Goal: Task Accomplishment & Management: Complete application form

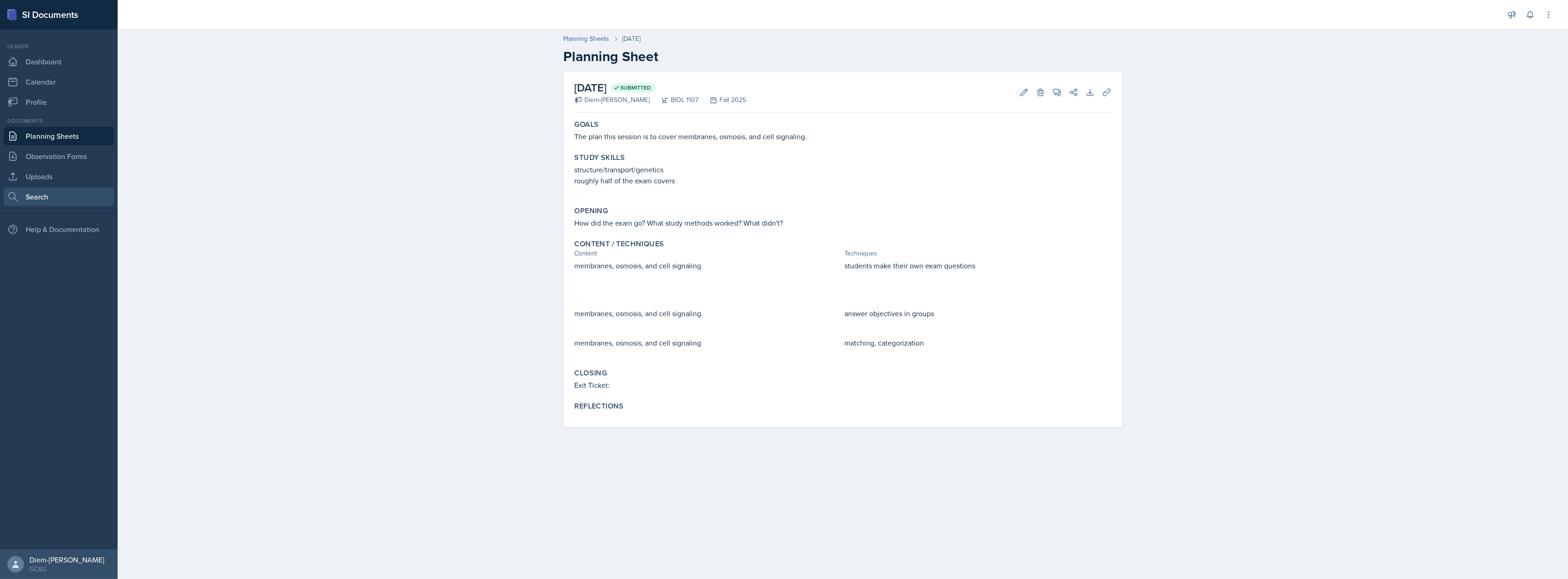
click at [40, 197] on link "Search" at bounding box center [58, 197] width 110 height 18
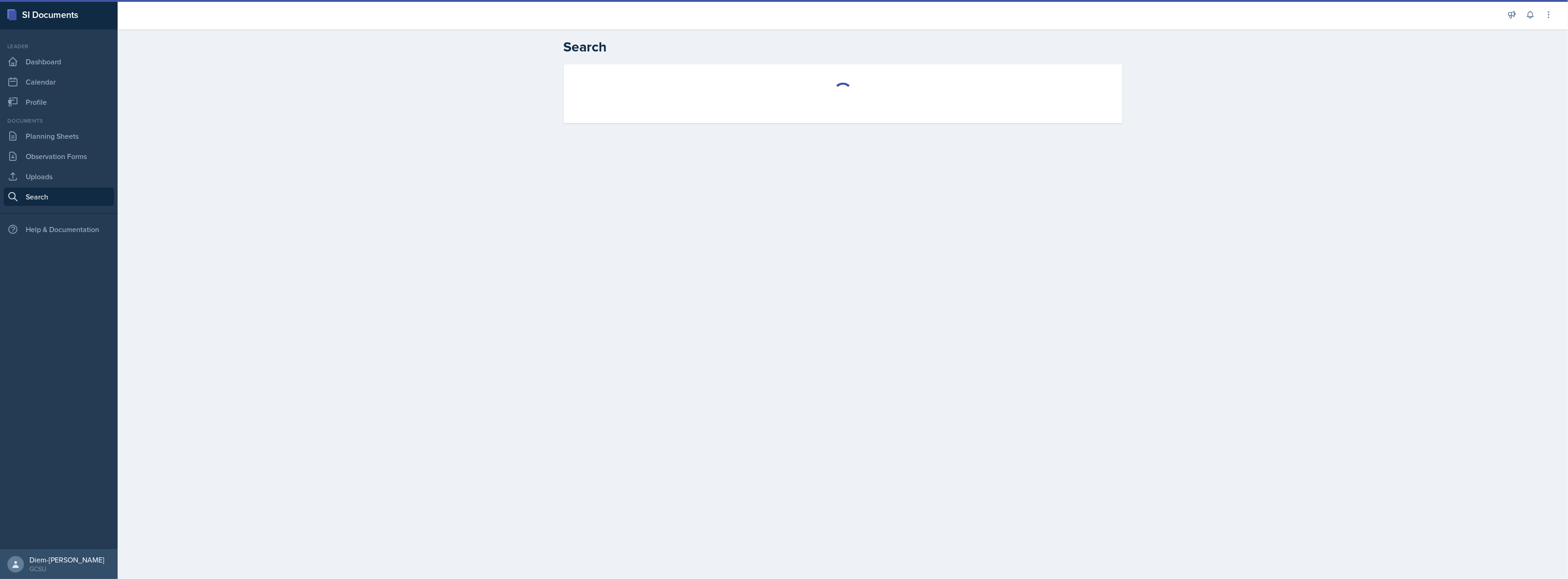
select select "all"
select select "1"
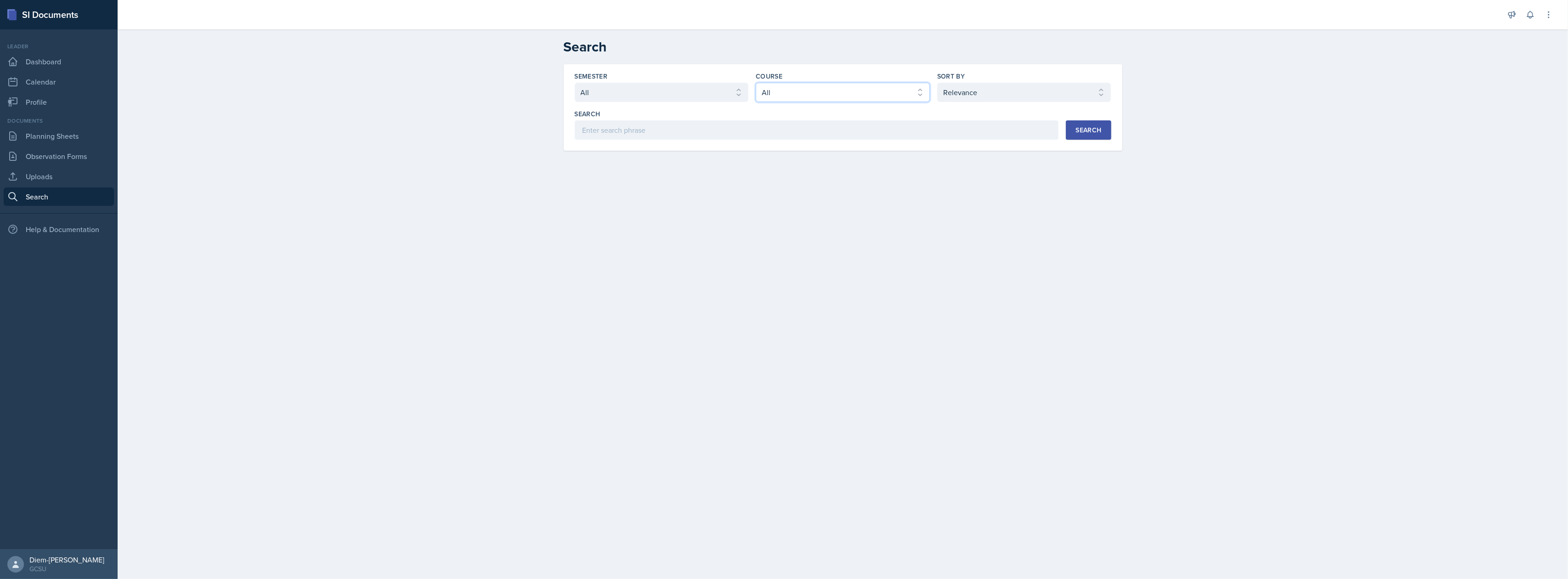
drag, startPoint x: 790, startPoint y: 92, endPoint x: 790, endPoint y: 102, distance: 10.0
click at [790, 92] on select "Select course All ACCT 3101 ACCT 3102 ASTR 1000 BIOL 1100 BIOL 1107 BIOL 1108 B…" at bounding box center [843, 93] width 174 height 19
select select "6d02d006-d2ce-4ab3-bc11-53b48f3c94ca"
click at [756, 83] on select "Select course All ACCT 3101 ACCT 3102 ASTR 1000 BIOL 1100 BIOL 1107 BIOL 1108 B…" at bounding box center [843, 93] width 174 height 19
click at [966, 87] on select "Select sort by Relevance Document Date (Asc) Document Date (Desc)" at bounding box center [1024, 93] width 174 height 19
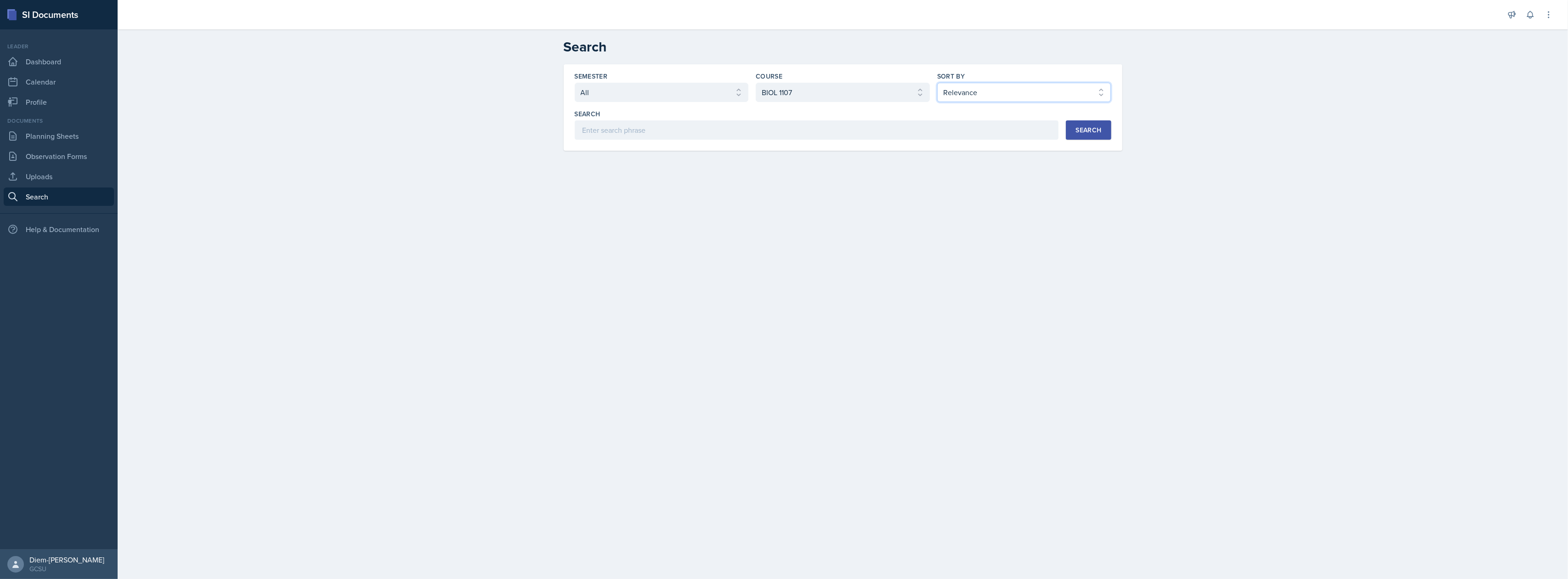
select select "3"
click at [937, 83] on select "Select sort by Relevance Document Date (Asc) Document Date (Desc)" at bounding box center [1024, 93] width 174 height 19
drag, startPoint x: 1033, startPoint y: 132, endPoint x: 1087, endPoint y: 138, distance: 54.3
click at [1037, 132] on input at bounding box center [817, 130] width 485 height 19
click at [1087, 138] on button "Search" at bounding box center [1088, 130] width 45 height 19
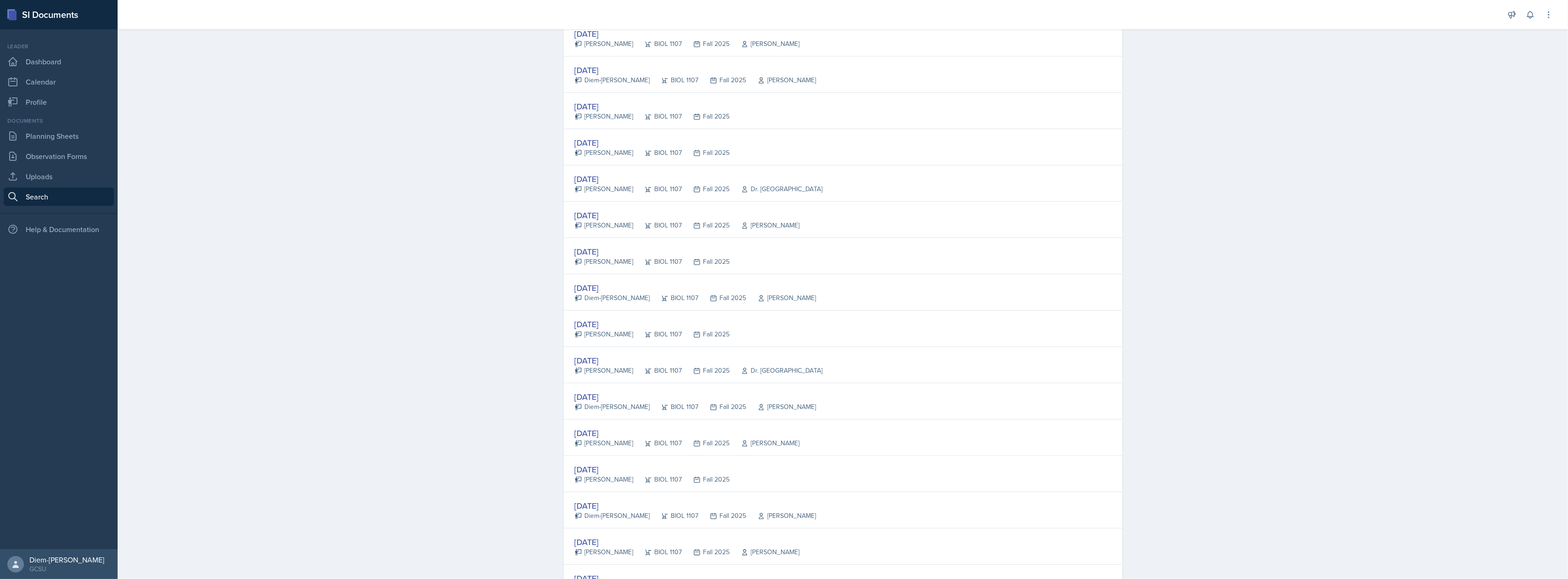
scroll to position [368, 0]
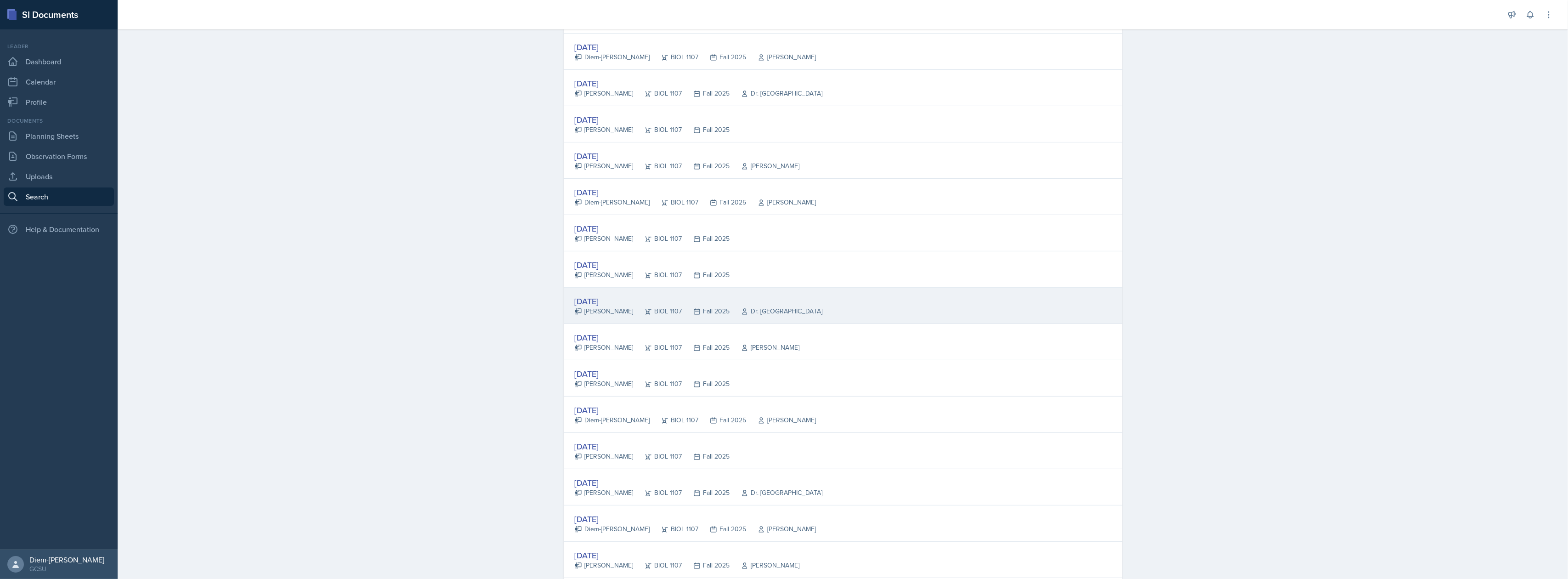
click at [598, 306] on div "[DATE]" at bounding box center [699, 301] width 248 height 12
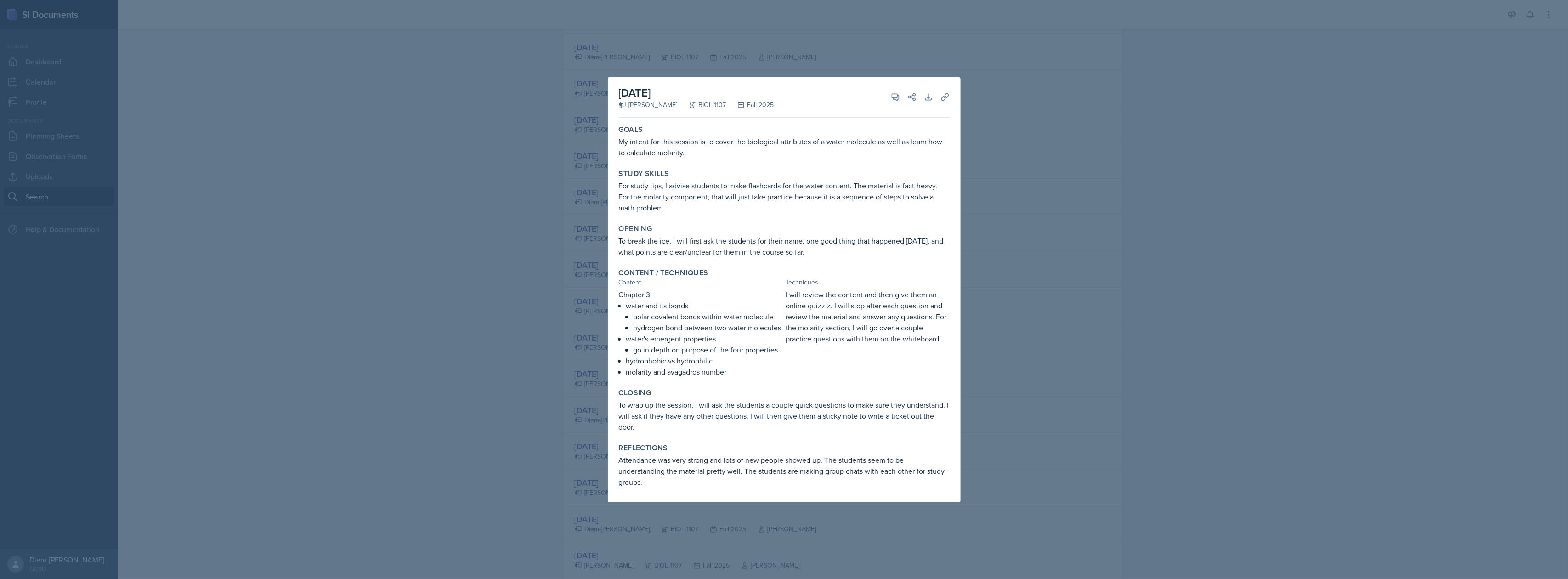
click at [405, 233] on div at bounding box center [784, 289] width 1568 height 579
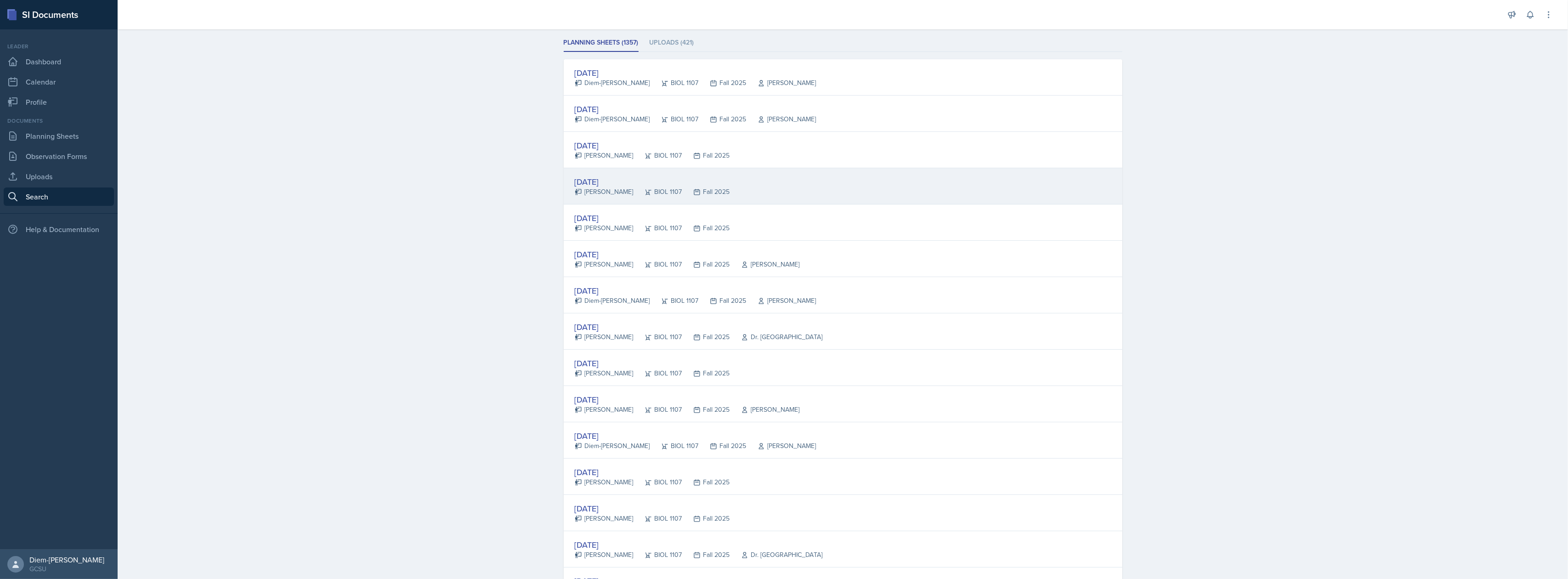
scroll to position [122, 0]
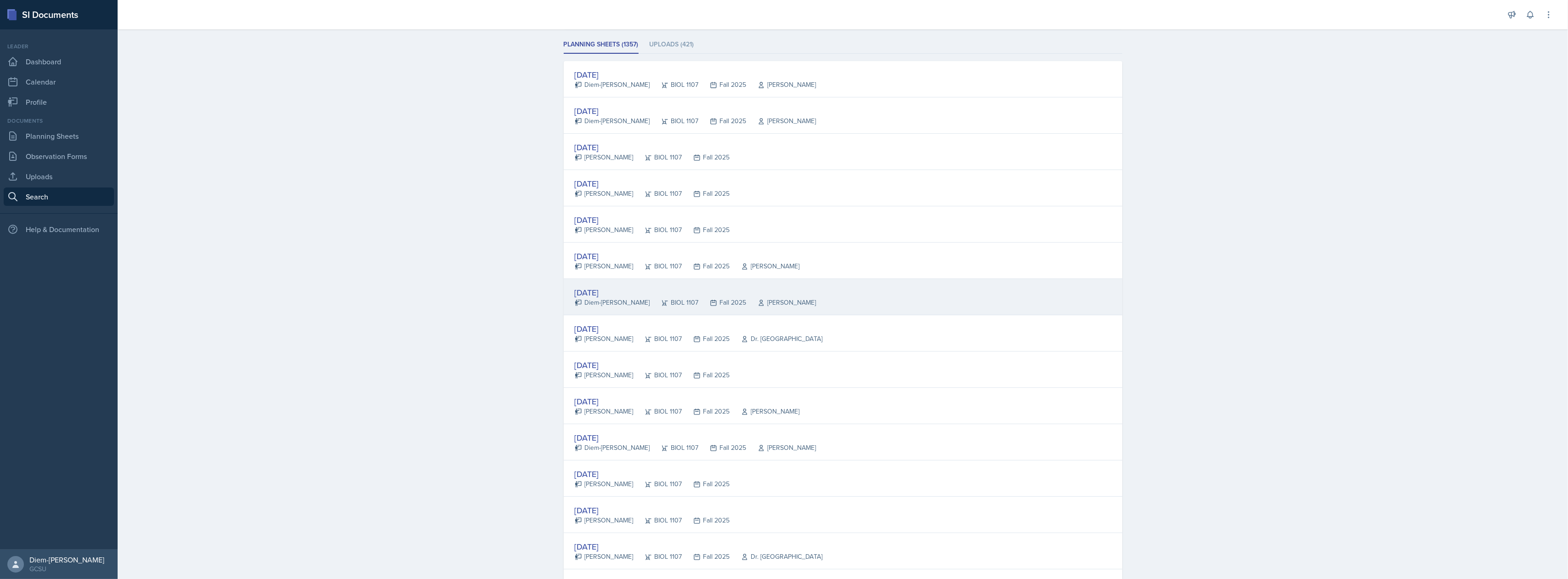
click at [614, 296] on div "[DATE]" at bounding box center [695, 292] width 242 height 12
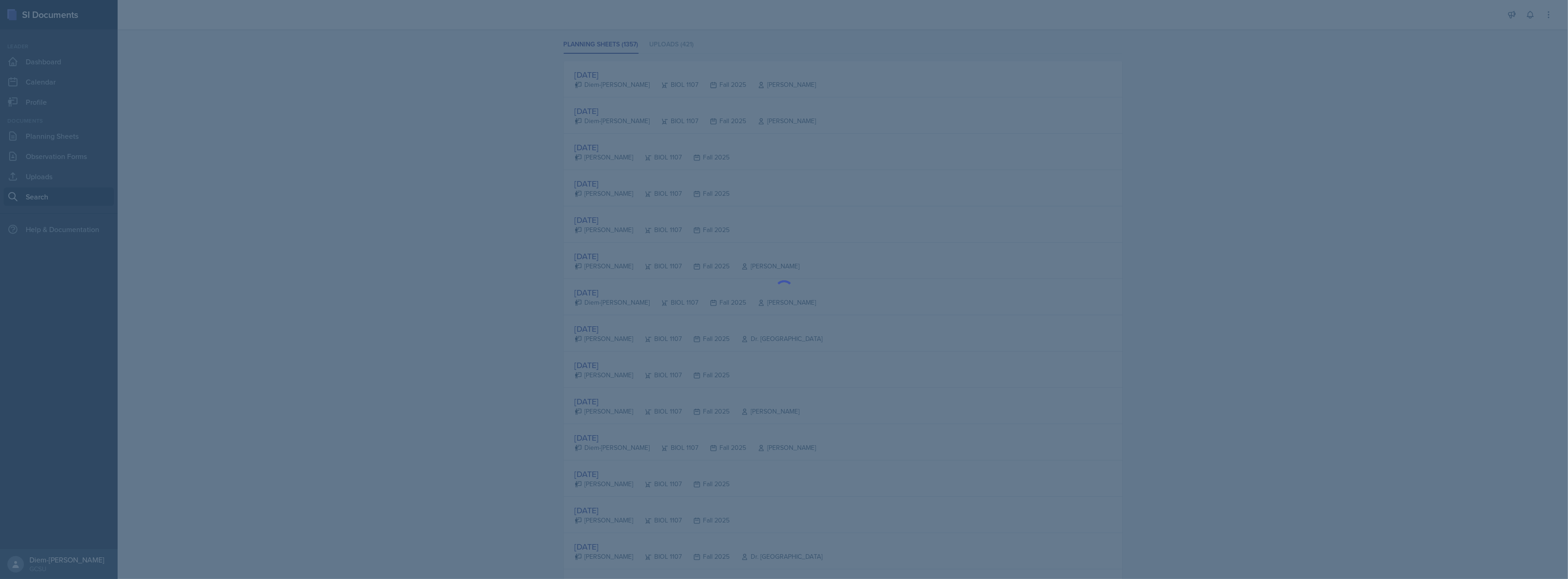
click at [393, 160] on div at bounding box center [784, 289] width 1568 height 579
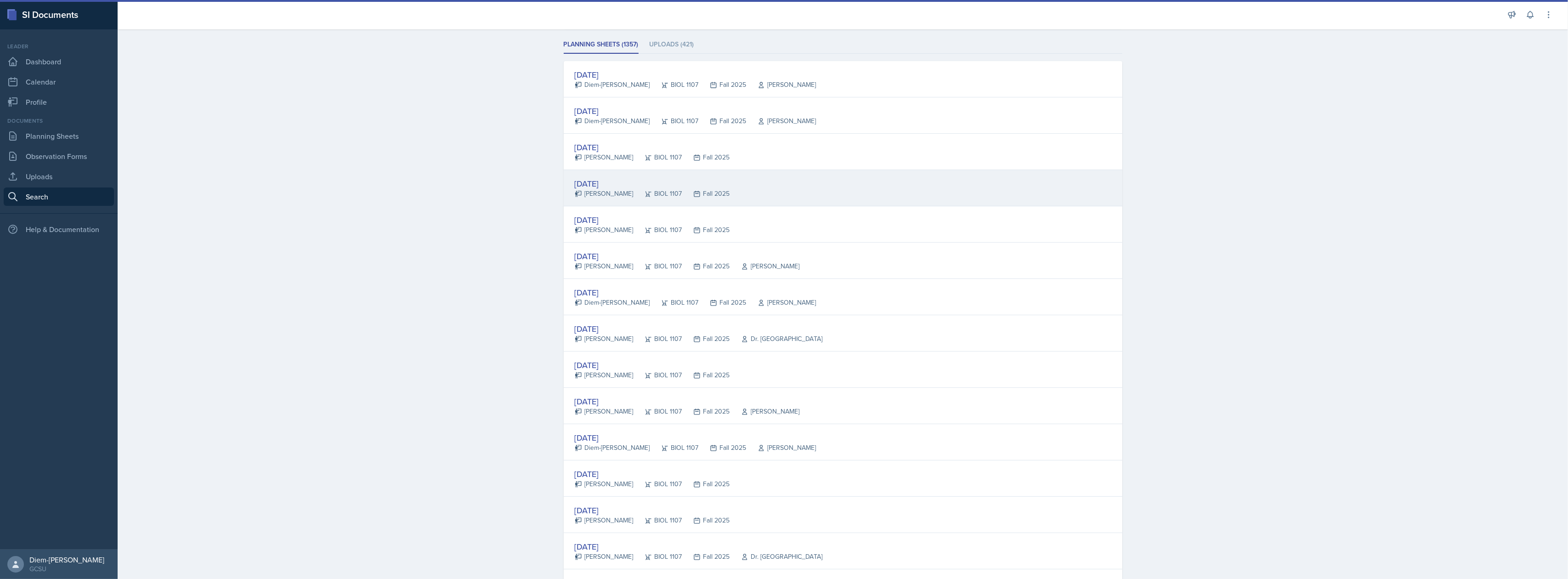
click at [642, 189] on div "BIOL 1107" at bounding box center [658, 194] width 49 height 10
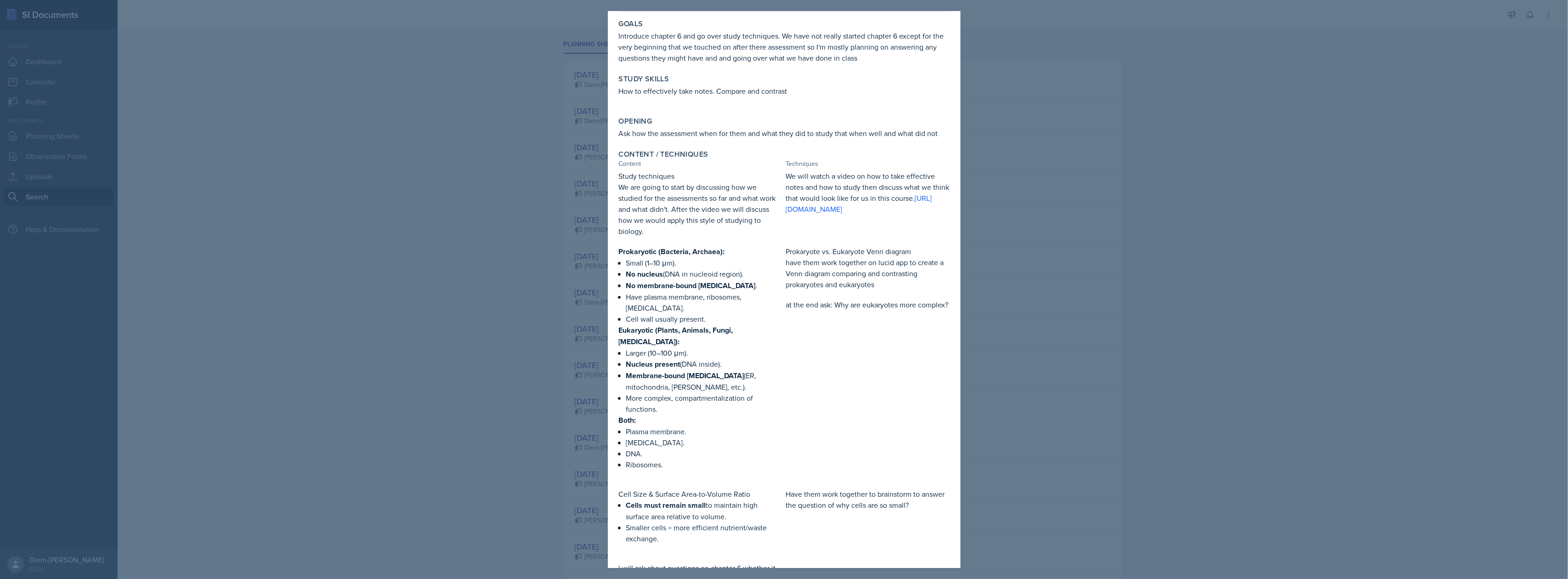
scroll to position [61, 0]
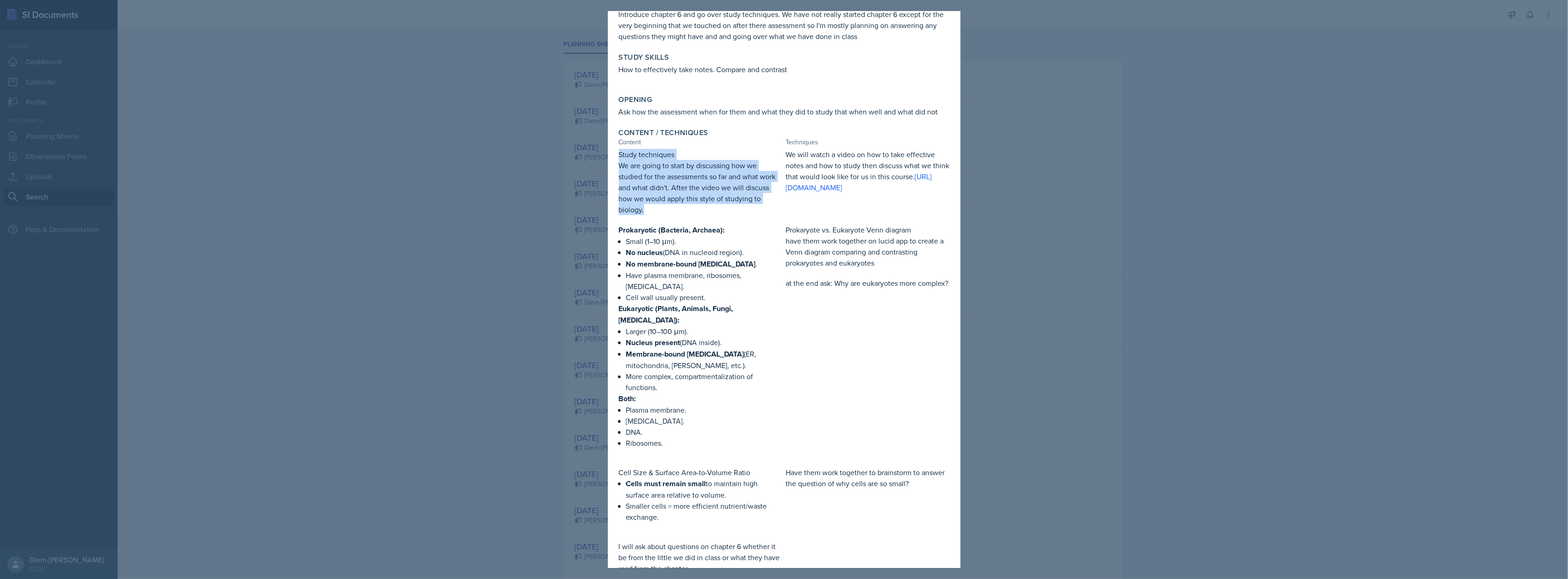
drag, startPoint x: 651, startPoint y: 210, endPoint x: 615, endPoint y: 153, distance: 67.4
click at [615, 153] on div "Content / Techniques Content Techniques Study techniques We are going to start …" at bounding box center [785, 351] width 338 height 453
copy div "Study techniques We are going to start by discussing how we studied for the ass…"
click at [813, 155] on p "We will watch a video on how to take effective notes and how to study then disc…" at bounding box center [867, 171] width 164 height 44
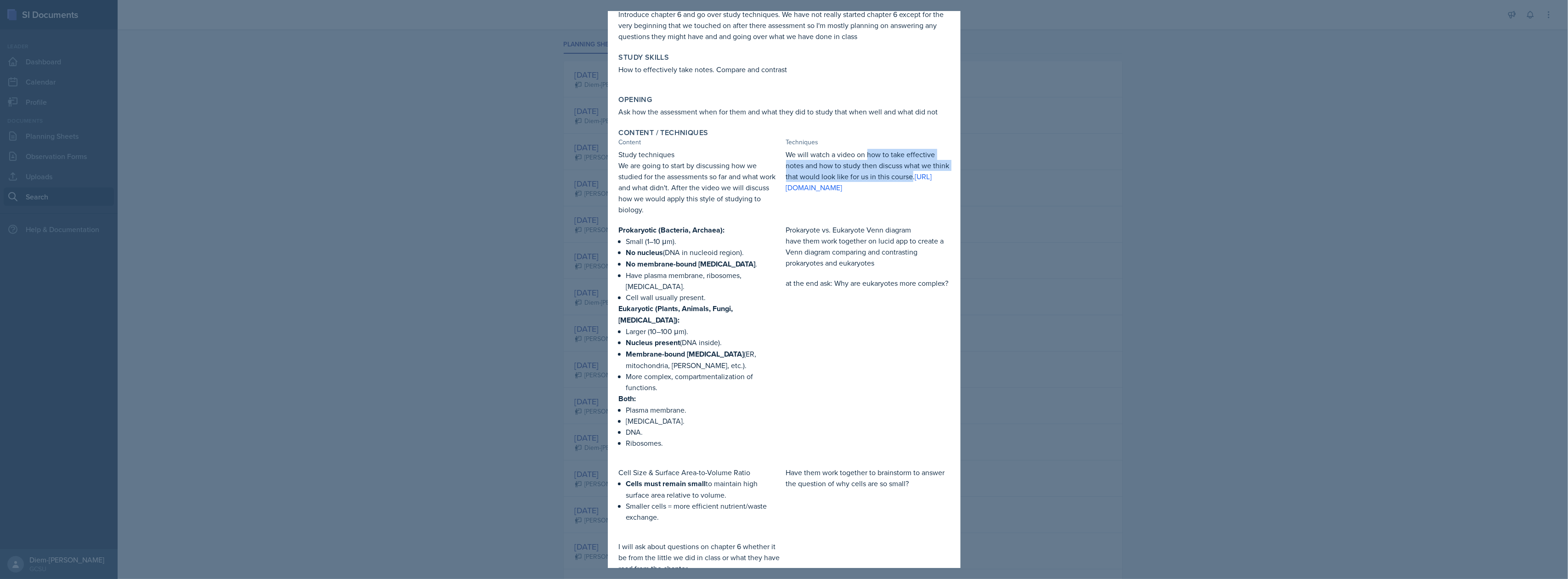
drag, startPoint x: 802, startPoint y: 186, endPoint x: 863, endPoint y: 148, distance: 71.9
click at [863, 148] on div "Content / Techniques Content Techniques Study techniques We are going to start …" at bounding box center [785, 351] width 338 height 453
copy p "how to take effective notes and how to study then discuss what we think that wo…"
click at [864, 261] on p "have them work together on lucid app to create a Venn diagram comparing and con…" at bounding box center [867, 251] width 164 height 33
drag, startPoint x: 783, startPoint y: 230, endPoint x: 919, endPoint y: 228, distance: 136.0
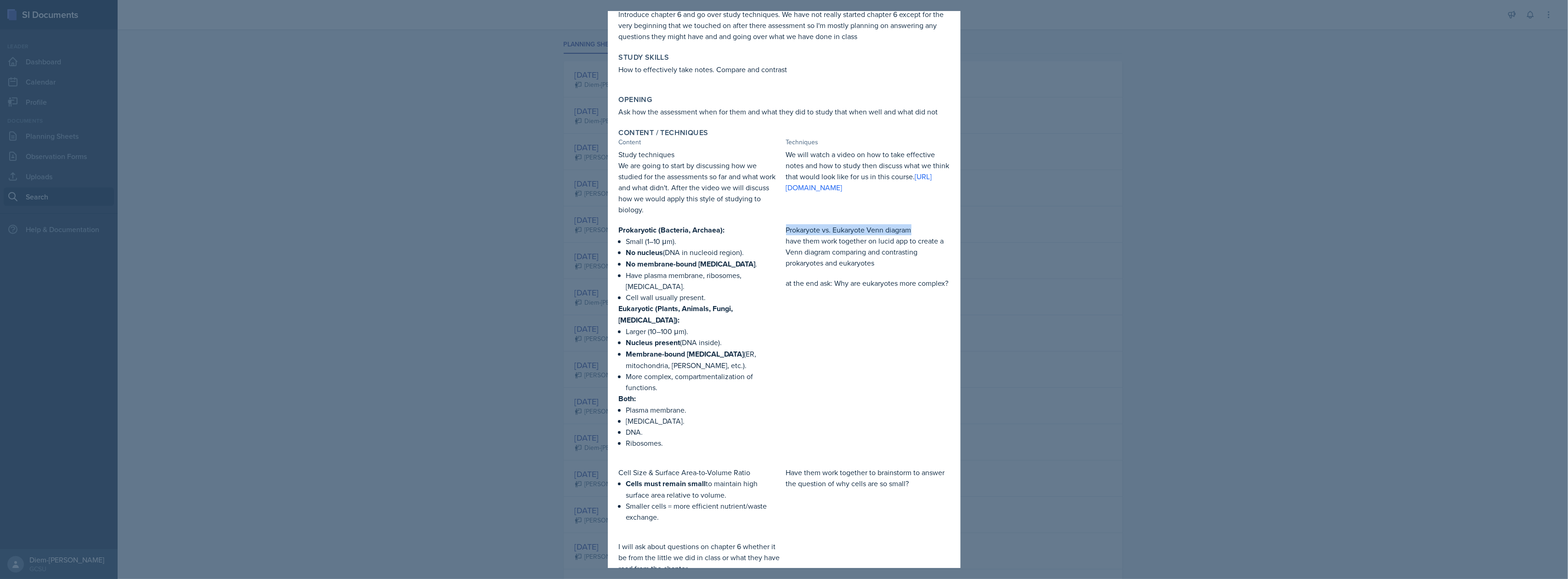
click at [919, 228] on p "Prokaryote vs. Eukaryote Venn diagram" at bounding box center [867, 230] width 164 height 11
copy p "Prokaryote vs. Eukaryote Venn diagram"
click at [681, 276] on p "Have plasma membrane, ribosomes, [MEDICAL_DATA]." at bounding box center [704, 281] width 156 height 22
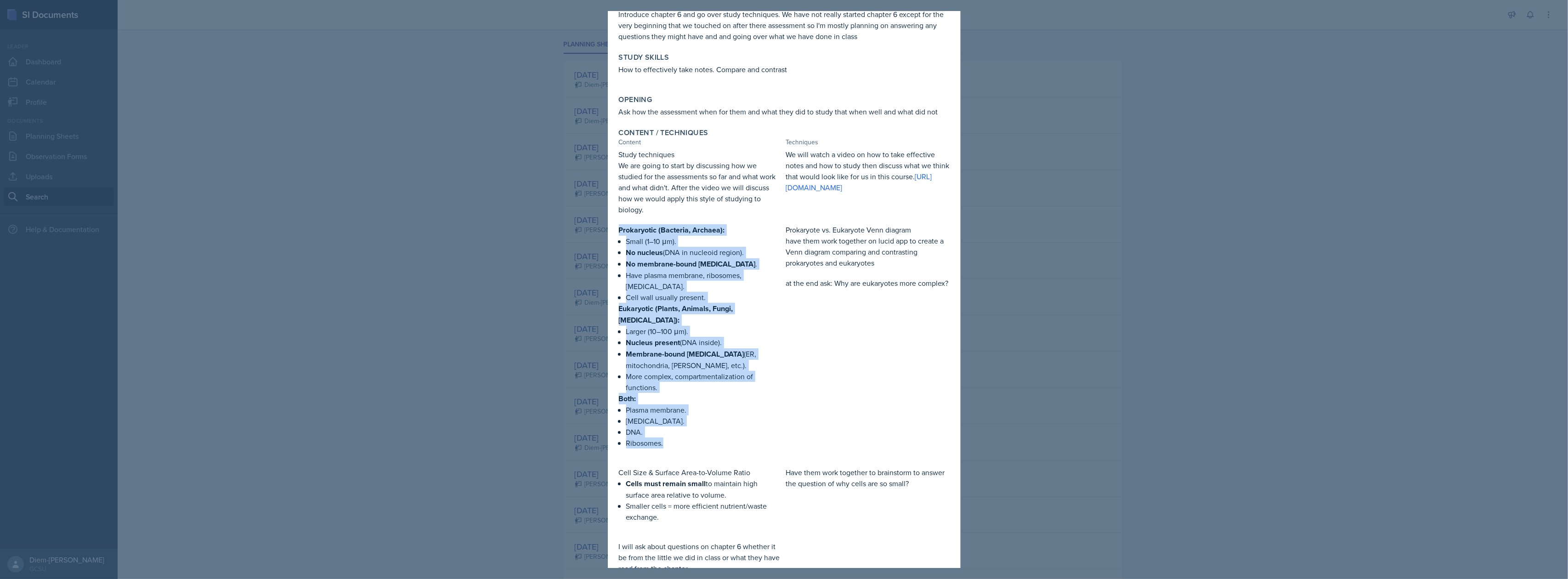
drag, startPoint x: 618, startPoint y: 228, endPoint x: 673, endPoint y: 436, distance: 215.1
click at [673, 436] on div "Content / Techniques Content Techniques Study techniques We are going to start …" at bounding box center [785, 351] width 338 height 453
copy div "Prokaryotic (Bacteria, Archaea): Small (1–10 μm). No nucleus (DNA in nucleoid r…"
click at [713, 377] on p "More complex, compartmentalization of functions." at bounding box center [704, 382] width 156 height 22
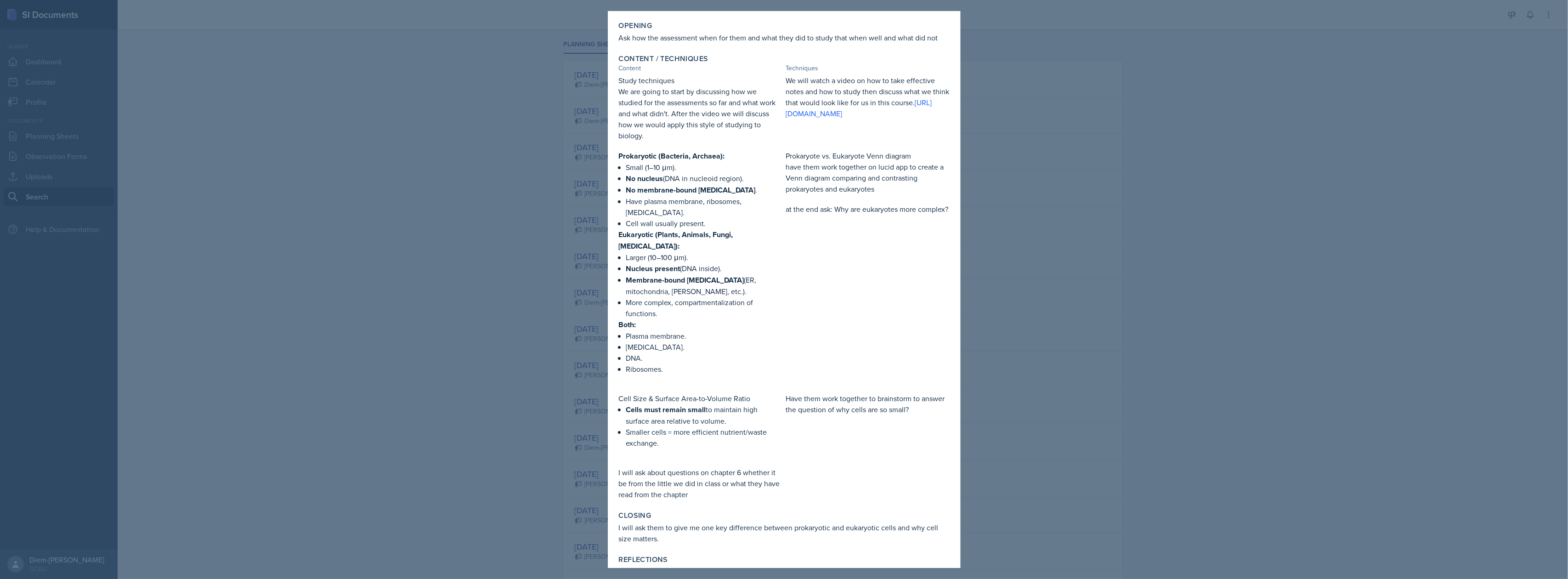
scroll to position [155, 0]
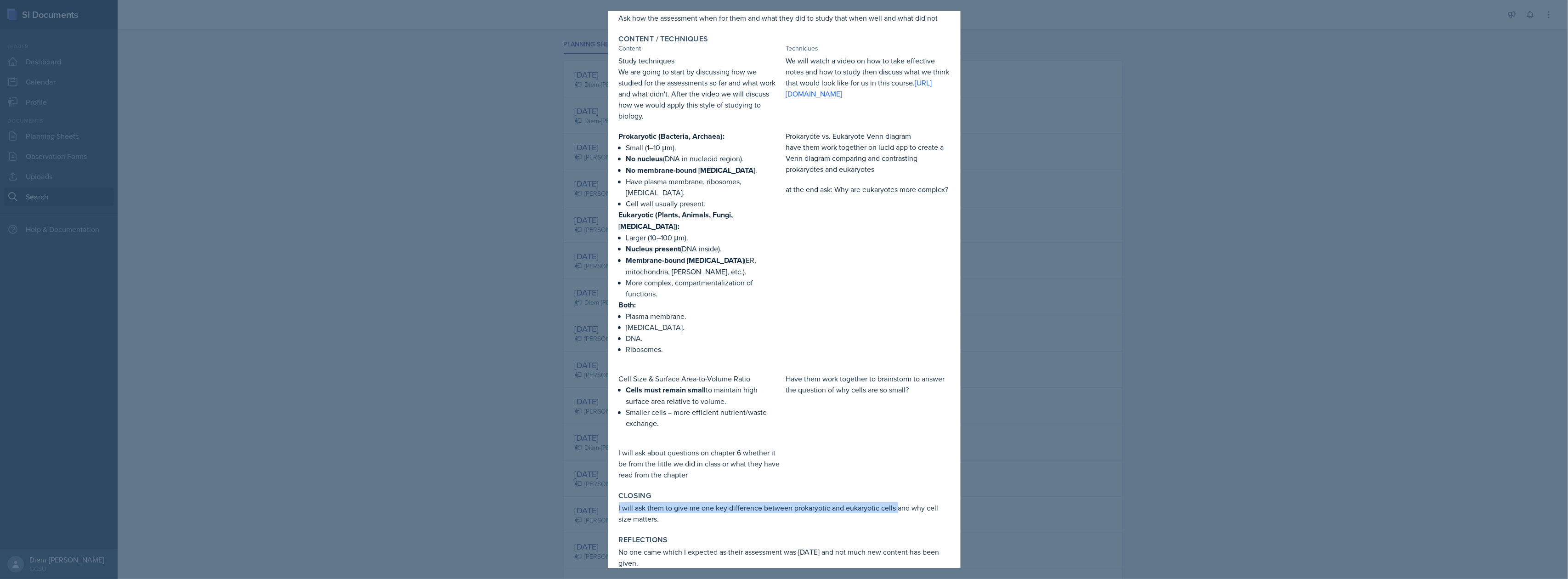
drag, startPoint x: 897, startPoint y: 495, endPoint x: 617, endPoint y: 493, distance: 280.0
click at [617, 493] on div "Closing I will ask them to give me one key difference between prokaryotic and e…" at bounding box center [785, 508] width 338 height 40
copy p "I will ask them to give me one key difference between prokaryotic and eukaryoti…"
click at [723, 429] on p at bounding box center [701, 433] width 164 height 9
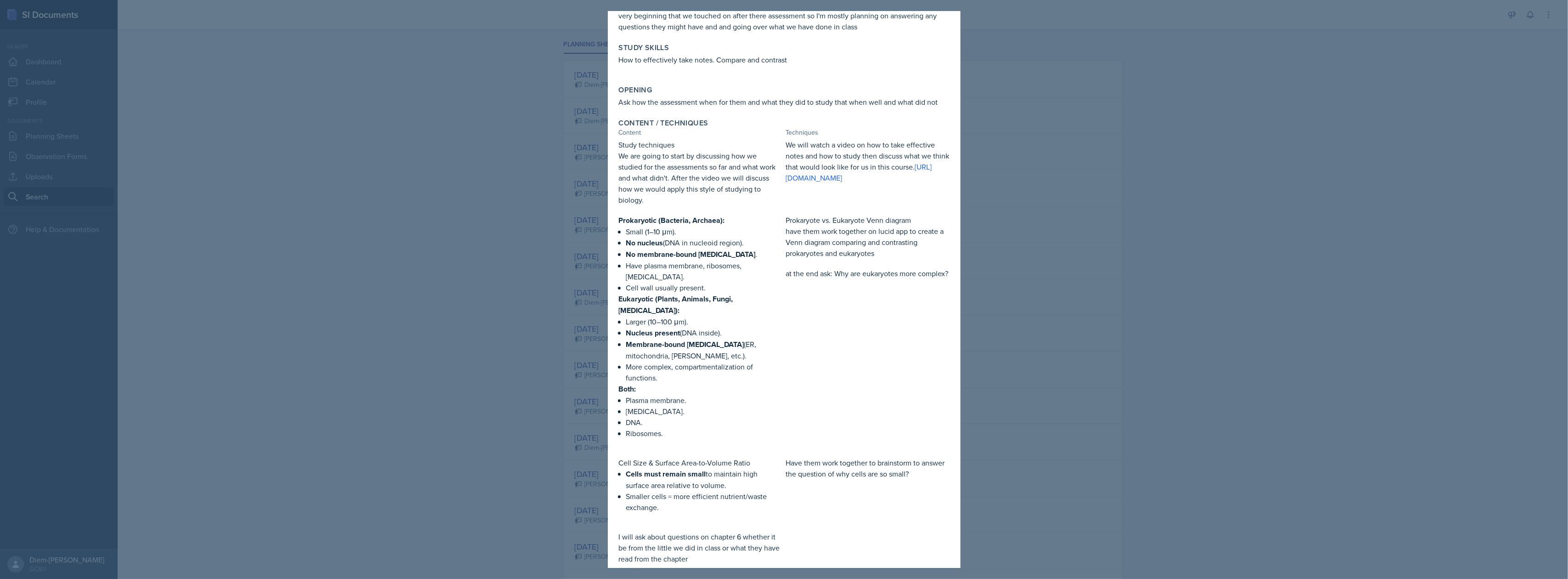
scroll to position [0, 0]
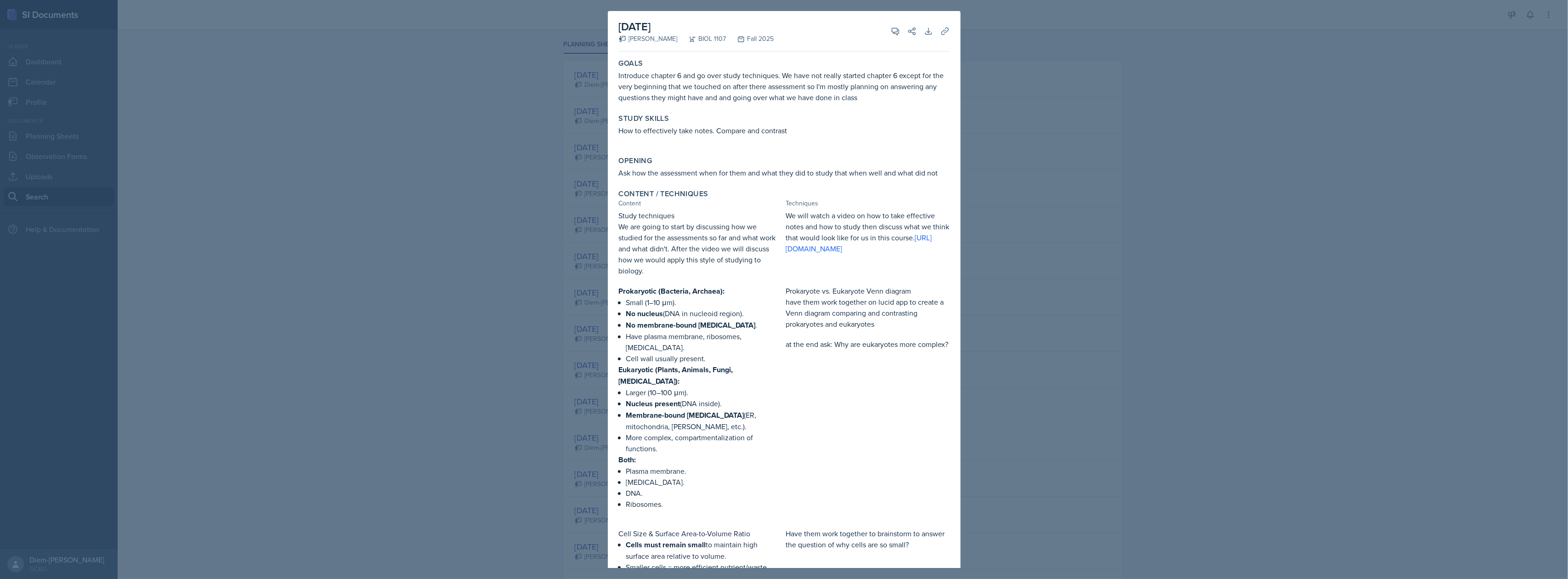
click at [1096, 247] on div at bounding box center [784, 289] width 1568 height 579
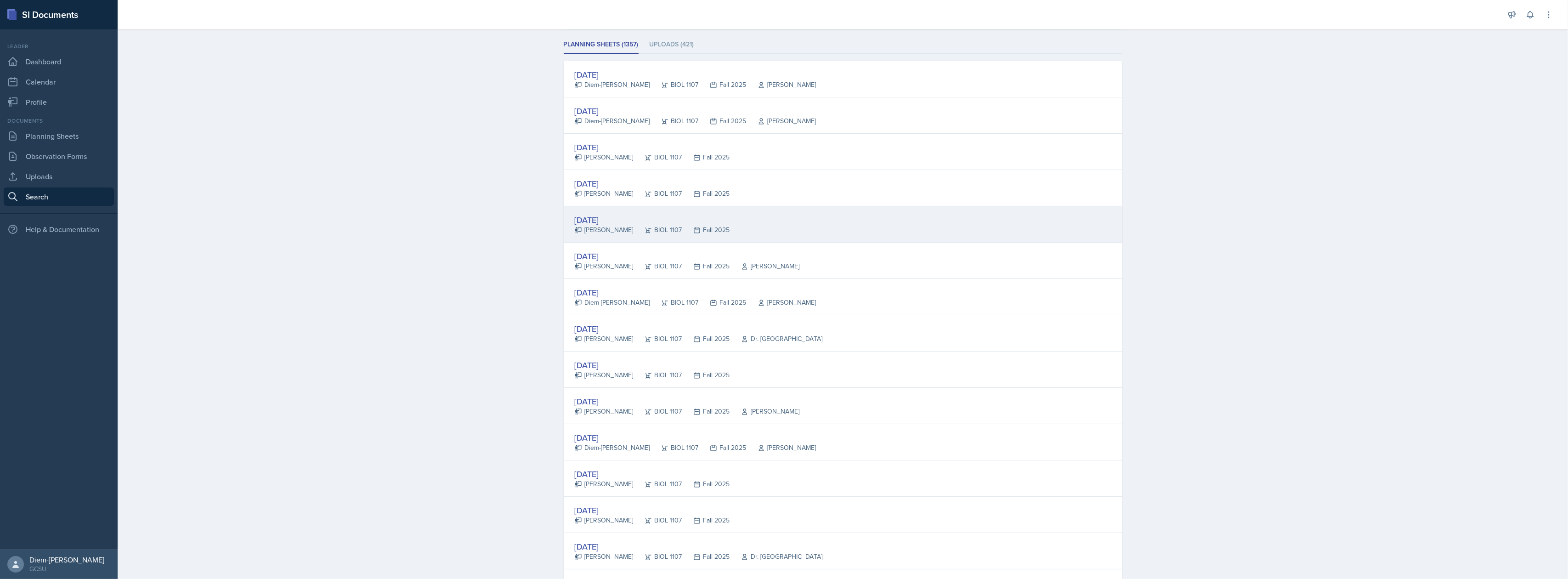
click at [620, 220] on div "[DATE]" at bounding box center [652, 220] width 155 height 12
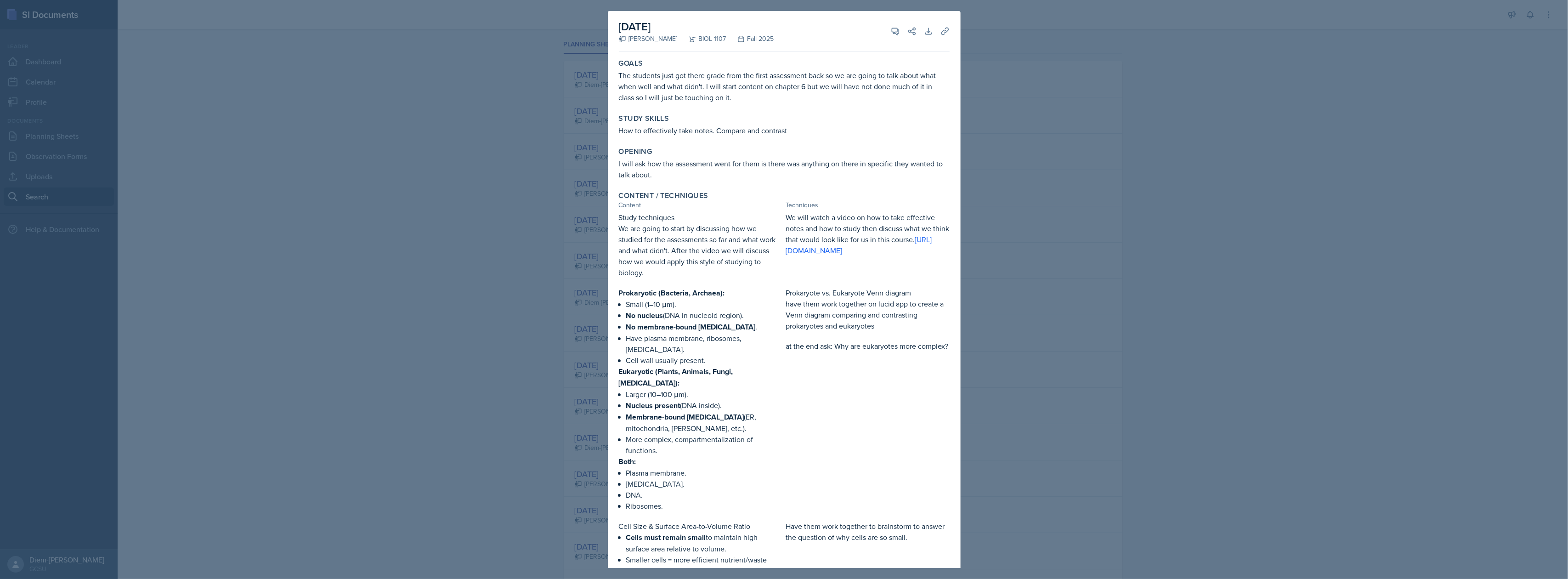
drag, startPoint x: 1069, startPoint y: 202, endPoint x: 1059, endPoint y: 206, distance: 10.8
click at [1070, 202] on div at bounding box center [784, 289] width 1568 height 579
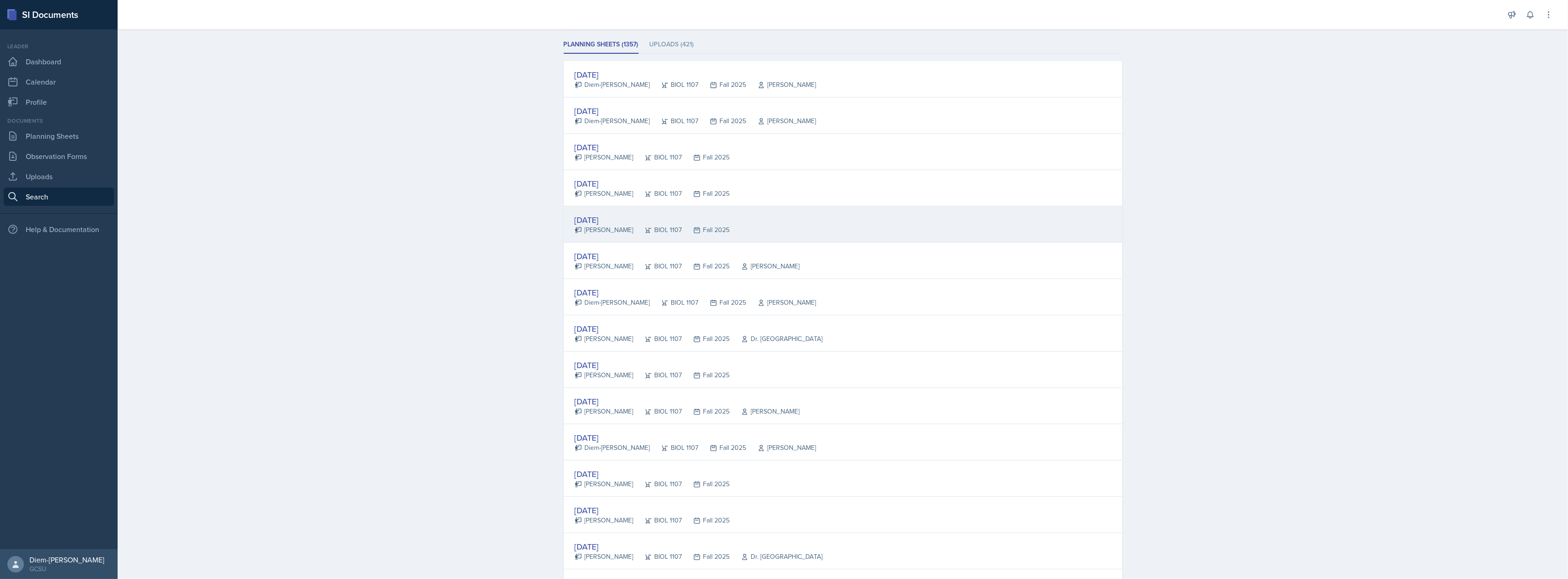
click at [662, 233] on div "BIOL 1107" at bounding box center [658, 230] width 49 height 10
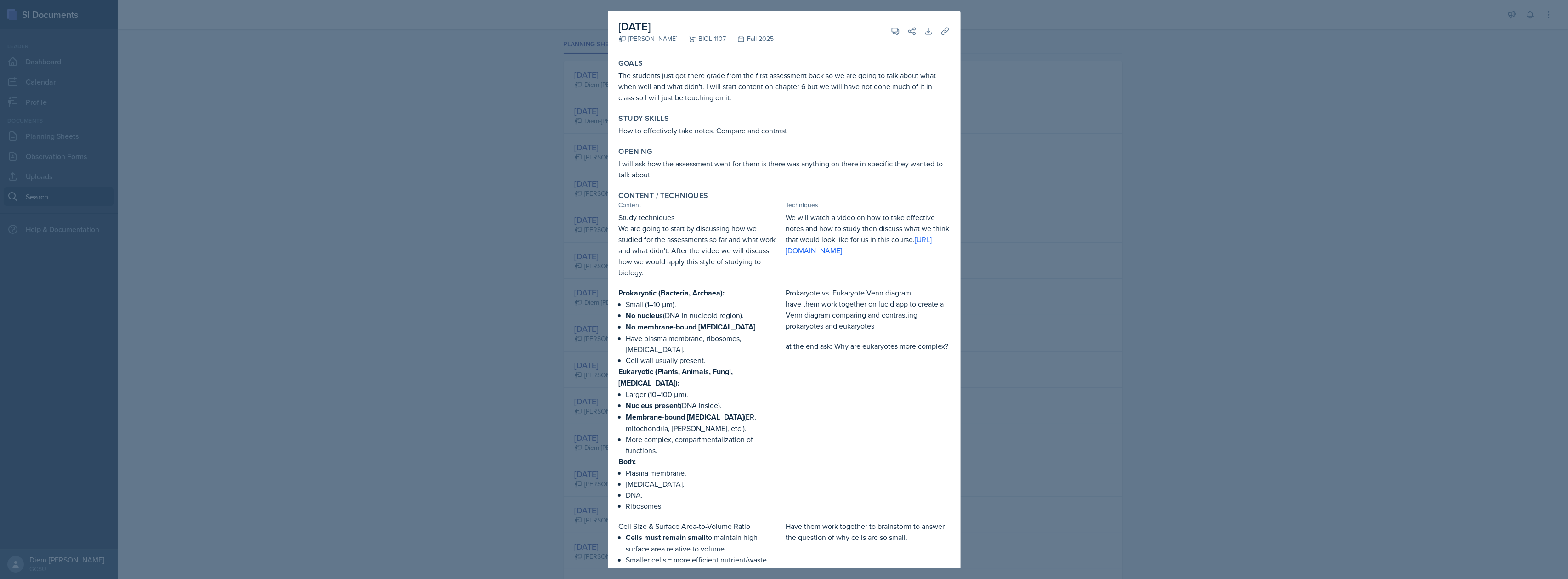
click at [730, 236] on p "We are going to start by discussing how we studied for the assessments so far a…" at bounding box center [701, 250] width 164 height 55
click at [709, 222] on p "Study techniques" at bounding box center [701, 217] width 164 height 11
click at [1099, 163] on div at bounding box center [784, 289] width 1568 height 579
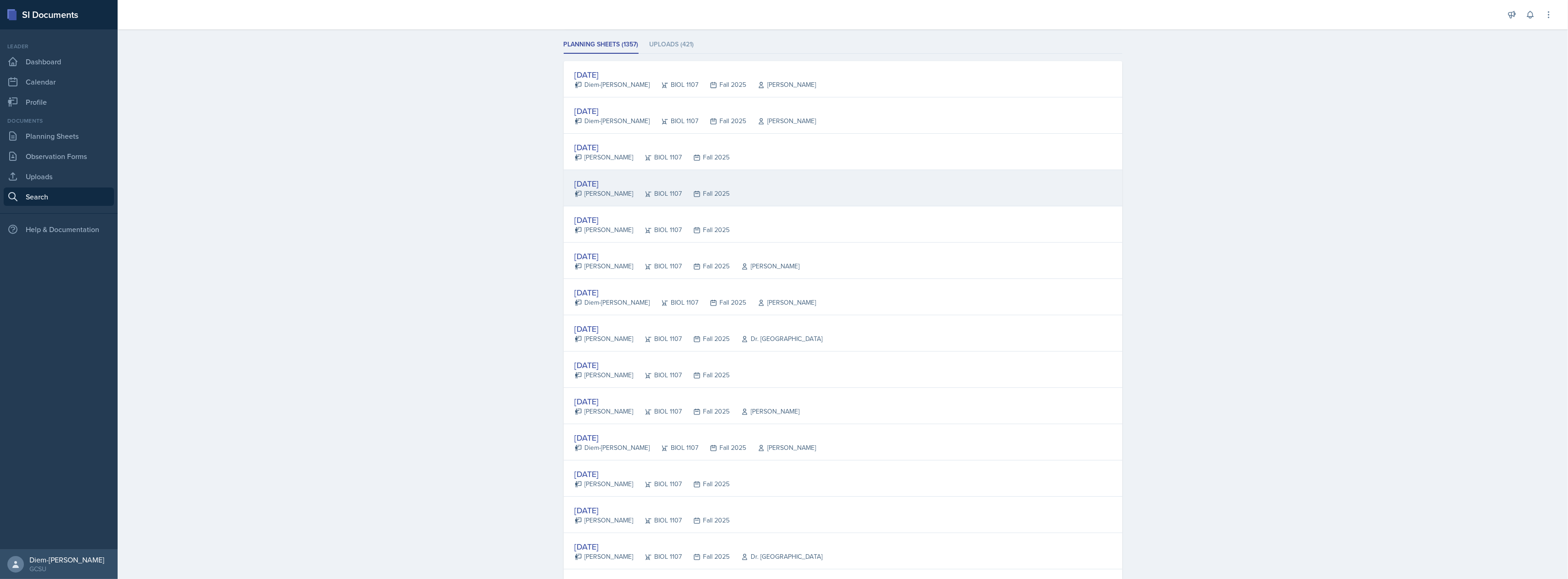
click at [668, 179] on div "[DATE]" at bounding box center [652, 183] width 155 height 12
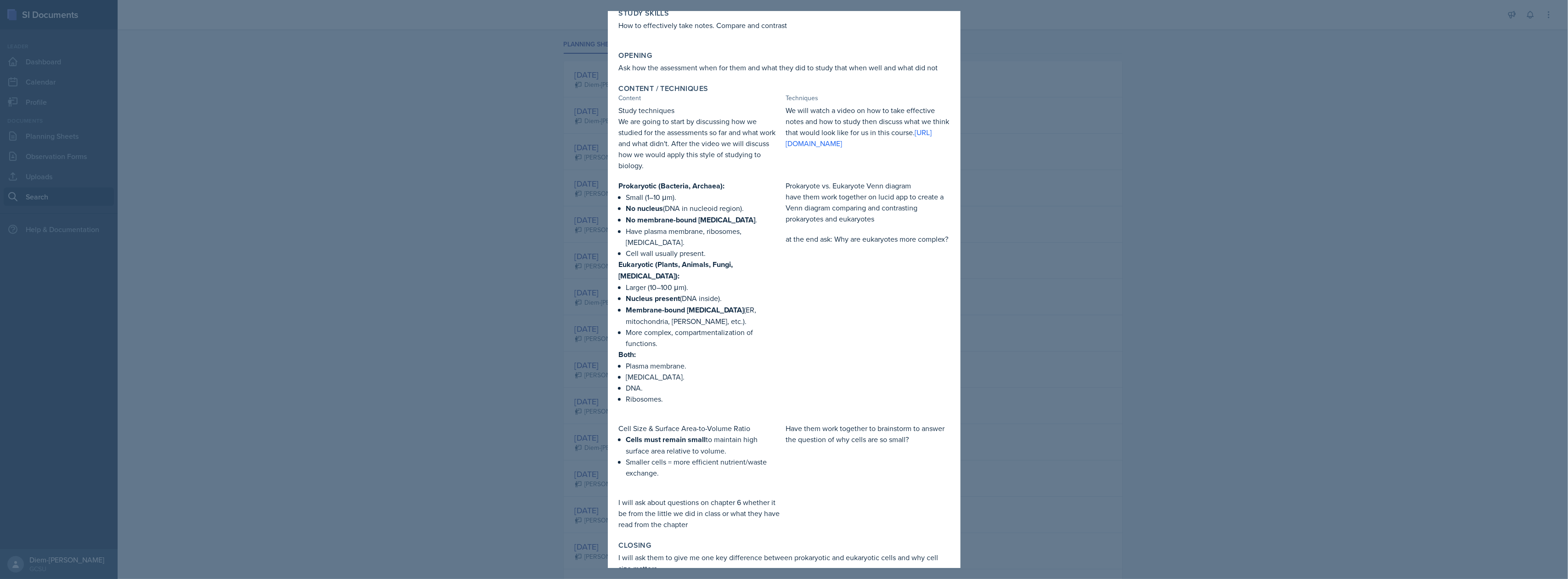
scroll to position [155, 0]
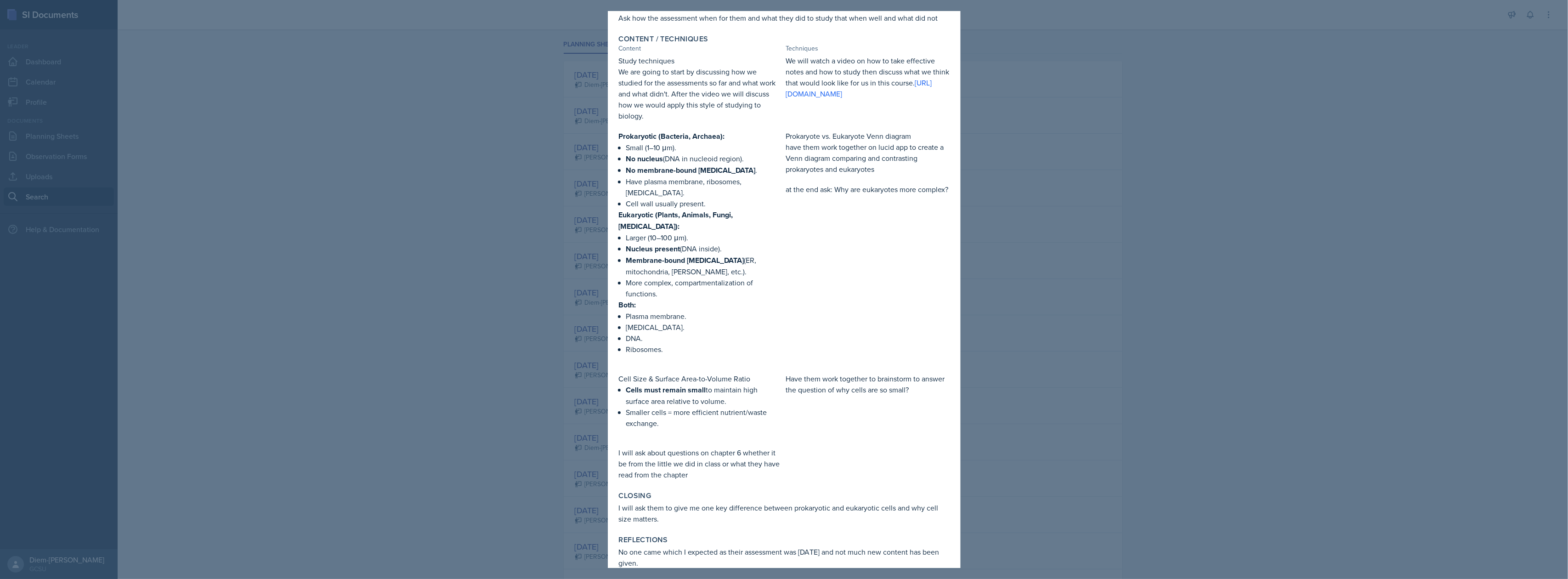
click at [1135, 247] on div at bounding box center [784, 289] width 1568 height 579
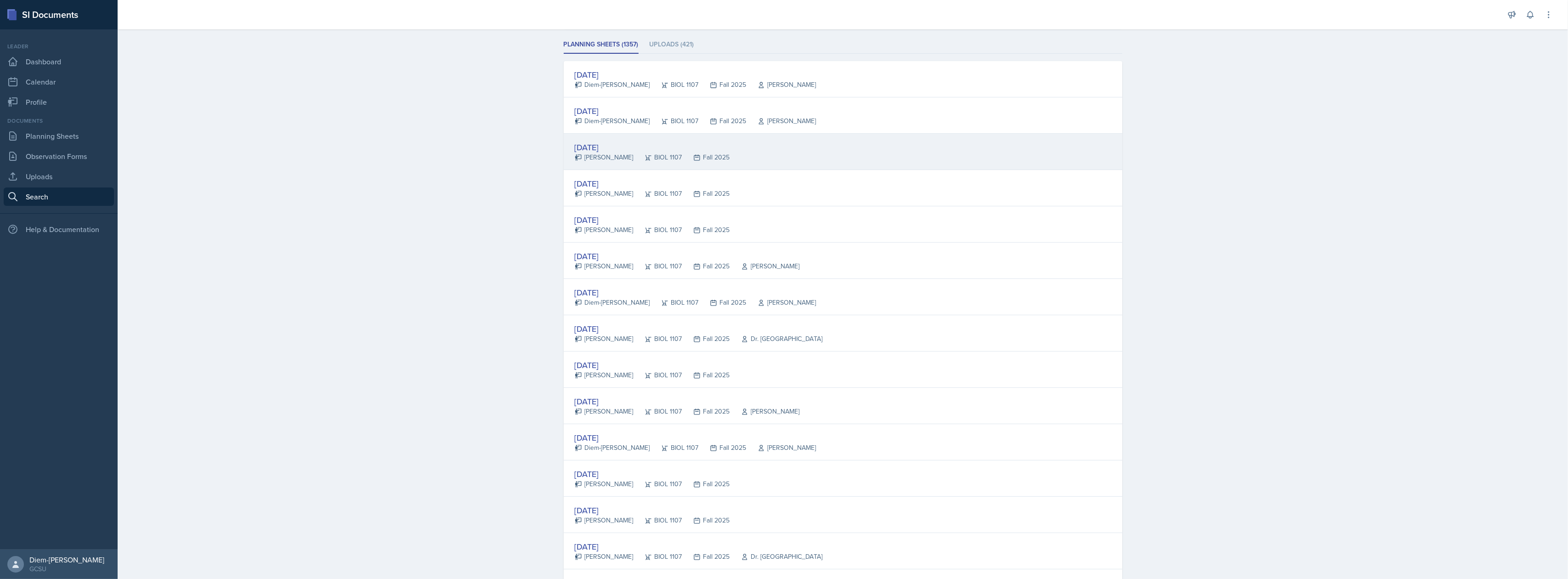
click at [682, 155] on div "Fall 2025" at bounding box center [706, 158] width 47 height 10
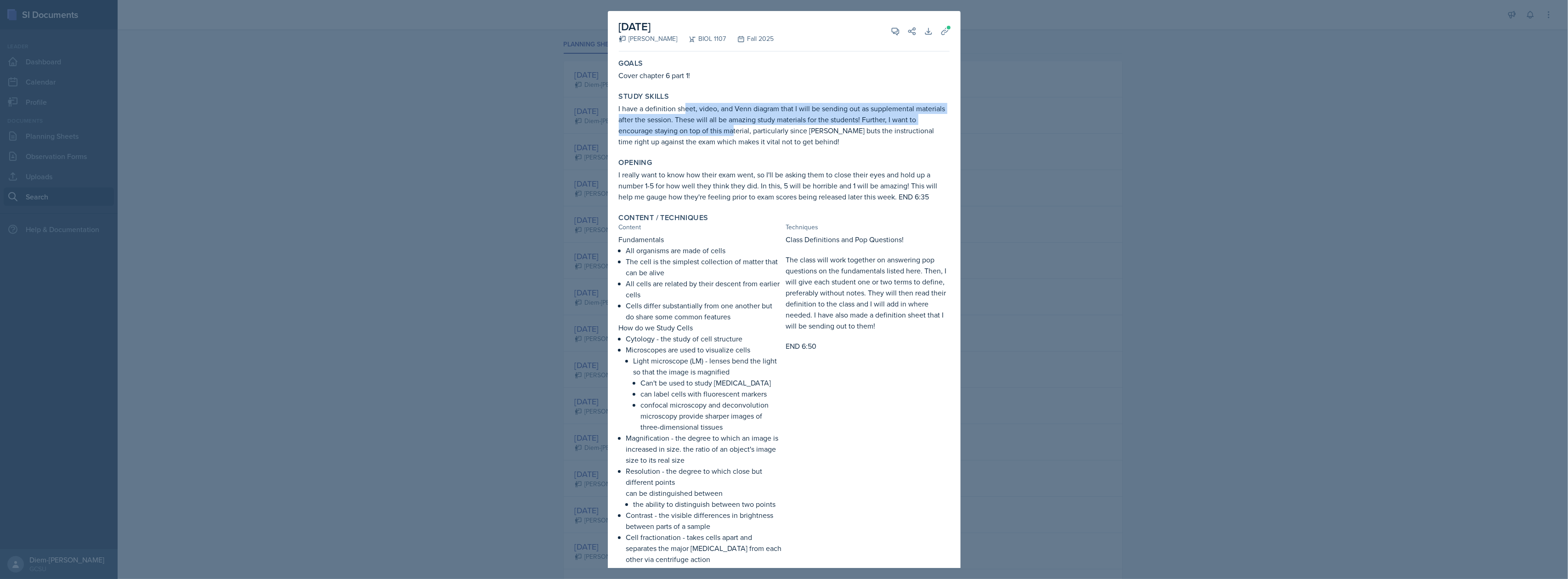
drag, startPoint x: 684, startPoint y: 114, endPoint x: 741, endPoint y: 127, distance: 58.5
click at [741, 127] on p "I have a definition sheet, video, and Venn diagram that I will be sending out a…" at bounding box center [784, 125] width 331 height 44
click at [719, 184] on p "I really want to know how their exam went, so I'll be asking them to close thei…" at bounding box center [784, 186] width 331 height 33
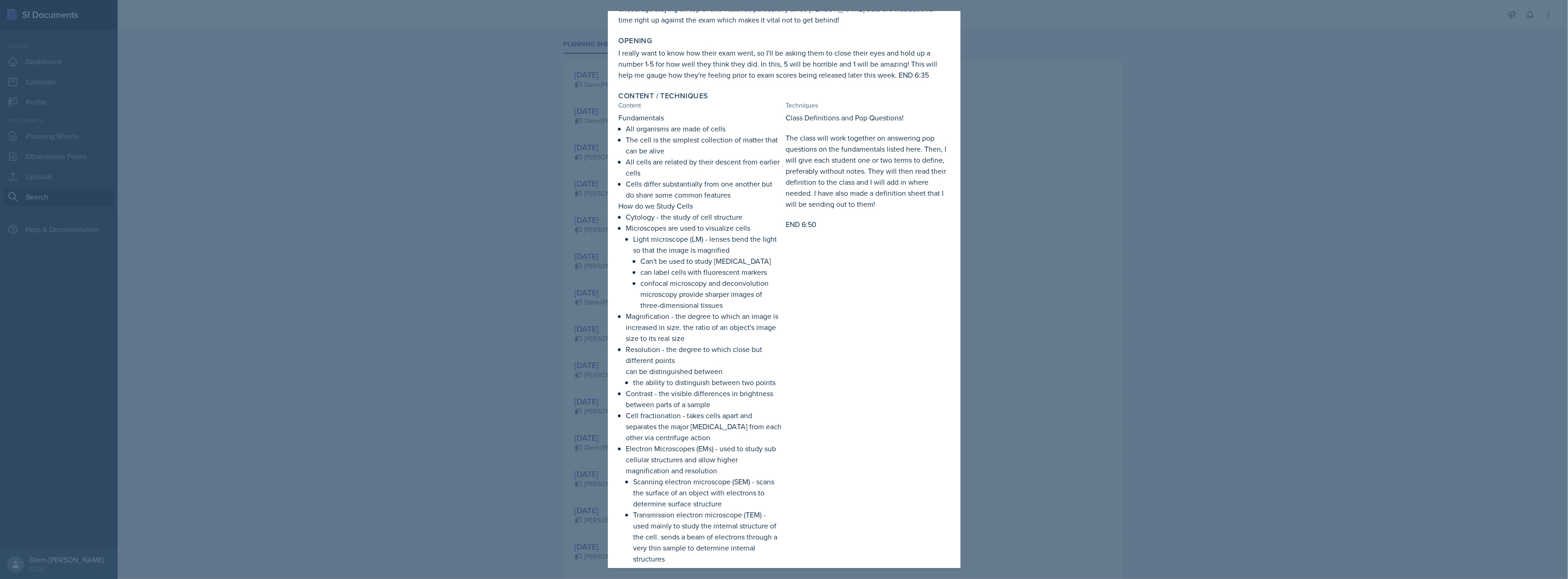
scroll to position [122, 0]
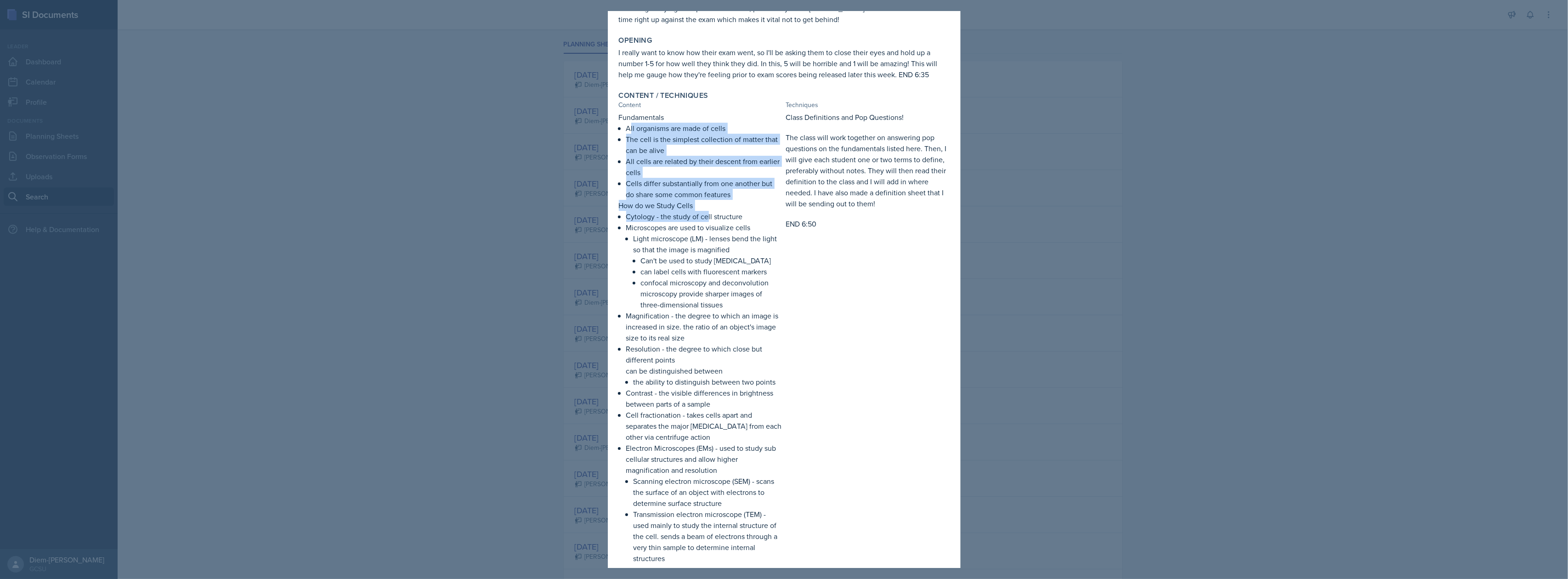
drag, startPoint x: 629, startPoint y: 127, endPoint x: 707, endPoint y: 220, distance: 121.4
click at [707, 220] on div "Fundamentals All organisms are made of cells The cell is the simplest collectio…" at bounding box center [701, 337] width 164 height 452
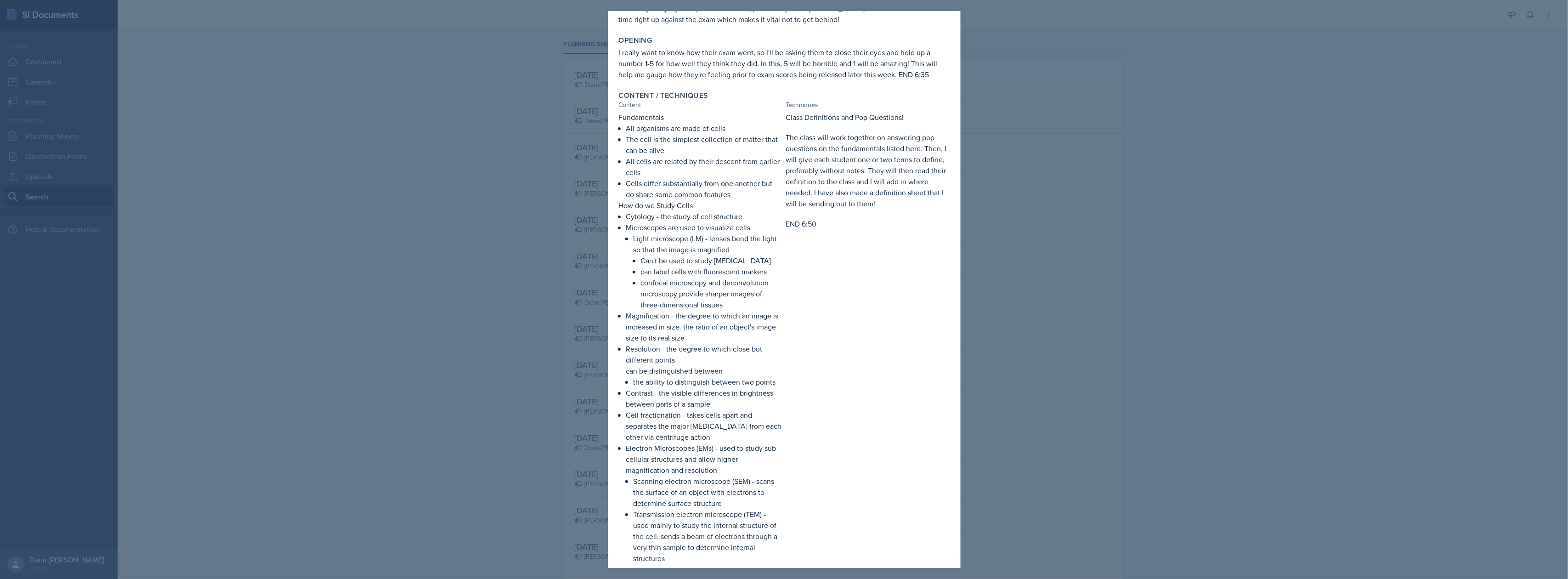
click at [712, 231] on p "Microscopes are used to visualize cells" at bounding box center [704, 228] width 156 height 11
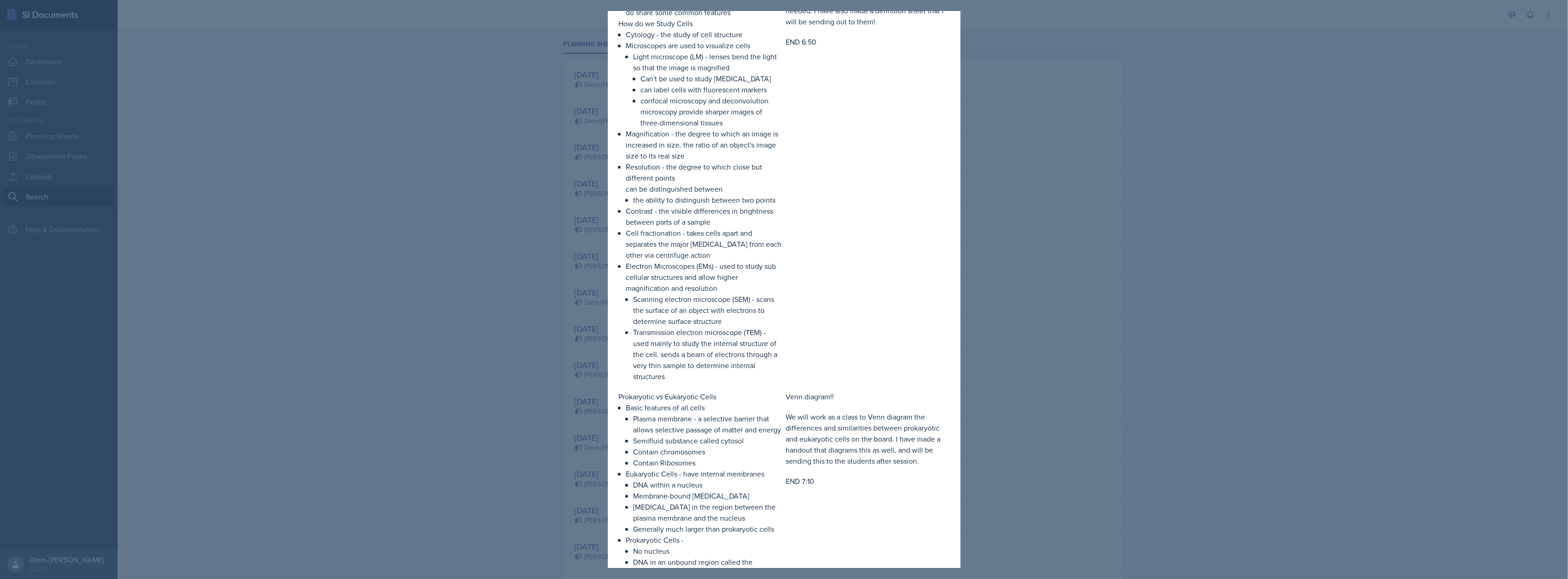
scroll to position [306, 0]
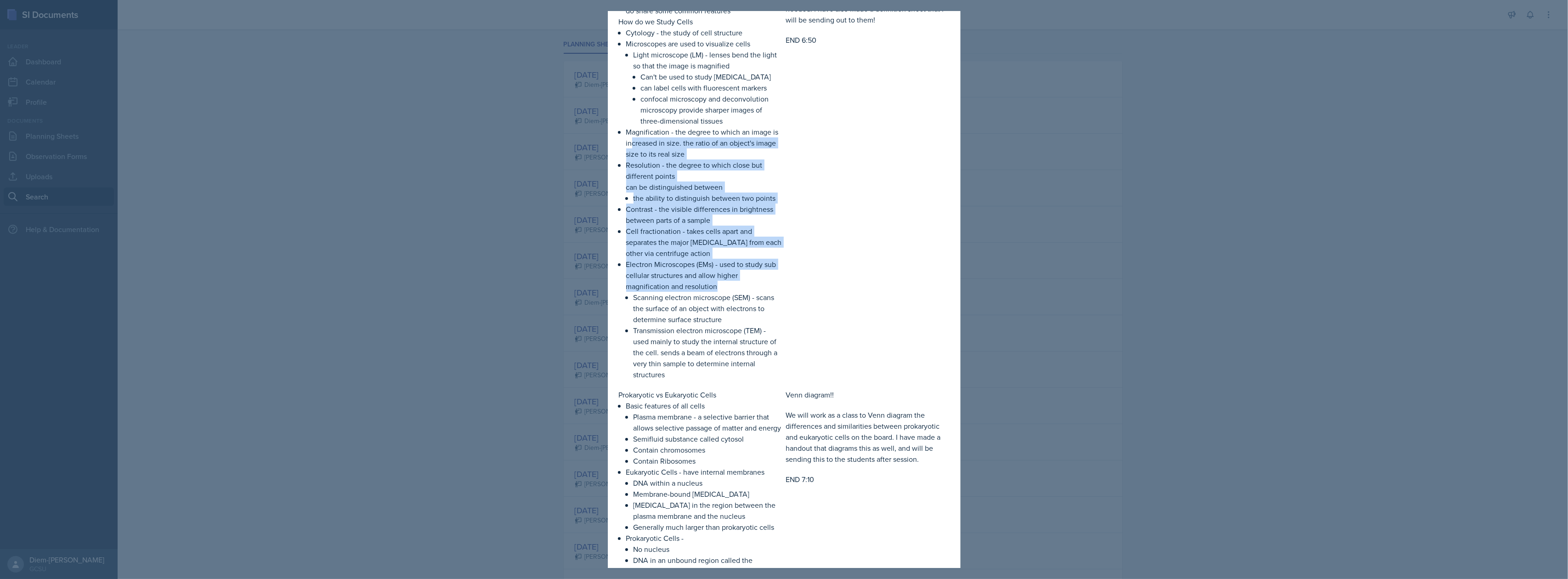
drag, startPoint x: 640, startPoint y: 143, endPoint x: 739, endPoint y: 285, distance: 173.1
click at [739, 285] on ul "Cytology - the study of cell structure Microscopes are used to visualize cells …" at bounding box center [704, 204] width 156 height 353
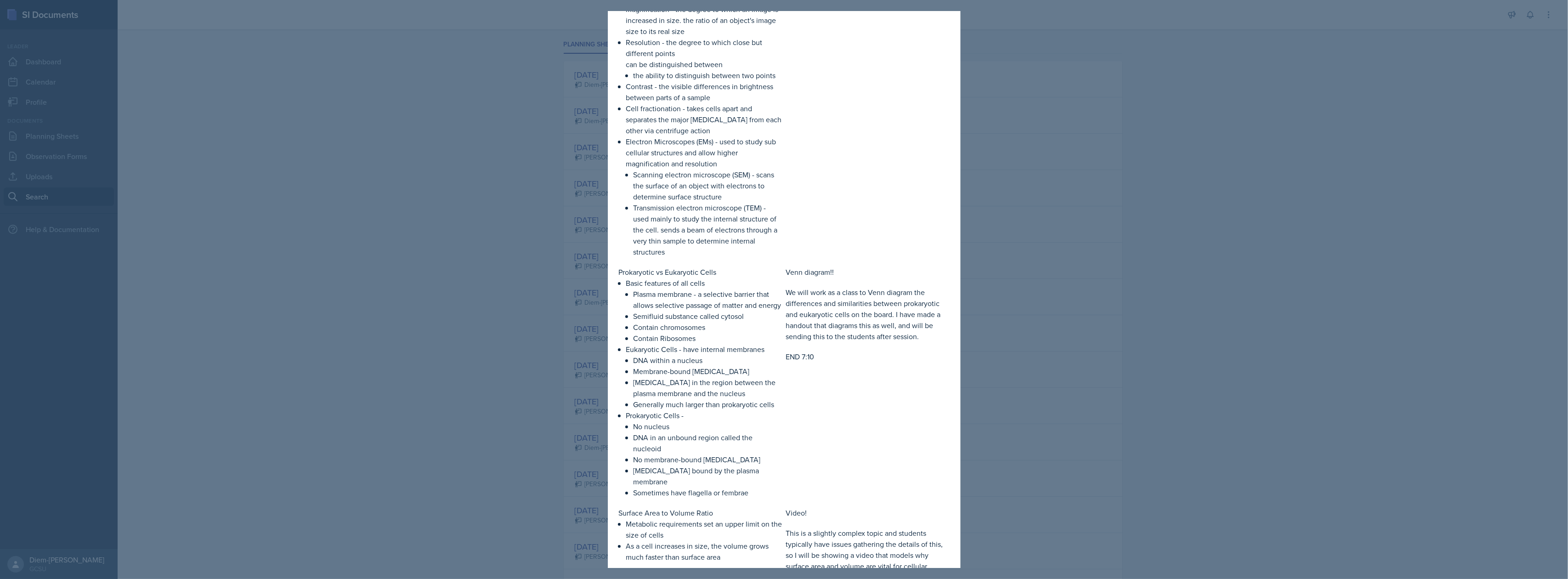
click at [701, 221] on p "Transmission electron microscope (TEM) - used mainly to study the internal stru…" at bounding box center [708, 230] width 149 height 55
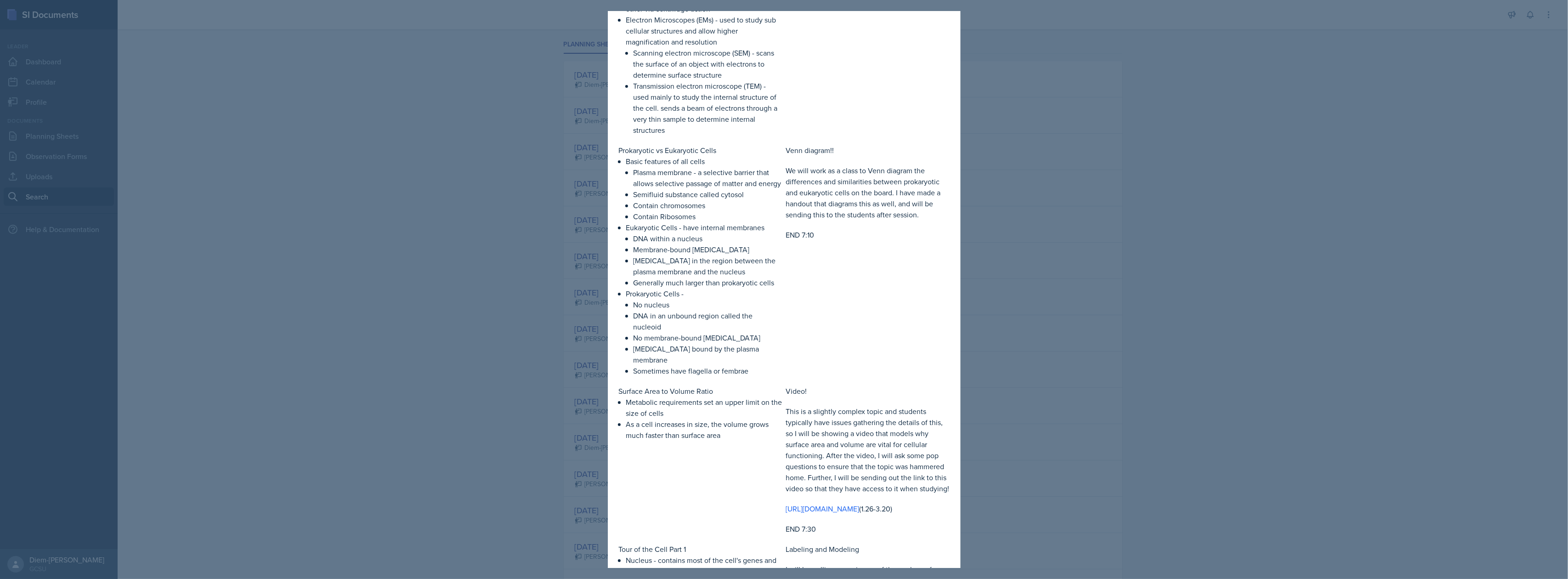
scroll to position [552, 0]
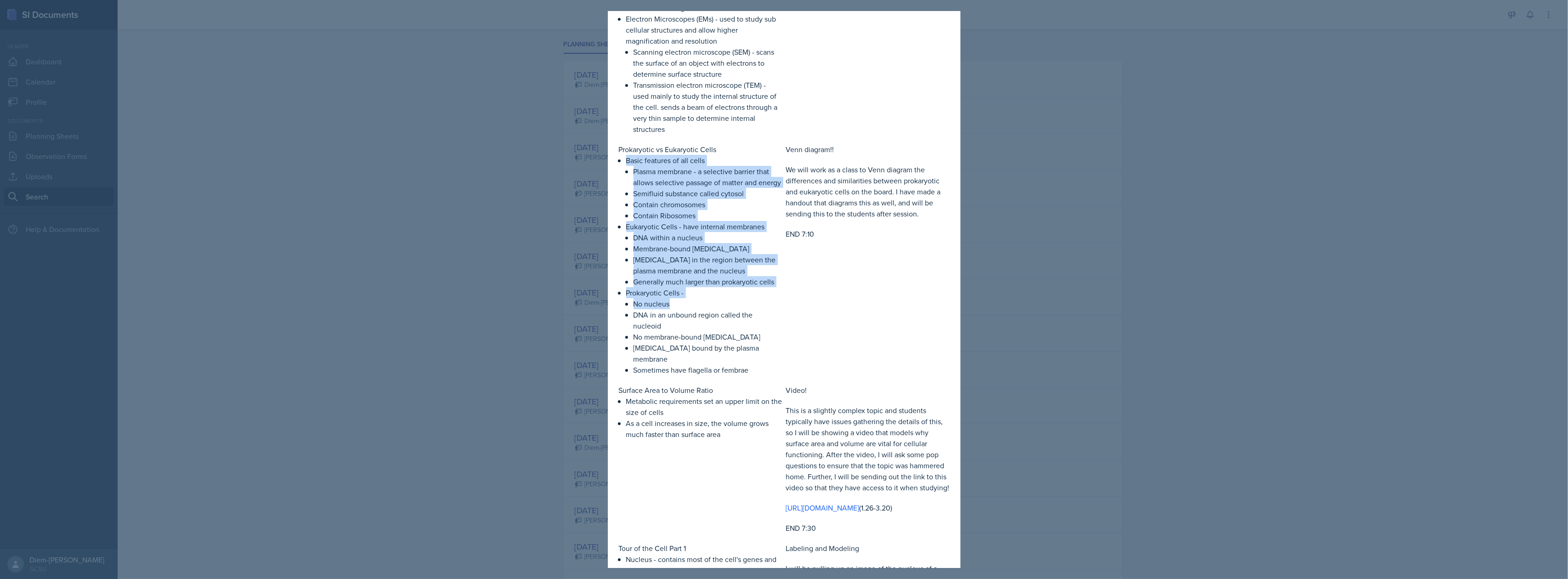
drag, startPoint x: 627, startPoint y: 160, endPoint x: 714, endPoint y: 315, distance: 177.7
click at [714, 315] on ul "Basic features of all cells Plasma membrane - a selective barrier that allows s…" at bounding box center [704, 265] width 156 height 220
click at [716, 309] on p "No nucleus" at bounding box center [708, 304] width 149 height 11
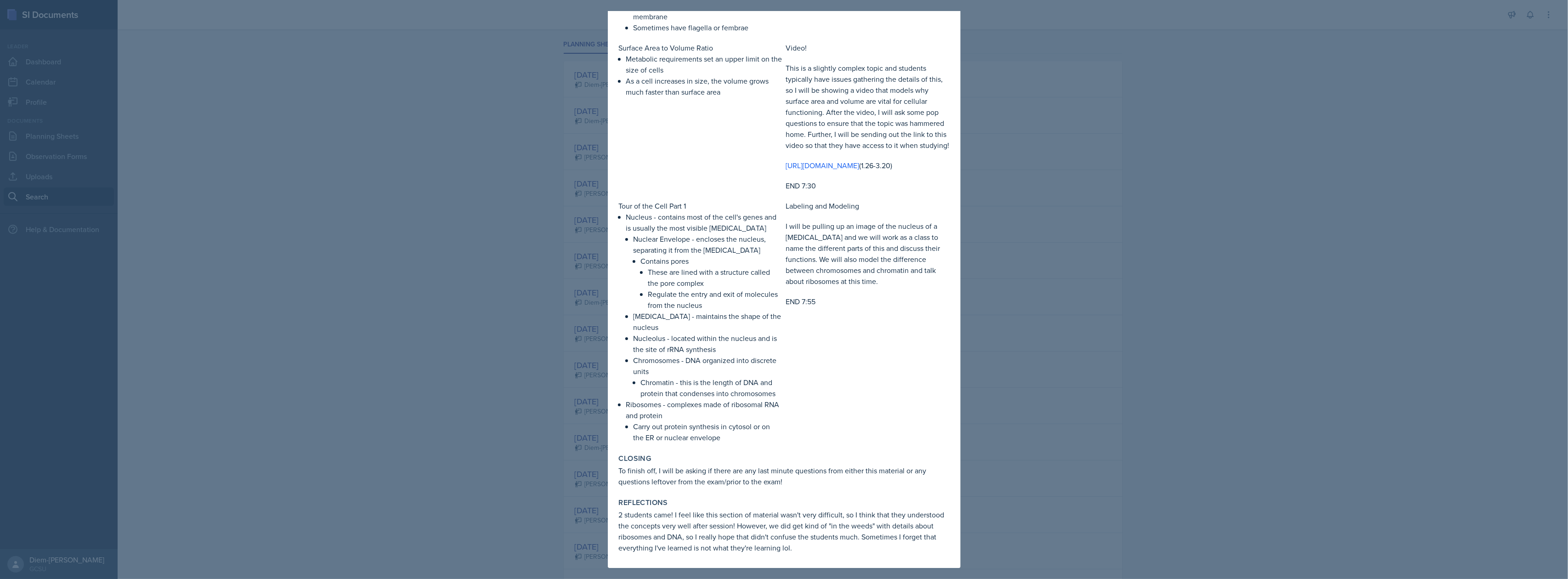
scroll to position [916, 0]
drag, startPoint x: 813, startPoint y: 225, endPoint x: 906, endPoint y: 259, distance: 99.0
click at [906, 259] on p "I will be pulling up an image of the nucleus of a eukaryotic cell and we will w…" at bounding box center [867, 253] width 164 height 66
click at [910, 285] on p "I will be pulling up an image of the nucleus of a eukaryotic cell and we will w…" at bounding box center [867, 253] width 164 height 66
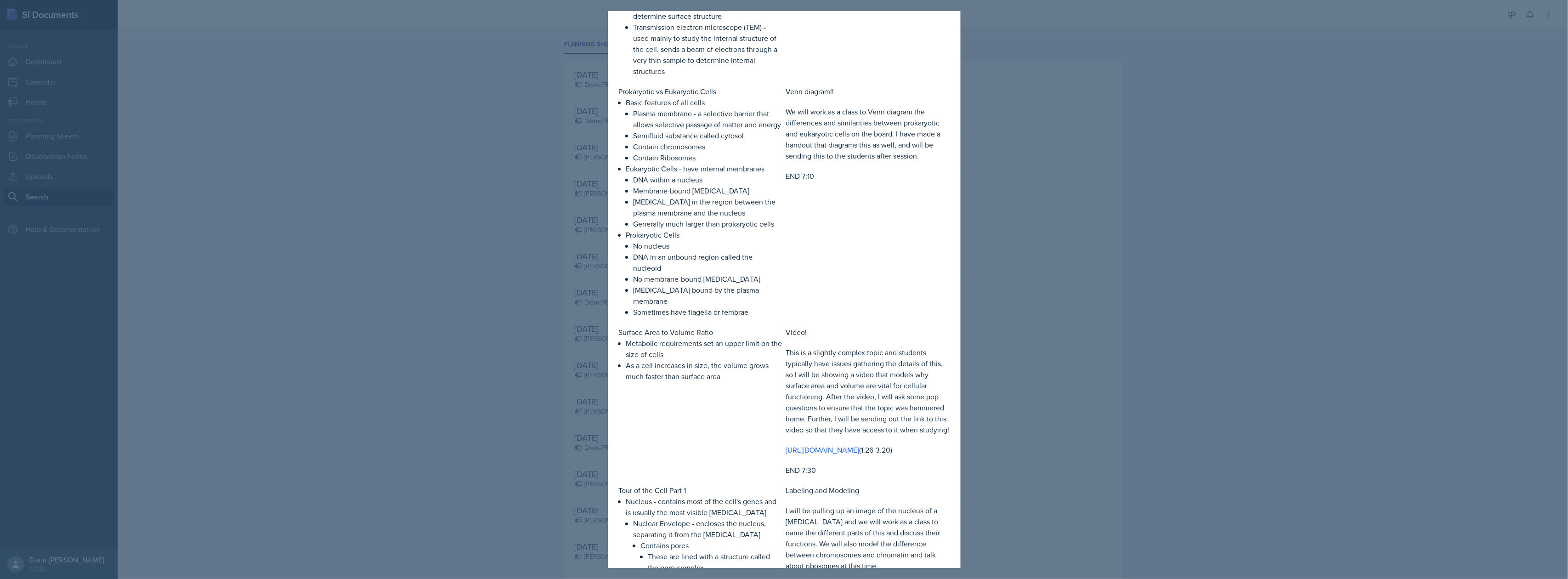
scroll to position [548, 0]
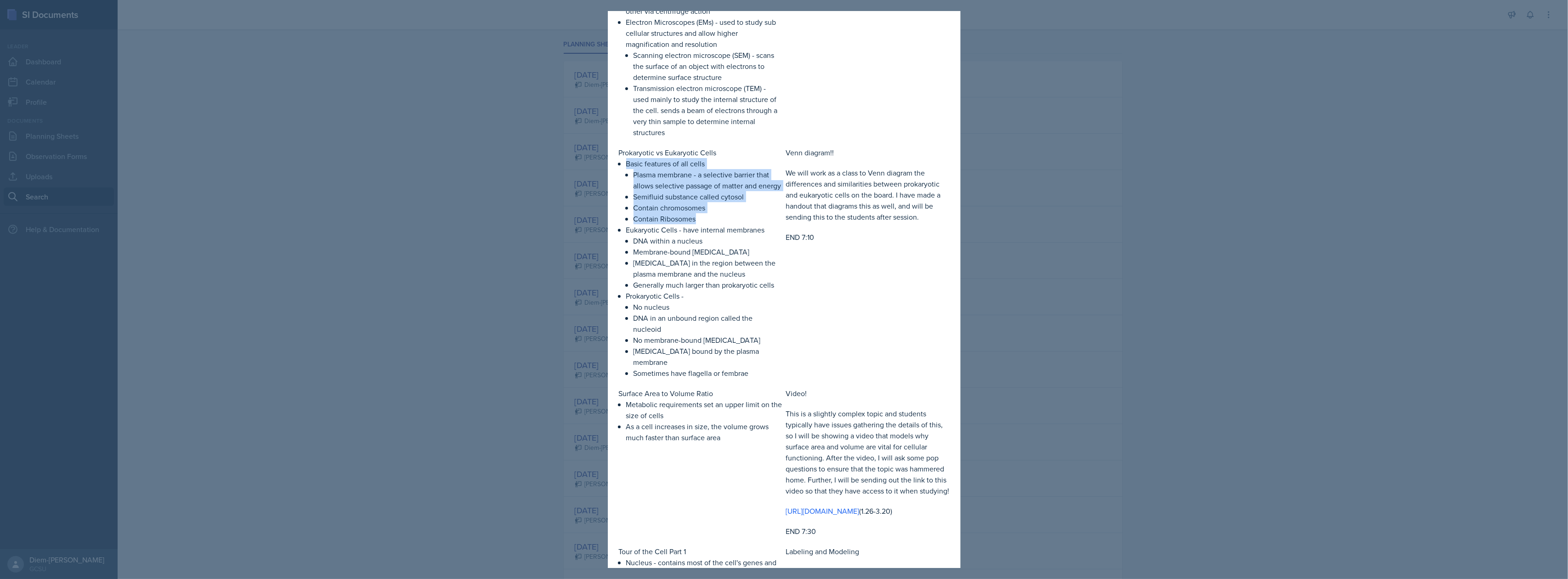
drag, startPoint x: 625, startPoint y: 168, endPoint x: 712, endPoint y: 230, distance: 106.8
click at [712, 230] on div "Prokaryotic vs Eukaryotic Cells Basic features of all cells Plasma membrane - a…" at bounding box center [701, 263] width 164 height 231
copy li "Basic features of all cells Plasma membrane - a selective barrier that allows s…"
click at [699, 272] on p "Cytoplasm in the region between the plasma membrane and the nucleus" at bounding box center [708, 268] width 149 height 22
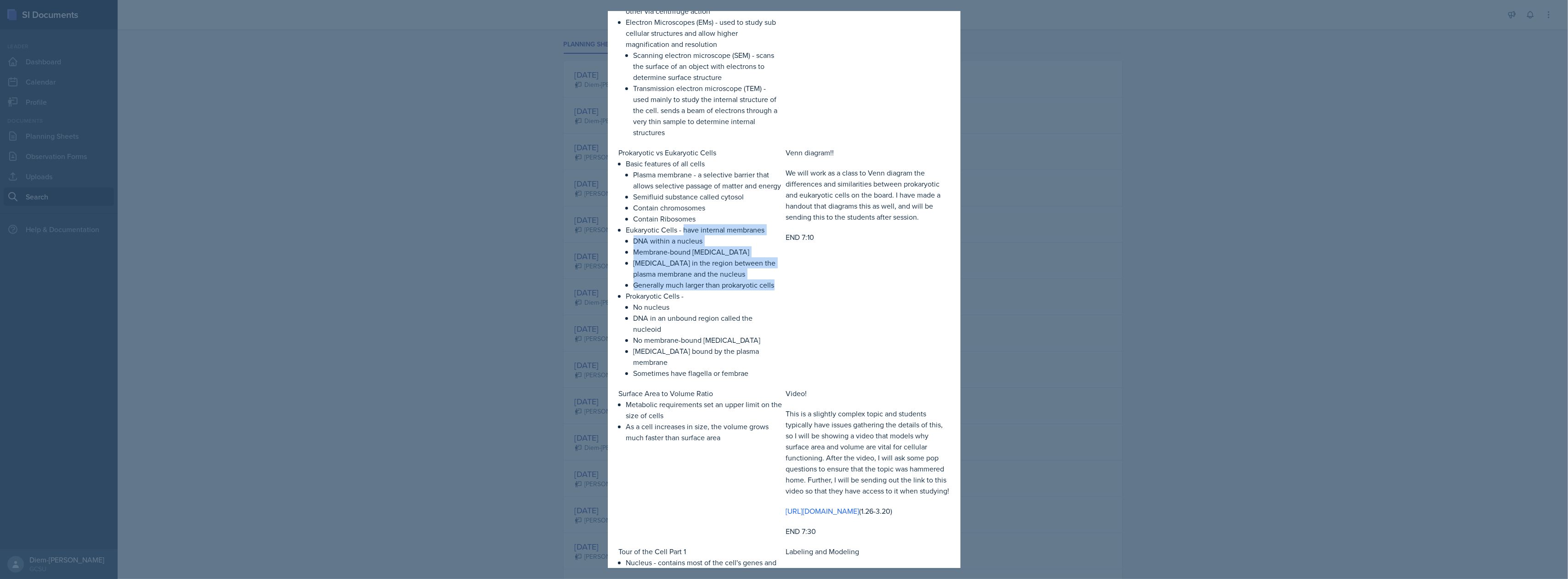
drag, startPoint x: 684, startPoint y: 239, endPoint x: 777, endPoint y: 295, distance: 108.6
click at [777, 290] on li "Eukaryotic Cells - have internal membranes DNA within a nucleus Membrane-bound …" at bounding box center [704, 257] width 156 height 66
copy li "have internal membranes DNA within a nucleus Membrane-bound organelles Cytoplas…"
click at [732, 367] on p "[MEDICAL_DATA] bound by the plasma membrane" at bounding box center [708, 357] width 149 height 22
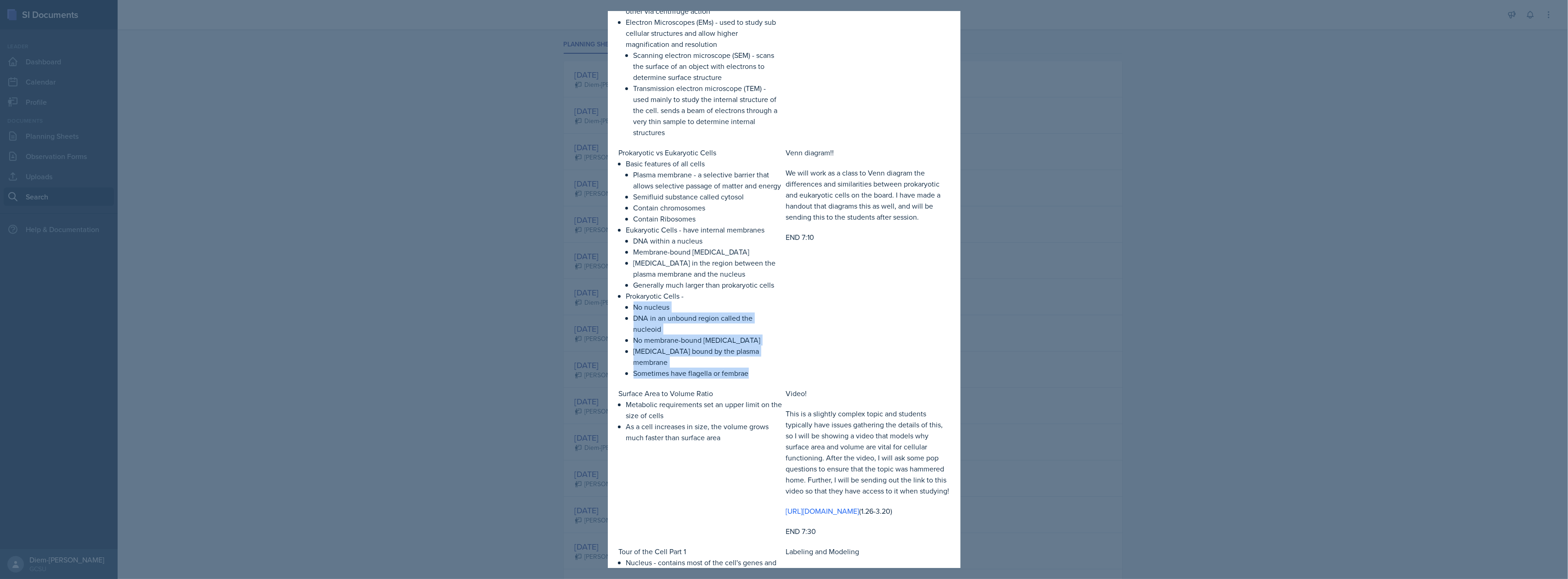
drag, startPoint x: 631, startPoint y: 317, endPoint x: 752, endPoint y: 377, distance: 135.1
click at [752, 377] on li "Prokaryotic Cells - No nucleus DNA in an unbound region called the nucleoid No …" at bounding box center [704, 334] width 156 height 88
copy ul "No nucleus DNA in an unbound region called the nucleoid No membrane-bound organ…"
click at [702, 374] on p "Sometimes have flagella or fembrae" at bounding box center [708, 373] width 149 height 11
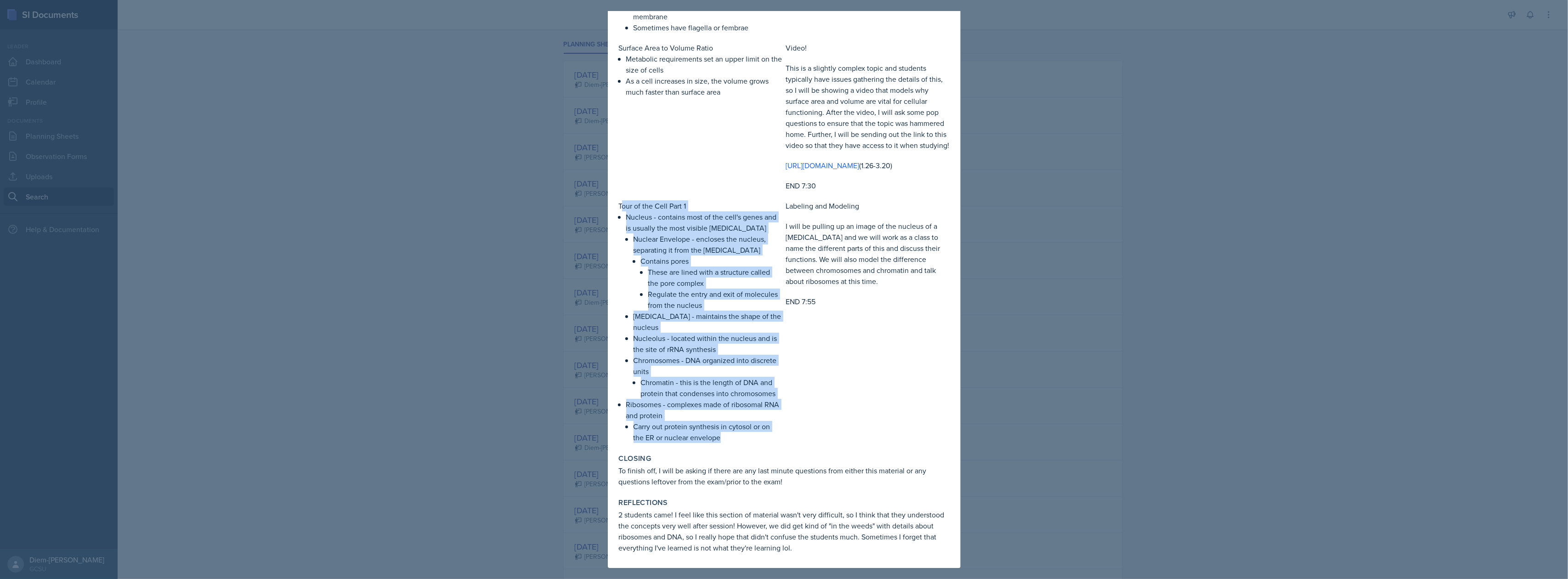
drag, startPoint x: 621, startPoint y: 204, endPoint x: 735, endPoint y: 437, distance: 259.4
click at [735, 437] on div "Tour of the Cell Part 1 Nucleus - contains most of the cell's genes and is usua…" at bounding box center [701, 321] width 164 height 243
copy div "our of the Cell Part 1 Nucleus - contains most of the cell's genes and is usual…"
click at [701, 335] on p "Nucleolus - located within the nucleus and is the site of rRNA synthesis" at bounding box center [708, 343] width 149 height 22
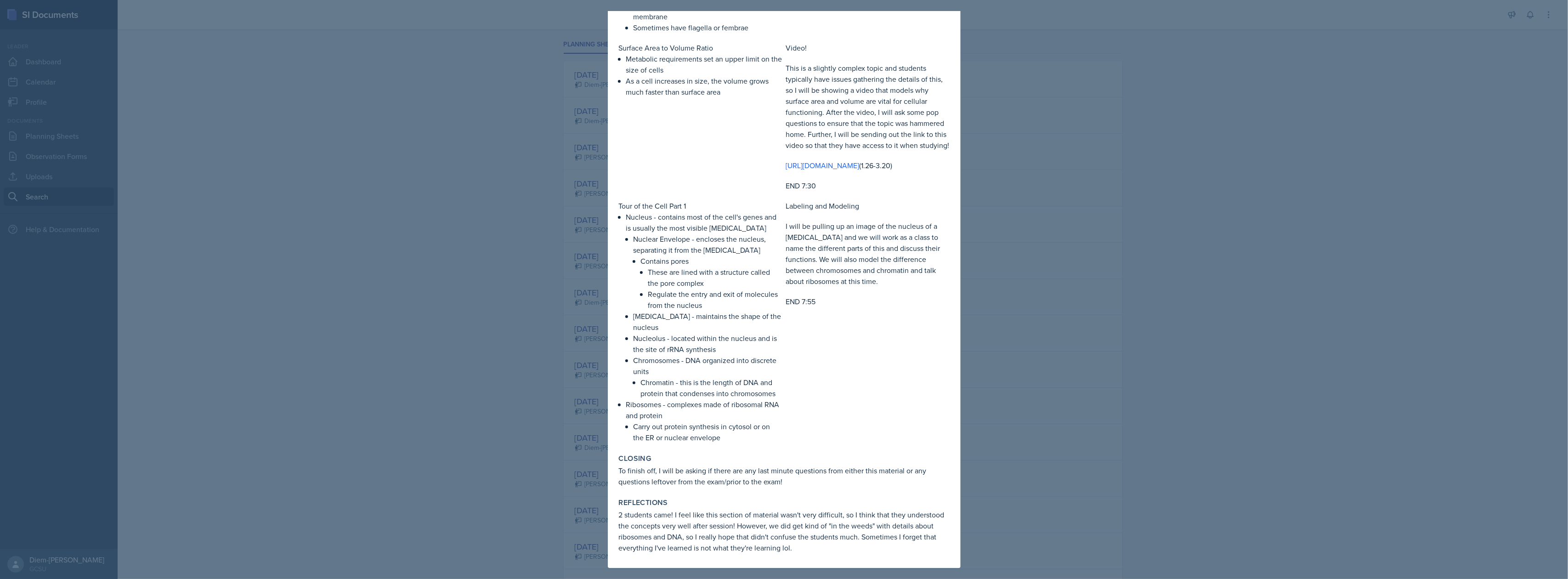
click at [754, 486] on p "To finish off, I will be asking if there are any last minute questions from eit…" at bounding box center [784, 476] width 331 height 22
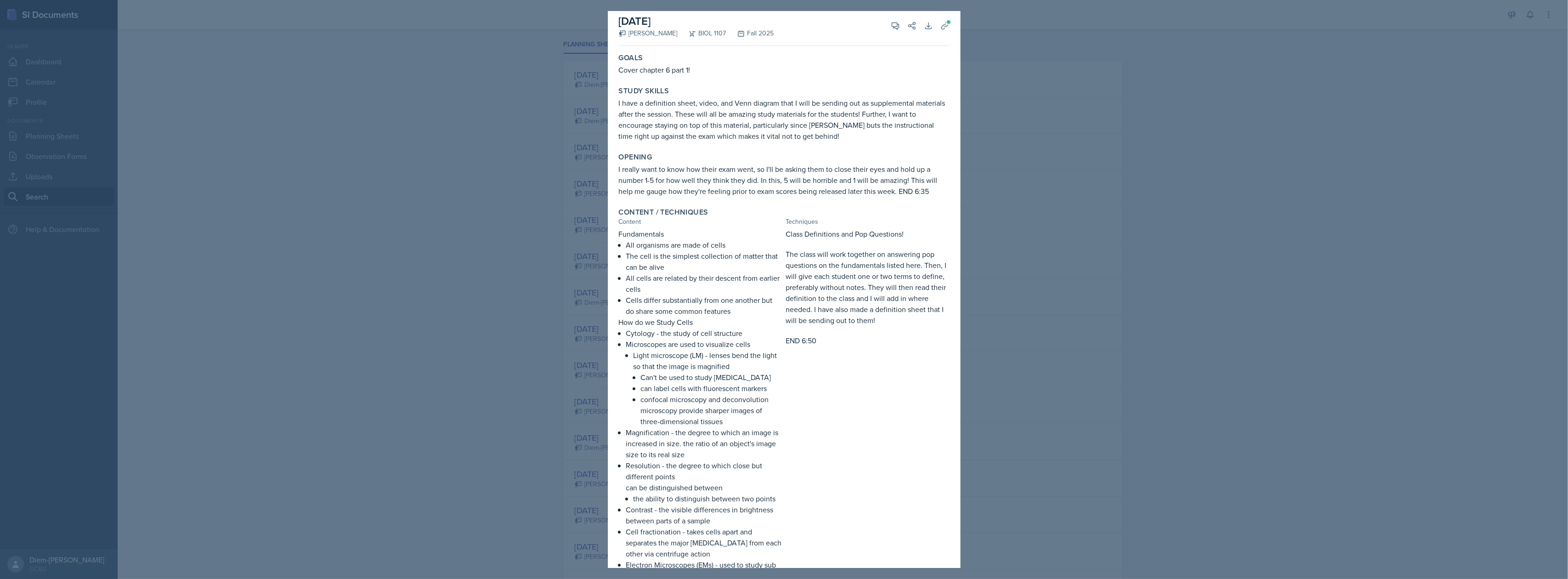
scroll to position [0, 0]
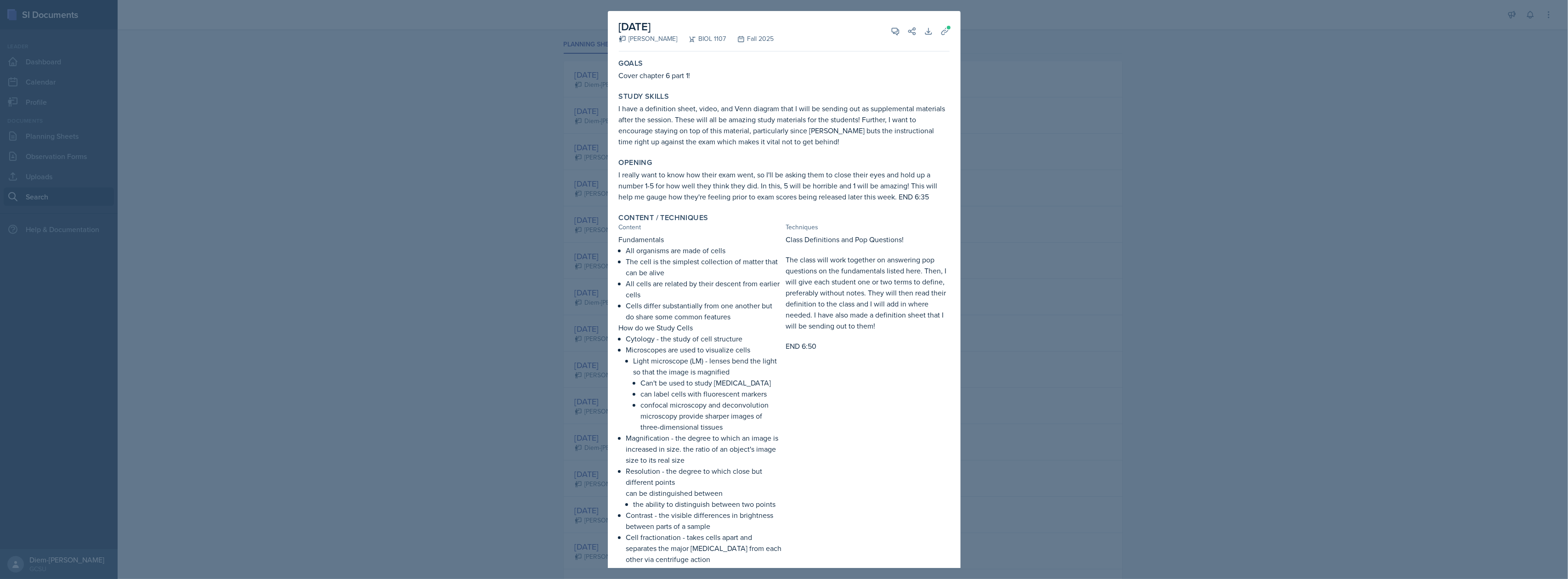
click at [777, 310] on p "Cells differ substantially from one another but do share some common features" at bounding box center [704, 311] width 156 height 22
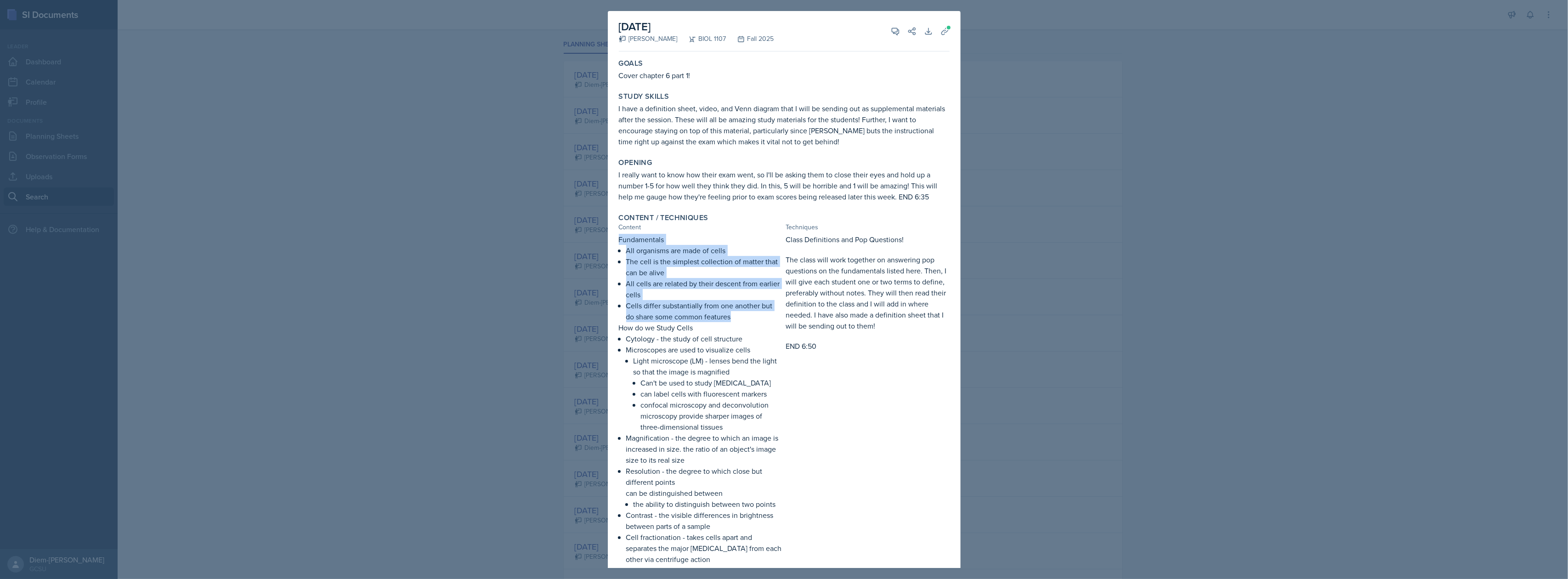
drag, startPoint x: 737, startPoint y: 317, endPoint x: 612, endPoint y: 243, distance: 145.3
copy div "Fundamentals All organisms are made of cells The cell is the simplest collectio…"
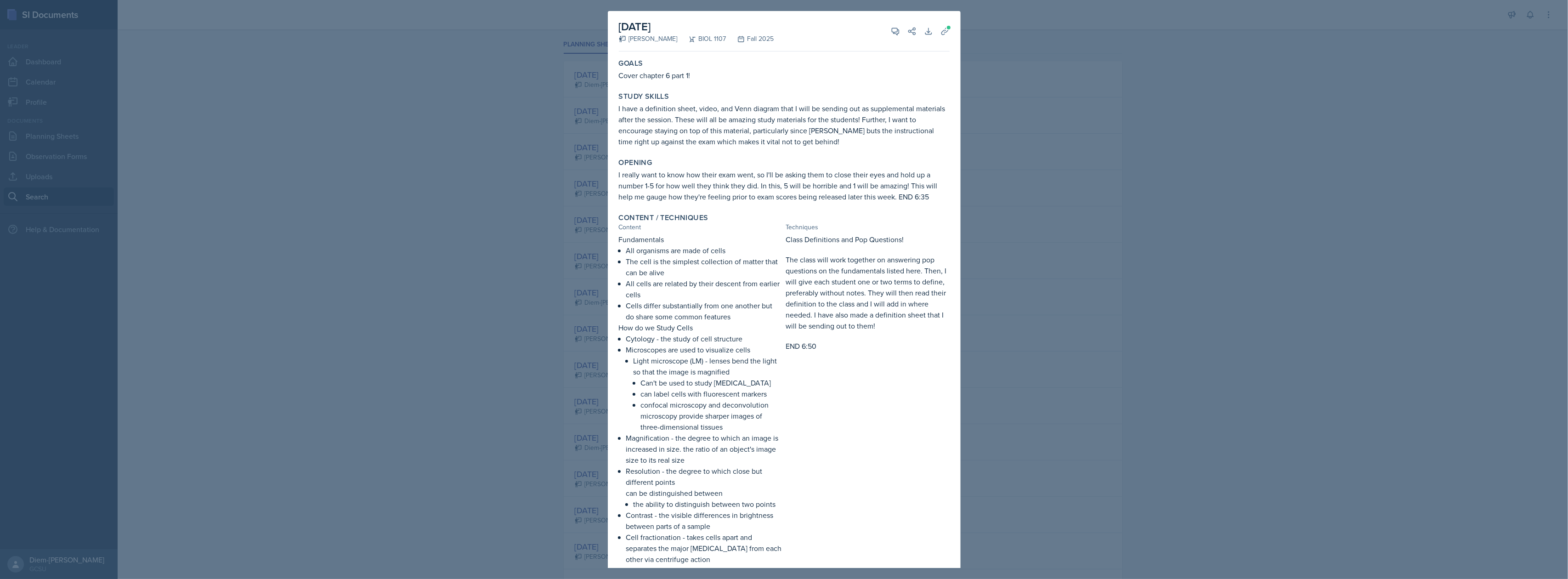
click at [1012, 325] on div at bounding box center [784, 289] width 1568 height 579
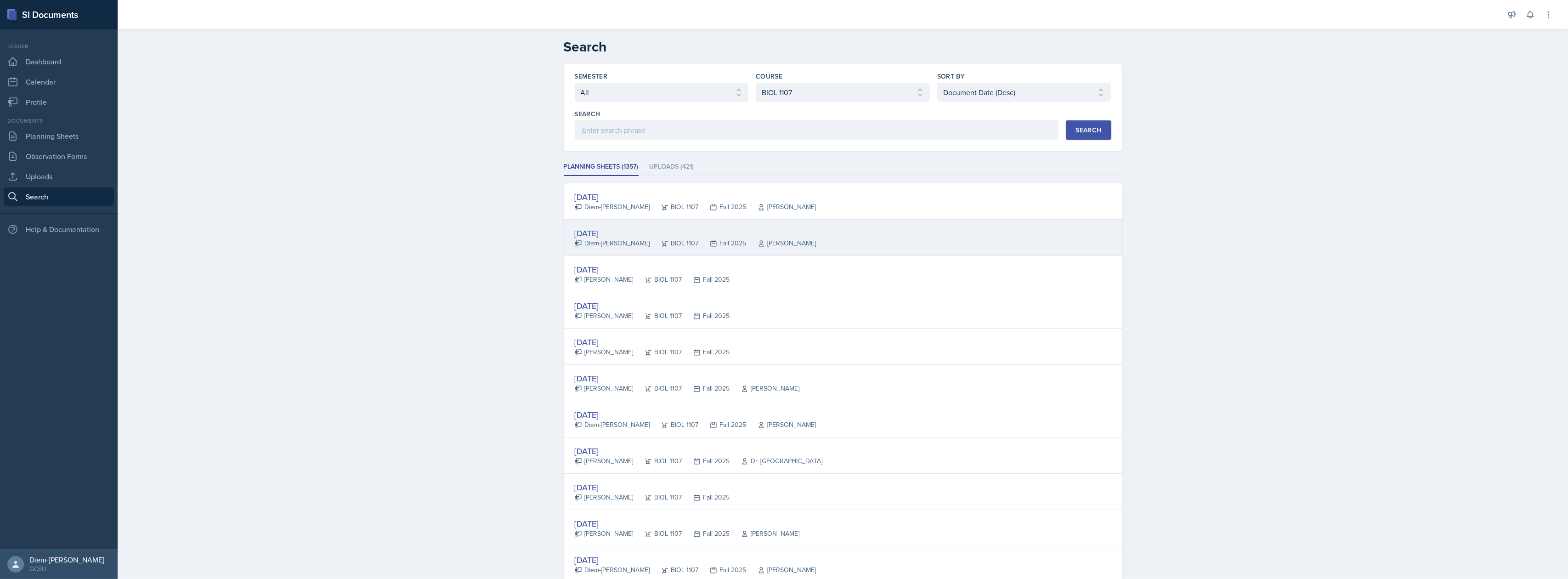
click at [656, 234] on div "[DATE]" at bounding box center [695, 233] width 242 height 12
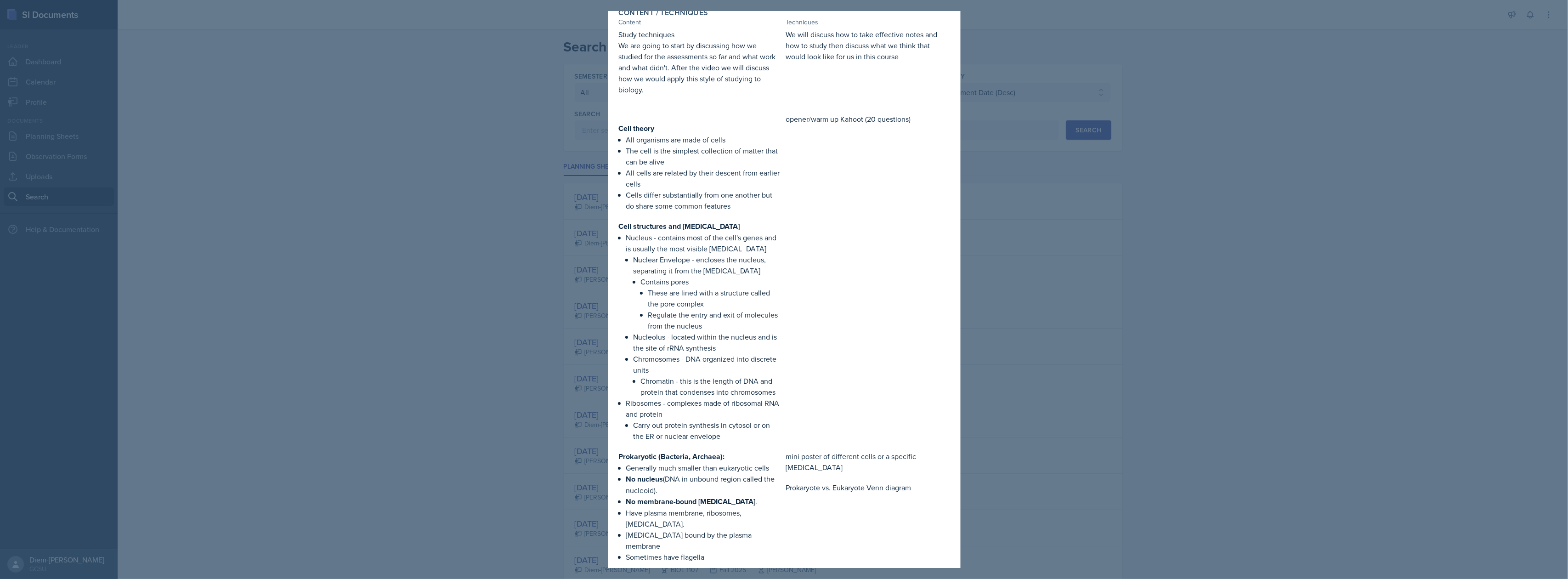
scroll to position [184, 0]
click at [1079, 306] on div at bounding box center [784, 289] width 1568 height 579
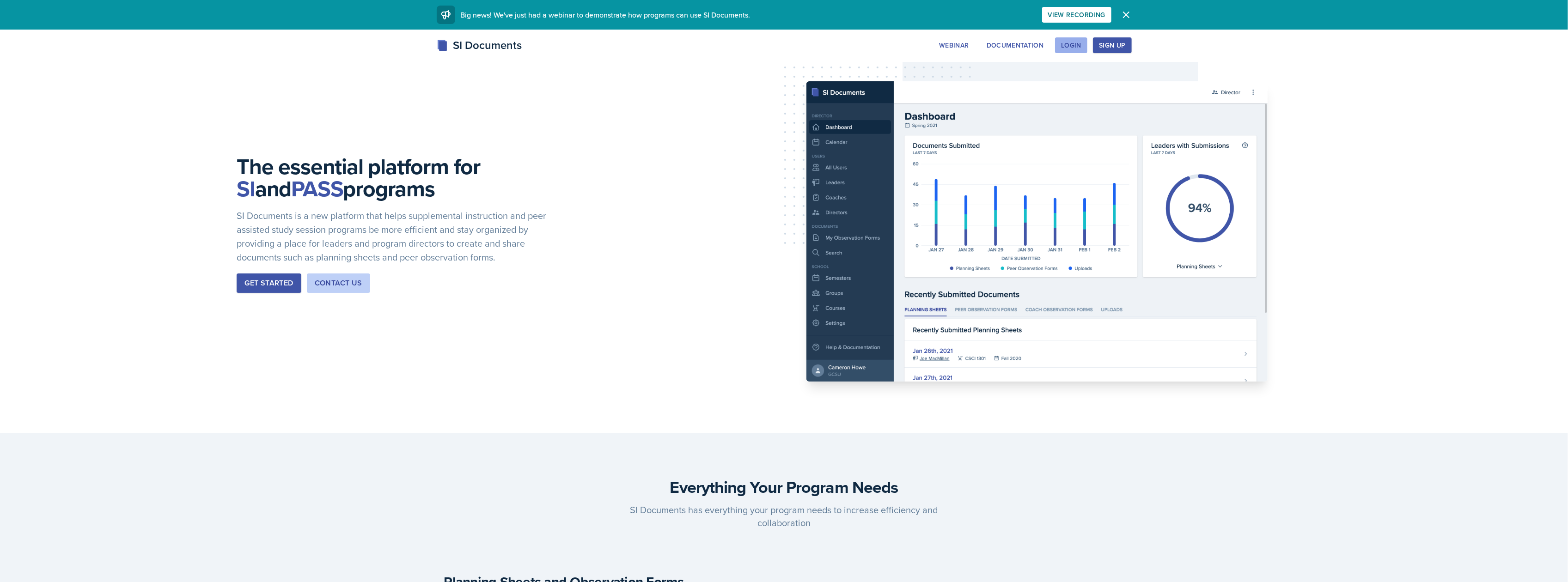
click at [1076, 45] on div "Login" at bounding box center [1071, 45] width 20 height 7
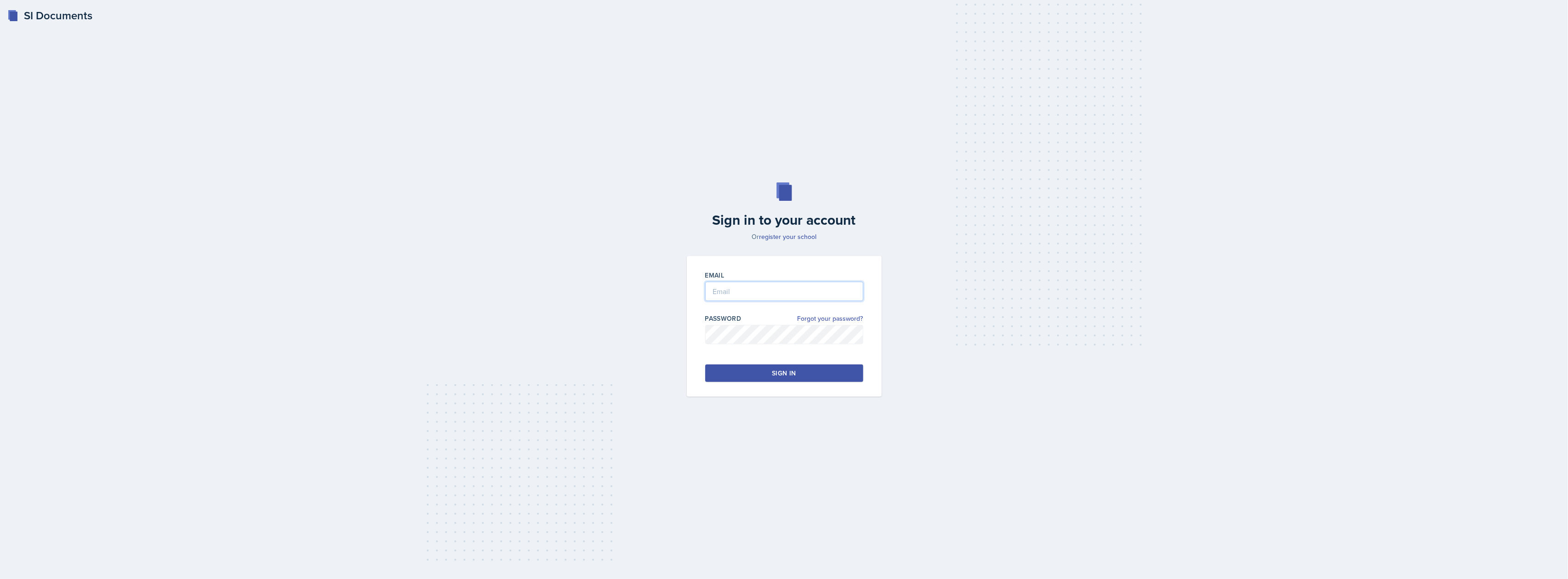
click at [747, 295] on input "email" at bounding box center [785, 292] width 158 height 19
type input "d"
click at [796, 290] on input "diemlinh.hoang@bobcats,gcsu,edu" at bounding box center [785, 292] width 158 height 19
click at [812, 289] on input "diemlinh.hoang@bobcats.gcsu,edu" at bounding box center [785, 292] width 158 height 19
type input "diemlinh.hoang@bobcats.gcsu.edu"
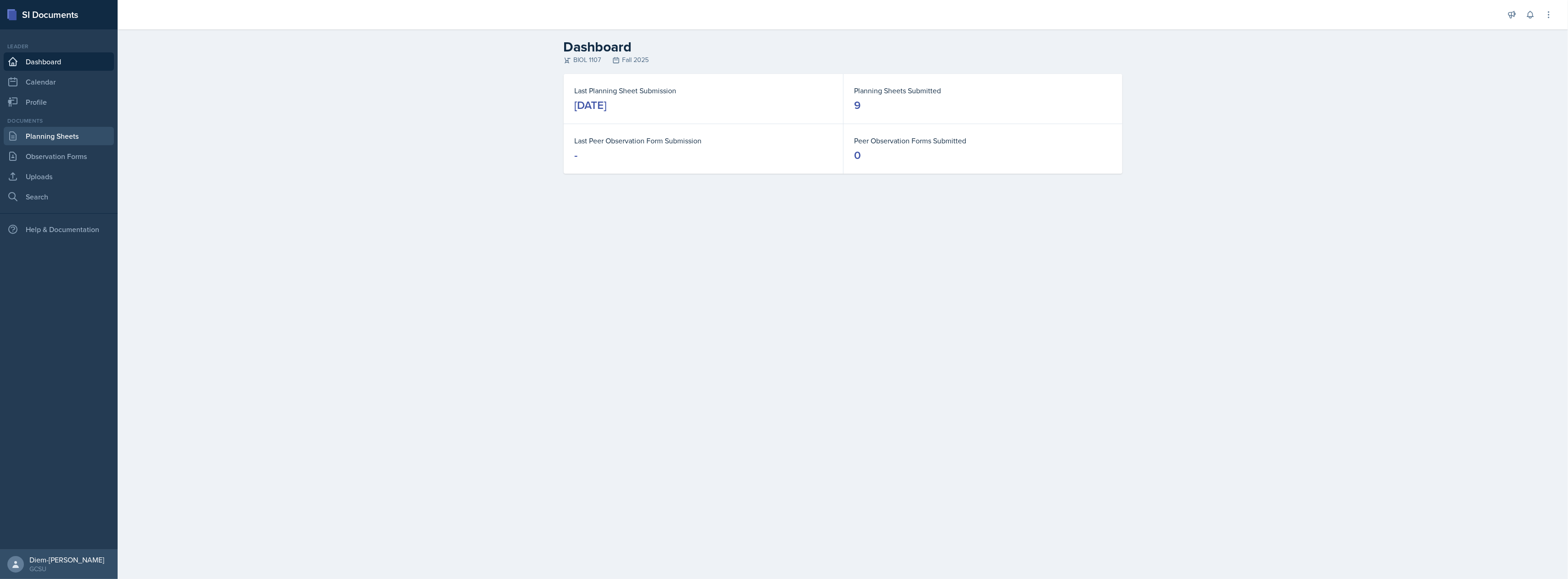
click at [60, 139] on link "Planning Sheets" at bounding box center [58, 136] width 110 height 18
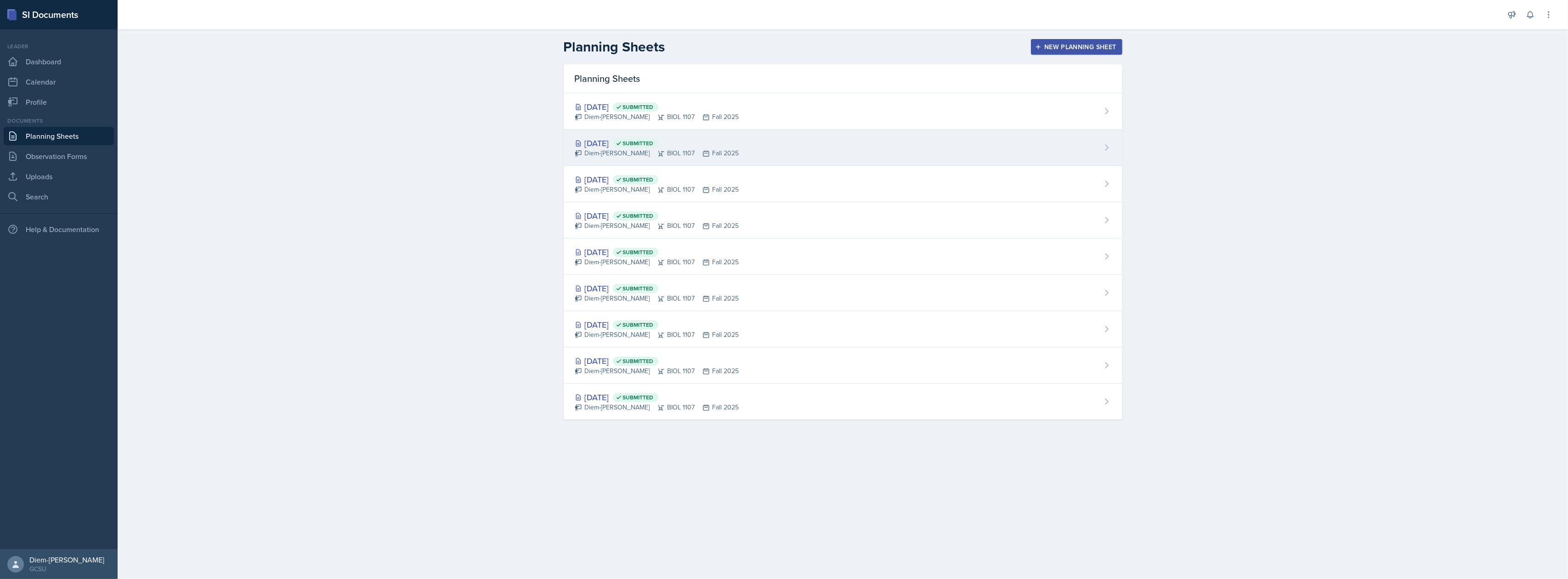
click at [620, 143] on icon at bounding box center [618, 143] width 4 height 3
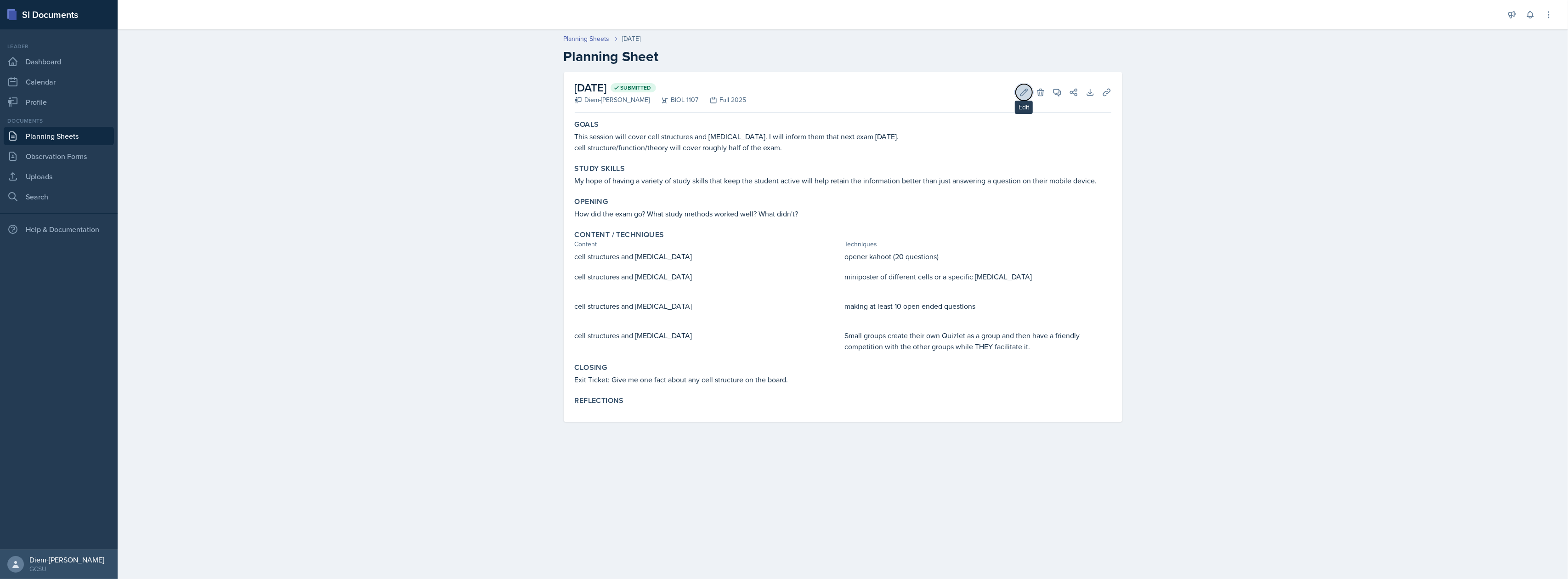
click at [1023, 93] on icon at bounding box center [1024, 92] width 9 height 9
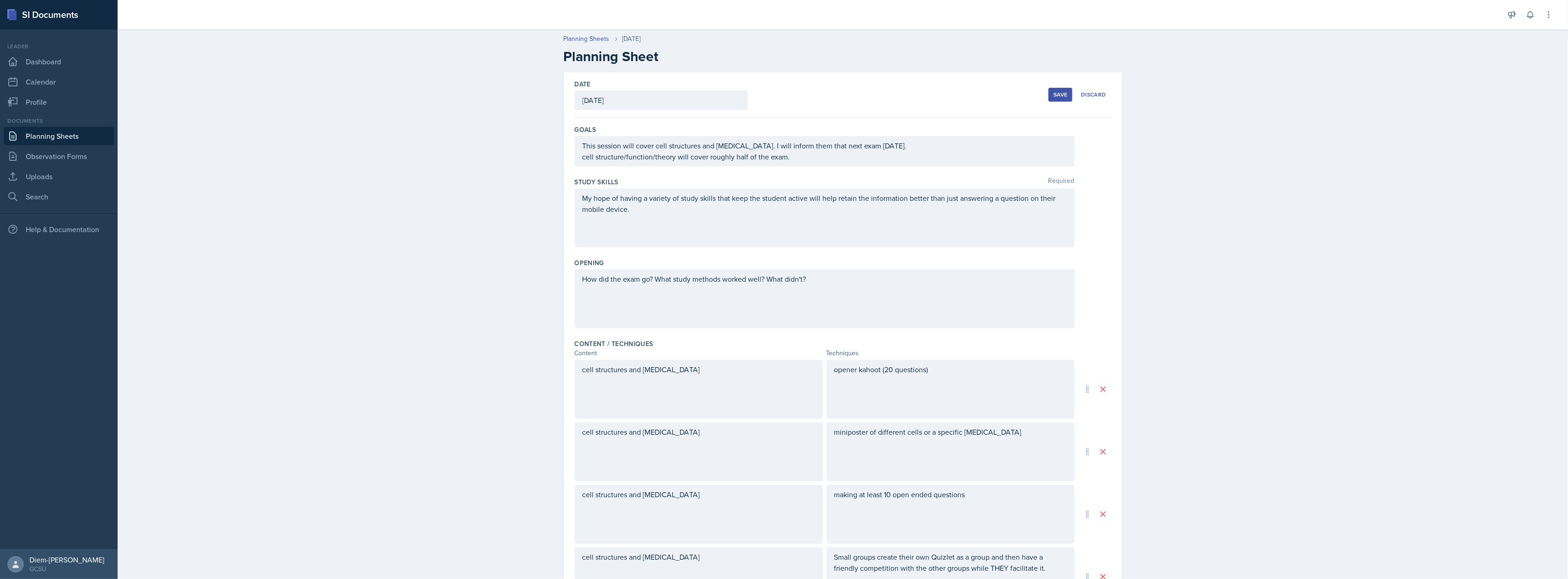
scroll to position [122, 0]
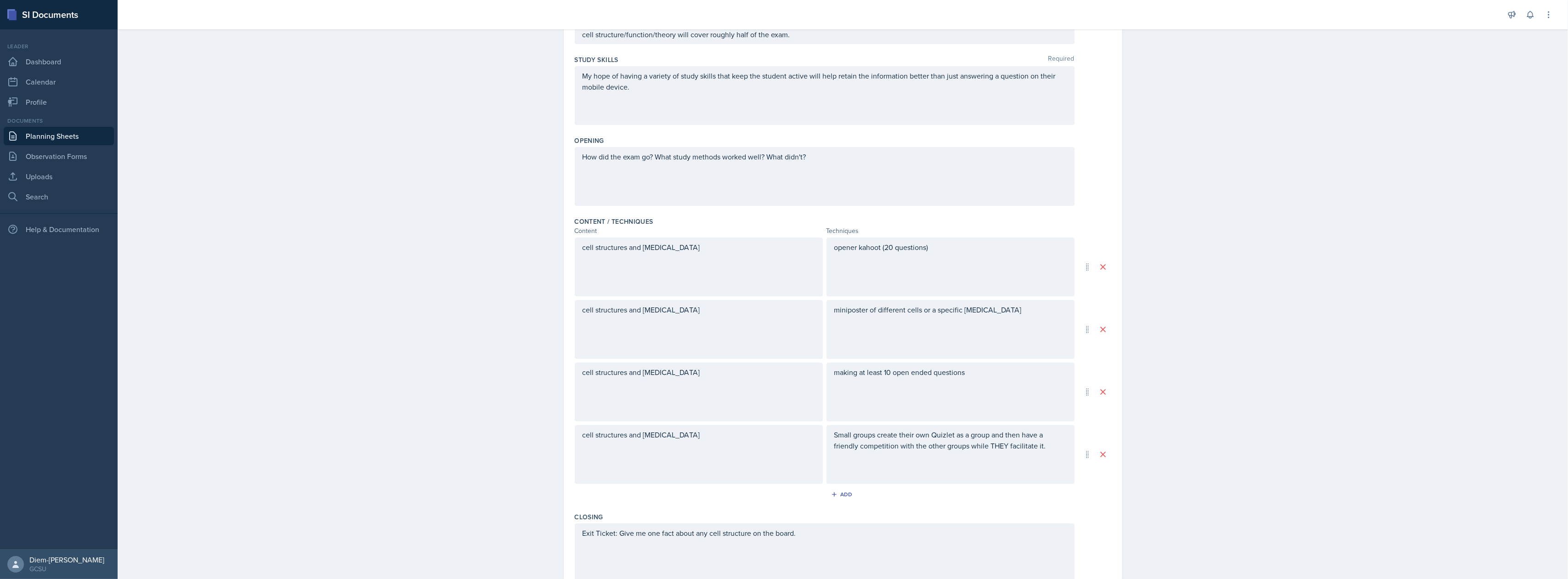
click at [964, 254] on div "opener kahoot (20 questions)" at bounding box center [951, 267] width 248 height 59
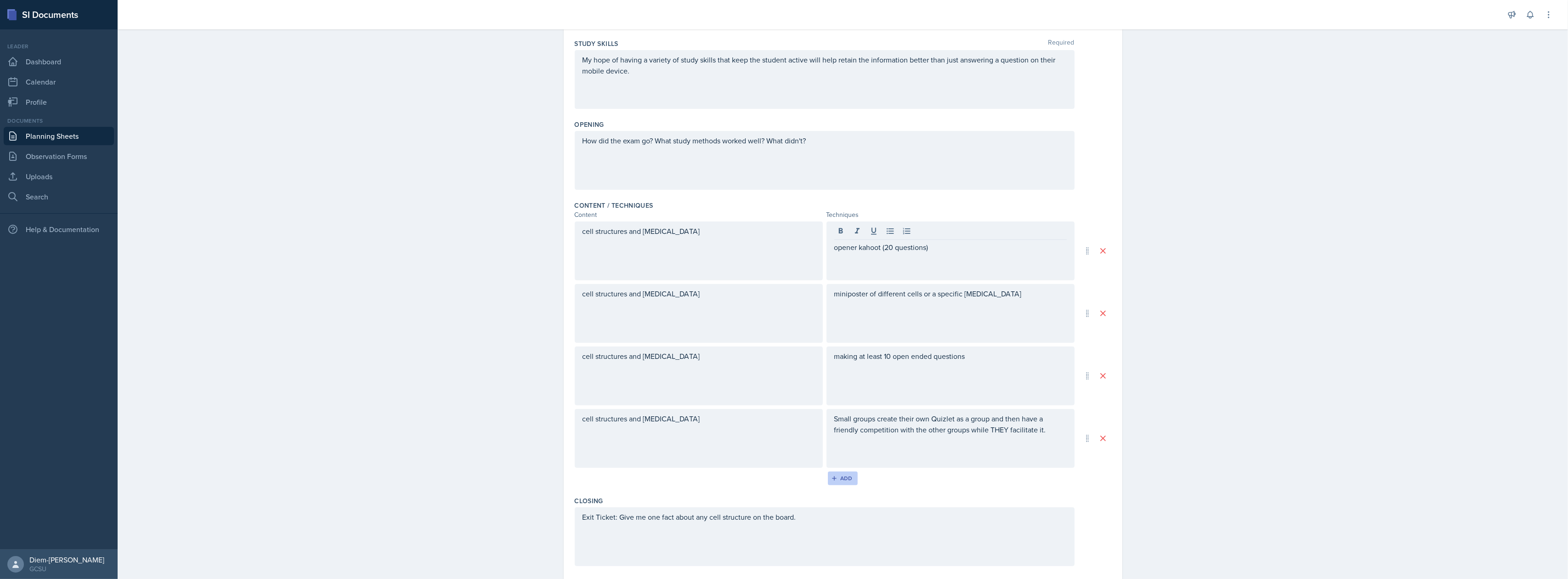
click at [838, 480] on div "Add" at bounding box center [842, 479] width 19 height 7
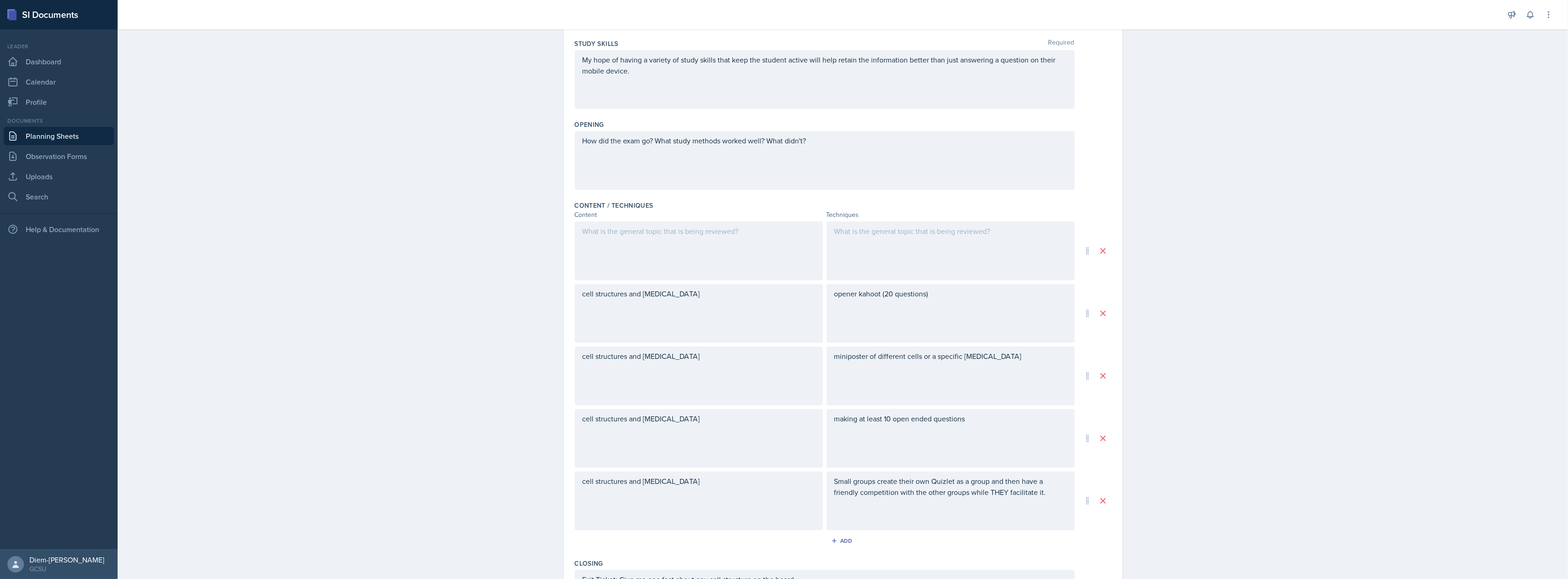
click at [615, 244] on div at bounding box center [699, 251] width 248 height 59
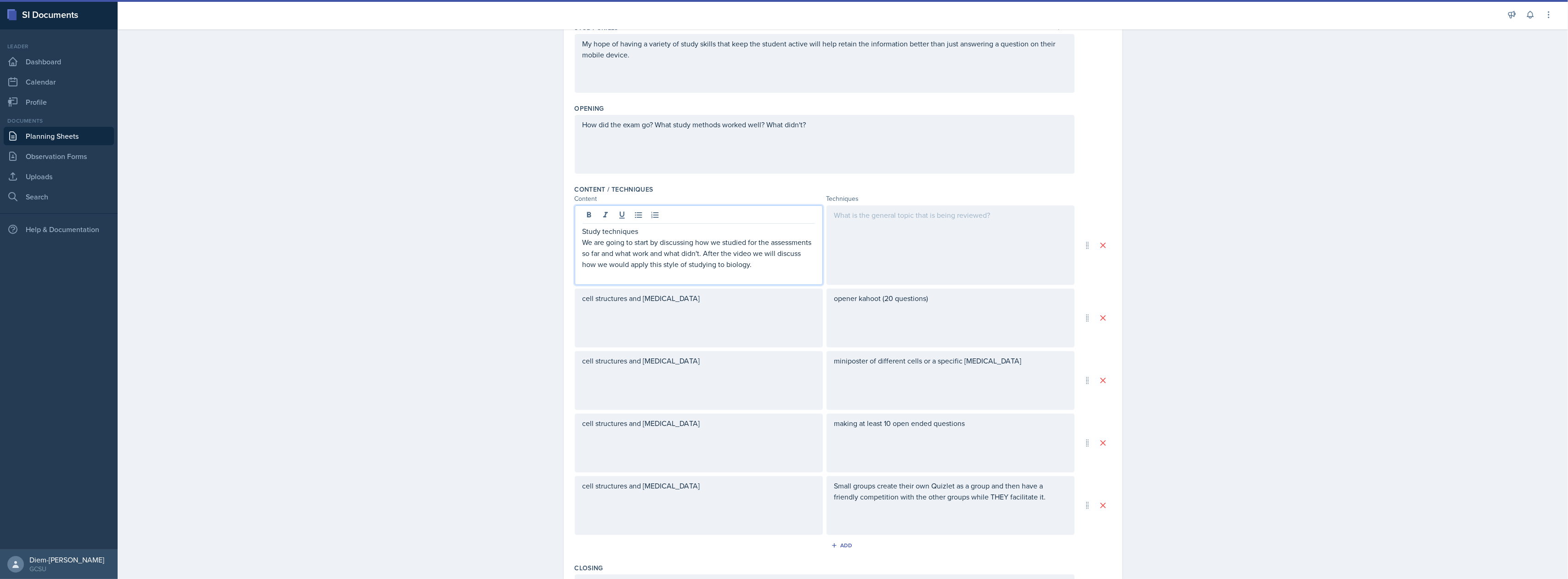
click at [913, 256] on div at bounding box center [951, 245] width 248 height 80
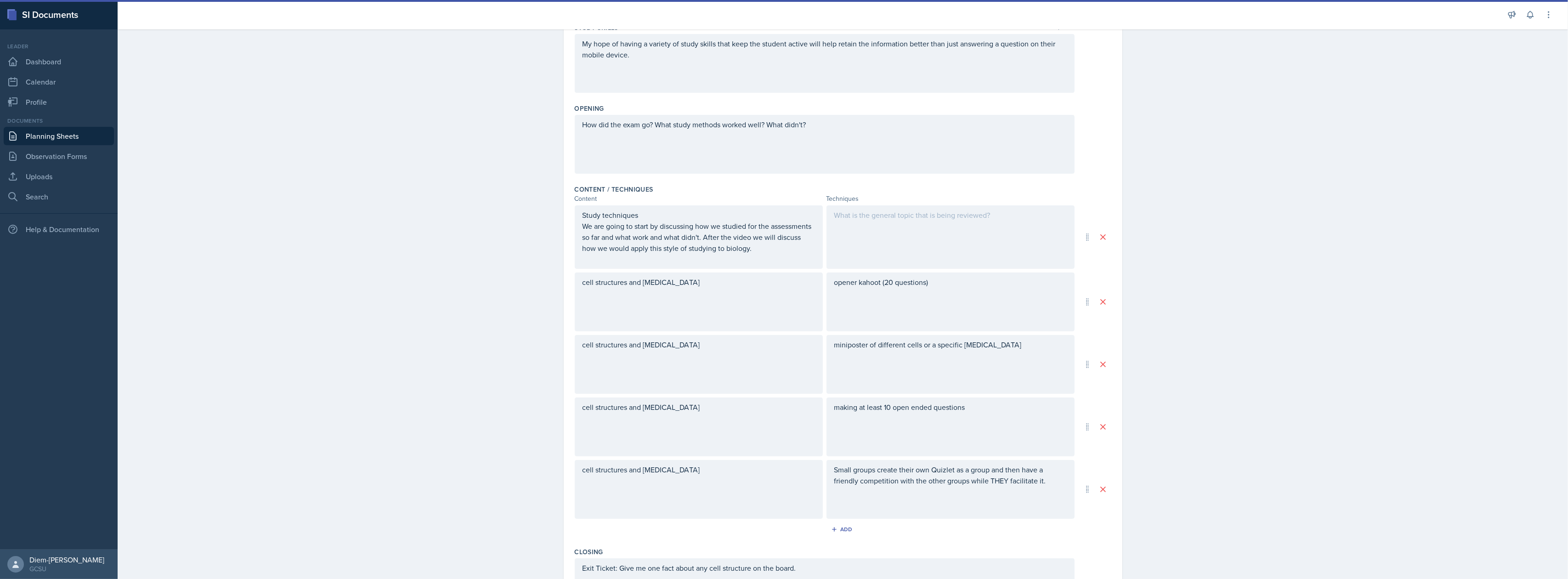
scroll to position [170, 0]
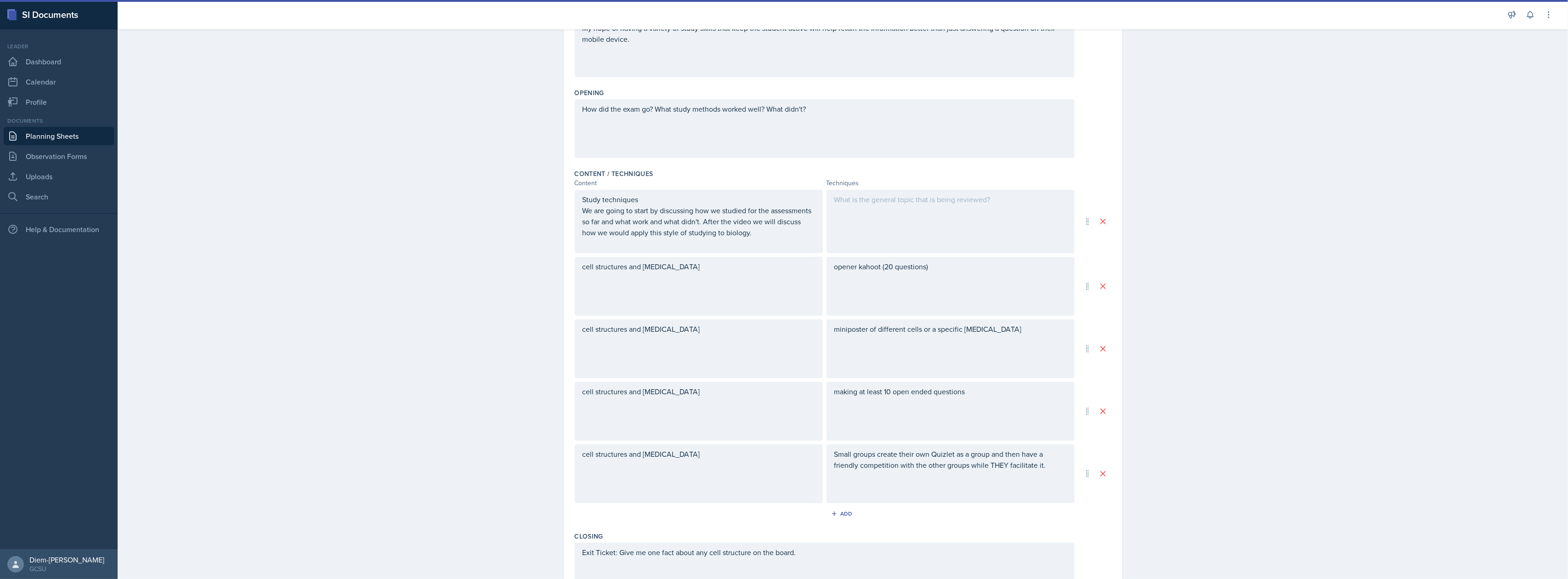
paste div
click at [835, 218] on p "how to take effective notes and how to study then discuss what we think that wo…" at bounding box center [951, 221] width 233 height 22
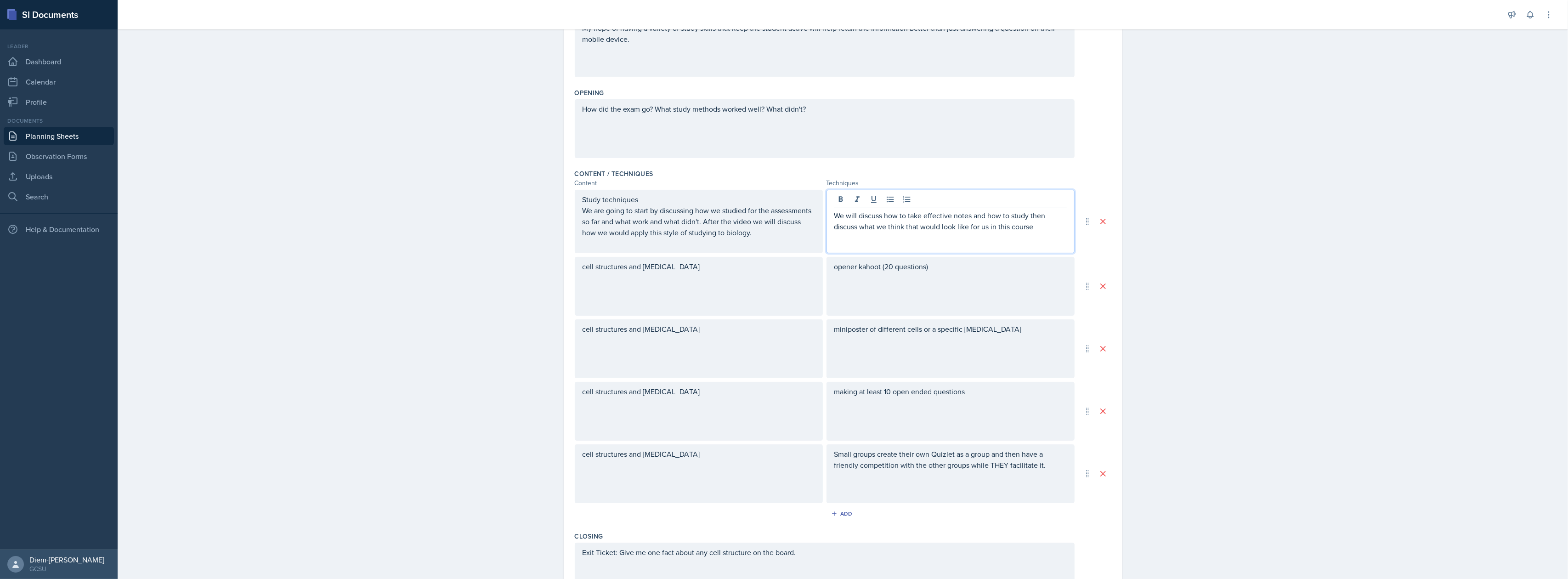
click at [962, 229] on p "We will discuss how to take effective notes and how to study then discuss what …" at bounding box center [951, 221] width 233 height 22
click at [863, 301] on div "opener kahoot (20 questions)" at bounding box center [951, 286] width 248 height 59
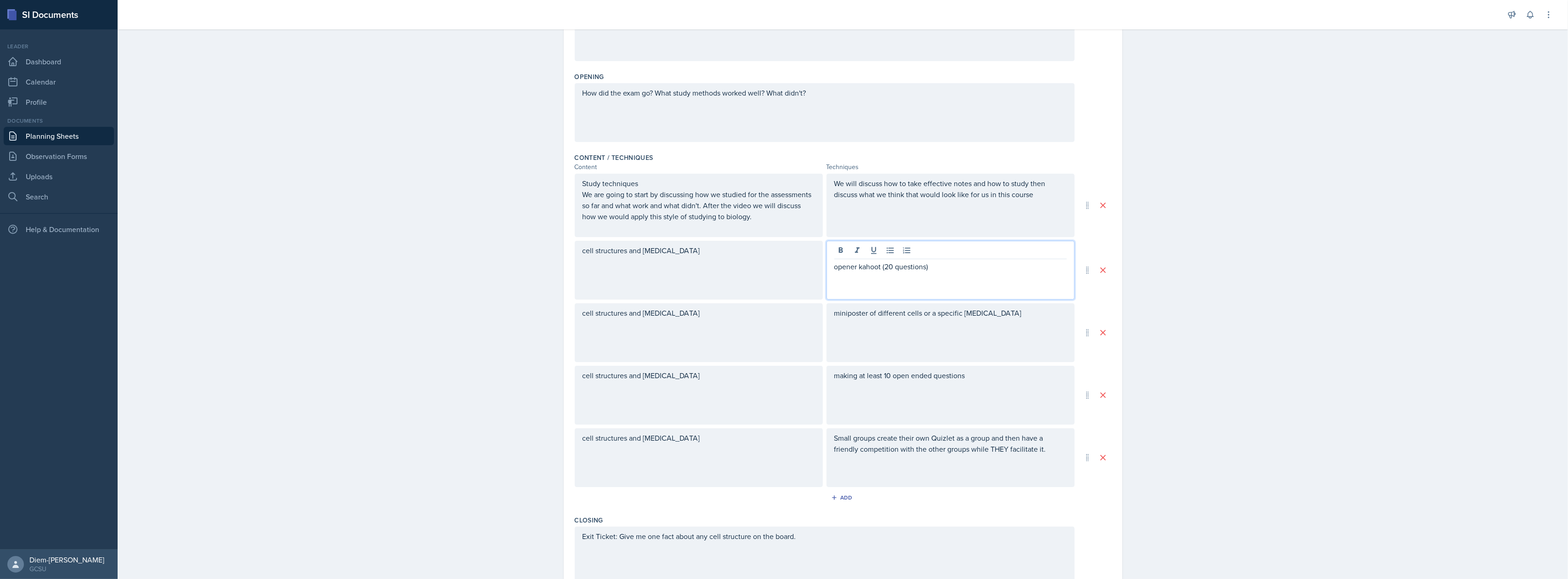
click at [930, 337] on div "miniposter of different cells or a specific organelle" at bounding box center [951, 332] width 248 height 59
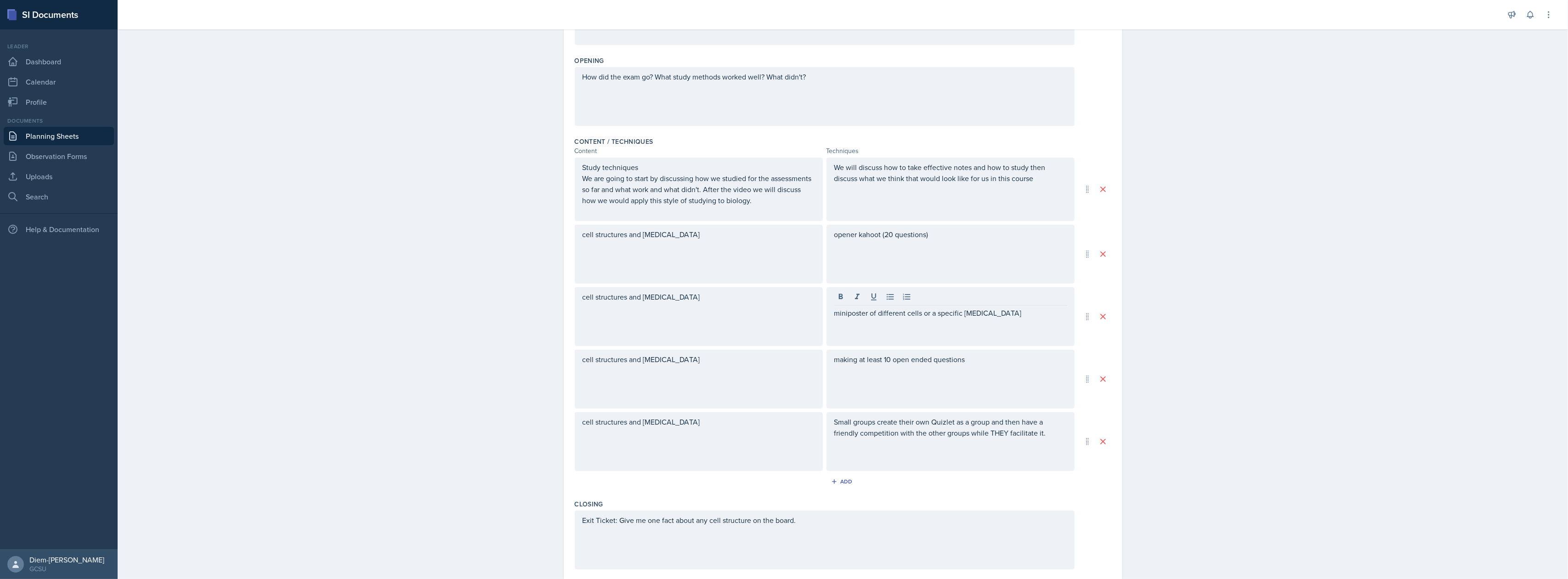
click at [1003, 326] on div "miniposter of different cells or a specific organelle" at bounding box center [951, 317] width 248 height 59
click at [1001, 323] on div "miniposter of different cells or a specific organelle" at bounding box center [951, 317] width 248 height 59
click at [1001, 308] on div "miniposter of different cells or a specific organelle" at bounding box center [951, 317] width 248 height 59
click at [1003, 316] on p "miniposter of different cells or a specific organelle" at bounding box center [951, 313] width 233 height 11
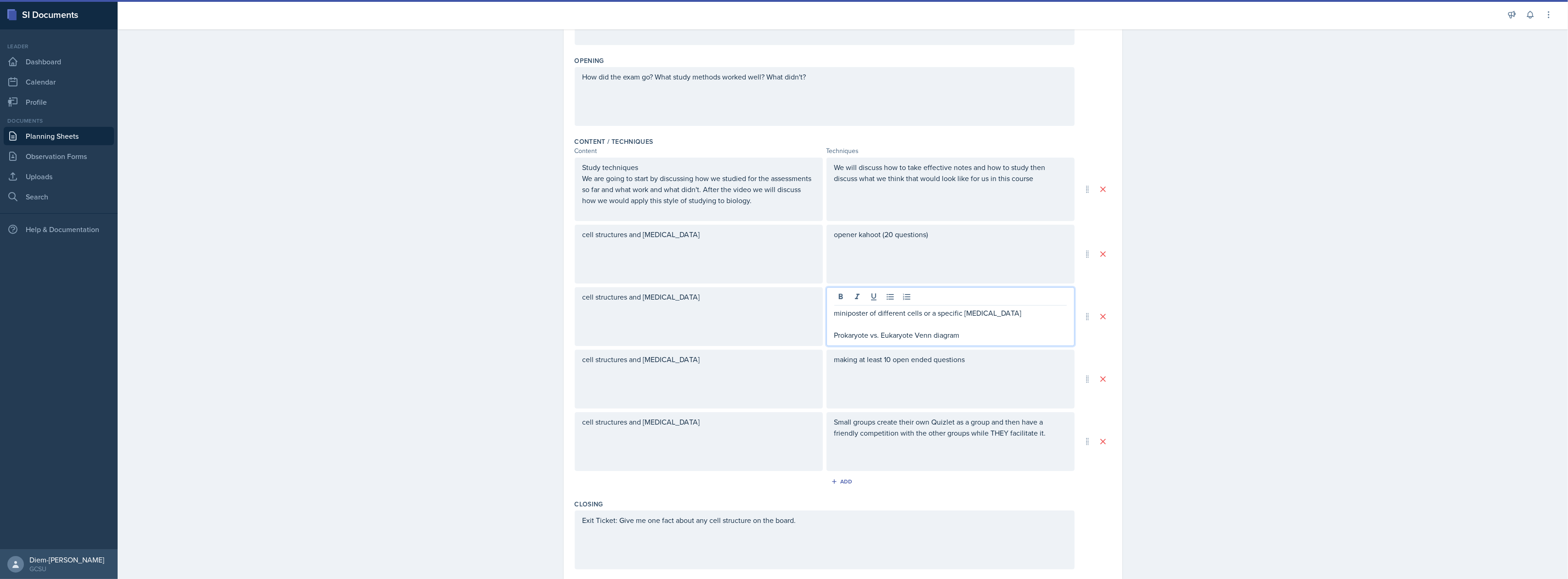
click at [695, 247] on div "cell structures and [MEDICAL_DATA]" at bounding box center [699, 254] width 248 height 59
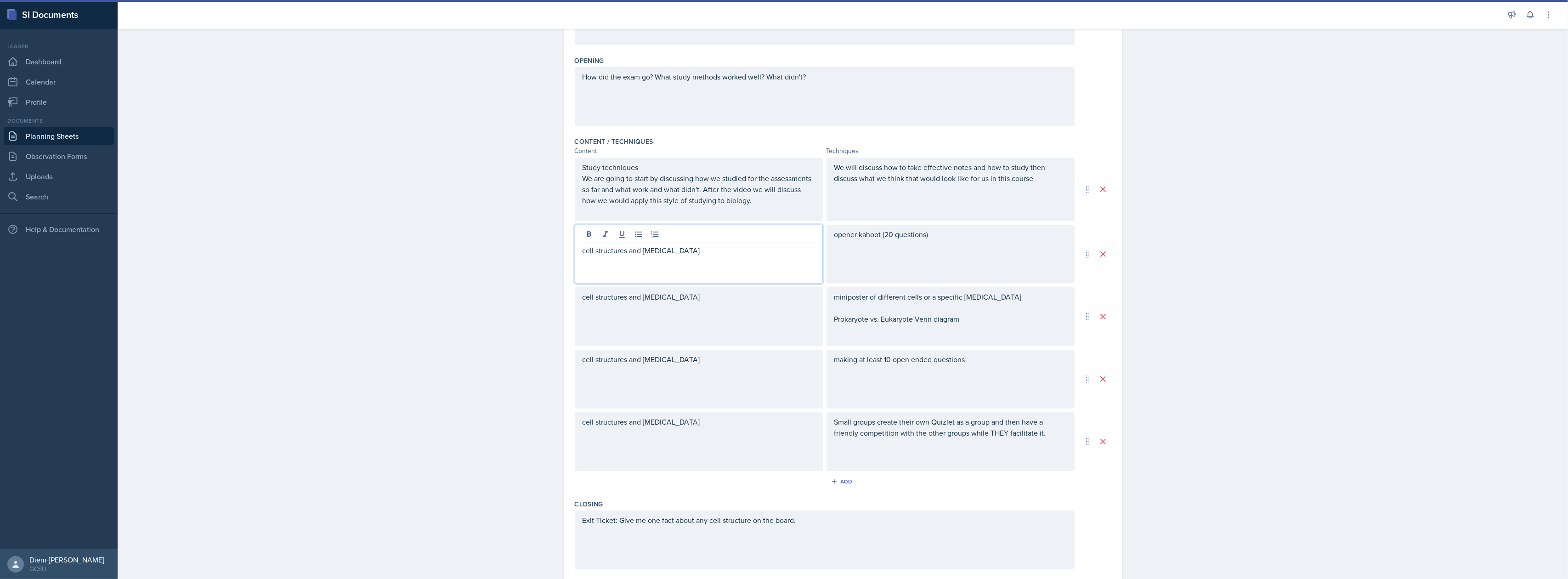
scroll to position [218, 0]
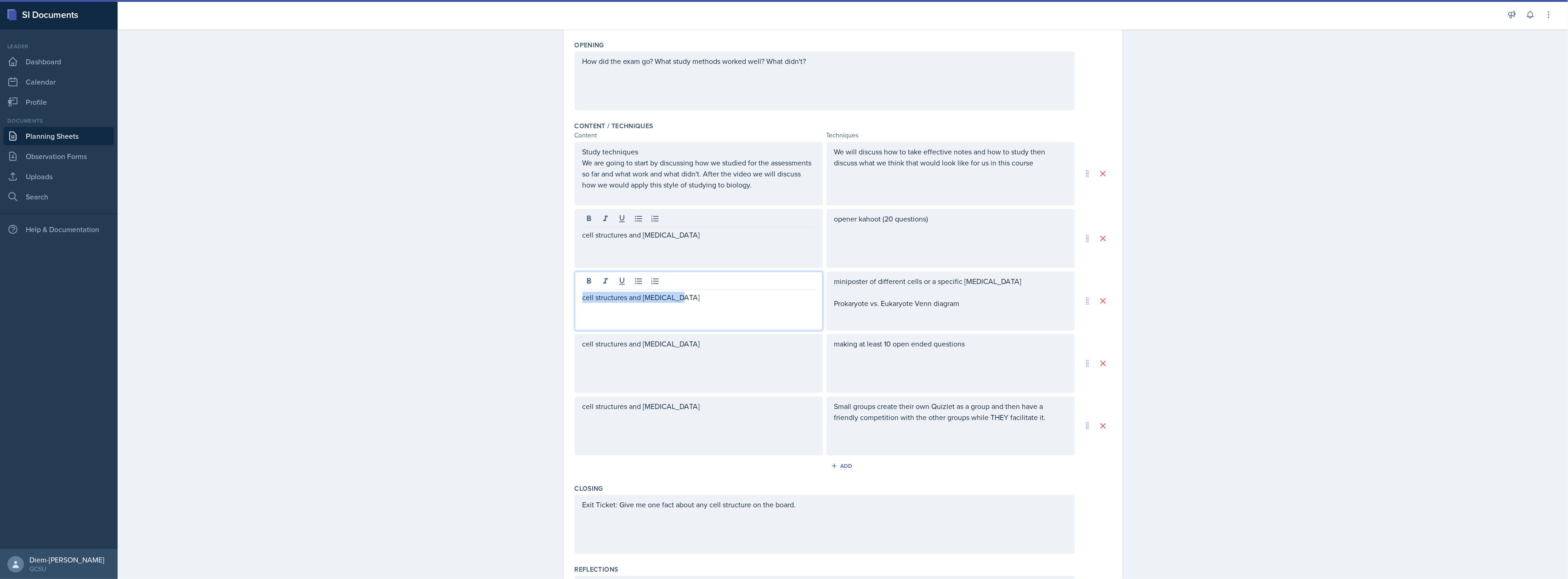
drag, startPoint x: 694, startPoint y: 285, endPoint x: 550, endPoint y: 284, distance: 144.0
click at [550, 284] on div "Date September 23rd, 2025 September 2025 31 1 2 3 4 5 6 7 8 9 10 11 12 13 14 15…" at bounding box center [843, 263] width 588 height 817
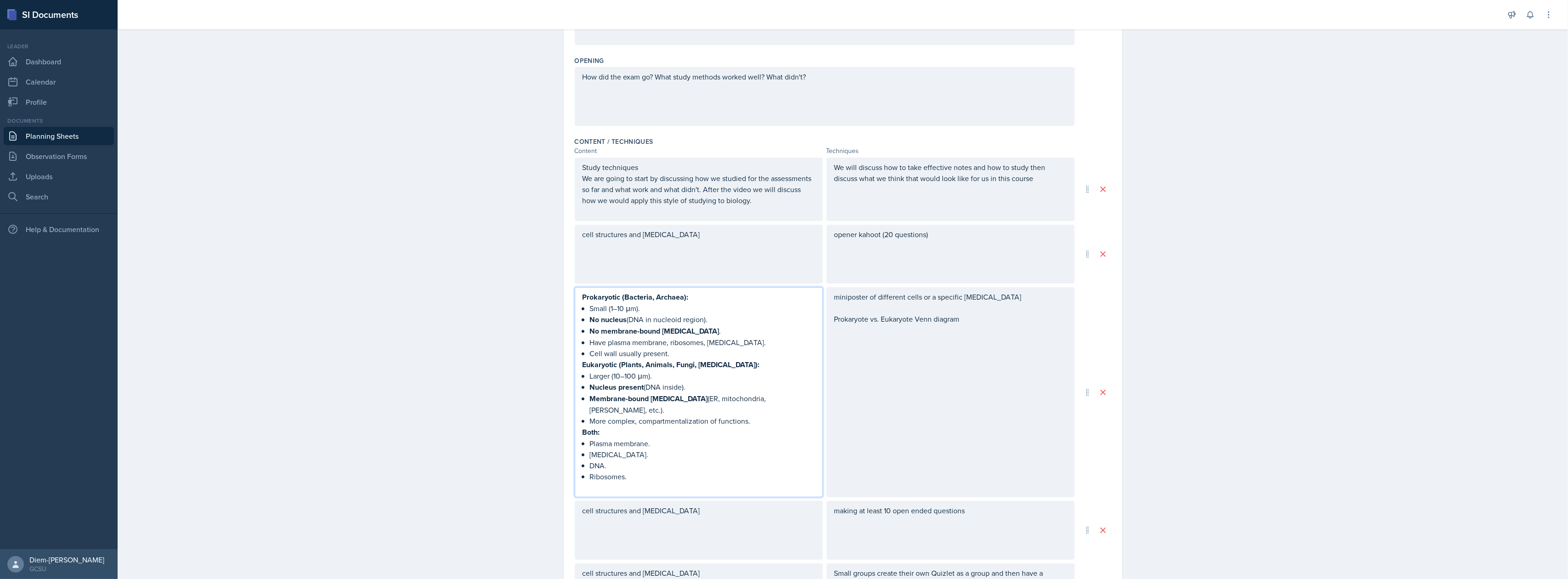
click at [688, 387] on p "Nucleus present (DNA inside)." at bounding box center [702, 387] width 225 height 12
click at [655, 322] on p "No nucleus (DNA in nucleoid region)." at bounding box center [702, 320] width 225 height 12
click at [638, 307] on p "Small (1–10 μm)." at bounding box center [702, 308] width 225 height 11
drag, startPoint x: 718, startPoint y: 320, endPoint x: 627, endPoint y: 318, distance: 91.0
click at [627, 318] on p "No nucleus (DNA in nucleoid region)." at bounding box center [702, 320] width 225 height 12
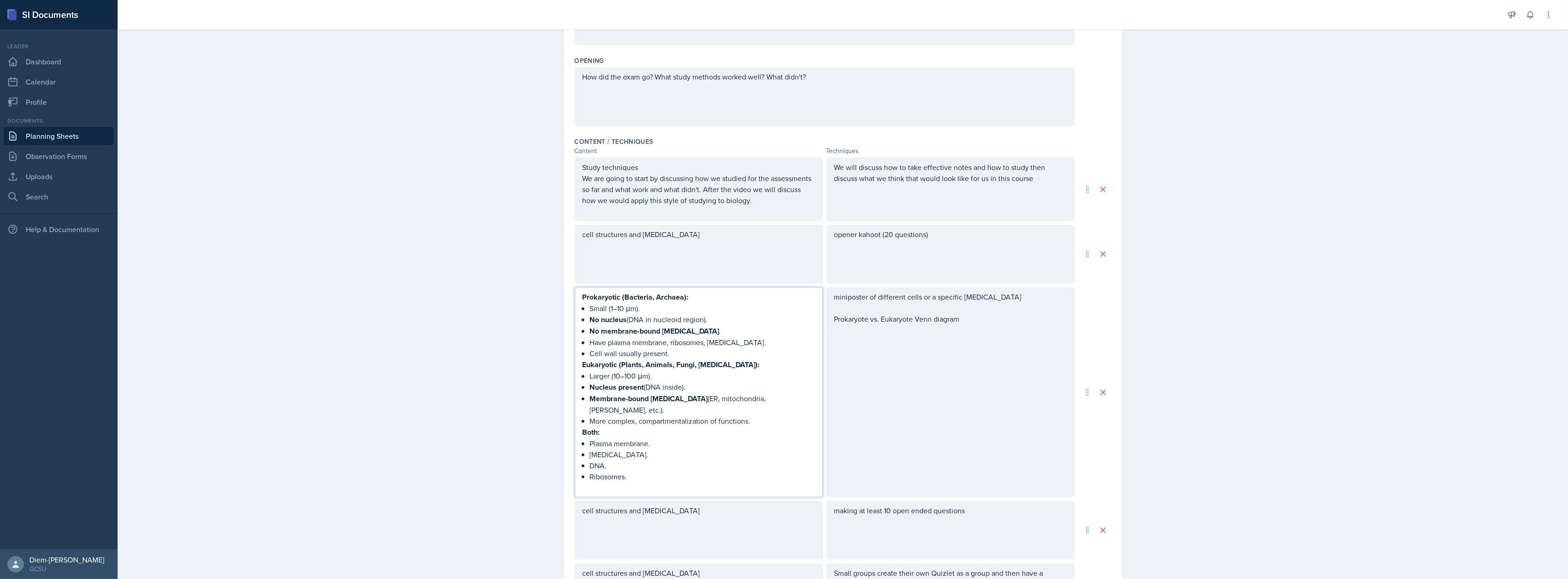
click at [662, 352] on p "Cell wall usually present." at bounding box center [702, 353] width 225 height 11
click at [682, 352] on p "Cell wall usually present." at bounding box center [702, 353] width 225 height 11
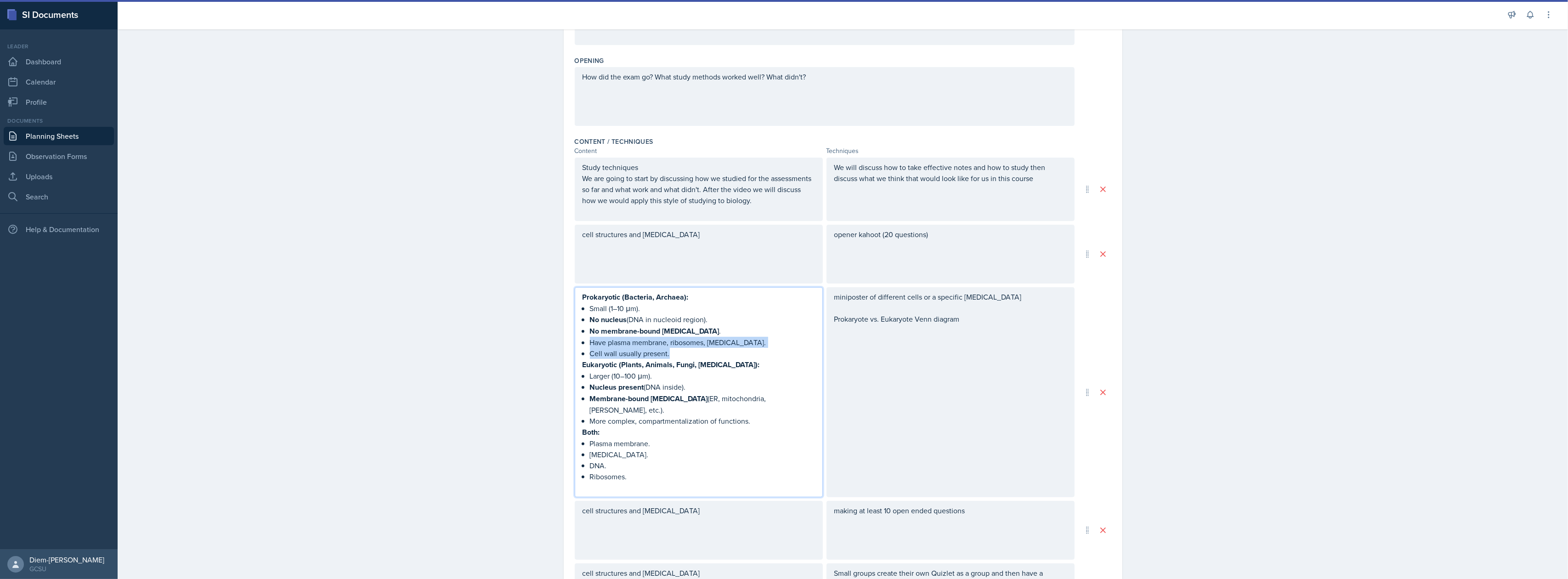
drag, startPoint x: 670, startPoint y: 357, endPoint x: 550, endPoint y: 343, distance: 120.8
click at [550, 343] on div "Date September 23rd, 2025 September 2025 31 1 2 3 4 5 6 7 8 9 10 11 12 13 14 15…" at bounding box center [843, 354] width 588 height 968
click at [682, 353] on p "Cell wall usually present." at bounding box center [702, 353] width 225 height 11
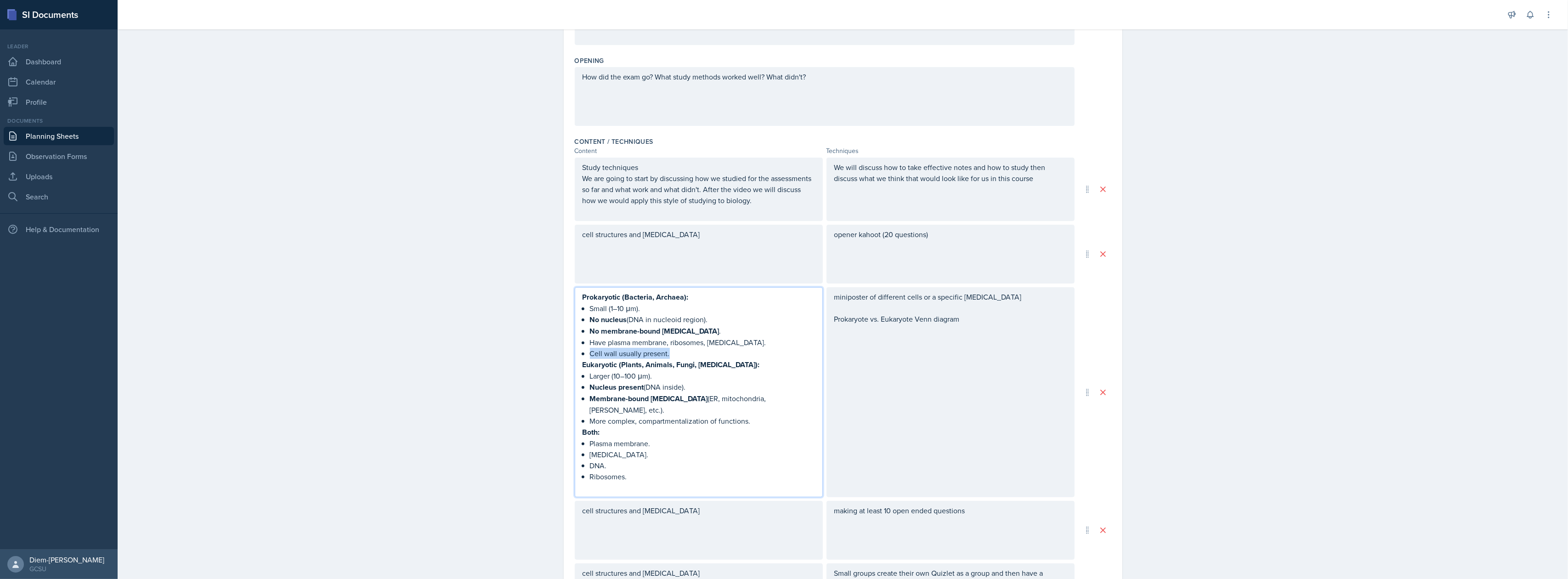
drag, startPoint x: 678, startPoint y: 354, endPoint x: 582, endPoint y: 350, distance: 96.1
click at [583, 350] on div "Prokaryotic (Bacteria, Archaea): Small (1–10 μm). No nucleus (DNA in nucleoid r…" at bounding box center [699, 392] width 233 height 202
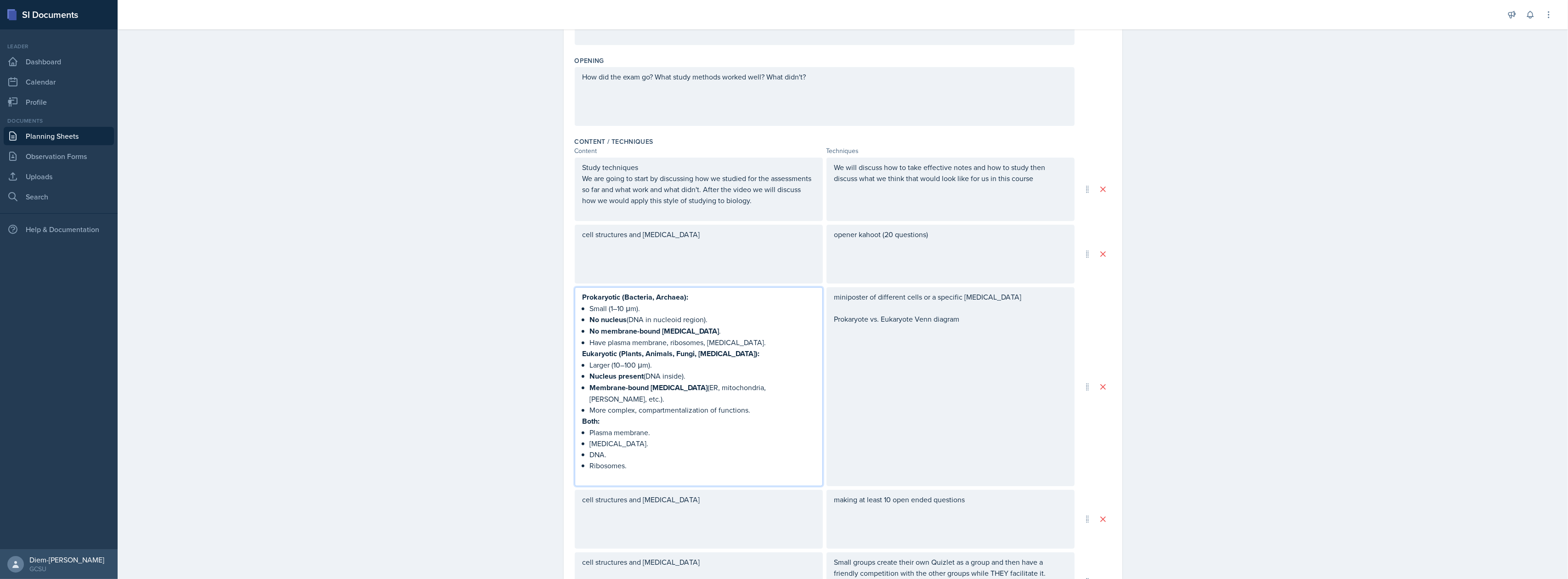
click at [683, 301] on strong "Prokaryotic (Bacteria, Archaea):" at bounding box center [635, 297] width 106 height 10
click at [690, 355] on strong "Eukaryotic (Plants, Animals, Fungi, [MEDICAL_DATA]):" at bounding box center [671, 353] width 177 height 10
click at [631, 298] on strong "Prokaryotic (Bacteria, Archaea):" at bounding box center [635, 297] width 106 height 10
click at [636, 313] on p "Small (1–10 μm)." at bounding box center [702, 308] width 225 height 11
click at [620, 368] on p "Larger (10–100 μm)." at bounding box center [702, 365] width 225 height 11
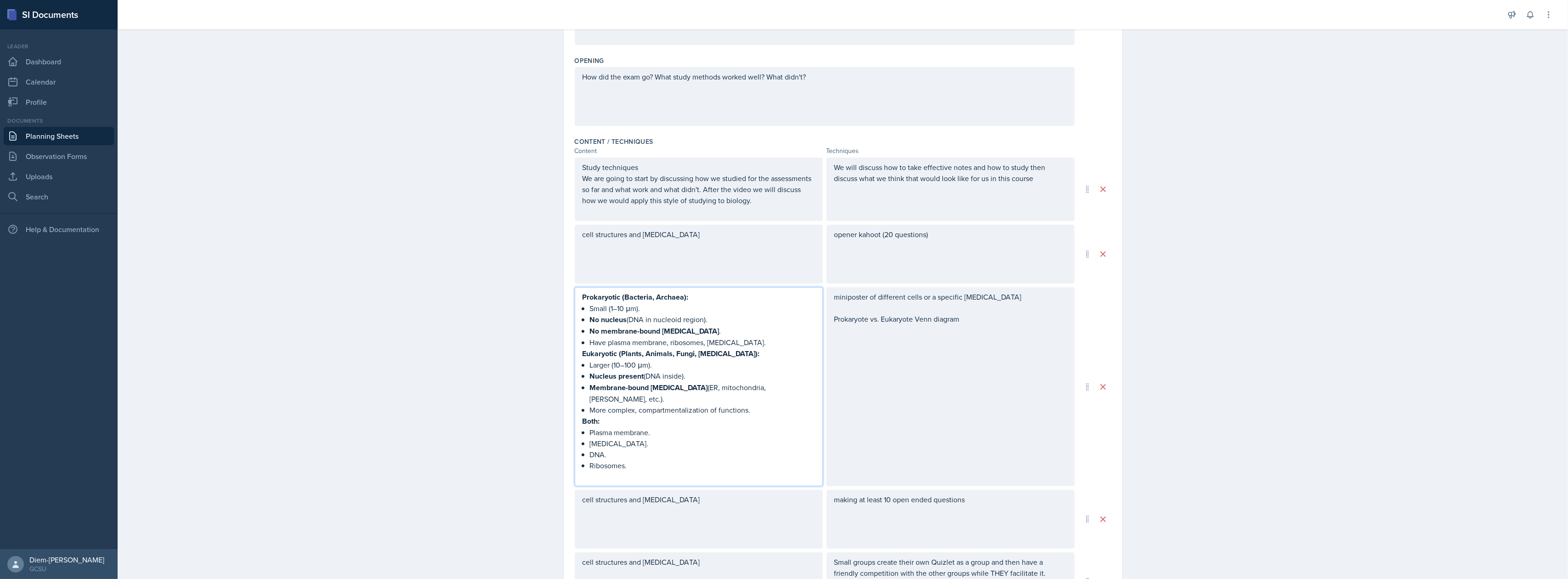
click at [673, 389] on strong "Membrane-bound [MEDICAL_DATA]" at bounding box center [649, 387] width 118 height 10
click at [638, 377] on strong "Nucleus present" at bounding box center [617, 376] width 54 height 10
click at [683, 415] on p "Both:" at bounding box center [699, 421] width 233 height 12
click at [649, 438] on p "Cytoplasm." at bounding box center [702, 443] width 225 height 11
click at [763, 415] on p "Both:" at bounding box center [699, 421] width 233 height 12
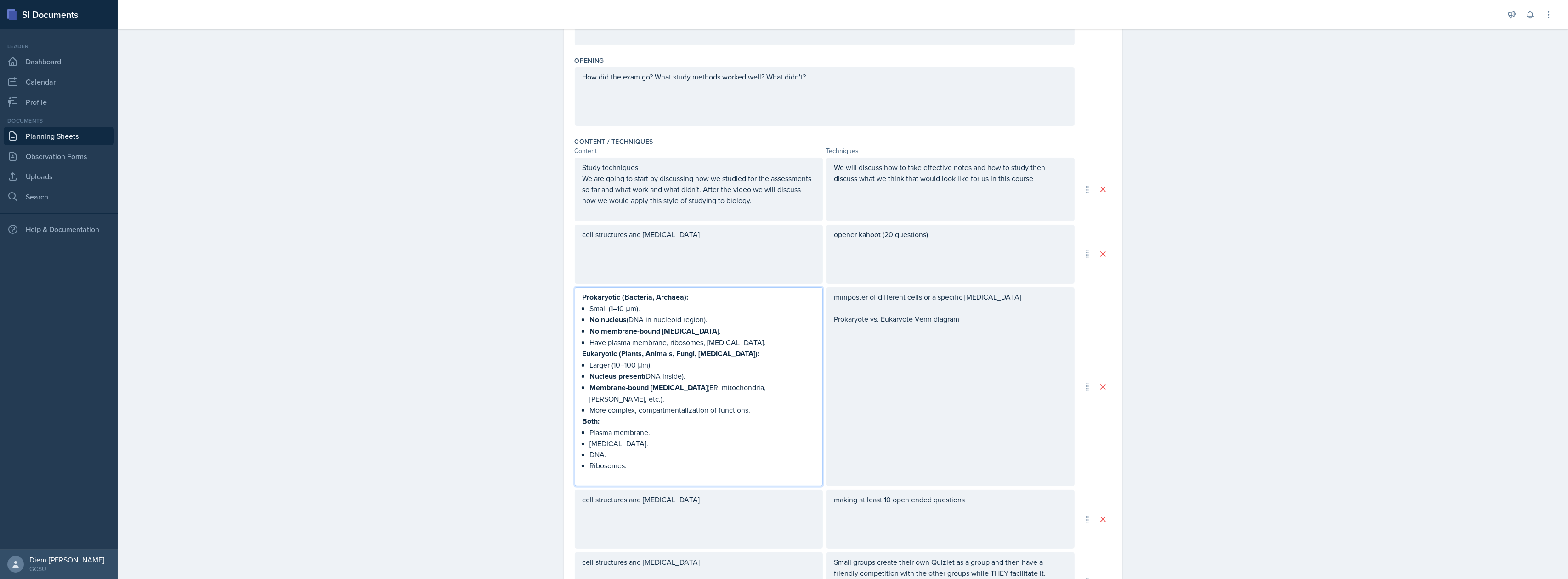
click at [751, 404] on p "More complex, compartmentalization of functions." at bounding box center [702, 410] width 225 height 11
click at [761, 404] on p "More complex, compartmentalization of functions" at bounding box center [702, 410] width 225 height 11
click at [855, 371] on div "miniposter of different cells or a specific organelle Prokaryote vs. Eukaryote …" at bounding box center [951, 392] width 248 height 210
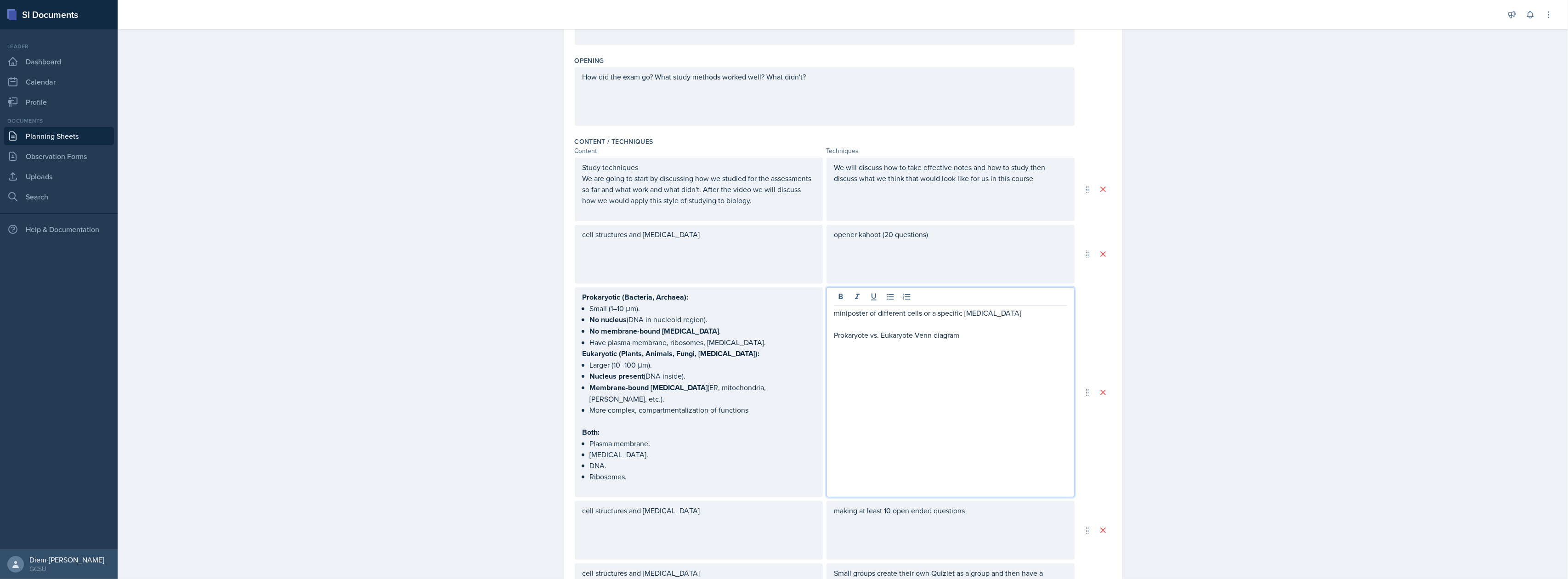
scroll to position [218, 0]
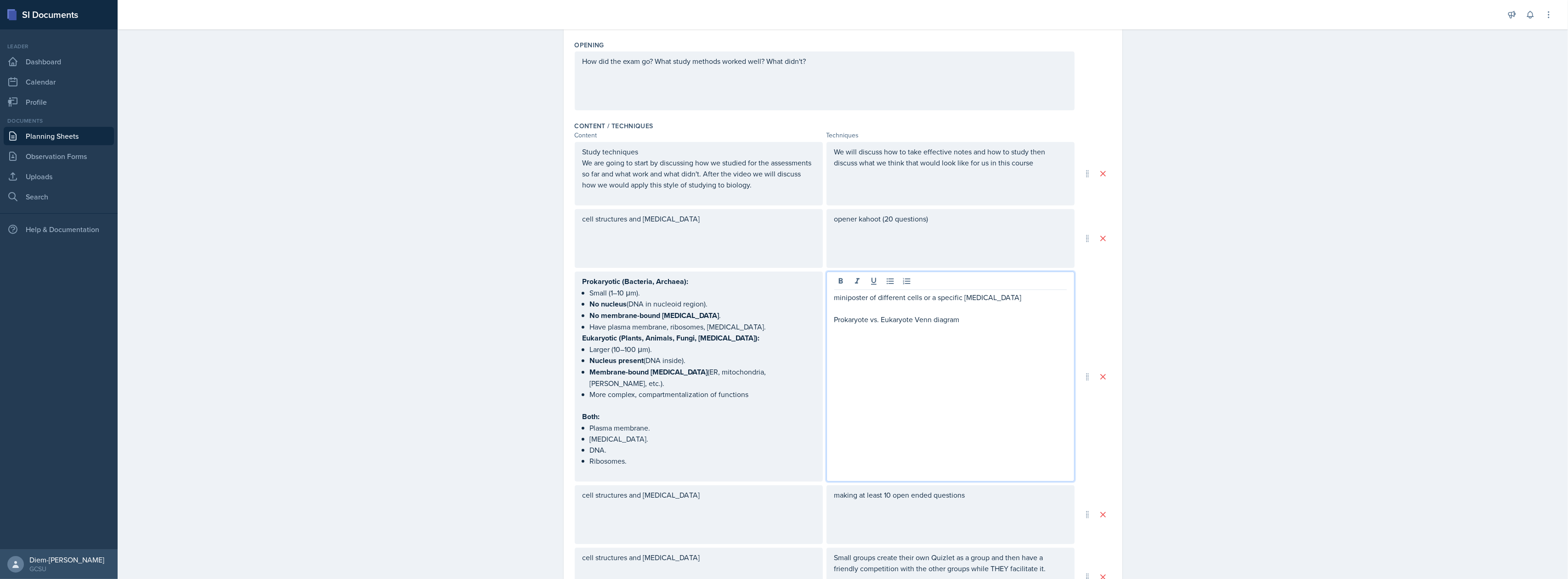
click at [985, 329] on div "miniposter of different cells or a specific organelle Prokaryote vs. Eukaryote …" at bounding box center [951, 376] width 248 height 210
click at [838, 297] on p "miniposter of different cells or a specific organelle" at bounding box center [951, 297] width 233 height 11
click at [845, 301] on p "miniposter of different cells or a specific organelle" at bounding box center [951, 297] width 233 height 11
click at [870, 301] on p "miniposter of different cells or a specific organelle" at bounding box center [951, 297] width 233 height 11
click at [842, 303] on p "miniposter of different cells or a specific organelle" at bounding box center [951, 297] width 233 height 11
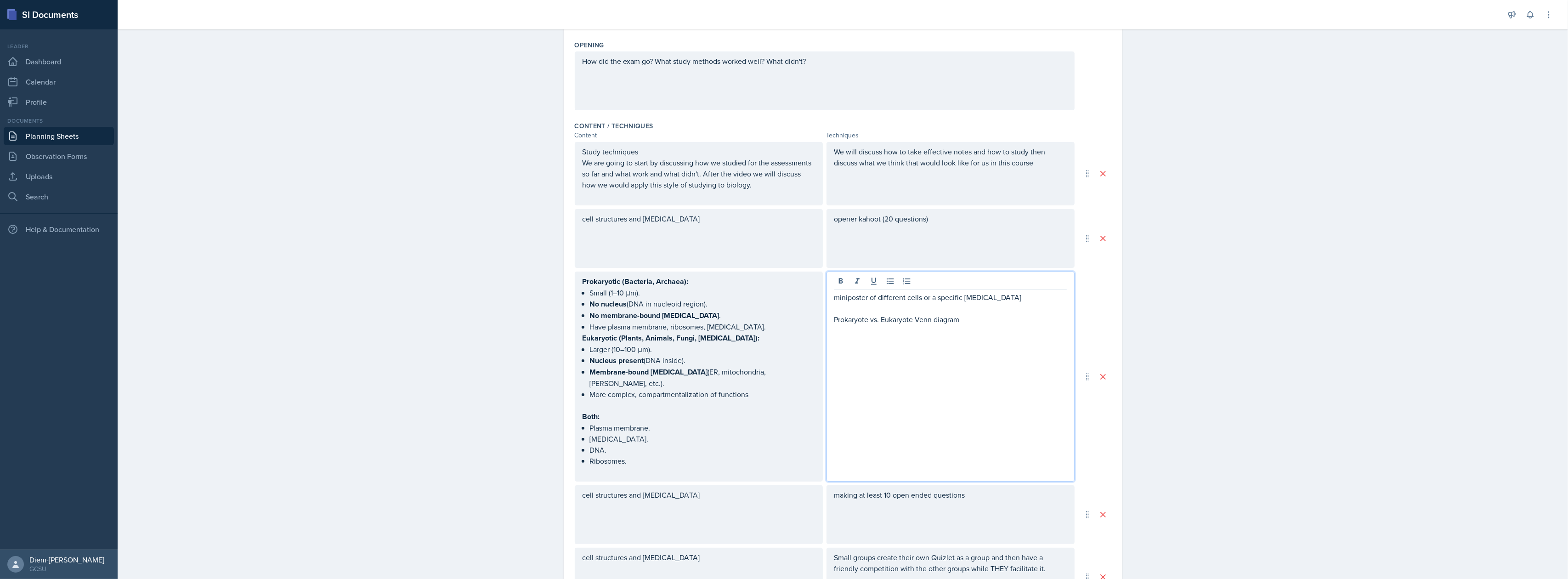
click at [845, 303] on p "miniposter of different cells or a specific organelle" at bounding box center [951, 297] width 233 height 11
click at [844, 303] on p "miniposter of different cells or a specific organelle" at bounding box center [951, 297] width 233 height 11
click at [844, 302] on p "miniposter of different cells or a specific organelle" at bounding box center [951, 297] width 233 height 11
click at [844, 301] on p "miniposter of different cells or a specific organelle" at bounding box center [951, 297] width 233 height 11
click at [842, 299] on p "miniposter of different cells or a specific organelle" at bounding box center [951, 297] width 233 height 11
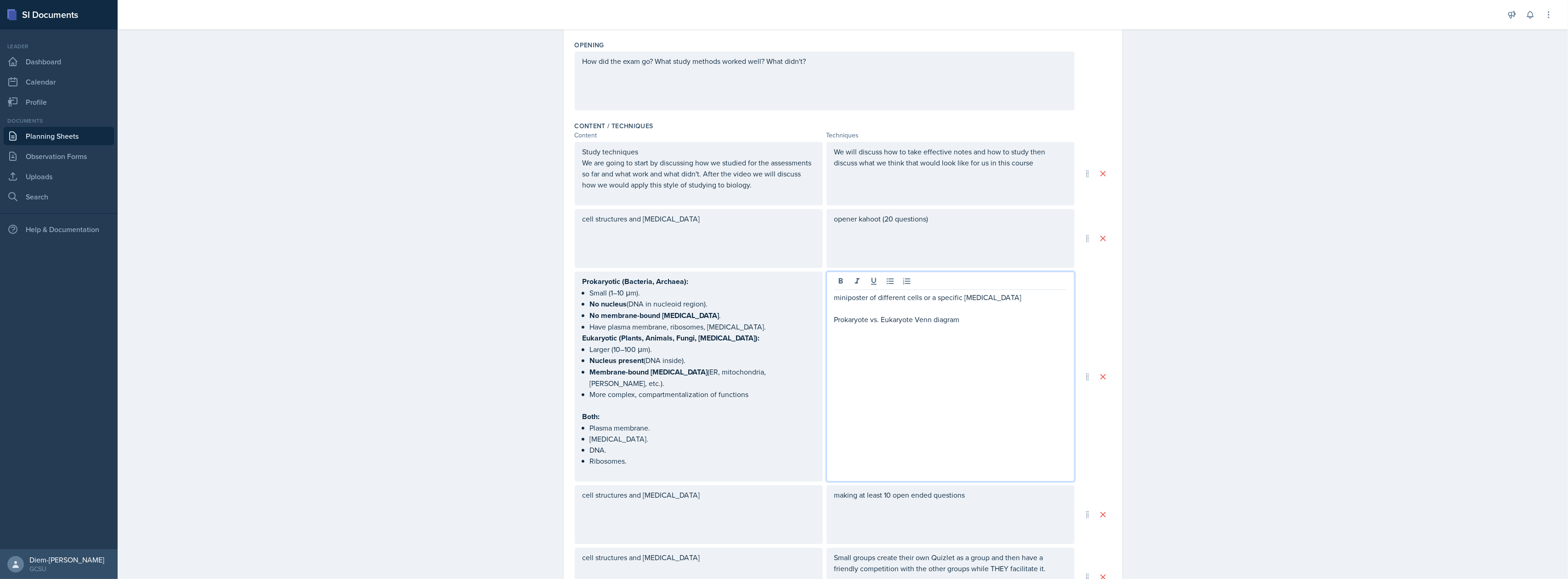
click at [844, 303] on p "miniposter of different cells or a specific organelle" at bounding box center [951, 297] width 233 height 11
click at [873, 300] on p "mini poster of different cells or a specific [MEDICAL_DATA]" at bounding box center [951, 297] width 233 height 11
click at [873, 301] on p "mini poster of different cells or a specific [MEDICAL_DATA]" at bounding box center [951, 297] width 233 height 11
click at [877, 301] on p "mini poster of different cells or a specific [MEDICAL_DATA]" at bounding box center [951, 297] width 233 height 11
click at [923, 300] on p "mini poster of different cells or a specific [MEDICAL_DATA]" at bounding box center [951, 297] width 233 height 11
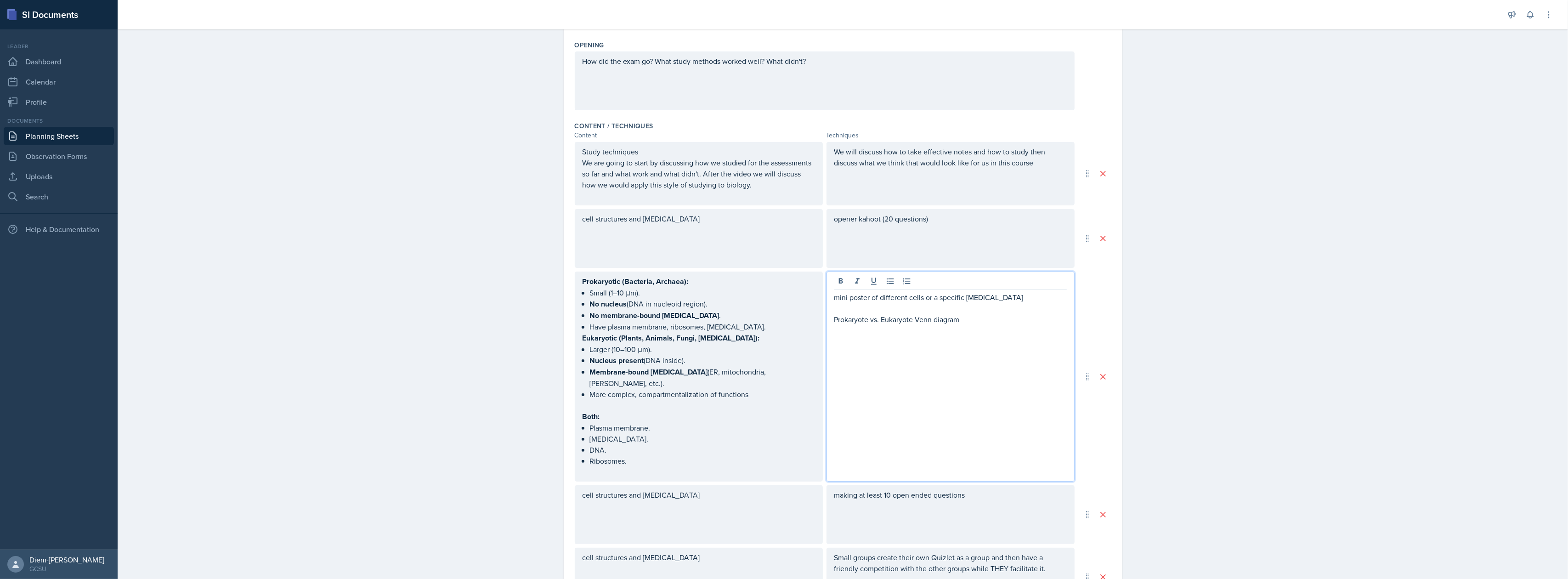
click at [960, 306] on p at bounding box center [951, 308] width 233 height 11
click at [976, 309] on p at bounding box center [951, 308] width 233 height 11
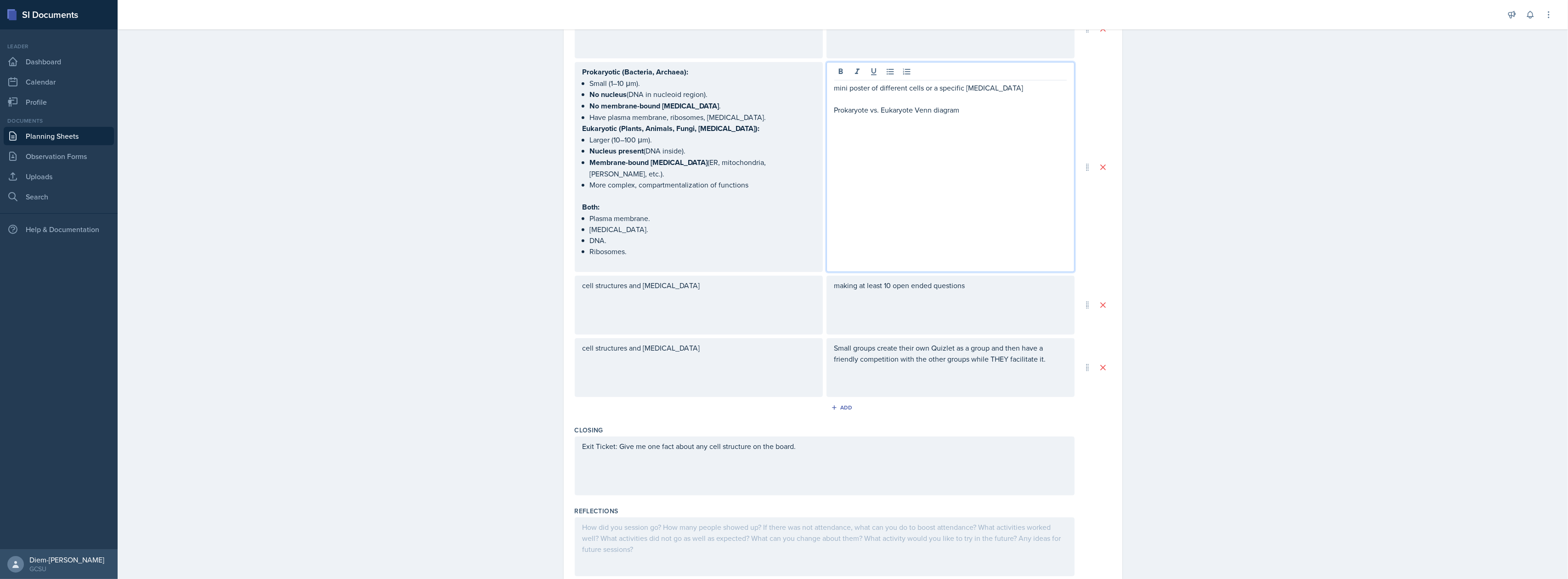
scroll to position [449, 0]
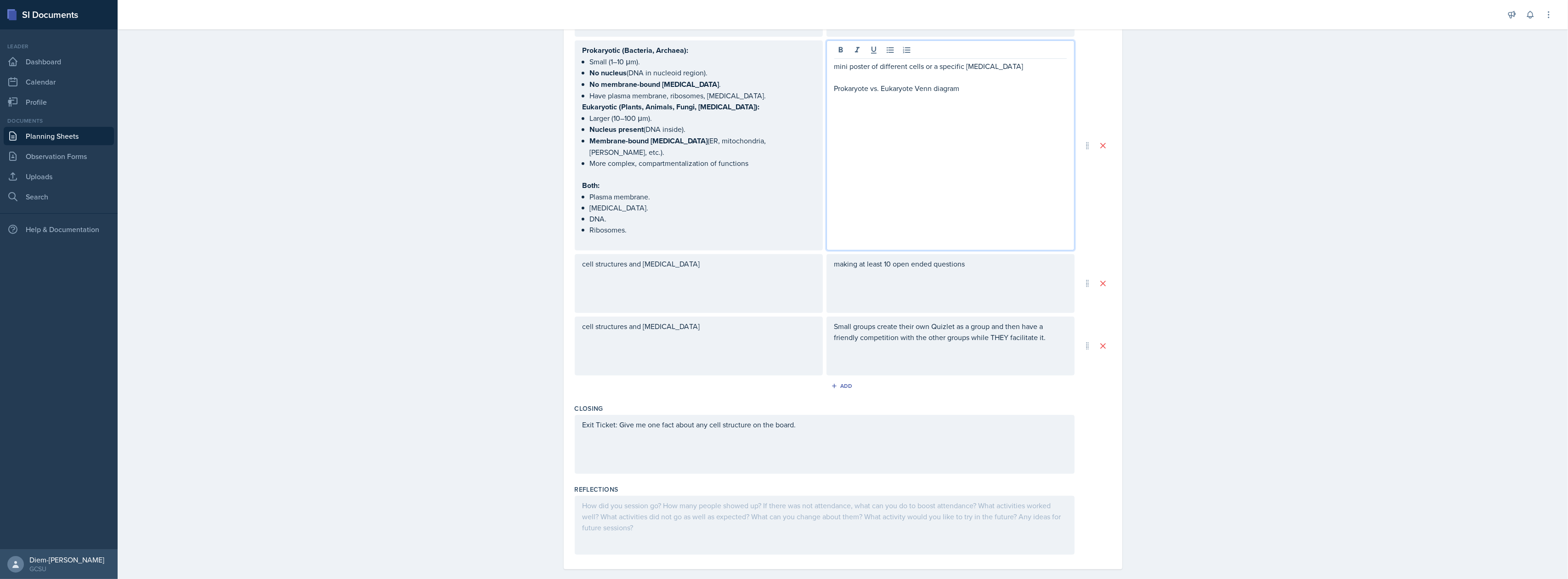
click at [777, 426] on div "Exit Ticket: Give me one fact about any cell structure on the board." at bounding box center [824, 444] width 500 height 59
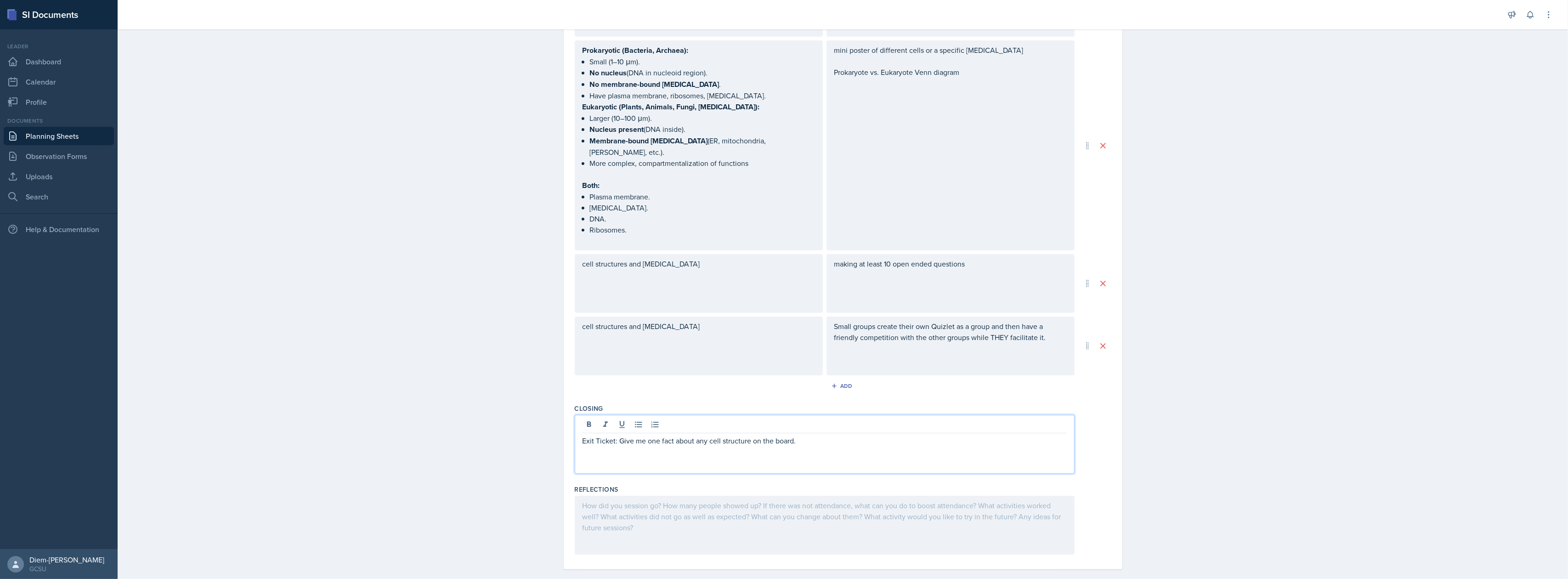
click at [824, 435] on p "Exit Ticket: Give me one fact about any cell structure on the board." at bounding box center [825, 441] width 485 height 11
drag, startPoint x: 816, startPoint y: 433, endPoint x: 657, endPoint y: 435, distance: 159.0
click at [657, 435] on div "Exit Ticket: Give me one fact about any cell structure on the board." at bounding box center [824, 444] width 500 height 59
drag, startPoint x: 752, startPoint y: 429, endPoint x: 660, endPoint y: 435, distance: 92.2
click at [660, 435] on div "Exit Ticket: Give me one I will ask them to give me one key difference between …" at bounding box center [824, 444] width 500 height 59
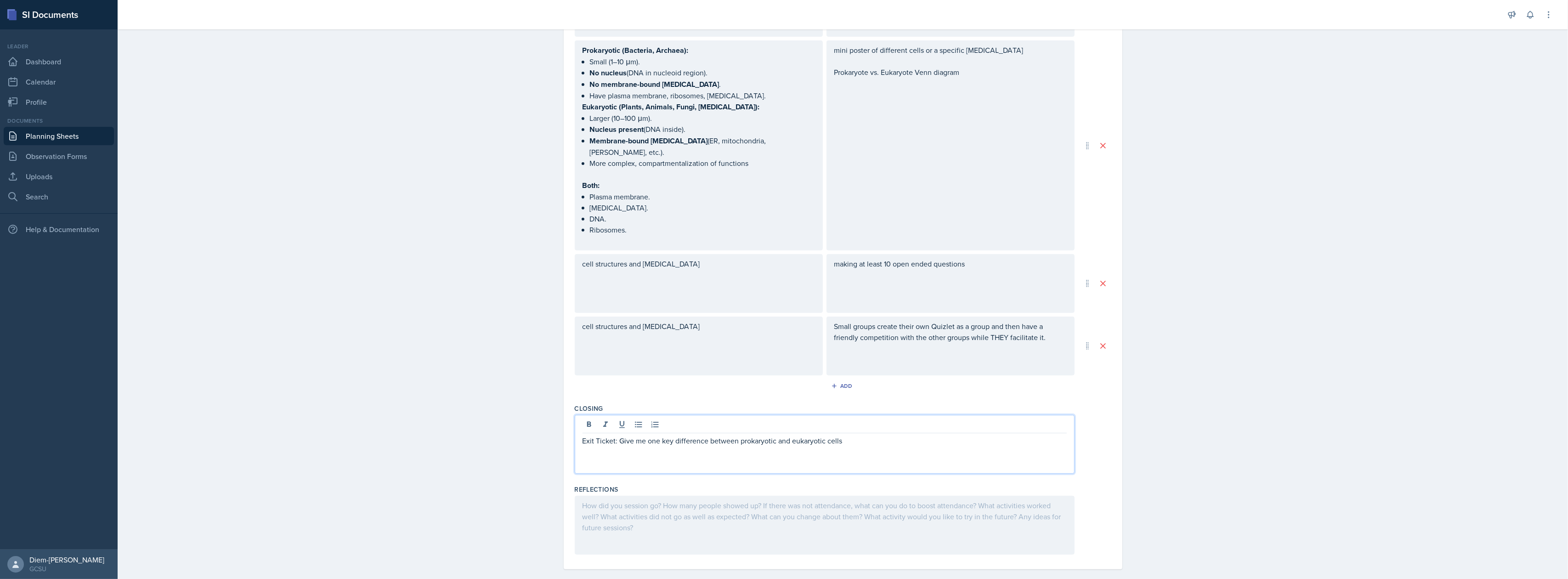
click at [853, 435] on p "Exit Ticket: Give me one key difference between prokaryotic and eukaryotic cells" at bounding box center [825, 441] width 485 height 11
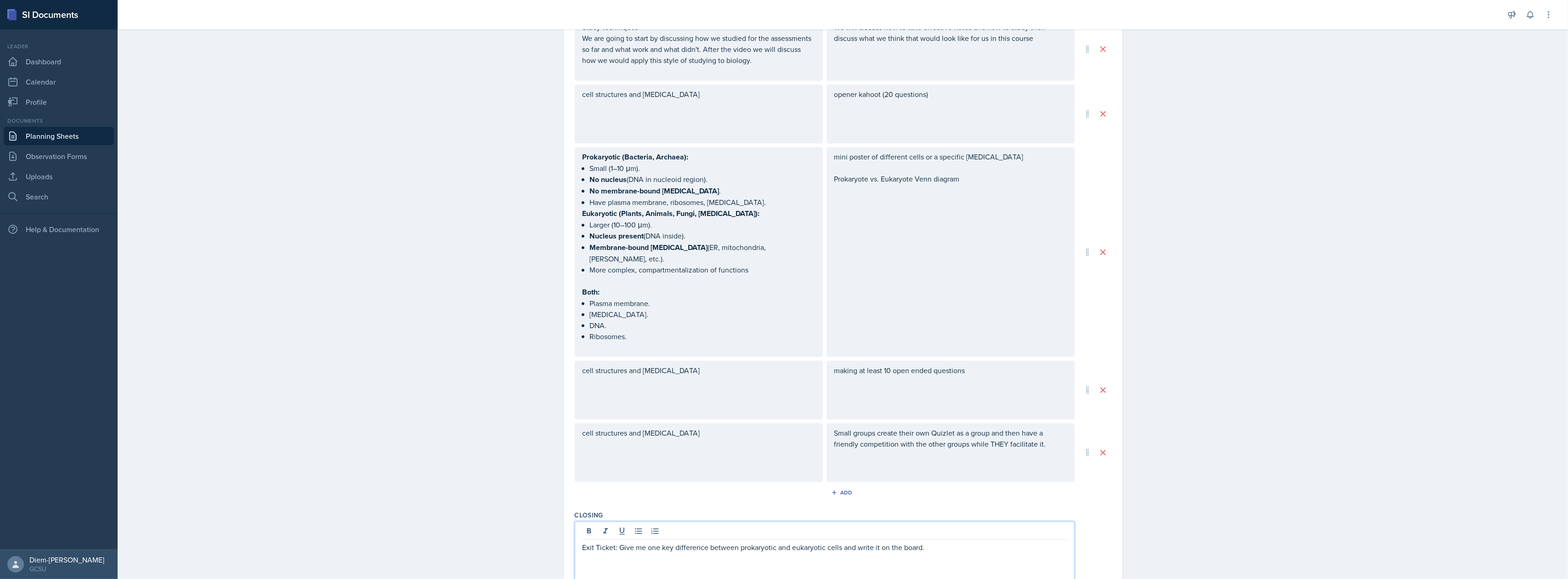
scroll to position [204, 0]
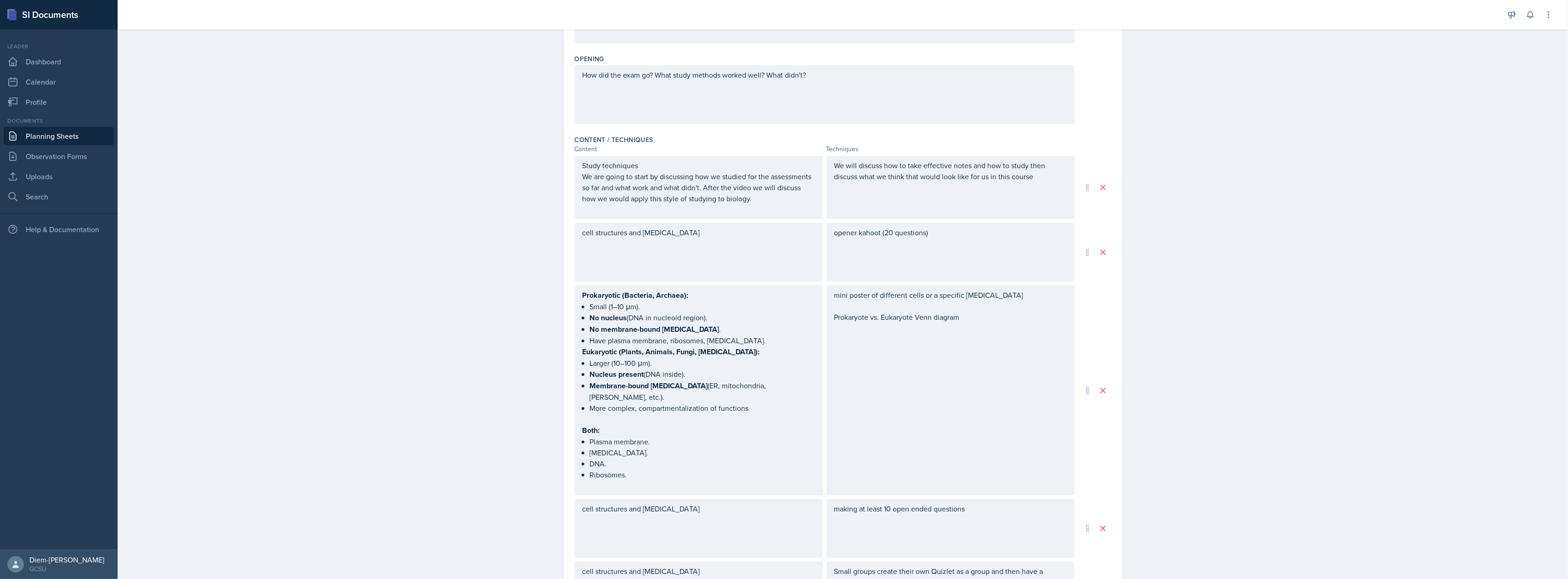
click at [923, 240] on div "opener kahoot (20 questions)" at bounding box center [951, 252] width 248 height 59
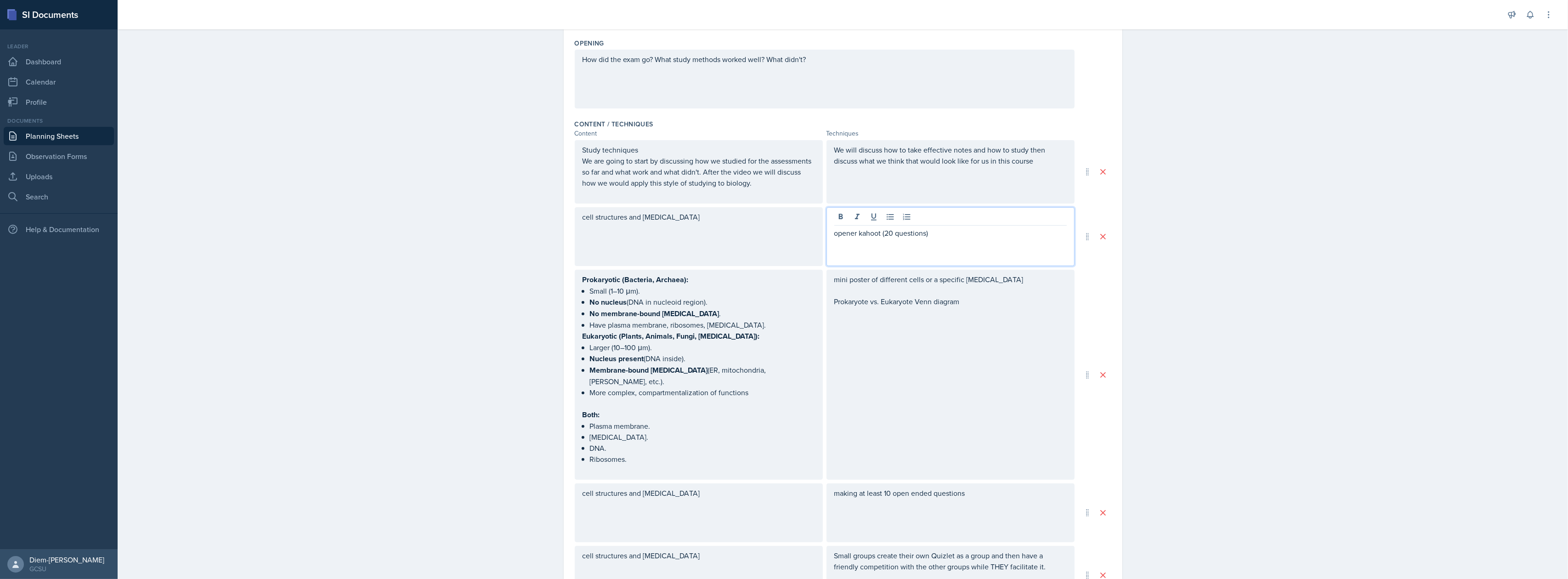
click at [866, 235] on p "opener kahoot (20 questions)" at bounding box center [951, 233] width 233 height 11
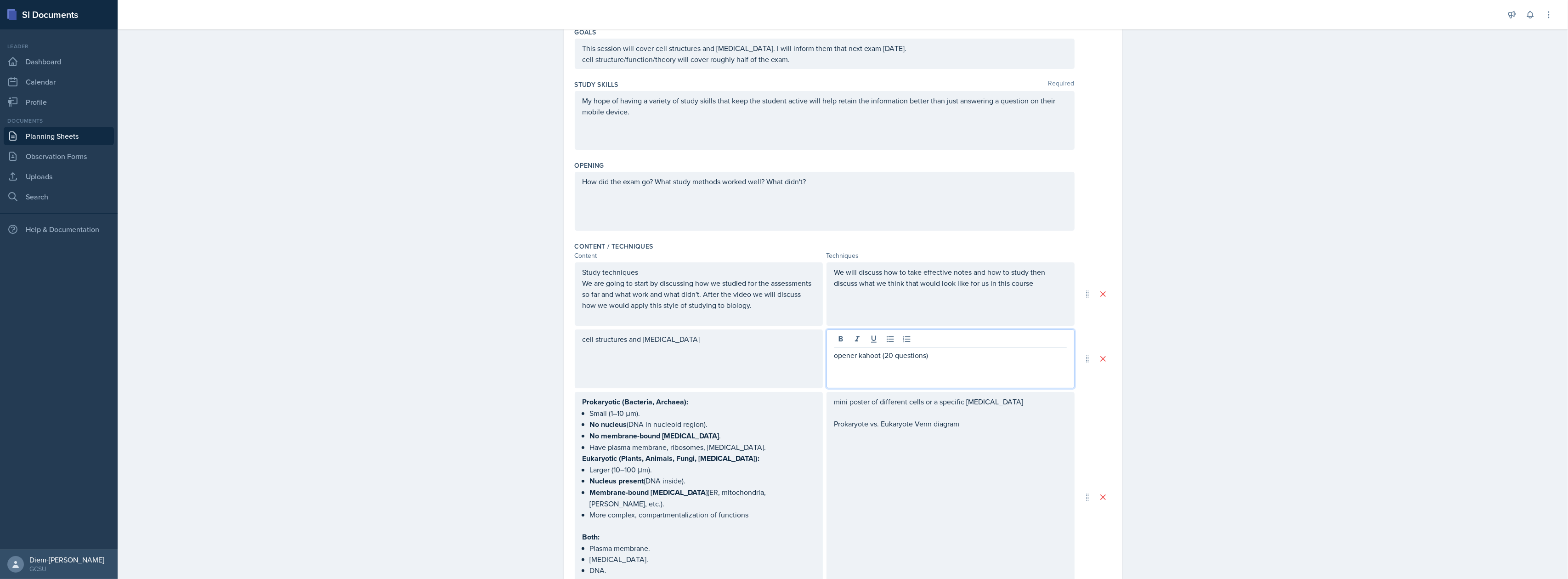
click at [760, 209] on div "How did the exam go? What study methods worked well? What didn't?" at bounding box center [824, 201] width 500 height 59
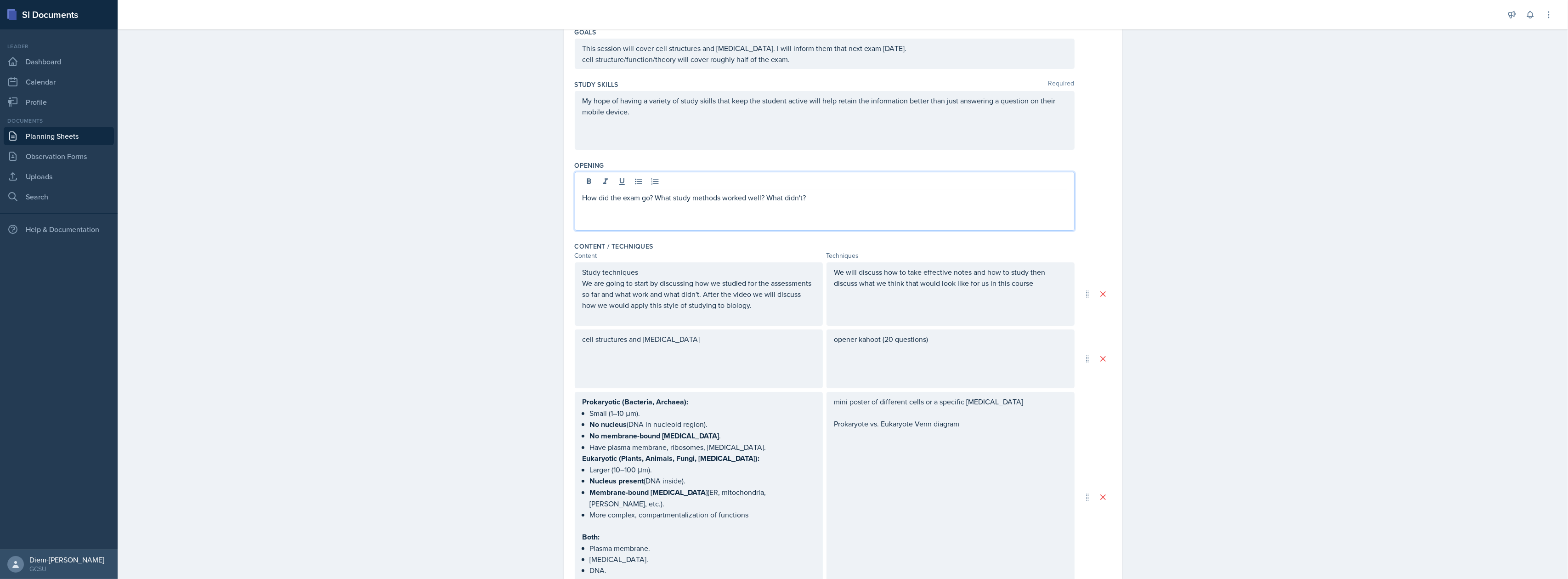
scroll to position [113, 0]
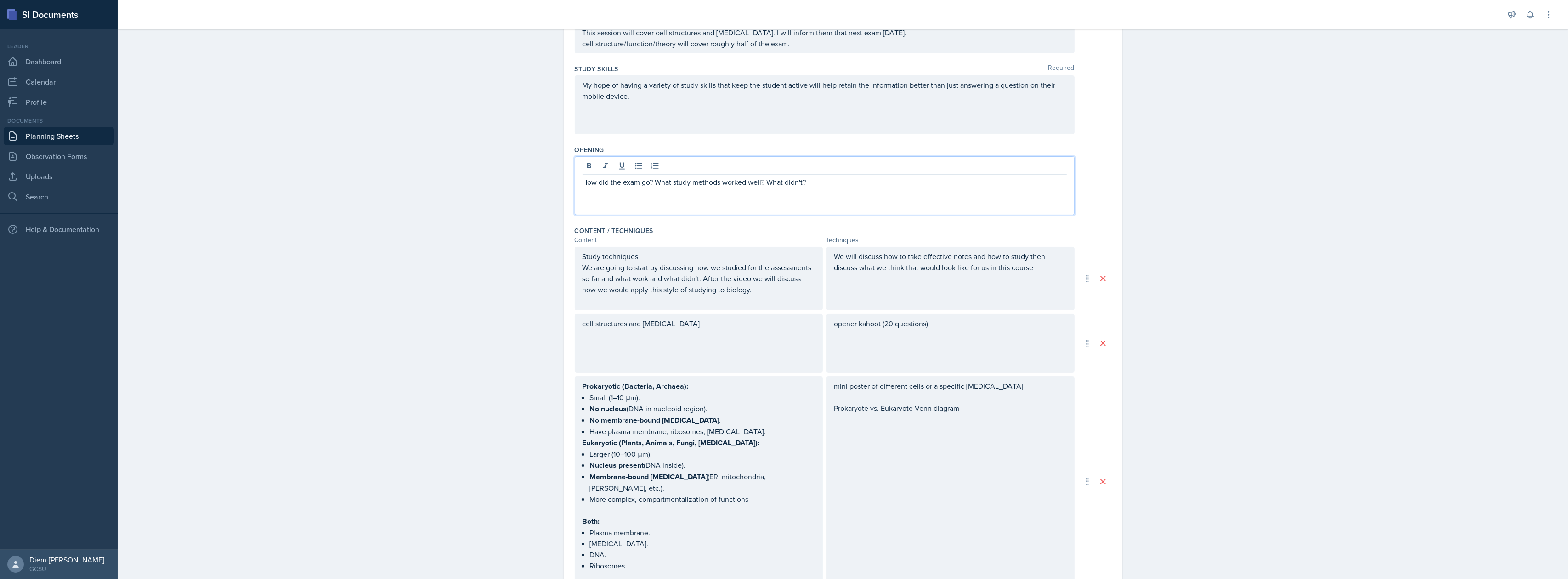
click at [838, 174] on div at bounding box center [825, 167] width 485 height 15
click at [673, 103] on div "My hope of having a variety of study skills that keep the student active will h…" at bounding box center [824, 105] width 500 height 59
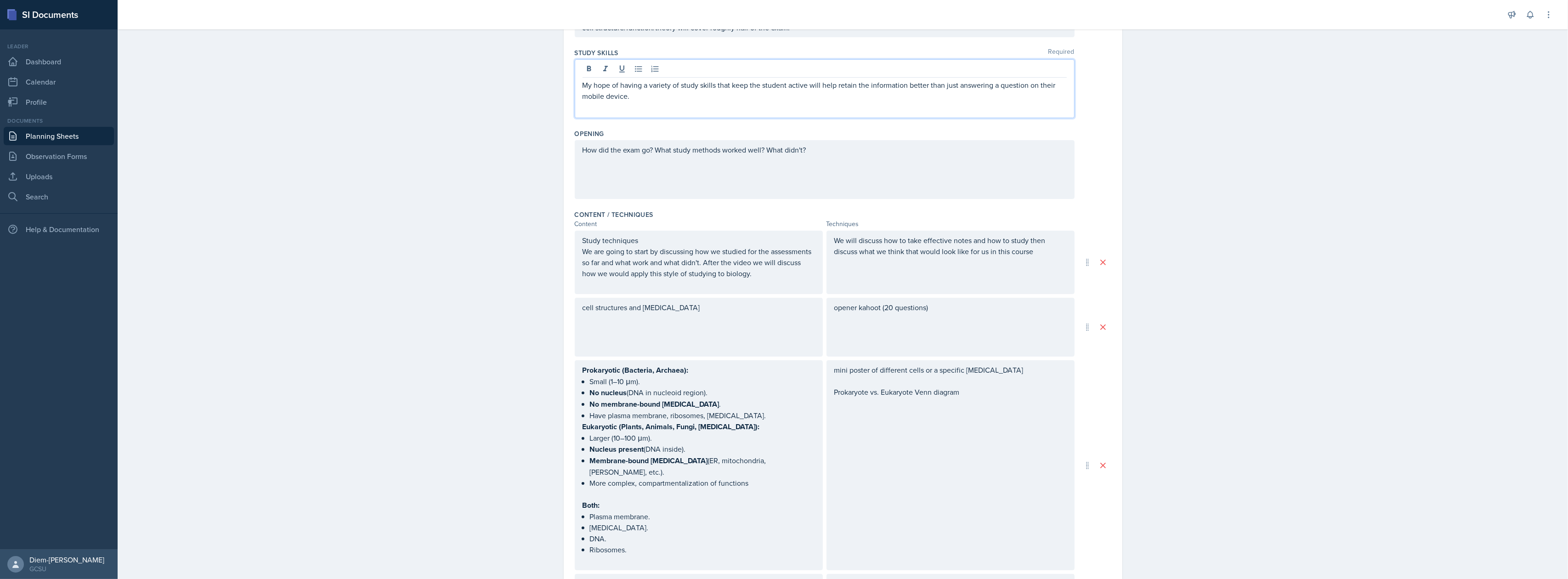
scroll to position [68, 0]
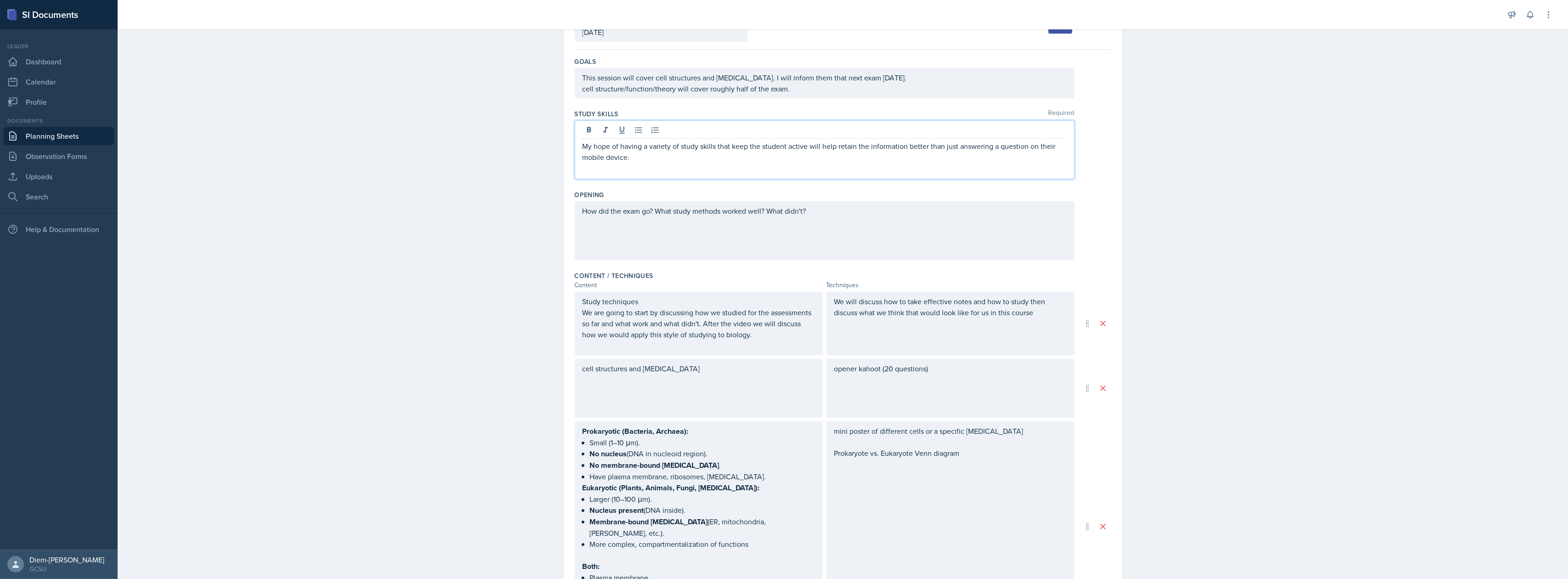
click at [719, 164] on div "My hope of having a variety of study skills that keep the student active will h…" at bounding box center [824, 150] width 500 height 59
click at [649, 164] on div "My hope of having a variety of study skills that keep the student active will h…" at bounding box center [824, 150] width 500 height 59
click at [631, 162] on p "My hope of having a variety of study skills that keep the student active will h…" at bounding box center [825, 152] width 485 height 22
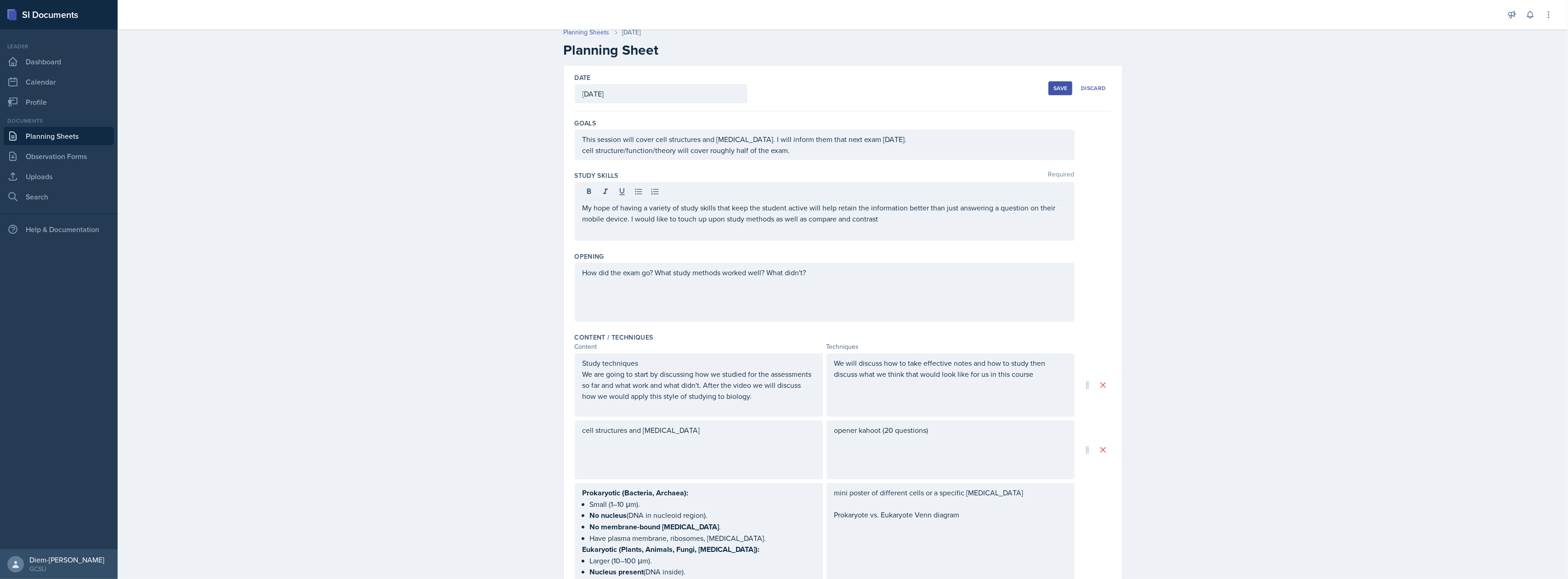
click at [810, 159] on div "This session will cover cell structures and organelles. I will inform them that…" at bounding box center [824, 145] width 500 height 30
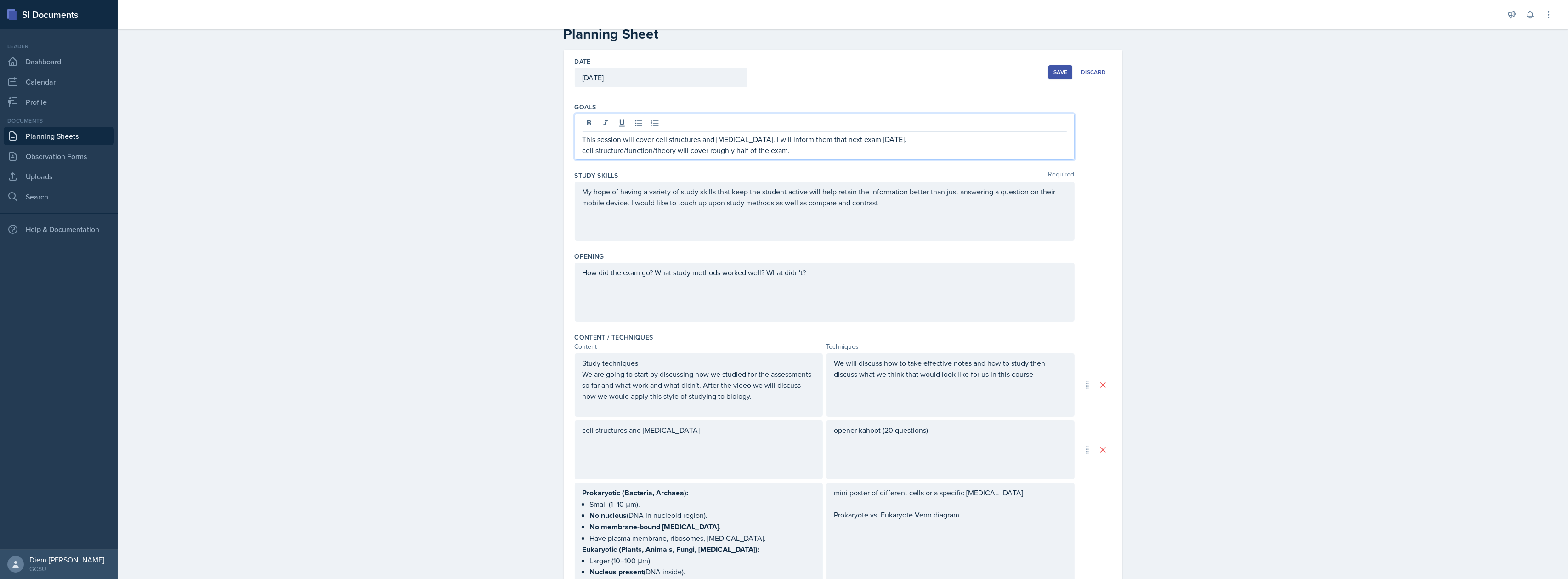
click at [817, 155] on p "cell structure/function/theory will cover roughly half of the exam." at bounding box center [825, 150] width 485 height 11
click at [568, 155] on div "Date September 23rd, 2025 September 2025 31 1 2 3 4 5 6 7 8 9 10 11 12 13 14 15…" at bounding box center [843, 531] width 559 height 962
click at [583, 137] on div "This session will cover cell structures and organelles. I will inform them that…" at bounding box center [825, 145] width 485 height 22
click at [754, 156] on p "The cell structure/function/theory will cover roughly half of the exam." at bounding box center [825, 150] width 485 height 11
click at [799, 153] on p "The cell structure/function/theory will cover roughly half of the exam." at bounding box center [825, 150] width 485 height 11
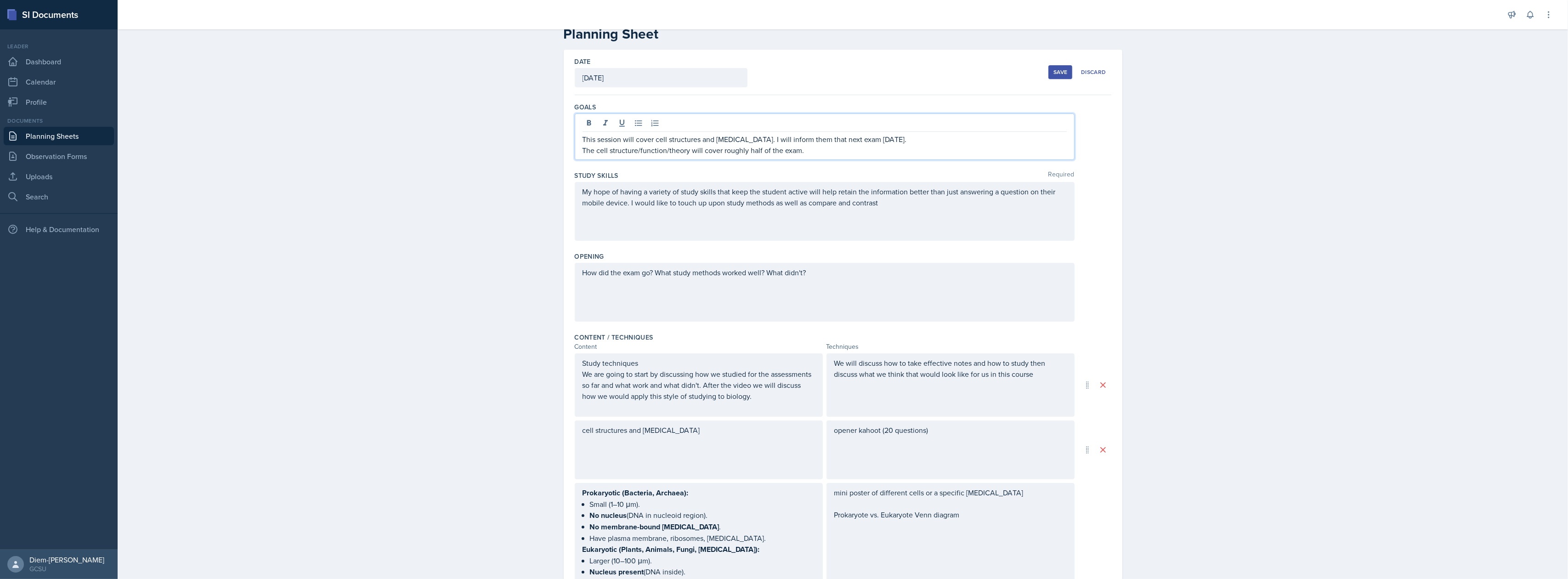
click at [795, 153] on p "The cell structure/function/theory will cover roughly half of the exam." at bounding box center [825, 150] width 485 height 11
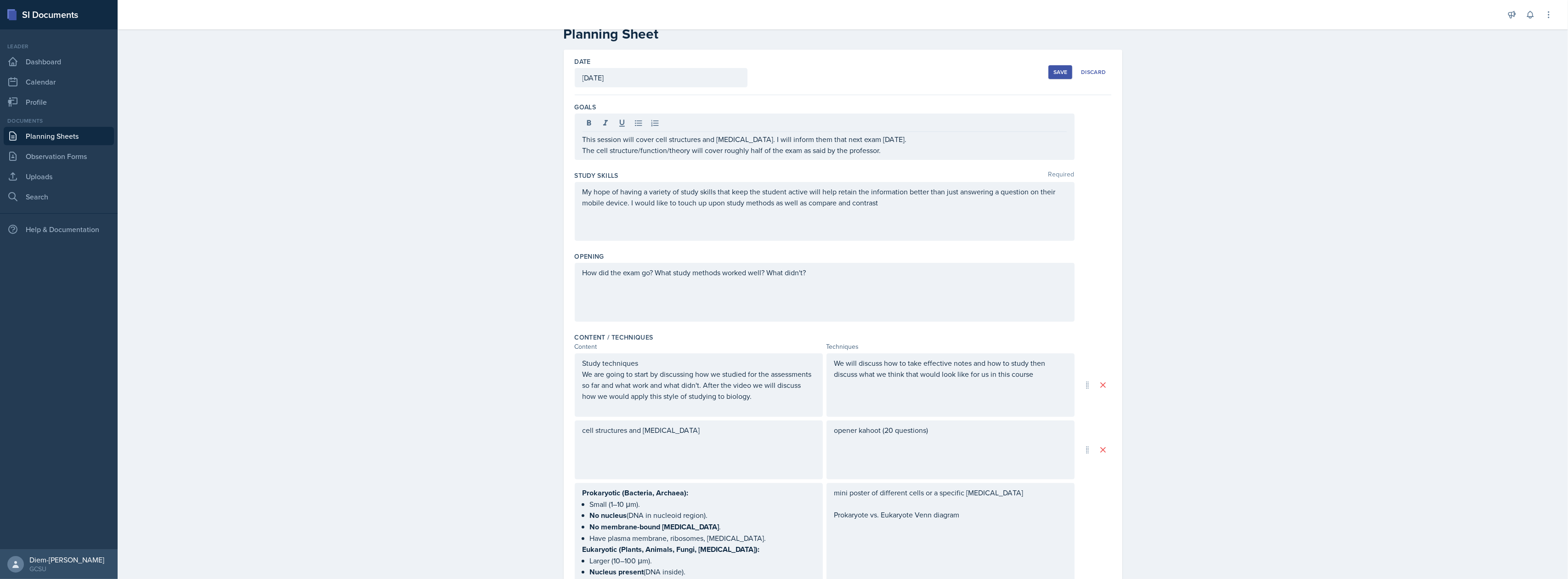
click at [799, 317] on div "How did the exam go? What study methods worked well? What didn't?" at bounding box center [824, 292] width 500 height 59
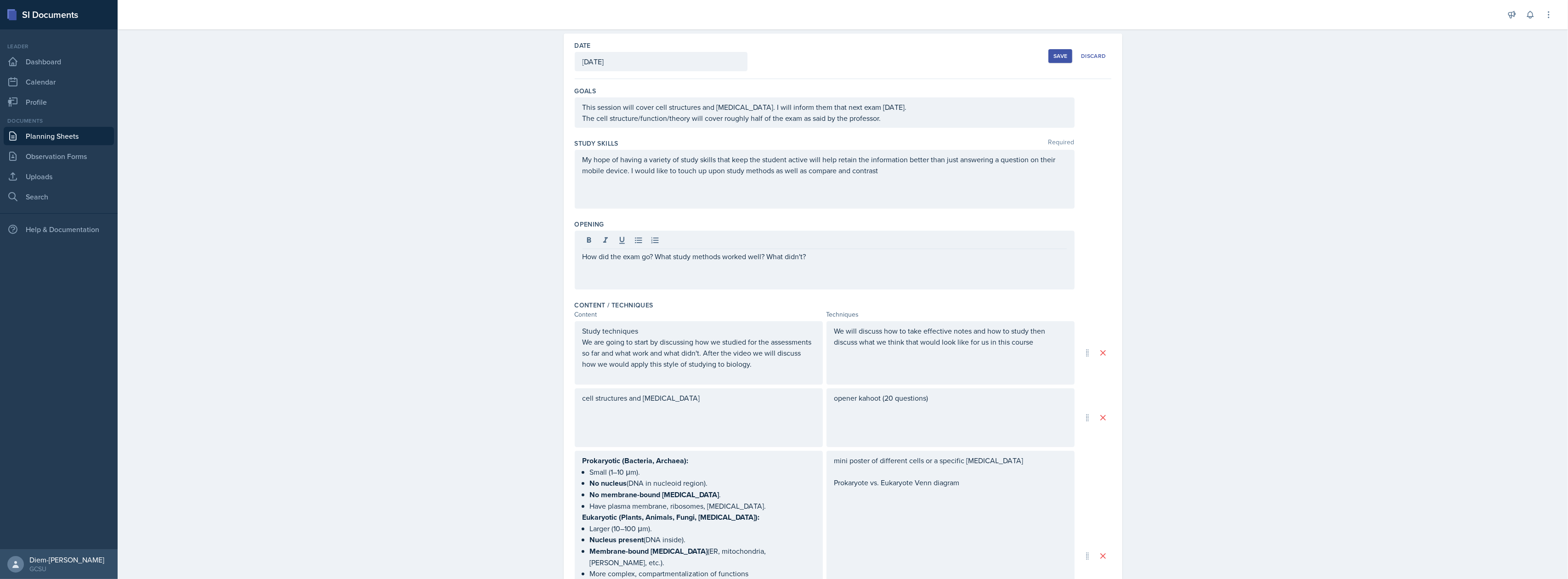
click at [959, 181] on div "My hope of having a variety of study skills that keep the student active will h…" at bounding box center [824, 179] width 500 height 59
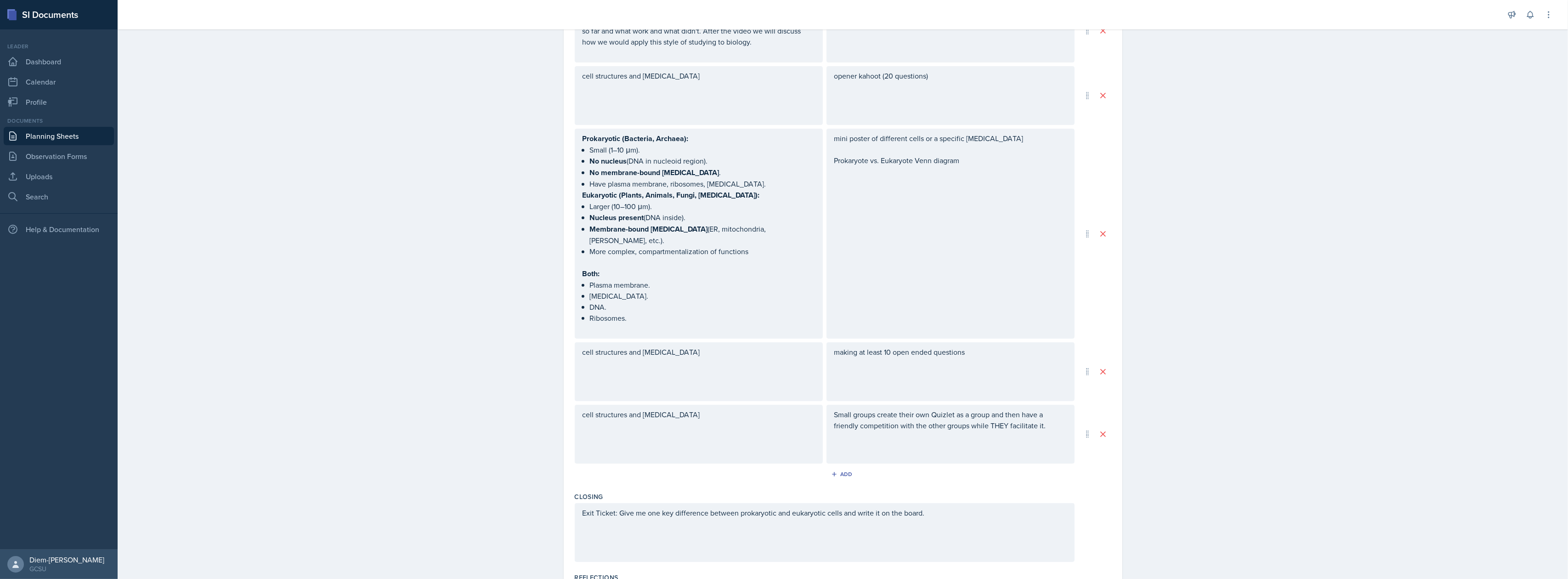
click at [861, 75] on p "opener kahoot (20 questions)" at bounding box center [951, 75] width 233 height 11
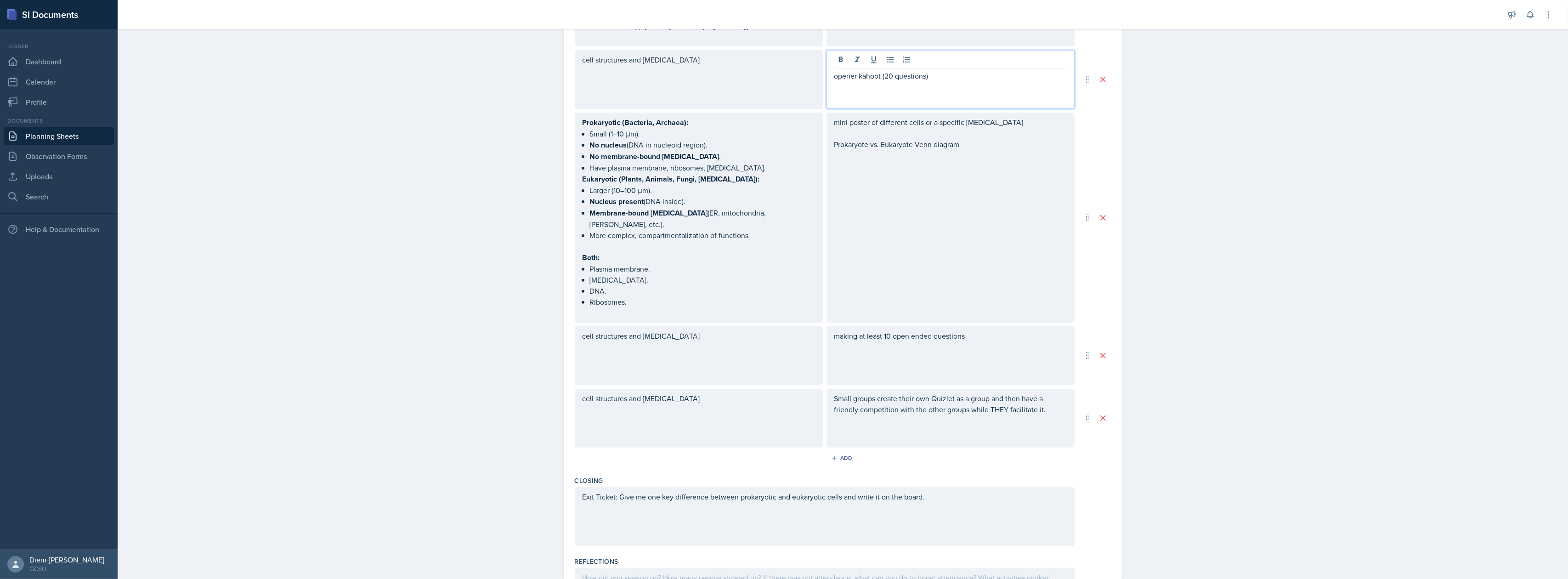
click at [858, 79] on p "opener kahoot (20 questions)" at bounding box center [951, 75] width 233 height 11
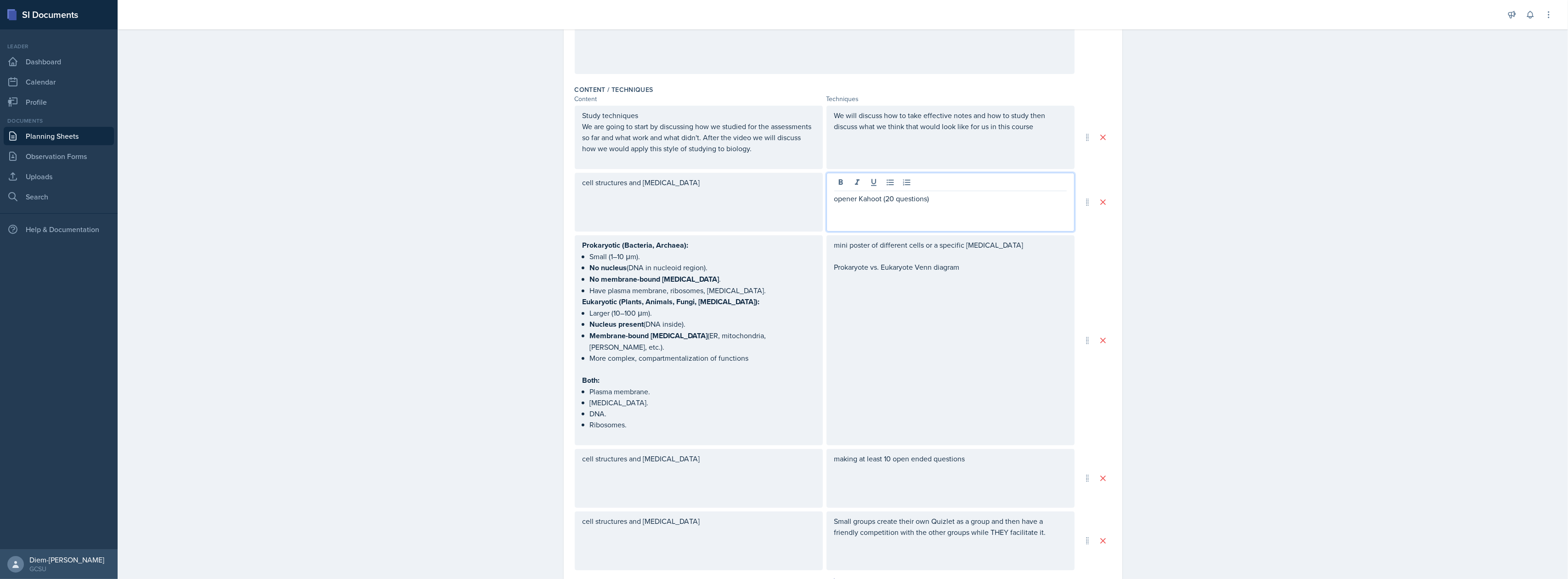
click at [853, 202] on p "opener Kahoot (20 questions)" at bounding box center [951, 198] width 233 height 11
click at [985, 226] on div "opener/warm up Kahoot (20 questions)" at bounding box center [951, 202] width 248 height 59
click at [991, 203] on p "opener/warm up Kahoot (20 questions)" at bounding box center [951, 198] width 233 height 11
click at [654, 223] on div "cell structures and [MEDICAL_DATA]" at bounding box center [699, 202] width 248 height 59
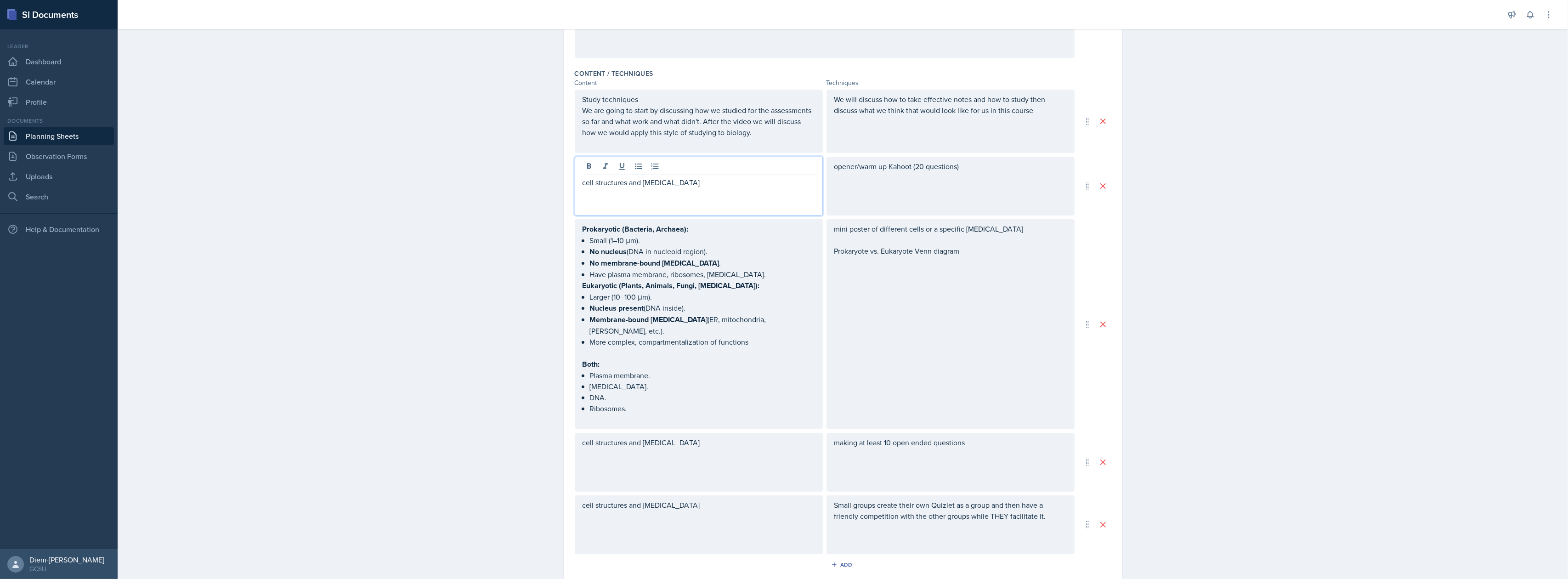
click at [584, 184] on p "cell structures and [MEDICAL_DATA]" at bounding box center [699, 183] width 233 height 11
drag, startPoint x: 579, startPoint y: 186, endPoint x: 598, endPoint y: 191, distance: 19.6
click at [583, 188] on p "cell structures and [MEDICAL_DATA]" at bounding box center [699, 183] width 233 height 11
click at [891, 281] on div "mini poster of different cells or a specific organelle Prokaryote vs. Eukaryote…" at bounding box center [951, 324] width 248 height 210
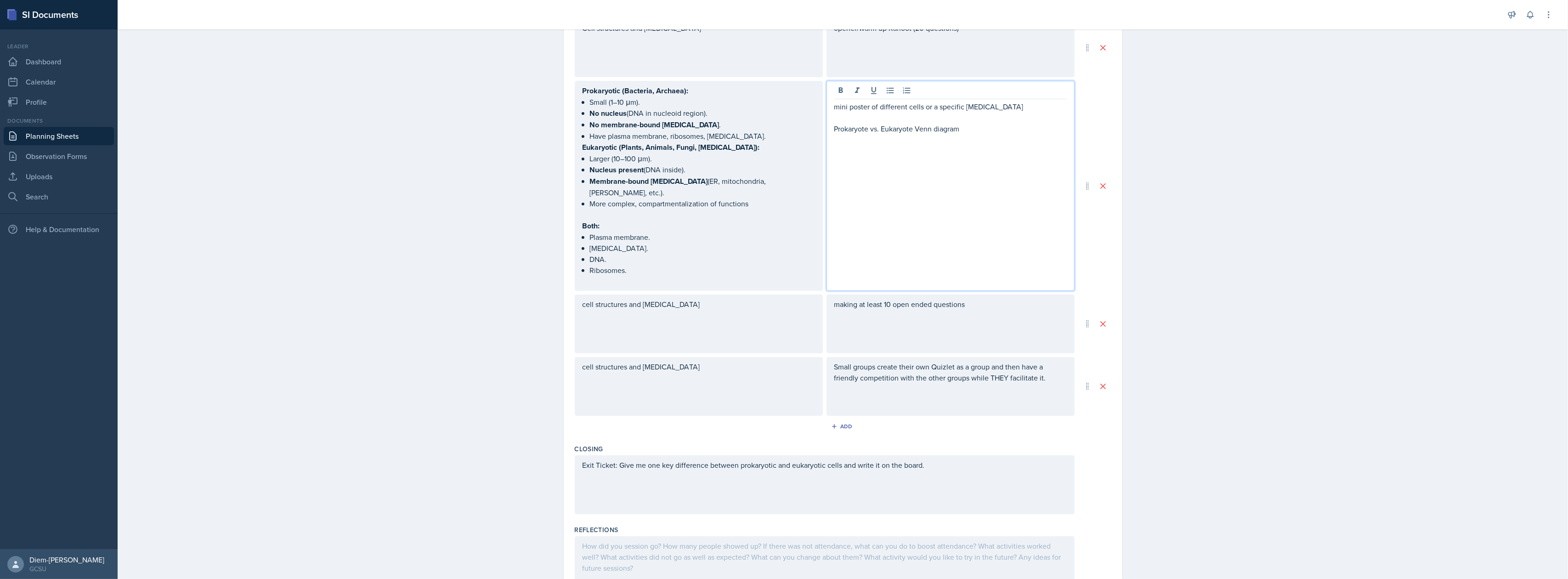
click at [640, 375] on div "cell structures and [MEDICAL_DATA]" at bounding box center [699, 386] width 248 height 59
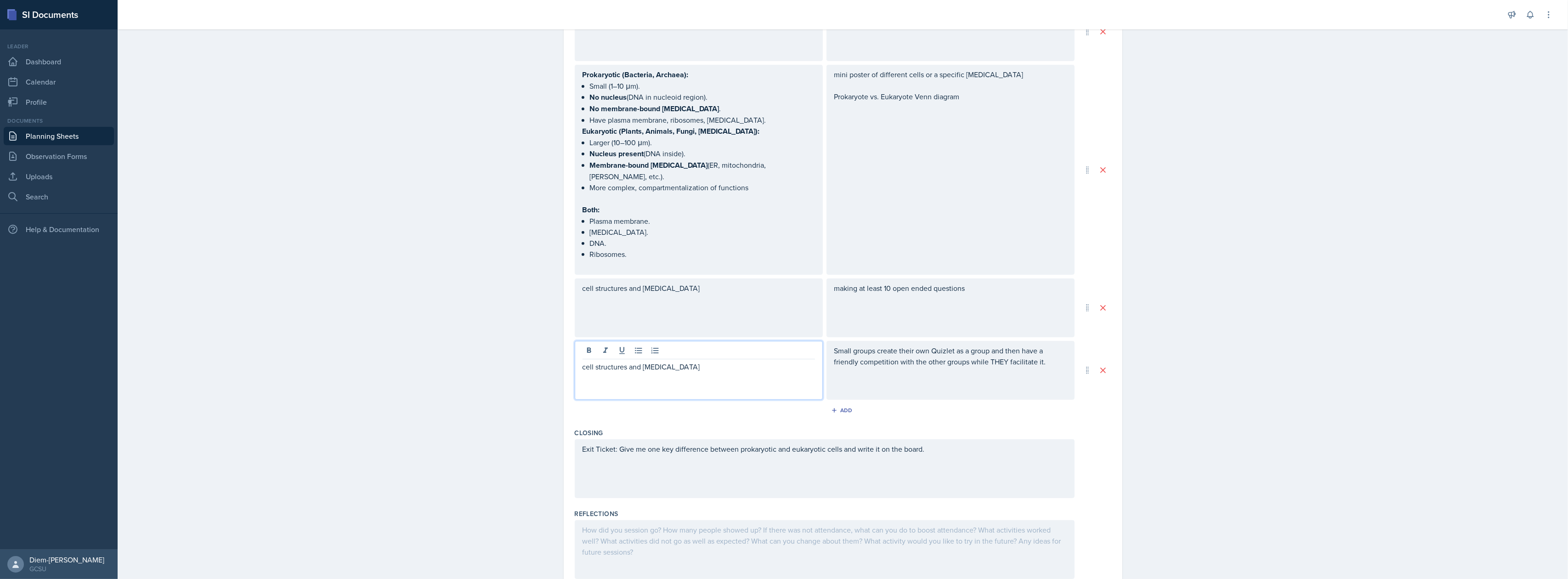
click at [974, 361] on div "Small groups create their own Quizlet as a group and then have a friendly compe…" at bounding box center [951, 370] width 248 height 59
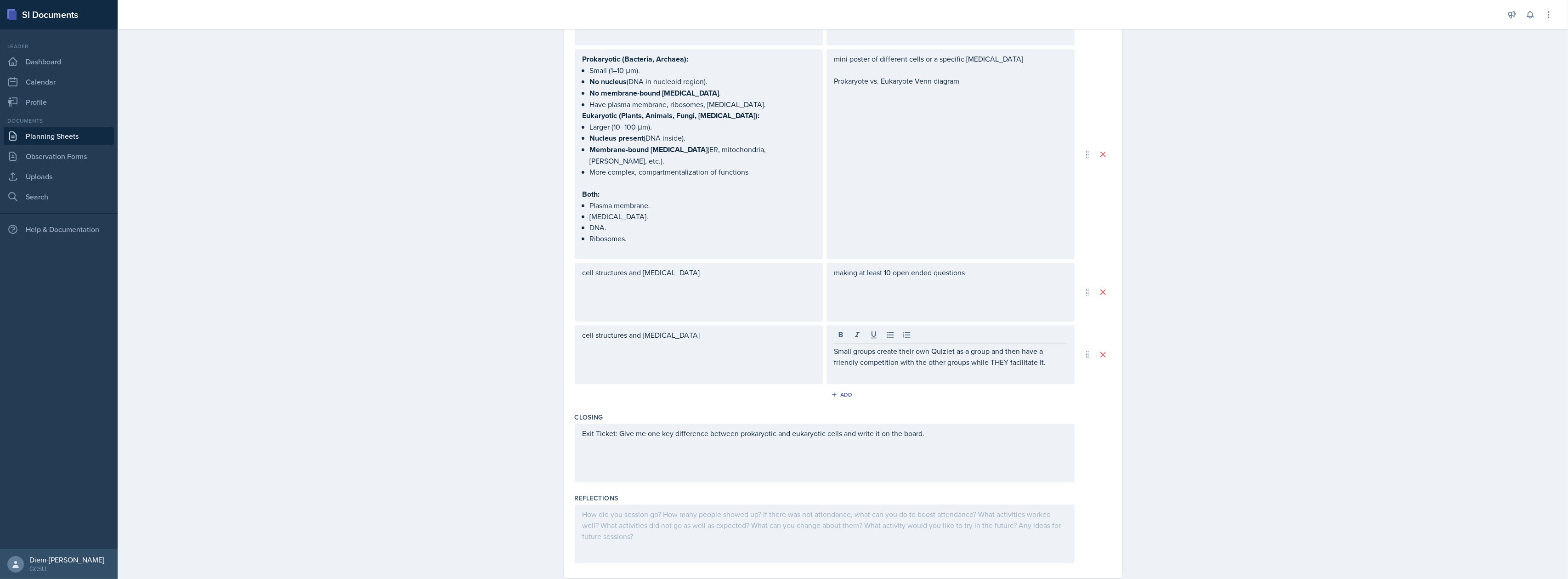
click at [941, 360] on div "Small groups create their own Quizlet as a group and then have a friendly compe…" at bounding box center [951, 354] width 248 height 59
click at [917, 275] on div "making at least 10 open ended questions" at bounding box center [951, 292] width 248 height 59
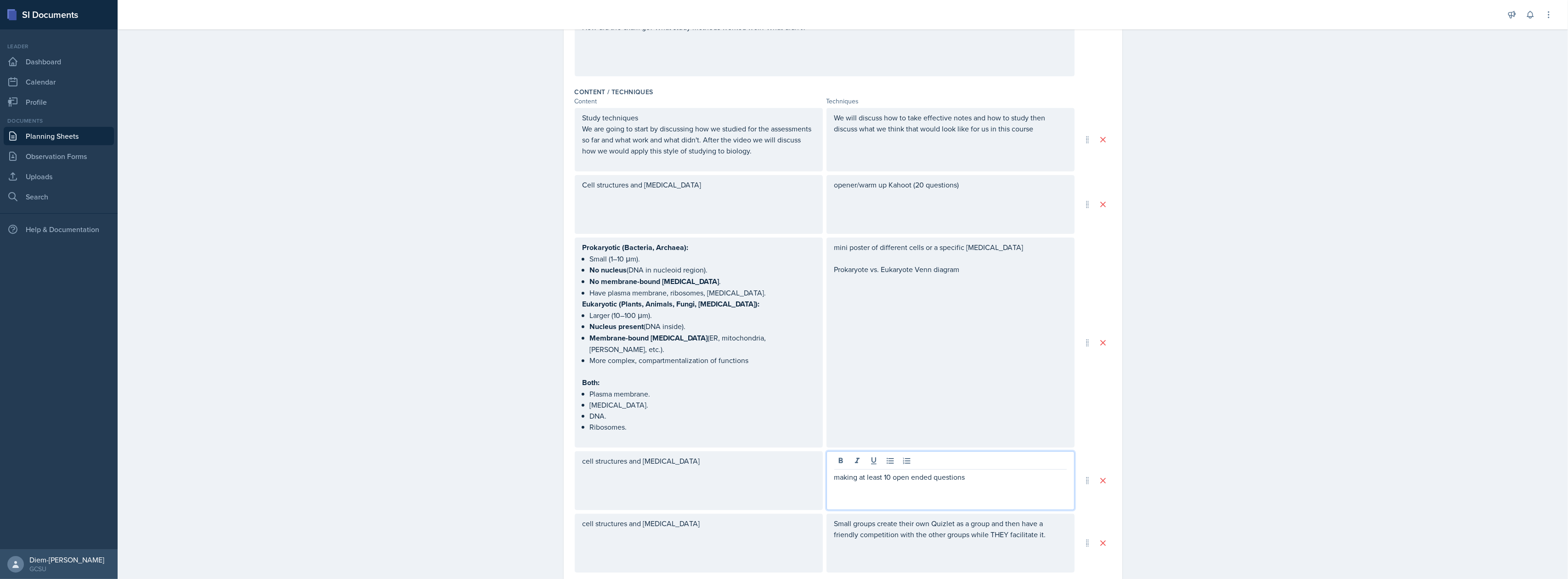
scroll to position [82, 0]
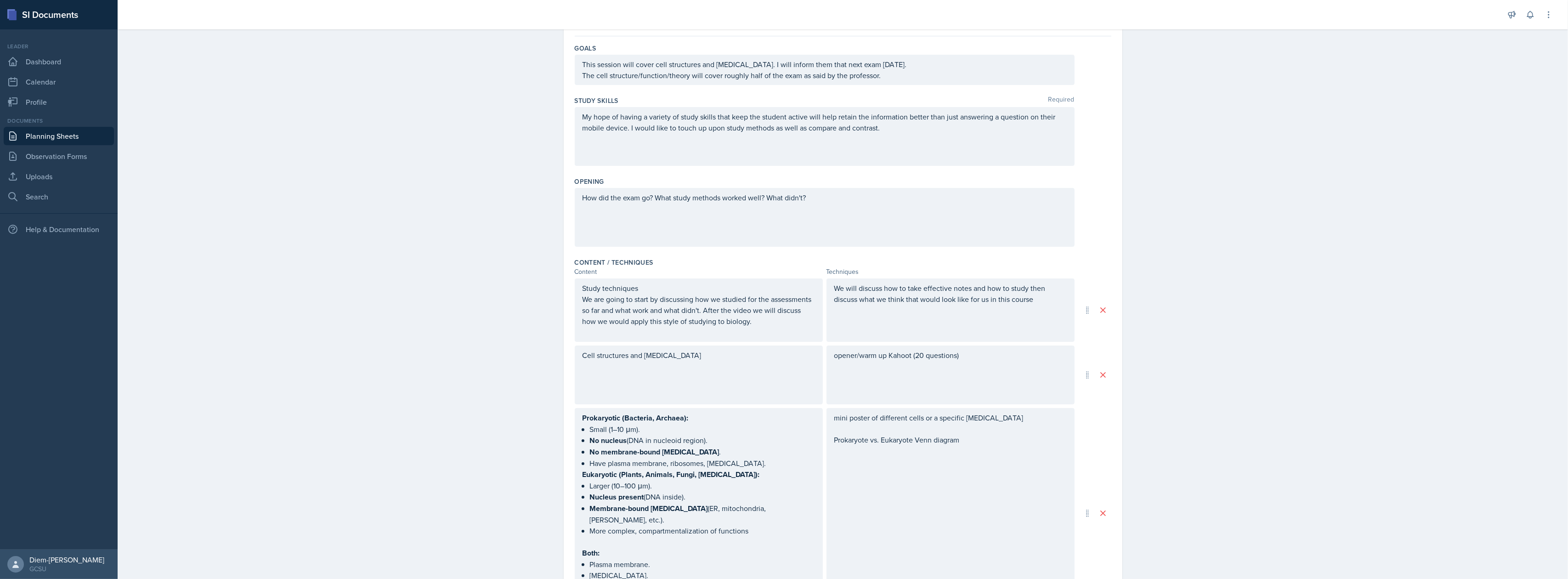
click at [974, 368] on div "opener/warm up Kahoot (20 questions)" at bounding box center [951, 375] width 248 height 59
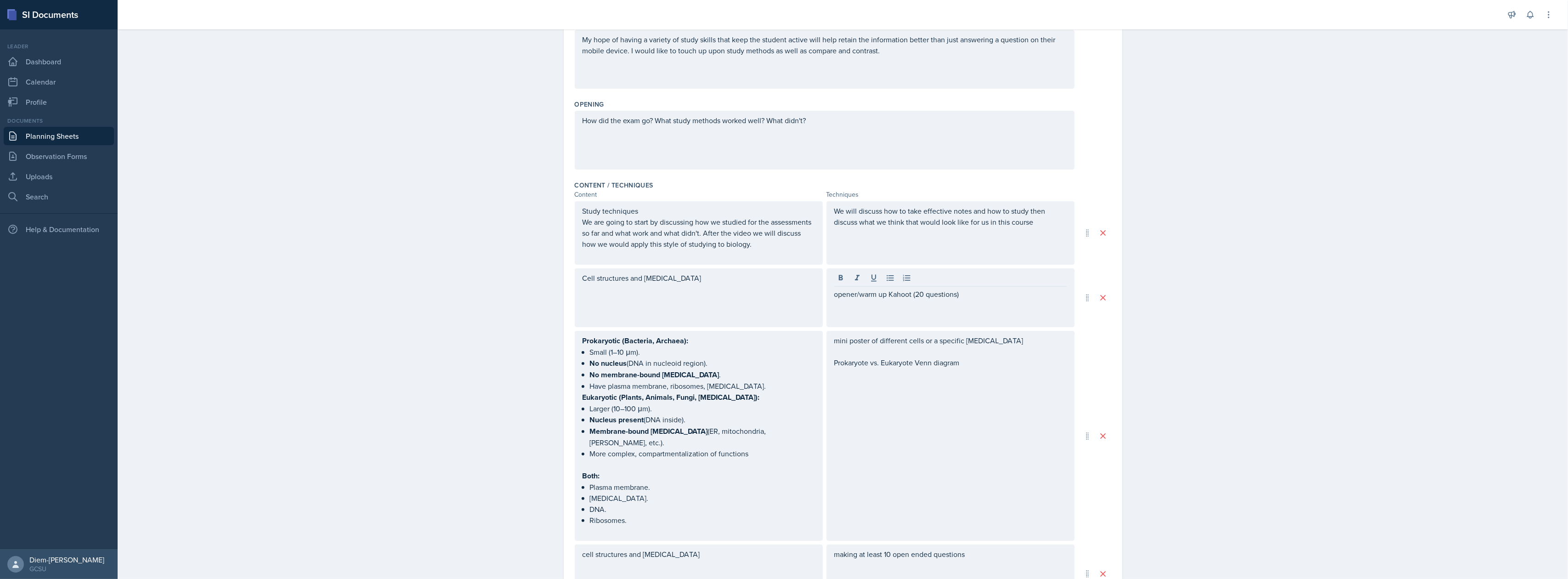
click at [973, 370] on div "mini poster of different cells or a specific organelle Prokaryote vs. Eukaryote…" at bounding box center [951, 435] width 248 height 210
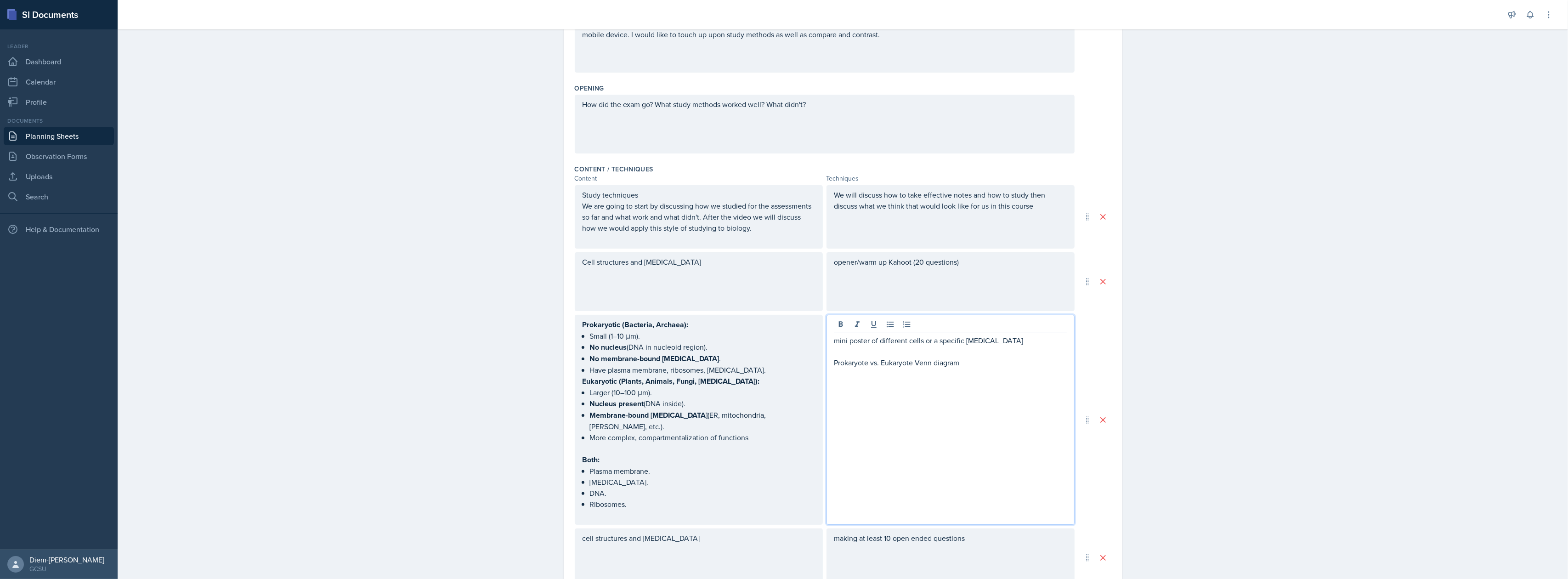
click at [681, 466] on div "Prokaryotic (Bacteria, Archaea): Small (1–10 μm). No nucleus (DNA in nucleoid r…" at bounding box center [699, 419] width 233 height 202
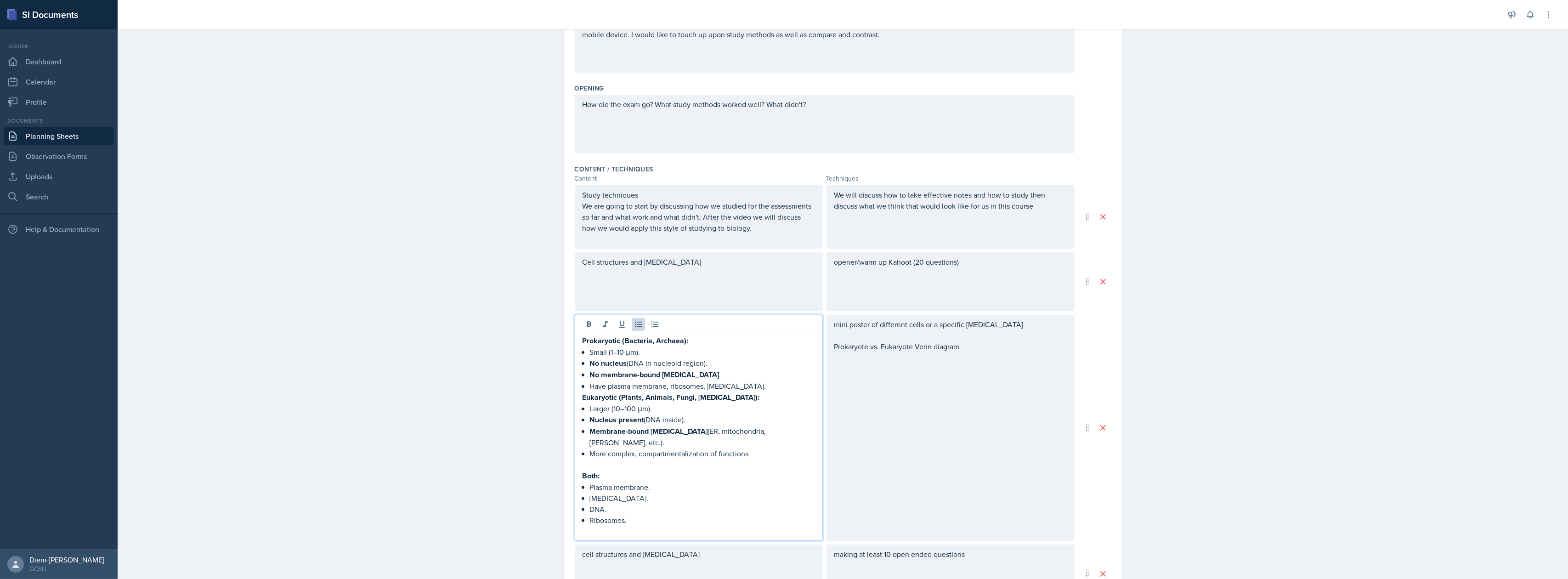
click at [655, 514] on p "Ribosomes." at bounding box center [702, 520] width 225 height 11
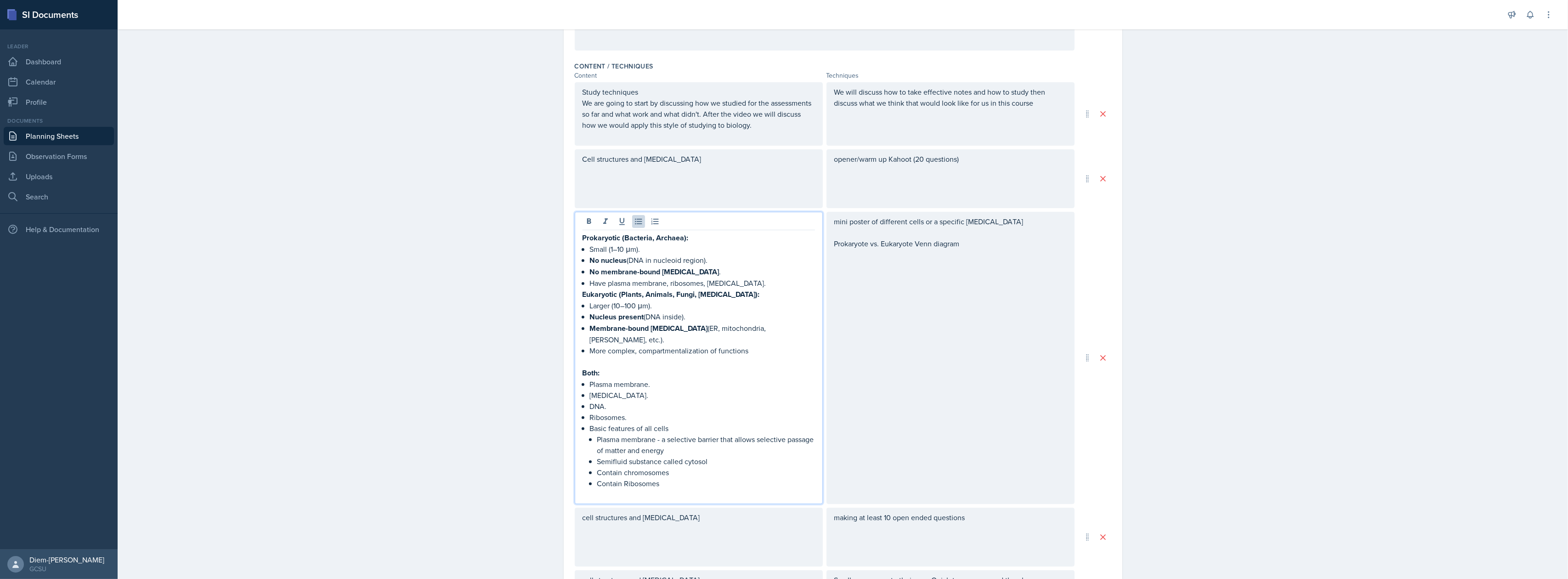
scroll to position [297, 0]
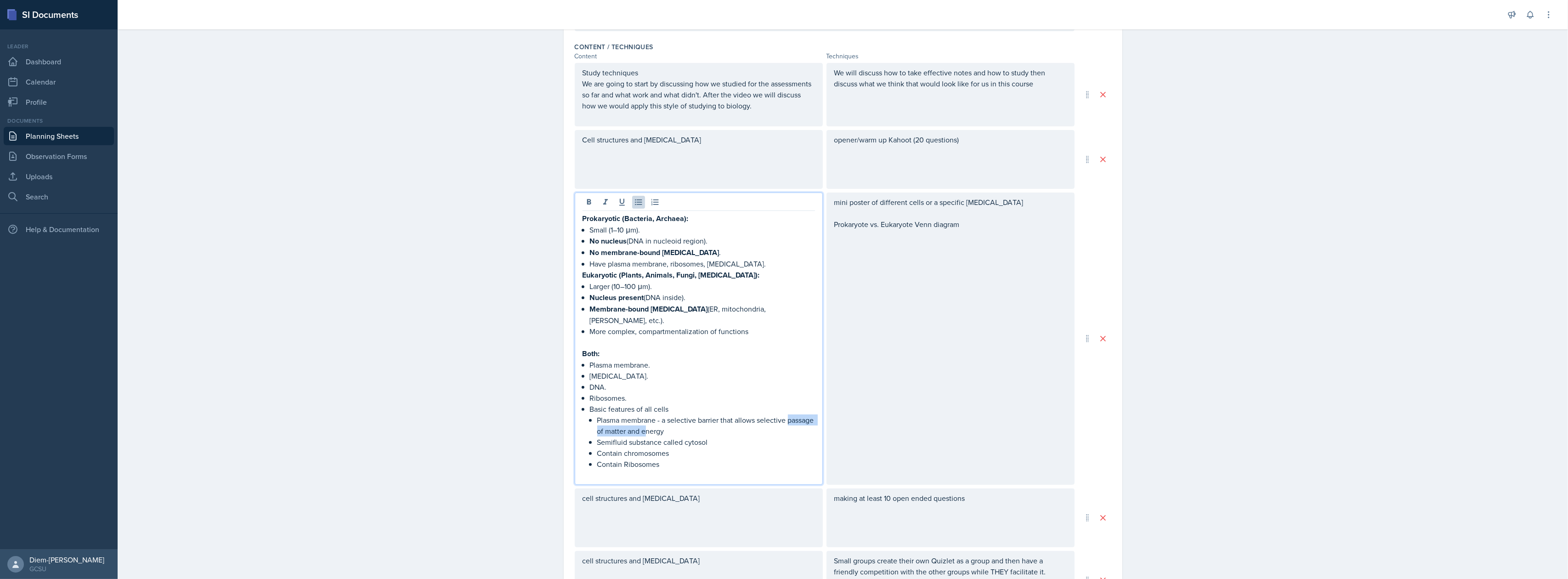
drag, startPoint x: 791, startPoint y: 405, endPoint x: 673, endPoint y: 413, distance: 118.3
click at [673, 415] on p "Plasma membrane - a selective barrier that allows selective passage of matter a…" at bounding box center [706, 426] width 218 height 22
drag, startPoint x: 703, startPoint y: 419, endPoint x: 657, endPoint y: 409, distance: 47.1
click at [657, 415] on p "Plasma membrane - a selective barrier that allows selective passage of matter a…" at bounding box center [706, 426] width 218 height 22
copy p "a selective barrier that allows selective passage of matter and energy"
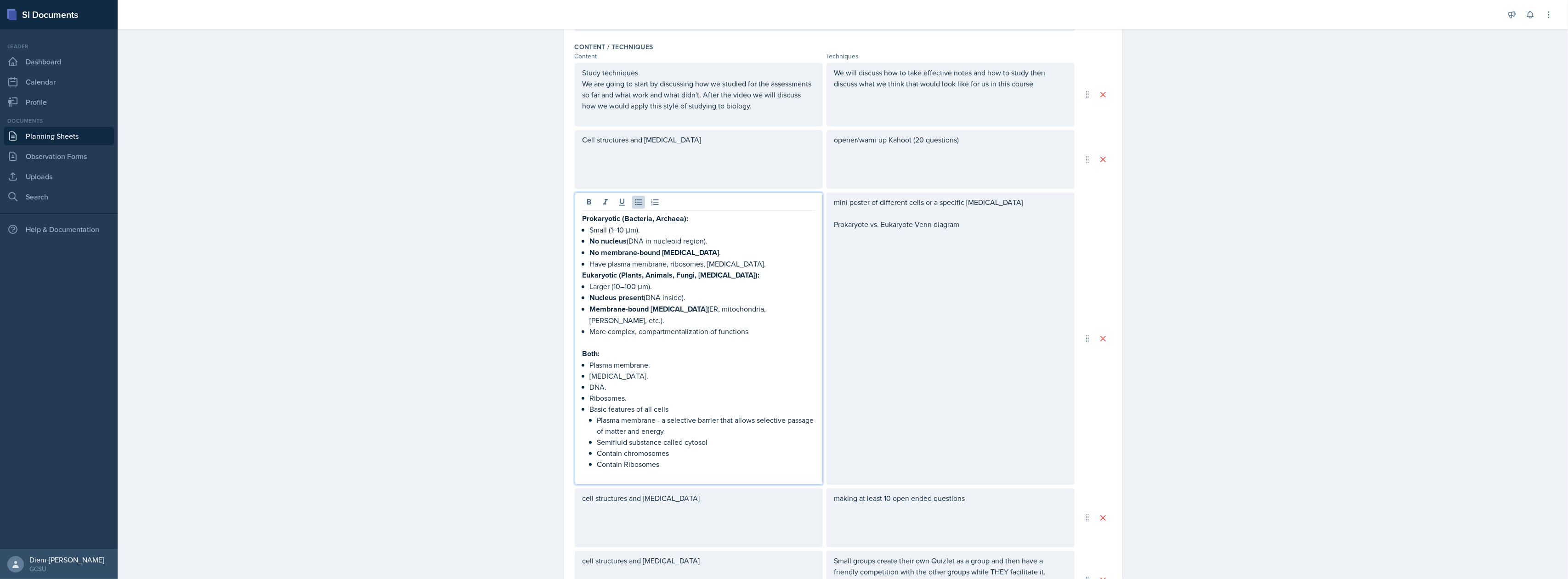
click at [669, 359] on p "Plasma membrane." at bounding box center [702, 365] width 225 height 11
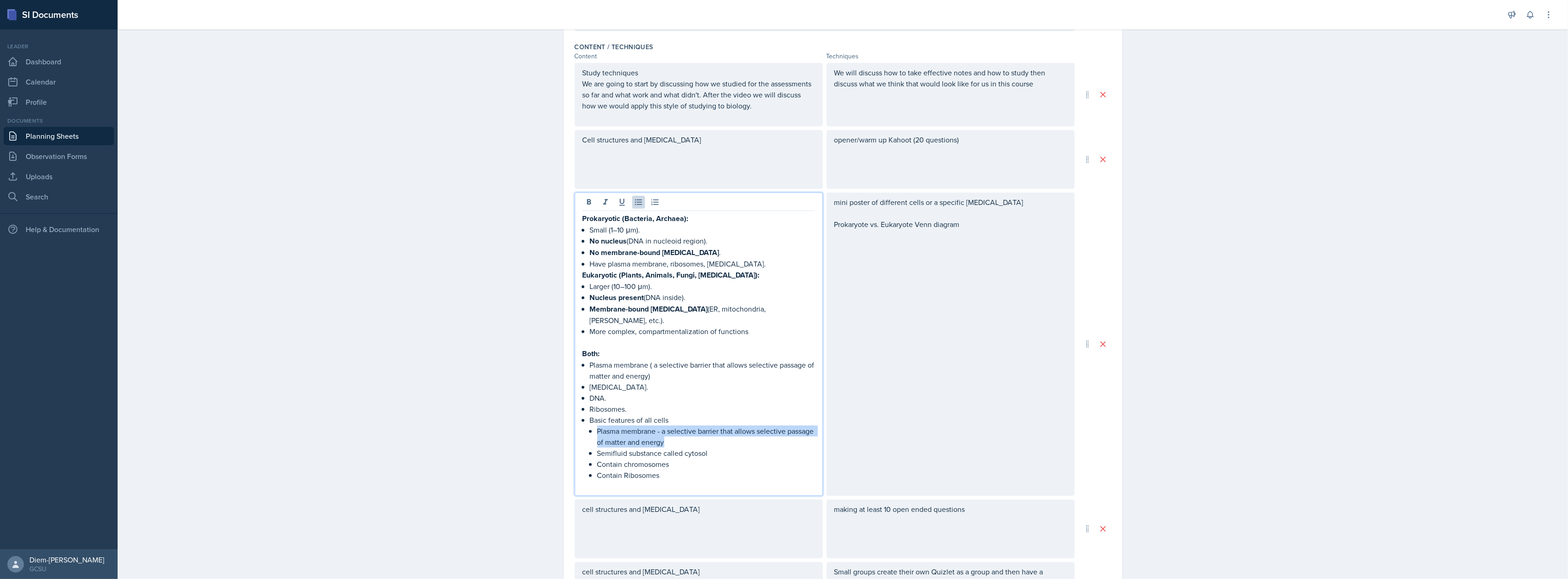
drag, startPoint x: 708, startPoint y: 429, endPoint x: 590, endPoint y: 416, distance: 118.7
click at [590, 416] on li "Basic features of all cells Plasma membrane - a selective barrier that allows s…" at bounding box center [702, 447] width 225 height 66
click at [649, 447] on p "Semifluid substance called cytosol" at bounding box center [706, 453] width 218 height 11
drag, startPoint x: 589, startPoint y: 442, endPoint x: 658, endPoint y: 440, distance: 69.0
click at [658, 440] on li "Basic features of all cells Plasma membrane - a selective barrier that allows s…" at bounding box center [702, 447] width 225 height 66
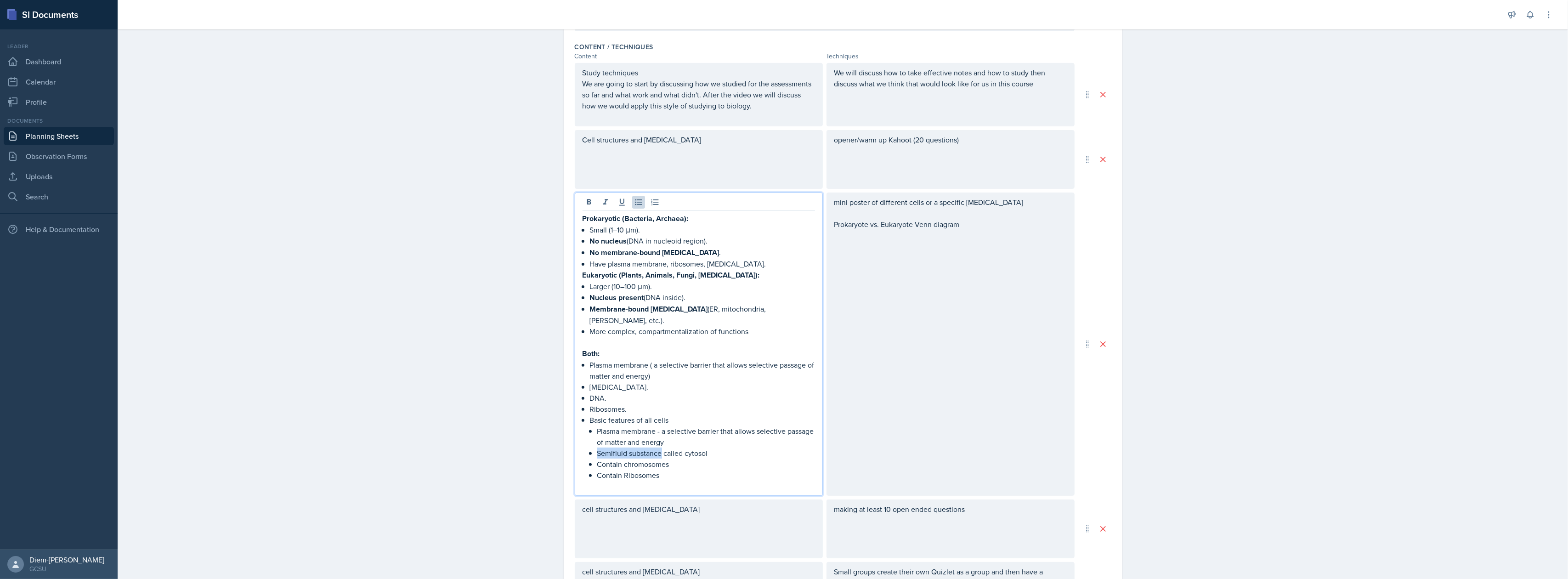
copy p "Semifluid substance"
click at [632, 381] on p "Cytoplasm." at bounding box center [702, 387] width 225 height 11
click at [682, 447] on p "Semifluid substance called cytosol" at bounding box center [706, 453] width 218 height 11
drag, startPoint x: 709, startPoint y: 444, endPoint x: 573, endPoint y: 416, distance: 138.9
click at [575, 416] on div "Prokaryotic (Bacteria, Archaea): Small (1–10 μm). No nucleus (DNA in nucleoid r…" at bounding box center [699, 344] width 248 height 303
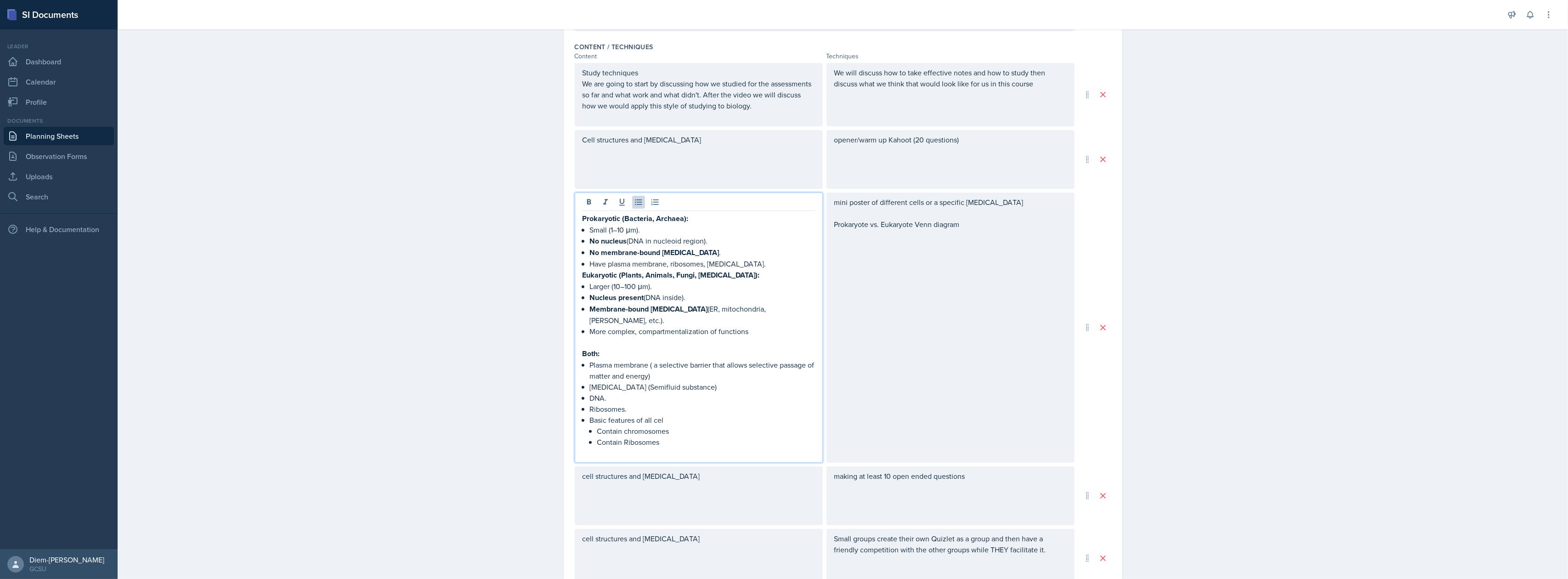
click at [654, 404] on p "Ribosomes." at bounding box center [702, 409] width 225 height 11
click at [625, 393] on p "DNA." at bounding box center [702, 398] width 225 height 11
click at [636, 404] on p "Ribosomes." at bounding box center [702, 409] width 225 height 11
click at [618, 393] on p "DNA." at bounding box center [702, 398] width 225 height 11
drag, startPoint x: 662, startPoint y: 430, endPoint x: 569, endPoint y: 415, distance: 94.2
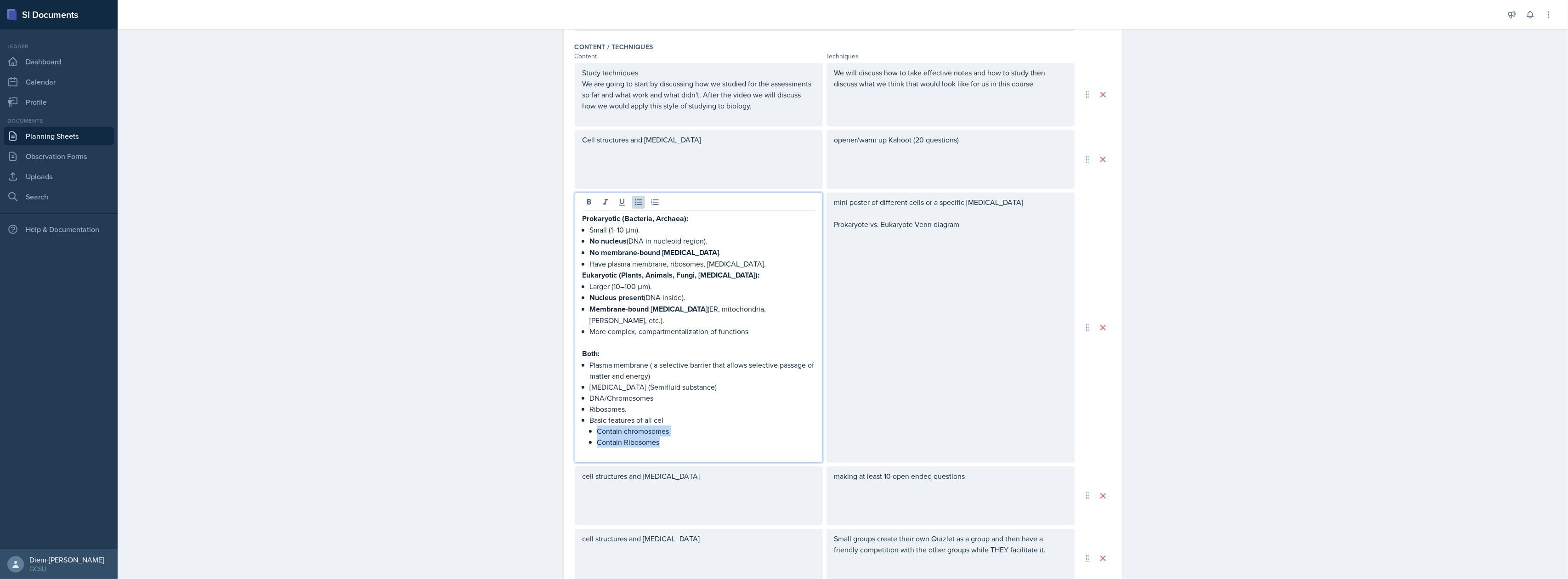
click at [569, 415] on div "Date September 23rd, 2025 September 2025 31 1 2 3 4 5 6 7 8 9 10 11 12 13 14 15…" at bounding box center [843, 278] width 559 height 1006
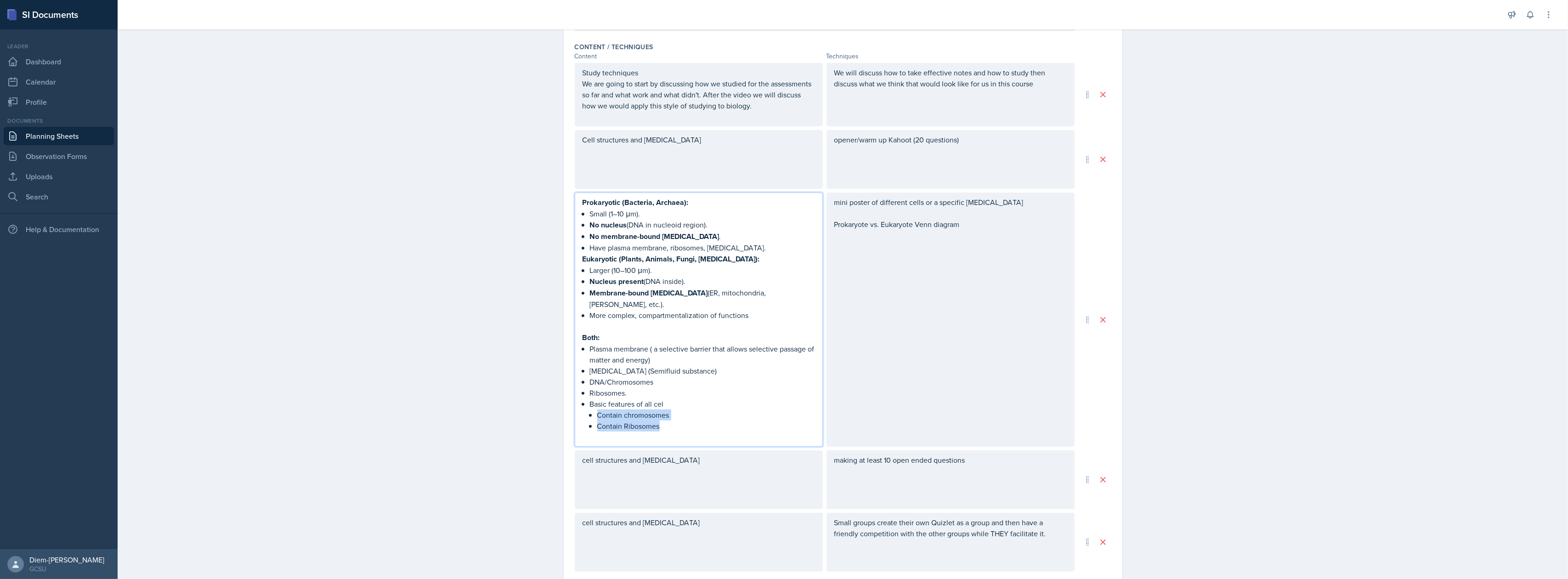
scroll to position [281, 0]
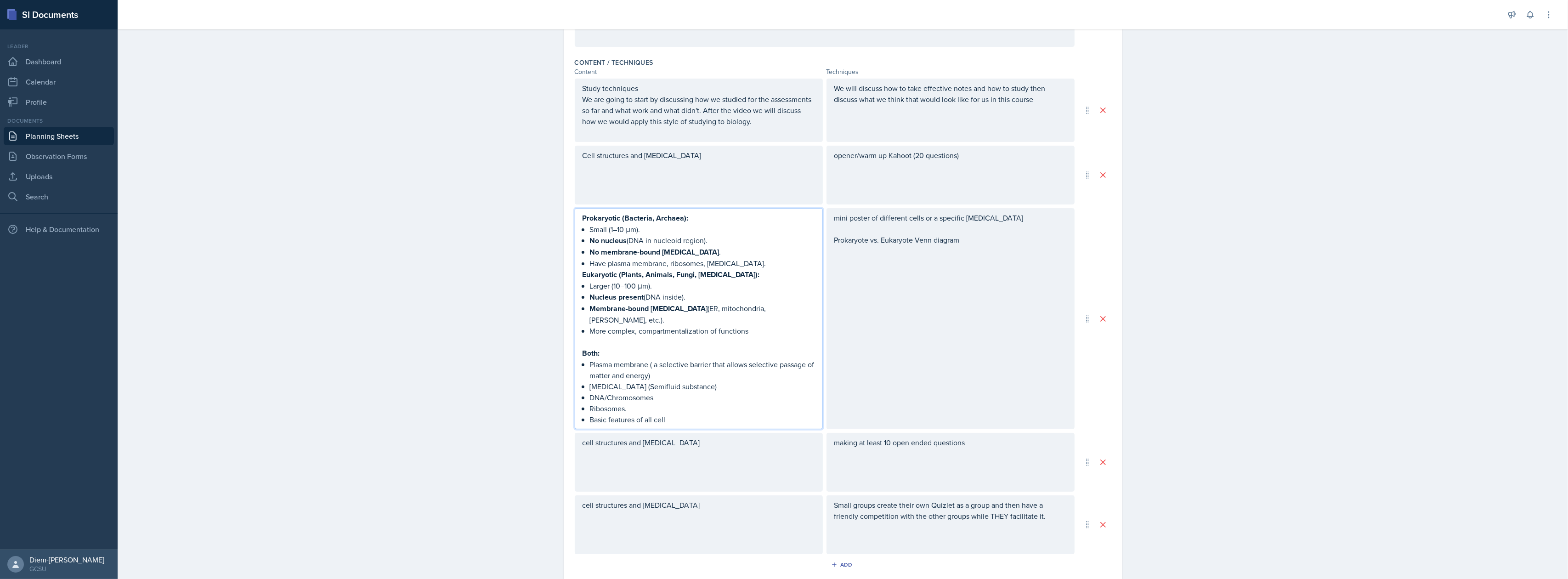
click at [673, 392] on p "DNA/Chromosomes" at bounding box center [702, 398] width 225 height 11
drag, startPoint x: 677, startPoint y: 411, endPoint x: 544, endPoint y: 426, distance: 133.8
click at [549, 426] on div "Date September 23rd, 2025 September 2025 31 1 2 3 4 5 6 7 8 9 10 11 12 13 14 15…" at bounding box center [843, 281] width 588 height 979
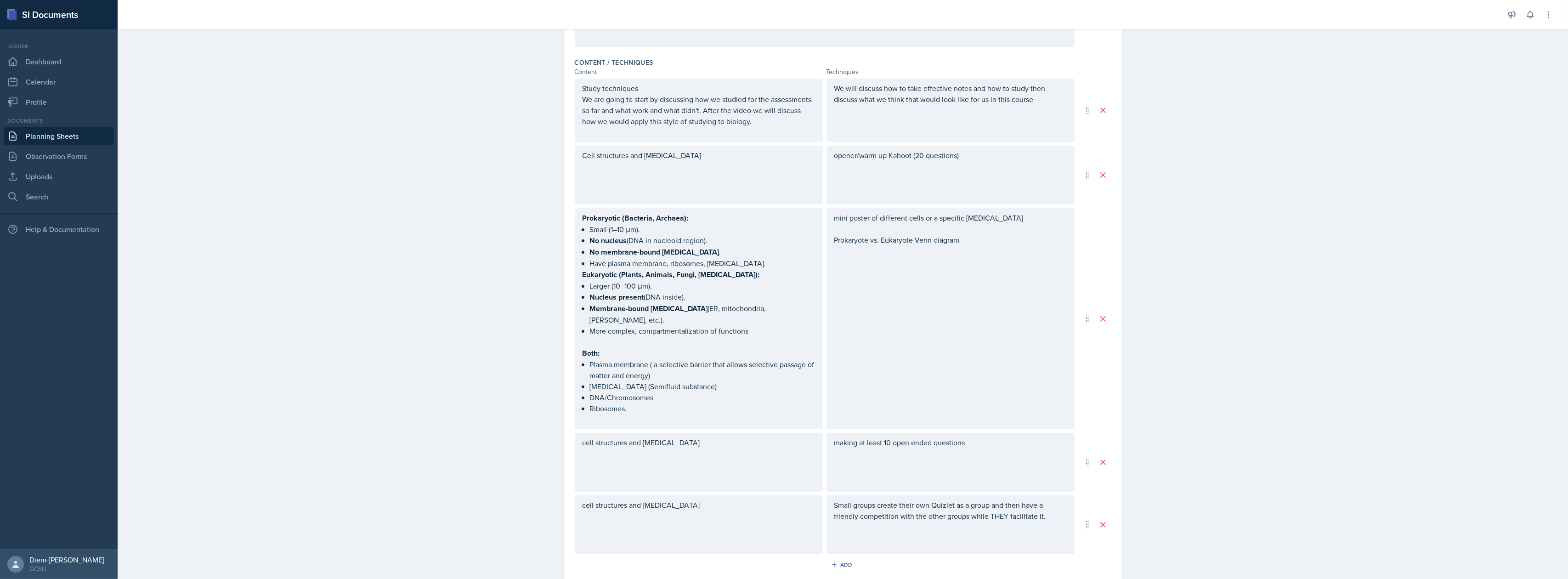
scroll to position [297, 0]
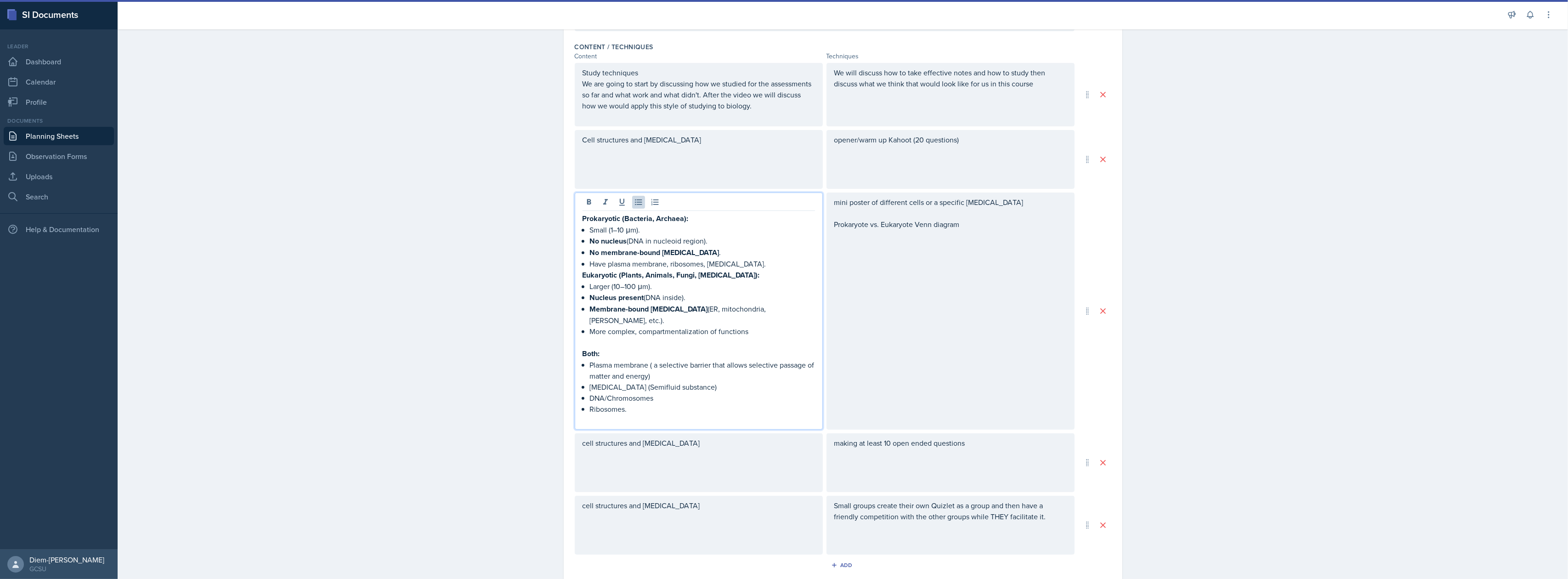
click at [757, 326] on p "More complex, compartmentalization of functions" at bounding box center [702, 331] width 225 height 11
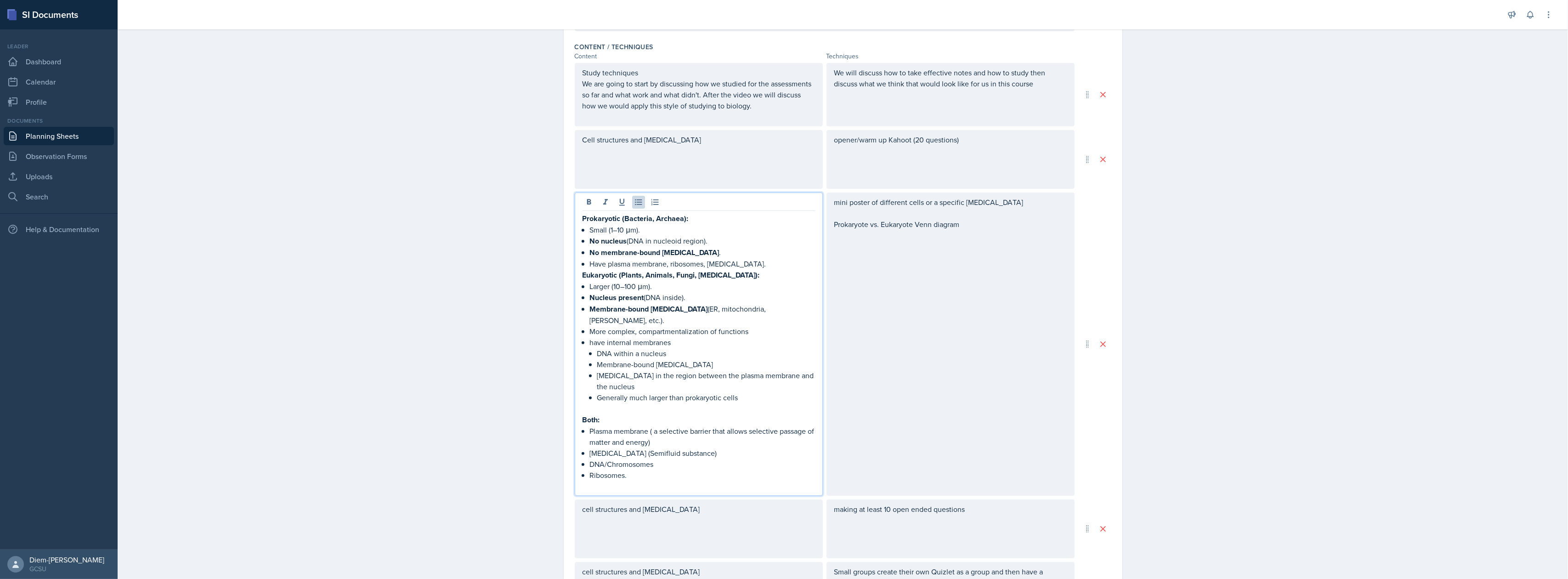
click at [636, 285] on p "Larger (10–100 μm)." at bounding box center [702, 286] width 225 height 11
click at [639, 337] on p "have internal membranes" at bounding box center [702, 342] width 225 height 11
click at [622, 359] on p "Membrane-bound [MEDICAL_DATA]" at bounding box center [706, 364] width 218 height 11
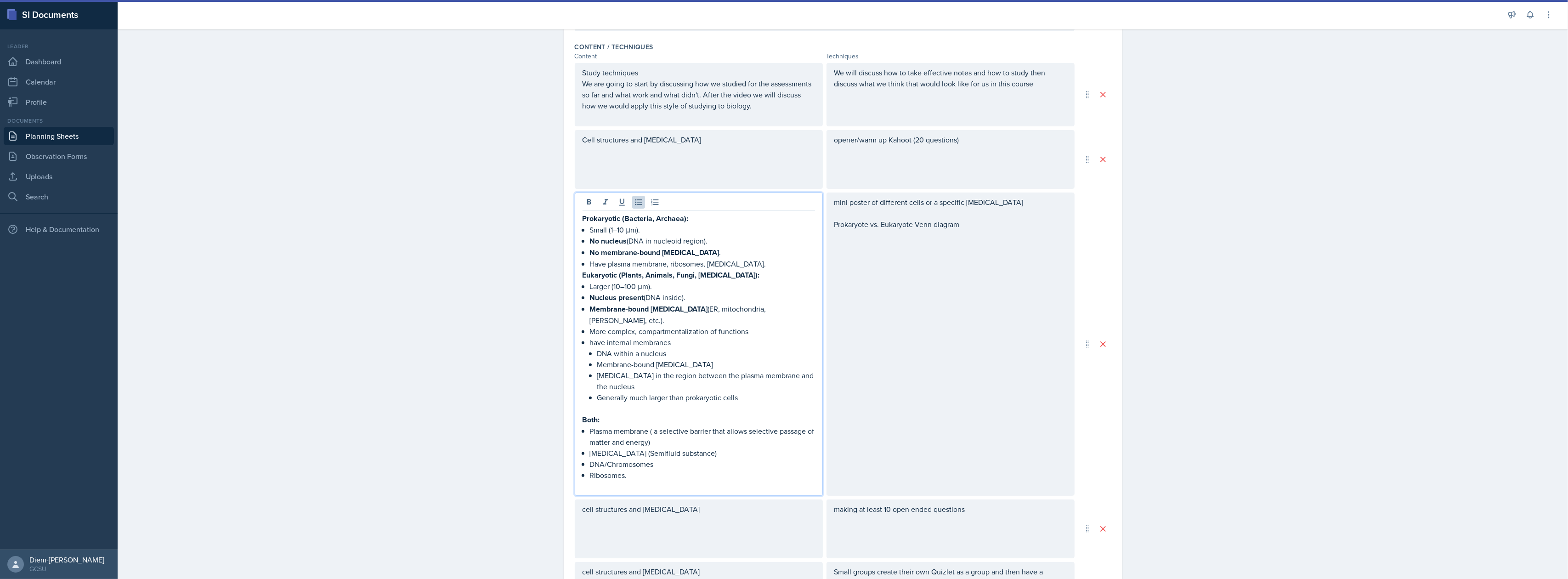
click at [666, 359] on p "Membrane-bound [MEDICAL_DATA]" at bounding box center [706, 364] width 218 height 11
click at [693, 359] on p "Membrane-bound [MEDICAL_DATA]" at bounding box center [706, 364] width 218 height 11
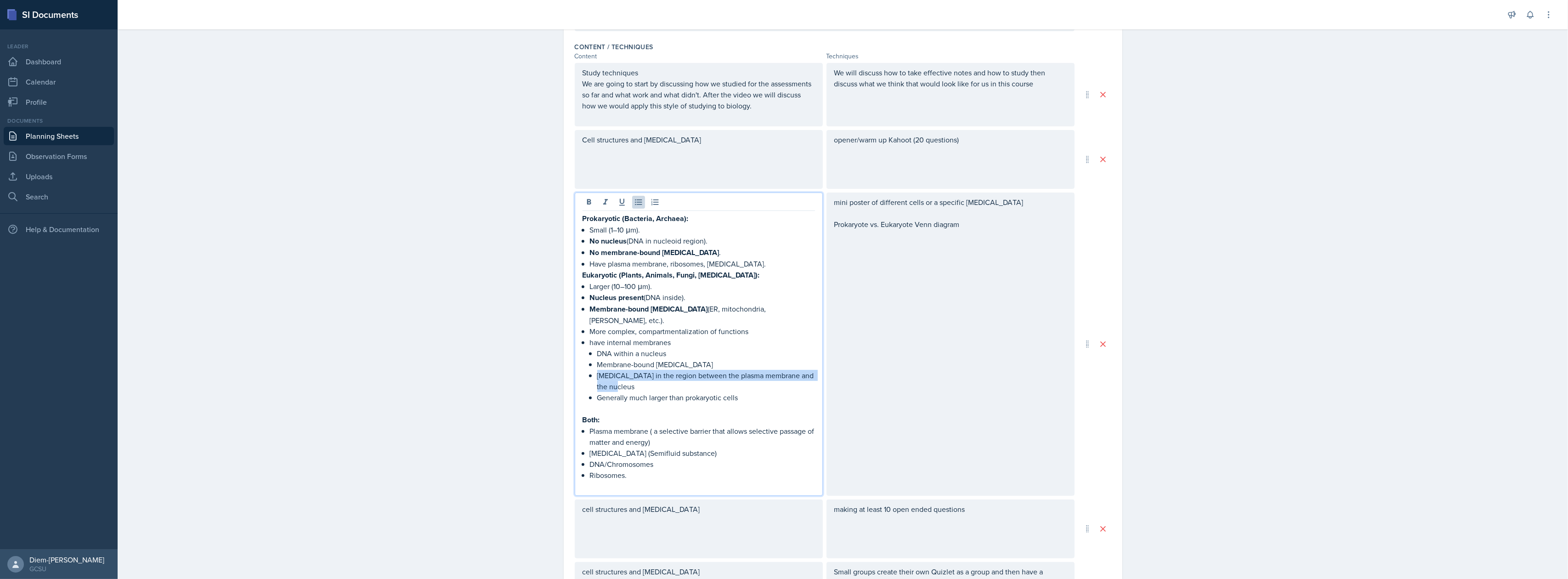
drag, startPoint x: 634, startPoint y: 370, endPoint x: 587, endPoint y: 365, distance: 47.3
click at [590, 365] on li "have internal membranes DNA within a nucleus Membrane-bound organelles Cytoplas…" at bounding box center [702, 375] width 225 height 77
click at [633, 403] on p at bounding box center [702, 409] width 225 height 11
click at [739, 392] on p "Generally much larger than prokaryotic cells" at bounding box center [706, 398] width 218 height 11
click at [637, 290] on p "Larger (10–100 μm)." at bounding box center [702, 286] width 225 height 11
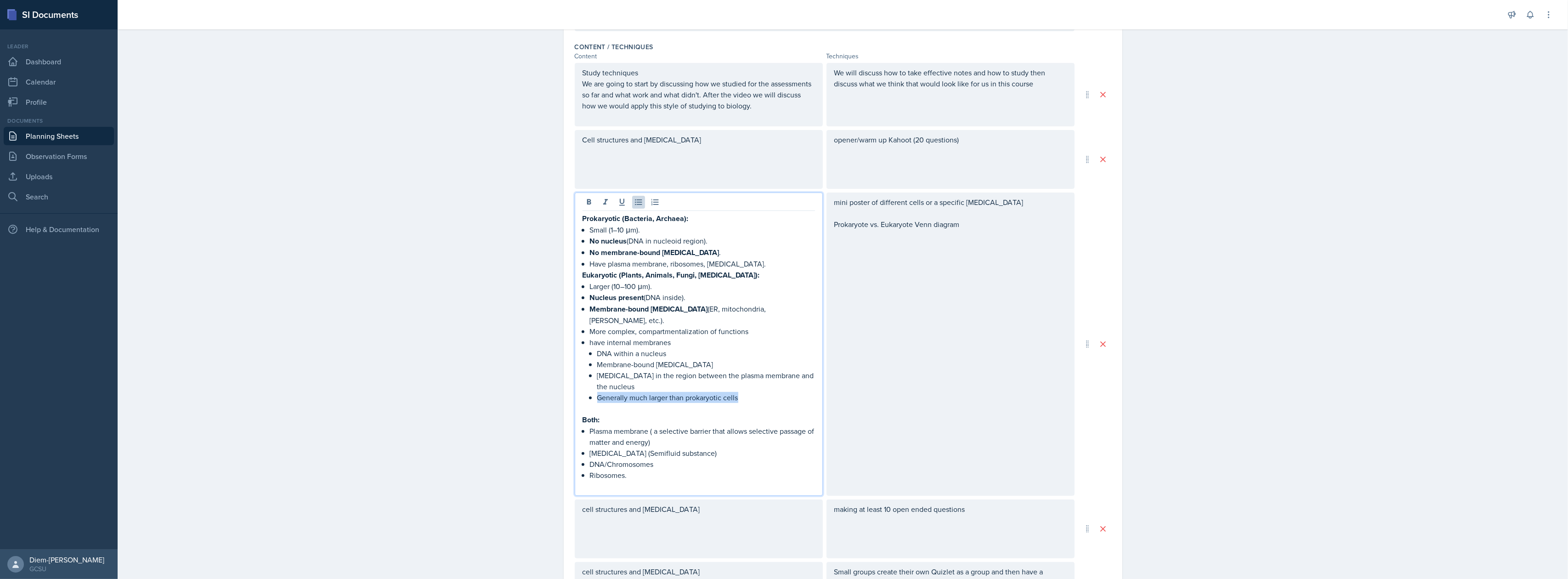
drag, startPoint x: 739, startPoint y: 385, endPoint x: 592, endPoint y: 385, distance: 147.0
click at [597, 392] on p "Generally much larger than prokaryotic cells" at bounding box center [706, 398] width 218 height 11
copy p "Generally much larger than prokaryotic cells"
drag, startPoint x: 586, startPoint y: 287, endPoint x: 658, endPoint y: 284, distance: 72.1
click at [658, 284] on p "Larger (10–100 μm)." at bounding box center [702, 286] width 225 height 11
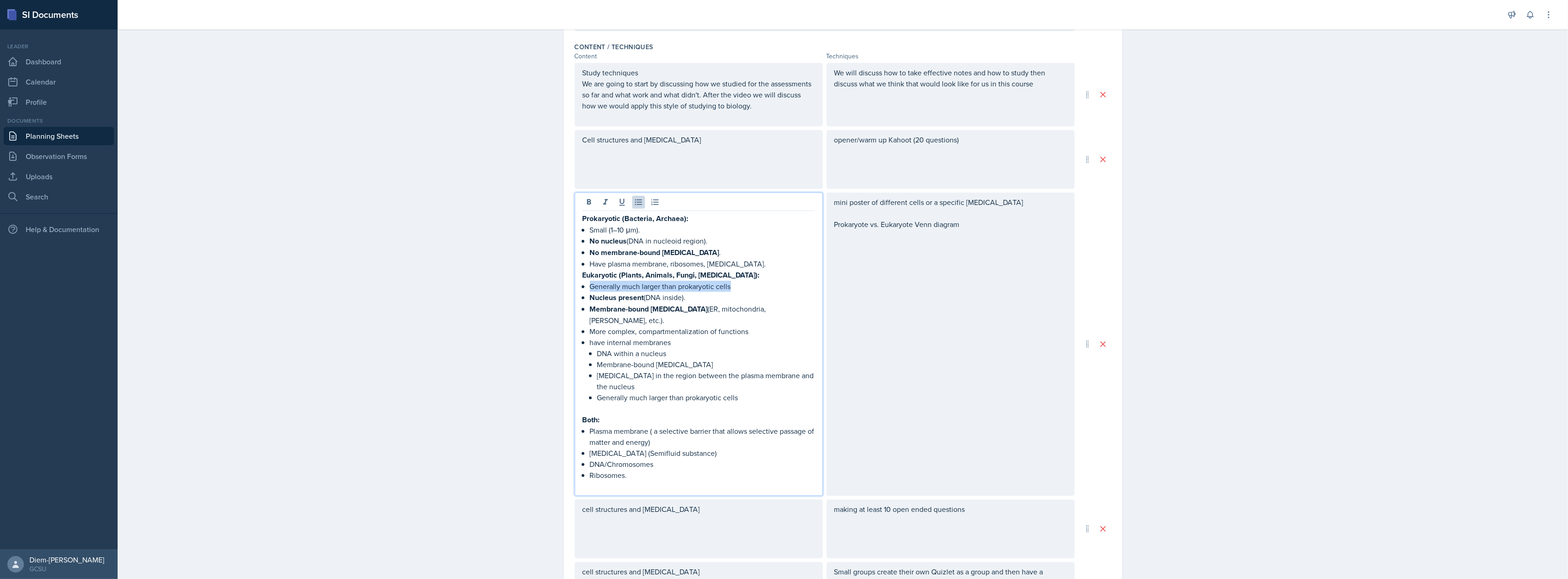
drag, startPoint x: 732, startPoint y: 285, endPoint x: 565, endPoint y: 289, distance: 167.0
click at [565, 289] on div "Date September 23rd, 2025 September 2025 31 1 2 3 4 5 6 7 8 9 10 11 12 13 14 15…" at bounding box center [843, 295] width 559 height 1039
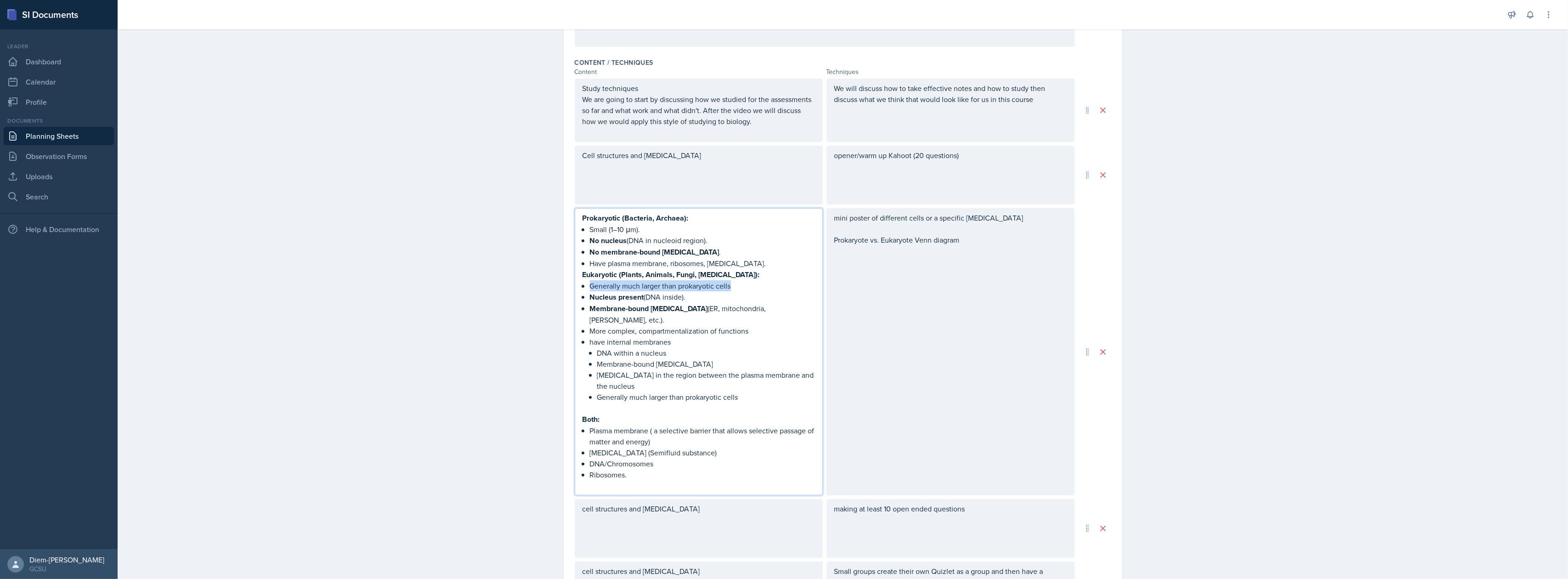
copy p "Generally much larger than prokaryotic cells"
drag, startPoint x: 651, startPoint y: 233, endPoint x: 584, endPoint y: 227, distance: 67.3
click at [584, 227] on div "Prokaryotic (Bacteria, Archaea): Small (1–10 μm). No nucleus (DNA in nucleoid r…" at bounding box center [699, 352] width 233 height 279
click at [642, 227] on p "Generally much larger than prokaryotic cells" at bounding box center [702, 230] width 225 height 11
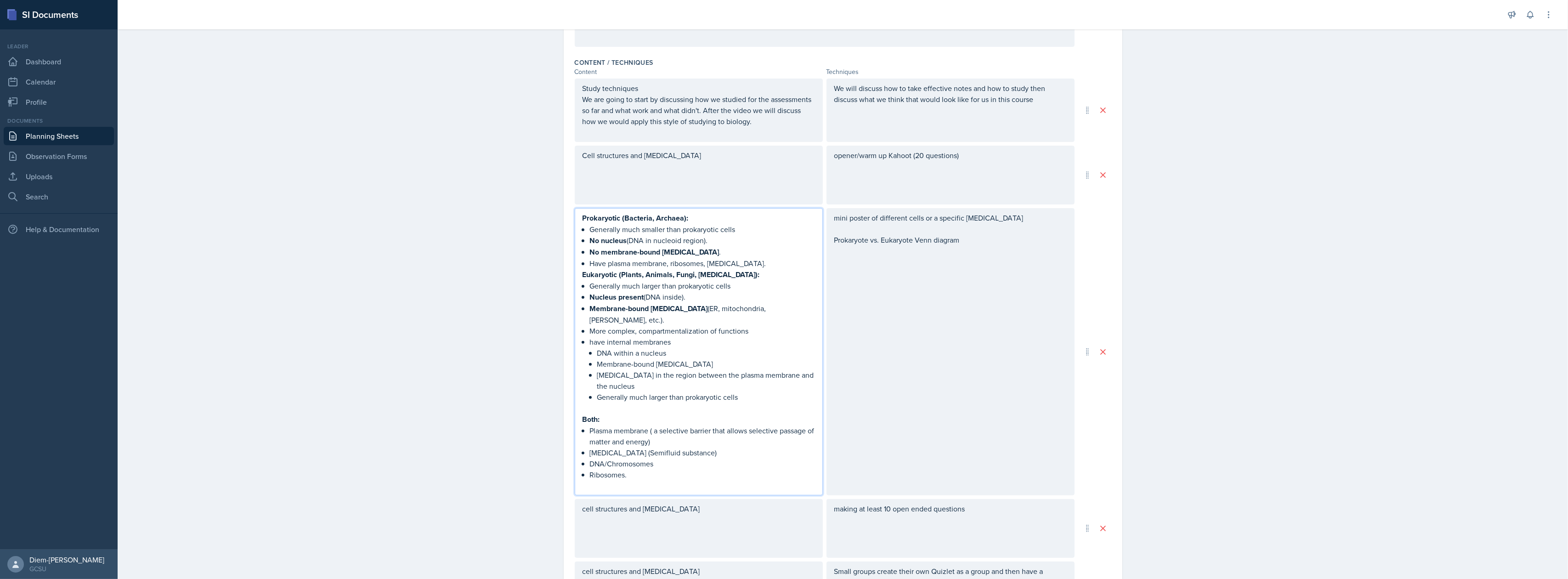
click at [687, 231] on p "Generally much smaller than prokaryotic cells" at bounding box center [702, 230] width 225 height 11
click at [695, 359] on p "Membrane-bound [MEDICAL_DATA]" at bounding box center [706, 364] width 218 height 11
drag, startPoint x: 748, startPoint y: 383, endPoint x: 576, endPoint y: 332, distance: 179.4
click at [590, 336] on li "have internal membranes DNA within a nucleus Membrane-bound organelles Cytoplas…" at bounding box center [702, 374] width 225 height 77
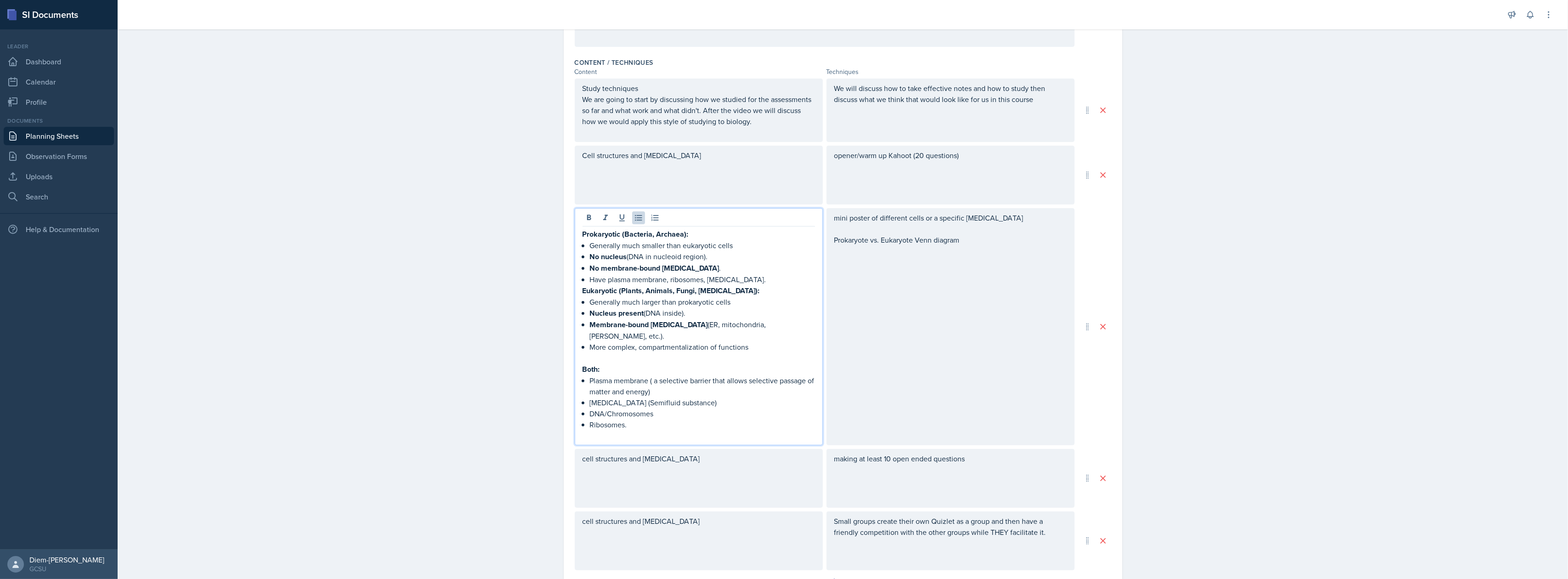
scroll to position [297, 0]
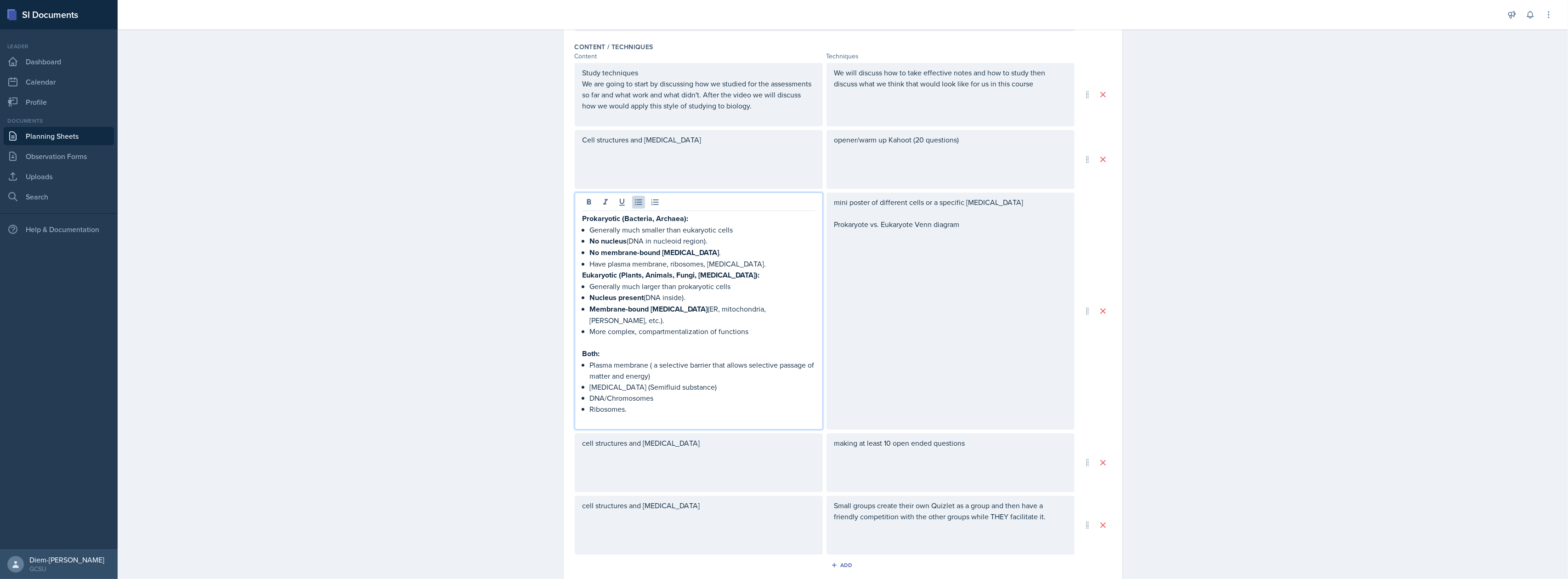
click at [649, 362] on p "Plasma membrane ( a selective barrier that allows selective passage of matter a…" at bounding box center [702, 370] width 225 height 22
click at [673, 271] on strong "Eukaryotic (Plants, Animals, Fungi, [MEDICAL_DATA]):" at bounding box center [671, 275] width 177 height 10
click at [690, 231] on p "Generally much smaller than eukaryotic cells" at bounding box center [702, 230] width 225 height 11
click at [744, 260] on p "Have plasma membrane, ribosomes, [MEDICAL_DATA]." at bounding box center [702, 264] width 225 height 11
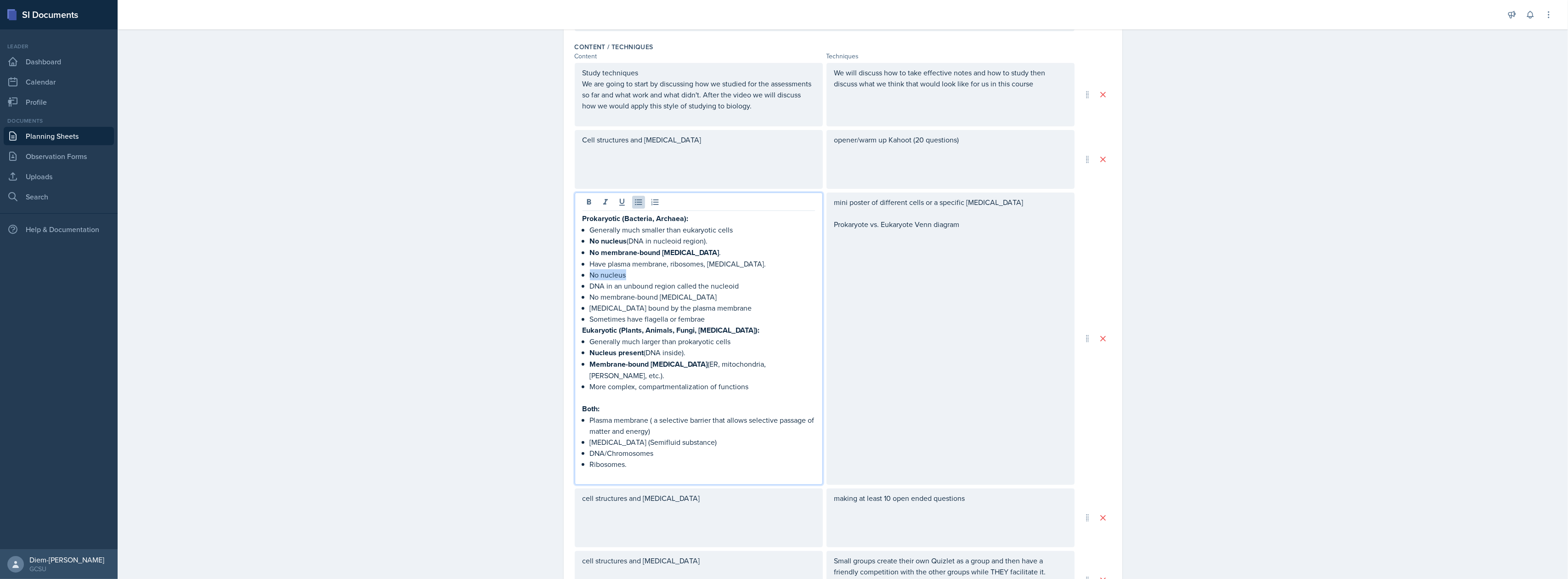
drag, startPoint x: 582, startPoint y: 275, endPoint x: 666, endPoint y: 276, distance: 84.0
click at [666, 276] on div "Prokaryotic (Bacteria, Archaea): Generally much smaller than eukaryotic cells N…" at bounding box center [699, 346] width 233 height 268
click at [666, 276] on p "No nucleus" at bounding box center [702, 275] width 225 height 11
drag, startPoint x: 620, startPoint y: 287, endPoint x: 670, endPoint y: 283, distance: 50.2
click at [670, 283] on p "DNA in an unbound region called the nucleoid" at bounding box center [702, 286] width 225 height 11
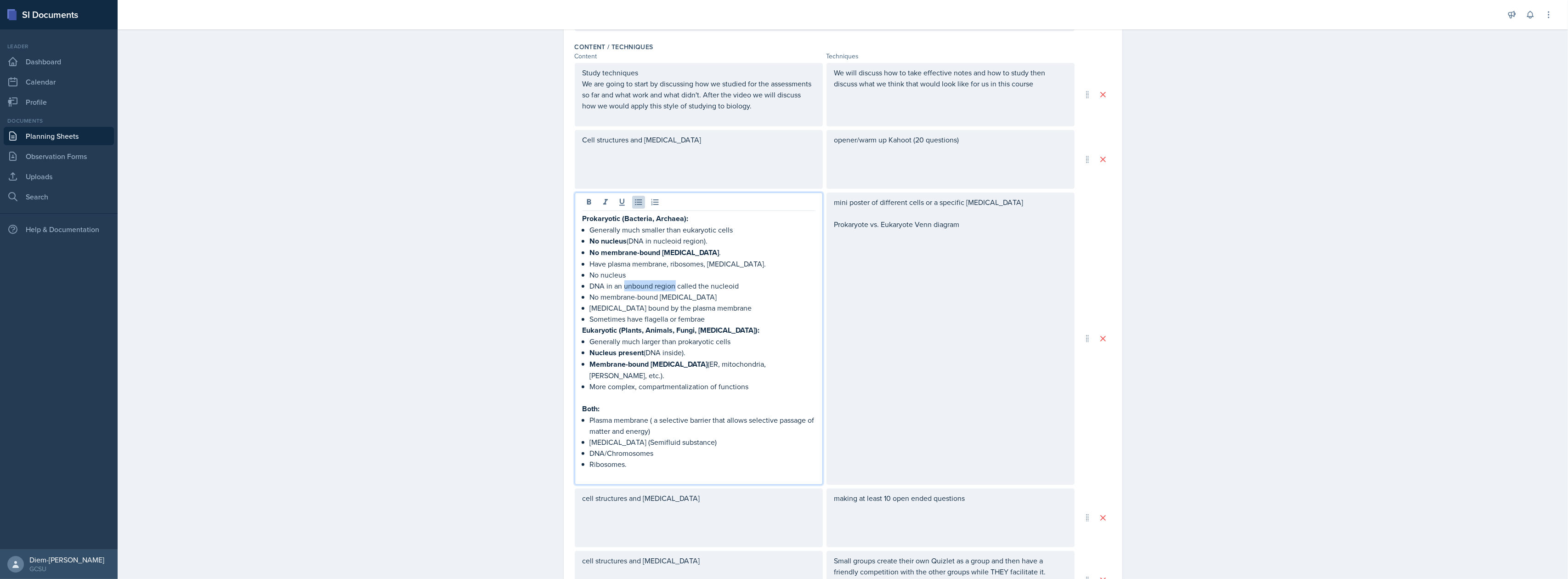
copy p "unbound region"
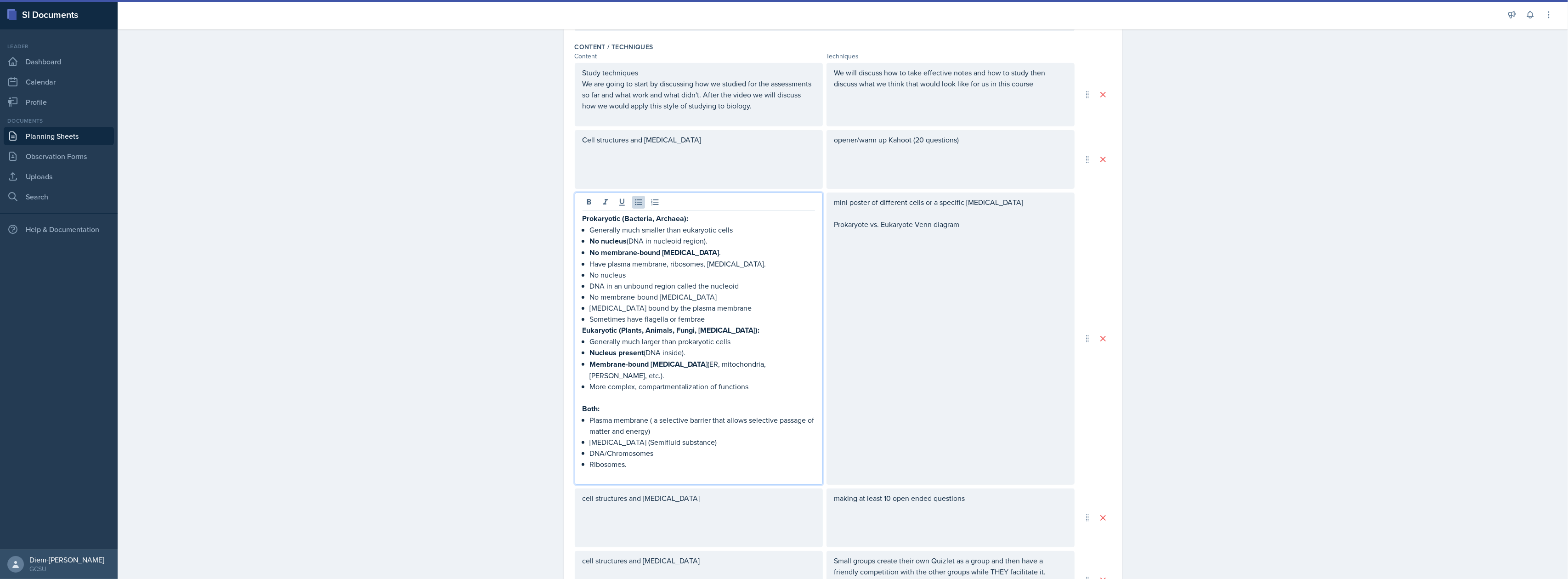
click at [651, 243] on p "No nucleus (DNA in nucleoid region)." at bounding box center [702, 240] width 225 height 12
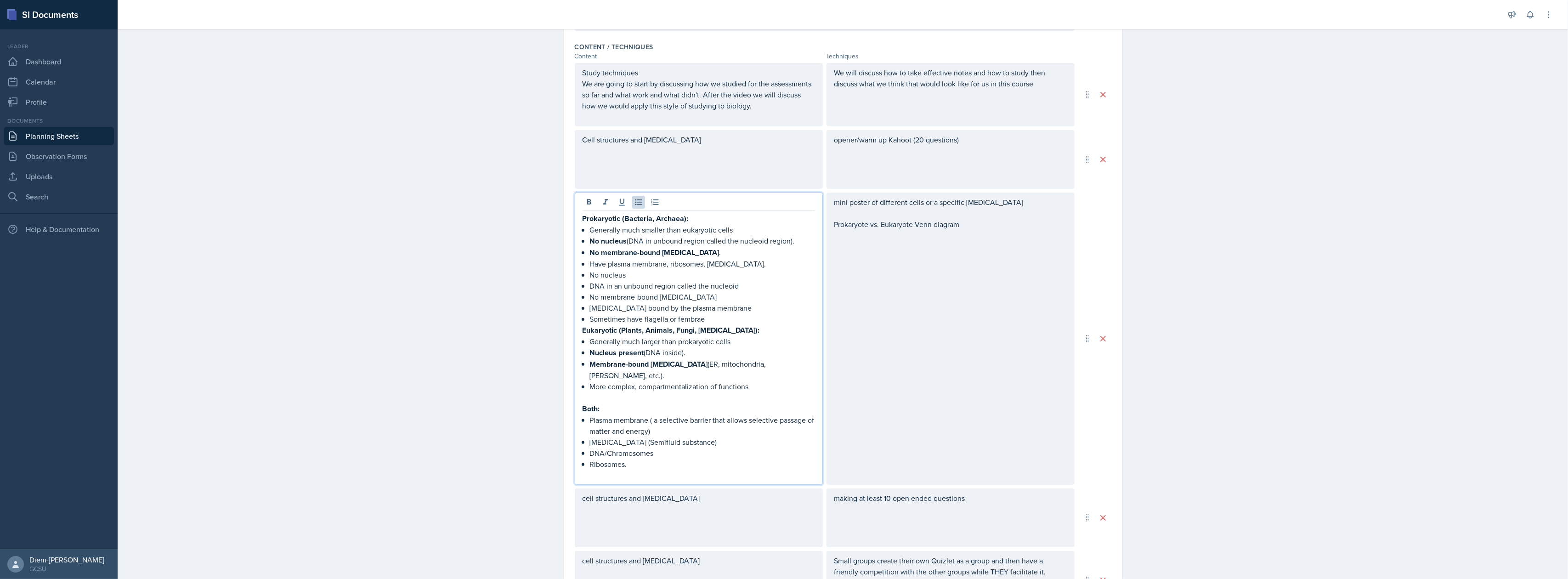
click at [780, 245] on p "No nucleus (DNA in unbound region called the nucleoid region)." at bounding box center [702, 240] width 225 height 12
click at [713, 303] on p "[MEDICAL_DATA] bound by the plasma membrane" at bounding box center [702, 308] width 225 height 11
click at [678, 297] on p "No membrane-bound [MEDICAL_DATA]" at bounding box center [702, 297] width 225 height 11
click at [639, 278] on p "No nucleus" at bounding box center [702, 275] width 225 height 11
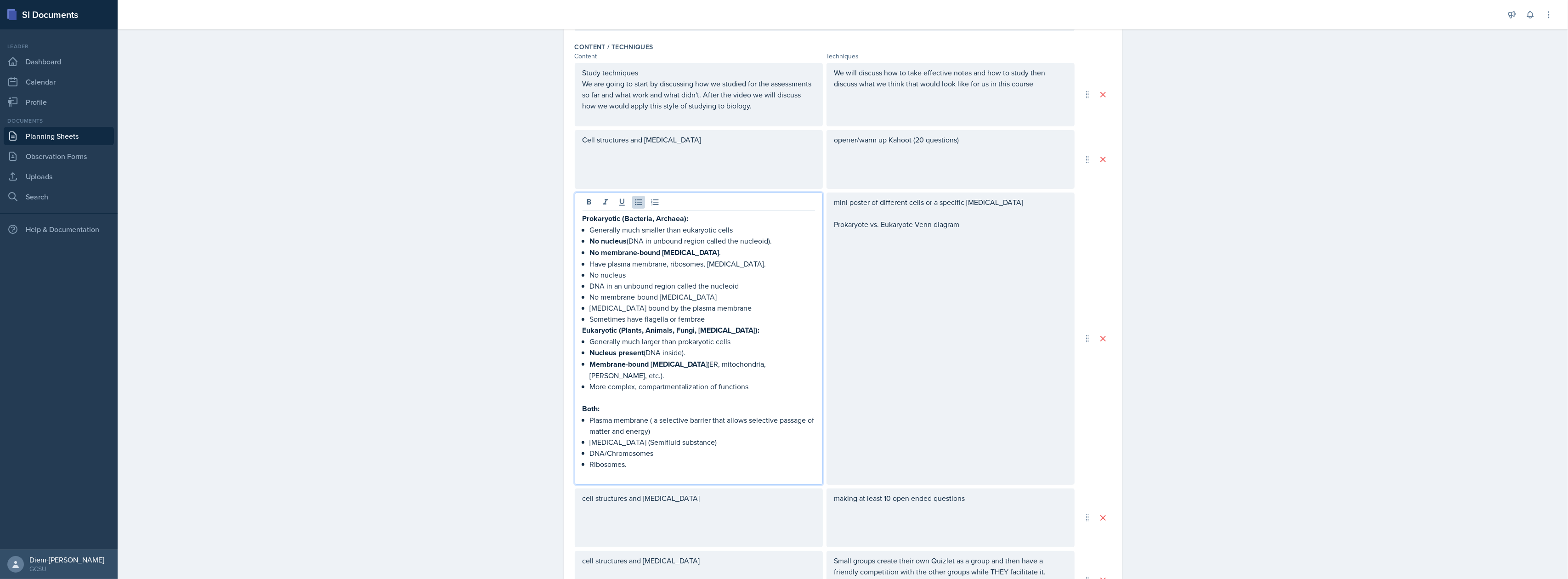
click at [765, 267] on p "Have plasma membrane, ribosomes, [MEDICAL_DATA]." at bounding box center [702, 264] width 225 height 11
click at [642, 300] on p "No membrane-bound [MEDICAL_DATA]" at bounding box center [702, 297] width 225 height 11
click at [634, 279] on p "No nucleus" at bounding box center [702, 275] width 225 height 11
drag, startPoint x: 584, startPoint y: 278, endPoint x: 750, endPoint y: 295, distance: 166.9
click at [750, 295] on div "Prokaryotic (Bacteria, Archaea): Generally much smaller than eukaryotic cells N…" at bounding box center [699, 346] width 233 height 268
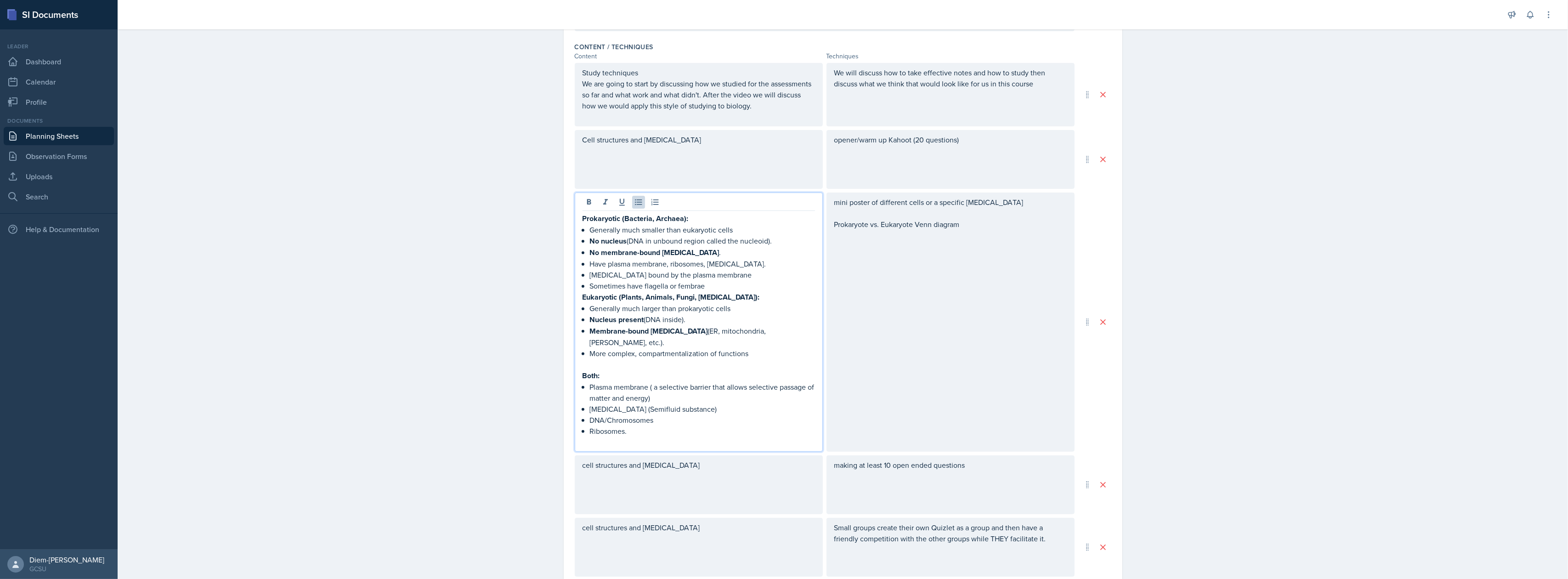
click at [701, 283] on p "Sometimes have flagella or fembrae" at bounding box center [702, 286] width 225 height 11
click at [675, 290] on p "Sometimes have flagella or fembrae" at bounding box center [702, 286] width 225 height 11
click at [697, 287] on p "Sometimes have flagella or fembrae" at bounding box center [702, 286] width 225 height 11
drag, startPoint x: 705, startPoint y: 287, endPoint x: 664, endPoint y: 289, distance: 41.0
click at [664, 289] on p "Sometimes have flagella or fembrae" at bounding box center [702, 286] width 225 height 11
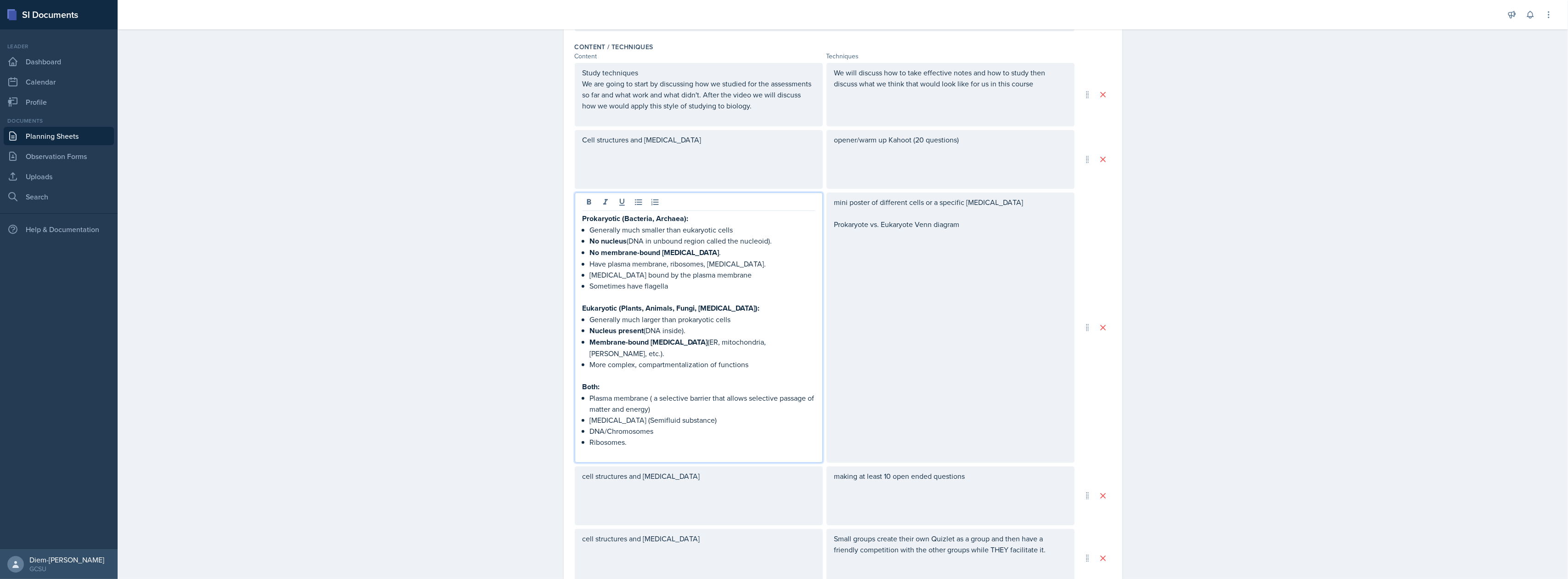
click at [684, 395] on p "Plasma membrane ( a selective barrier that allows selective passage of matter a…" at bounding box center [702, 404] width 225 height 22
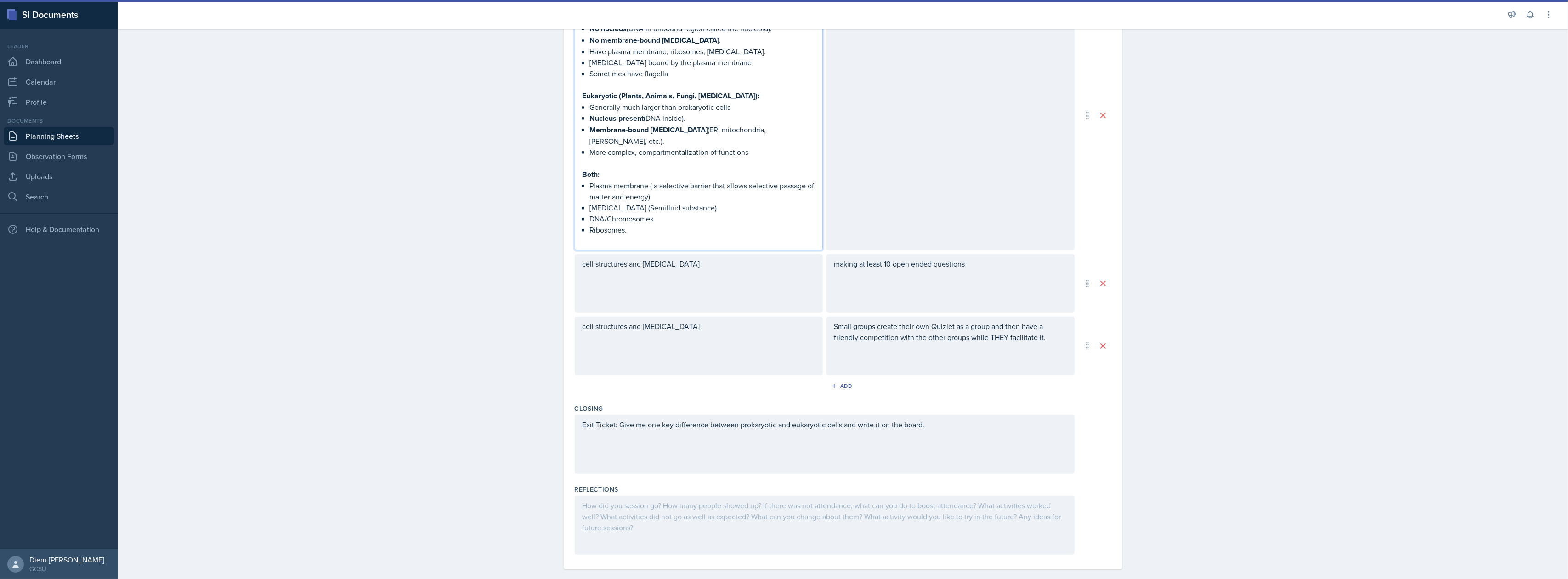
click at [710, 273] on div "cell structures and [MEDICAL_DATA]" at bounding box center [699, 283] width 248 height 59
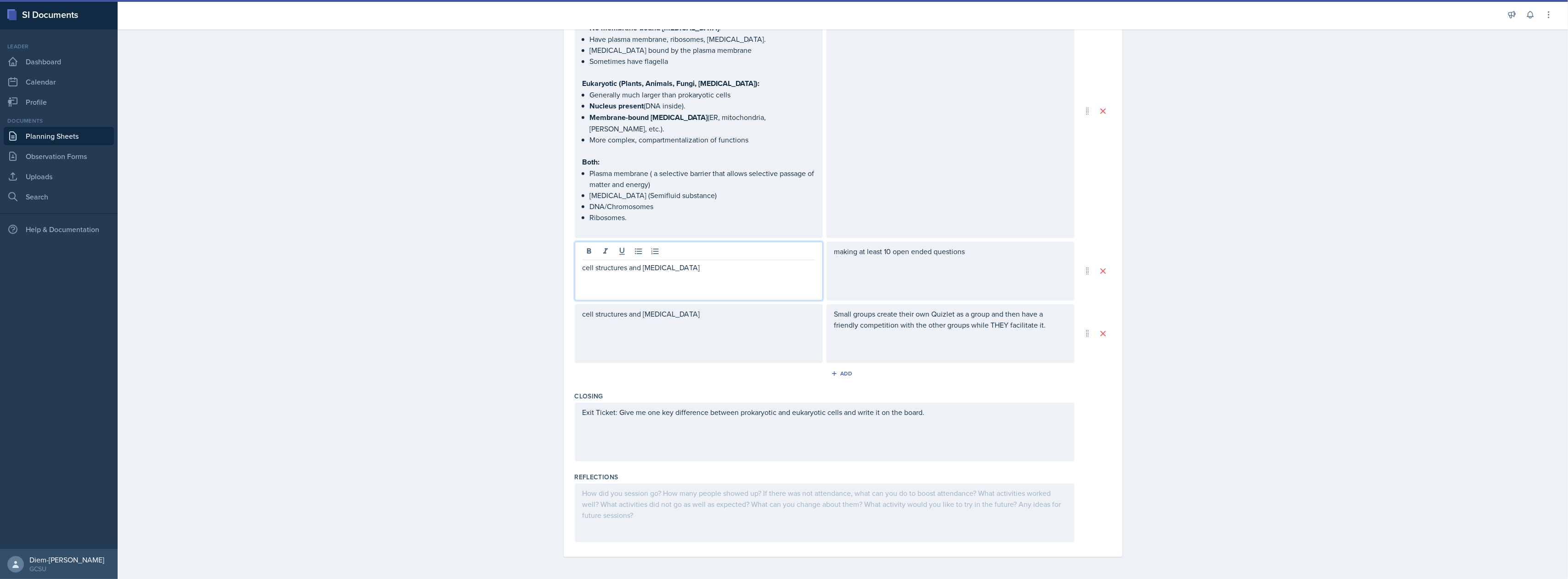
scroll to position [493, 0]
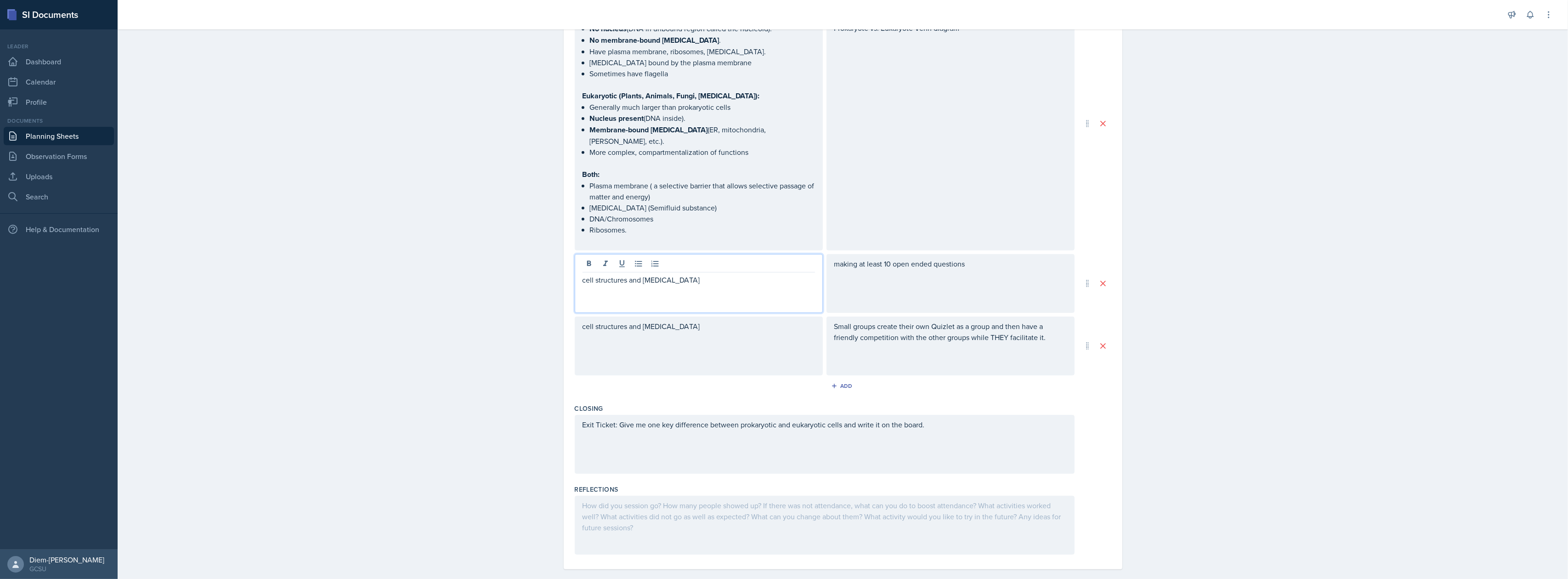
click at [716, 286] on p at bounding box center [699, 291] width 233 height 11
click at [688, 286] on p at bounding box center [699, 291] width 233 height 11
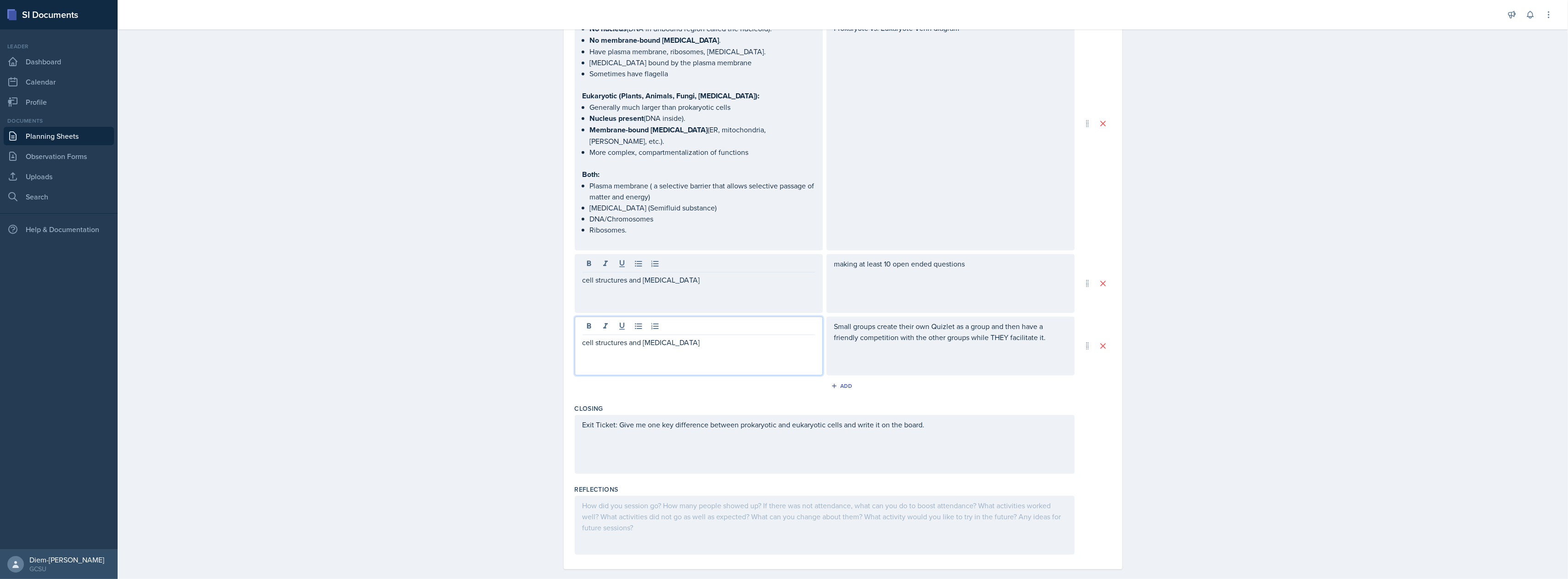
click at [730, 317] on div "cell structures and [MEDICAL_DATA]" at bounding box center [699, 346] width 248 height 59
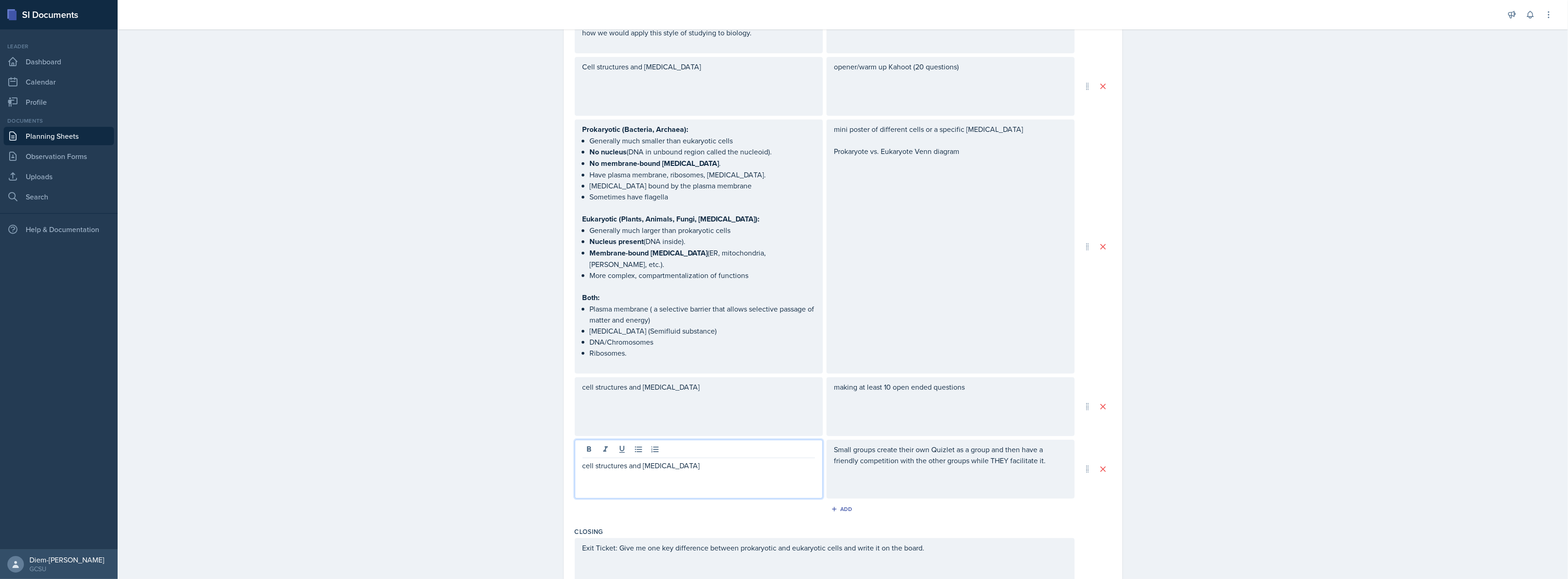
scroll to position [248, 0]
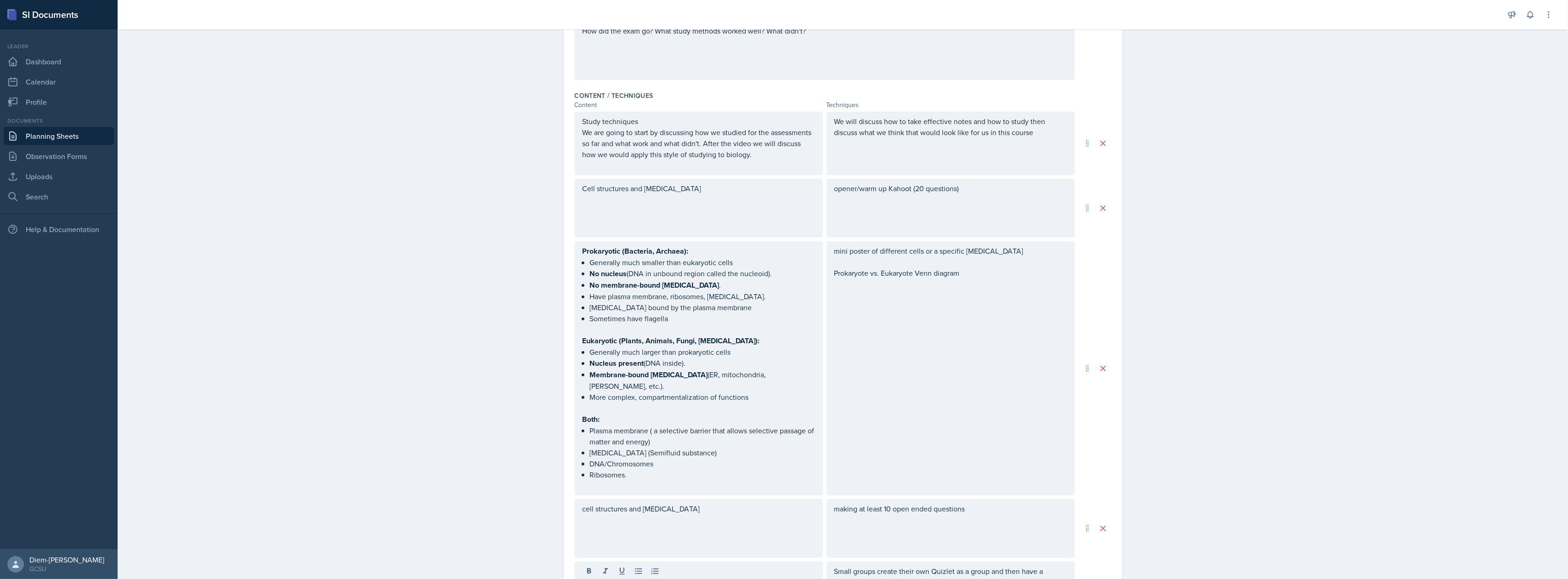
click at [743, 212] on div "Cell structures and [MEDICAL_DATA]" at bounding box center [699, 208] width 248 height 59
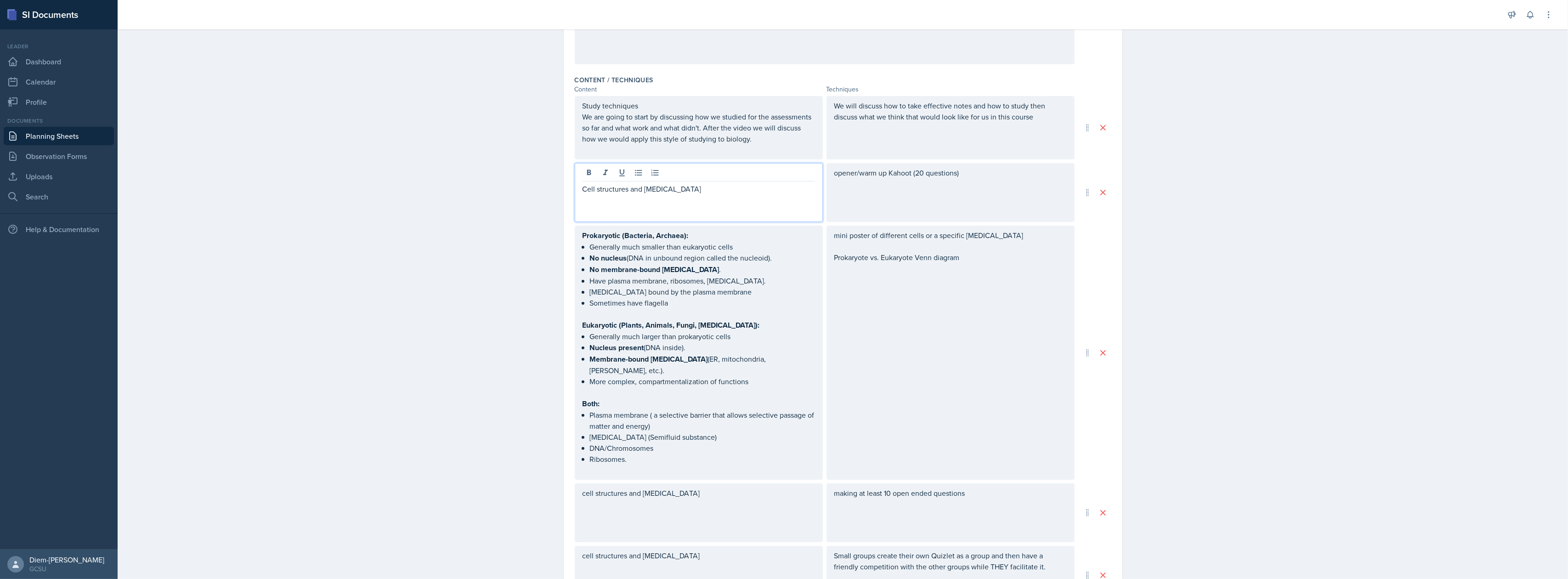
click at [710, 195] on div "Cell structures and [MEDICAL_DATA]" at bounding box center [699, 192] width 248 height 59
click at [686, 191] on p "Cell structures and [MEDICAL_DATA]" at bounding box center [699, 189] width 233 height 11
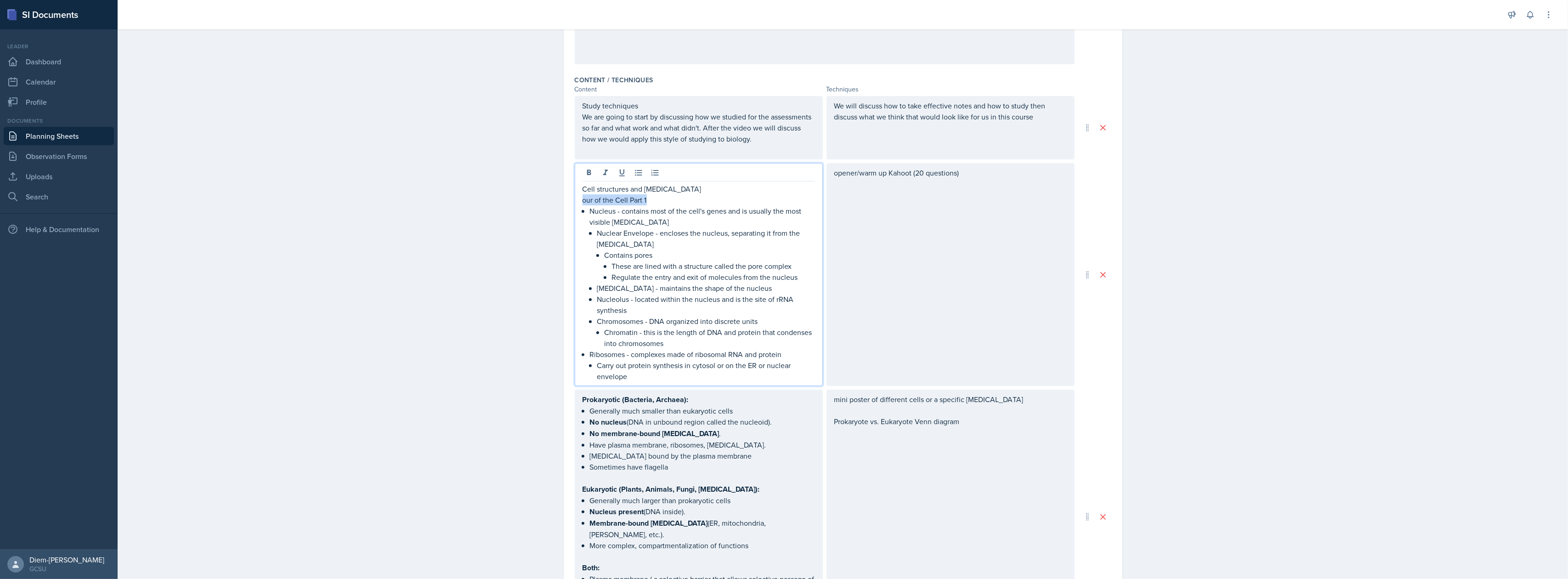
drag, startPoint x: 649, startPoint y: 202, endPoint x: 574, endPoint y: 203, distance: 75.0
click at [575, 203] on div "Cell structures and organelles our of the Cell Part 1 Nucleus - contains most o…" at bounding box center [699, 275] width 248 height 223
click at [736, 298] on p "Nucleolus - located within the nucleus and is the site of rRNA synthesis" at bounding box center [706, 304] width 218 height 22
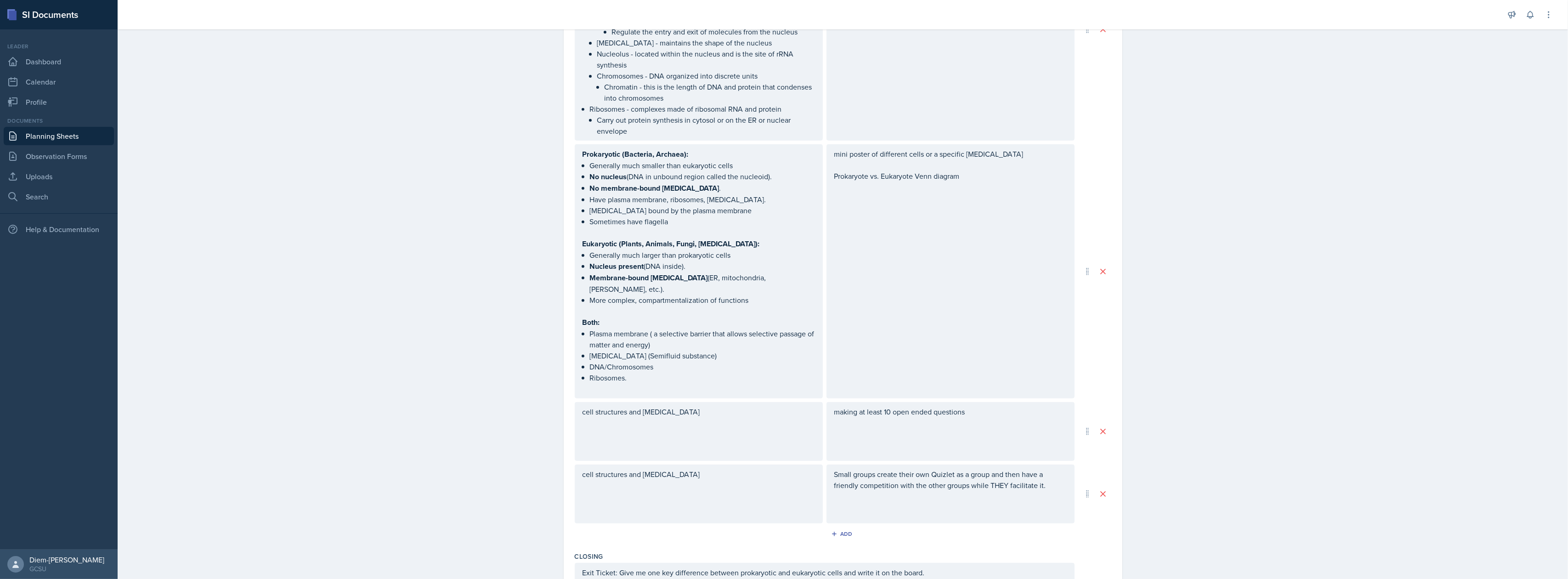
click at [704, 449] on div "Study techniques We are going to start by discussing how we studied for the ass…" at bounding box center [843, 187] width 537 height 673
click at [696, 423] on div "cell structures and [MEDICAL_DATA]" at bounding box center [699, 433] width 233 height 22
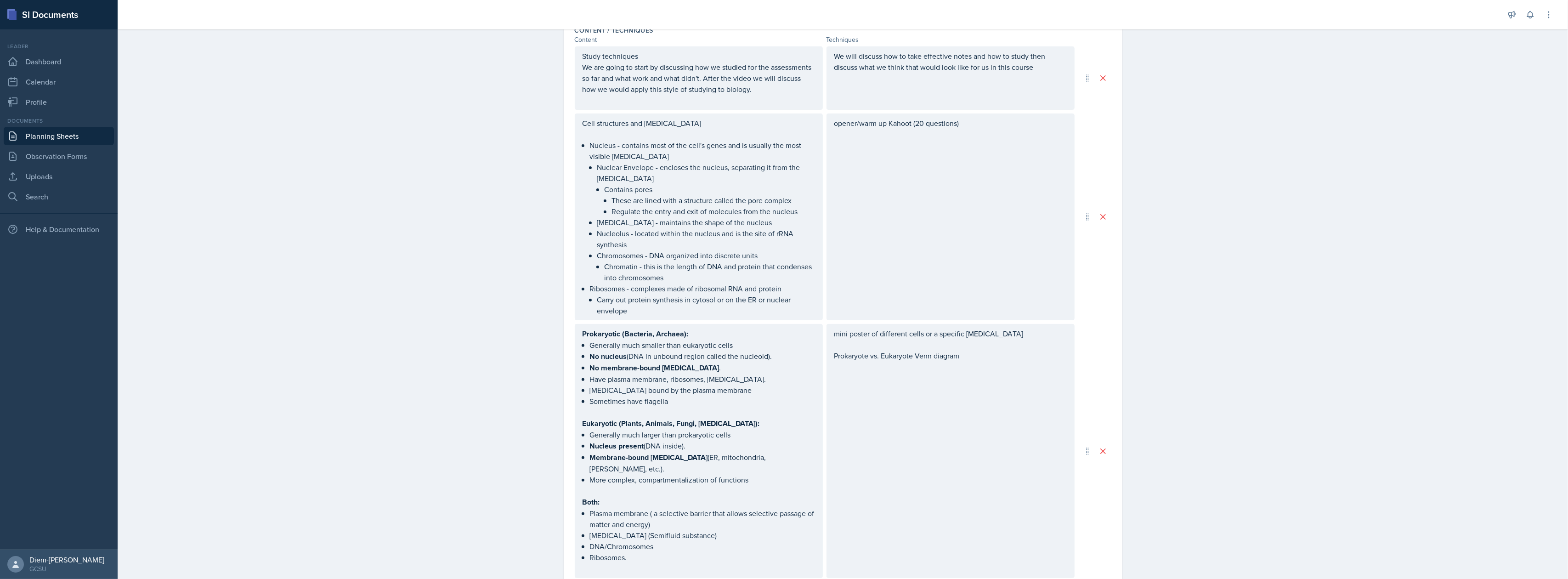
scroll to position [186, 0]
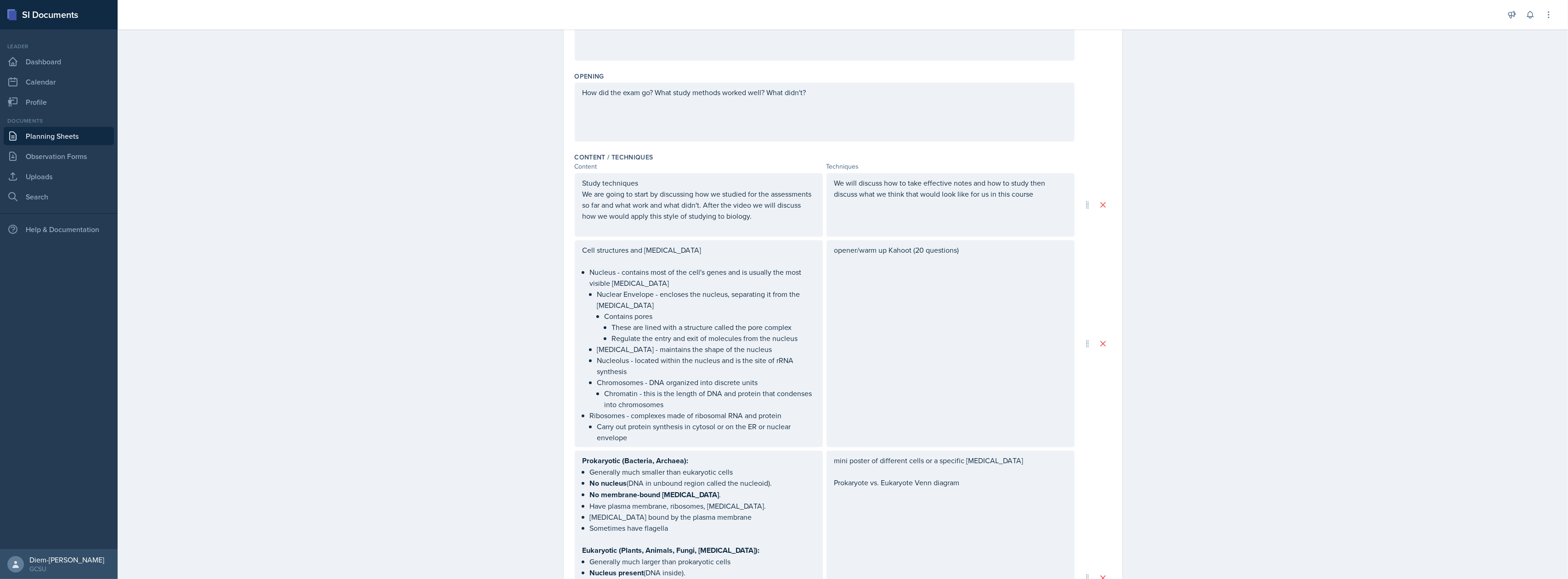
click at [609, 265] on p at bounding box center [699, 261] width 233 height 11
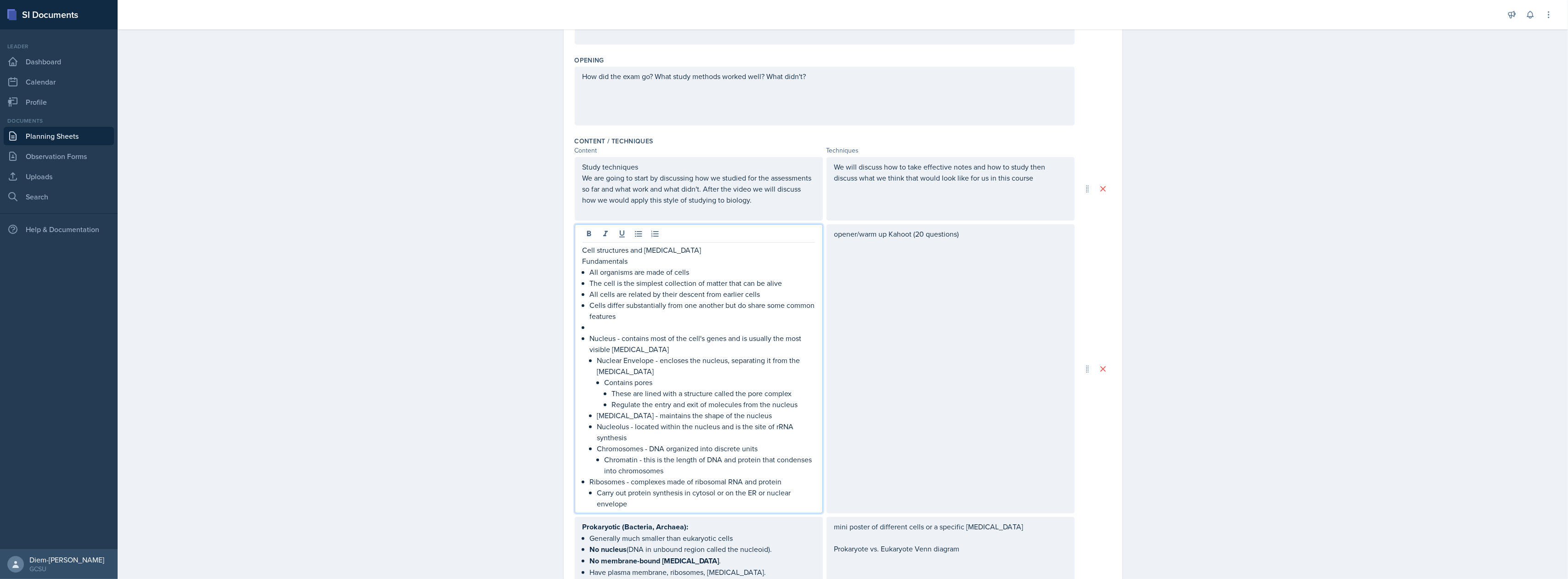
click at [692, 250] on p "Cell structures and [MEDICAL_DATA]" at bounding box center [699, 250] width 233 height 11
drag, startPoint x: 690, startPoint y: 252, endPoint x: 551, endPoint y: 254, distance: 139.0
click at [551, 254] on div "Date September 23rd, 2025 September 2025 31 1 2 3 4 5 6 7 8 9 10 11 12 13 14 15…" at bounding box center [843, 491] width 588 height 1243
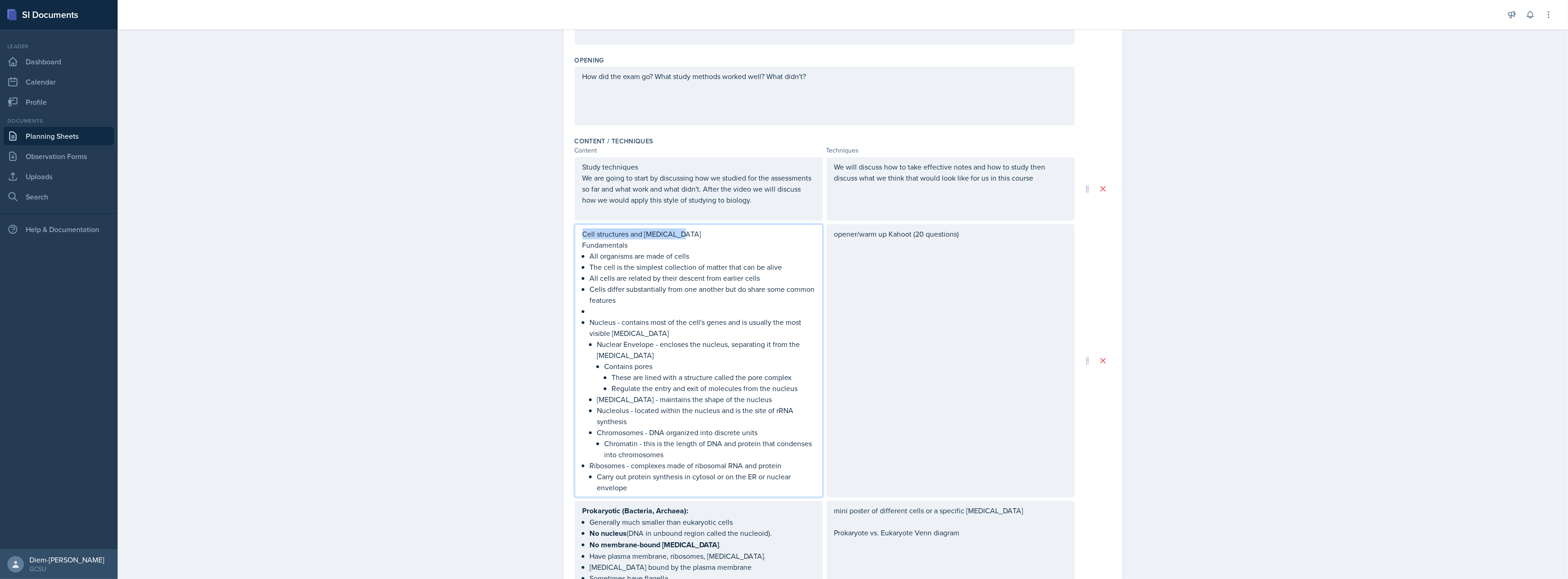
scroll to position [186, 0]
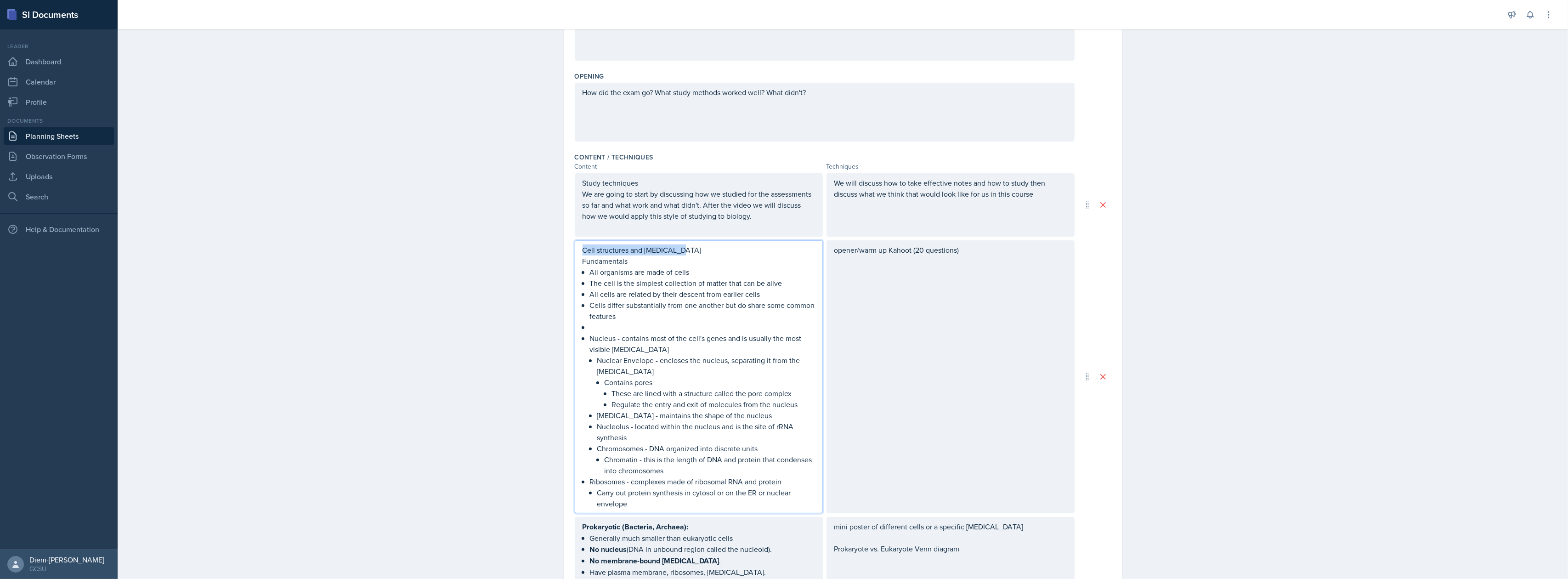
copy p "Cell structures and [MEDICAL_DATA]"
click at [596, 327] on p at bounding box center [702, 327] width 225 height 11
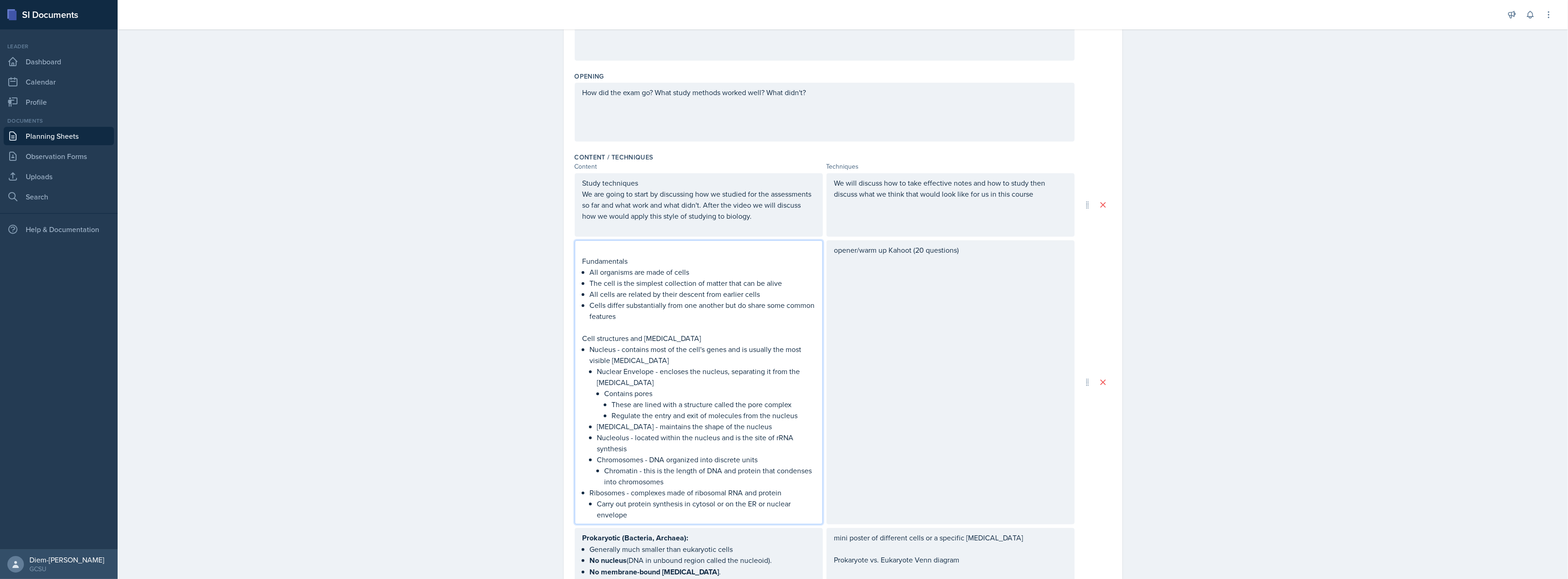
click at [596, 264] on p "Fundamentals" at bounding box center [699, 261] width 233 height 11
click at [701, 355] on p "Nucleus - contains most of the cell's genes and is usually the most visible [ME…" at bounding box center [702, 355] width 225 height 22
click at [590, 258] on p "Cell theory" at bounding box center [699, 261] width 233 height 11
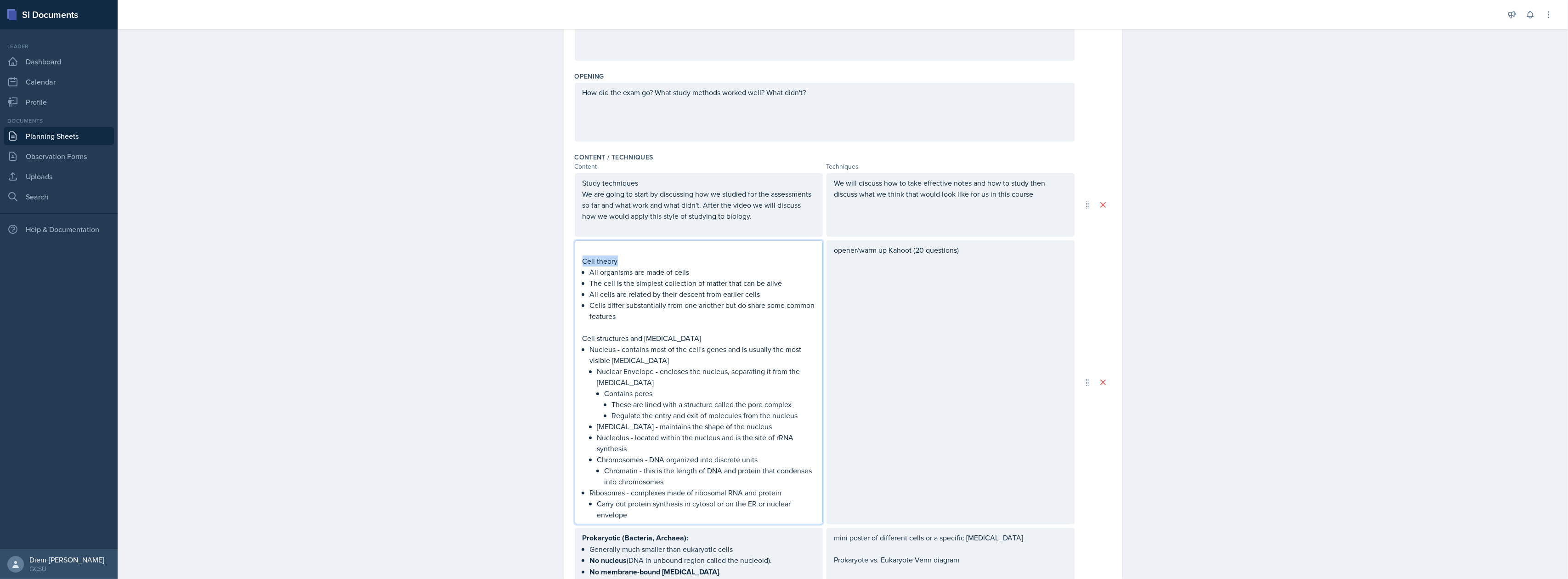
click at [590, 258] on p "Cell theory" at bounding box center [699, 261] width 233 height 11
click at [616, 341] on p "Cell structures and [MEDICAL_DATA]" at bounding box center [699, 339] width 233 height 11
click at [743, 399] on p "Contains pores" at bounding box center [710, 395] width 211 height 11
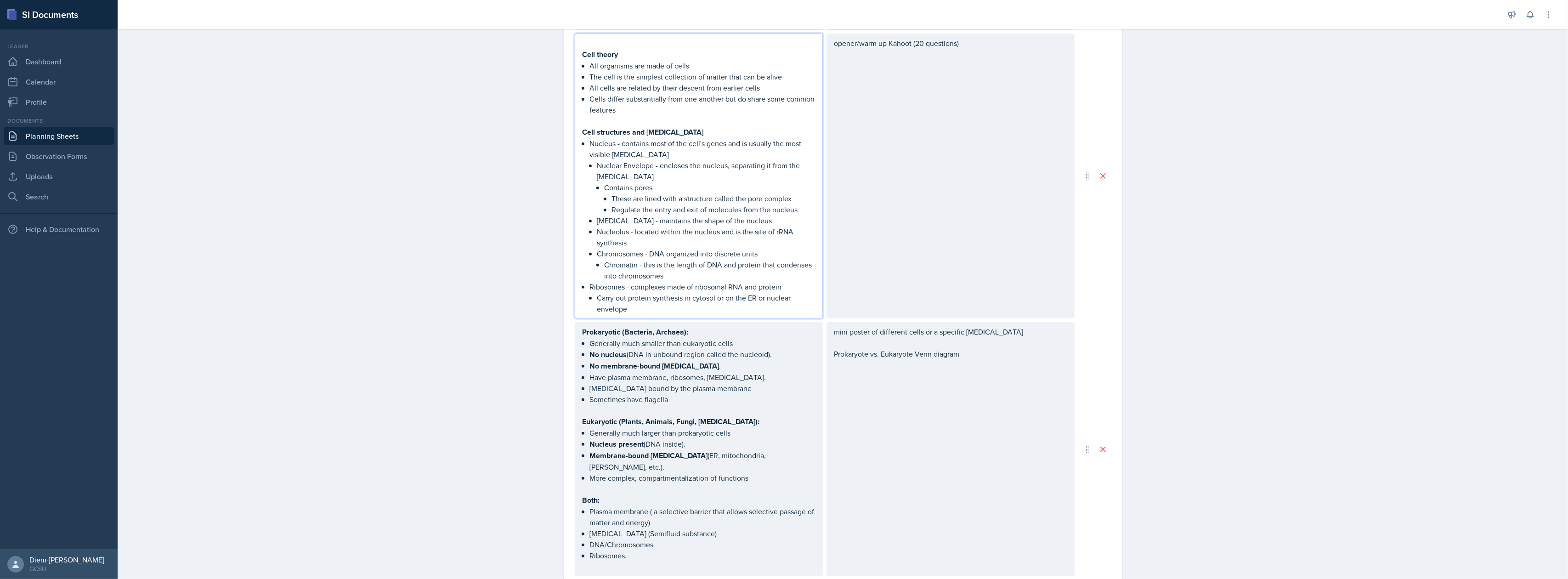
scroll to position [309, 0]
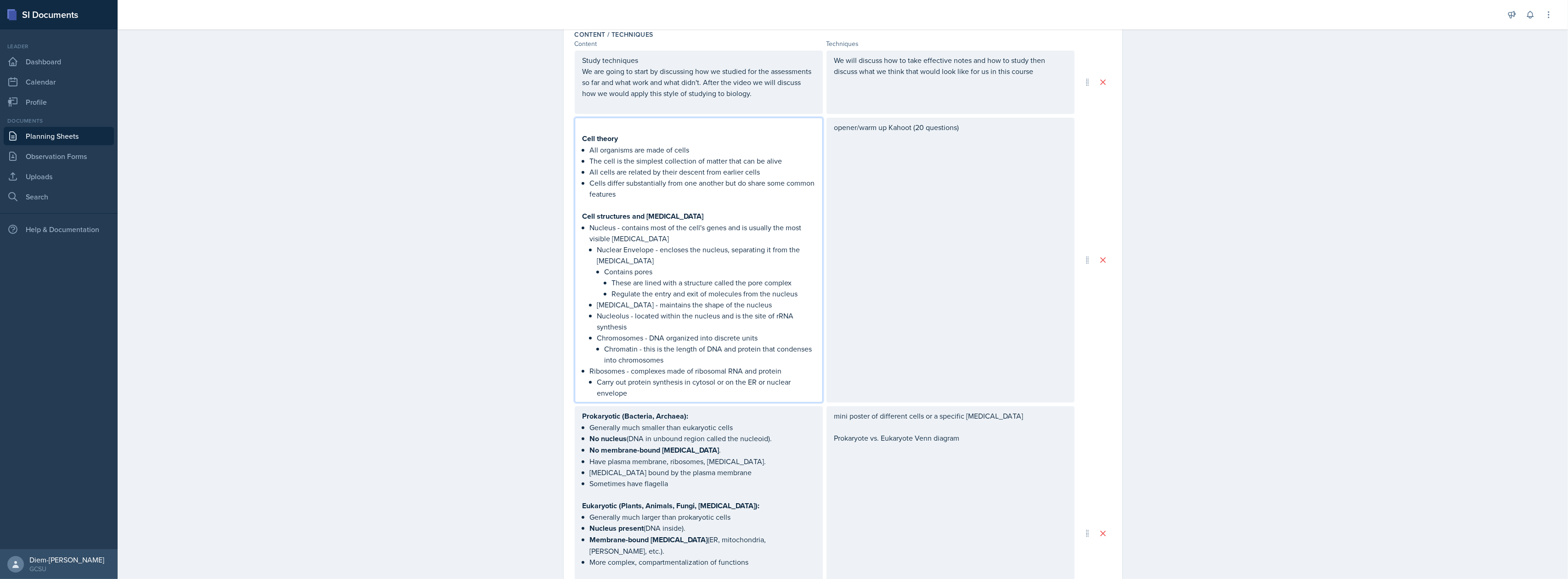
click at [608, 245] on p "Nuclear Envelope - encloses the nucleus, separating it from the [MEDICAL_DATA]" at bounding box center [706, 255] width 218 height 22
click at [646, 265] on p "Nuclear Envelope - encloses the nucleus, separating it from the [MEDICAL_DATA]" at bounding box center [706, 255] width 218 height 22
click at [670, 294] on p "Regulate the entry and exit of molecules from the nucleus" at bounding box center [713, 293] width 203 height 11
click at [637, 314] on p "Nucleolus - located within the nucleus and is the site of rRNA synthesis" at bounding box center [706, 321] width 218 height 22
drag, startPoint x: 763, startPoint y: 304, endPoint x: 563, endPoint y: 306, distance: 200.0
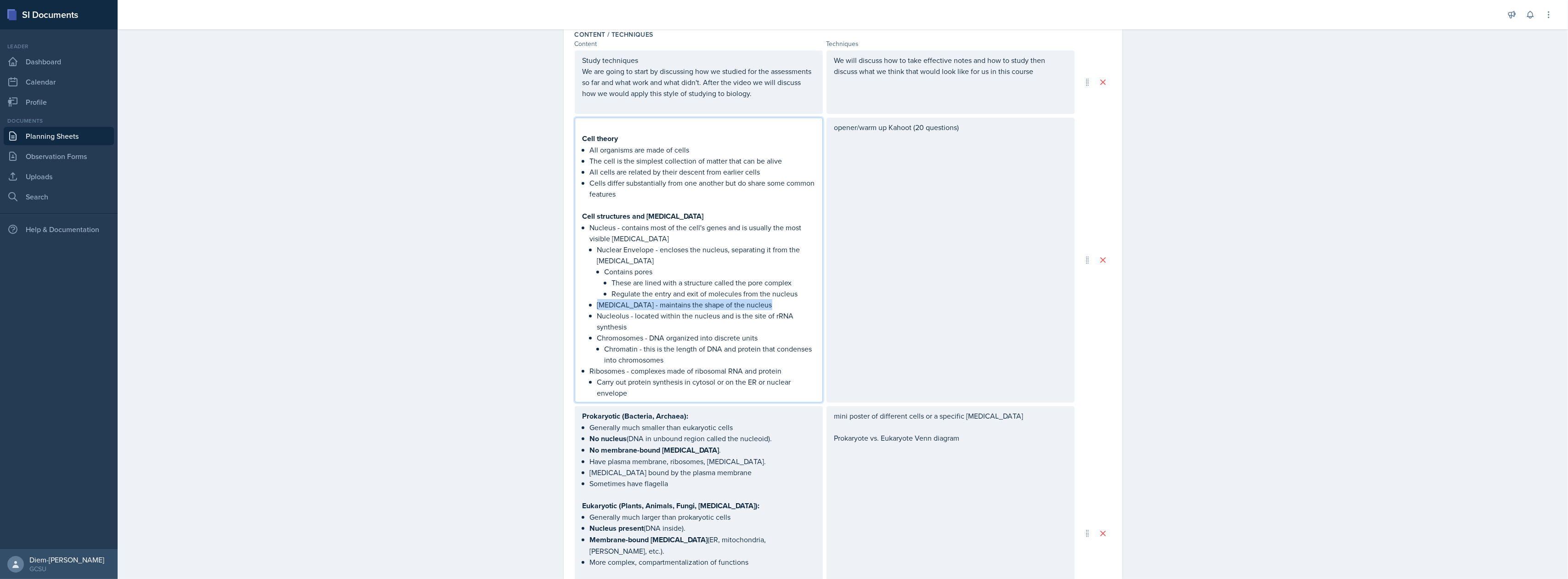
click at [564, 306] on div "Date September 23rd, 2025 September 2025 31 1 2 3 4 5 6 7 8 9 10 11 12 13 14 15…" at bounding box center [843, 371] width 559 height 1216
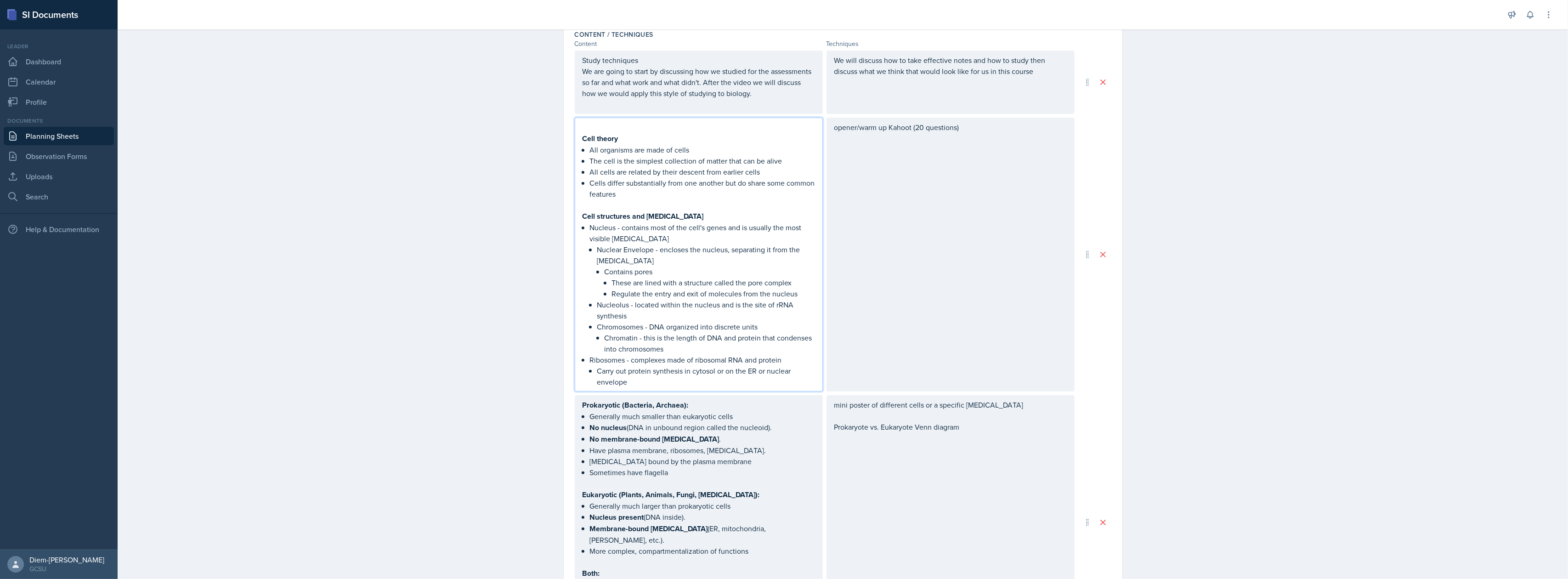
click at [644, 350] on p "Chromatin - this is the length of DNA and protein that condenses into chromosom…" at bounding box center [710, 343] width 211 height 22
click at [632, 330] on p "Chromosomes - DNA organized into discrete units" at bounding box center [706, 327] width 218 height 11
click at [716, 331] on p "Chromosomes - DNA organized into discrete units" at bounding box center [706, 327] width 218 height 11
click at [750, 333] on p "Chromatin - this is the length of DNA and protein that condenses into chromosom…" at bounding box center [710, 343] width 211 height 22
click at [741, 357] on p "Ribosomes - complexes made of ribosomal RNA and protein" at bounding box center [702, 360] width 225 height 11
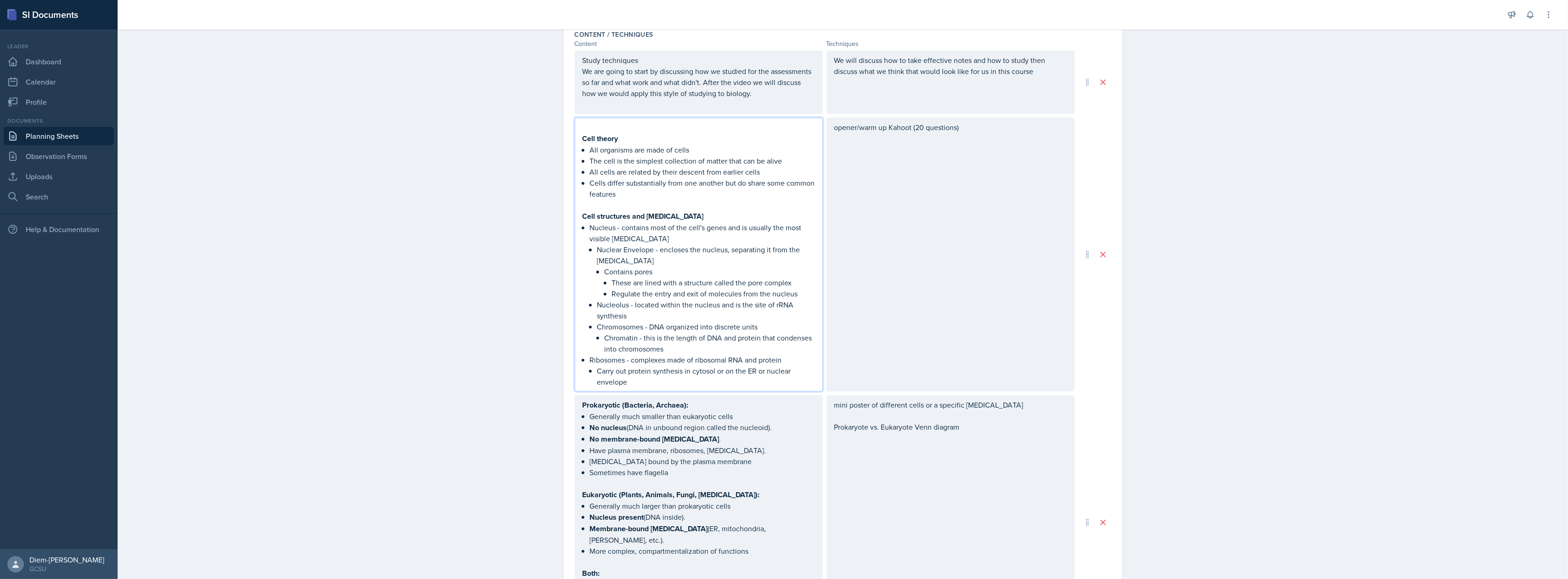
click at [682, 348] on p "Chromatin - this is the length of DNA and protein that condenses into chromosom…" at bounding box center [710, 343] width 211 height 22
click at [662, 366] on p "Carry out protein synthesis in cytosol or on the ER or nuclear envelope" at bounding box center [706, 376] width 218 height 22
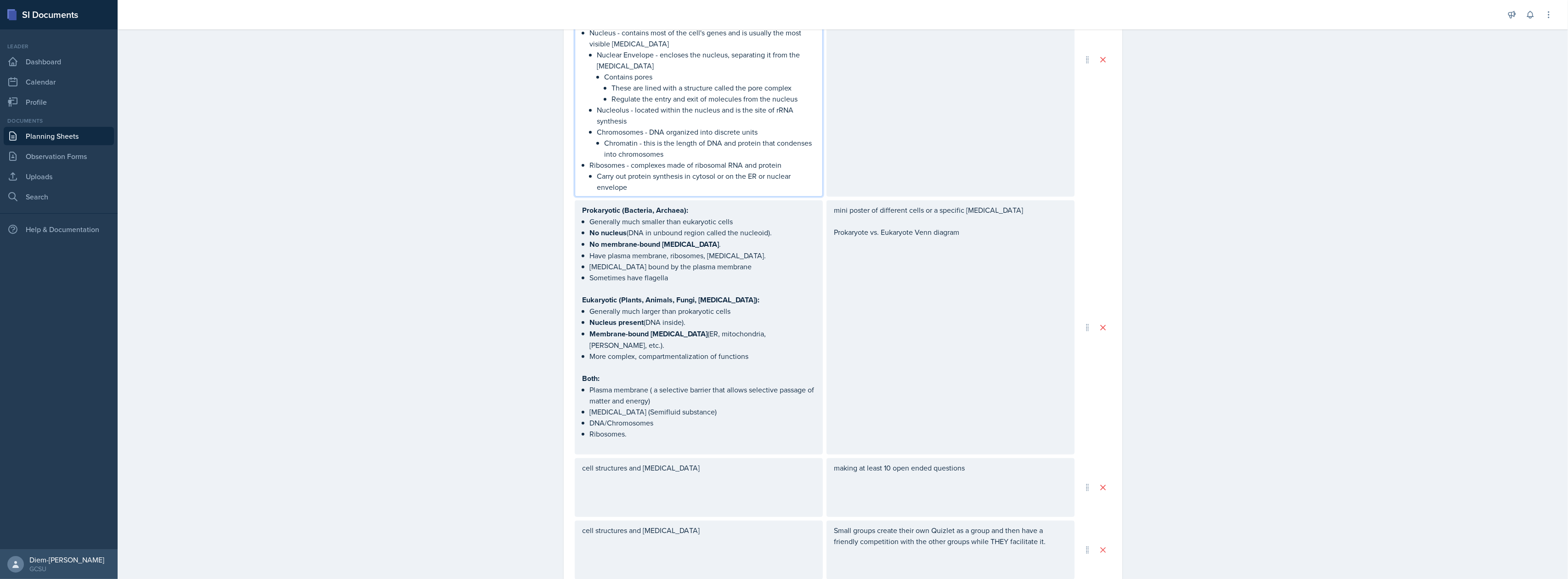
scroll to position [616, 0]
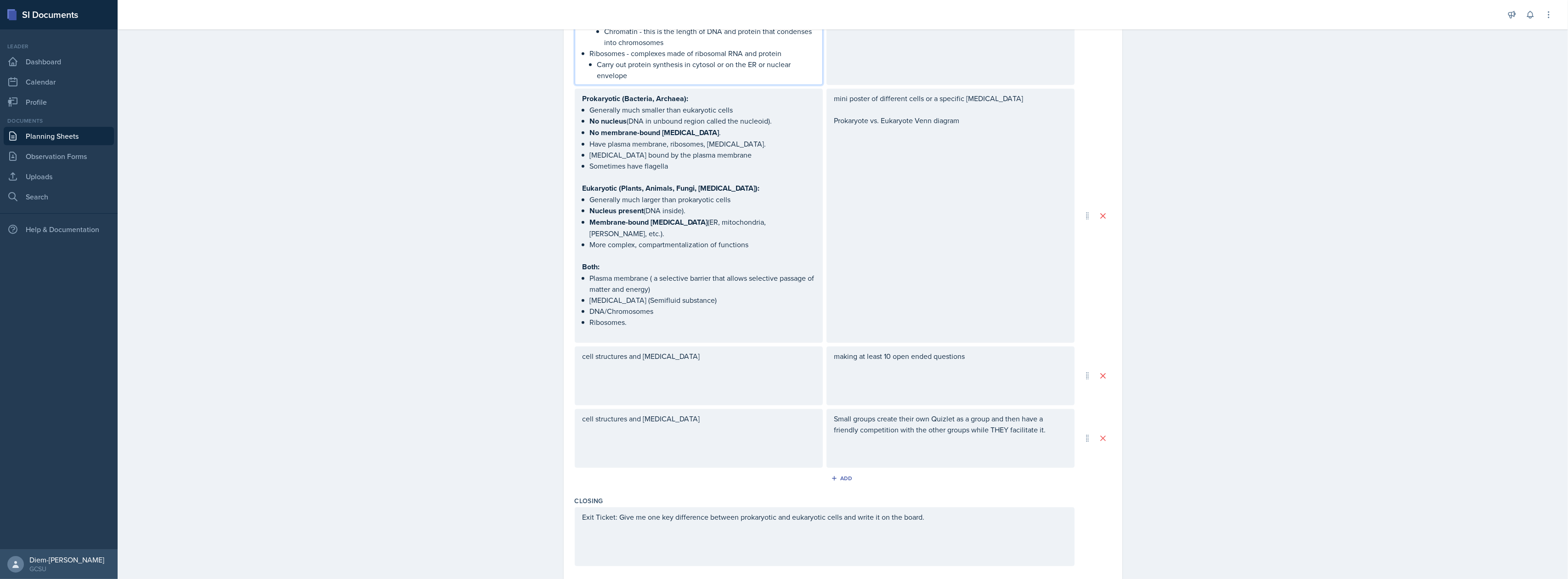
click at [662, 376] on div "cell structures and [MEDICAL_DATA]" at bounding box center [699, 376] width 248 height 59
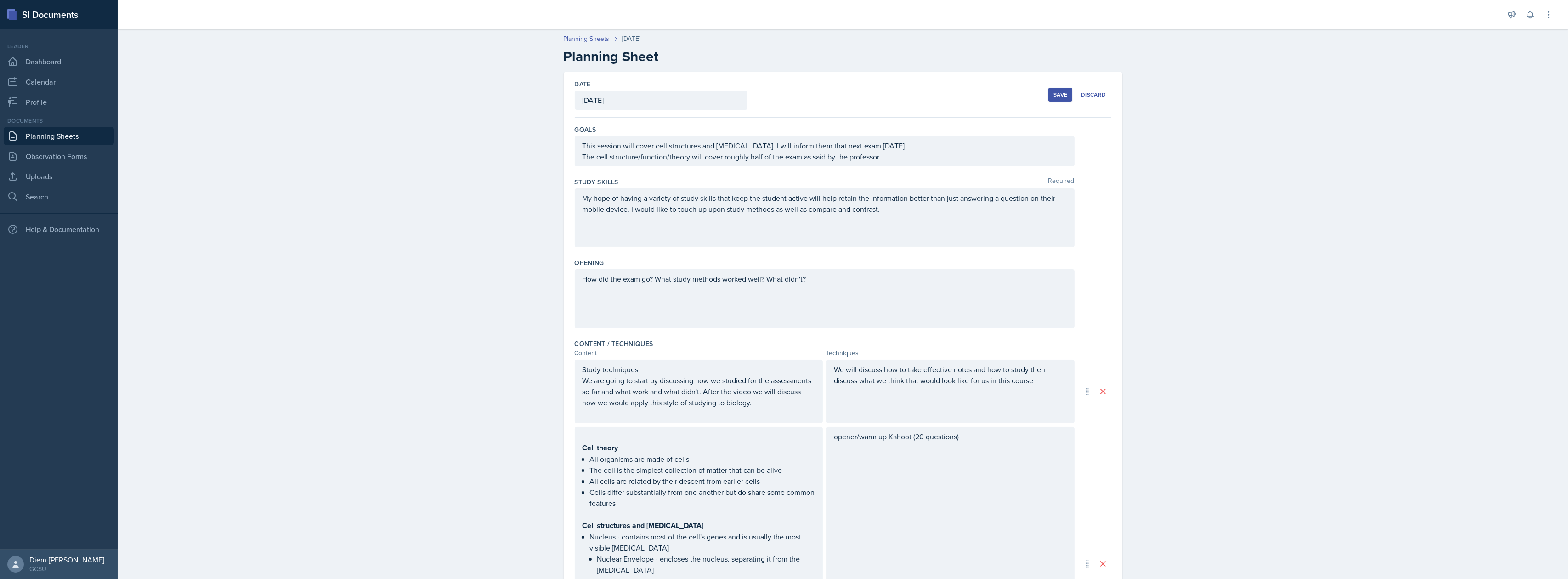
scroll to position [245, 0]
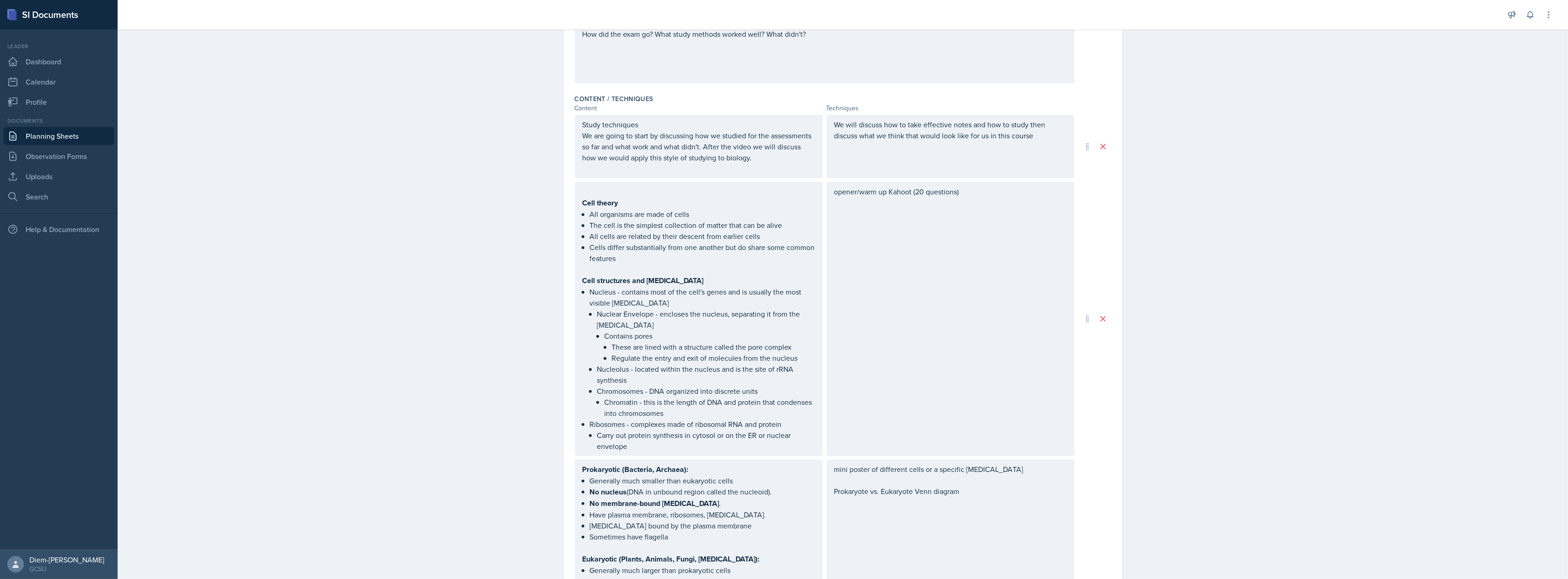
click at [619, 150] on p "We are going to start by discussing how we studied for the assessments so far a…" at bounding box center [699, 147] width 233 height 33
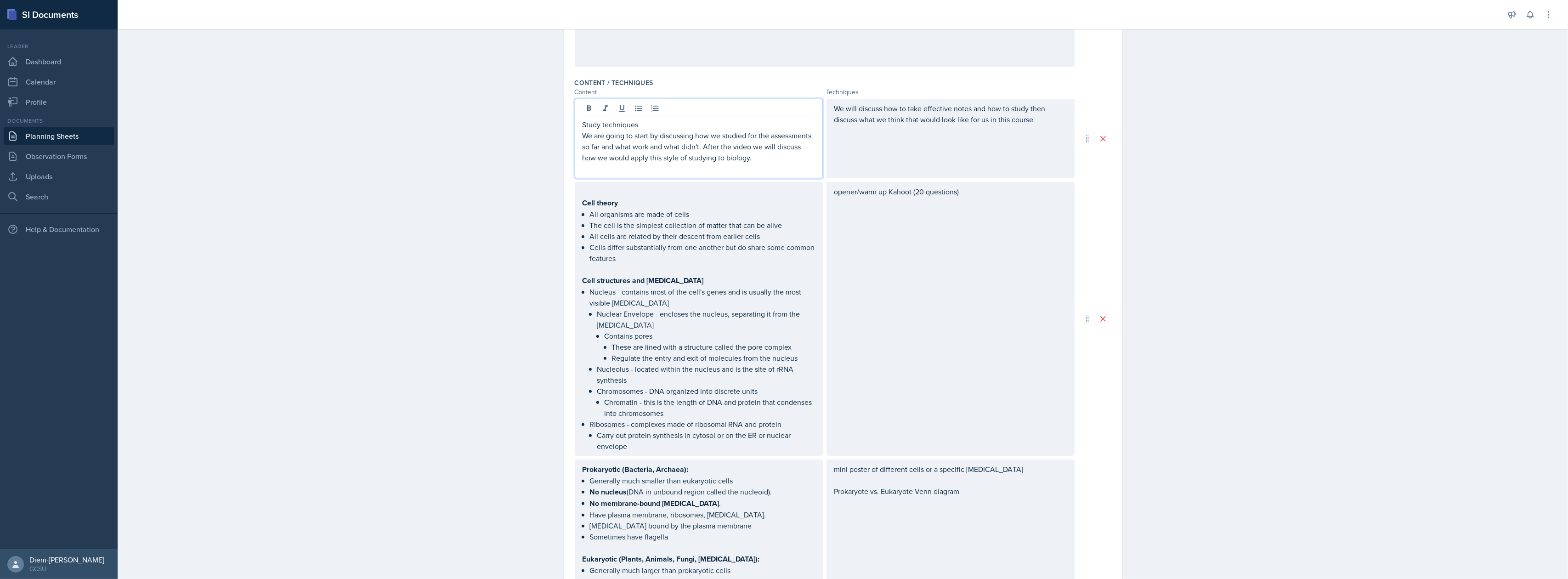
click at [677, 153] on p "We are going to start by discussing how we studied for the assessments so far a…" at bounding box center [699, 147] width 233 height 33
click at [741, 159] on p "We are going to start by discussing how we studied for the assessments so far a…" at bounding box center [699, 147] width 233 height 33
click at [755, 164] on p at bounding box center [699, 169] width 233 height 11
click at [691, 121] on p "Study techniques" at bounding box center [699, 124] width 233 height 11
click at [694, 134] on p "We are going to start by discussing how we studied for the assessments so far a…" at bounding box center [699, 147] width 233 height 33
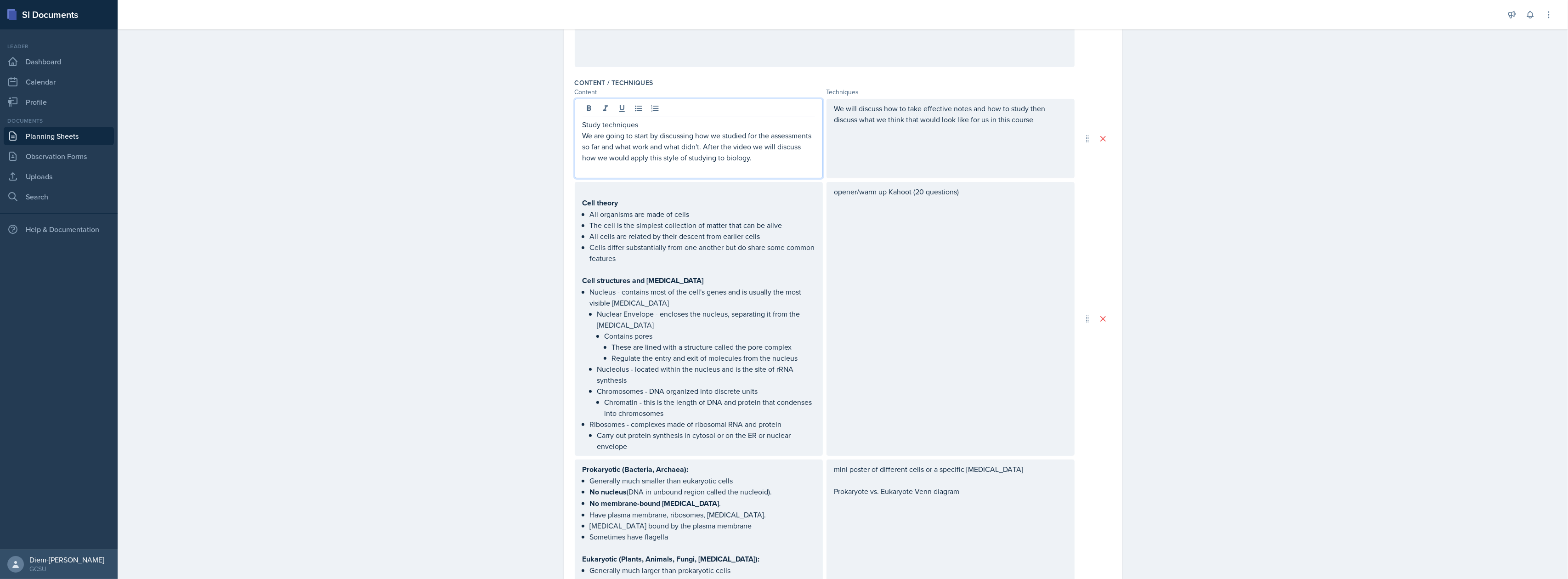
click at [586, 142] on p "We are going to start by discussing how we studied for the assessments so far a…" at bounding box center [699, 147] width 233 height 33
click at [575, 141] on div "Study techniques We are going to start by discussing how we studied for the ass…" at bounding box center [699, 138] width 248 height 80
click at [575, 137] on div "Study techniques We are going to start by discussing how we studied for the ass…" at bounding box center [699, 138] width 248 height 80
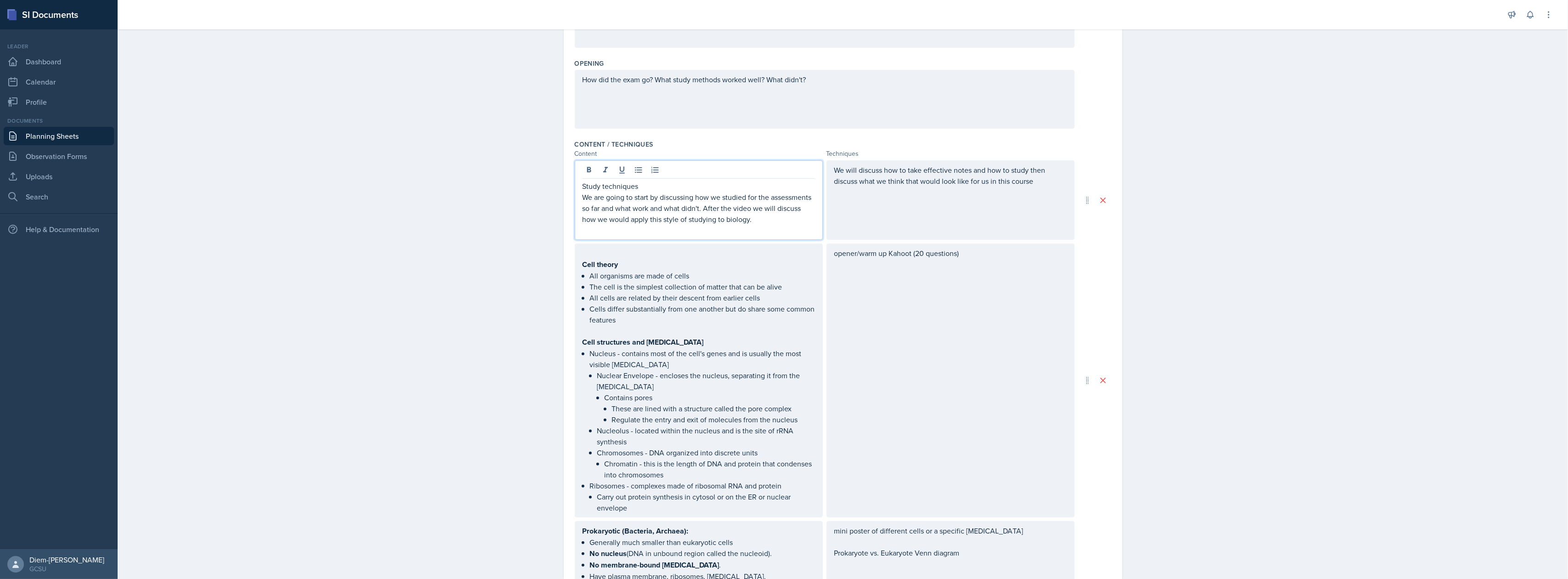
click at [640, 192] on p "Study techniques" at bounding box center [699, 186] width 233 height 11
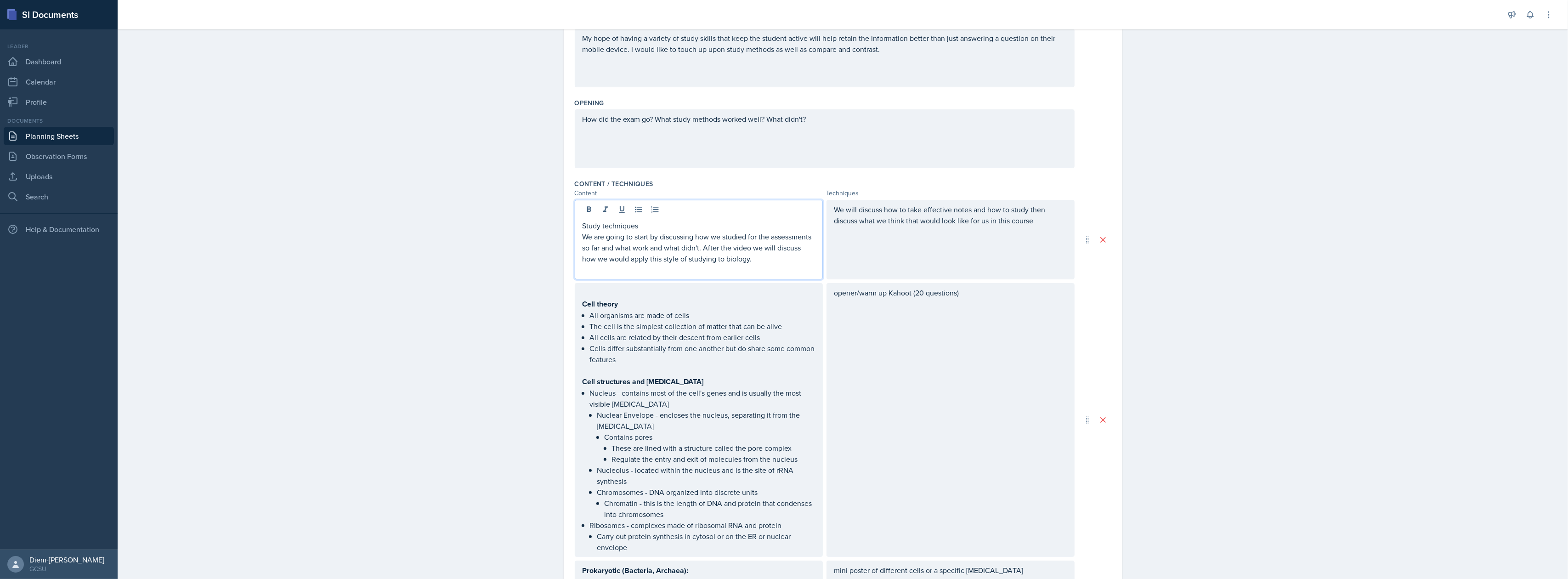
scroll to position [138, 0]
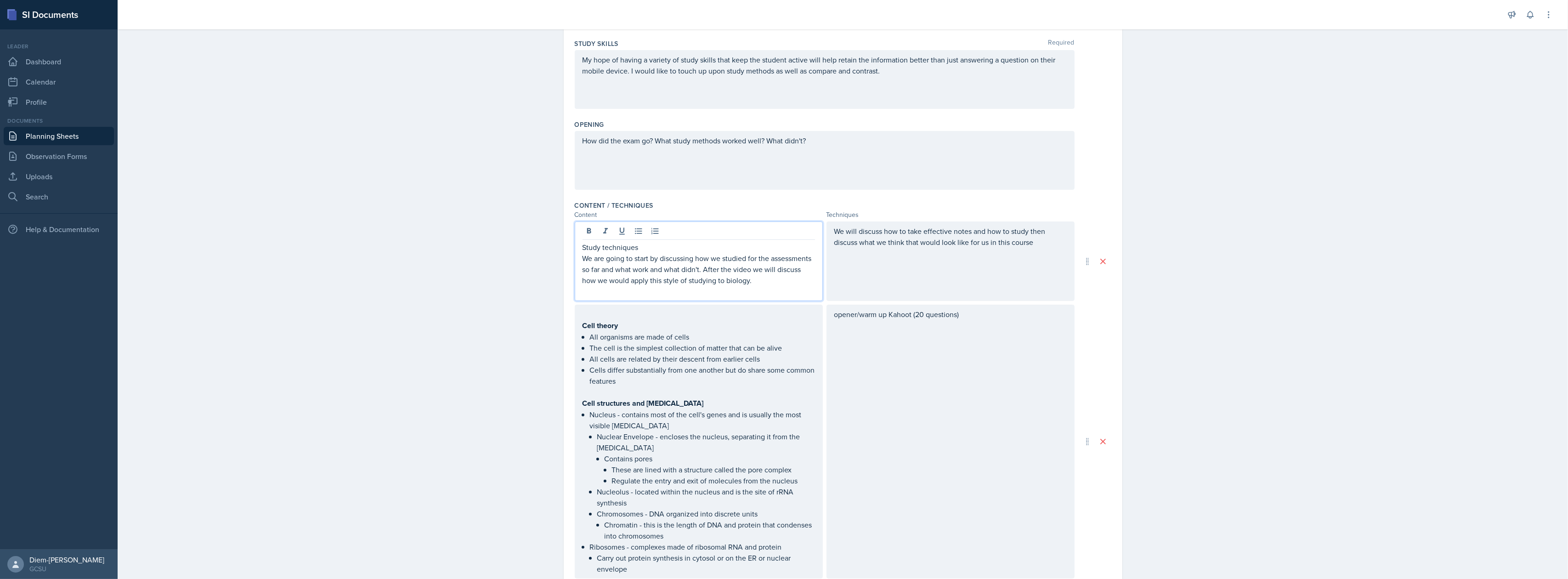
click at [640, 247] on p "Study techniques" at bounding box center [699, 247] width 233 height 11
click at [613, 260] on p "We are going to start by discussing how we studied for the assessments so far a…" at bounding box center [699, 269] width 233 height 33
click at [749, 275] on p "We are going to start by discussing how we studied for the assessments so far a…" at bounding box center [699, 269] width 233 height 33
click at [640, 275] on p "We are going to start by discussing how we studied for the assessments so far a…" at bounding box center [699, 269] width 233 height 33
click at [712, 273] on p "We are going to start by discussing how we studied for the assessments so far a…" at bounding box center [699, 269] width 233 height 33
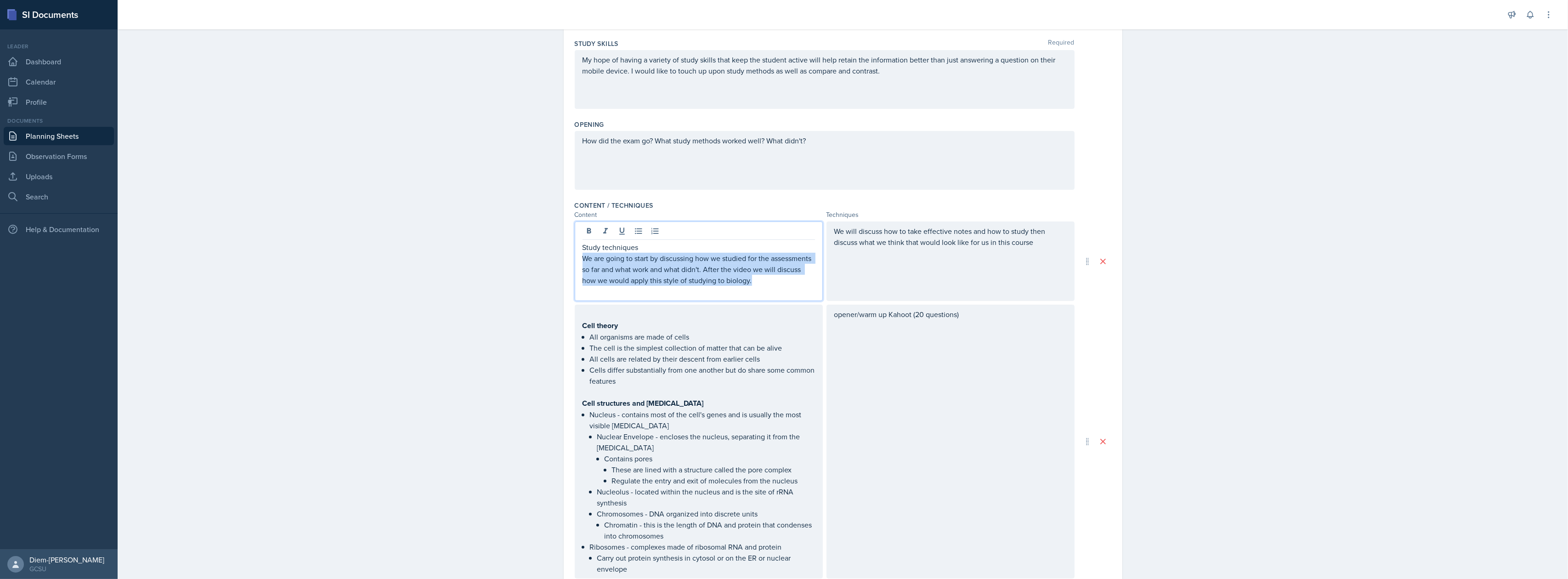
drag, startPoint x: 754, startPoint y: 286, endPoint x: 574, endPoint y: 259, distance: 182.0
click at [575, 259] on div "Study techniques We are going to start by discussing how we studied for the ass…" at bounding box center [699, 261] width 248 height 80
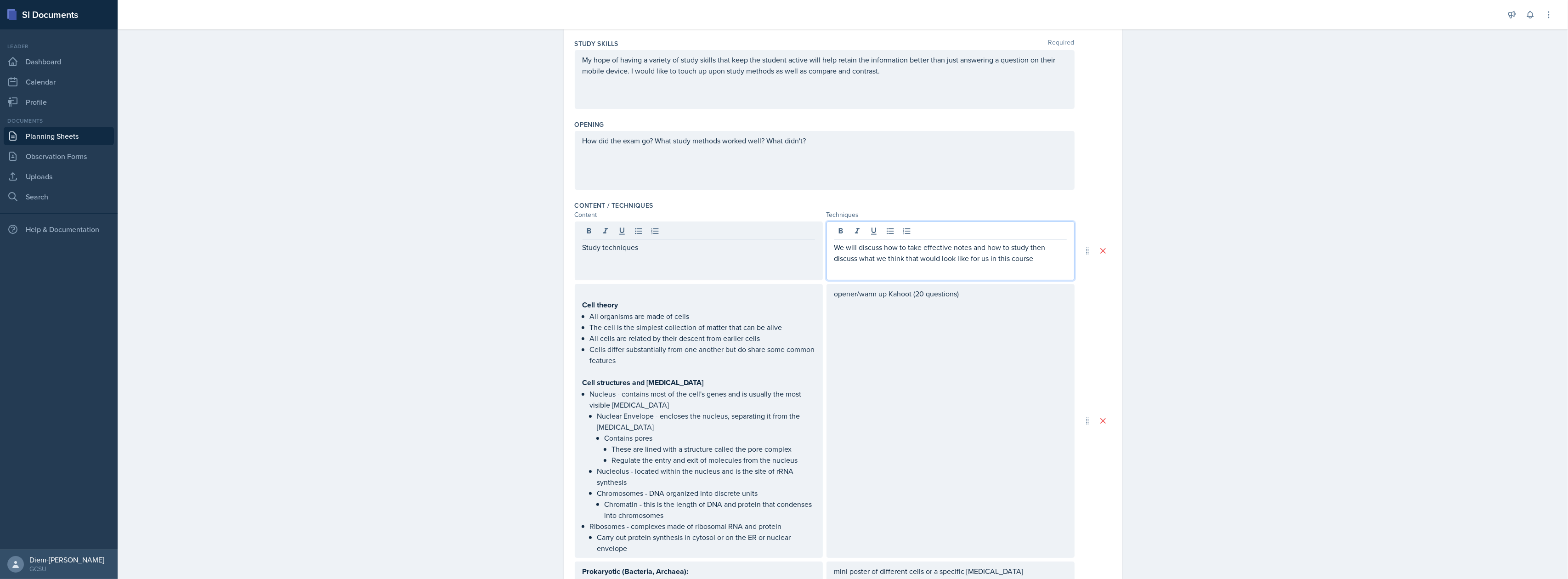
click at [927, 247] on p "We will discuss how to take effective notes and how to study then discuss what …" at bounding box center [951, 253] width 233 height 22
drag, startPoint x: 1026, startPoint y: 247, endPoint x: 1026, endPoint y: 263, distance: 16.0
click at [1026, 263] on p "We will discuss how to take effective notes and how to study then discuss what …" at bounding box center [951, 253] width 233 height 22
click at [1037, 272] on p at bounding box center [951, 269] width 233 height 11
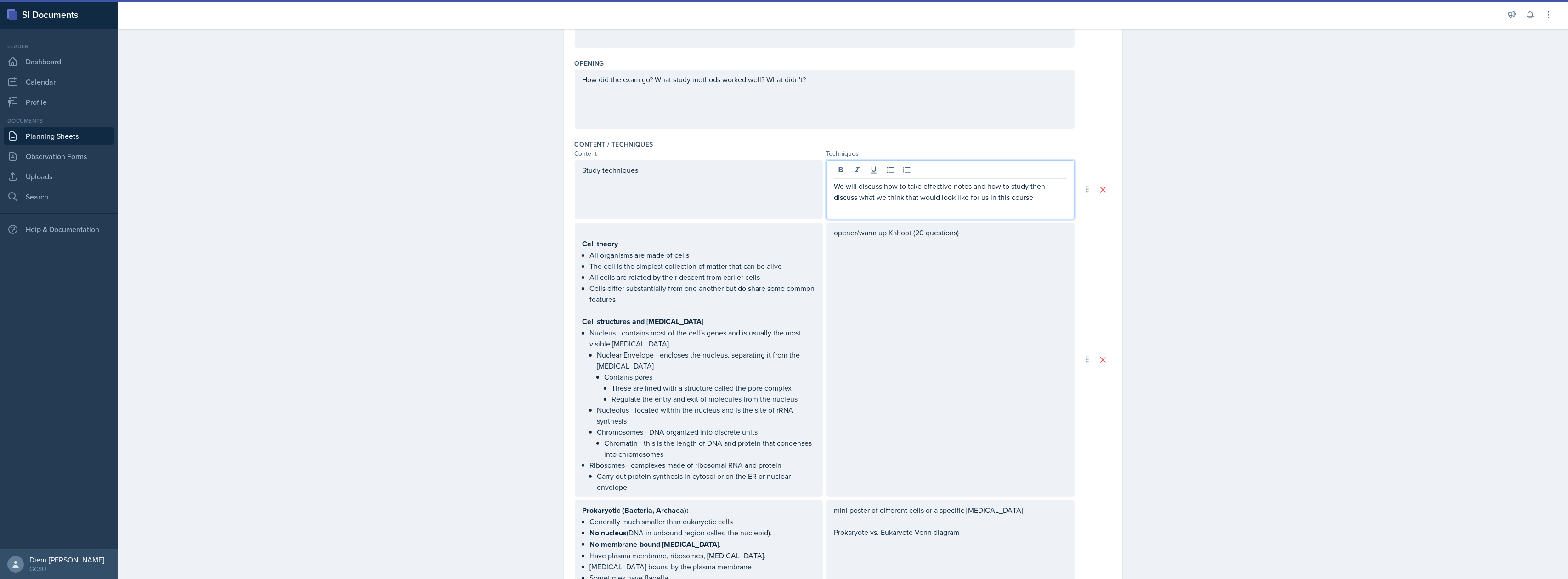
scroll to position [216, 0]
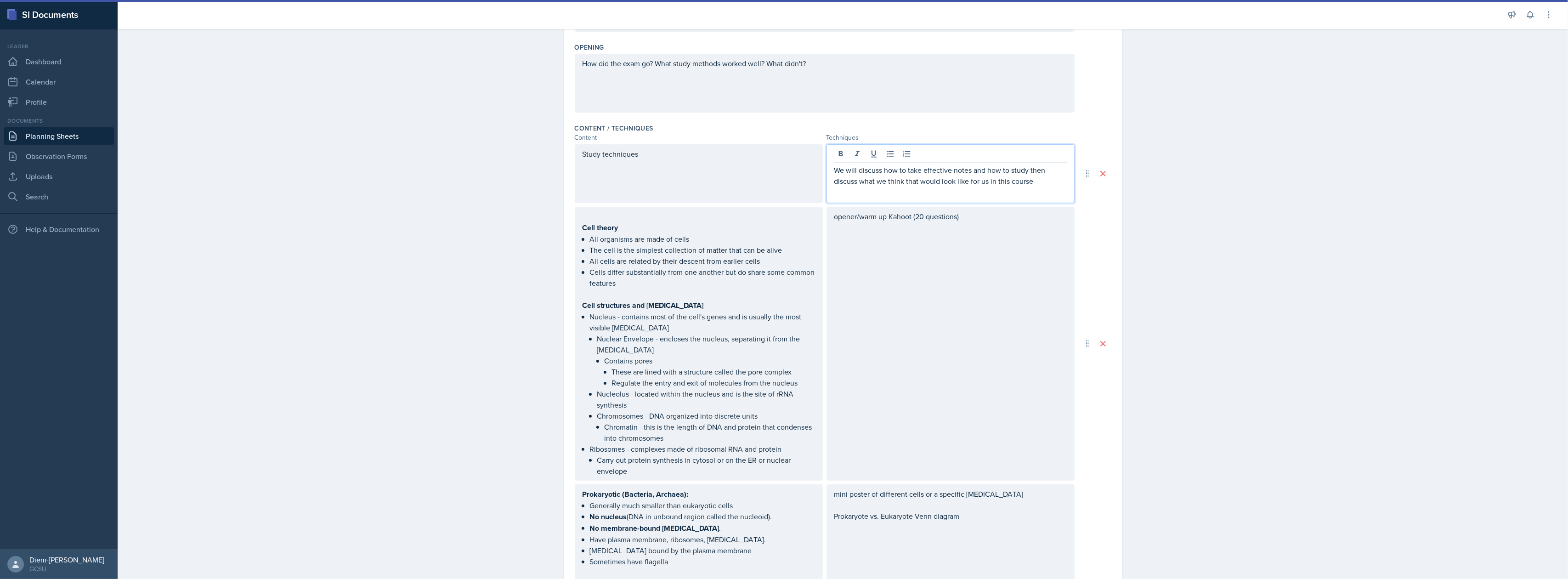
click at [606, 233] on strong "Cell theory" at bounding box center [600, 227] width 36 height 10
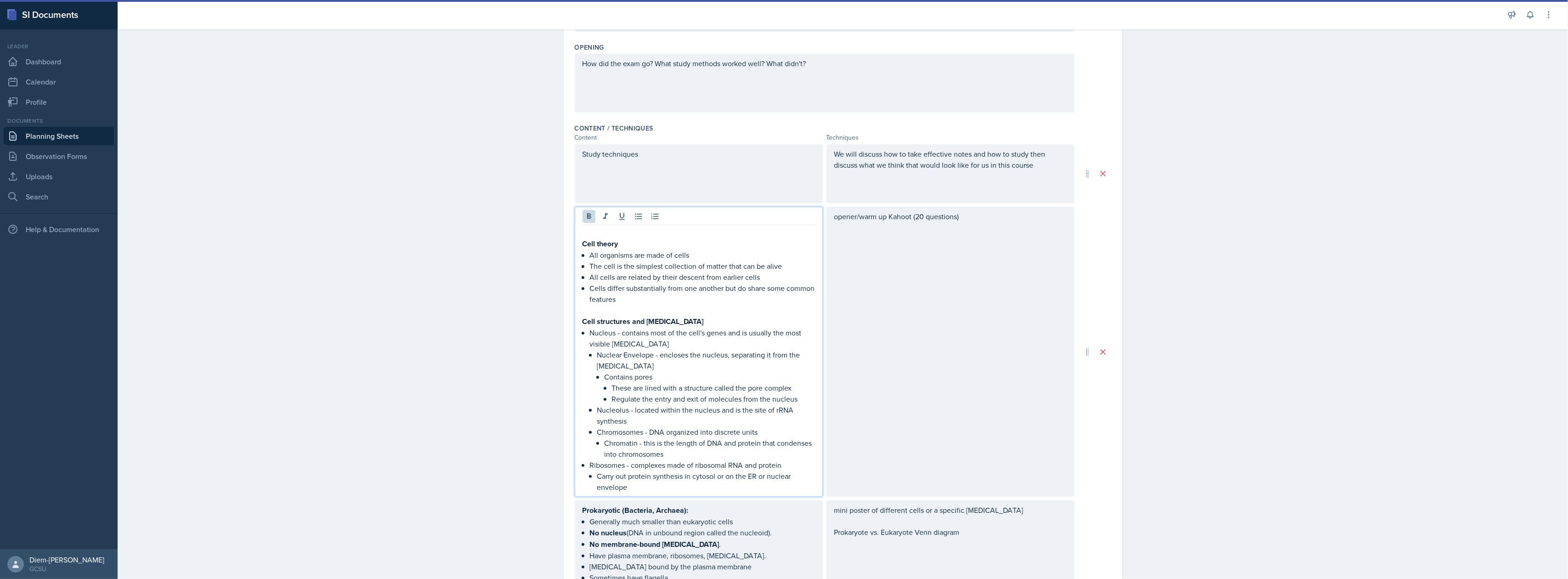
click at [651, 276] on p "All cells are related by their descent from earlier cells" at bounding box center [702, 277] width 225 height 11
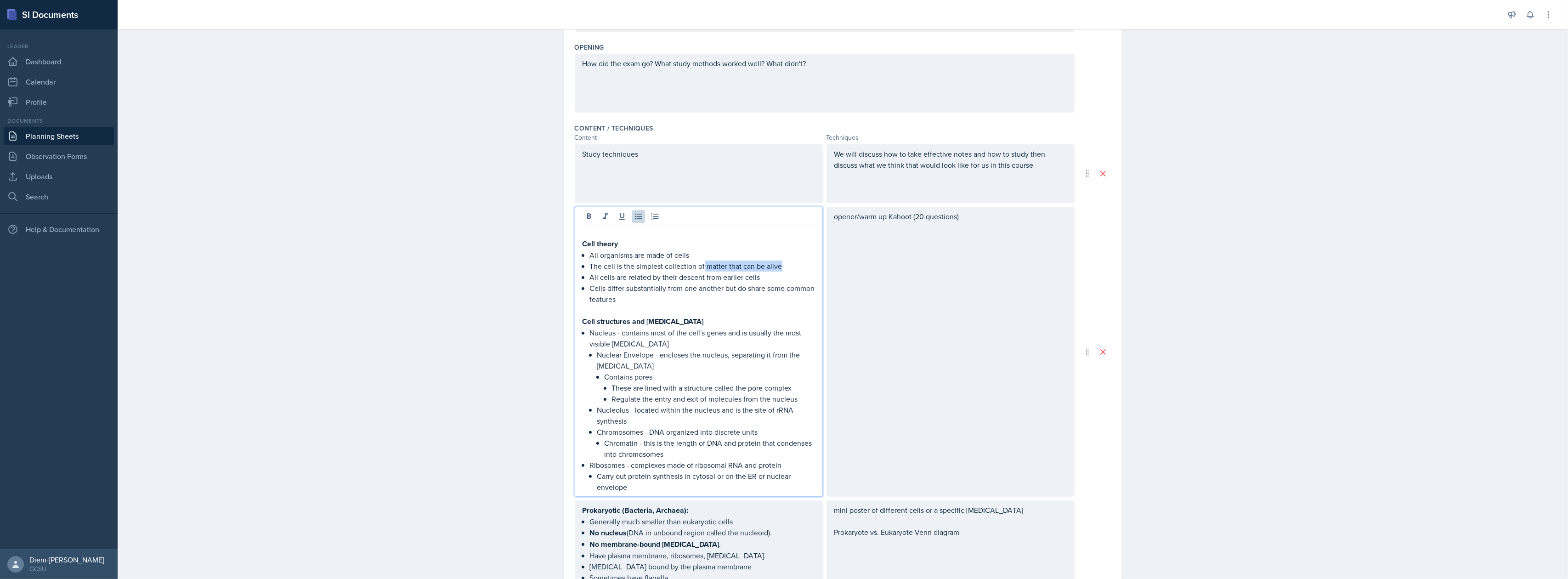
drag, startPoint x: 789, startPoint y: 269, endPoint x: 699, endPoint y: 265, distance: 90.1
click at [699, 265] on p "The cell is the simplest collection of matter that can be alive" at bounding box center [702, 266] width 225 height 11
click at [654, 289] on p "Cells differ substantially from one another but do share some common features" at bounding box center [702, 293] width 225 height 22
click at [703, 278] on p "All cells are related by their descent from earlier cells" at bounding box center [702, 277] width 225 height 11
click at [755, 278] on p "All cells are related by their descent from earlier cells" at bounding box center [702, 277] width 225 height 11
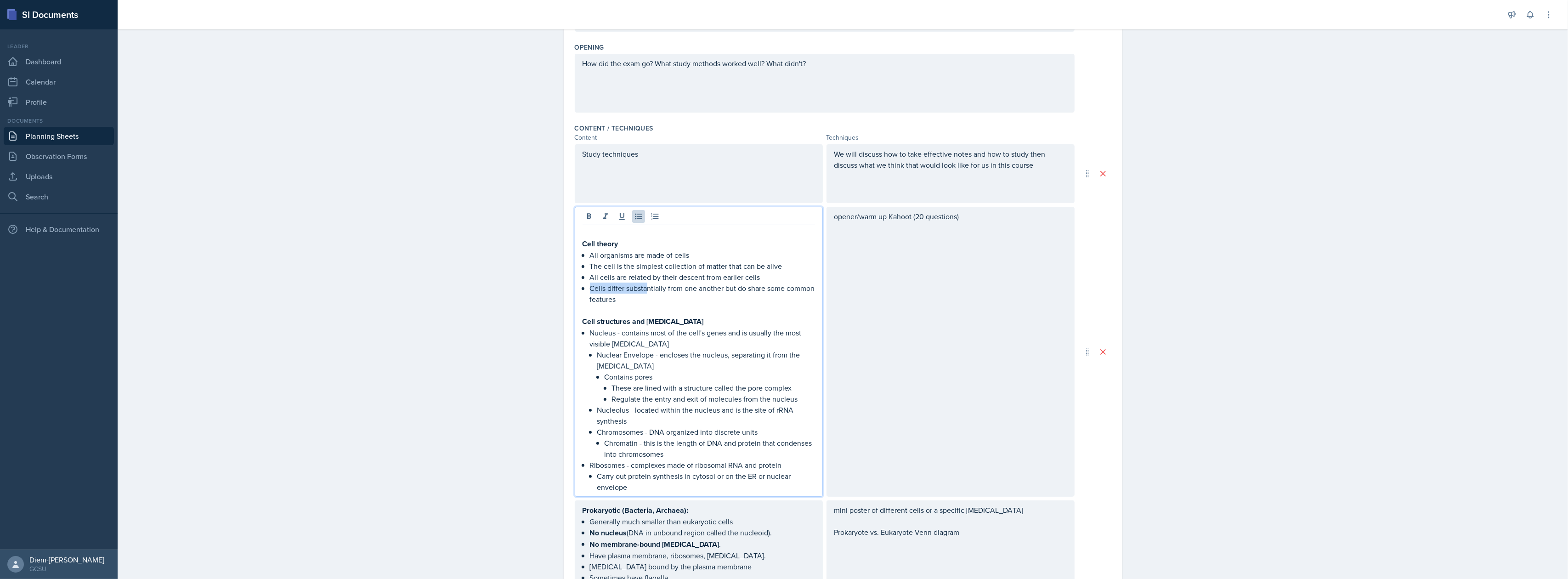
drag, startPoint x: 763, startPoint y: 281, endPoint x: 644, endPoint y: 284, distance: 119.0
click at [644, 284] on ul "All organisms are made of cells The cell is the simplest collection of matter t…" at bounding box center [702, 277] width 225 height 55
click at [655, 276] on p "All cells are related by their descent from earlier cells" at bounding box center [702, 277] width 225 height 11
click at [637, 299] on p "Cells differ substantially from one another but do share some common features" at bounding box center [702, 293] width 225 height 22
click at [684, 298] on p "Cells differ substantially from one another but do share some common features" at bounding box center [702, 293] width 225 height 22
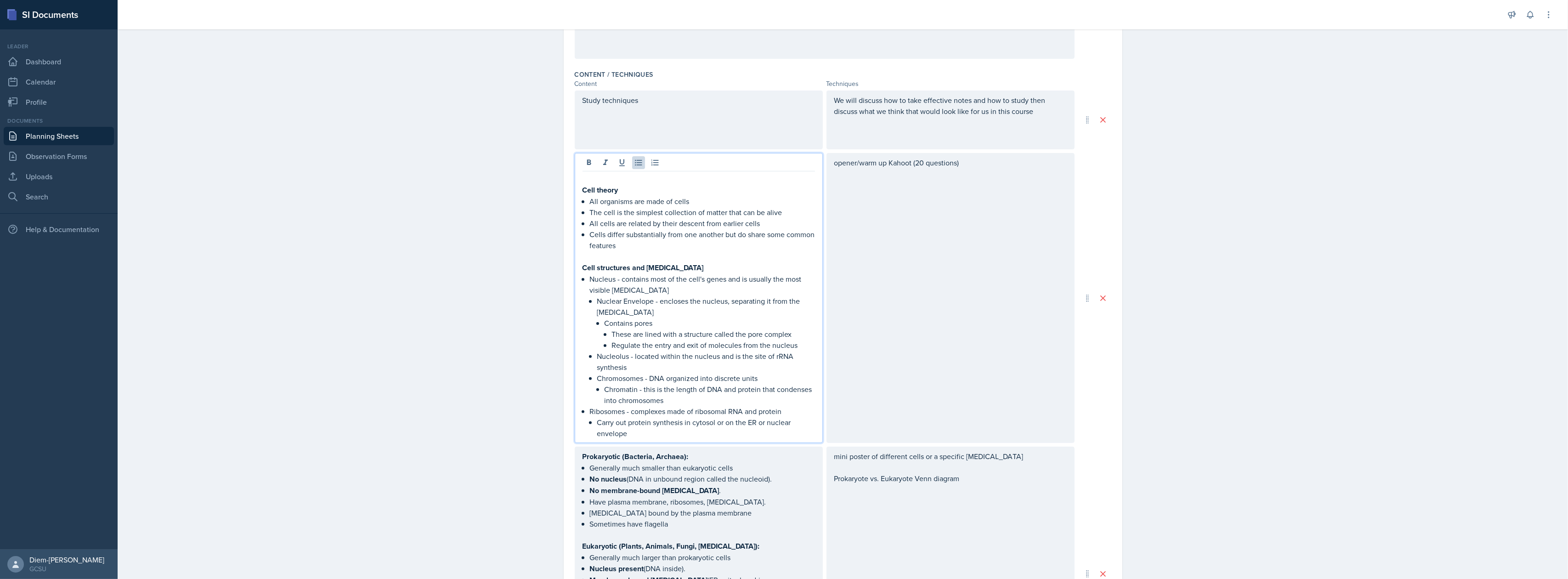
scroll to position [339, 0]
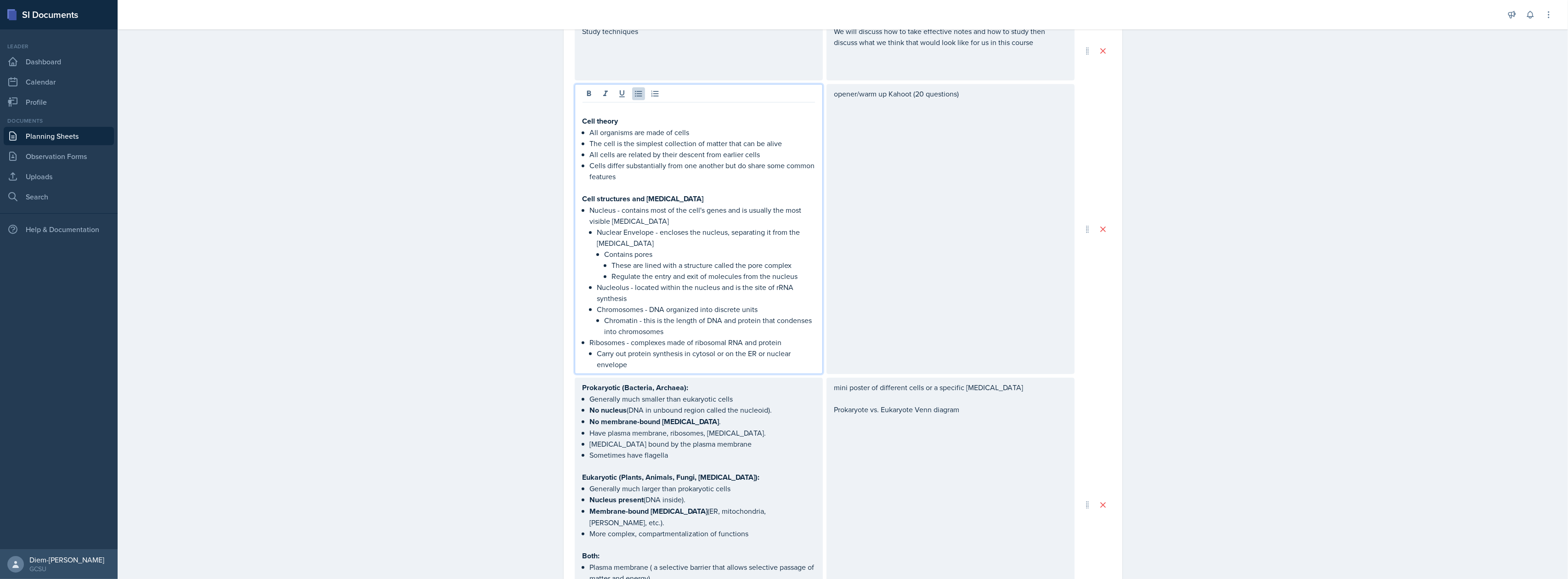
click at [643, 256] on p "Contains pores" at bounding box center [710, 254] width 211 height 11
click at [670, 216] on p "Nucleus - contains most of the cell's genes and is usually the most visible [ME…" at bounding box center [702, 216] width 225 height 22
drag, startPoint x: 655, startPoint y: 223, endPoint x: 732, endPoint y: 215, distance: 77.4
click at [732, 215] on p "Nucleus - contains most of the cell's genes and is usually the most visible [ME…" at bounding box center [702, 216] width 225 height 22
click at [757, 216] on p "Nucleus - contains most of the cell's genes and is usually the most visible [ME…" at bounding box center [702, 216] width 225 height 22
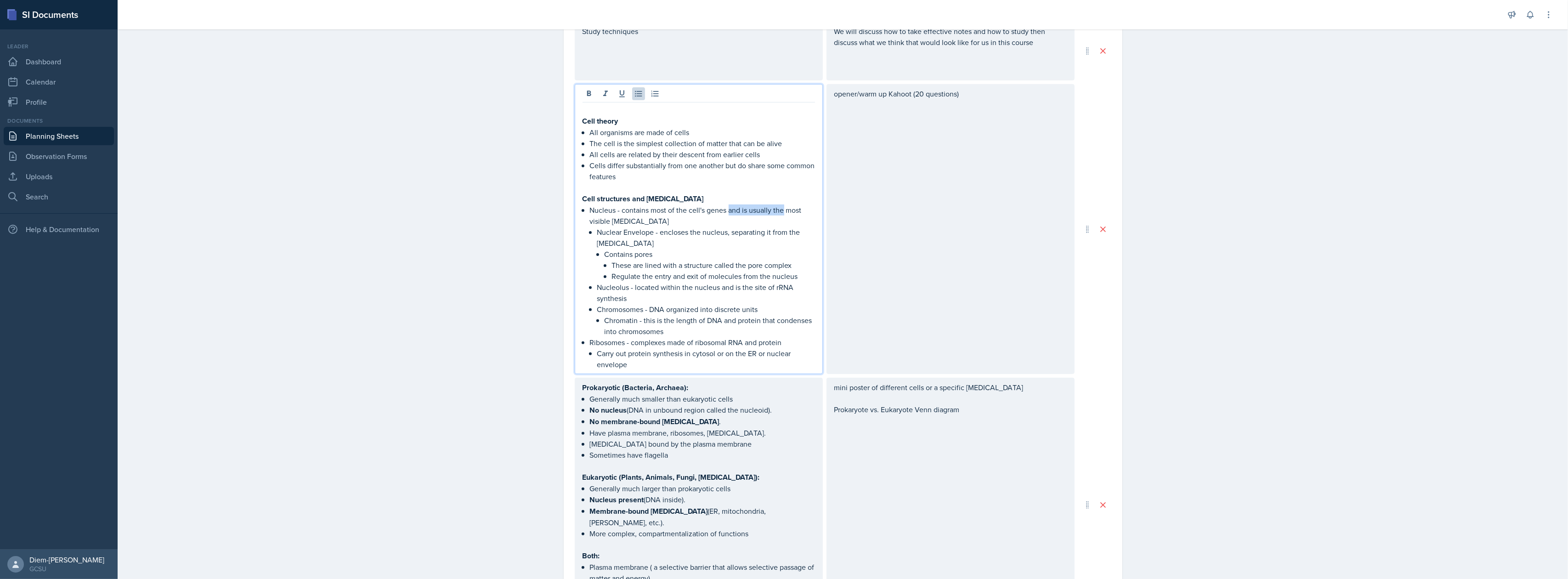
drag, startPoint x: 779, startPoint y: 210, endPoint x: 725, endPoint y: 212, distance: 54.0
click at [725, 212] on p "Nucleus - contains most of the cell's genes and is usually the most visible [ME…" at bounding box center [702, 216] width 225 height 22
click at [807, 226] on p "Nuclear Envelope - encloses the nucleus, separating it from the [MEDICAL_DATA]" at bounding box center [706, 237] width 218 height 22
click at [803, 213] on p "Nucleus - contains most of the cell's genes (most visible organelle" at bounding box center [702, 216] width 225 height 22
click at [709, 229] on p "Nuclear Envelope - encloses the nucleus, separating it from the [MEDICAL_DATA]" at bounding box center [706, 237] width 218 height 22
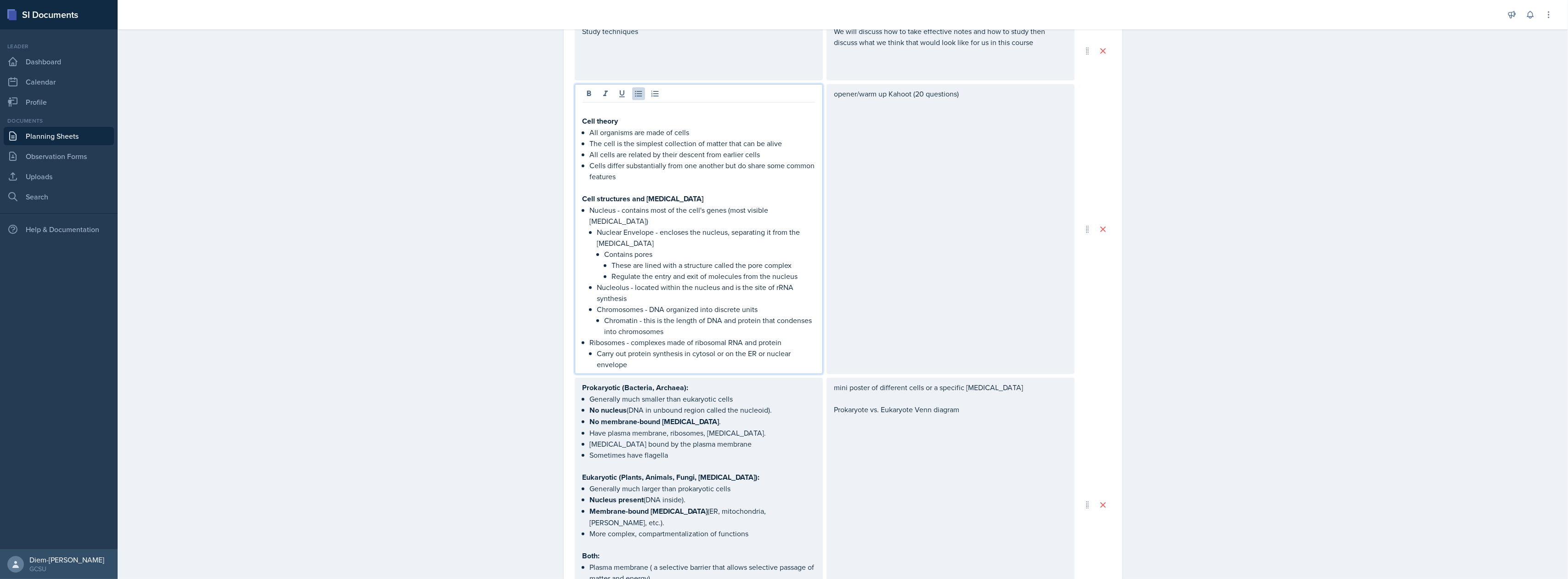
click at [724, 226] on p "Nuclear Envelope - encloses the nucleus, separating it from the [MEDICAL_DATA]" at bounding box center [706, 237] width 218 height 22
drag, startPoint x: 761, startPoint y: 220, endPoint x: 769, endPoint y: 223, distance: 8.5
click at [769, 226] on p "Nuclear Envelope - encloses the nucleus, separating it from the [MEDICAL_DATA]" at bounding box center [706, 237] width 218 height 22
click at [783, 226] on p "Nuclear Envelope - encloses the nucleus, separating from the cytoplasm" at bounding box center [706, 237] width 218 height 22
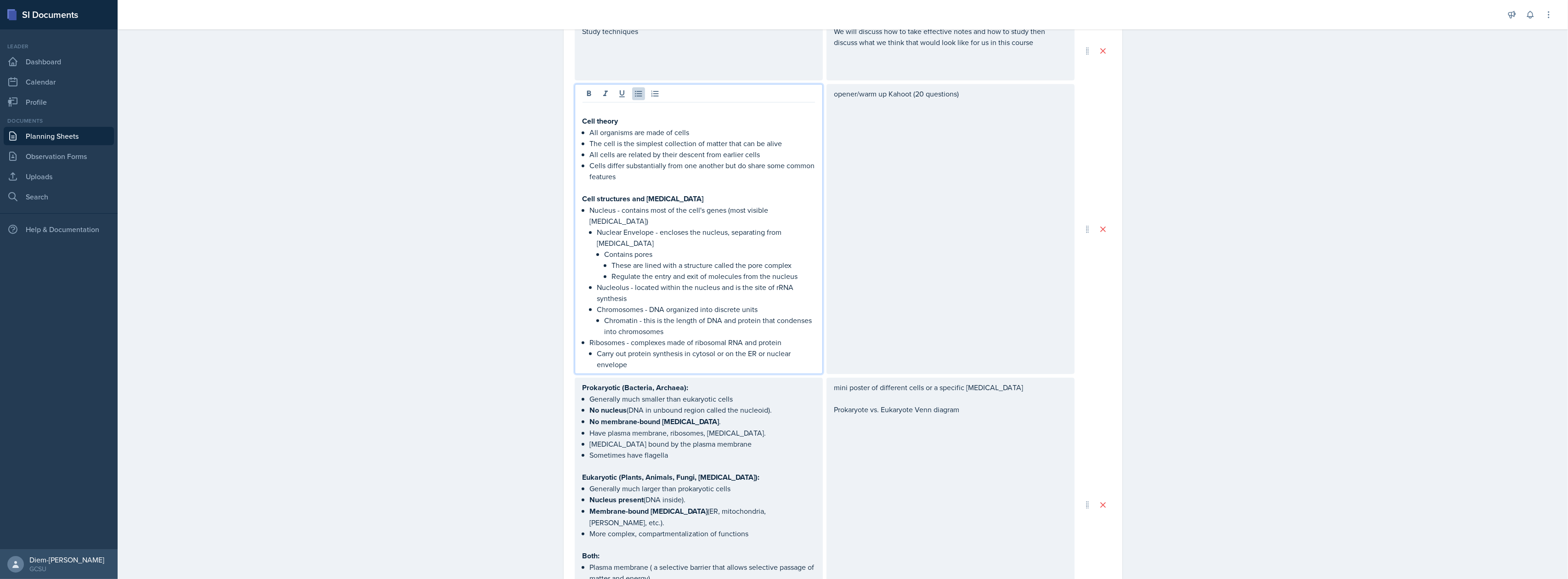
click at [612, 230] on p "Nuclear Envelope - encloses the nucleus, separating from cytoplasm" at bounding box center [706, 237] width 218 height 22
click at [649, 226] on p "Nuclear Envelope - encloses the nucleus, separating from cytoplasm" at bounding box center [706, 237] width 218 height 22
click at [631, 259] on p "These are lined with a structure called the pore complex" at bounding box center [713, 265] width 203 height 11
click at [662, 259] on p "These are lined with a structure called the pore complex" at bounding box center [713, 265] width 203 height 11
click at [609, 248] on p "Contains pores" at bounding box center [710, 254] width 211 height 11
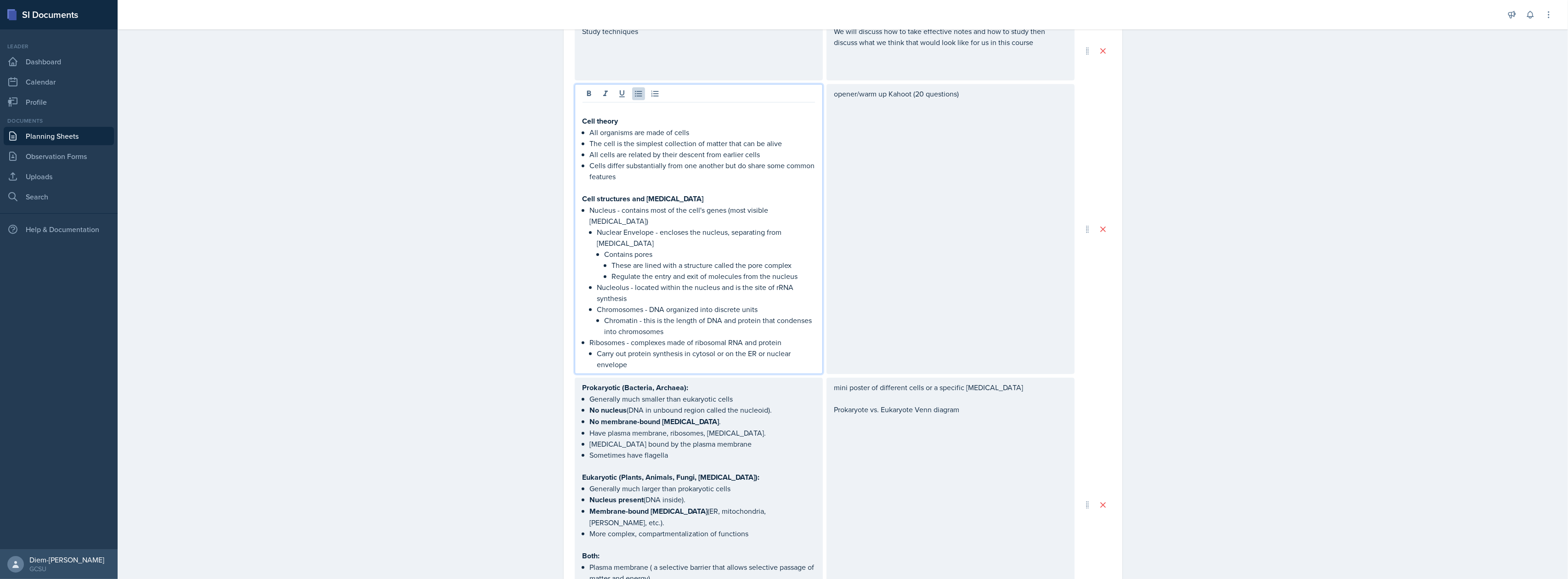
click at [649, 248] on p "Contains pores" at bounding box center [710, 254] width 211 height 11
drag, startPoint x: 791, startPoint y: 265, endPoint x: 586, endPoint y: 260, distance: 205.1
click at [590, 260] on li "Nucleus - contains most of the cell's genes (most visible organelle) Nuclear En…" at bounding box center [702, 270] width 225 height 132
click at [734, 271] on p "Regulate the entry and exit of molecules from the nucleus" at bounding box center [713, 276] width 203 height 11
drag, startPoint x: 790, startPoint y: 252, endPoint x: 595, endPoint y: 254, distance: 195.0
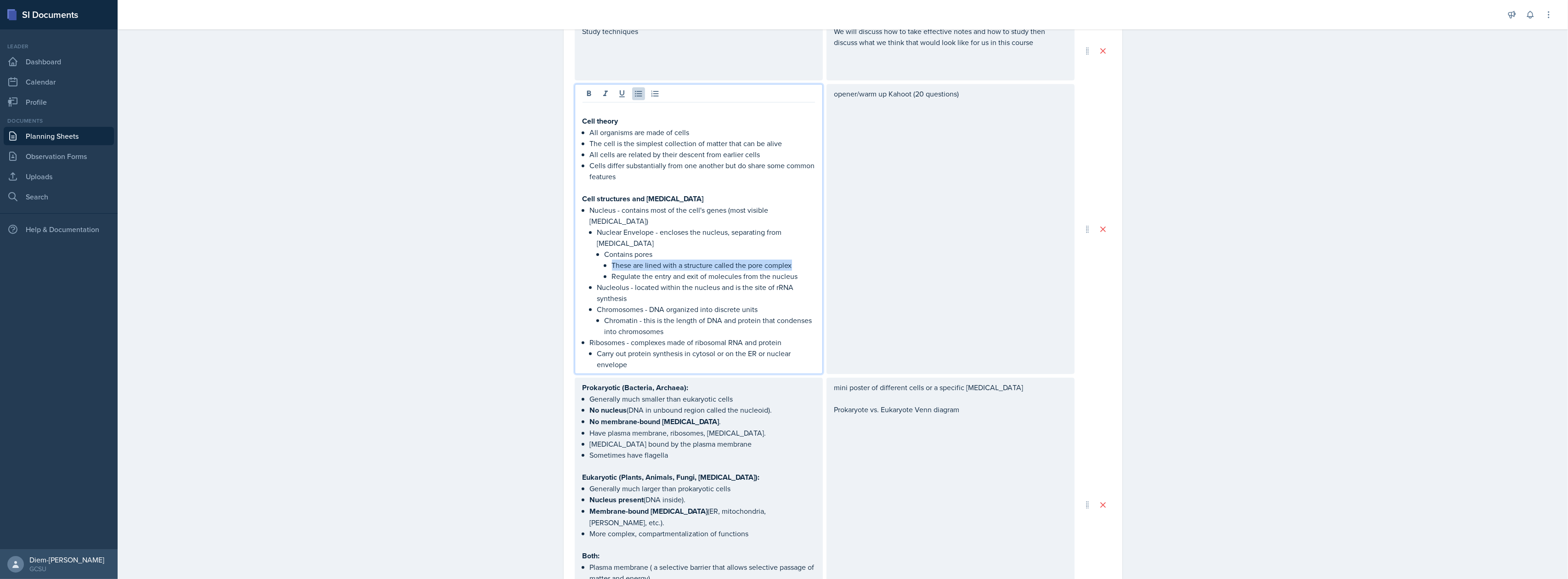
click at [597, 254] on li "Nuclear Envelope - encloses the nucleus, separating from cytoplasm Contains por…" at bounding box center [706, 254] width 218 height 55
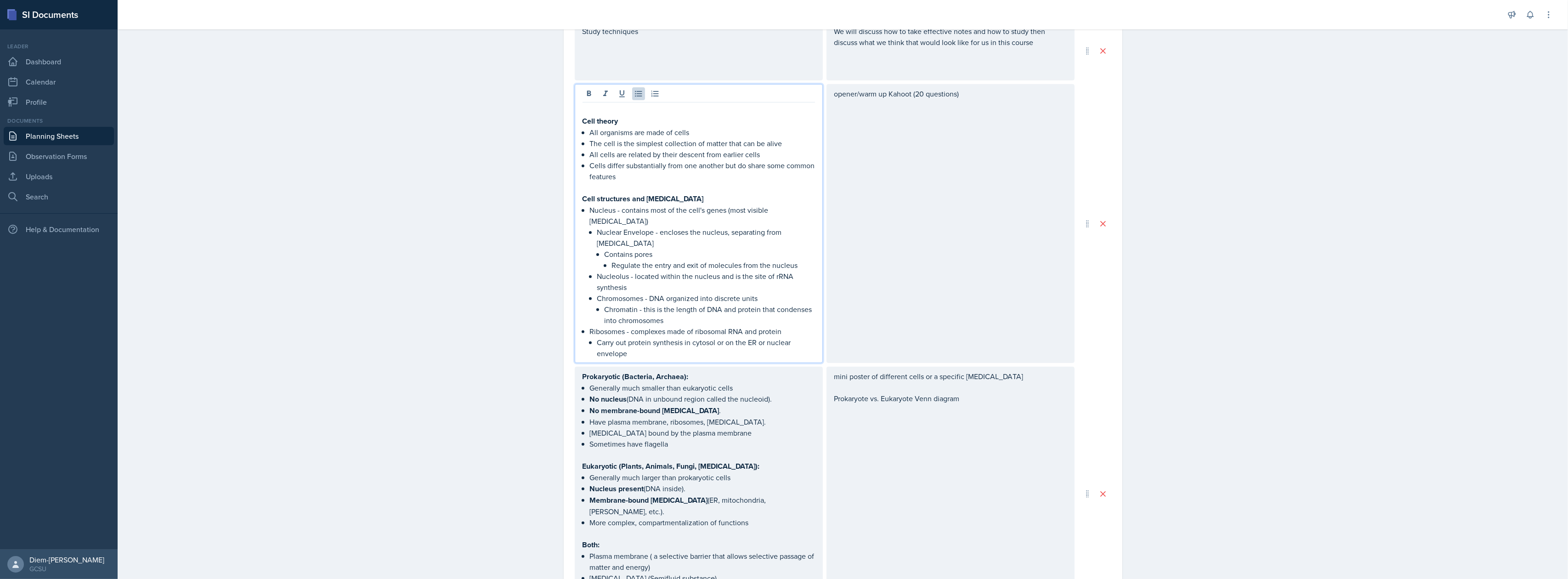
click at [605, 259] on li "Contains pores Regulate the entry and exit of molecules from the nucleus" at bounding box center [710, 259] width 211 height 22
drag, startPoint x: 682, startPoint y: 245, endPoint x: 693, endPoint y: 245, distance: 11.0
click at [693, 248] on p "Contains pores (Regulate the entry and exit of molecules from the nucleus" at bounding box center [710, 259] width 211 height 22
click at [706, 248] on p "Contains pores (Regulate entry and exit of molecules from the nucleus" at bounding box center [710, 259] width 211 height 22
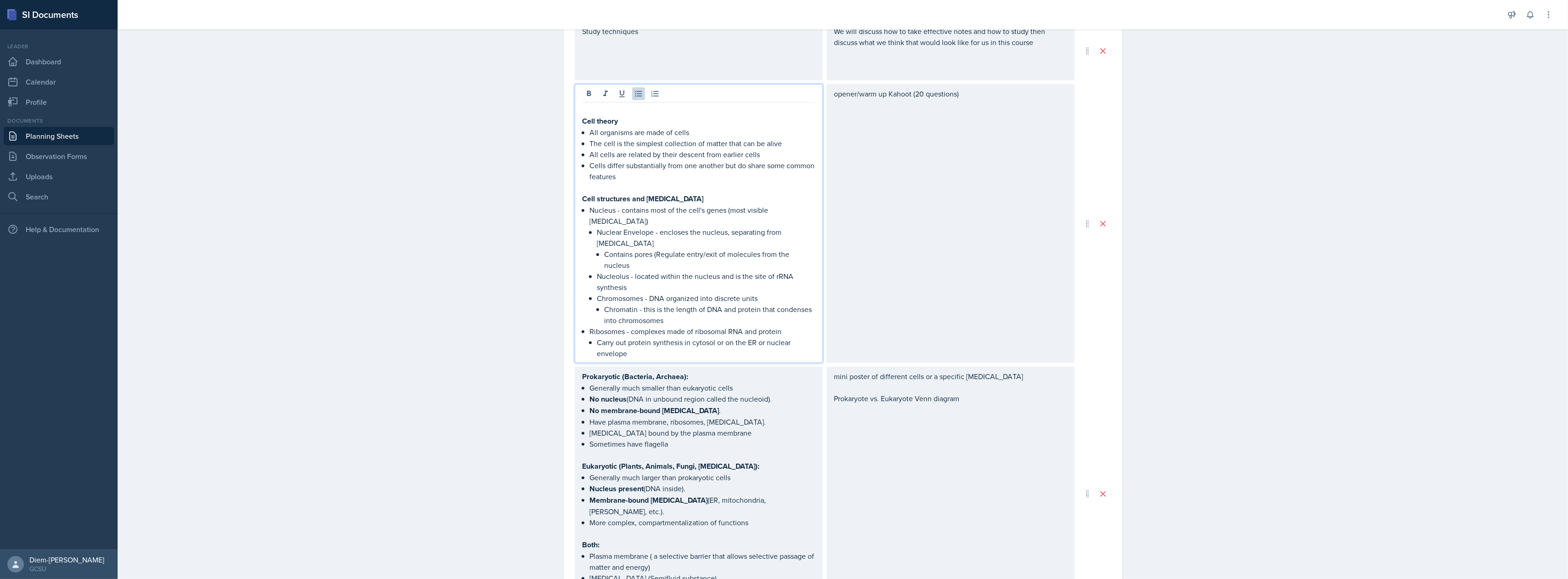
click at [724, 271] on p "Nucleolus - located within the nucleus and is the site of rRNA synthesis" at bounding box center [706, 282] width 218 height 22
click at [732, 248] on p "Contains pores (Regulate entry/exit of molecules from the nucleus" at bounding box center [710, 259] width 211 height 22
click at [756, 252] on p "Contains pores (Regulate entry/exit of molecules from the nucleus" at bounding box center [710, 259] width 211 height 22
drag, startPoint x: 756, startPoint y: 245, endPoint x: 760, endPoint y: 248, distance: 5.0
click at [760, 248] on p "Contains pores (Regulate entry/exit of molecules from the nucleus" at bounding box center [710, 259] width 211 height 22
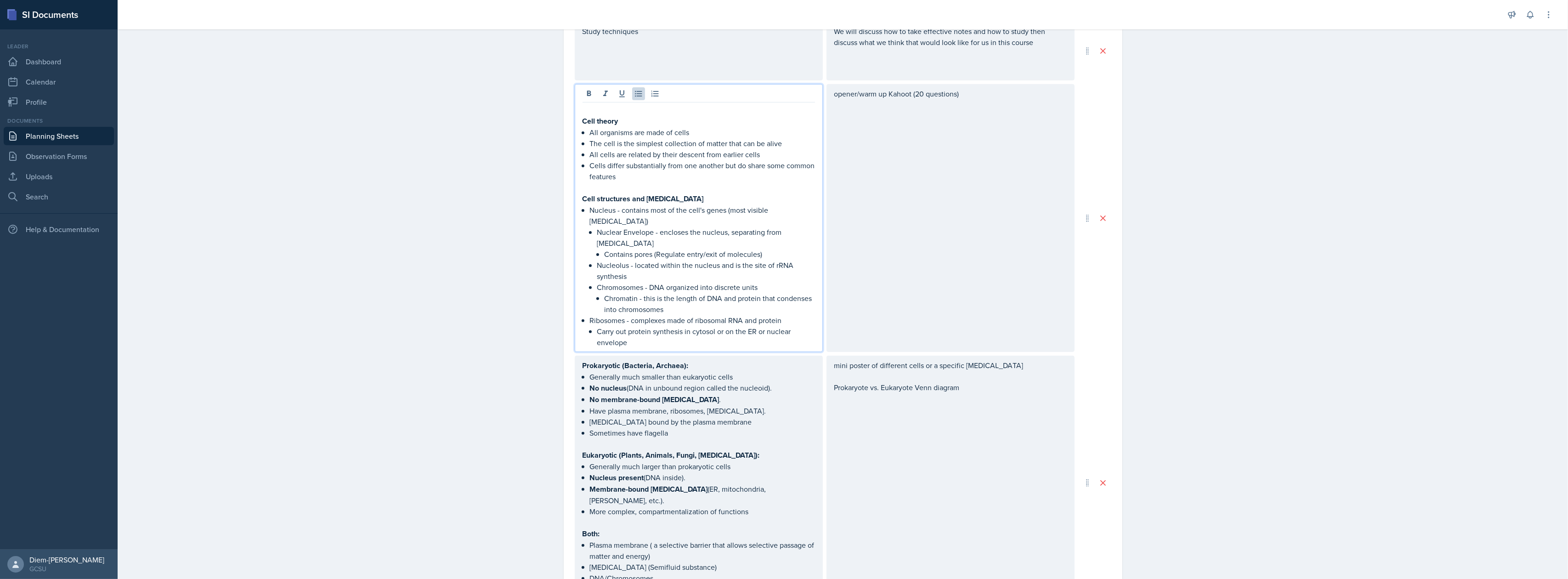
click at [744, 293] on p "Chromatin - this is the length of DNA and protein that condenses into chromosom…" at bounding box center [710, 304] width 211 height 22
click at [696, 267] on p "Nucleolus - located within the nucleus and is the site of rRNA synthesis" at bounding box center [706, 270] width 218 height 22
click at [726, 259] on p "Nucleolus - located within the nucleus and is the site of rRNA synthesis" at bounding box center [706, 270] width 218 height 22
drag, startPoint x: 736, startPoint y: 256, endPoint x: 715, endPoint y: 258, distance: 21.1
click at [715, 259] on p "Nucleolus - located within the nucleus and is the site of rRNA synthesis" at bounding box center [706, 270] width 218 height 22
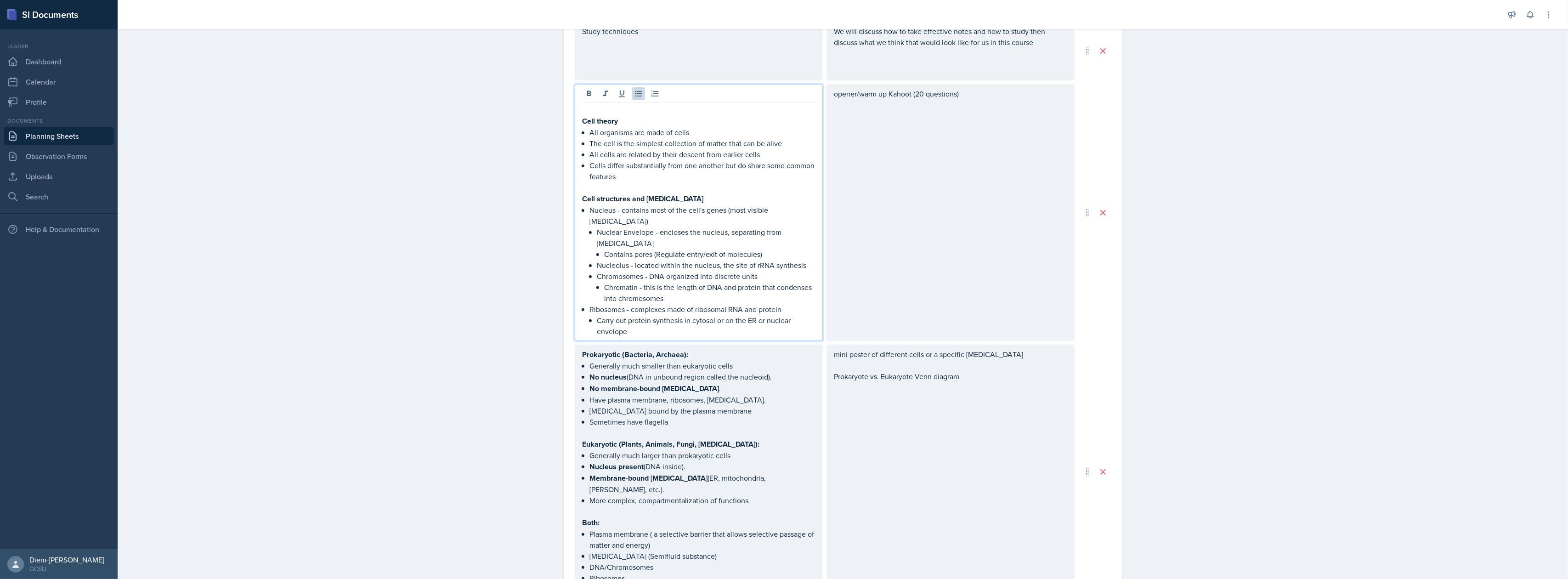
click at [743, 287] on p "Chromatin - this is the length of DNA and protein that condenses into chromosom…" at bounding box center [710, 293] width 211 height 22
click at [725, 271] on p "Chromosomes - DNA organized into discrete units" at bounding box center [706, 276] width 218 height 11
click at [699, 271] on p "Chromosomes - DNA organized into discrete units" at bounding box center [706, 276] width 218 height 11
click at [777, 271] on p "Chromosomes - DNA organized into discrete units" at bounding box center [706, 276] width 218 height 11
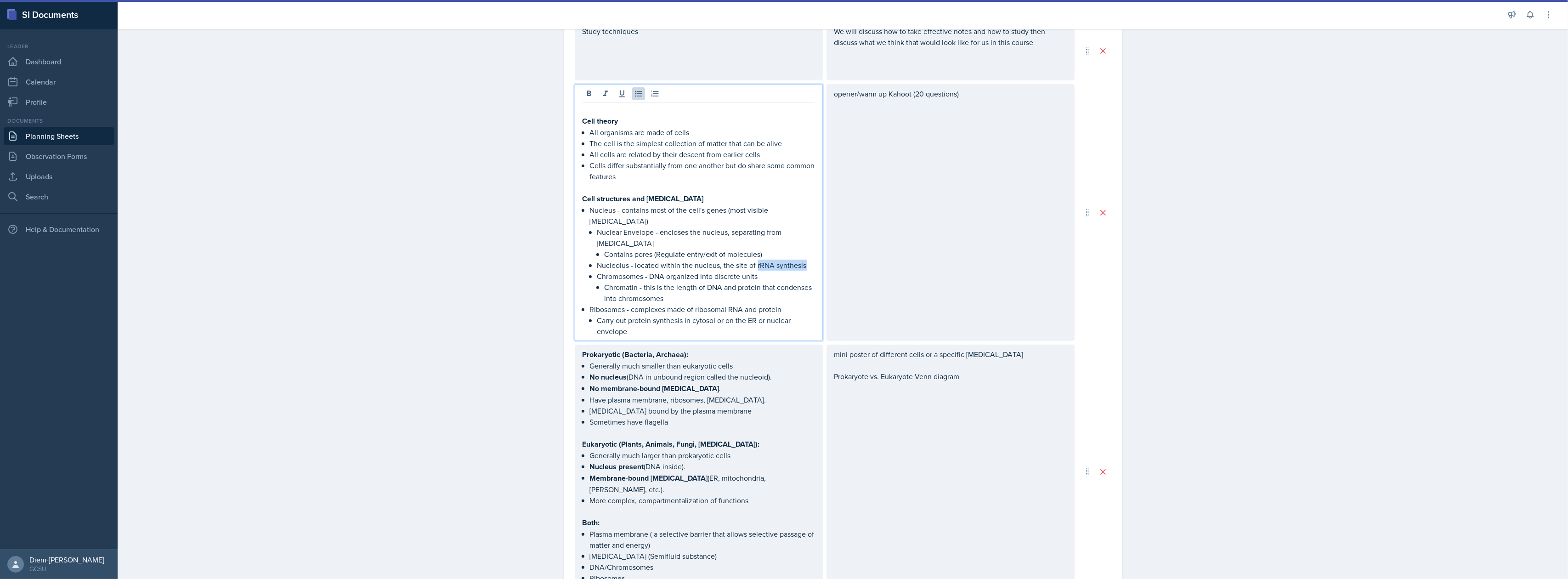
drag, startPoint x: 752, startPoint y: 254, endPoint x: 802, endPoint y: 258, distance: 50.2
click at [802, 259] on p "Nucleolus - located within the nucleus, the site of rRNA synthesis" at bounding box center [706, 265] width 218 height 11
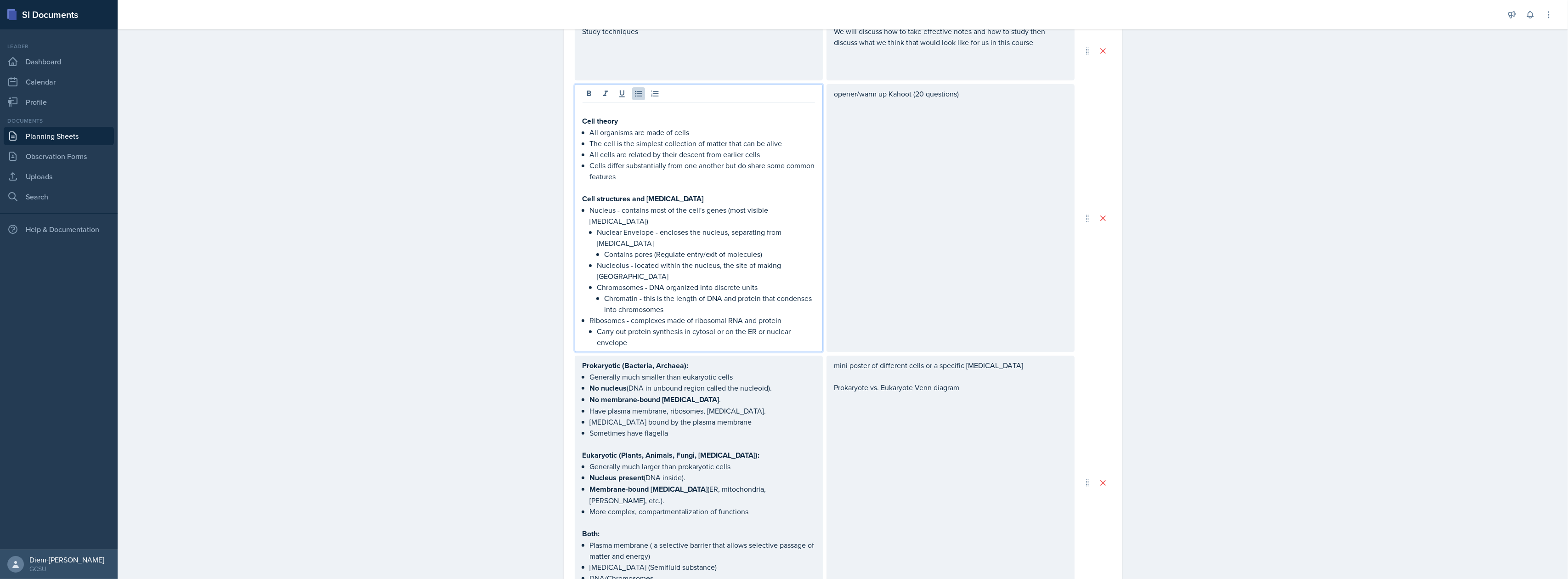
click at [640, 296] on p "Chromatin - this is the length of DNA and protein that condenses into chromosom…" at bounding box center [710, 304] width 211 height 22
click at [671, 296] on p "Chromatin - this is the length of DNA and protein that condenses into chromosom…" at bounding box center [710, 304] width 211 height 22
click at [723, 293] on p "Chromatin - this is the length of DNA and protein that condenses into chromosom…" at bounding box center [710, 304] width 211 height 22
click at [679, 293] on p "Chromatin - this is the length of DNA and protein that condenses into chromosom…" at bounding box center [710, 304] width 211 height 22
click at [712, 293] on p "Chromatin - this is the length of DNA and protein that condenses into chromosom…" at bounding box center [710, 304] width 211 height 22
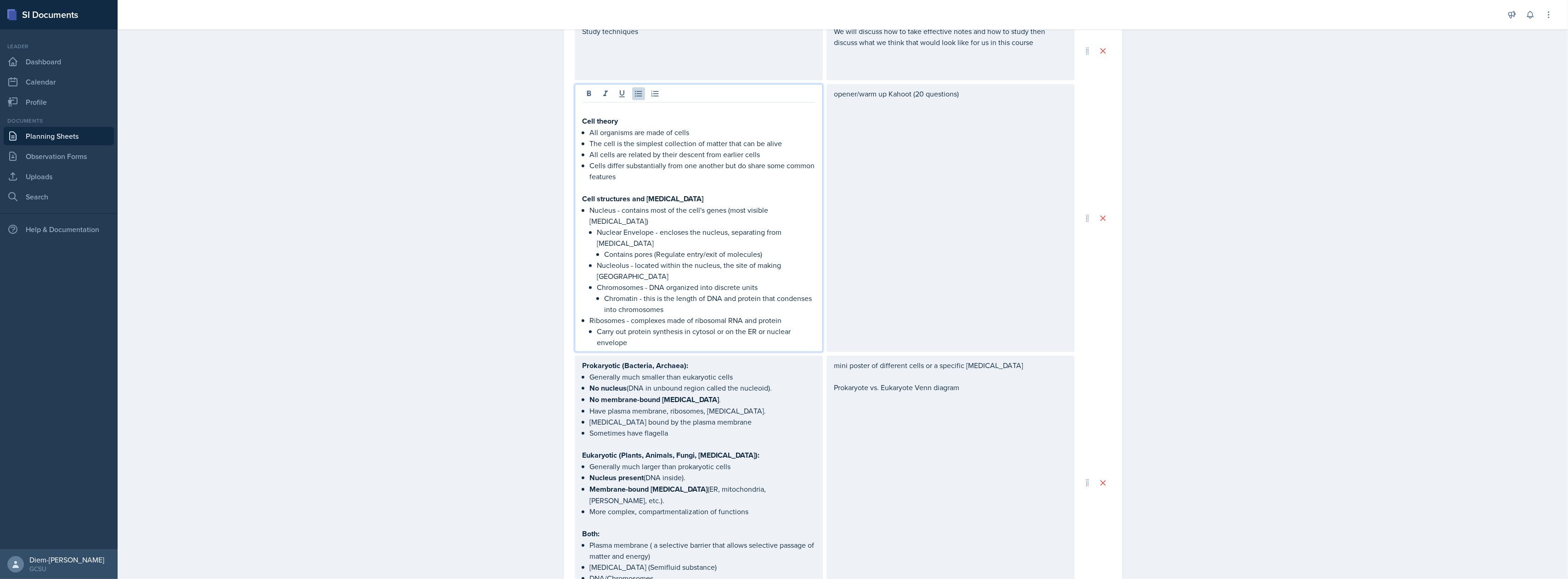
click at [744, 293] on p "Chromatin - this is the length of DNA and protein that condenses into chromosom…" at bounding box center [710, 304] width 211 height 22
drag, startPoint x: 733, startPoint y: 289, endPoint x: 718, endPoint y: 290, distance: 15.0
click at [718, 293] on p "Chromatin - this is the length of DNA and protein that condenses into chromosom…" at bounding box center [710, 304] width 211 height 22
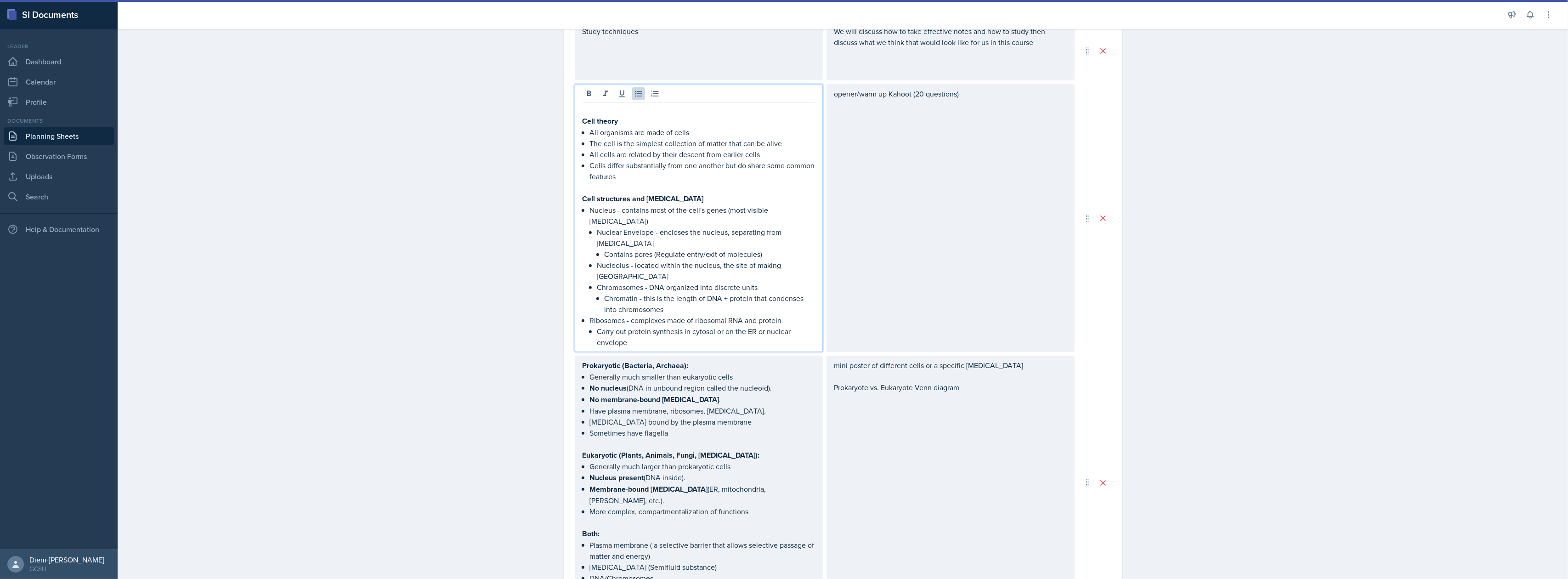
click at [769, 315] on p "Ribosomes - complexes made of ribosomal RNA and protein" at bounding box center [702, 320] width 225 height 11
click at [754, 297] on p "Chromatin - this is the length of DNA + protein that condenses into chromosomes" at bounding box center [710, 304] width 211 height 22
click at [722, 282] on p "Chromosomes - DNA organized into discrete units" at bounding box center [706, 287] width 218 height 11
click at [755, 282] on p "Chromosomes - DNA organized into discrete units" at bounding box center [706, 287] width 218 height 11
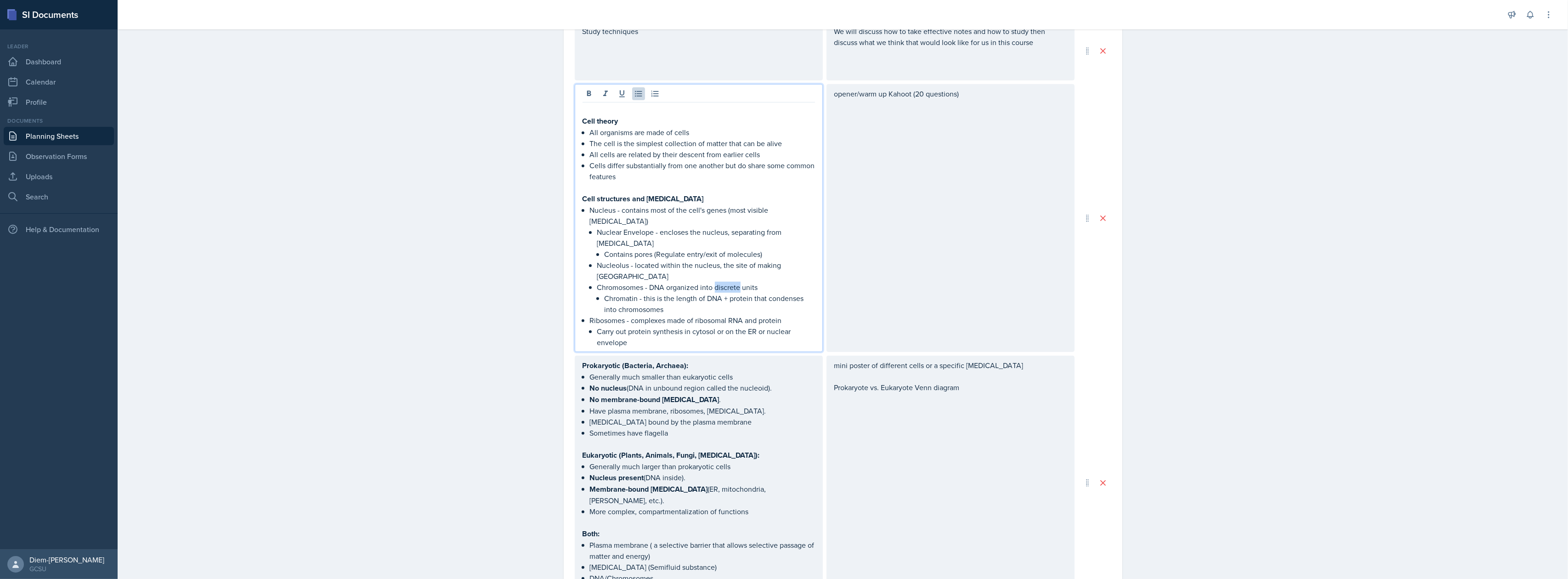
drag, startPoint x: 710, startPoint y: 278, endPoint x: 737, endPoint y: 278, distance: 27.0
click at [737, 282] on p "Chromosomes - DNA organized into discrete units" at bounding box center [706, 287] width 218 height 11
click at [707, 303] on p "Chromatin - this is the length of DNA + protein that condenses into chromosomes" at bounding box center [710, 304] width 211 height 22
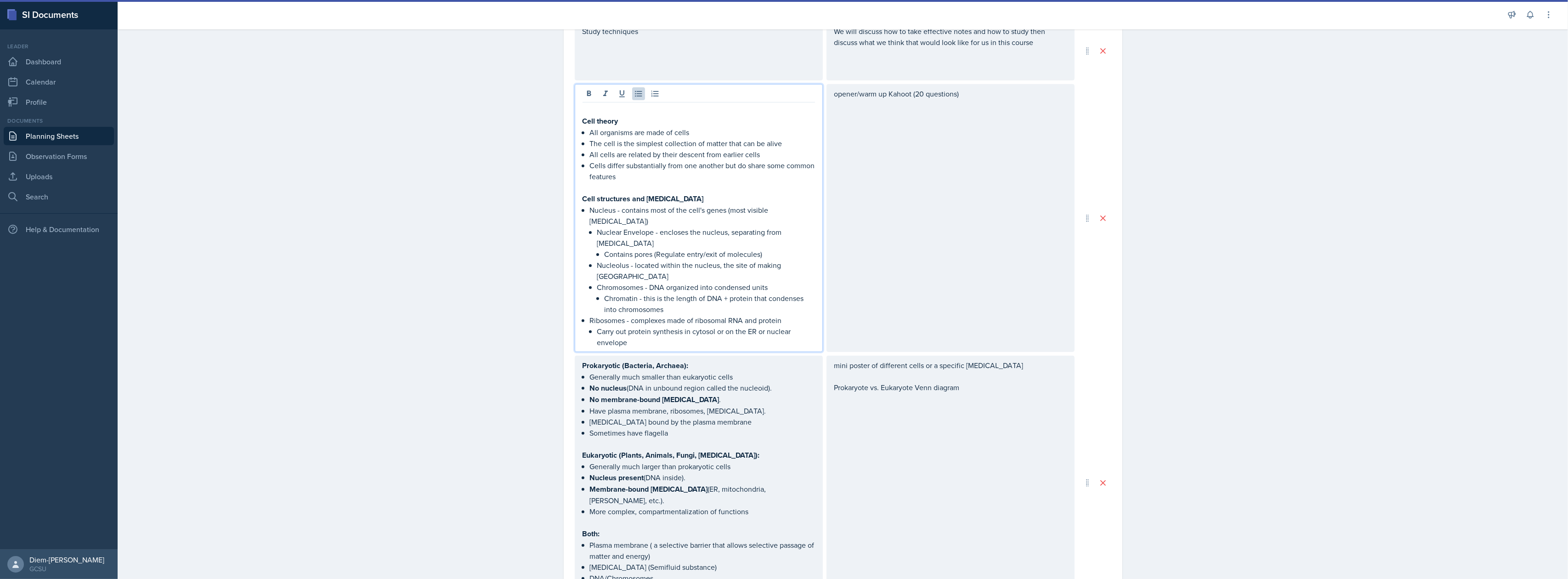
click at [714, 334] on p "Carry out protein synthesis in cytosol or on the ER or nuclear envelope" at bounding box center [706, 337] width 218 height 22
click at [688, 315] on p "Ribosomes - complexes made of ribosomal RNA and protein" at bounding box center [702, 320] width 225 height 11
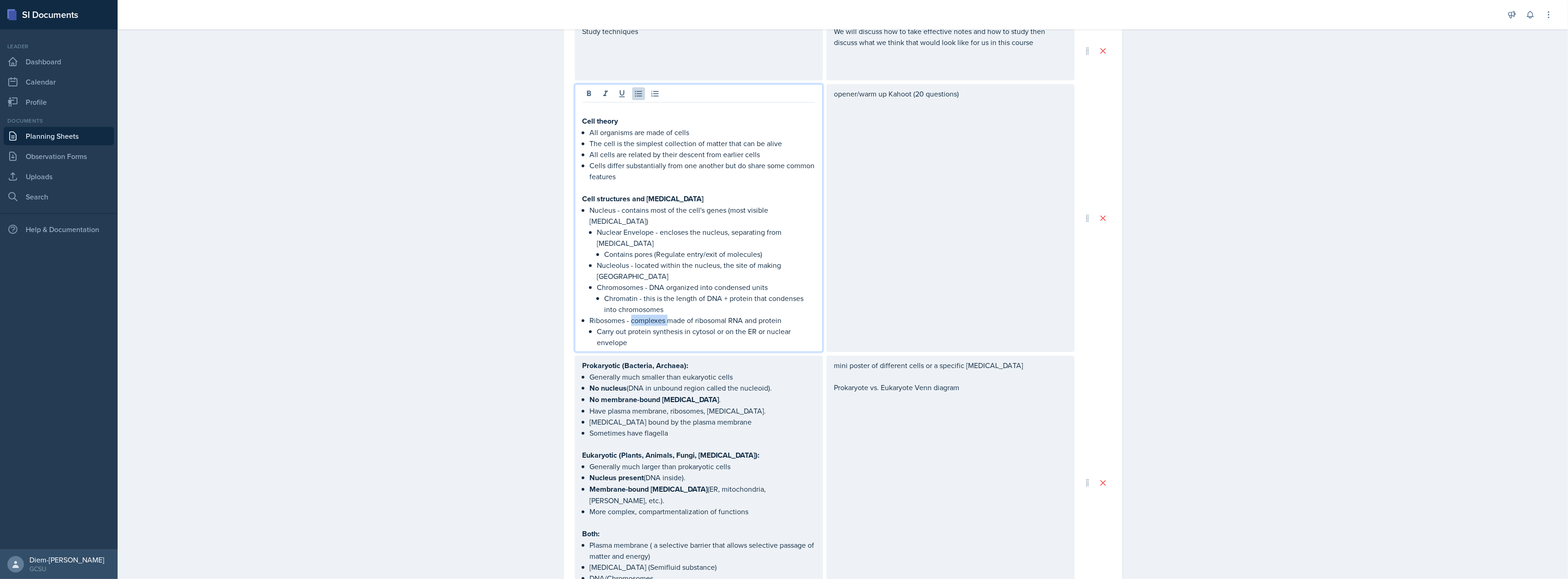
drag, startPoint x: 629, startPoint y: 311, endPoint x: 663, endPoint y: 307, distance: 34.2
click at [663, 315] on p "Ribosomes - complexes made of ribosomal RNA and protein" at bounding box center [702, 320] width 225 height 11
drag, startPoint x: 705, startPoint y: 308, endPoint x: 748, endPoint y: 311, distance: 43.1
click at [748, 315] on p "Ribosomes - made of ribosomal RNA and protein" at bounding box center [702, 320] width 225 height 11
click at [737, 339] on div "Cell theory All organisms are made of cells The cell is the simplest collection…" at bounding box center [699, 218] width 248 height 268
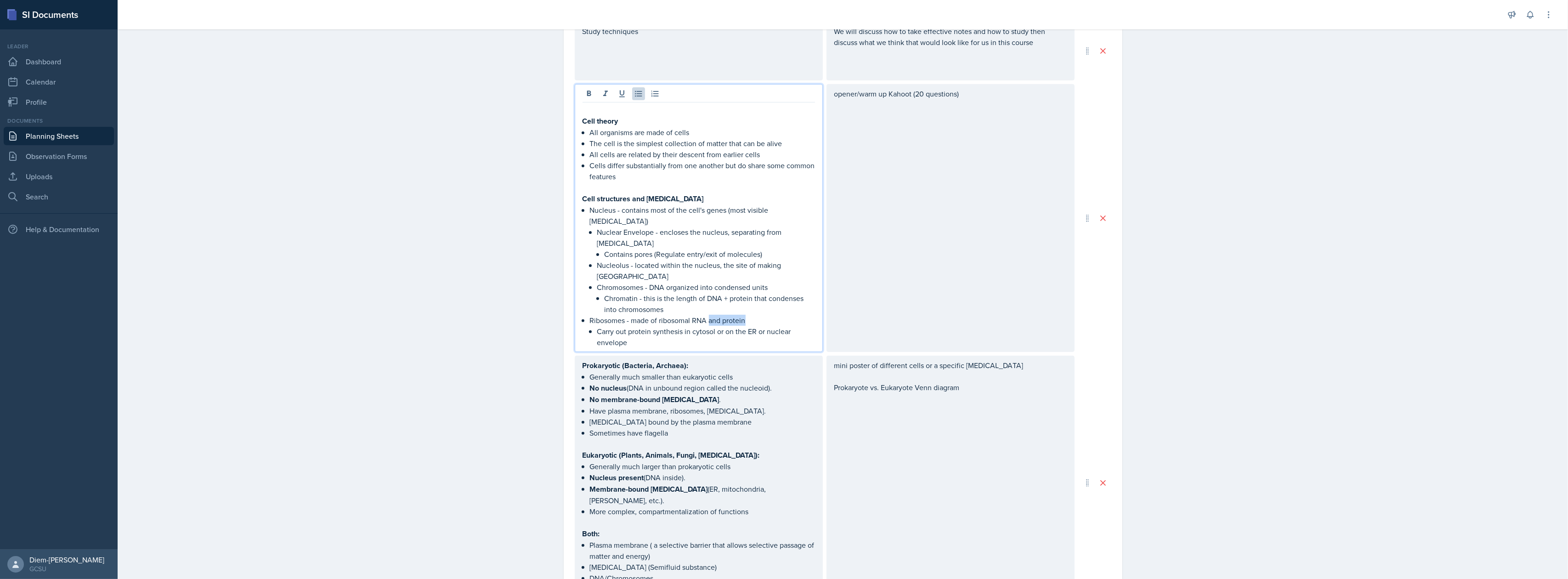
click at [717, 315] on p "Ribosomes - made of ribosomal RNA and protein" at bounding box center [702, 320] width 225 height 11
click at [706, 315] on p "Ribosomes - made of ribosomal RNA and protein" at bounding box center [702, 320] width 225 height 11
click at [711, 315] on p "Ribosomes - made of ribosomal RNA and protein" at bounding box center [702, 320] width 225 height 11
click at [632, 326] on p "Carry out protein synthesis in cytosol or on the ER or nuclear envelope" at bounding box center [706, 337] width 218 height 22
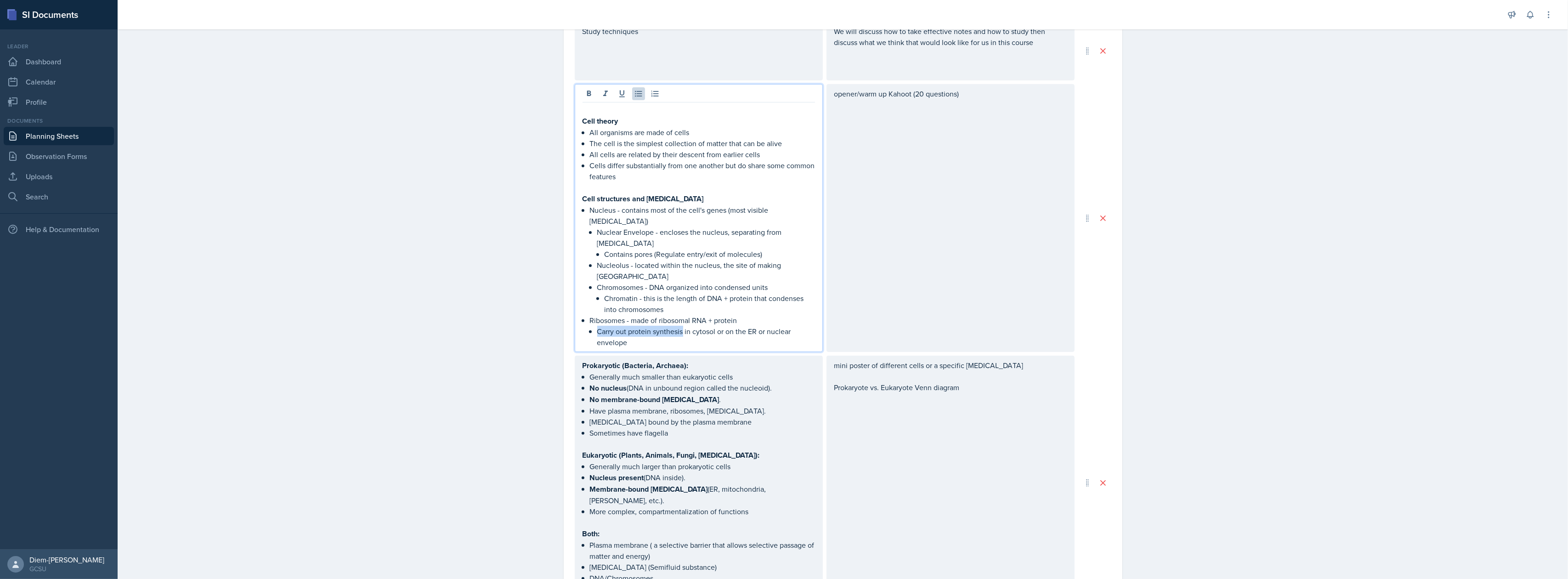
drag, startPoint x: 593, startPoint y: 323, endPoint x: 679, endPoint y: 319, distance: 86.1
click at [679, 326] on p "Carry out protein synthesis in cytosol or on the ER or nuclear envelope" at bounding box center [706, 337] width 218 height 22
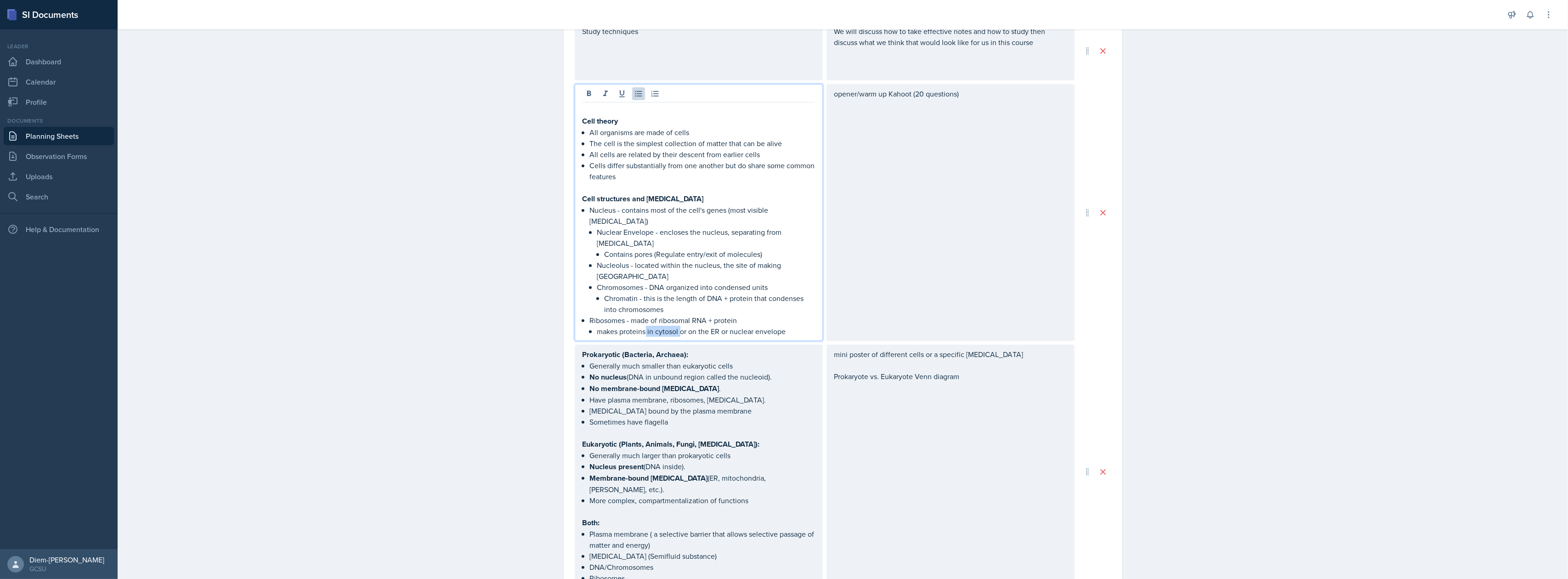
drag, startPoint x: 642, startPoint y: 320, endPoint x: 675, endPoint y: 323, distance: 33.1
click at [675, 326] on p "makes proteins in cytosol or on the ER or nuclear envelope" at bounding box center [706, 331] width 218 height 11
drag, startPoint x: 686, startPoint y: 324, endPoint x: 695, endPoint y: 325, distance: 9.1
click at [695, 326] on p "makes proteins or on the ER or nuclear envelope" at bounding box center [706, 331] width 218 height 11
click at [682, 326] on p "makes proteins or on the ER /nuclear envelope" at bounding box center [706, 331] width 218 height 11
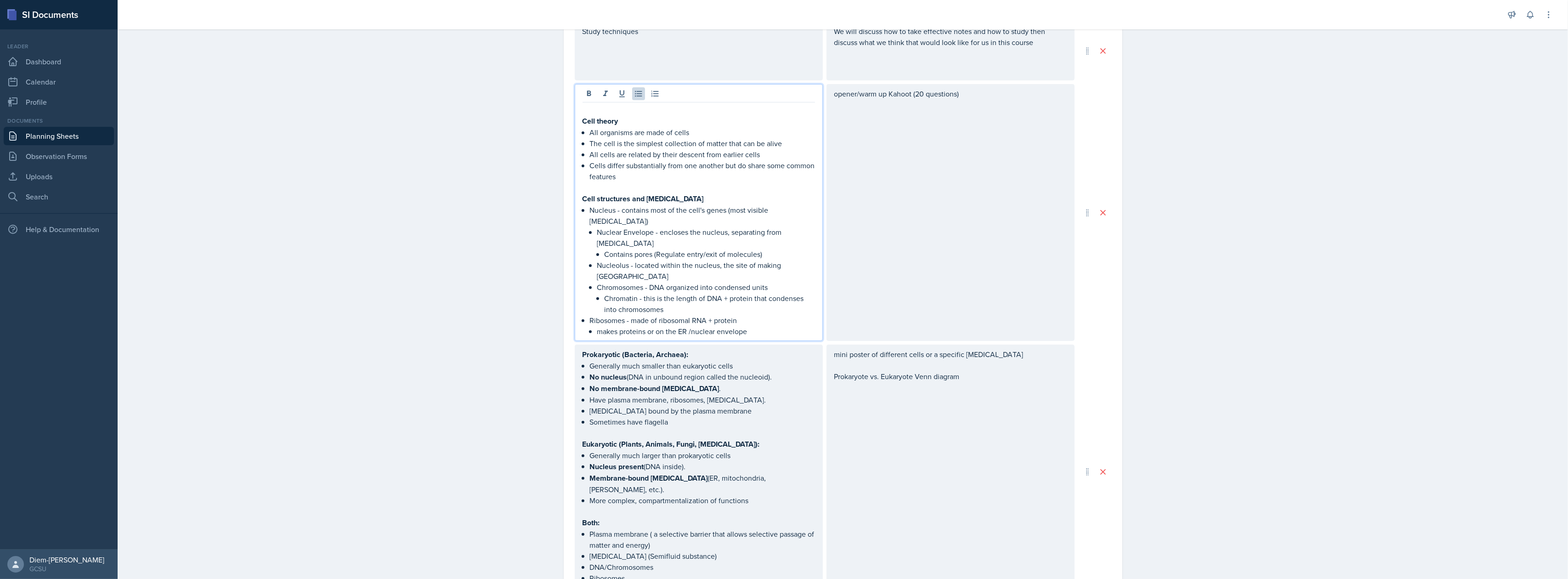
click at [685, 326] on p "makes proteins or on the ER /nuclear envelope" at bounding box center [706, 331] width 218 height 11
click at [693, 232] on p "Nuclear Envelope - encloses the nucleus, separating from cytoplasm" at bounding box center [706, 237] width 218 height 22
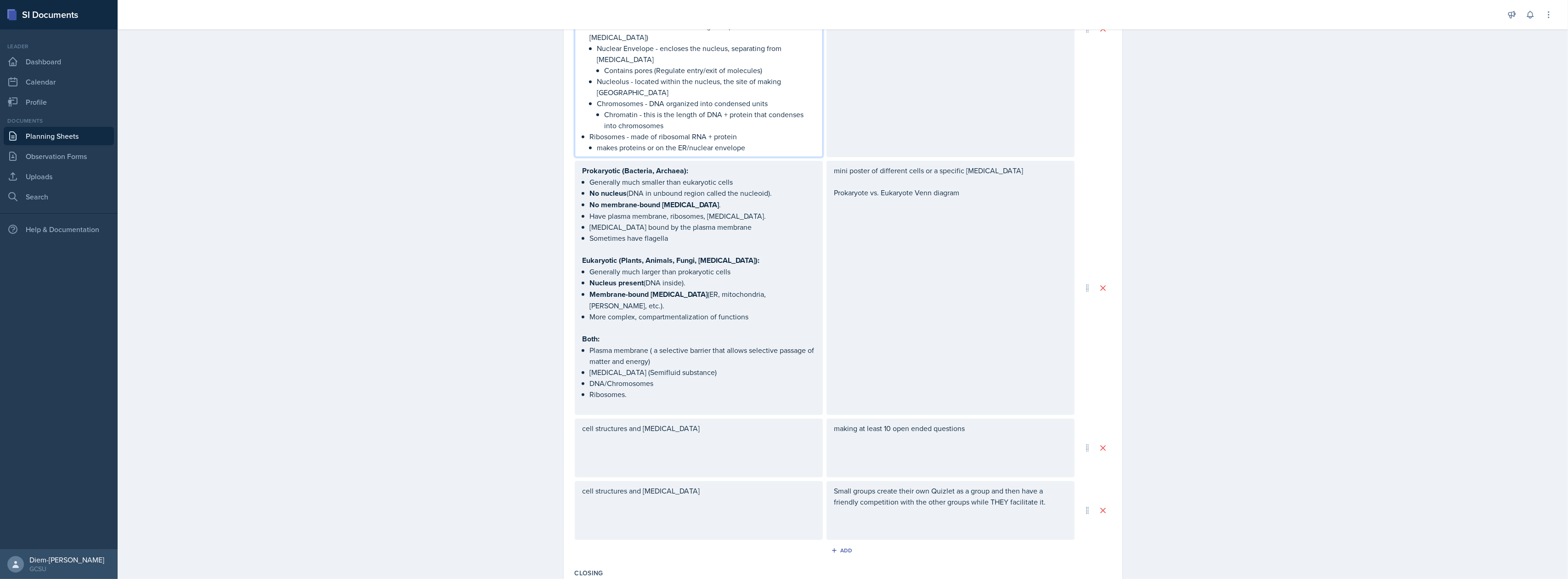
click at [666, 389] on p "Ribosomes." at bounding box center [702, 395] width 225 height 11
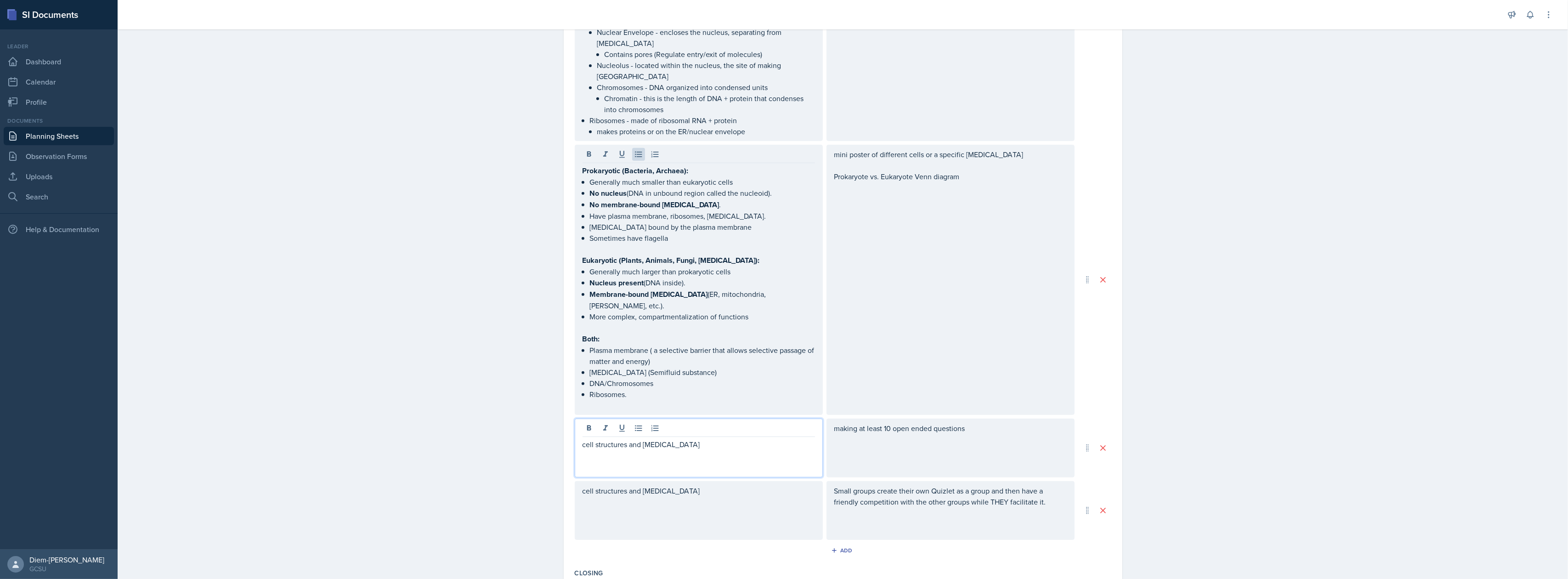
click at [677, 419] on div "cell structures and [MEDICAL_DATA]" at bounding box center [699, 448] width 248 height 59
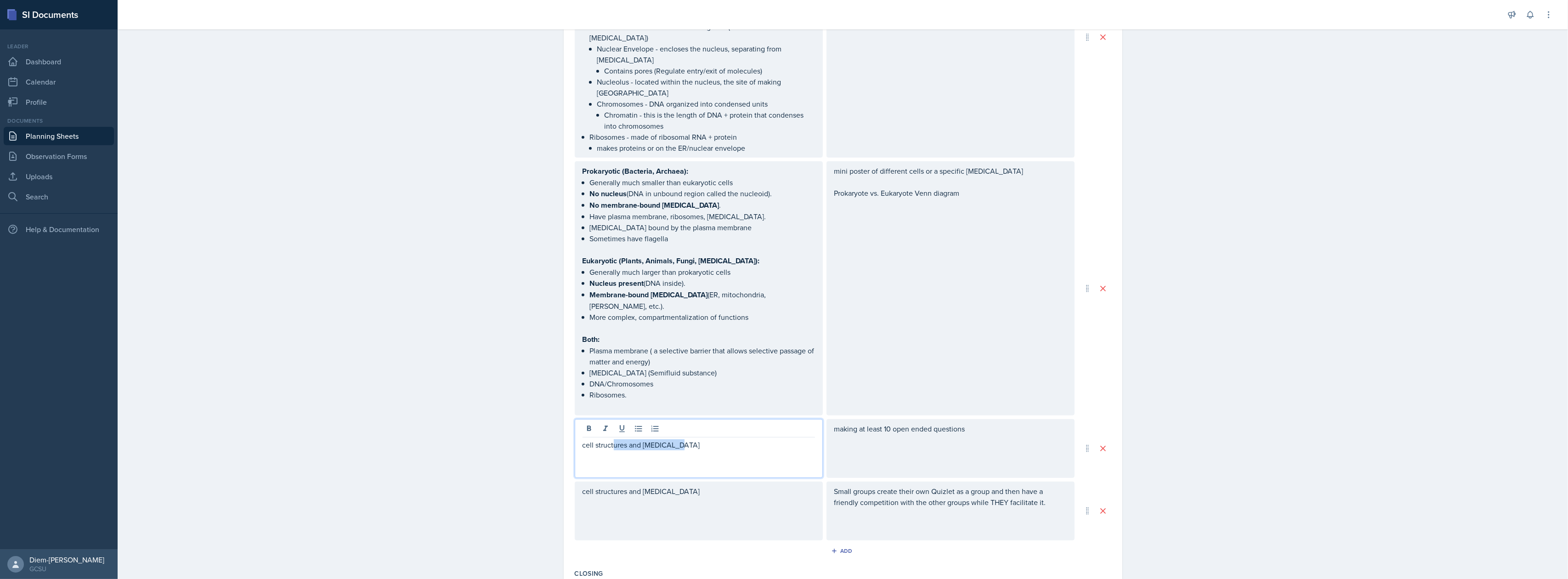
drag, startPoint x: 697, startPoint y: 419, endPoint x: 608, endPoint y: 419, distance: 89.0
click at [608, 440] on p "cell structures and [MEDICAL_DATA]" at bounding box center [699, 445] width 233 height 11
click at [617, 440] on p "cell structures and [MEDICAL_DATA]" at bounding box center [699, 445] width 233 height 11
click at [583, 440] on p "cell structures and [MEDICAL_DATA]" at bounding box center [699, 445] width 233 height 11
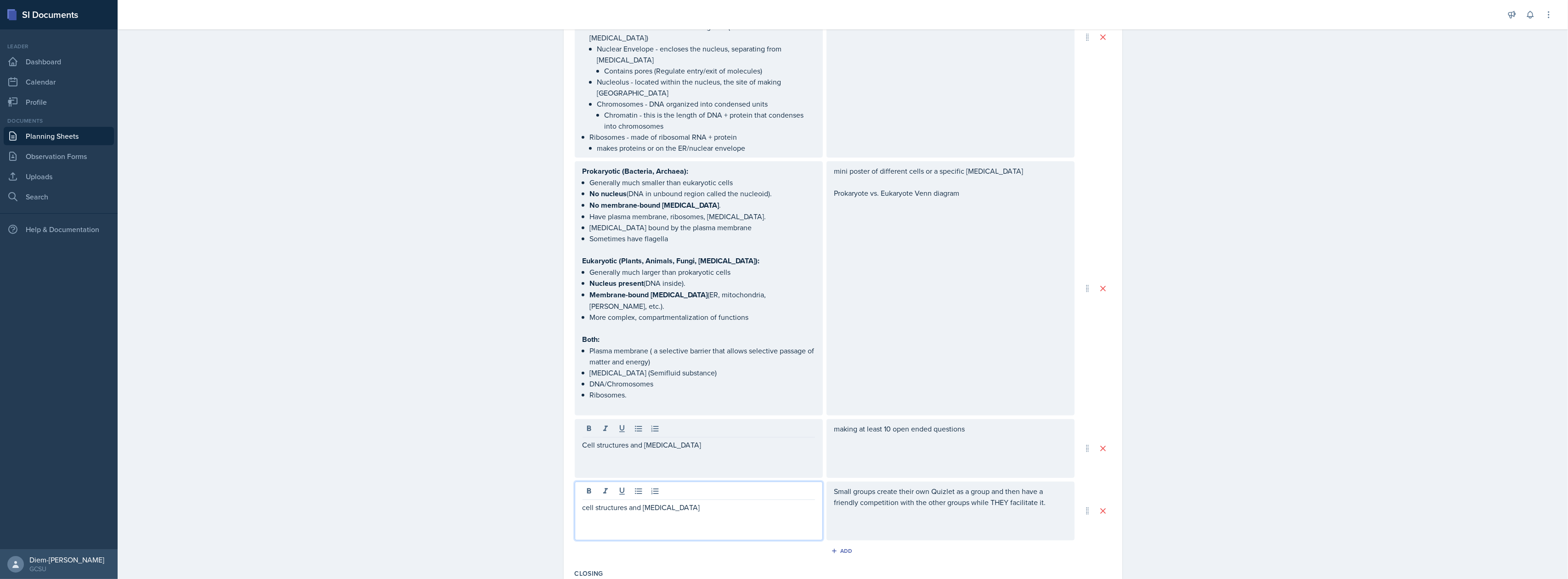
click at [581, 482] on div "cell structures and [MEDICAL_DATA]" at bounding box center [699, 511] width 248 height 59
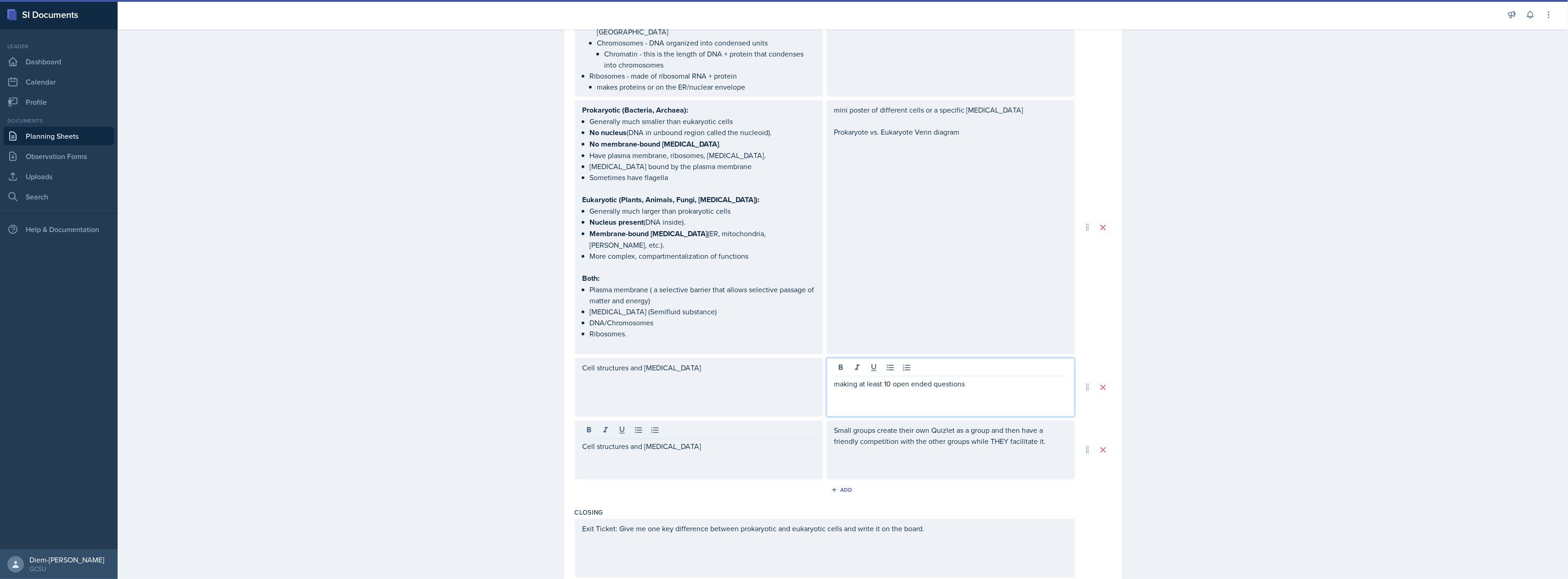
scroll to position [583, 0]
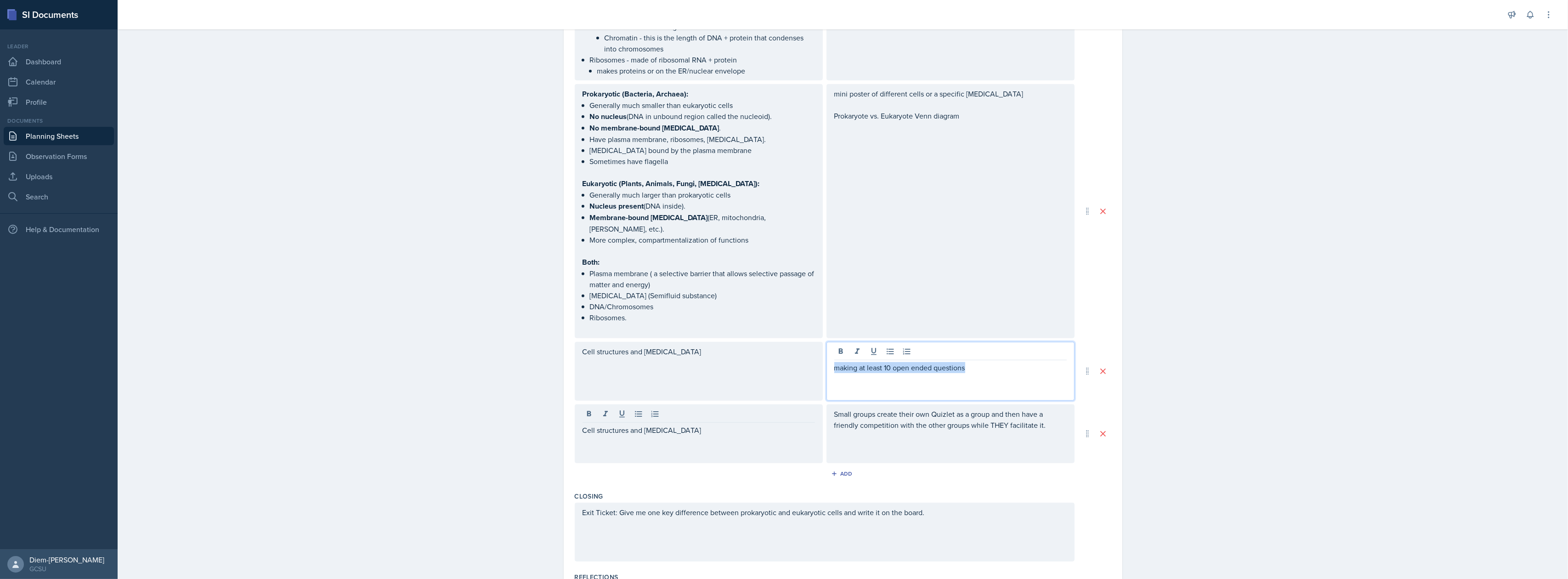
drag, startPoint x: 979, startPoint y: 344, endPoint x: 825, endPoint y: 351, distance: 154.2
click at [827, 351] on div "making at least 10 open ended questions" at bounding box center [951, 371] width 248 height 59
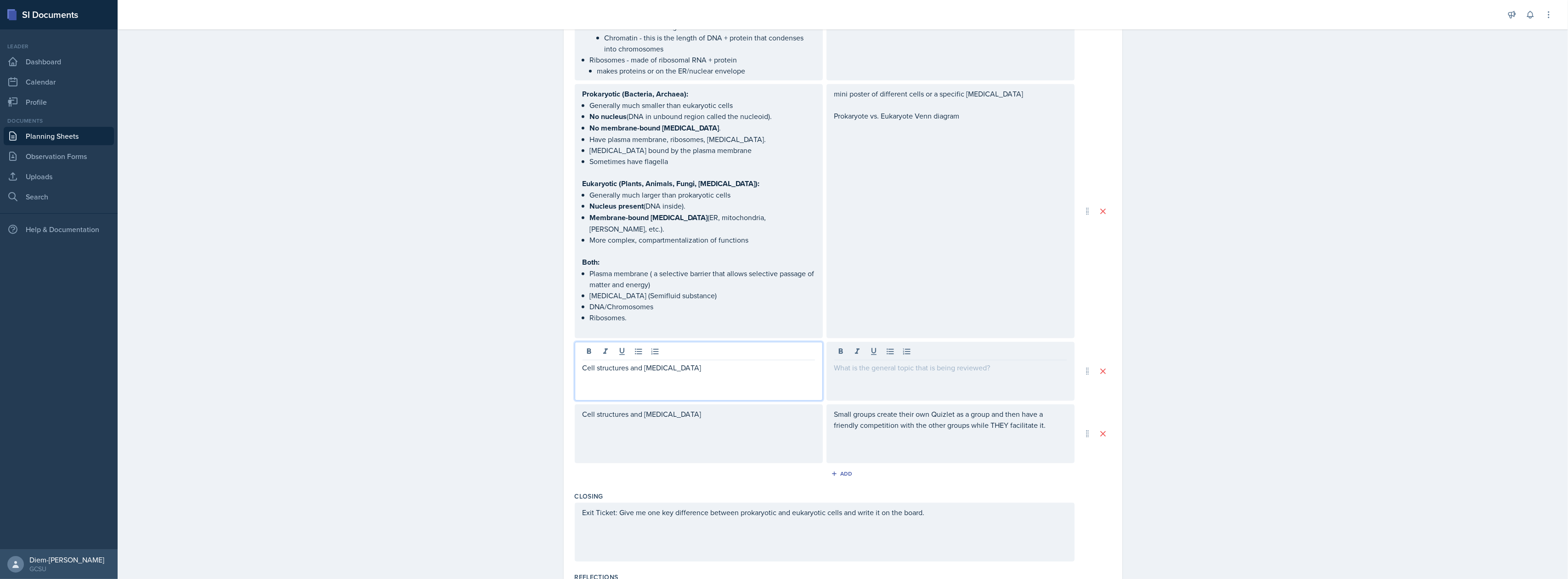
click at [704, 342] on div "Cell structures and [MEDICAL_DATA]" at bounding box center [699, 371] width 248 height 59
click at [802, 362] on p "Cell structures and [MEDICAL_DATA]" at bounding box center [699, 368] width 233 height 11
click at [864, 342] on div at bounding box center [951, 371] width 248 height 59
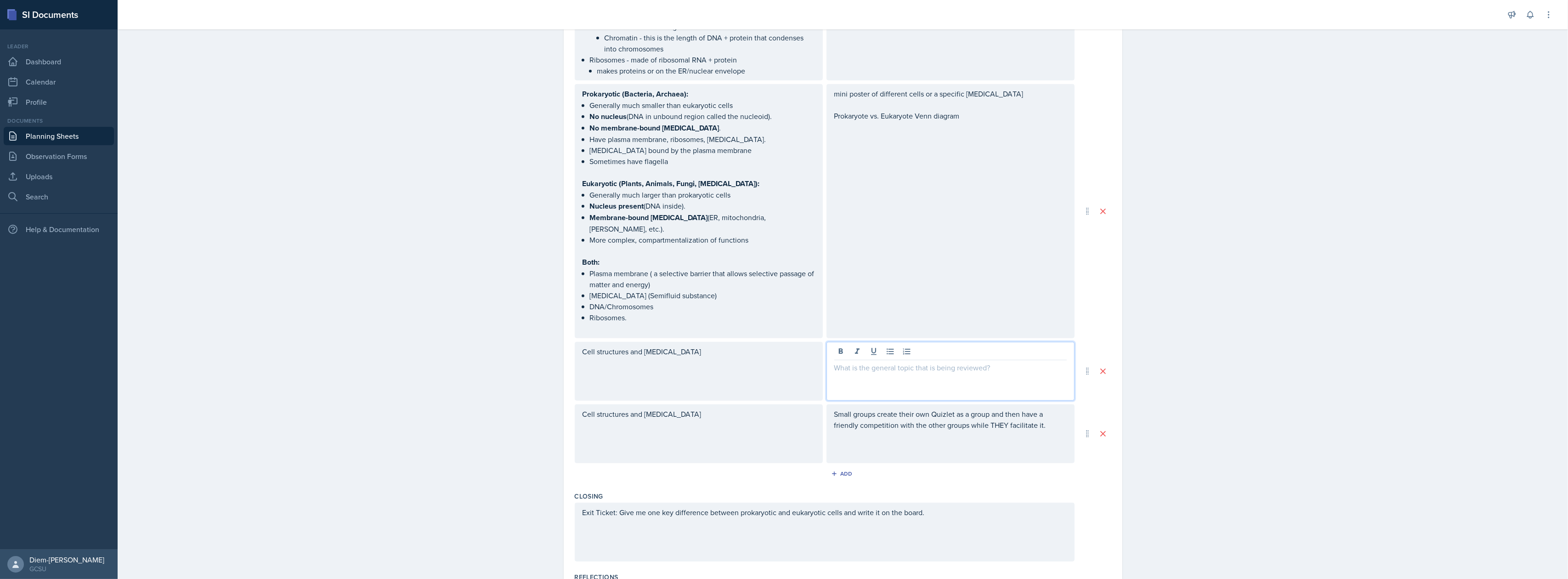
scroll to position [598, 0]
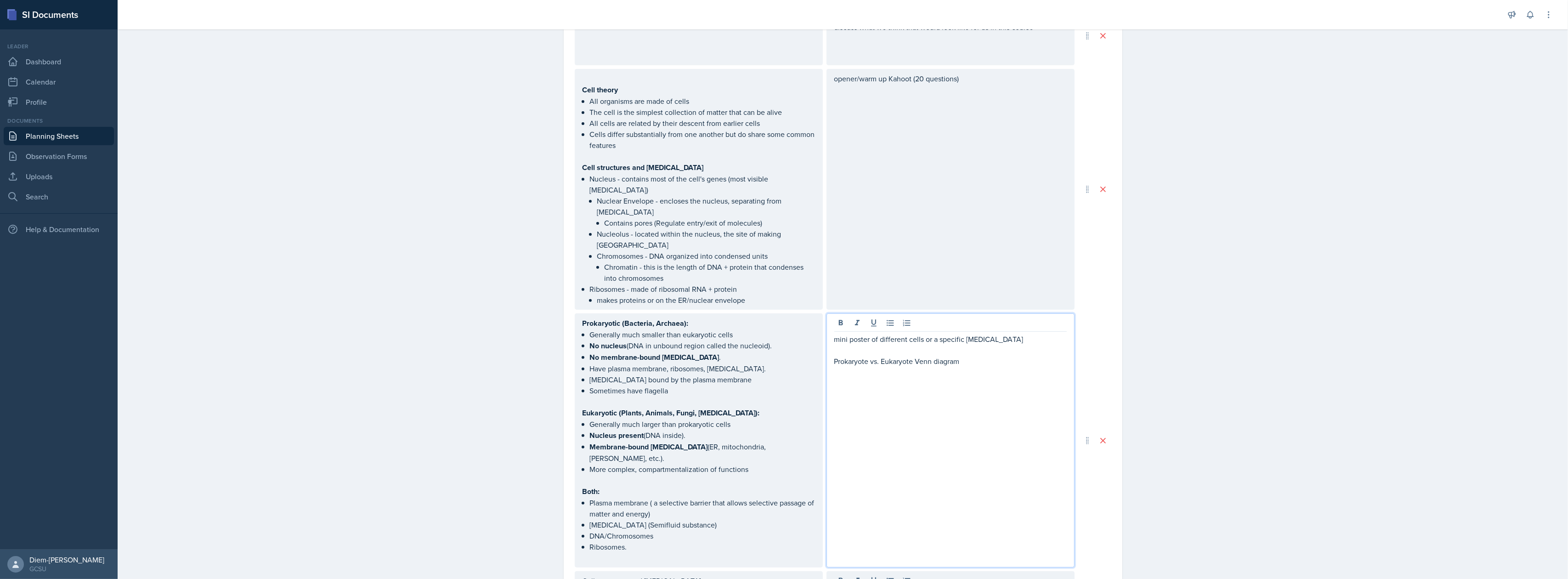
click at [892, 356] on p "Prokaryote vs. Eukaryote Venn diagram" at bounding box center [951, 361] width 233 height 11
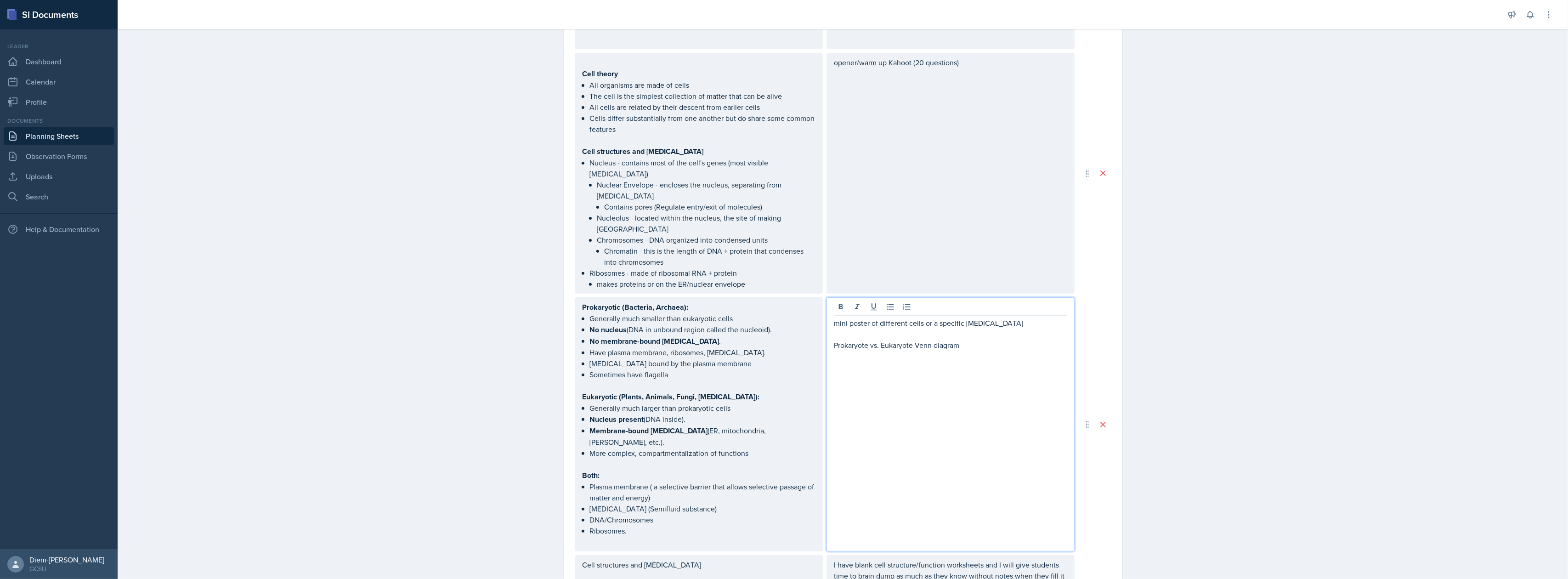
click at [932, 340] on p "Prokaryote vs. Eukaryote Venn diagram" at bounding box center [951, 345] width 233 height 11
click at [964, 340] on p "Prokaryote vs. Eukaryote Venn diagram" at bounding box center [951, 345] width 233 height 11
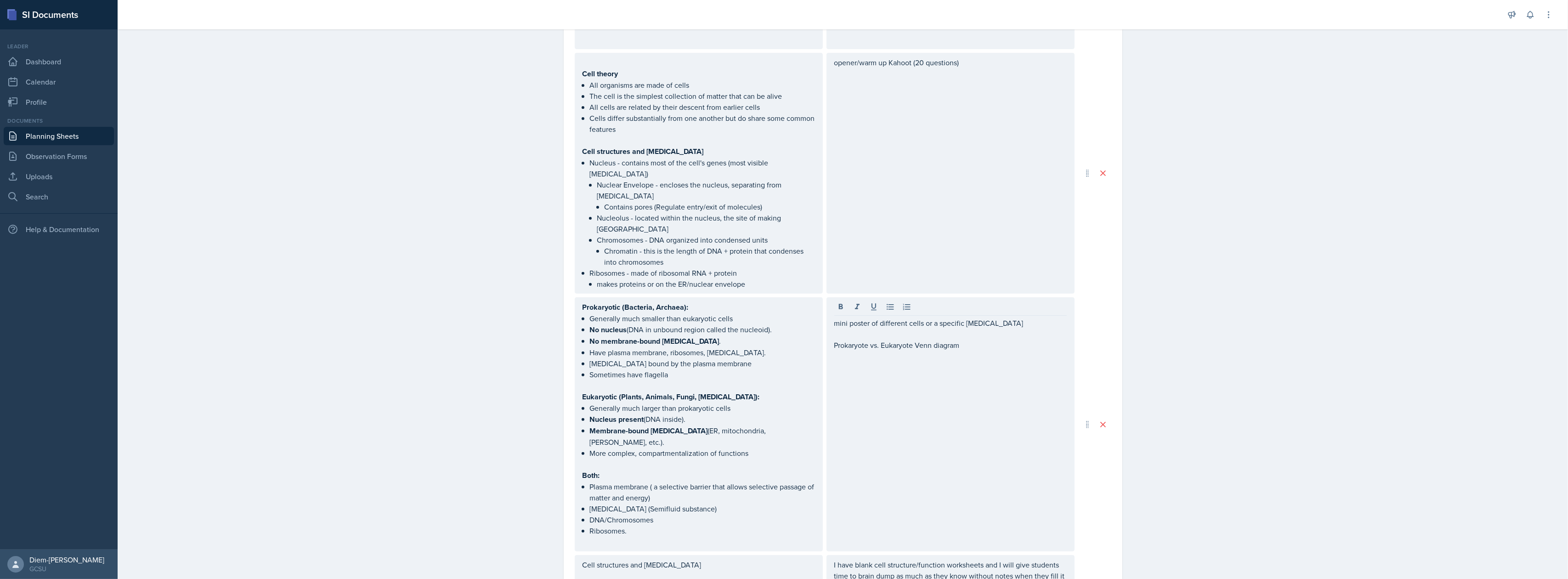
click at [995, 306] on div "mini poster of different cells or a specific organelle Prokaryote vs. Eukaryote…" at bounding box center [951, 424] width 248 height 254
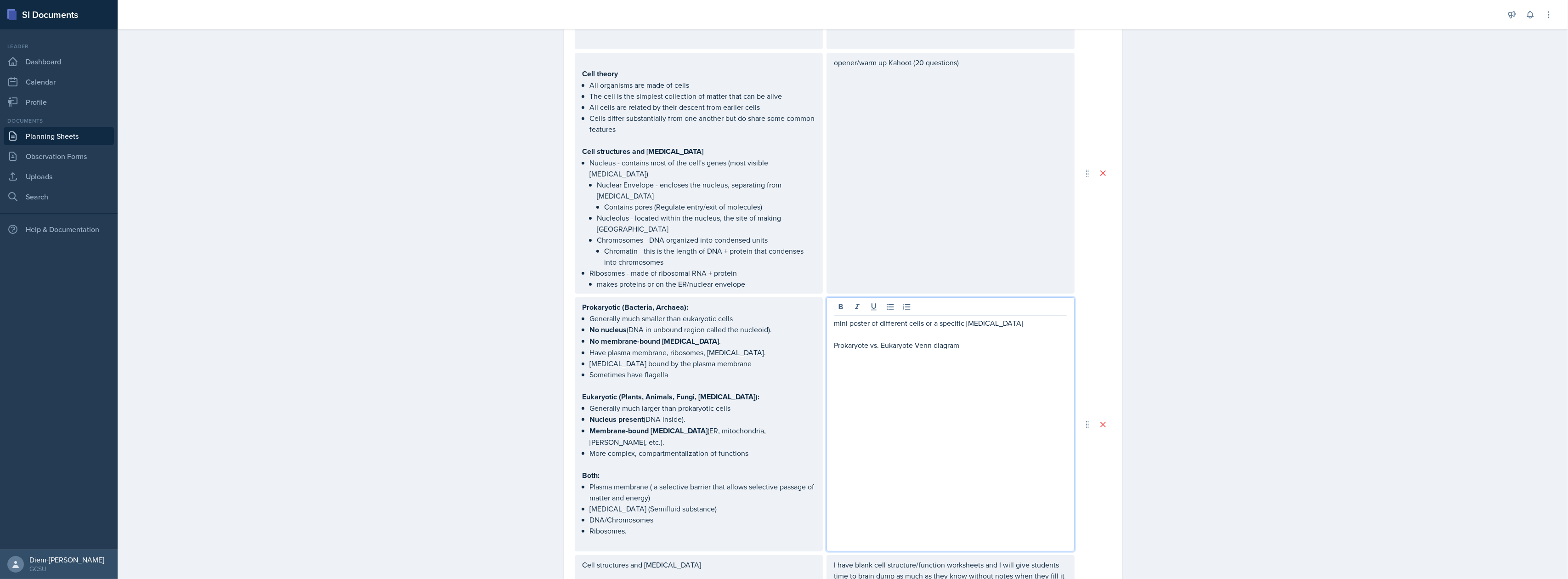
click at [996, 318] on p "mini poster of different cells or a specific [MEDICAL_DATA]" at bounding box center [951, 323] width 233 height 11
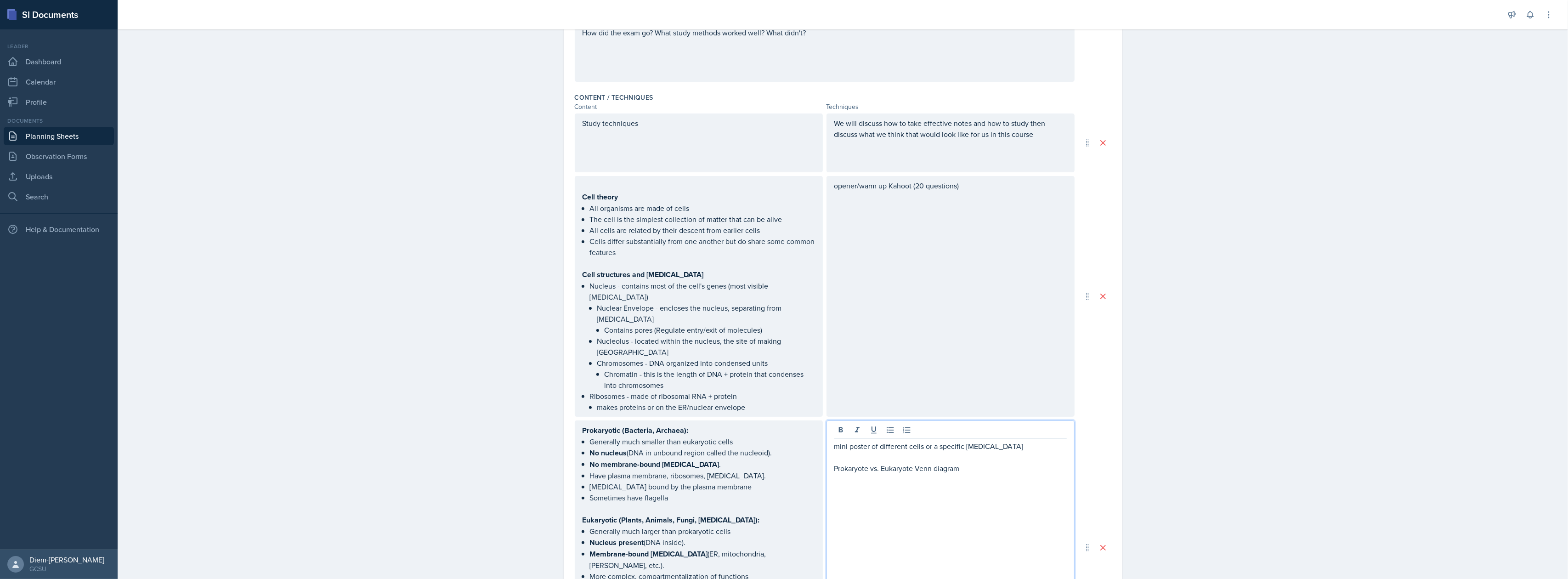
scroll to position [247, 0]
click at [657, 134] on div "Study techniques" at bounding box center [699, 133] width 233 height 33
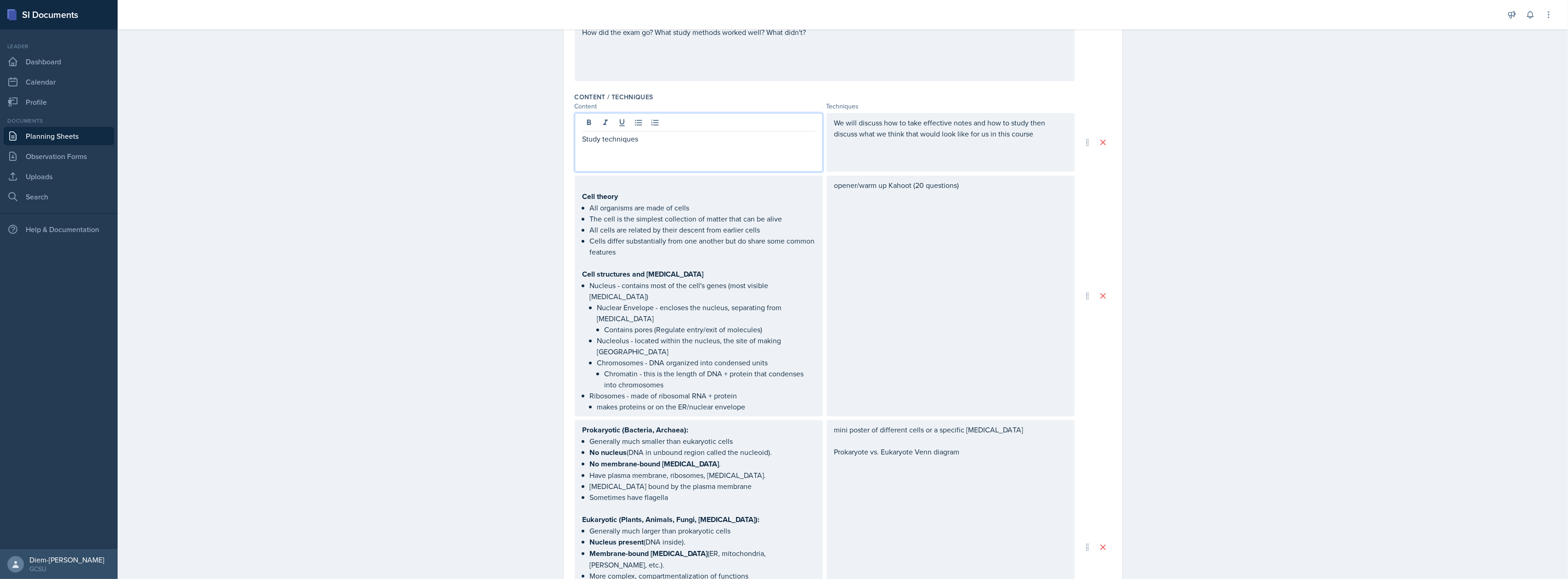
click at [651, 177] on div "Cell theory All organisms are made of cells The cell is the simplest collection…" at bounding box center [699, 295] width 248 height 240
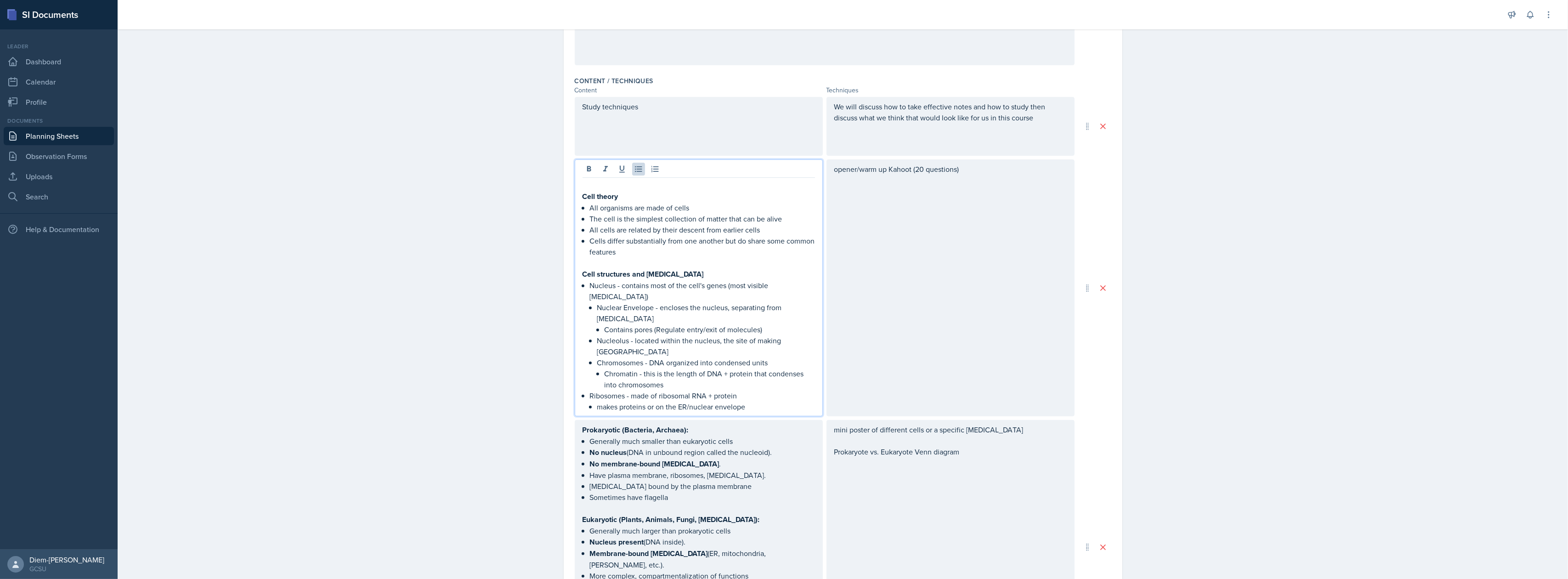
click at [870, 141] on div "We will discuss how to take effective notes and how to study then discuss what …" at bounding box center [951, 126] width 248 height 59
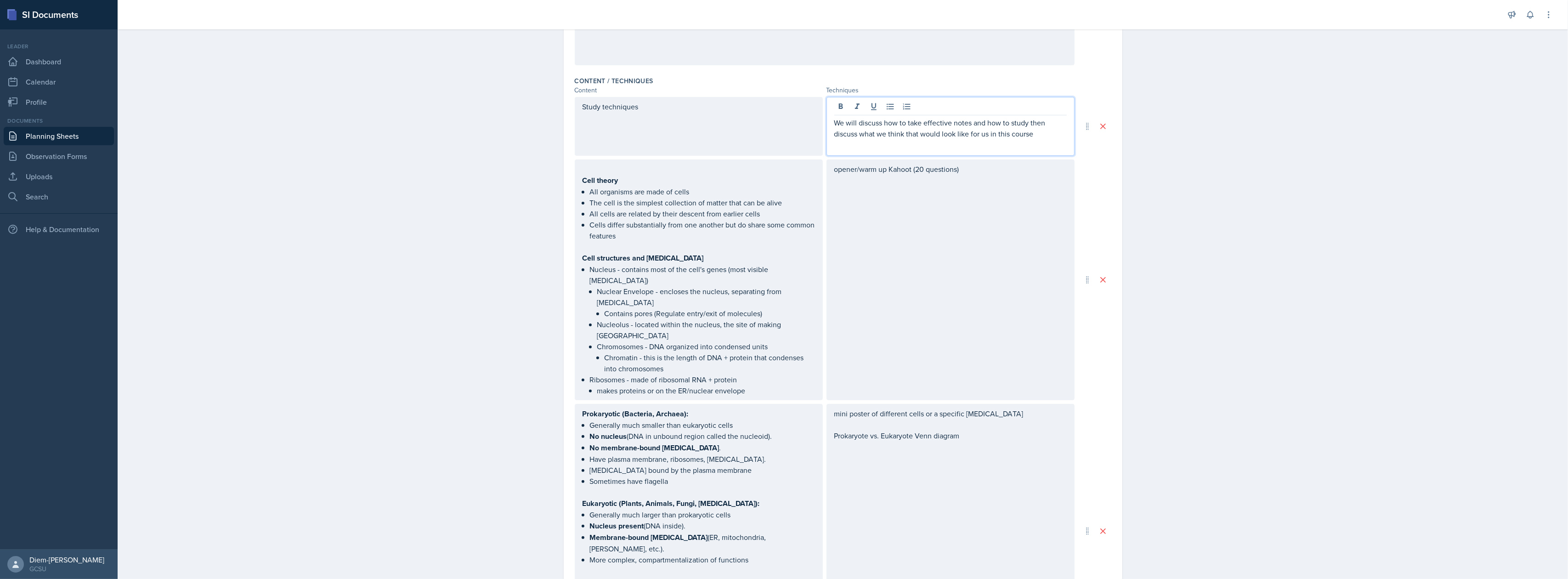
scroll to position [278, 0]
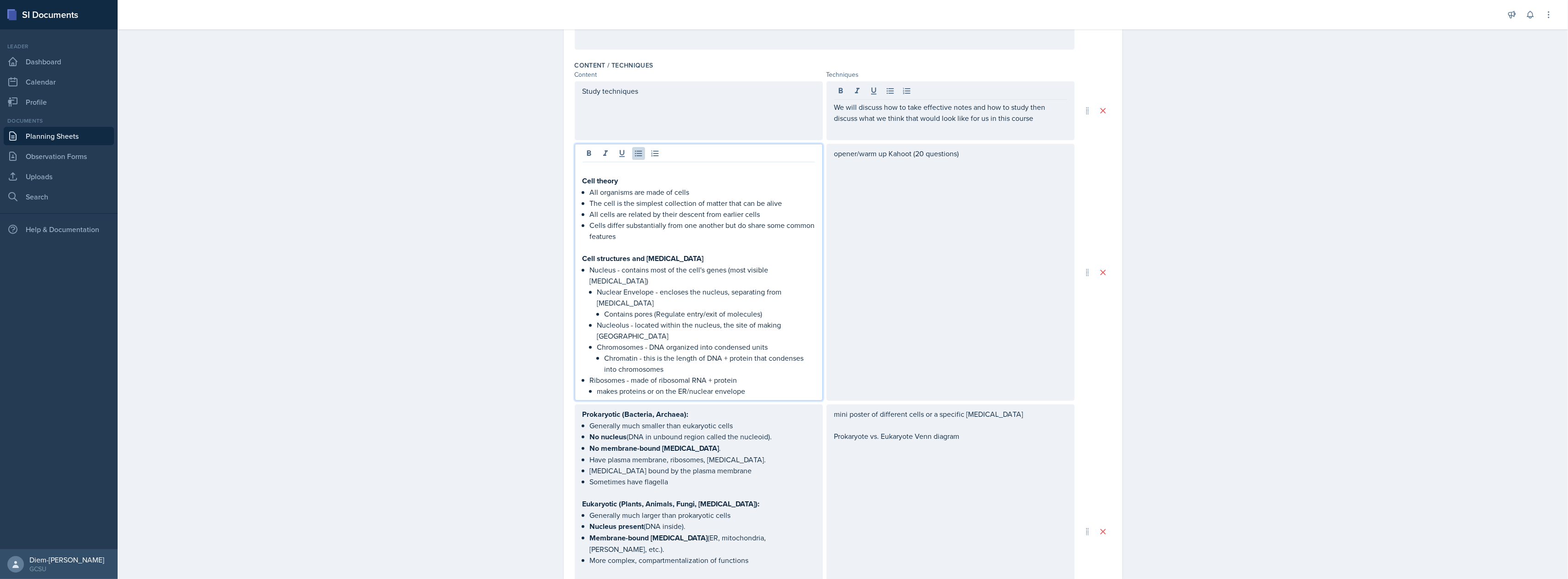
click at [590, 197] on ul "All organisms are made of cells The cell is the simplest collection of matter t…" at bounding box center [702, 214] width 225 height 55
click at [583, 186] on p "Cell theory" at bounding box center [699, 181] width 233 height 12
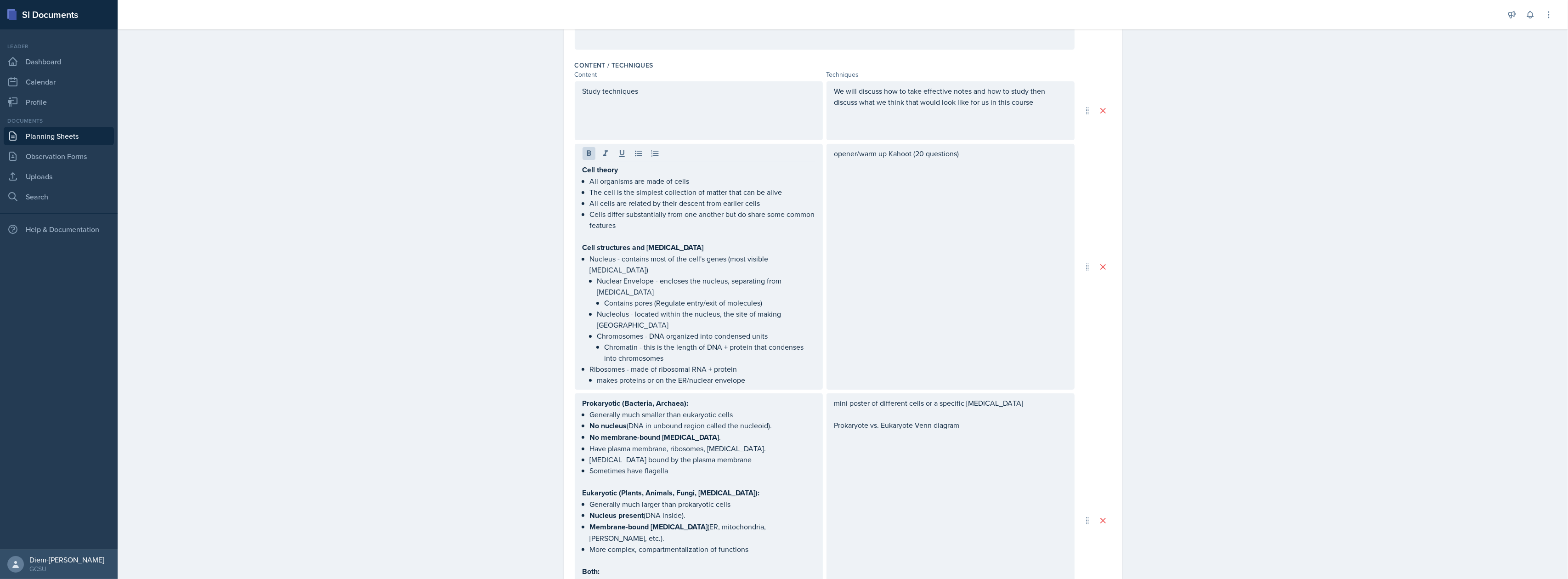
click at [934, 249] on div "opener/warm up Kahoot (20 questions)" at bounding box center [951, 267] width 248 height 246
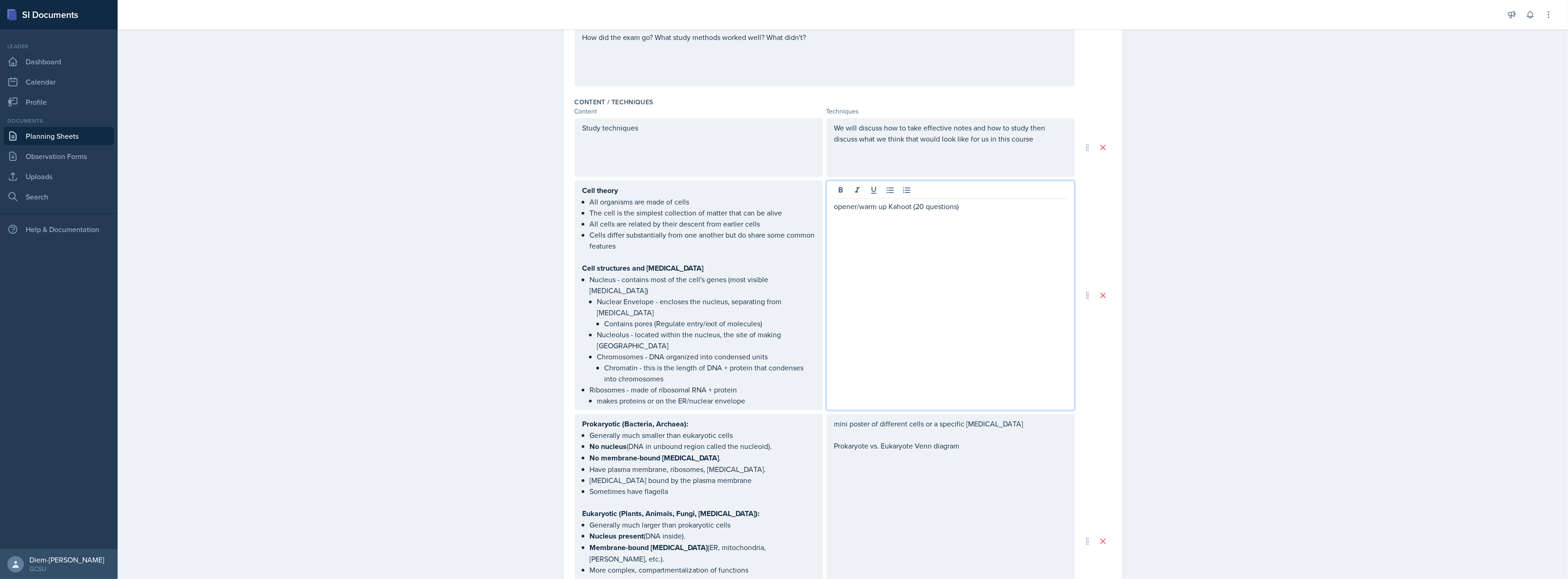
scroll to position [172, 0]
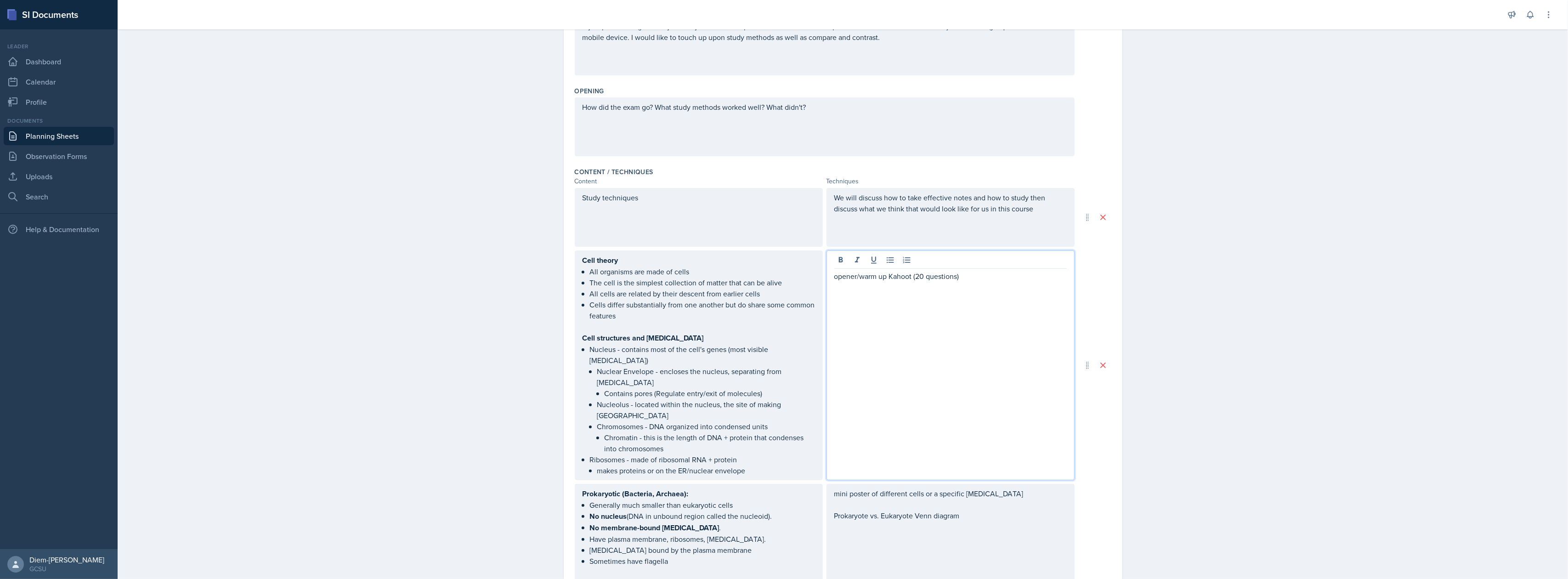
click at [967, 317] on div "opener/warm up Kahoot (20 questions)" at bounding box center [951, 365] width 248 height 230
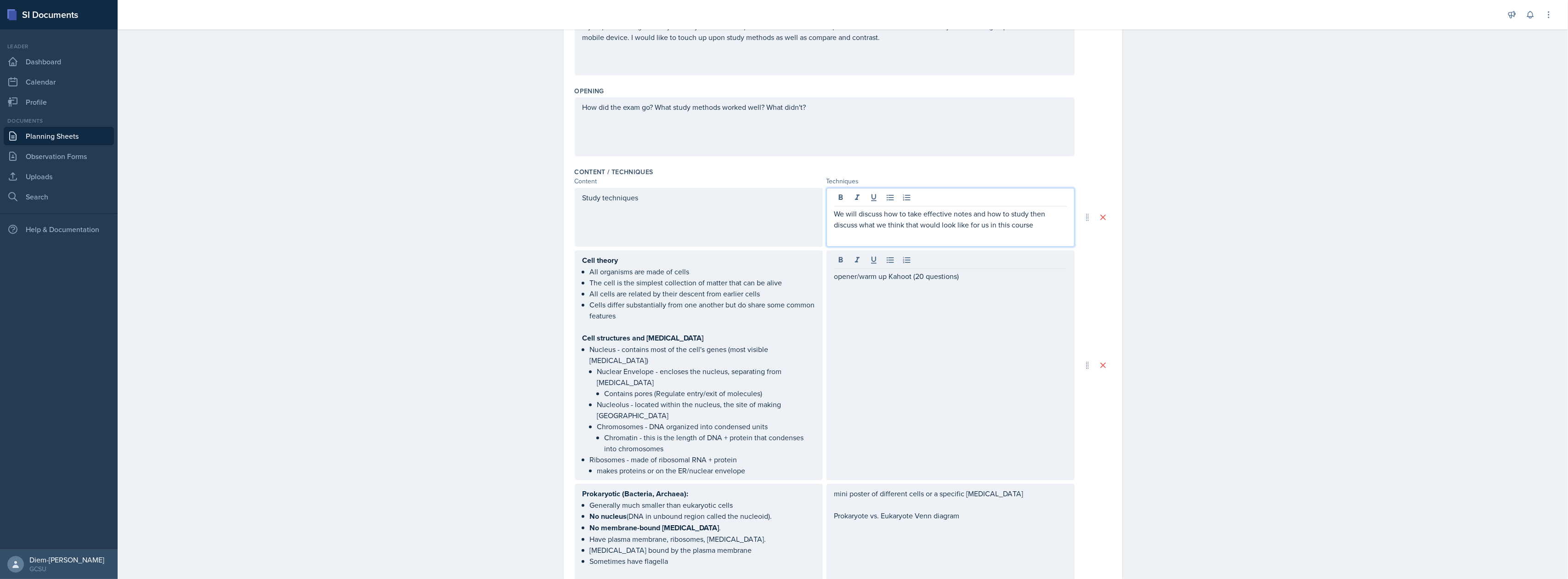
scroll to position [188, 0]
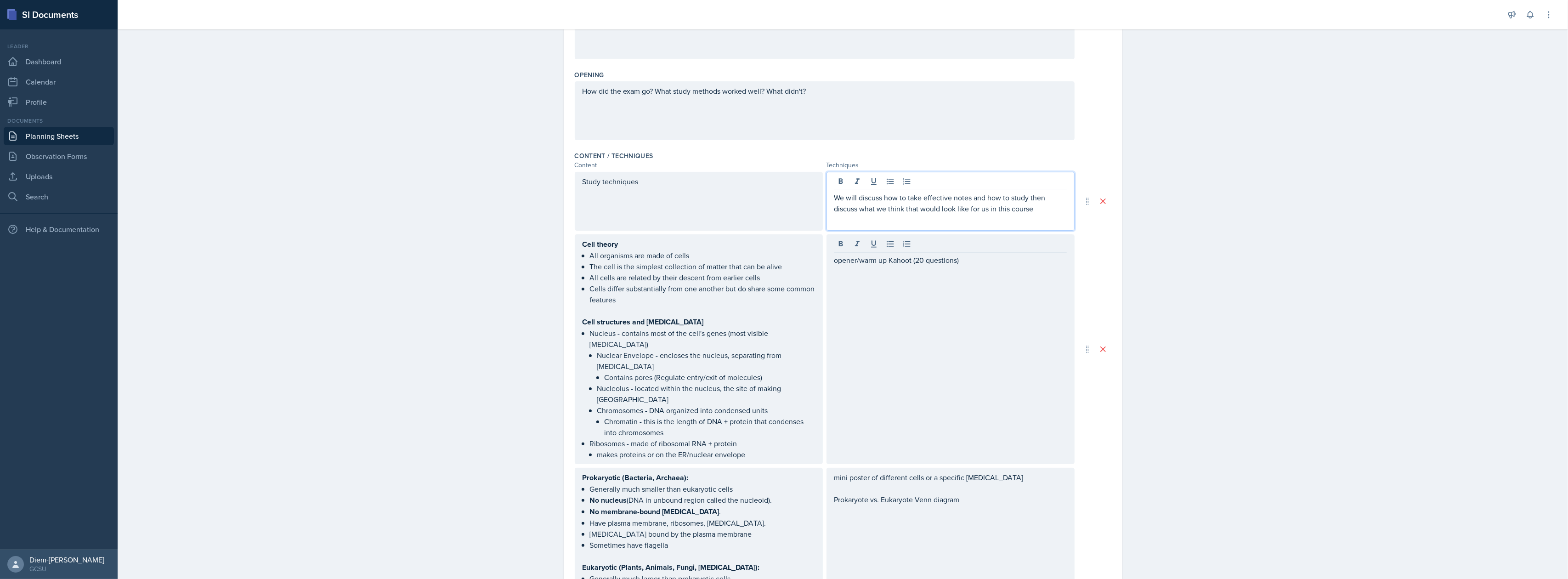
click at [927, 217] on p at bounding box center [951, 220] width 233 height 11
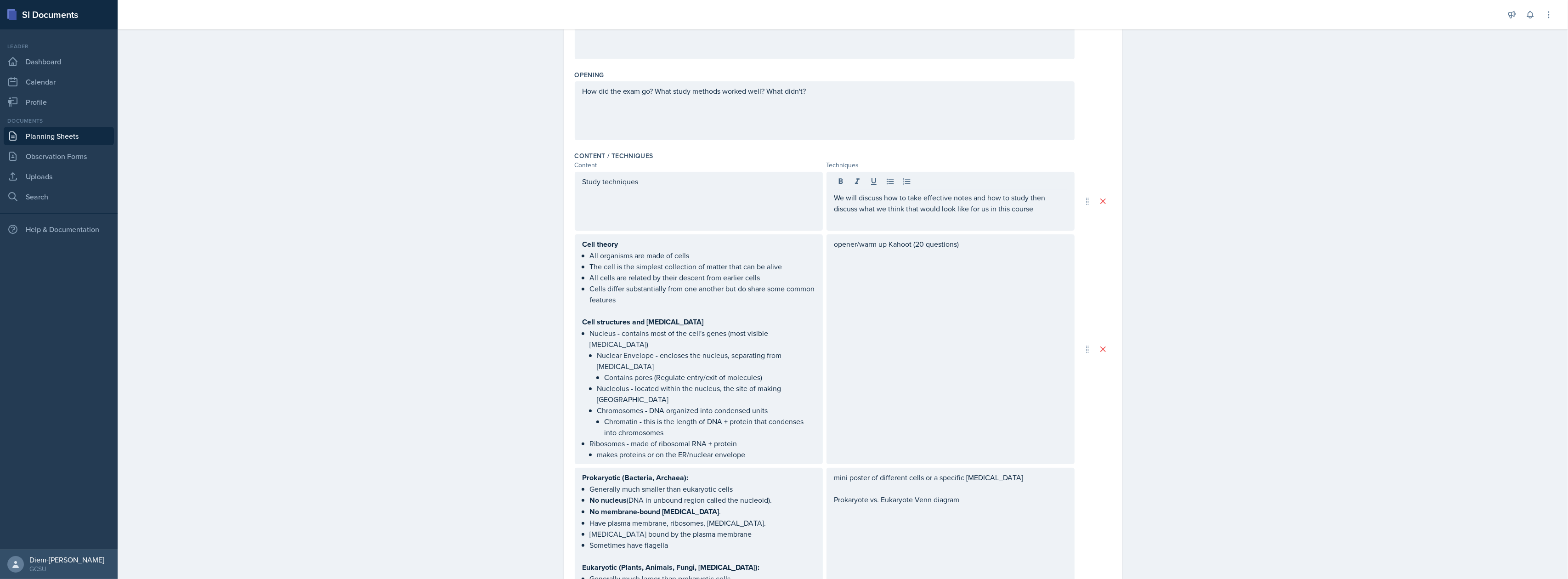
click at [1003, 343] on div "opener/warm up Kahoot (20 questions)" at bounding box center [951, 349] width 248 height 230
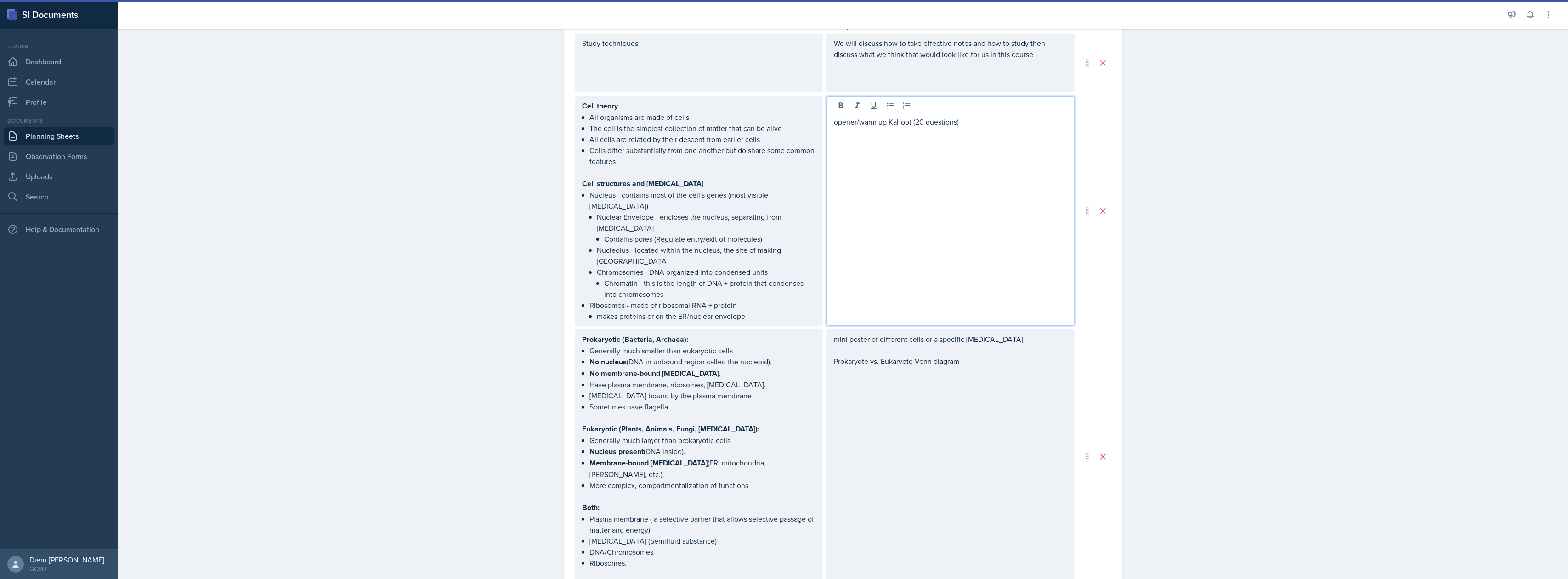
scroll to position [510, 0]
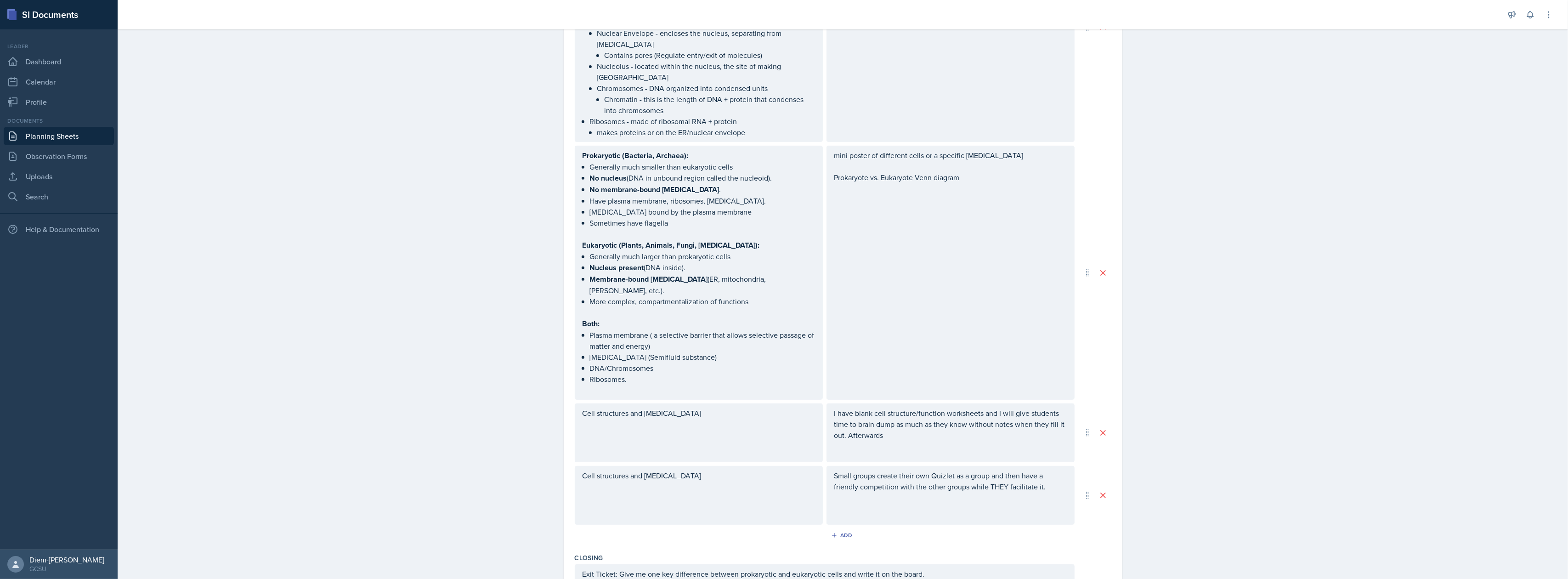
click at [888, 418] on div "I have blank cell structure/function worksheets and I will give students time t…" at bounding box center [951, 433] width 248 height 59
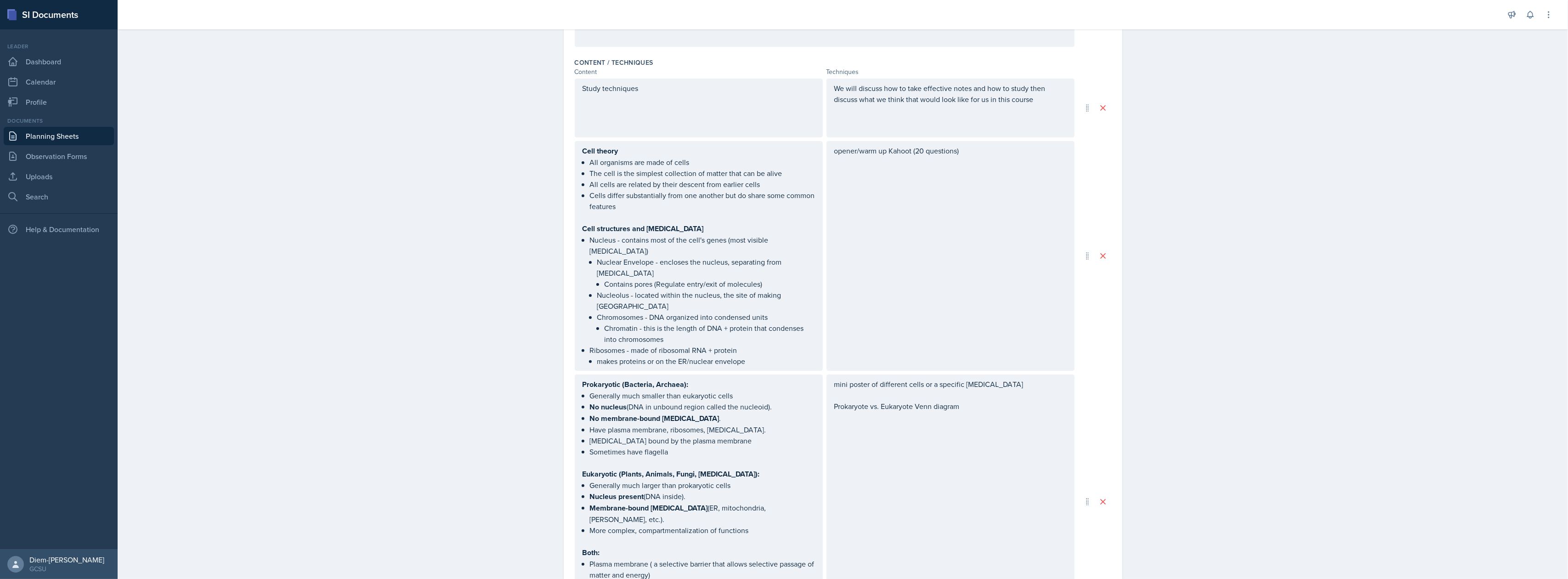
click at [907, 405] on div "mini poster of different cells or a specific organelle Prokaryote vs. Eukaryote…" at bounding box center [951, 501] width 248 height 254
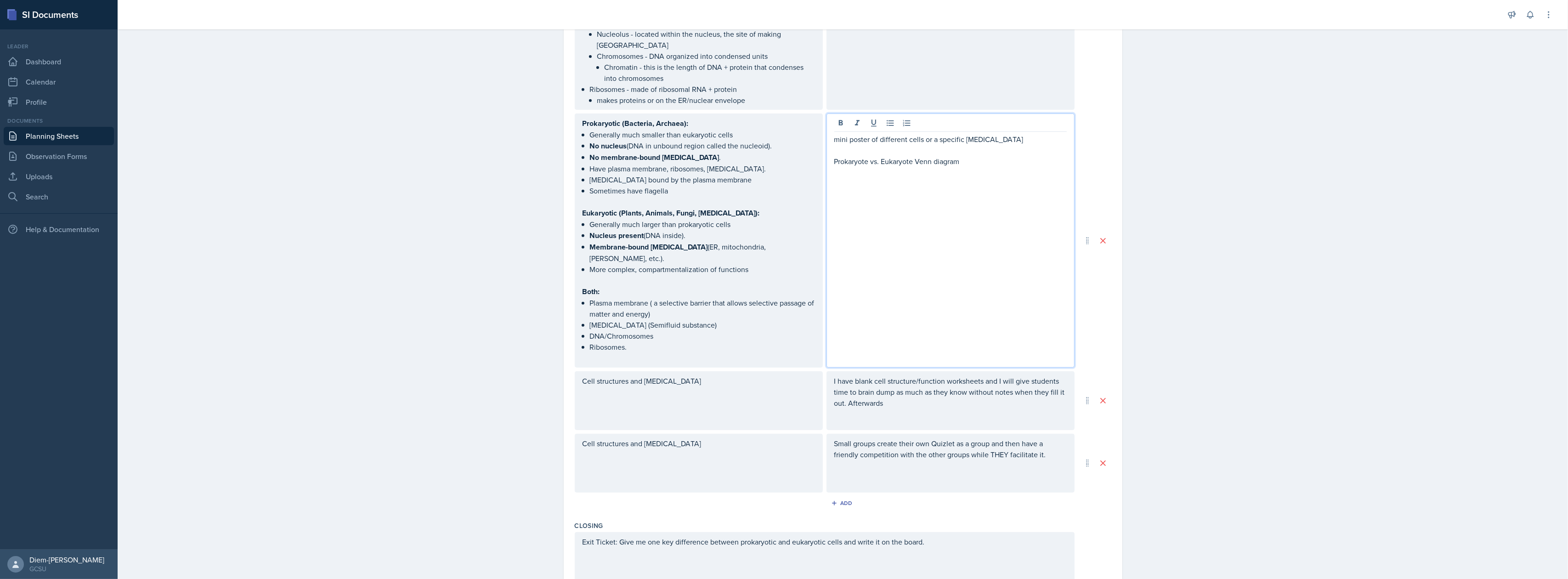
click at [922, 387] on div "I have blank cell structure/function worksheets and I will give students time t…" at bounding box center [951, 401] width 248 height 59
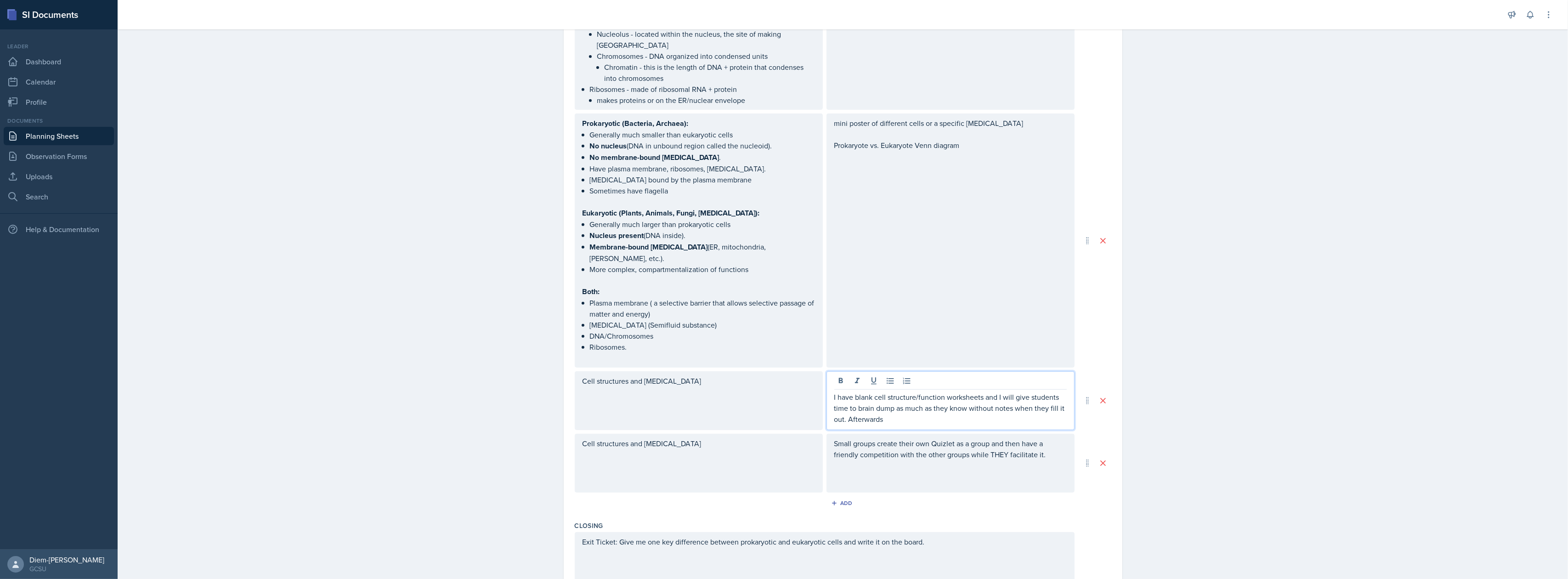
scroll to position [558, 0]
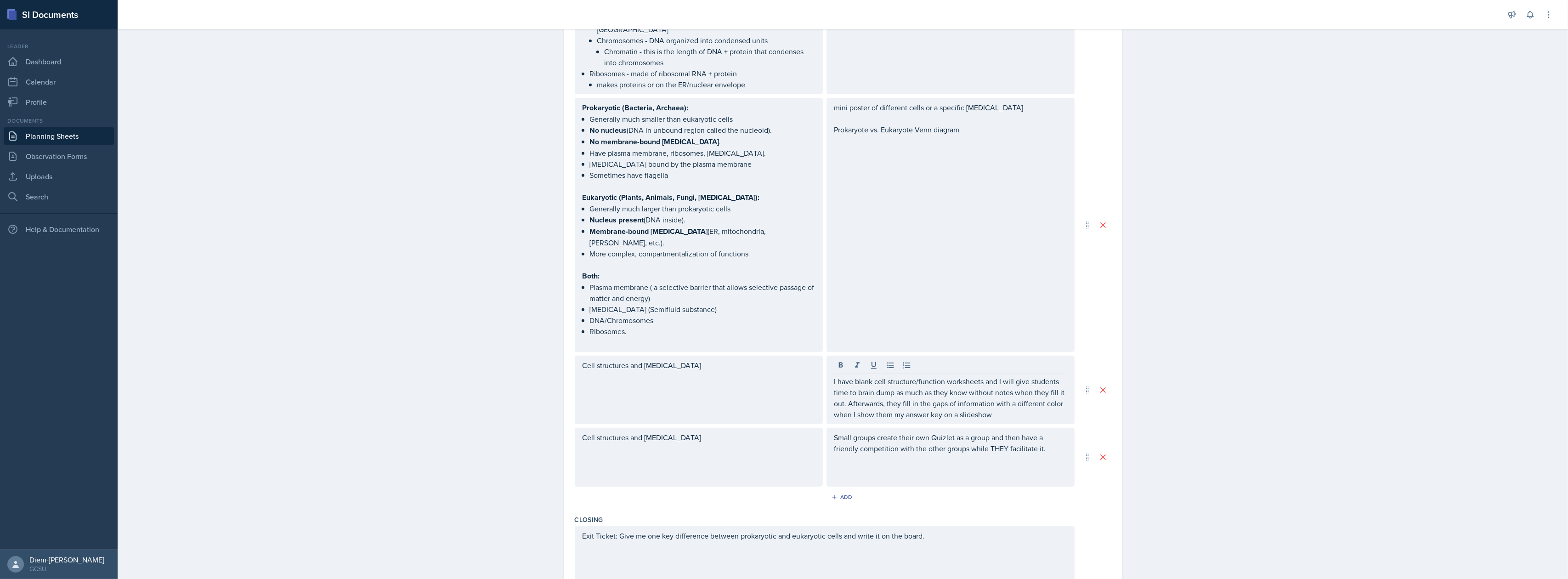
click at [917, 437] on div "Small groups create their own Quizlet as a group and then have a friendly compe…" at bounding box center [951, 457] width 248 height 59
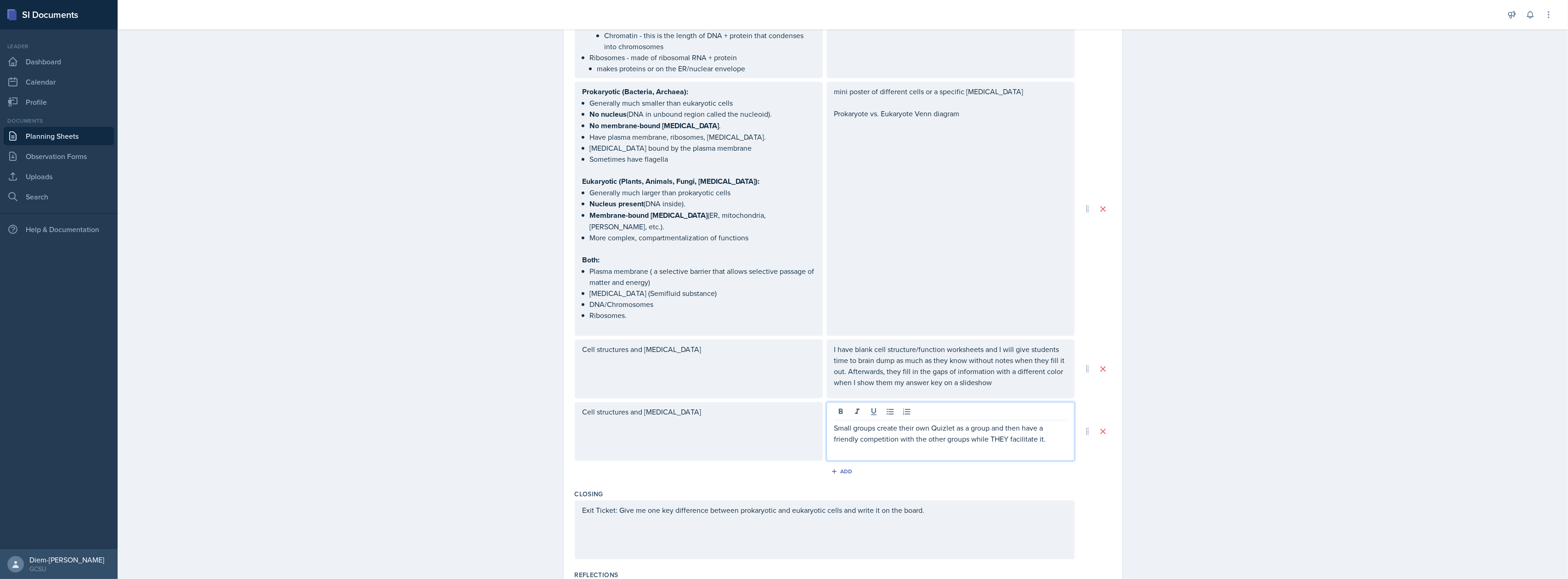
click at [958, 423] on p "Small groups create their own Quizlet as a group and then have a friendly compe…" at bounding box center [951, 433] width 233 height 22
click at [695, 416] on div "Cell structures and [MEDICAL_DATA]" at bounding box center [699, 431] width 248 height 59
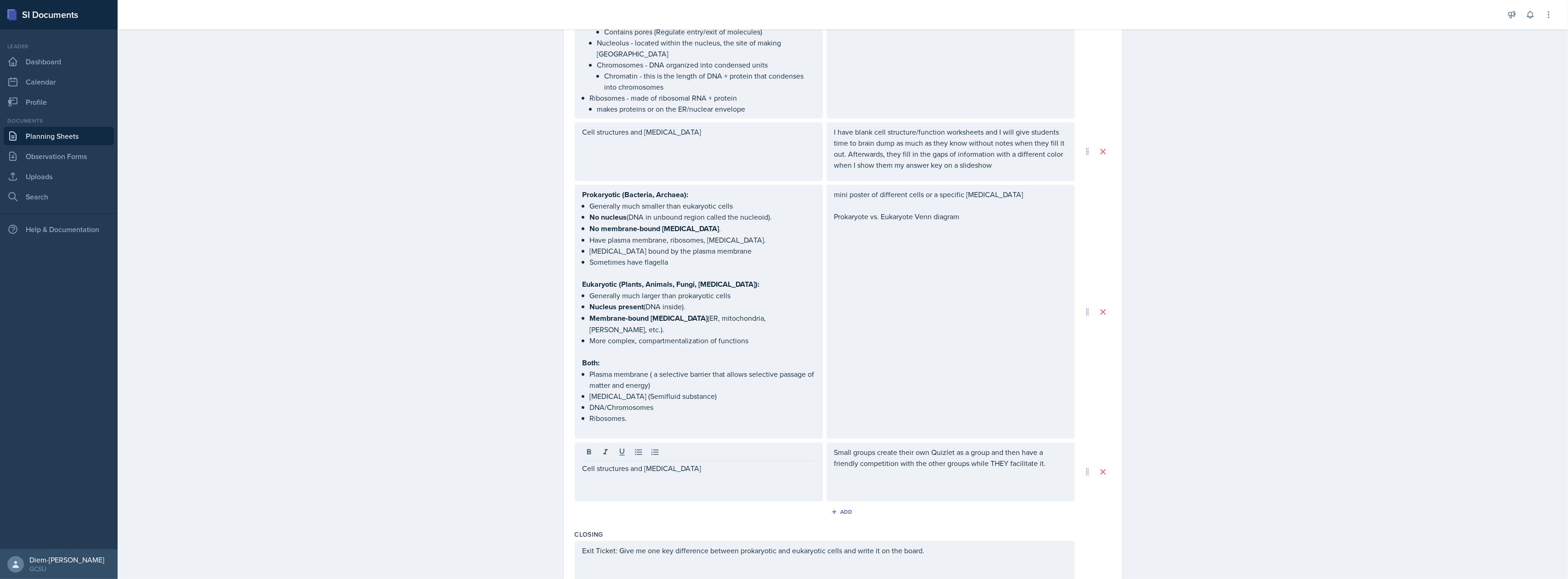
scroll to position [468, 0]
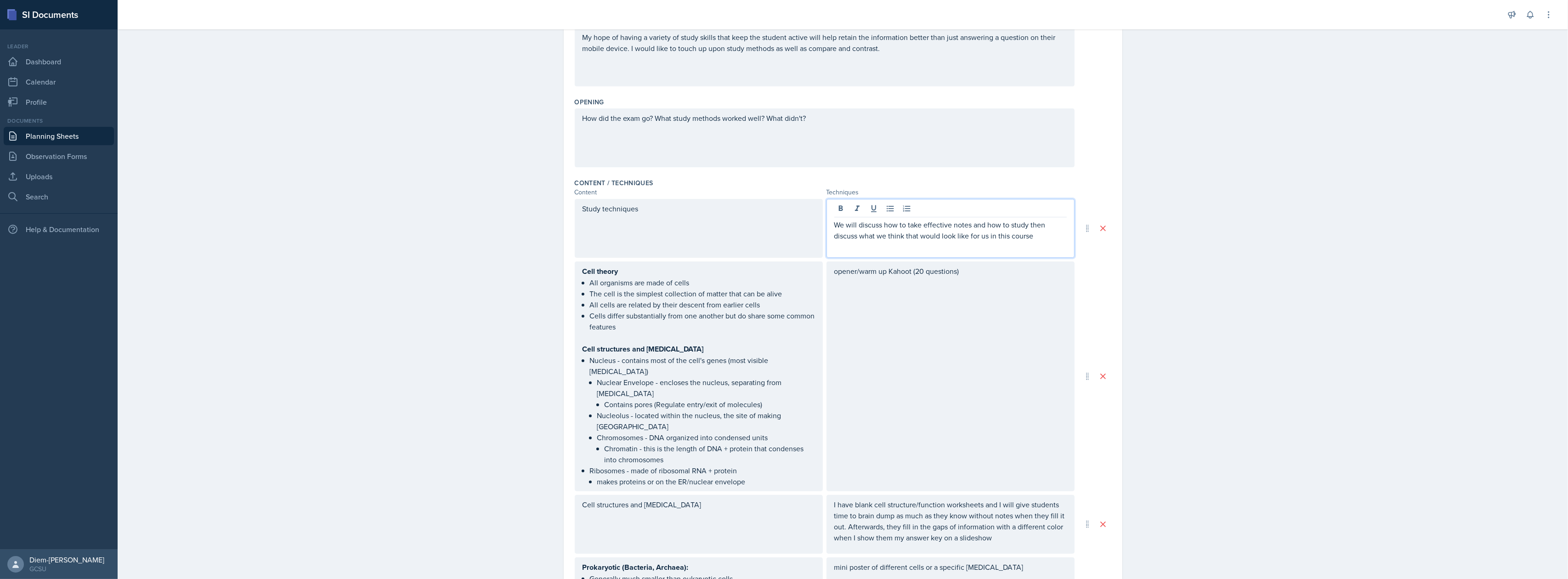
click at [973, 219] on p "We will discuss how to take effective notes and how to study then discuss what …" at bounding box center [951, 230] width 233 height 22
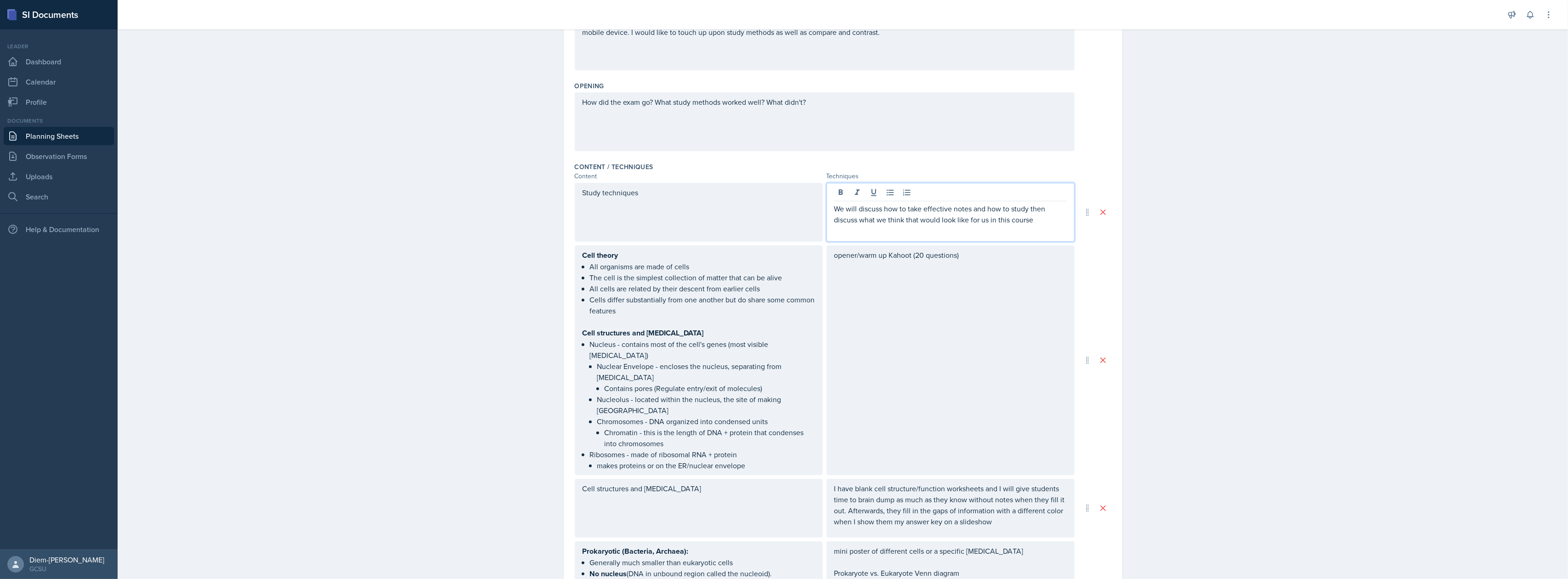
click at [1039, 226] on p at bounding box center [951, 231] width 233 height 11
click at [653, 193] on div "Study techniques" at bounding box center [699, 212] width 248 height 59
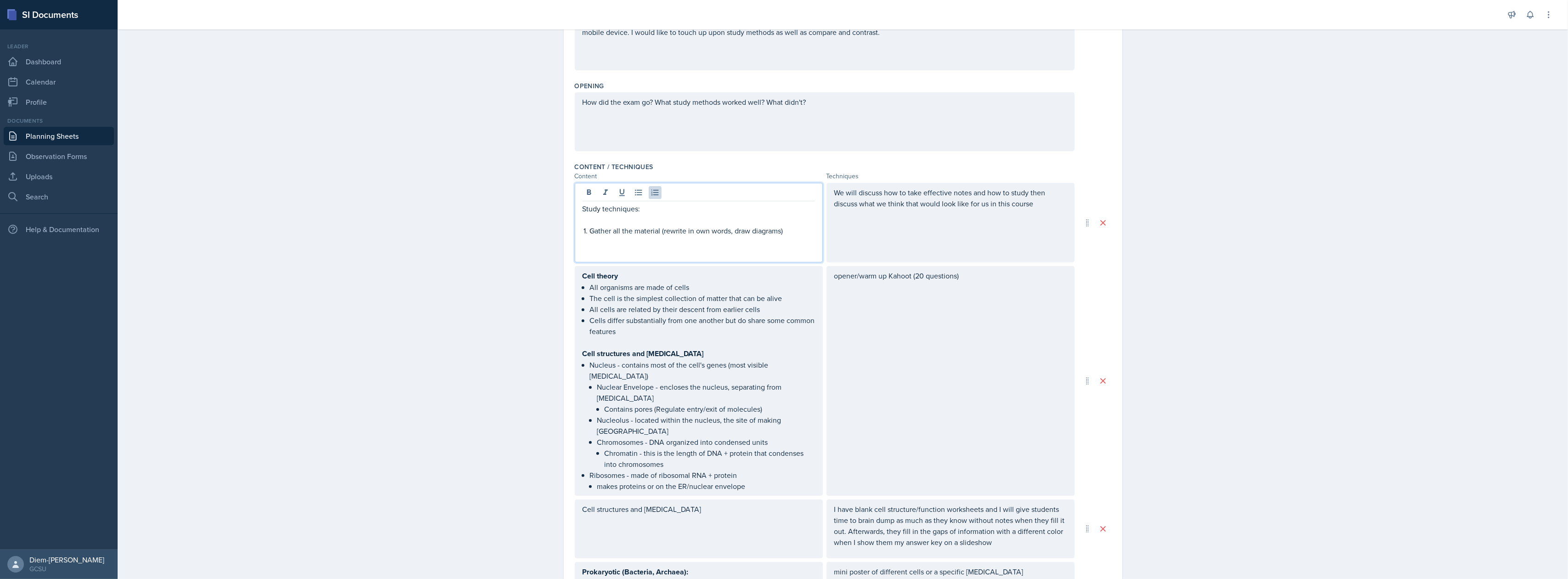
scroll to position [483, 0]
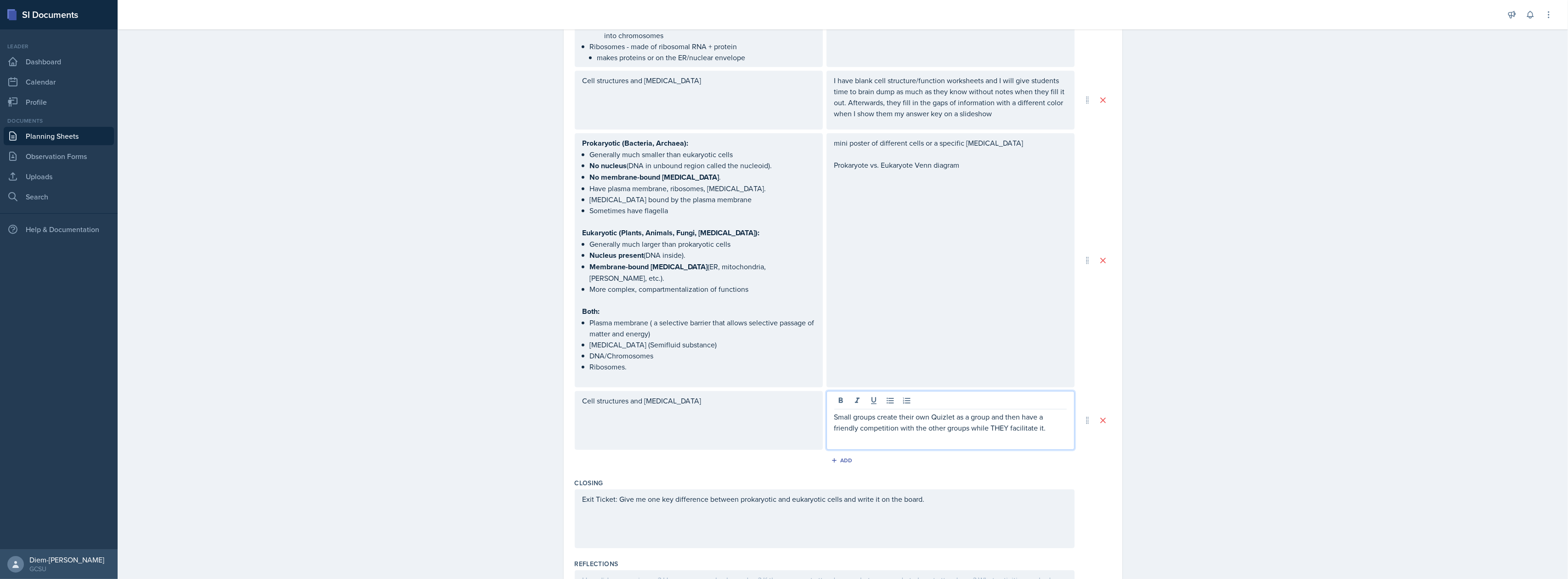
click at [919, 412] on p "Small groups create their own Quizlet as a group and then have a friendly compe…" at bounding box center [951, 423] width 233 height 22
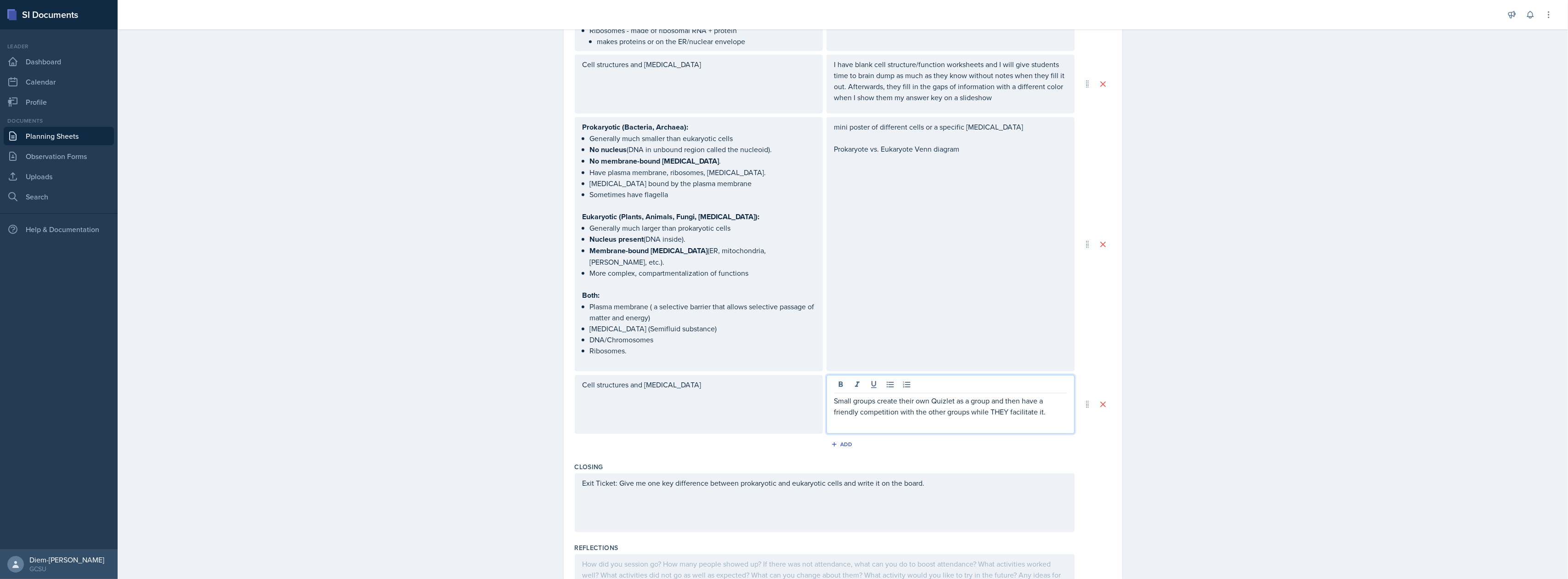
click at [1015, 395] on p "Small groups create their own Quizlet as a group and then have a friendly compe…" at bounding box center [951, 406] width 233 height 22
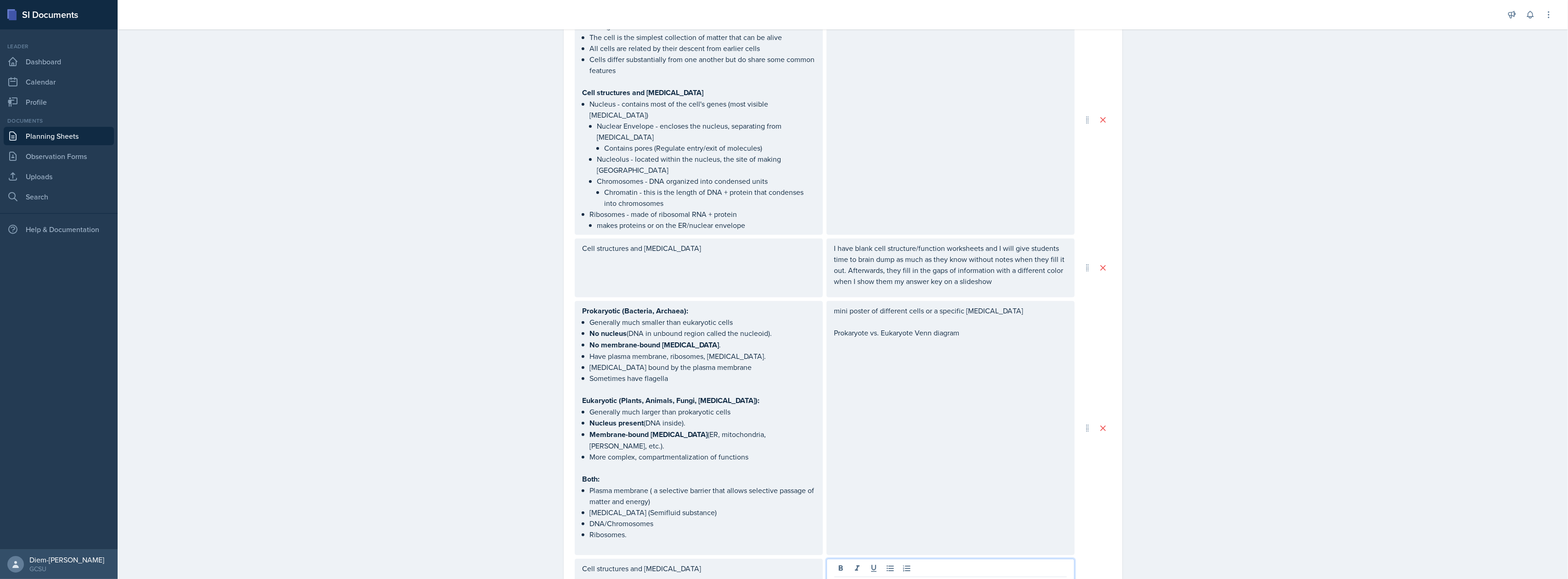
scroll to position [360, 0]
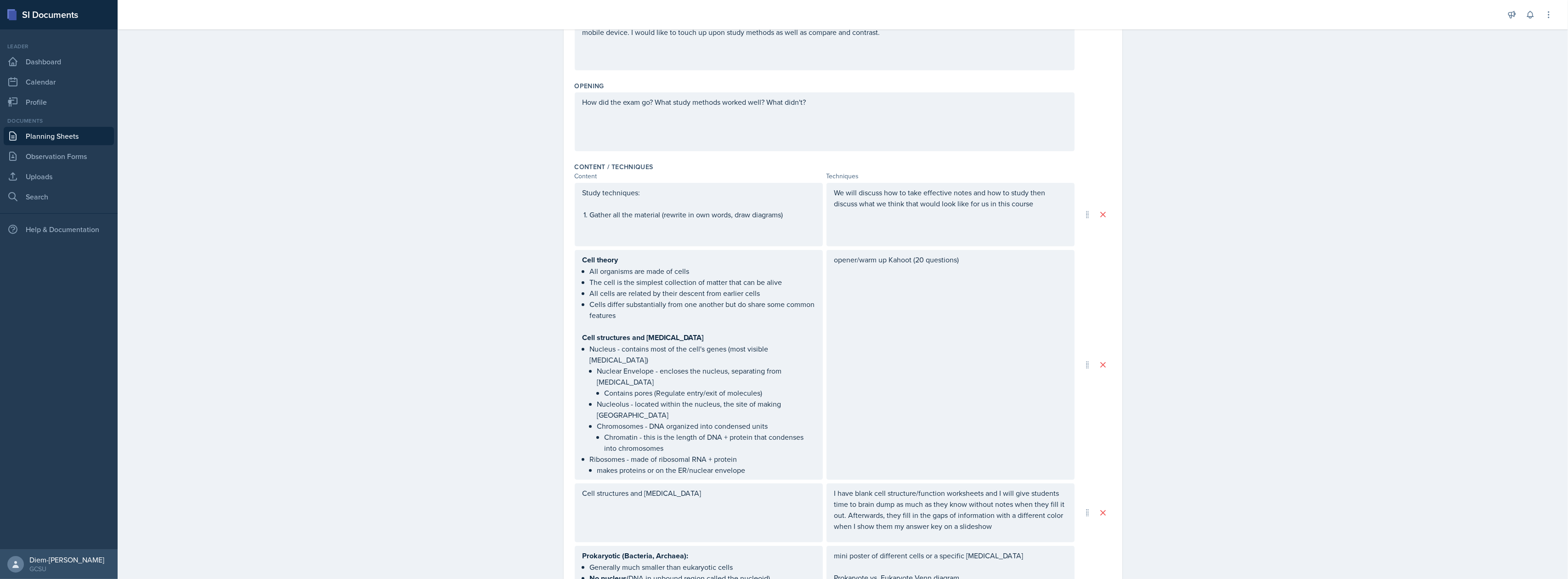
click at [983, 239] on div "We will discuss how to take effective notes and how to study then discuss what …" at bounding box center [951, 214] width 248 height 63
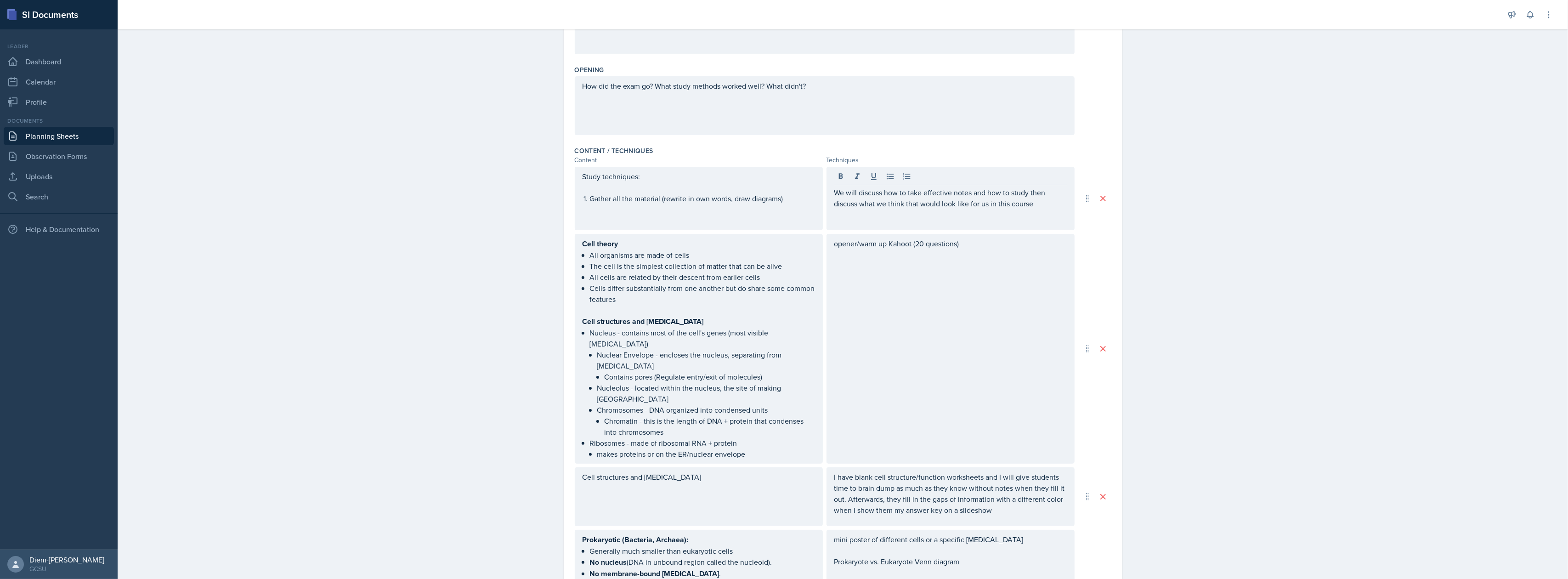
click at [992, 271] on div "opener/warm up Kahoot (20 questions)" at bounding box center [951, 348] width 248 height 230
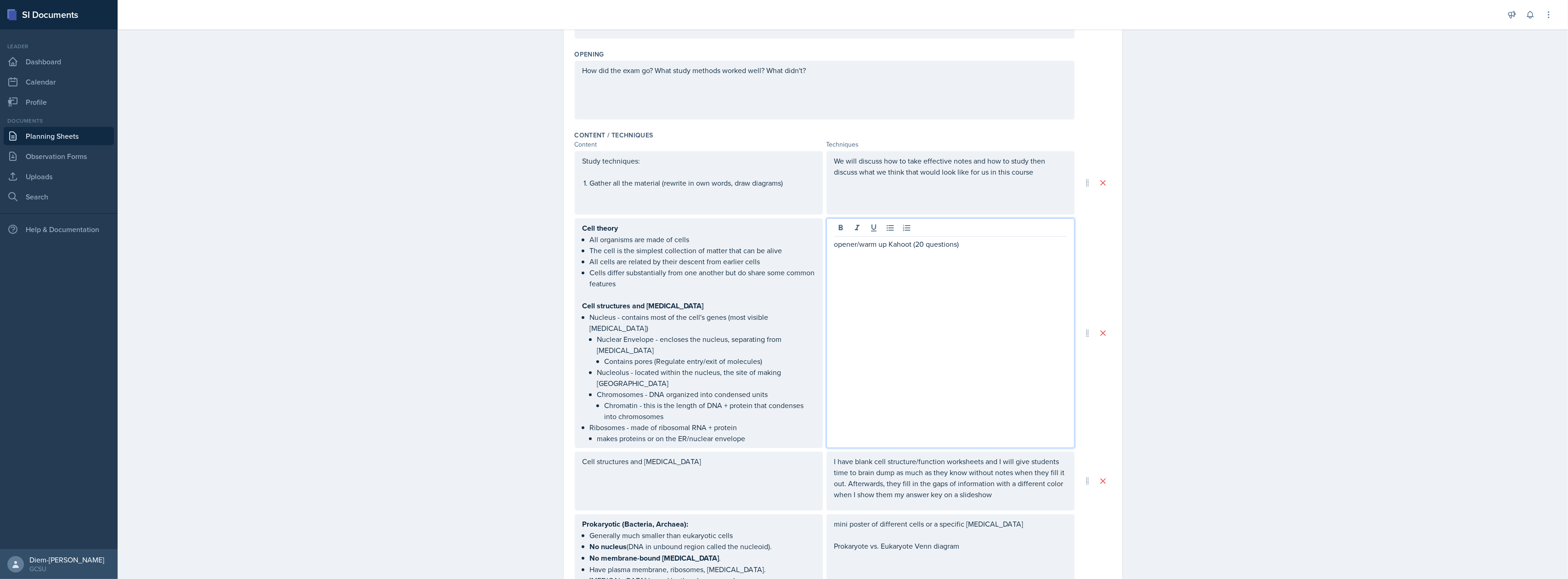
click at [997, 191] on div "We will discuss how to take effective notes and how to study then discuss what …" at bounding box center [951, 183] width 248 height 63
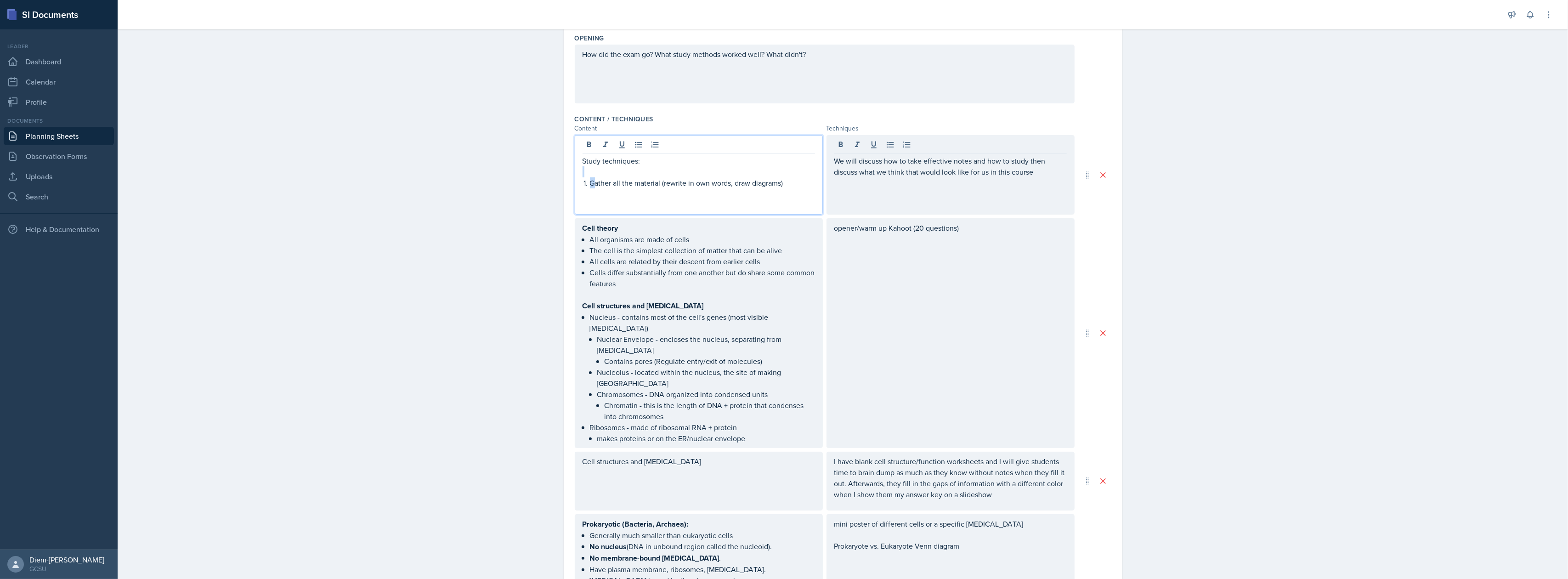
drag, startPoint x: 788, startPoint y: 168, endPoint x: 590, endPoint y: 184, distance: 198.6
click at [590, 184] on p "Gather all the material (rewrite in own words, draw diagrams)" at bounding box center [702, 183] width 225 height 11
click at [590, 184] on p "Gather all the material (rewrite in own words, draw diagrams)" at bounding box center [702, 183] width 225 height 11
drag, startPoint x: 586, startPoint y: 184, endPoint x: 761, endPoint y: 195, distance: 175.3
click at [761, 195] on div "Study techniques: Gather all the material (rewrite in own words, draw diagrams)" at bounding box center [699, 183] width 233 height 55
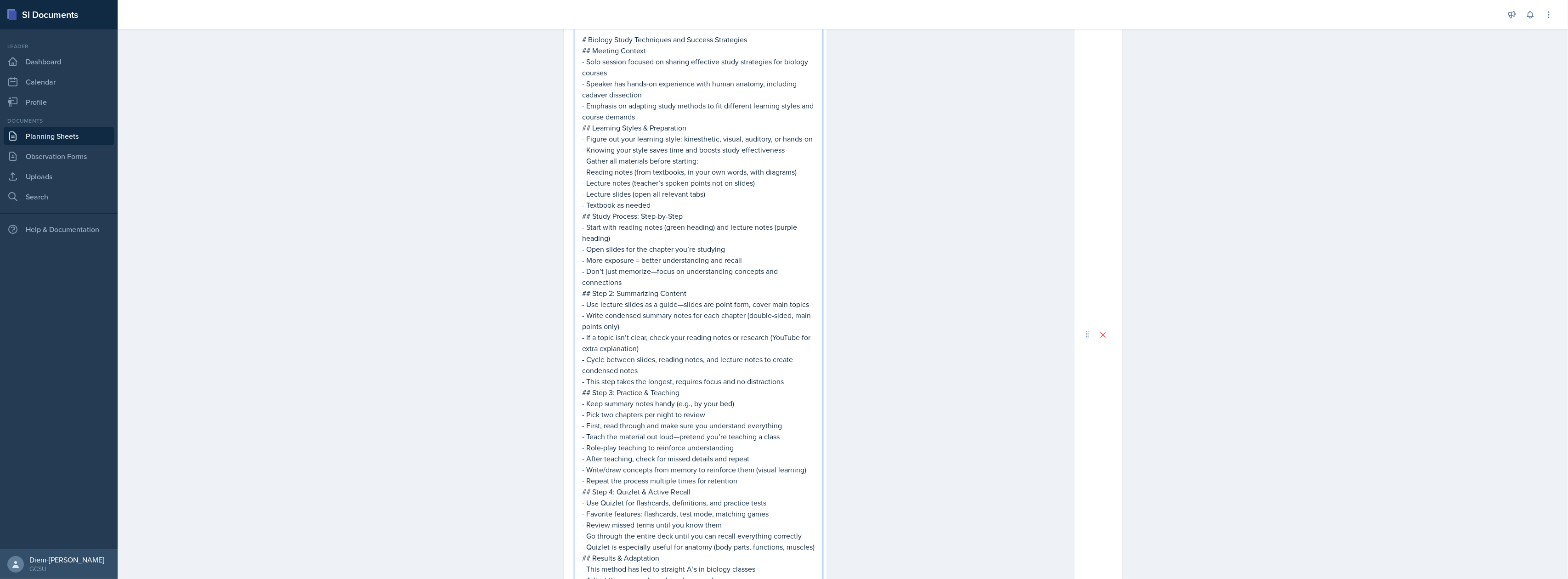
scroll to position [159, 0]
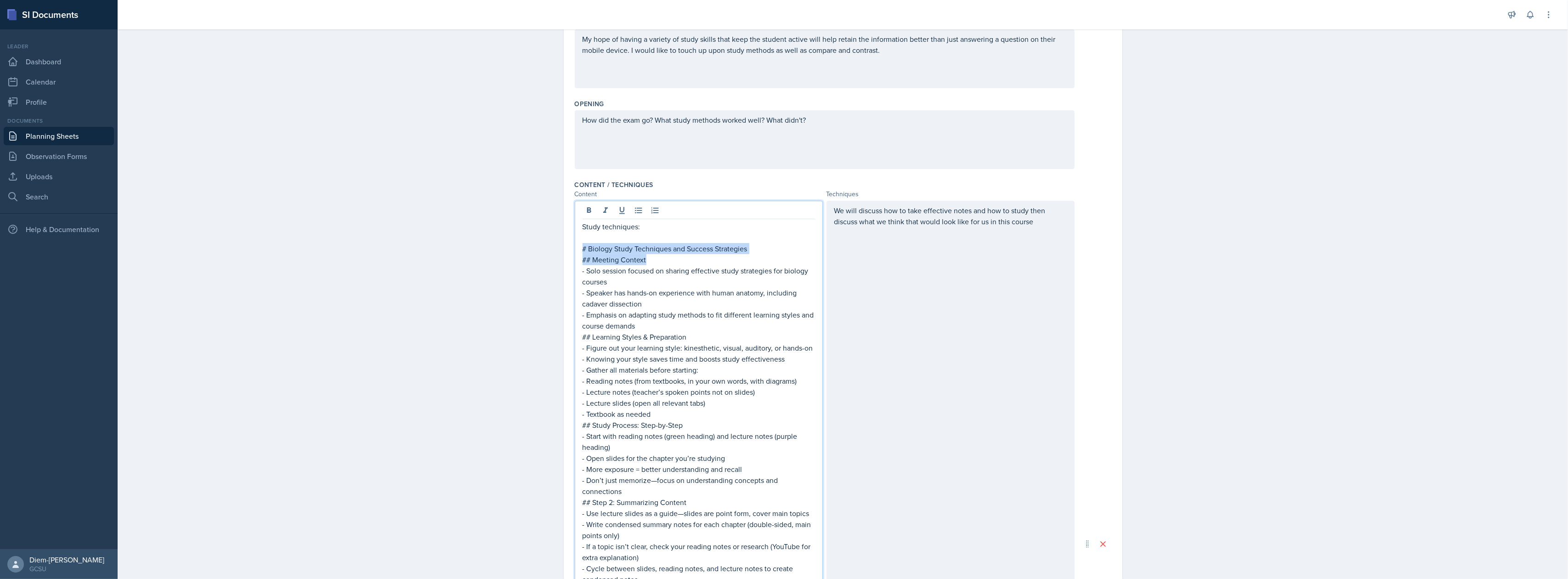
drag, startPoint x: 669, startPoint y: 259, endPoint x: 572, endPoint y: 247, distance: 97.7
click at [575, 247] on div "Study techniques: # Biology Study Techniques and Success Strategies ## Meeting …" at bounding box center [699, 544] width 248 height 686
click at [653, 287] on p "- Solo session focused on sharing effective study strategies for biology courses" at bounding box center [699, 276] width 233 height 22
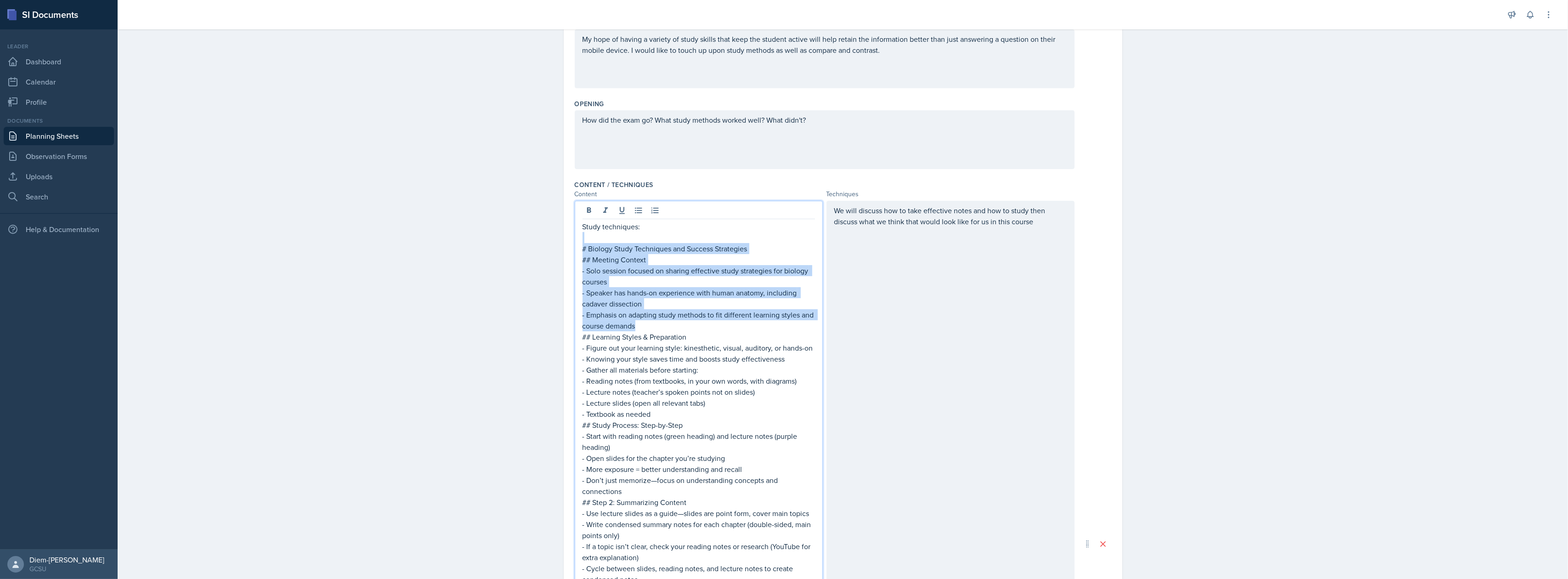
drag, startPoint x: 644, startPoint y: 330, endPoint x: 555, endPoint y: 243, distance: 124.5
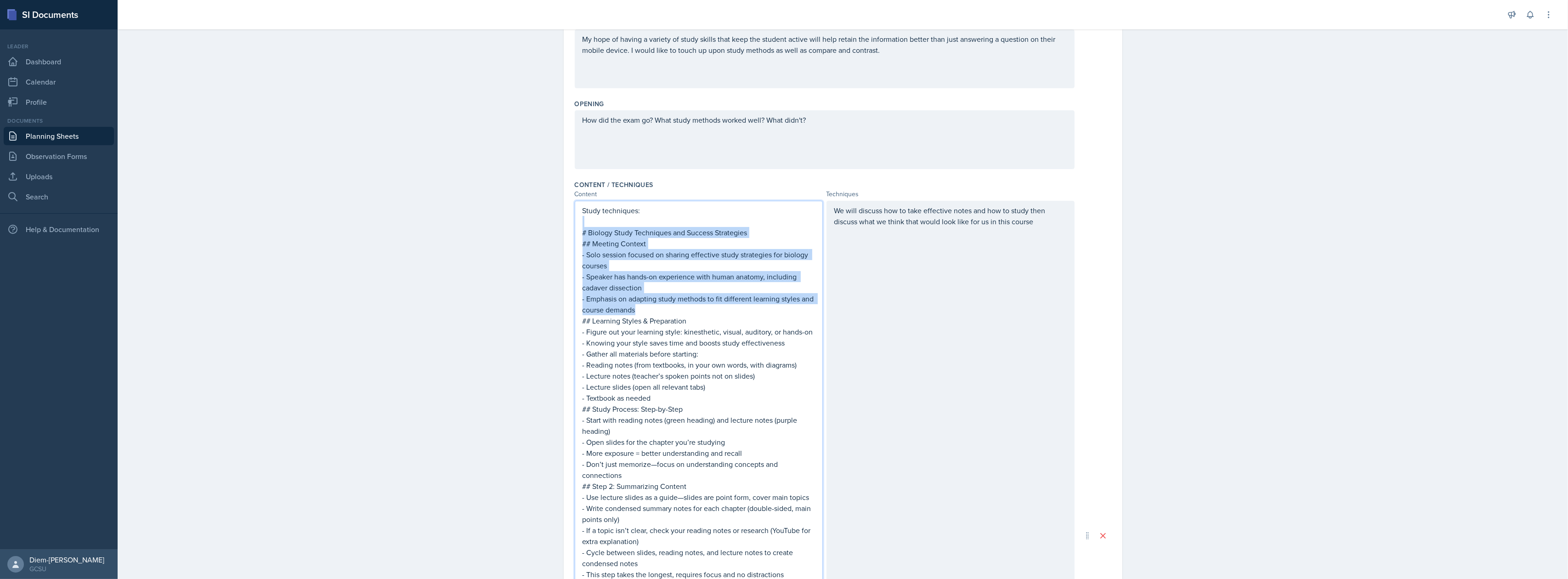
scroll to position [143, 0]
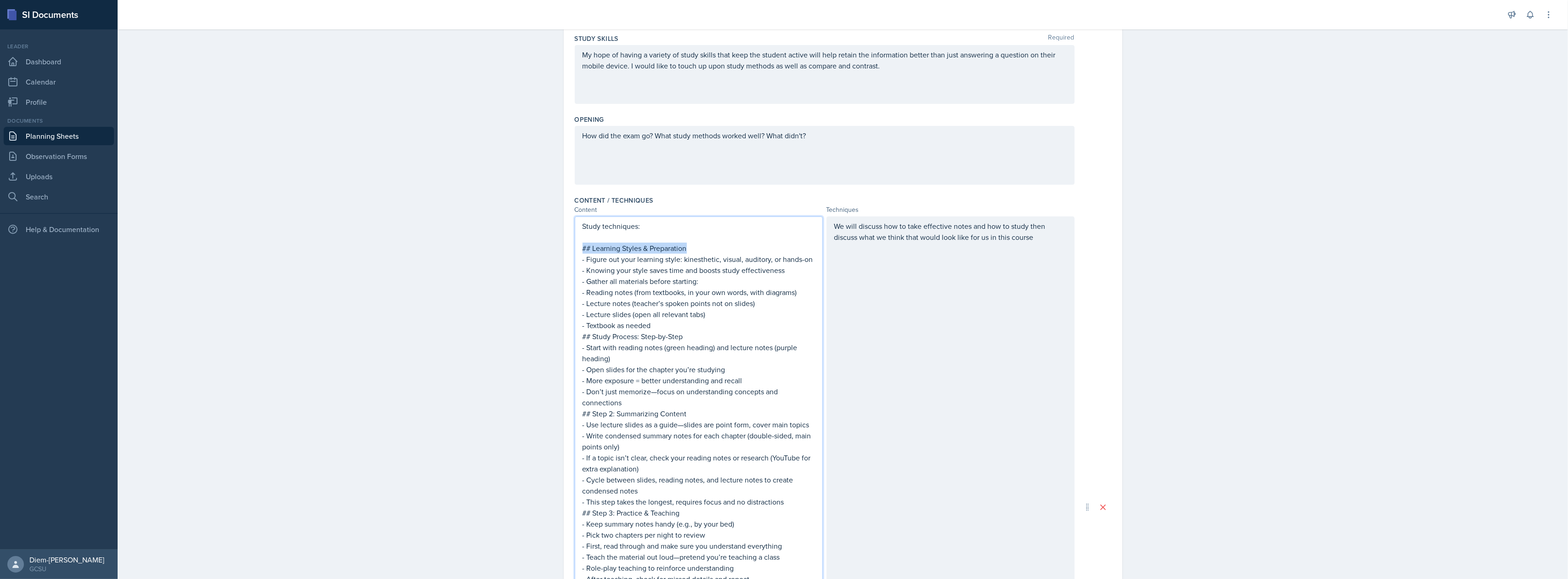
drag, startPoint x: 689, startPoint y: 245, endPoint x: 559, endPoint y: 245, distance: 130.0
drag, startPoint x: 693, startPoint y: 339, endPoint x: 553, endPoint y: 337, distance: 140.0
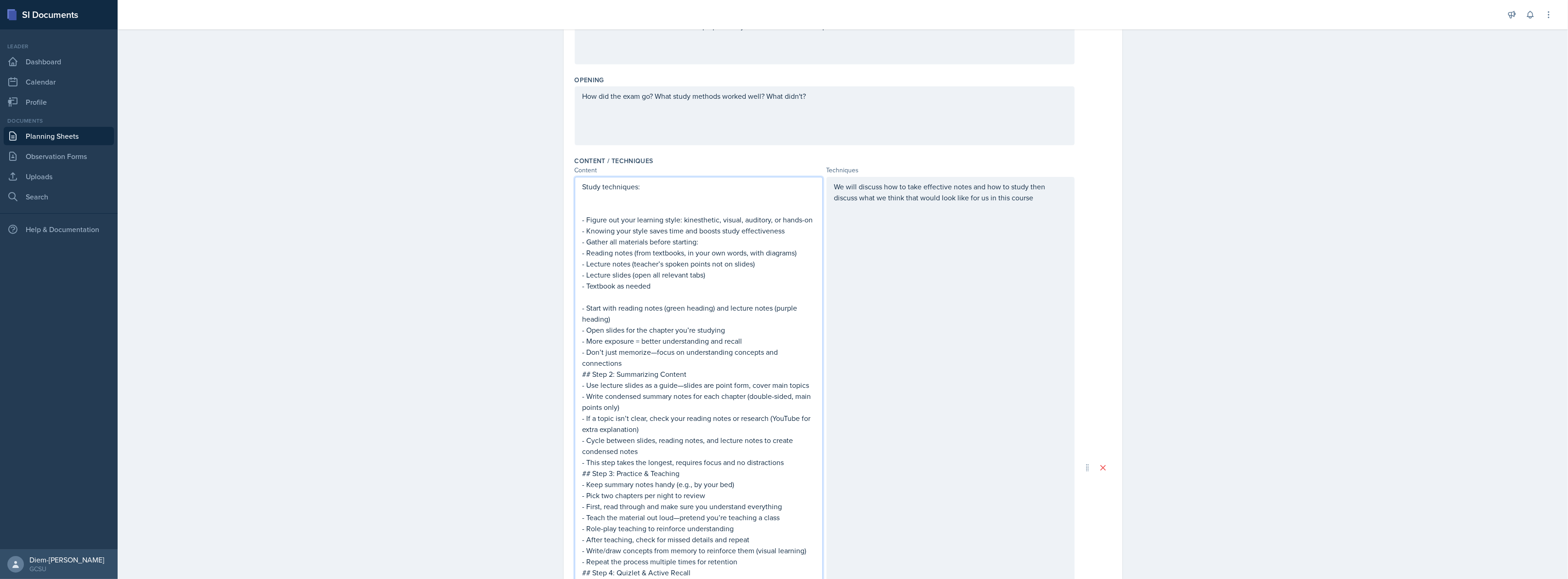
scroll to position [205, 0]
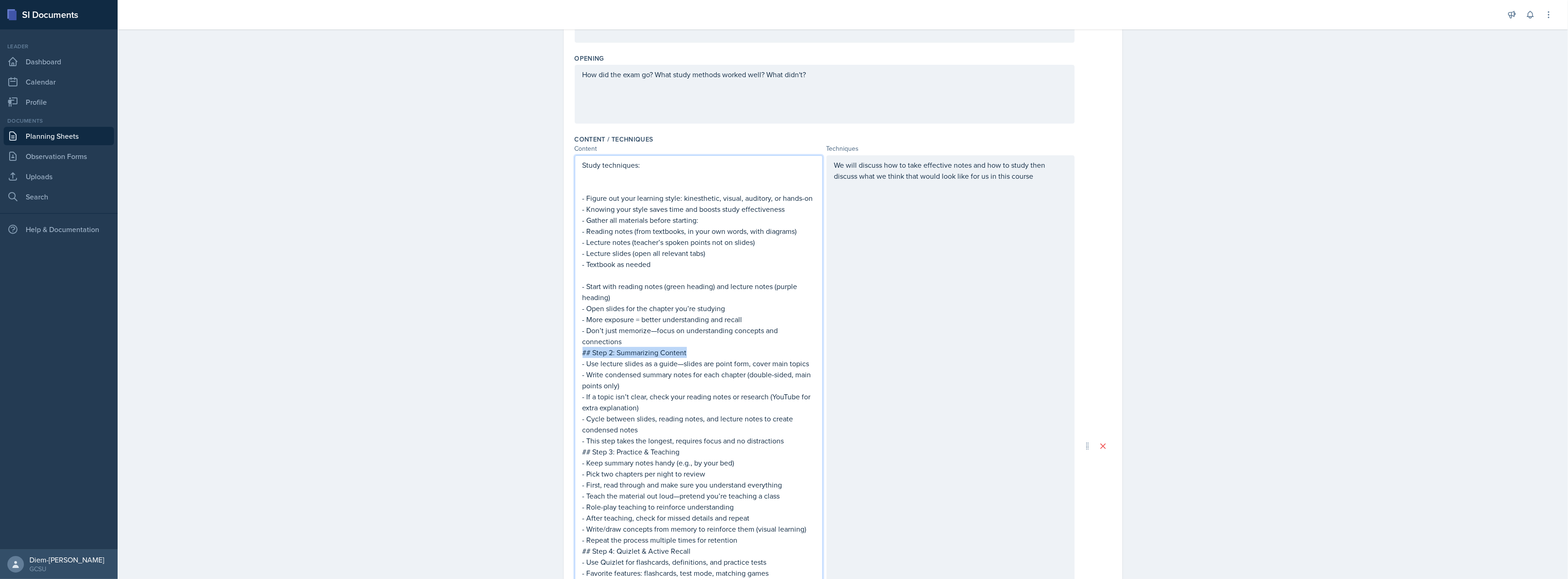
drag, startPoint x: 687, startPoint y: 353, endPoint x: 566, endPoint y: 356, distance: 121.0
click at [635, 280] on p at bounding box center [699, 275] width 233 height 11
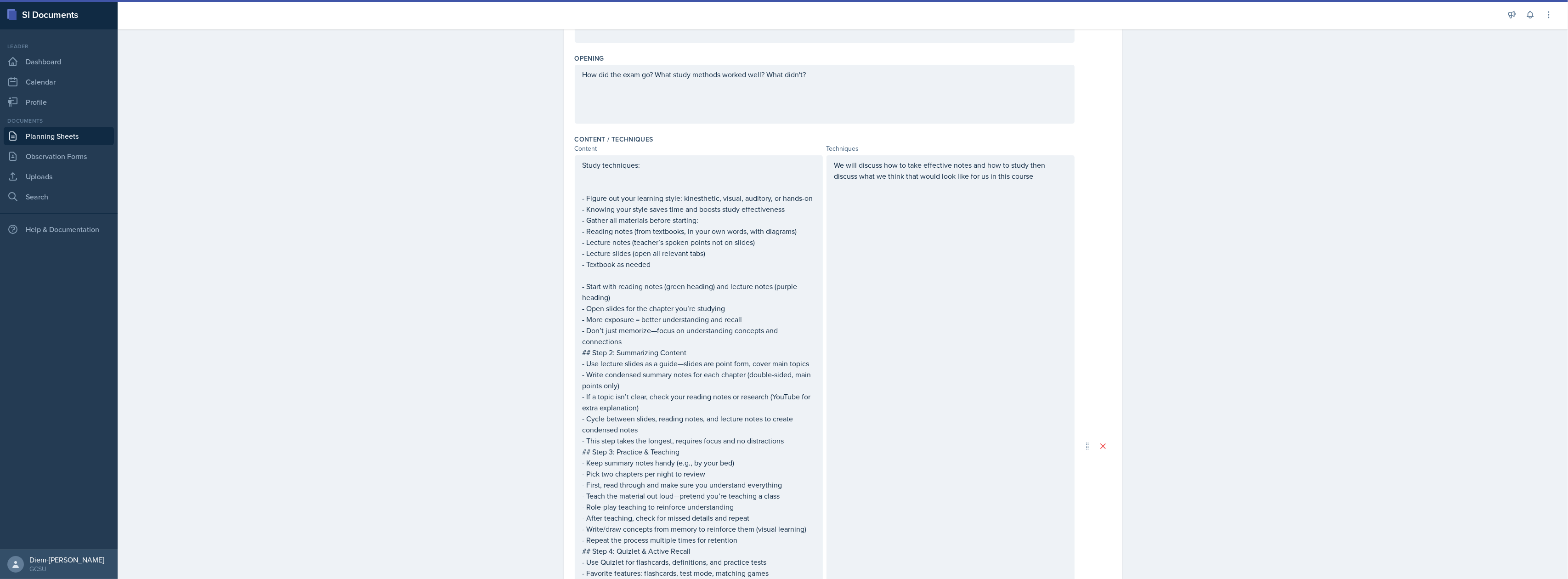
scroll to position [220, 0]
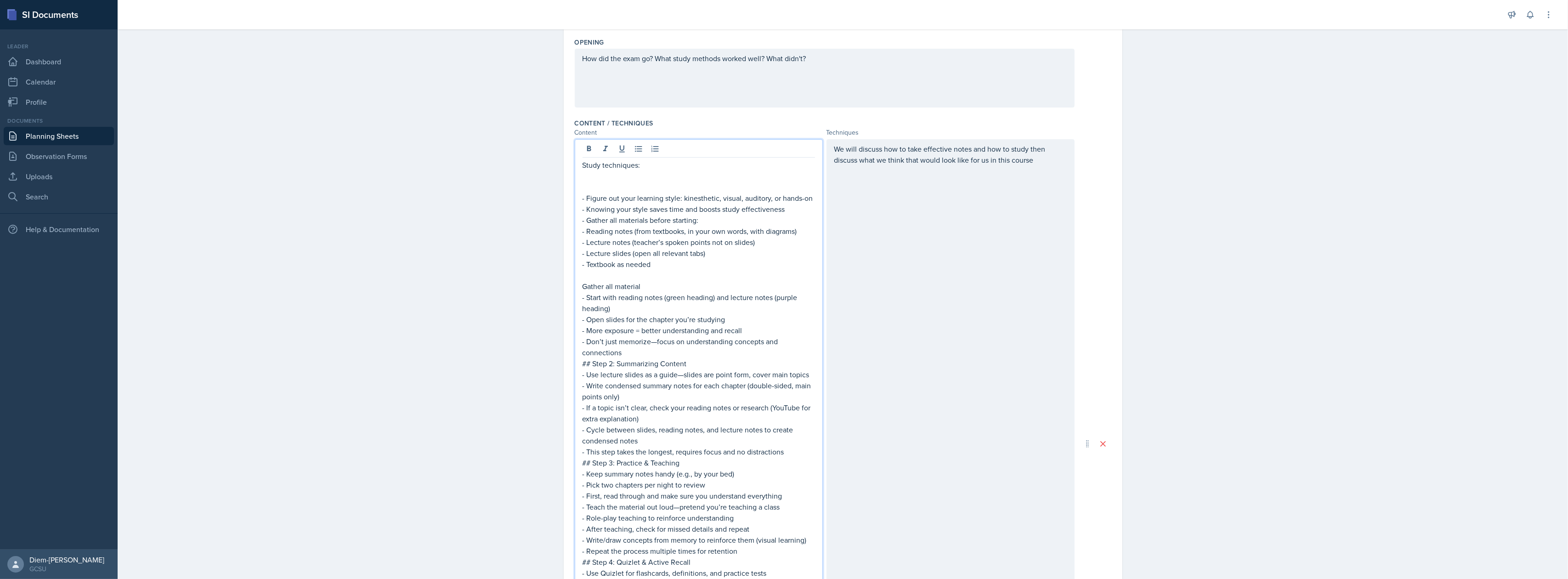
click at [635, 308] on p "- Start with reading notes (green heading) and lecture notes (purple heading)" at bounding box center [699, 303] width 233 height 22
click at [633, 262] on p "- Textbook as needed" at bounding box center [699, 264] width 233 height 11
click at [642, 226] on p "- Gather all materials before starting:" at bounding box center [699, 220] width 233 height 11
click at [685, 190] on p at bounding box center [699, 187] width 233 height 11
click at [727, 203] on p "- Figure out your learning style: kinesthetic, visual, auditory, or hands-on" at bounding box center [699, 198] width 233 height 11
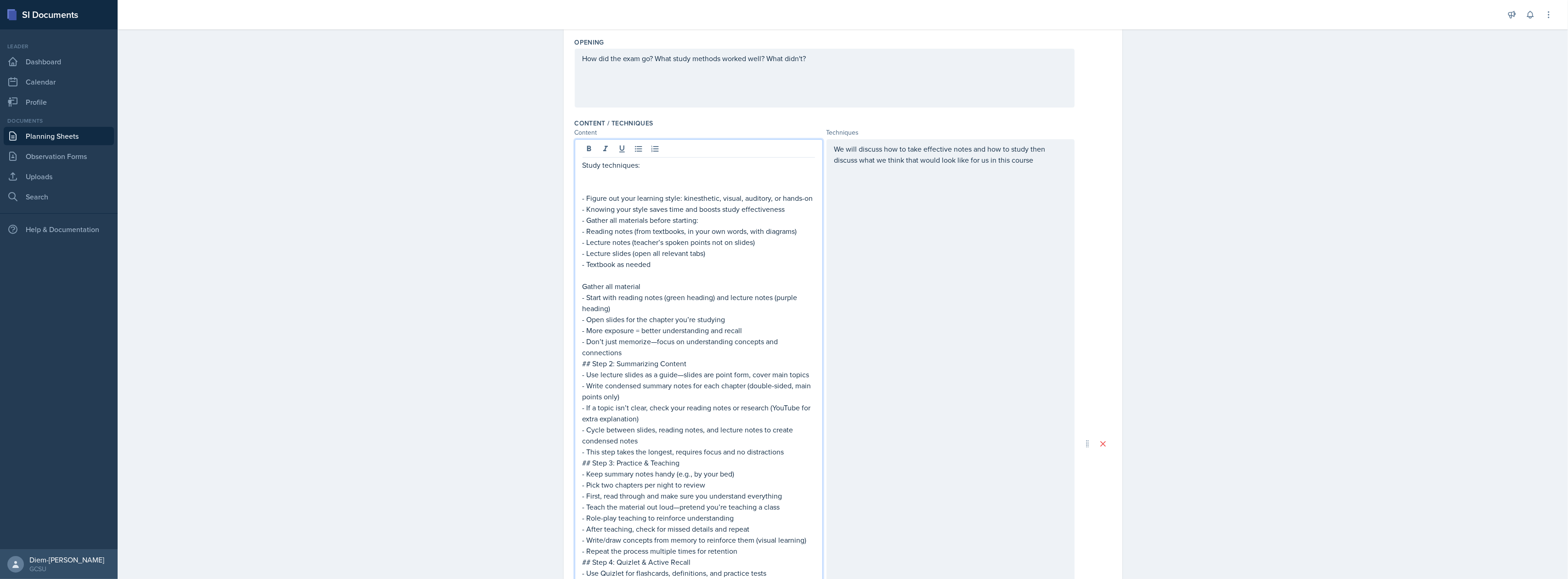
click at [757, 228] on p "- Reading notes (from textbooks, in your own words, with diagrams)" at bounding box center [699, 231] width 233 height 11
click at [712, 223] on p "- Gather all materials before starting:" at bounding box center [699, 220] width 233 height 11
drag, startPoint x: 671, startPoint y: 265, endPoint x: 631, endPoint y: 245, distance: 44.7
click at [631, 245] on div "Study techniques: - Figure out your learning style: kinesthetic, visual, audito…" at bounding box center [699, 452] width 233 height 584
click at [664, 214] on p "- Knowing your style saves time and boosts study effectiveness" at bounding box center [699, 209] width 233 height 11
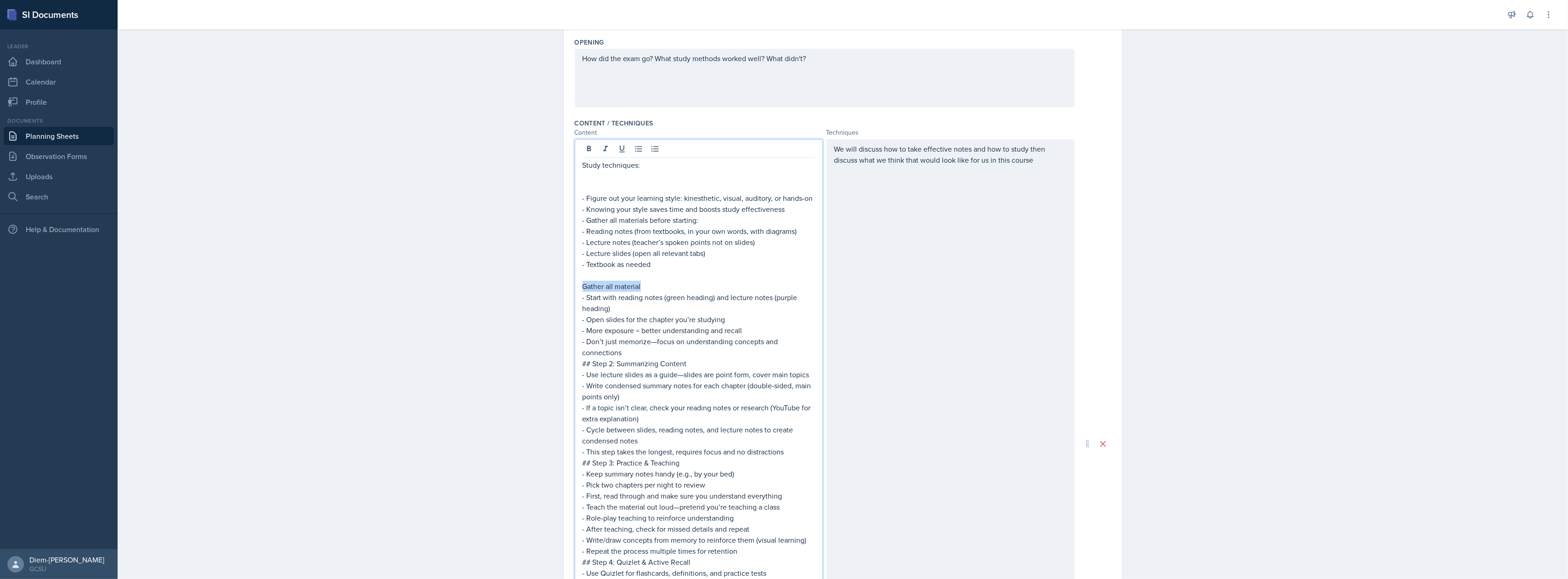
drag, startPoint x: 651, startPoint y: 287, endPoint x: 546, endPoint y: 287, distance: 105.0
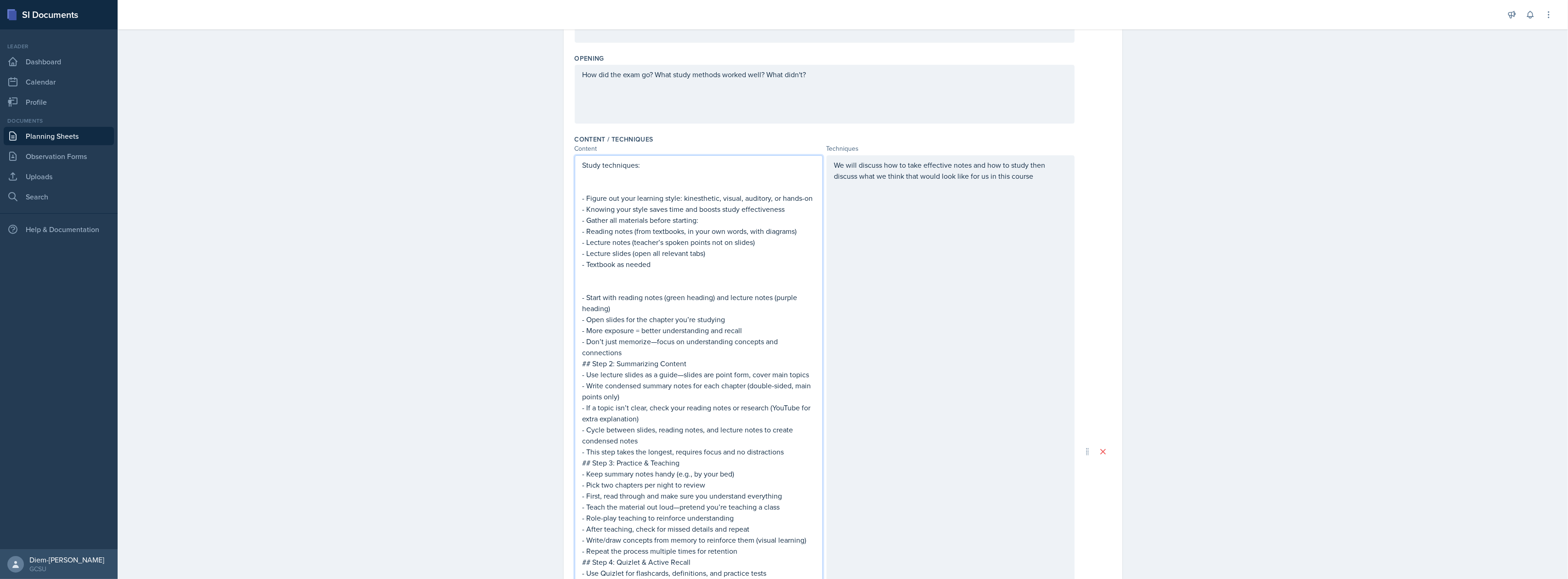
click at [751, 318] on p "- Open slides for the chapter you’re studying" at bounding box center [699, 320] width 233 height 11
click at [694, 313] on p "- Start with reading notes (green heading) and lecture notes (purple heading)" at bounding box center [699, 303] width 233 height 22
click at [669, 280] on p at bounding box center [699, 275] width 233 height 11
click at [638, 269] on p "- Textbook as needed" at bounding box center [699, 264] width 233 height 11
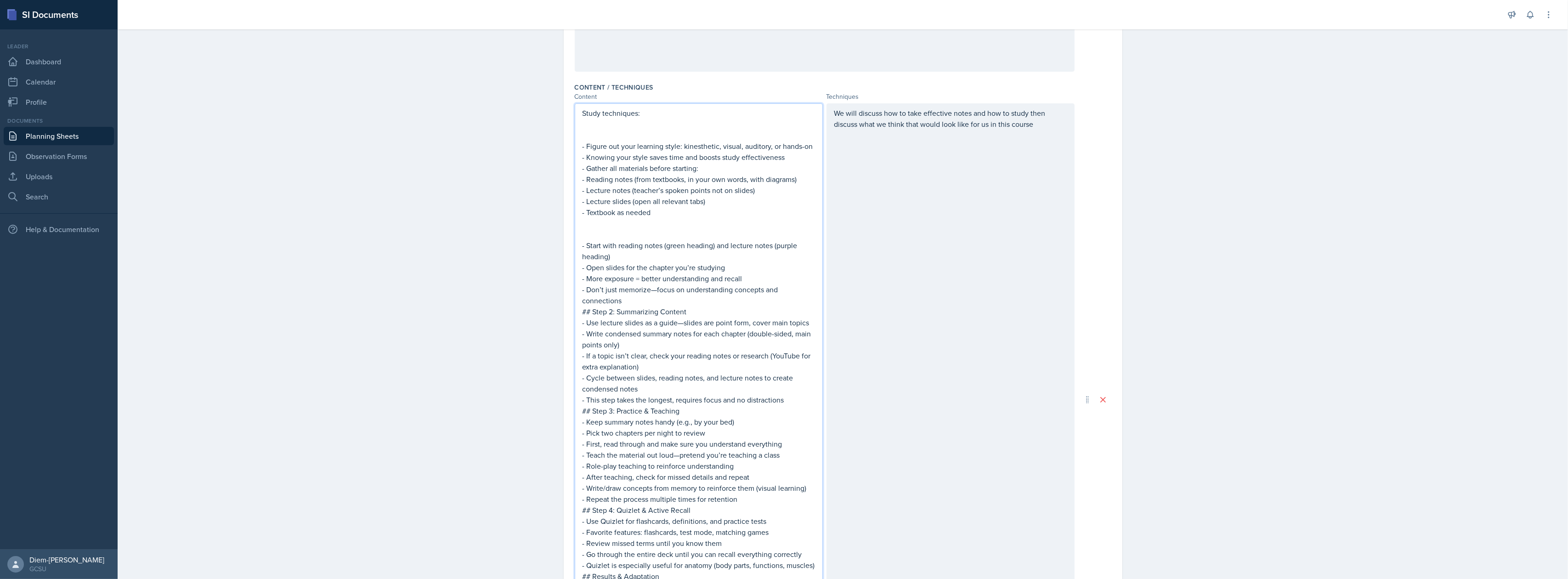
scroll to position [327, 0]
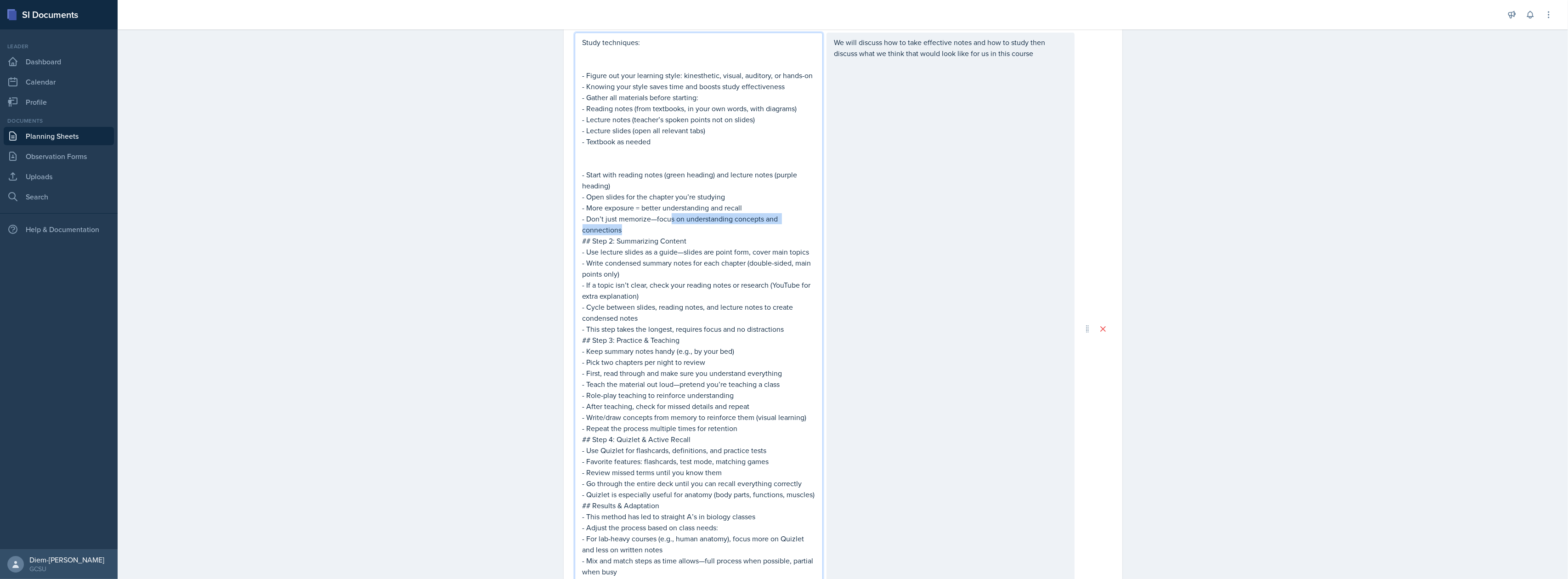
click at [666, 227] on p "- Don’t just memorize—focus on understanding concepts and connections" at bounding box center [699, 224] width 233 height 22
click at [659, 233] on p "- Don’t just memorize—focus on understanding concepts and connections" at bounding box center [699, 224] width 233 height 22
click at [642, 233] on p "- Don’t just memorize—focus on understanding concepts and connections" at bounding box center [699, 224] width 233 height 22
drag, startPoint x: 627, startPoint y: 233, endPoint x: 686, endPoint y: 243, distance: 59.8
click at [686, 243] on div "Study techniques: - Figure out your learning style: kinesthetic, visual, audito…" at bounding box center [699, 329] width 233 height 584
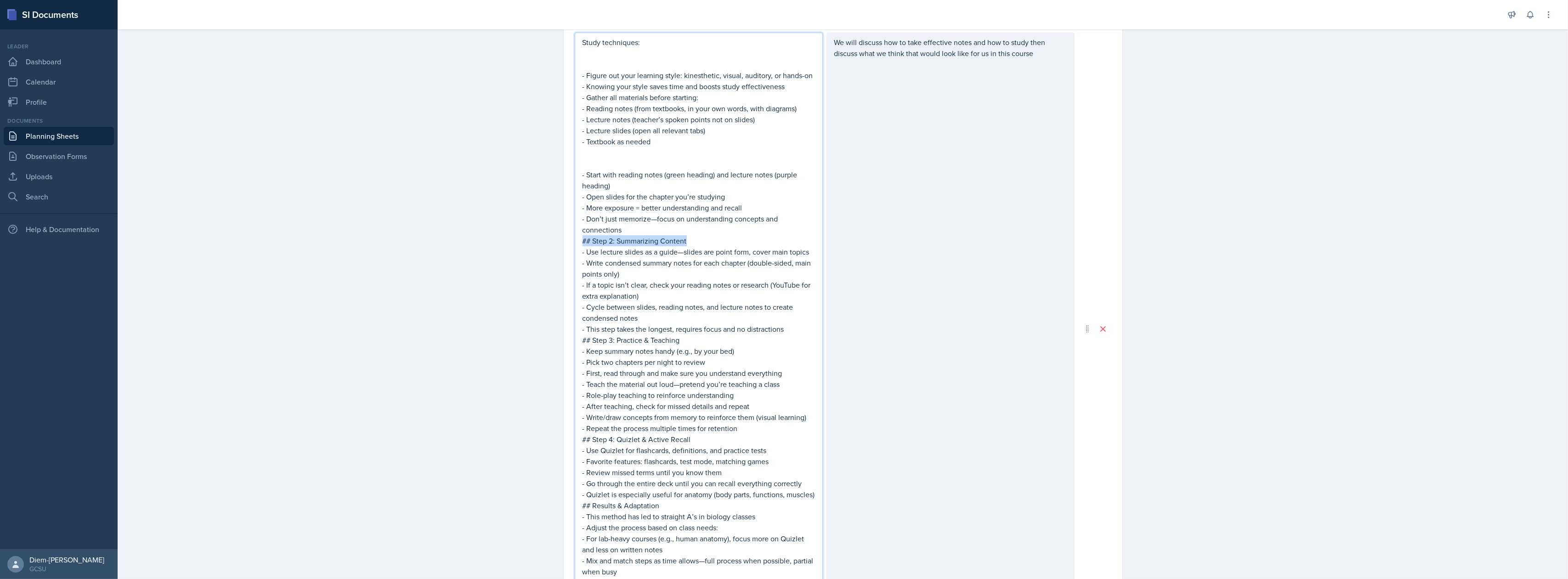
click at [666, 234] on p "- Don’t just memorize—focus on understanding concepts and connections" at bounding box center [699, 224] width 233 height 22
click at [583, 103] on p "- Gather all materials before starting:" at bounding box center [699, 97] width 233 height 11
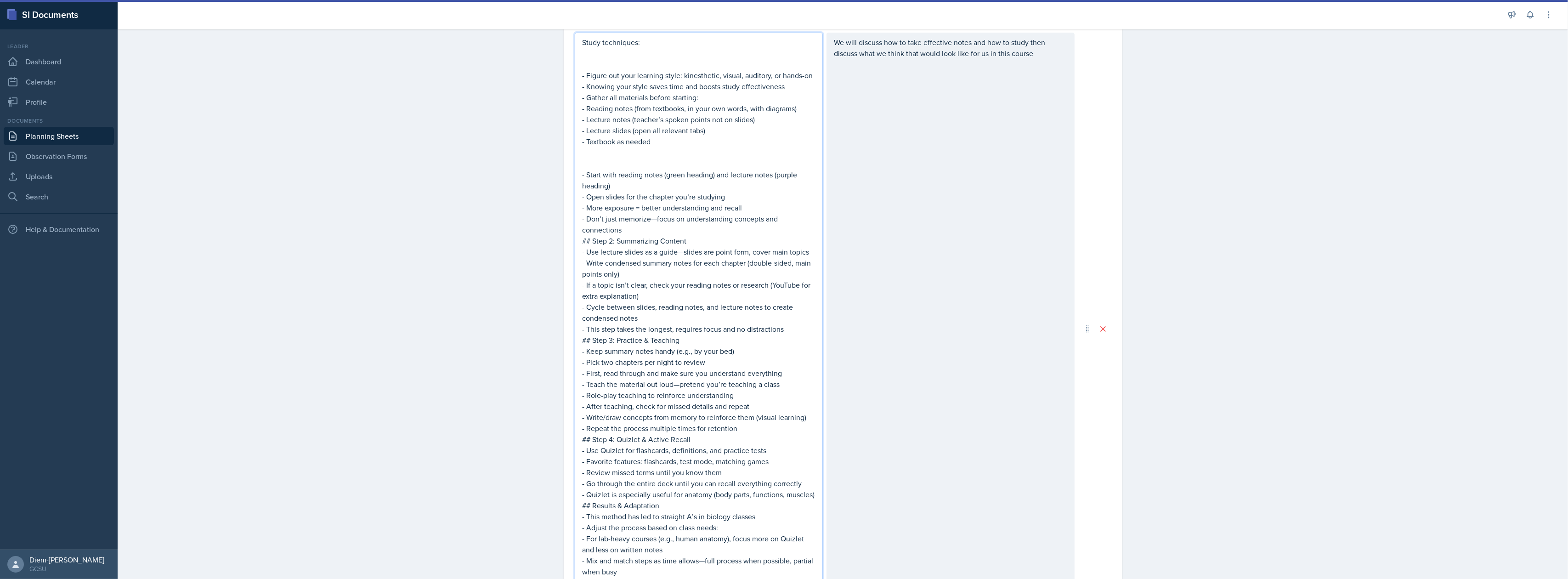
click at [584, 103] on p "- Gather all materials before starting:" at bounding box center [699, 97] width 233 height 11
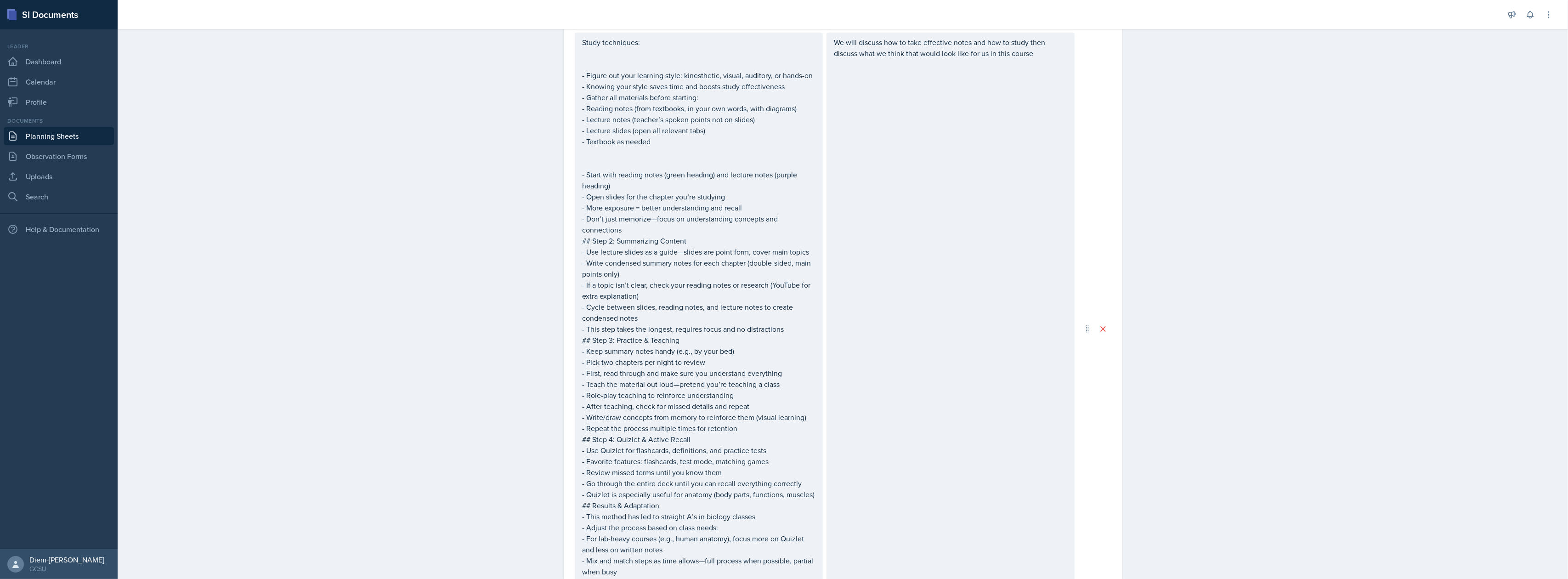
scroll to position [343, 0]
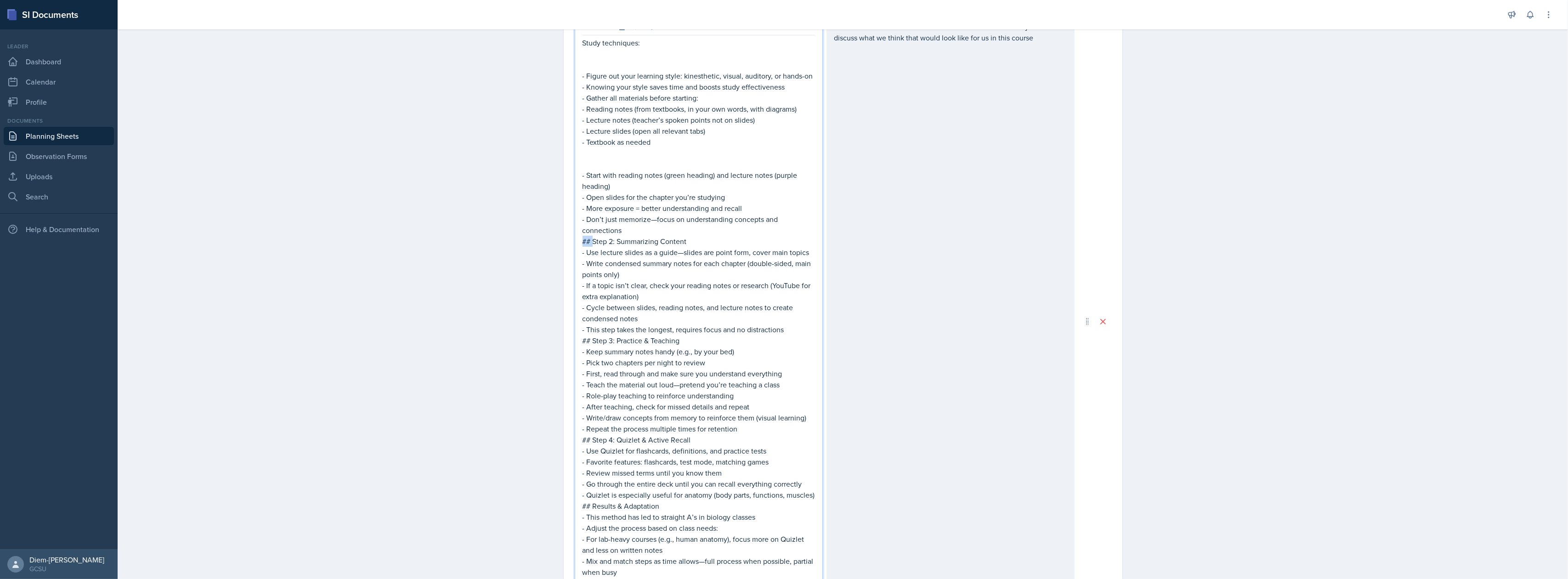
drag, startPoint x: 590, startPoint y: 244, endPoint x: 569, endPoint y: 245, distance: 21.0
click at [569, 245] on div "Date September 23rd, 2025 September 2025 31 1 2 3 4 5 6 7 8 9 10 11 12 13 14 15…" at bounding box center [843, 582] width 559 height 1707
click at [651, 193] on p "- Open slides for the chapter you’re studying" at bounding box center [699, 197] width 233 height 11
click at [673, 171] on p "- Start with reading notes (green heading) and lecture notes (purple heading)" at bounding box center [699, 180] width 233 height 22
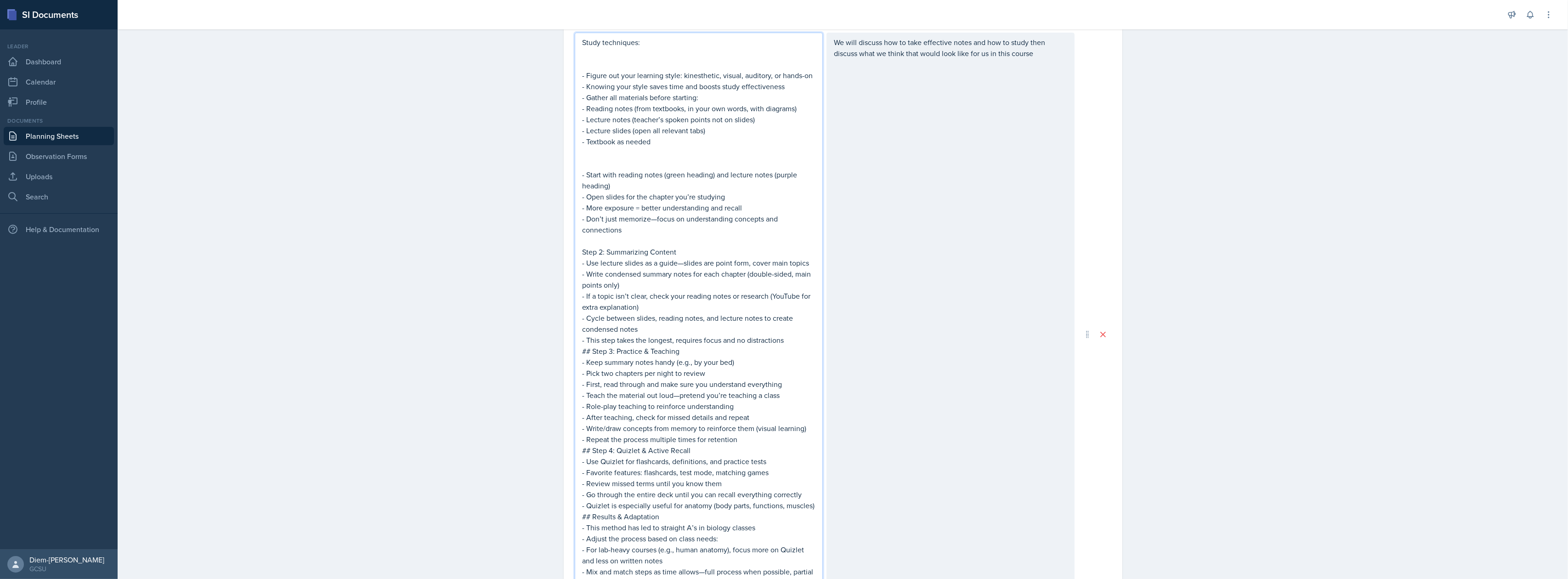
click at [620, 164] on p at bounding box center [699, 164] width 233 height 11
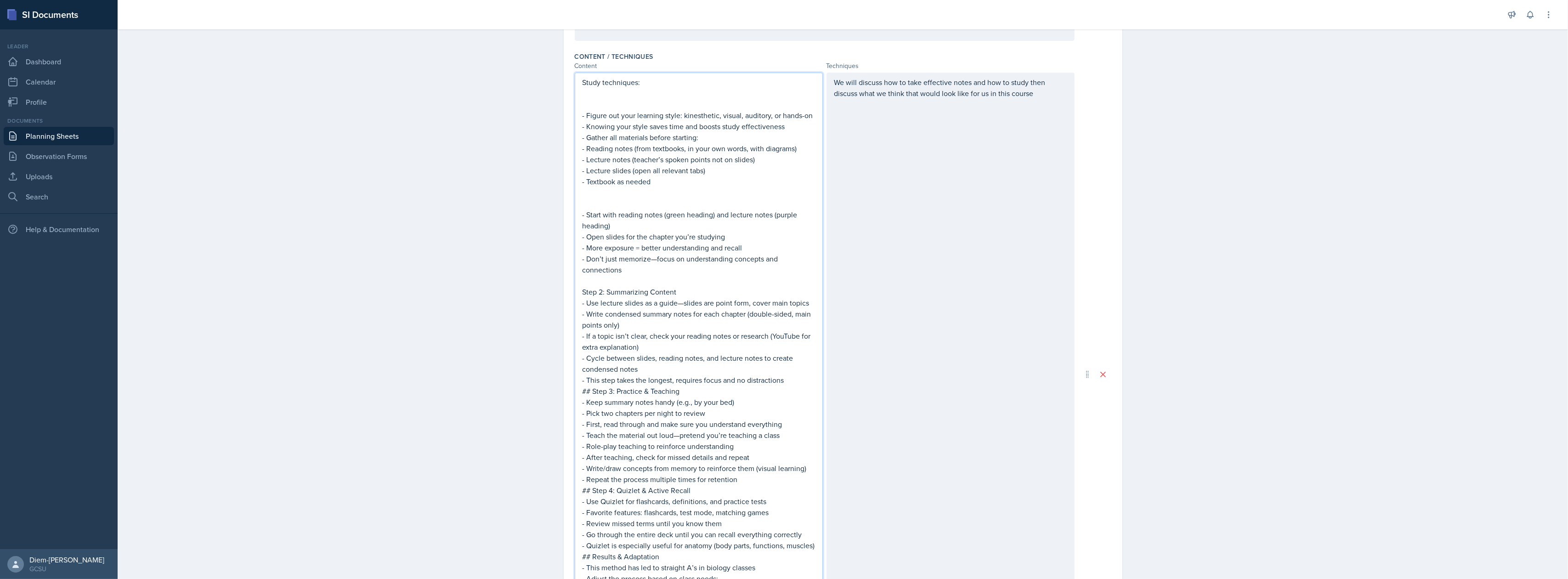
scroll to position [265, 0]
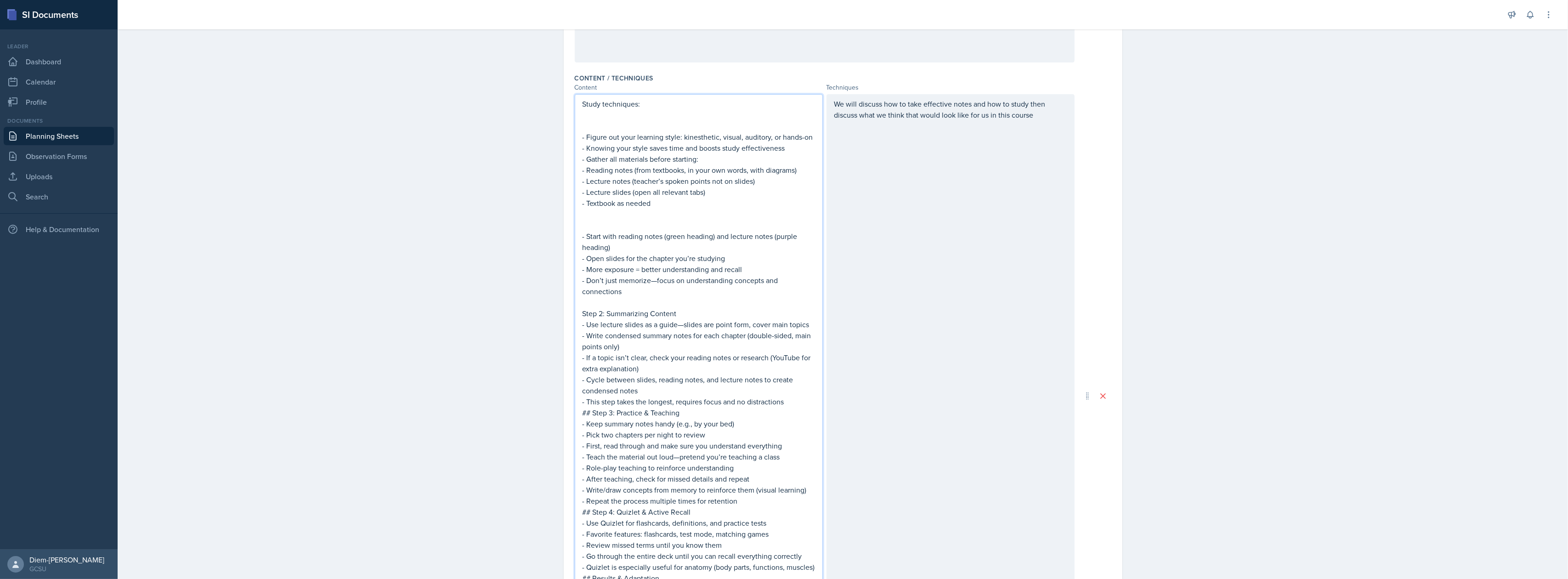
click at [800, 147] on p "- Knowing your style saves time and boosts study effectiveness" at bounding box center [699, 148] width 233 height 11
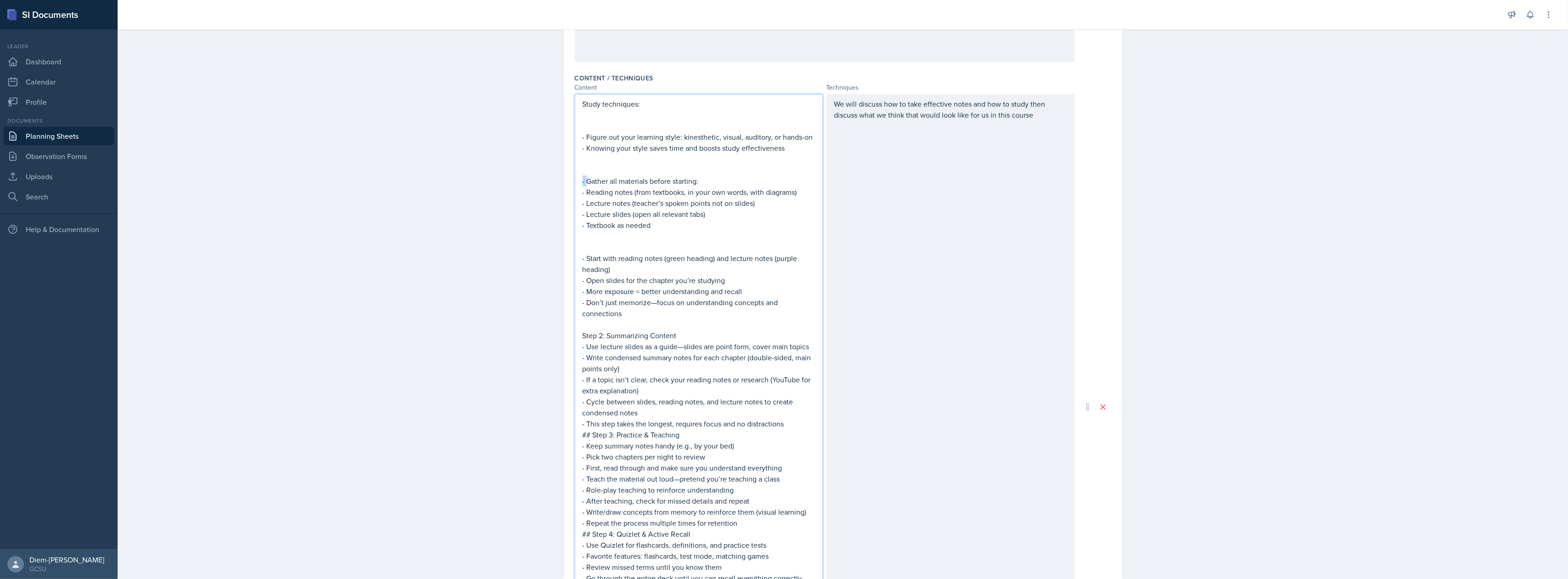
drag, startPoint x: 583, startPoint y: 184, endPoint x: 567, endPoint y: 181, distance: 16.3
click at [664, 220] on p "- Textbook as needed" at bounding box center [699, 225] width 233 height 11
click at [583, 230] on p "- Textbook as needed" at bounding box center [699, 225] width 233 height 11
click at [695, 227] on p "- Textbook as needed" at bounding box center [699, 225] width 233 height 11
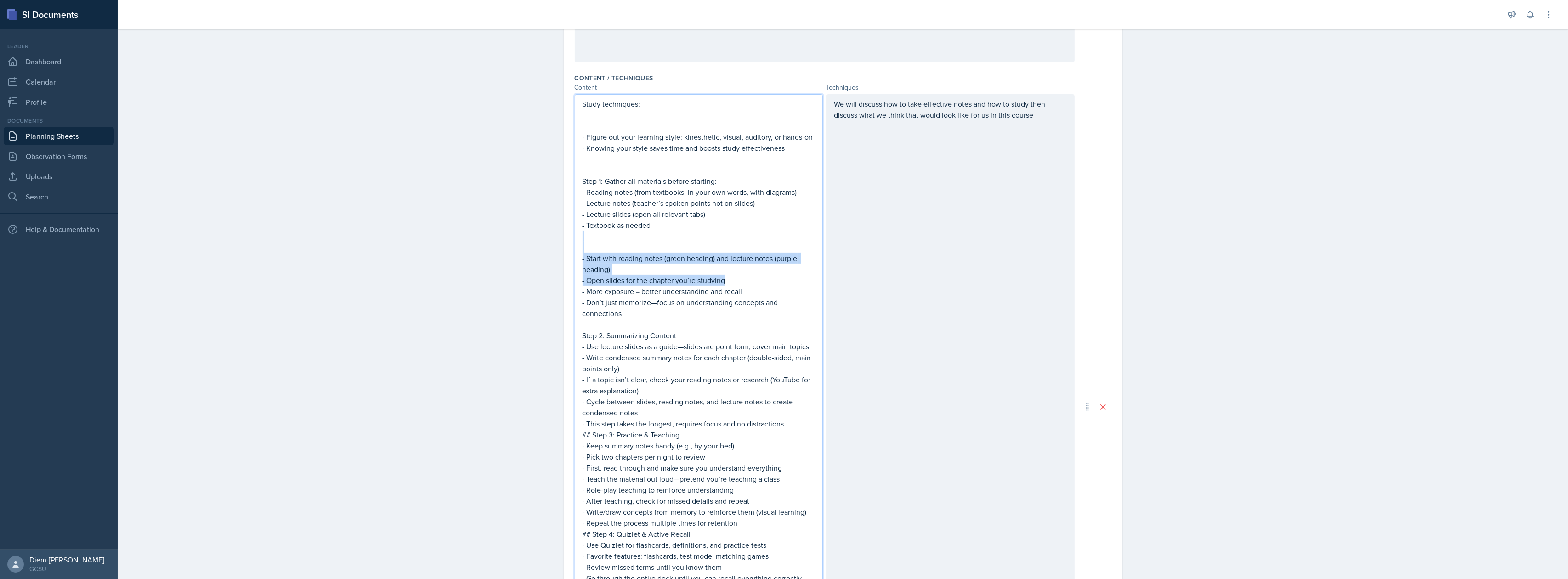
drag, startPoint x: 583, startPoint y: 239, endPoint x: 728, endPoint y: 281, distance: 151.0
click at [728, 281] on div "Study techniques: - Figure out your learning style: kinesthetic, visual, audito…" at bounding box center [699, 407] width 233 height 617
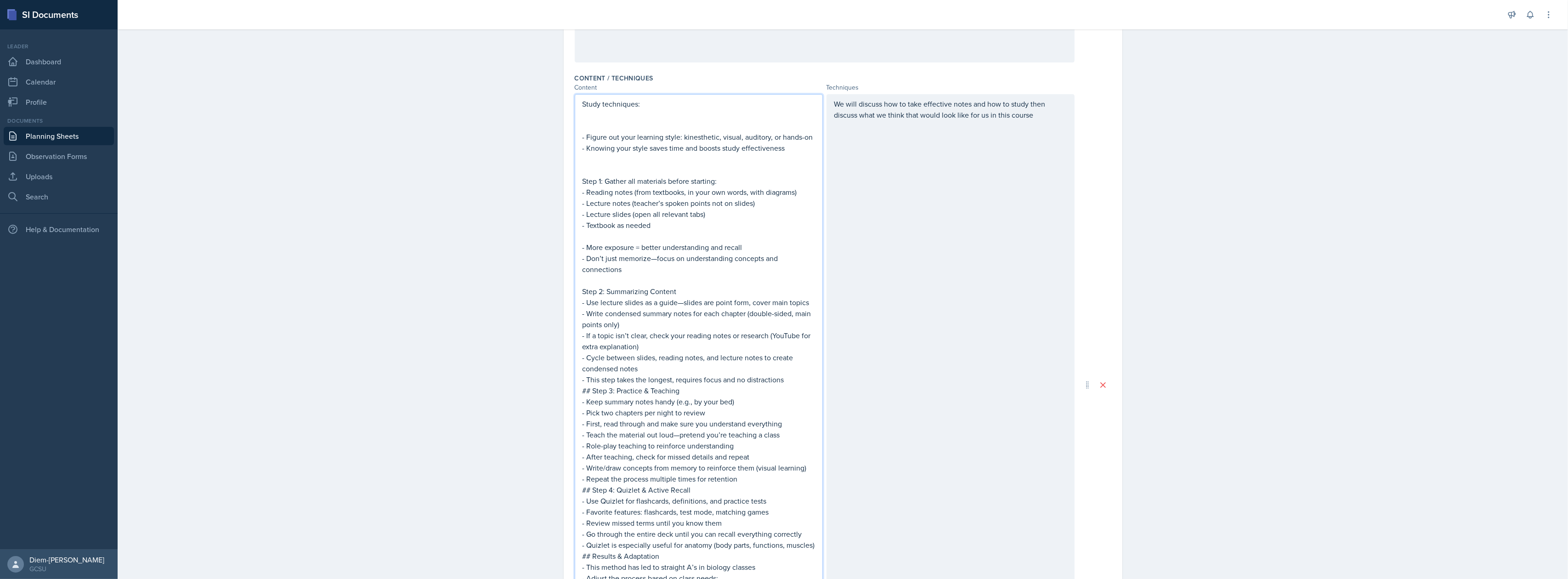
click at [660, 281] on p at bounding box center [699, 280] width 233 height 11
drag, startPoint x: 712, startPoint y: 177, endPoint x: 559, endPoint y: 181, distance: 153.1
click at [734, 160] on p at bounding box center [699, 159] width 233 height 11
drag, startPoint x: 616, startPoint y: 170, endPoint x: 570, endPoint y: 121, distance: 67.2
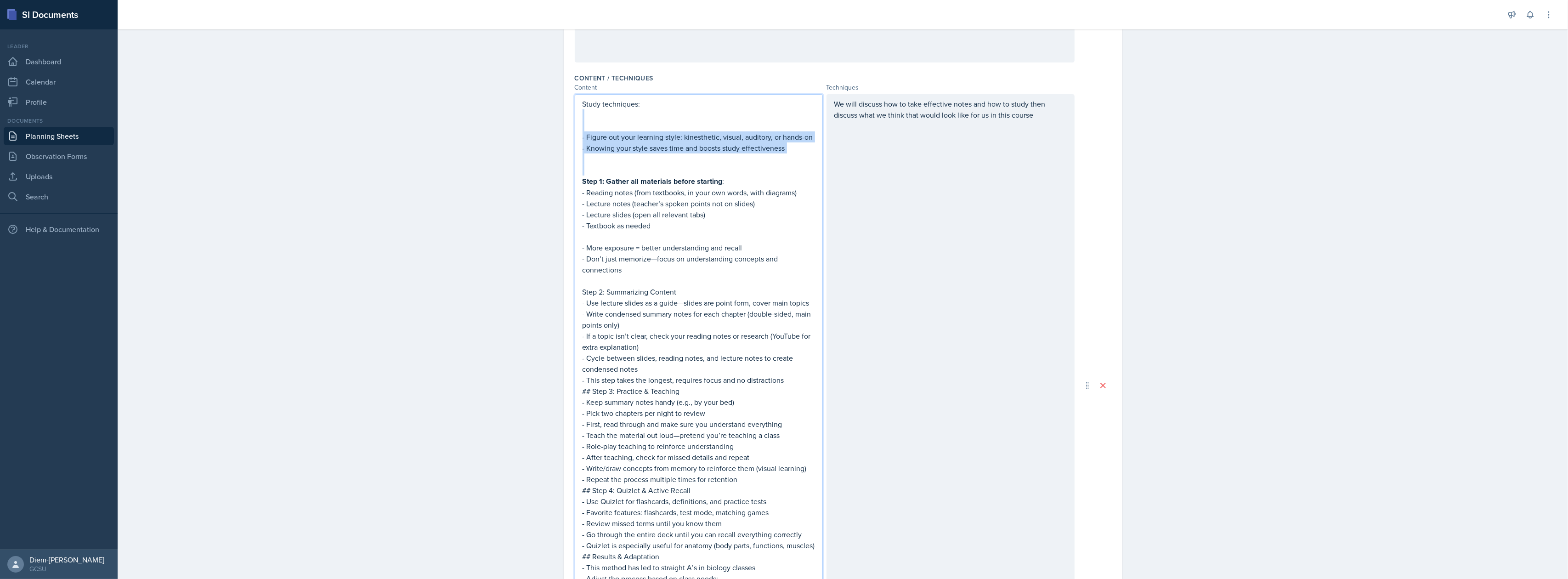
click at [575, 121] on div "Study techniques: - Figure out your learning style: kinesthetic, visual, audito…" at bounding box center [699, 385] width 248 height 582
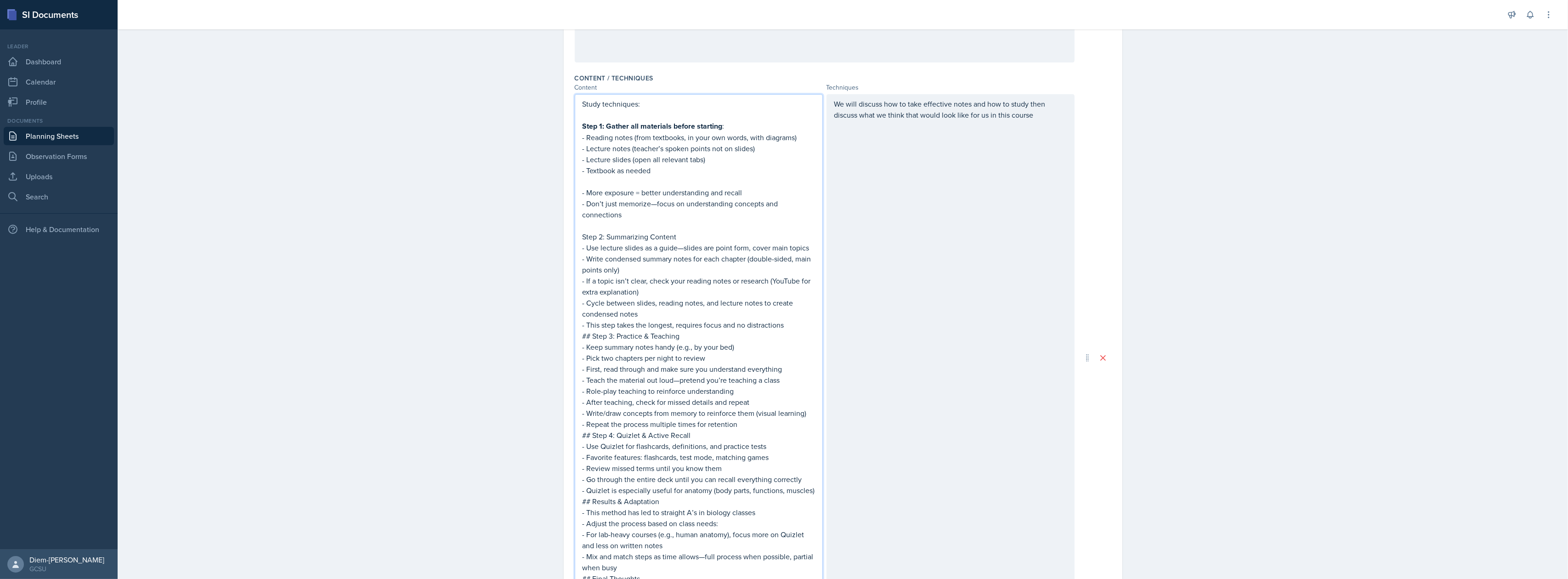
click at [628, 202] on p "- Don’t just memorize—focus on understanding concepts and connections" at bounding box center [699, 209] width 233 height 22
click at [638, 211] on p "- Don’t just memorize—focus on understanding concepts and connections" at bounding box center [699, 209] width 233 height 22
click at [626, 239] on p "Step 2: Summarizing Content" at bounding box center [699, 237] width 233 height 11
drag, startPoint x: 683, startPoint y: 236, endPoint x: 534, endPoint y: 238, distance: 149.0
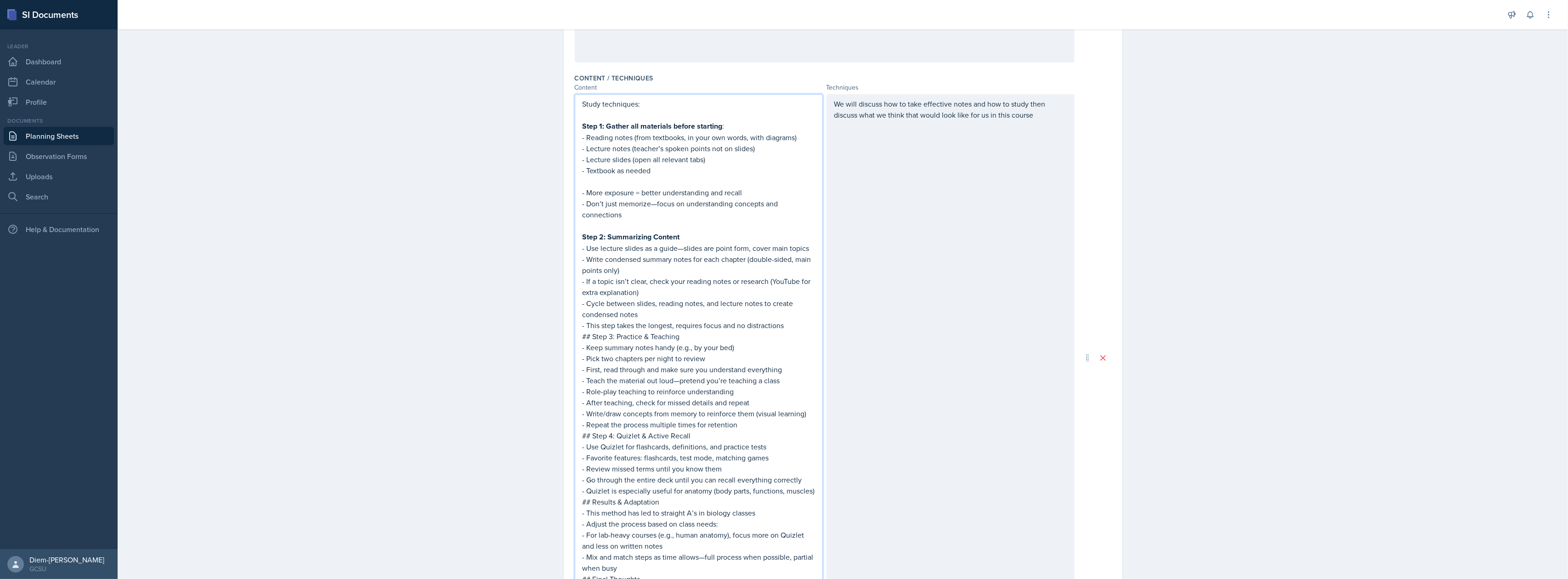
drag, startPoint x: 645, startPoint y: 275, endPoint x: 662, endPoint y: 280, distance: 17.7
click at [645, 276] on p "- If a topic isn’t clear, check your reading notes or research (YouTube for ext…" at bounding box center [699, 287] width 233 height 22
click at [651, 306] on p "- Cycle between slides, reading notes, and lecture notes to create condensed no…" at bounding box center [699, 309] width 233 height 22
click at [674, 282] on p "- If a topic isn’t clear, check your reading notes or research (YouTube for ext…" at bounding box center [699, 287] width 233 height 22
click at [674, 306] on p "- Cycle between slides, reading notes, and lecture notes to create condensed no…" at bounding box center [699, 309] width 233 height 22
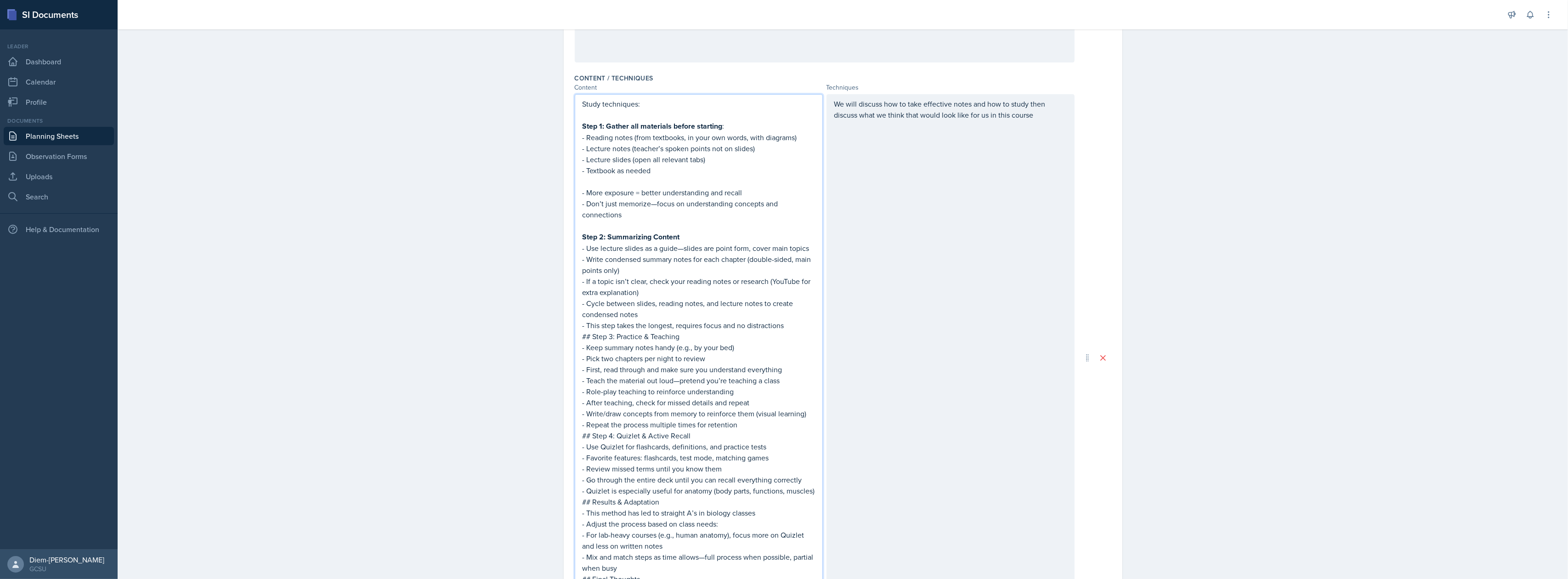
click at [673, 303] on p "- Cycle between slides, reading notes, and lecture notes to create condensed no…" at bounding box center [699, 309] width 233 height 22
click at [666, 324] on p "- This step takes the longest, requires focus and no distractions" at bounding box center [699, 325] width 233 height 11
click at [660, 318] on p "- Cycle between slides, reading notes, and lecture notes to create condensed no…" at bounding box center [699, 309] width 233 height 22
click at [689, 334] on p "## Step 3: Practice & Teaching" at bounding box center [699, 336] width 233 height 11
click at [802, 327] on p "- This step takes the longest, requires focus and no distractions" at bounding box center [699, 325] width 233 height 11
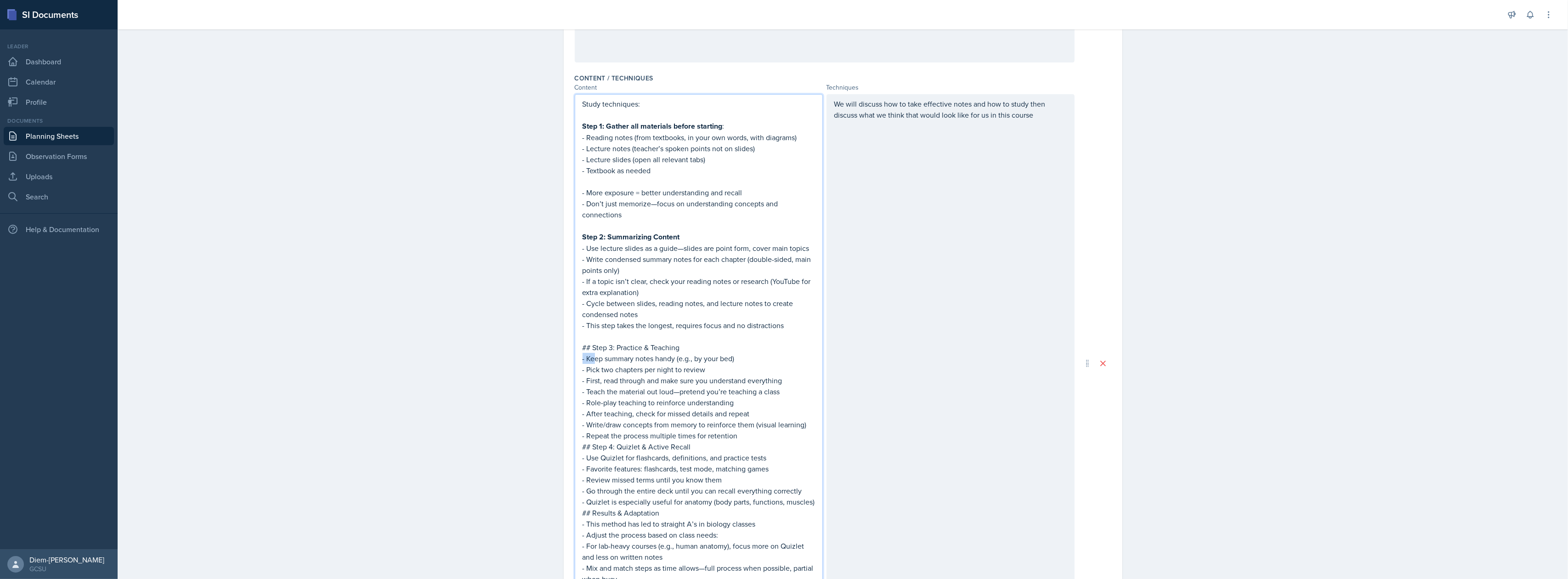
drag, startPoint x: 588, startPoint y: 353, endPoint x: 570, endPoint y: 351, distance: 18.1
click at [575, 351] on div "Study techniques: Step 1: Gather all materials before starting : - Reading note…" at bounding box center [699, 363] width 248 height 539
click at [586, 350] on p "## Step 3: Practice & Teaching" at bounding box center [699, 348] width 233 height 11
drag, startPoint x: 587, startPoint y: 350, endPoint x: 569, endPoint y: 351, distance: 18.0
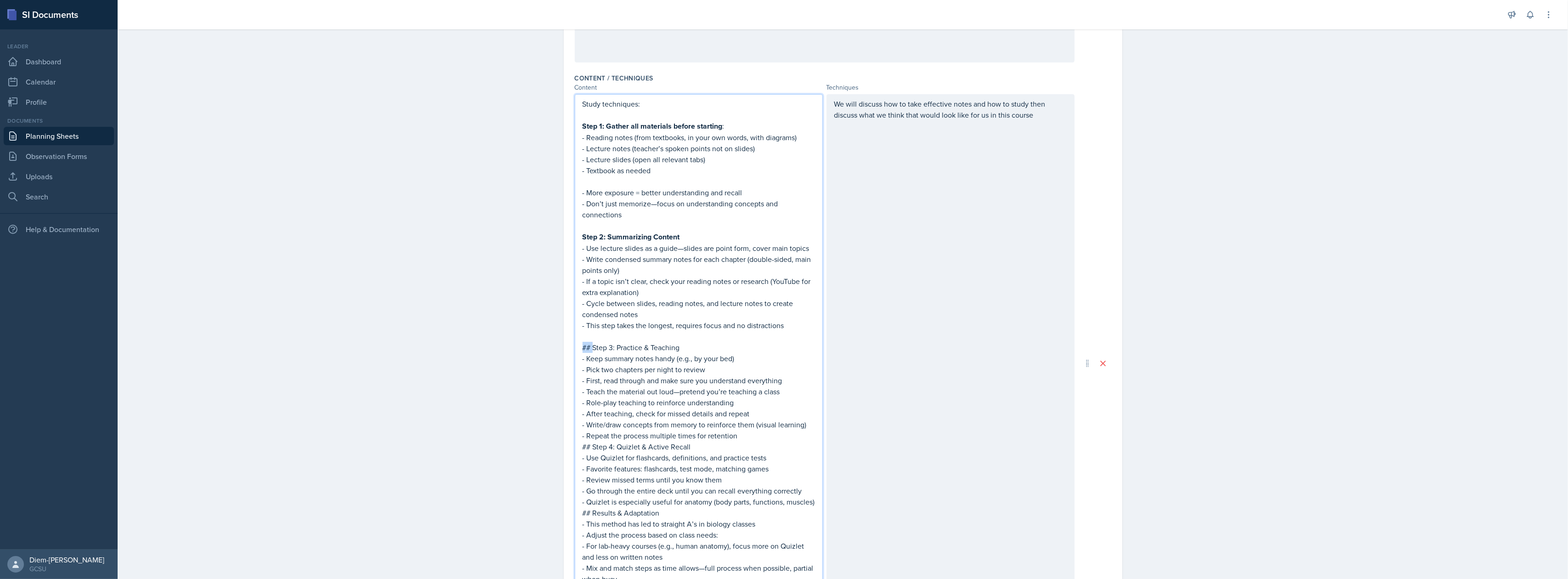
drag, startPoint x: 590, startPoint y: 349, endPoint x: 572, endPoint y: 350, distance: 18.0
click at [575, 350] on div "Study techniques: Step 1: Gather all materials before starting : - Reading note…" at bounding box center [699, 363] width 248 height 539
drag, startPoint x: 671, startPoint y: 345, endPoint x: 576, endPoint y: 346, distance: 95.0
click at [575, 346] on div "Study techniques: Step 1: Gather all materials before starting : - Reading note…" at bounding box center [699, 363] width 248 height 539
click at [687, 365] on p "- Pick two chapters per night to review" at bounding box center [699, 370] width 233 height 11
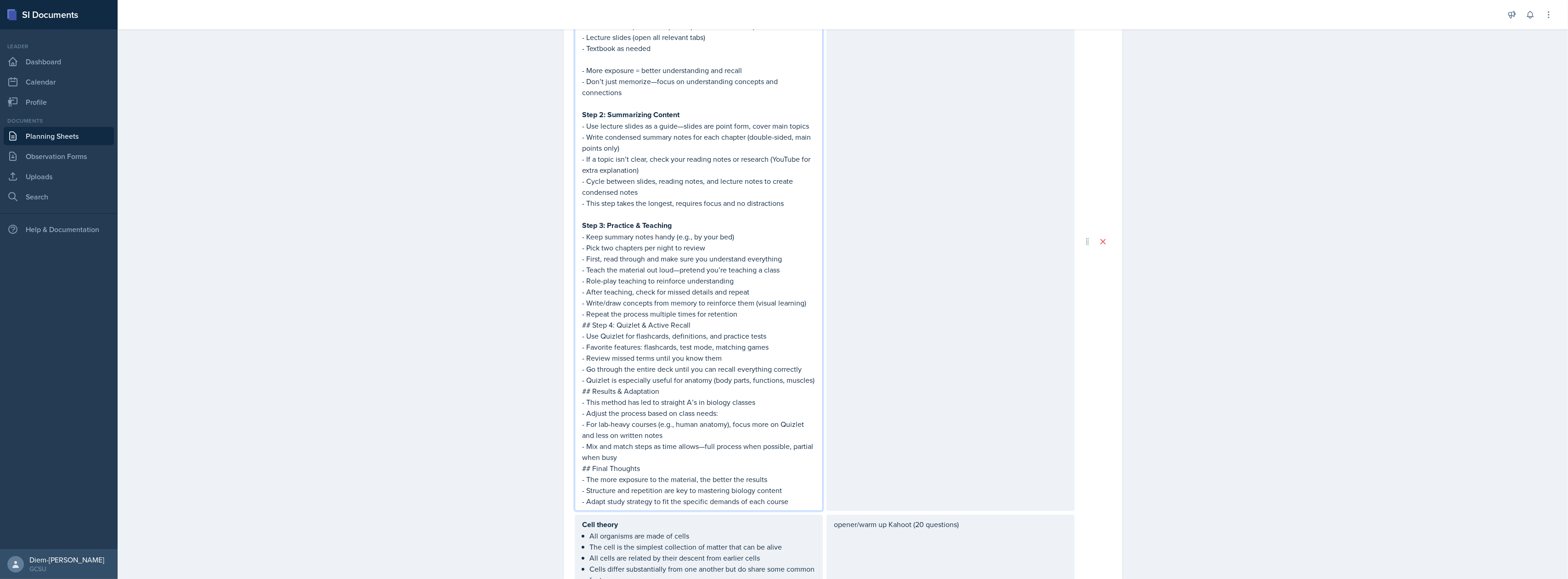
scroll to position [388, 0]
click at [670, 264] on p "- Teach the material out loud—pretend you’re teaching a class" at bounding box center [699, 269] width 233 height 11
drag, startPoint x: 745, startPoint y: 236, endPoint x: 675, endPoint y: 240, distance: 70.1
click at [675, 240] on p "- Keep summary notes handy (e.g., by your bed)" at bounding box center [699, 236] width 233 height 11
click at [730, 284] on p "- Role-play teaching to reinforce understanding" at bounding box center [699, 280] width 233 height 11
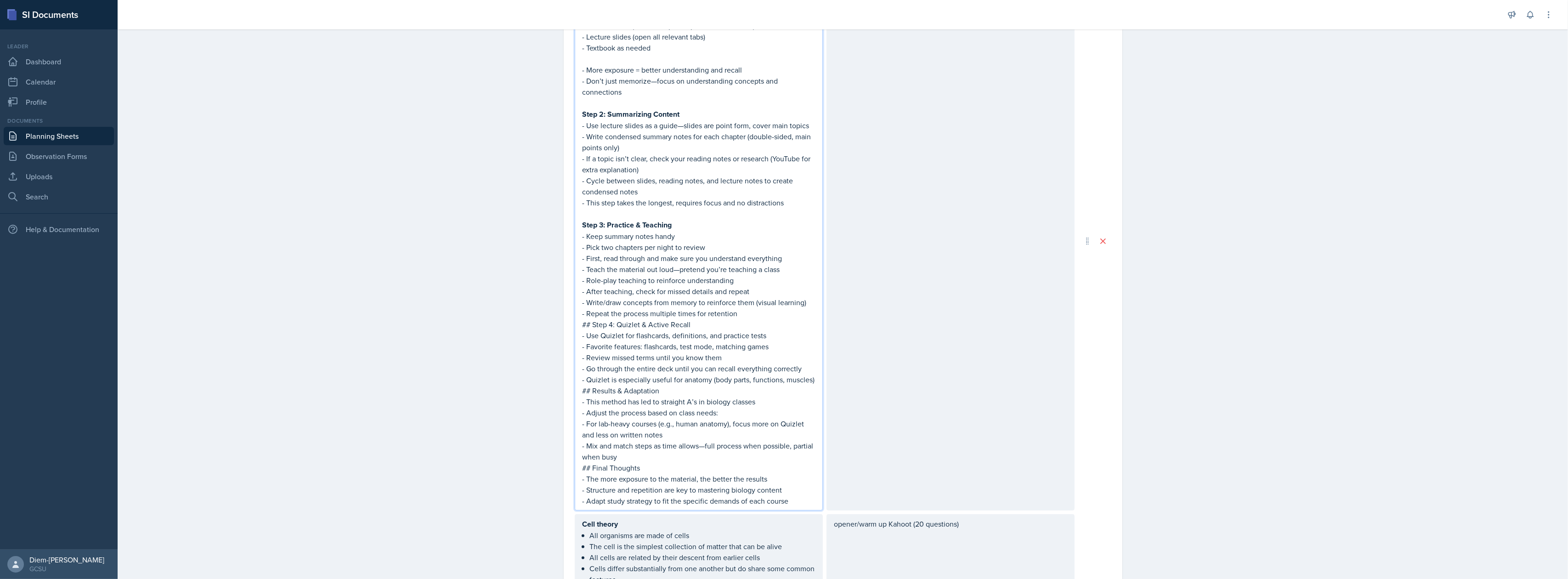
click at [645, 320] on p "## Step 4: Quizlet & Active Recall" at bounding box center [699, 325] width 233 height 11
click at [763, 314] on p "- Repeat the process multiple times for retention" at bounding box center [699, 314] width 233 height 11
drag, startPoint x: 612, startPoint y: 336, endPoint x: 572, endPoint y: 332, distance: 40.2
click at [575, 332] on div "Study techniques: Step 1: Gather all materials before starting : - Reading note…" at bounding box center [699, 246] width 248 height 550
click at [589, 344] on p "- Use Quizlet for flashcards, definitions, and practice tests" at bounding box center [699, 346] width 233 height 11
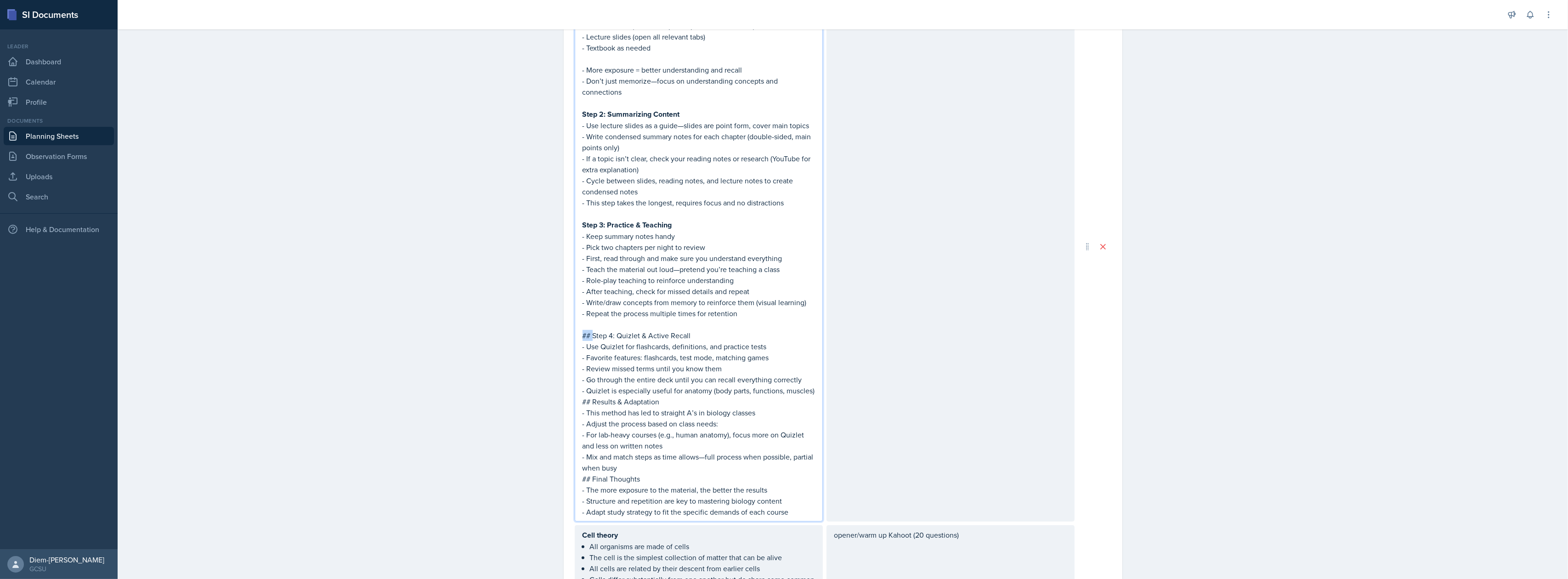
drag, startPoint x: 590, startPoint y: 335, endPoint x: 577, endPoint y: 335, distance: 13.0
click at [577, 335] on div "Study techniques: Step 1: Gather all materials before starting : - Reading note…" at bounding box center [699, 246] width 248 height 550
drag, startPoint x: 688, startPoint y: 337, endPoint x: 548, endPoint y: 339, distance: 140.0
click at [549, 339] on div "Date September 23rd, 2025 September 2025 31 1 2 3 4 5 6 7 8 9 10 11 12 13 14 15…" at bounding box center [843, 519] width 588 height 1670
click at [629, 360] on p "- Favorite features: flashcards, test mode, matching games" at bounding box center [699, 358] width 233 height 11
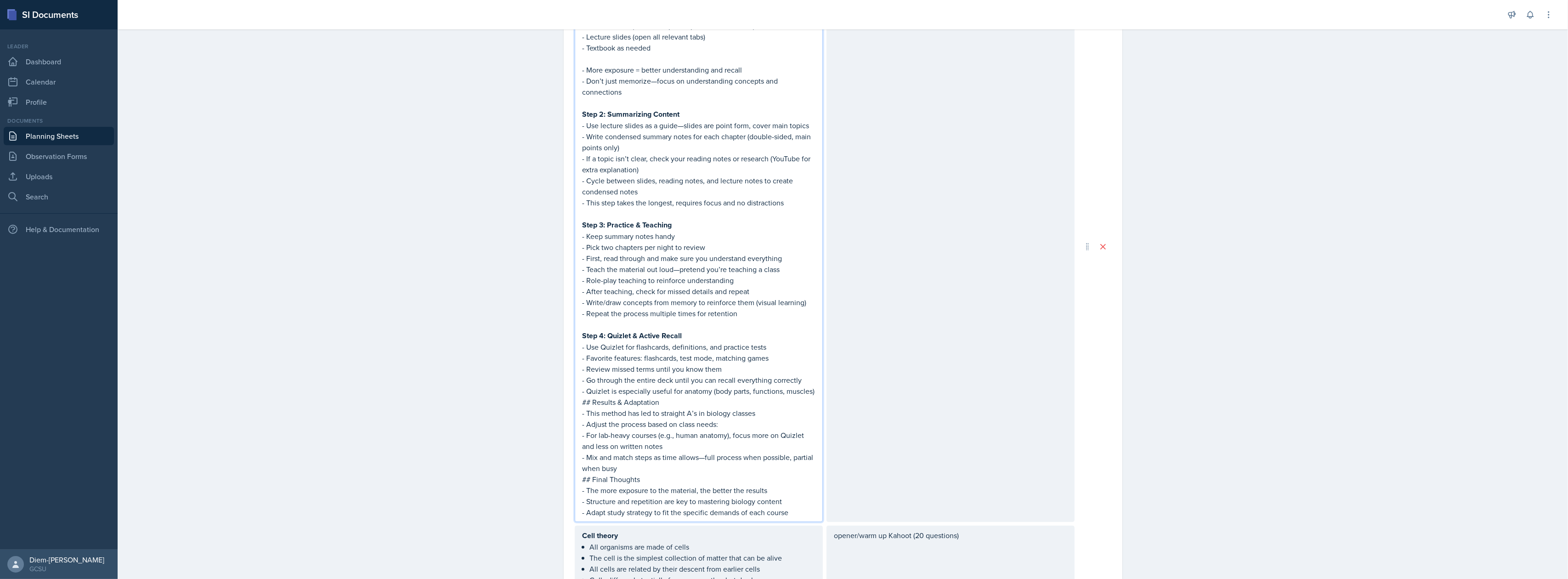
click at [660, 402] on p "## Results & Adaptation" at bounding box center [699, 402] width 233 height 11
drag, startPoint x: 584, startPoint y: 403, endPoint x: 565, endPoint y: 400, distance: 19.2
click at [565, 400] on div "Date September 23rd, 2025 September 2025 31 1 2 3 4 5 6 7 8 9 10 11 12 13 14 15…" at bounding box center [843, 508] width 559 height 1648
click at [642, 397] on p "## Results & Adaptation" at bounding box center [699, 402] width 233 height 11
click at [679, 420] on p "- Adjust the process based on class needs:" at bounding box center [699, 424] width 233 height 11
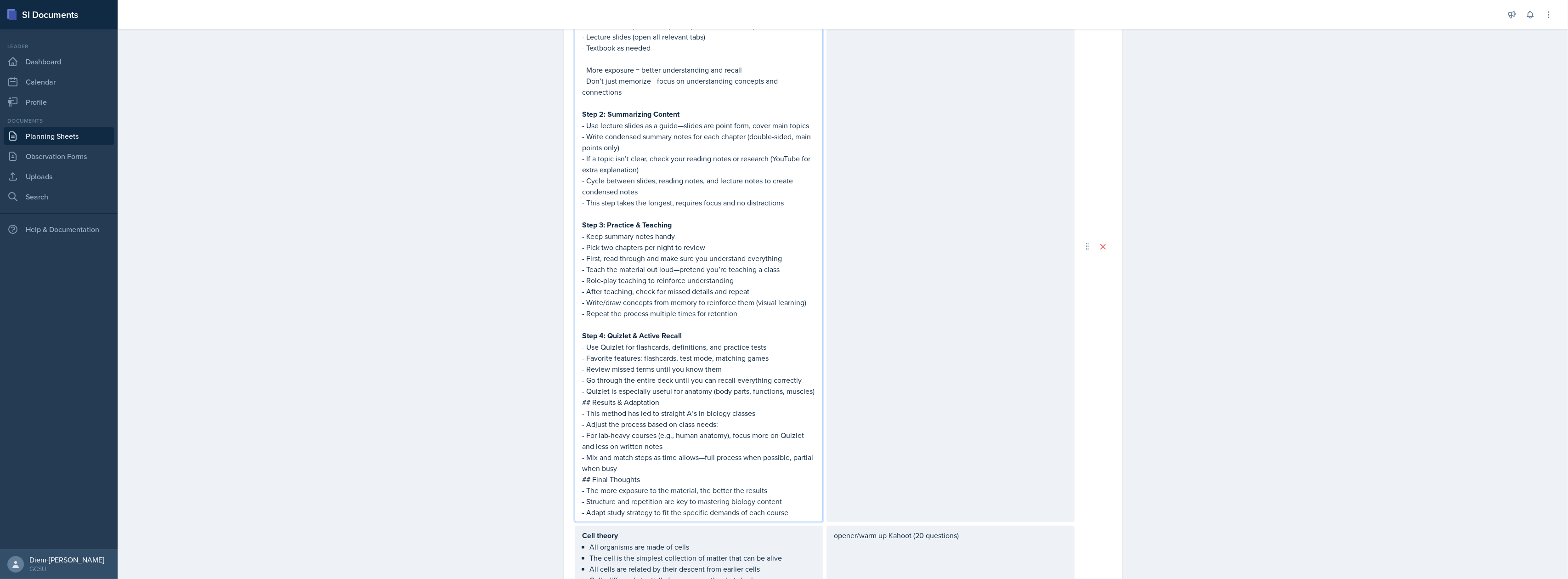
click at [685, 460] on p "- Mix and match steps as time allows—full process when possible, partial when b…" at bounding box center [699, 463] width 233 height 22
click at [682, 449] on p "- For lab-heavy courses (e.g., human anatomy), focus more on Quizlet and less o…" at bounding box center [699, 441] width 233 height 22
drag, startPoint x: 679, startPoint y: 449, endPoint x: 569, endPoint y: 402, distance: 119.6
click at [569, 402] on div "Date September 23rd, 2025 September 2025 31 1 2 3 4 5 6 7 8 9 10 11 12 13 14 15…" at bounding box center [843, 508] width 559 height 1648
click at [685, 464] on p "- Mix and match steps as time allows—full process when possible, partial when b…" at bounding box center [699, 463] width 233 height 22
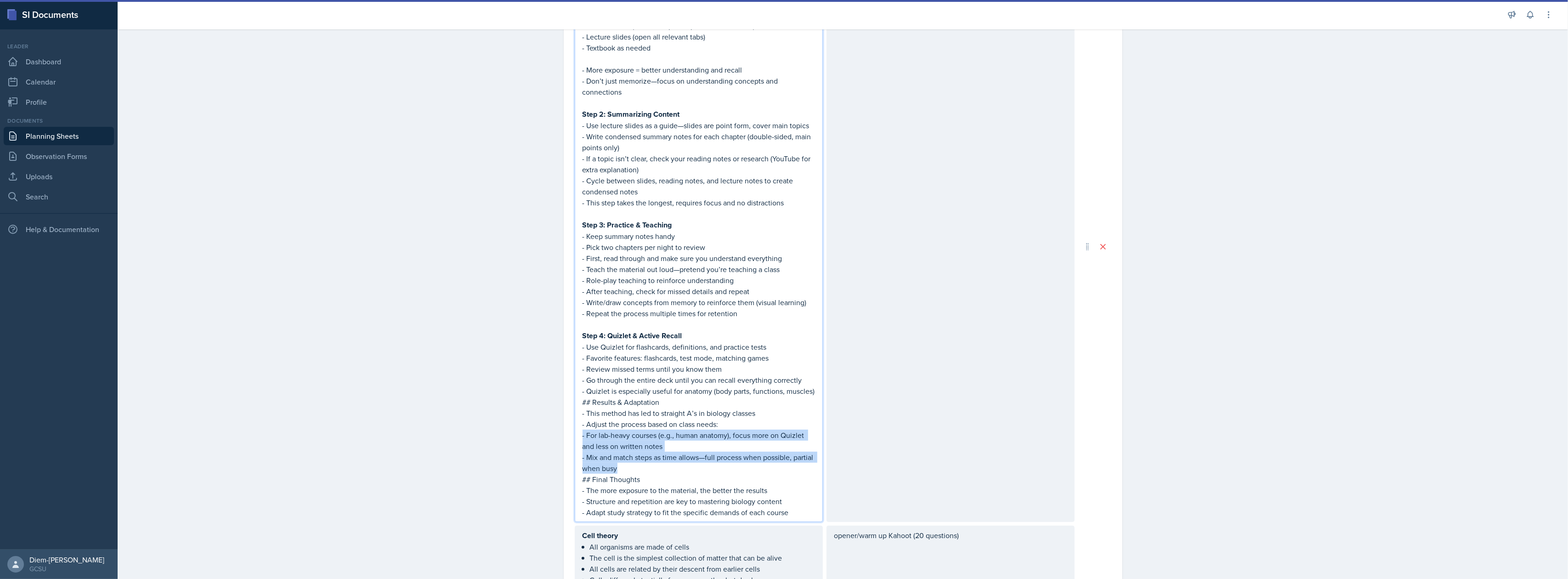
drag, startPoint x: 617, startPoint y: 471, endPoint x: 572, endPoint y: 430, distance: 60.9
click at [575, 430] on div "Study techniques: Step 1: Gather all materials before starting : - Reading note…" at bounding box center [699, 247] width 248 height 550
click at [595, 436] on p "- For lab-heavy courses (e.g., human anatomy), focus more on Quizlet and less o…" at bounding box center [699, 441] width 233 height 22
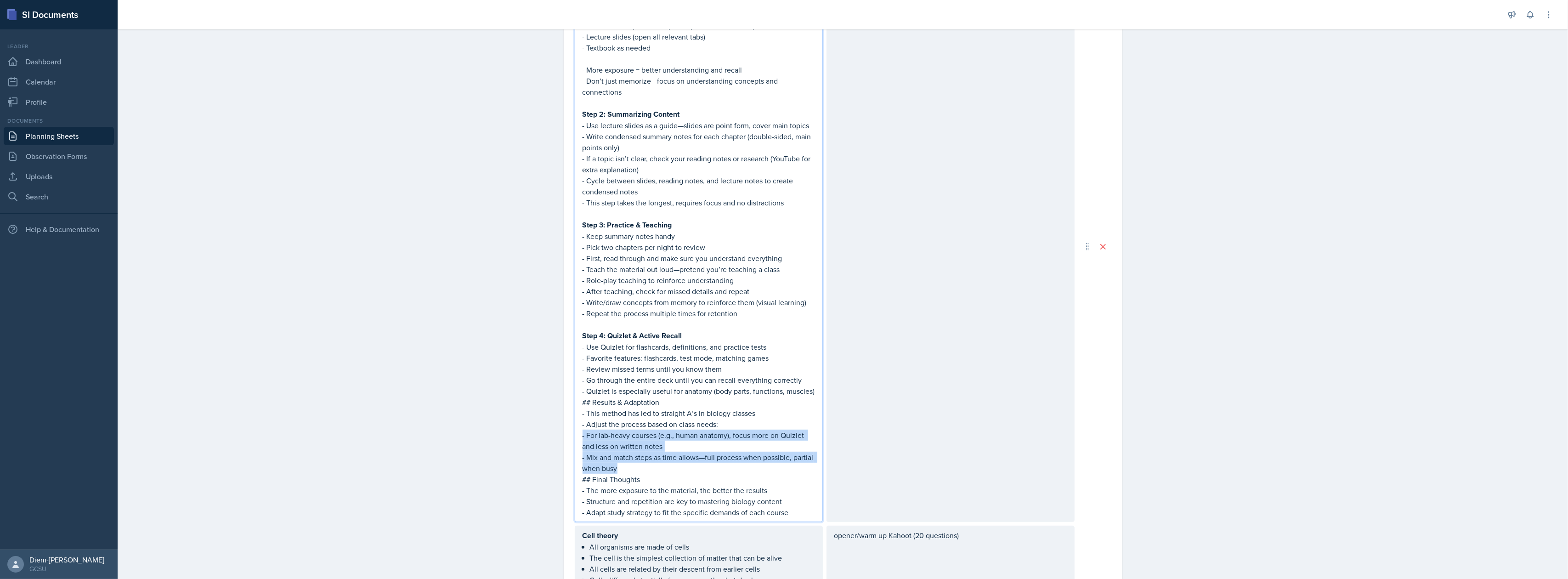
drag, startPoint x: 669, startPoint y: 449, endPoint x: 565, endPoint y: 404, distance: 113.3
click at [565, 404] on div "Date September 23rd, 2025 September 2025 31 1 2 3 4 5 6 7 8 9 10 11 12 13 14 15…" at bounding box center [843, 508] width 559 height 1648
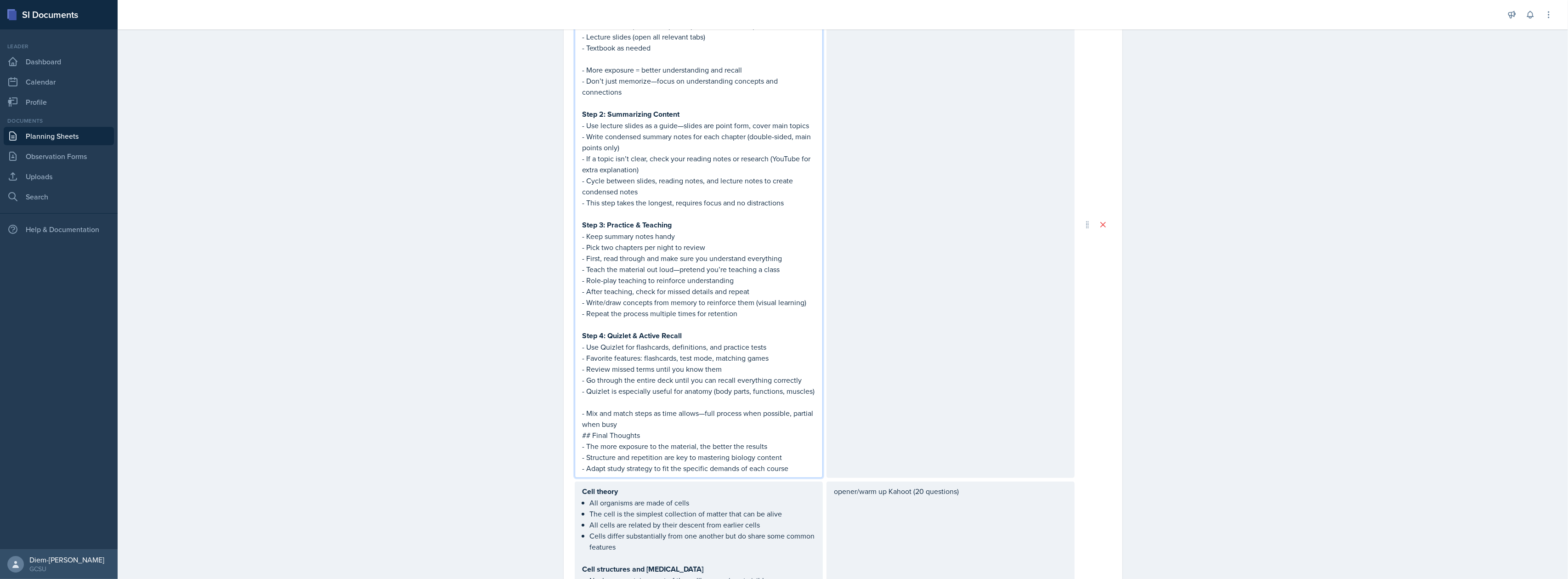
click at [621, 424] on p "- Mix and match steps as time allows—full process when possible, partial when b…" at bounding box center [699, 418] width 233 height 22
drag, startPoint x: 789, startPoint y: 467, endPoint x: 596, endPoint y: 454, distance: 193.4
click at [596, 454] on div "Study techniques: Step 1: Gather all materials before starting : - Reading note…" at bounding box center [699, 225] width 233 height 498
click at [632, 452] on p "- Structure and repetition are key to mastering biology content" at bounding box center [699, 457] width 233 height 11
click at [776, 464] on p "- Adapt study strategy to fit the specific demands of each course" at bounding box center [699, 468] width 233 height 11
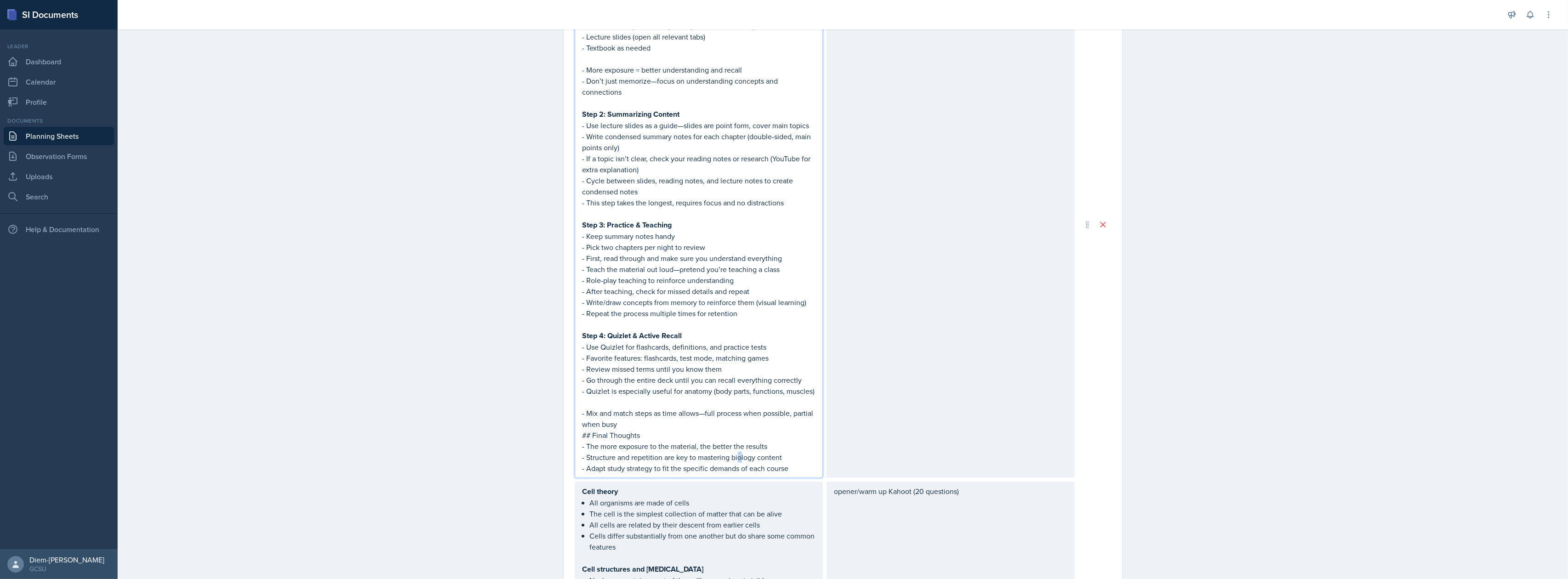
click at [735, 456] on p "- Structure and repetition are key to mastering biology content" at bounding box center [699, 457] width 233 height 11
click at [770, 449] on p "- The more exposure to the material, the better the results" at bounding box center [699, 446] width 233 height 11
drag, startPoint x: 769, startPoint y: 443, endPoint x: 648, endPoint y: 433, distance: 121.4
click at [769, 443] on p "- The more exposure to the material, the better the results" at bounding box center [699, 446] width 233 height 11
click at [610, 430] on p "## Final Thoughts" at bounding box center [699, 435] width 233 height 11
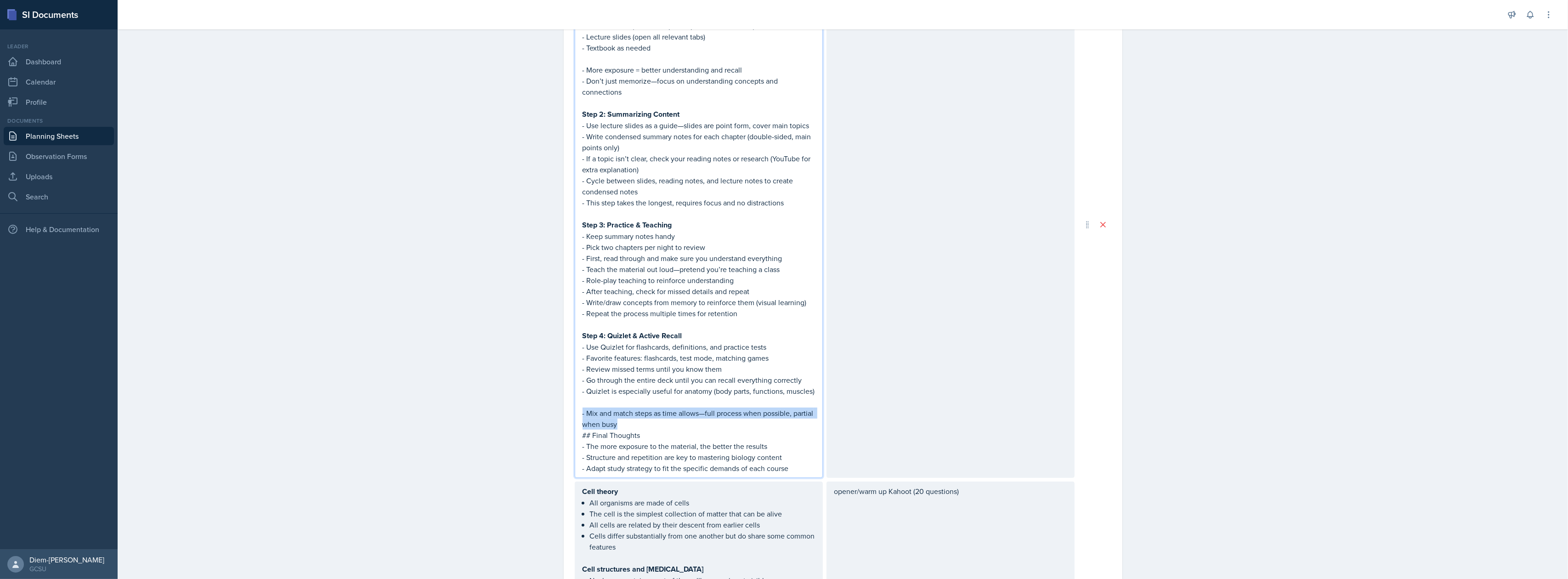
drag, startPoint x: 619, startPoint y: 423, endPoint x: 554, endPoint y: 412, distance: 65.9
click at [554, 412] on div "Date September 23rd, 2025 September 2025 31 1 2 3 4 5 6 7 8 9 10 11 12 13 14 15…" at bounding box center [843, 497] width 588 height 1626
copy p "- Mix and match steps as time allows—full process when possible, partial when b…"
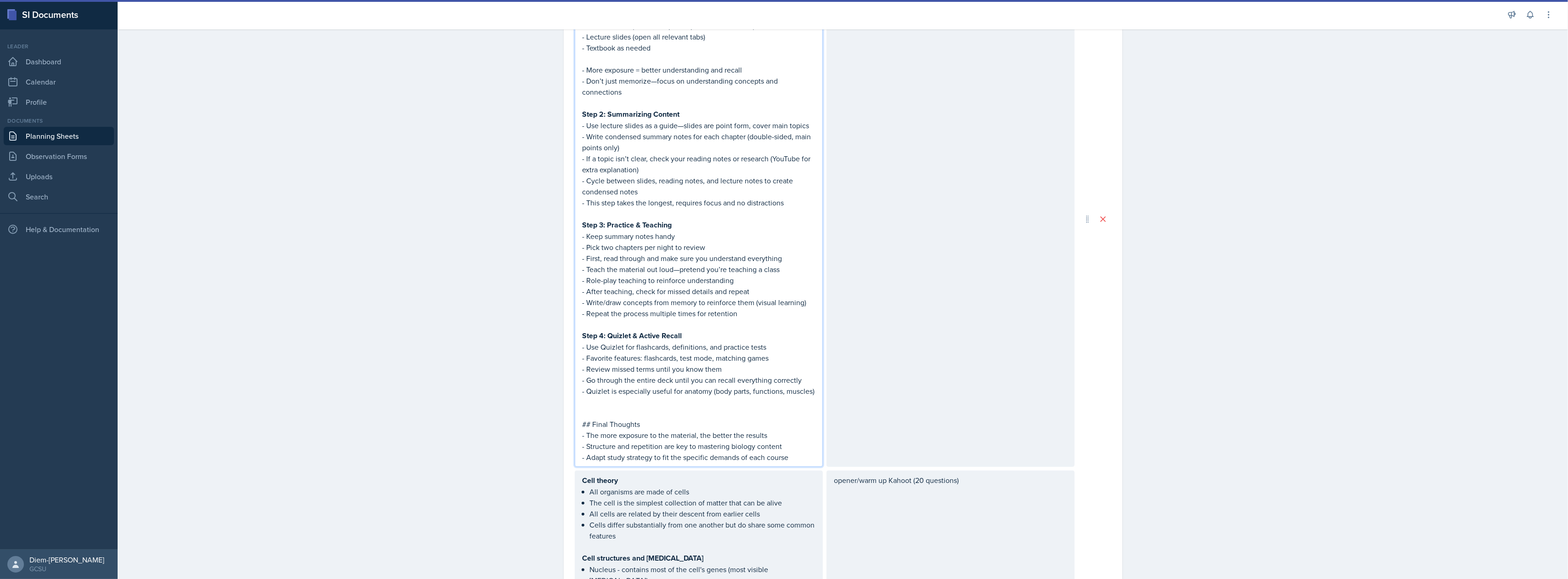
click at [682, 421] on p "## Final Thoughts" at bounding box center [699, 424] width 233 height 11
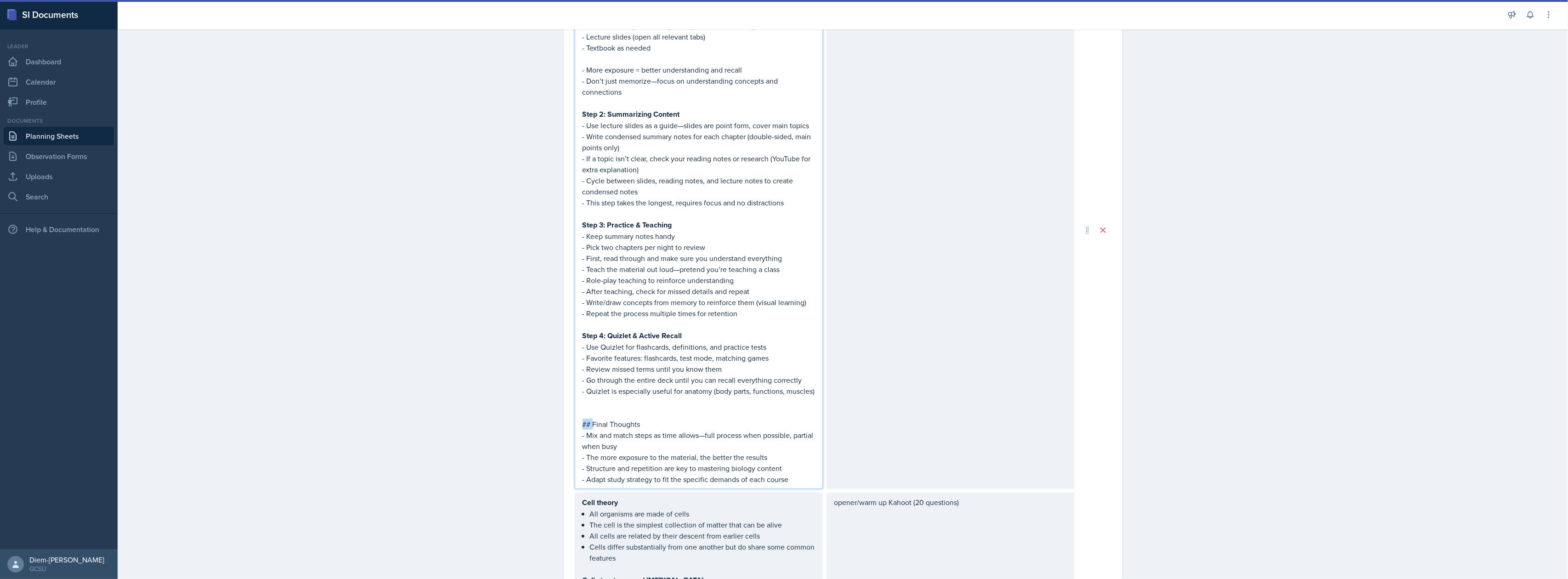
drag, startPoint x: 590, startPoint y: 424, endPoint x: 546, endPoint y: 419, distance: 44.3
click at [549, 419] on div "Date September 23rd, 2025 September 2025 31 1 2 3 4 5 6 7 8 9 10 11 12 13 14 15…" at bounding box center [843, 502] width 588 height 1637
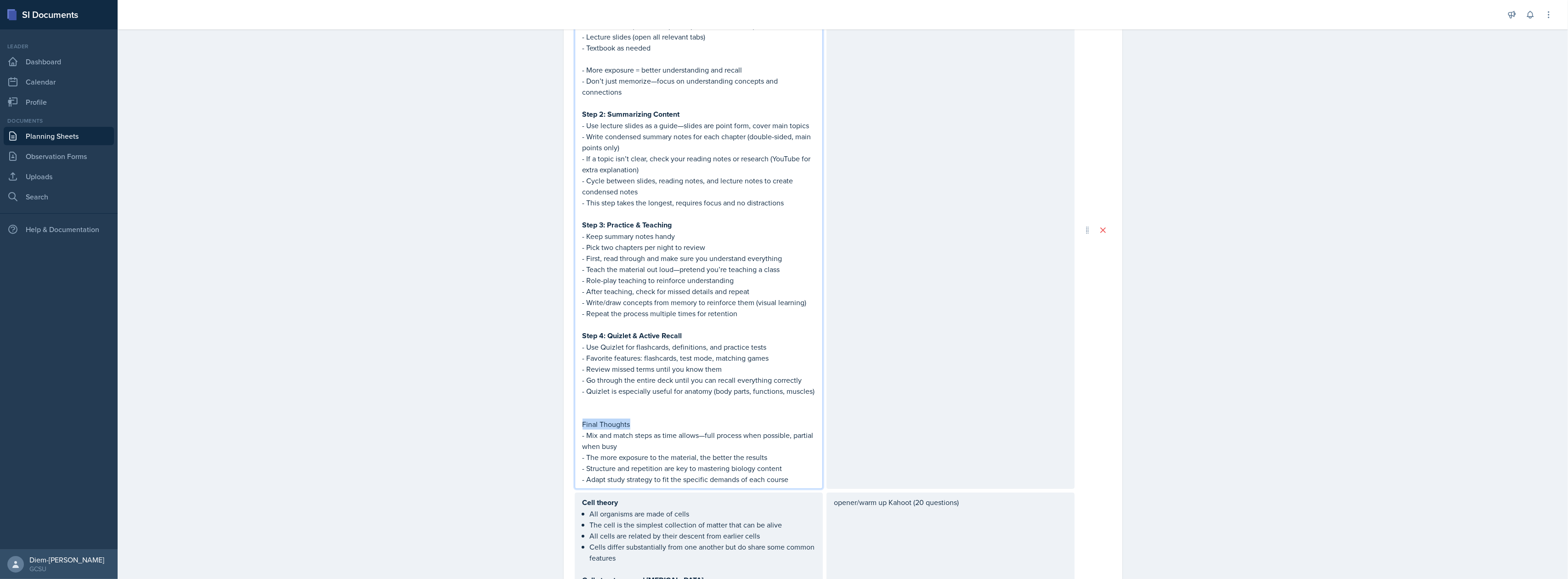
drag, startPoint x: 651, startPoint y: 423, endPoint x: 541, endPoint y: 424, distance: 110.0
click at [541, 424] on div "Planning Sheets Sep 23rd, 2025 Planning Sheet Date September 23rd, 2025 Septemb…" at bounding box center [842, 479] width 1451 height 1685
click at [586, 407] on p at bounding box center [699, 413] width 233 height 11
click at [597, 402] on p at bounding box center [699, 402] width 233 height 11
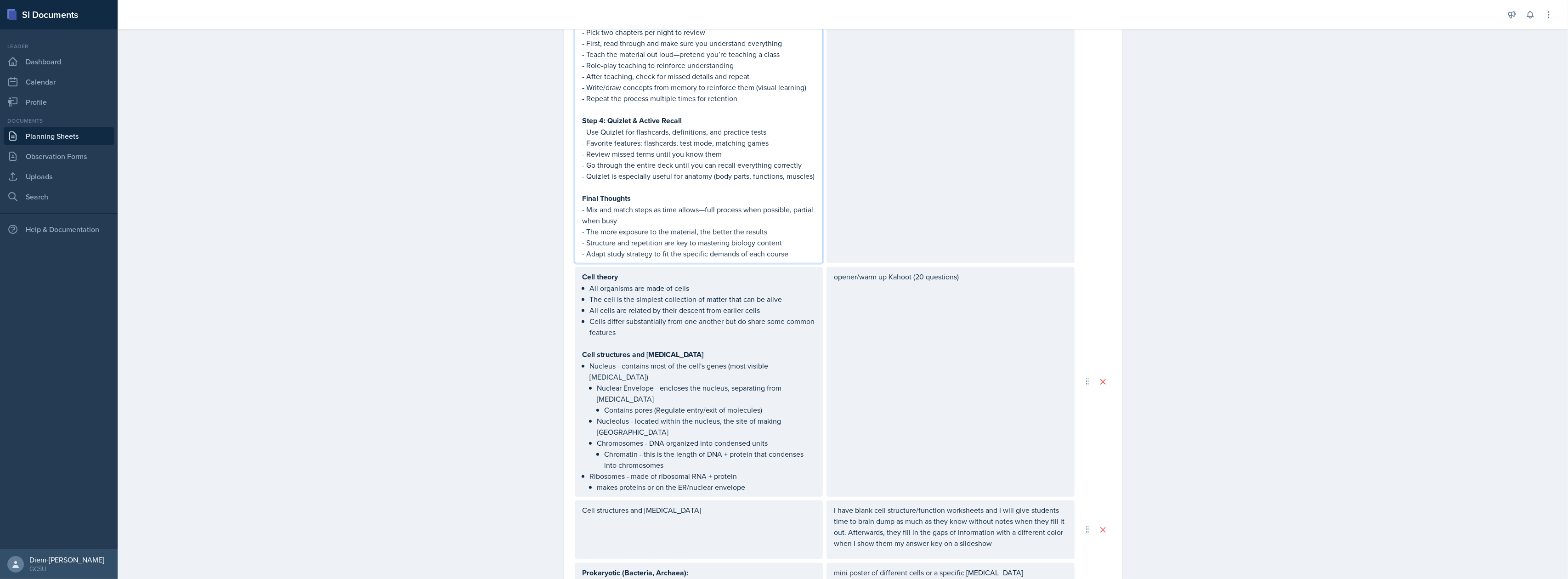
scroll to position [175, 0]
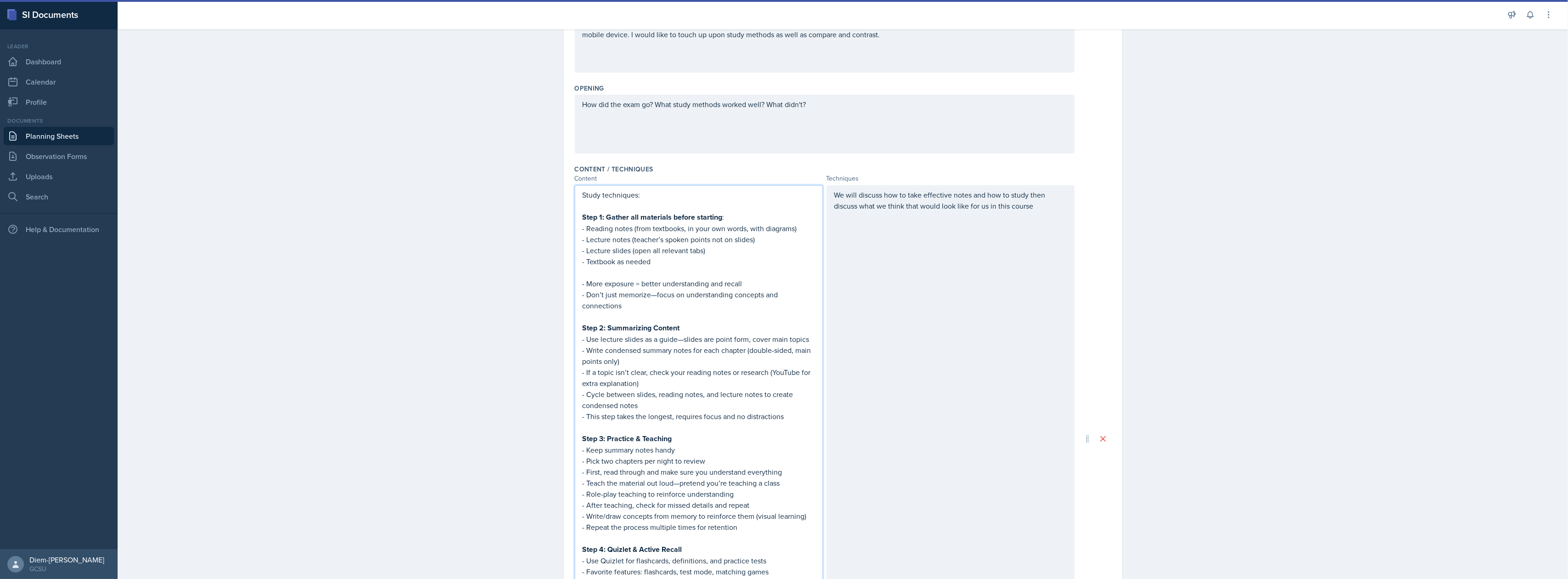
click at [613, 194] on p "Study techniques:" at bounding box center [699, 195] width 233 height 11
click at [677, 224] on p "- Reading notes (from textbooks, in your own words, with diagrams)" at bounding box center [699, 229] width 233 height 11
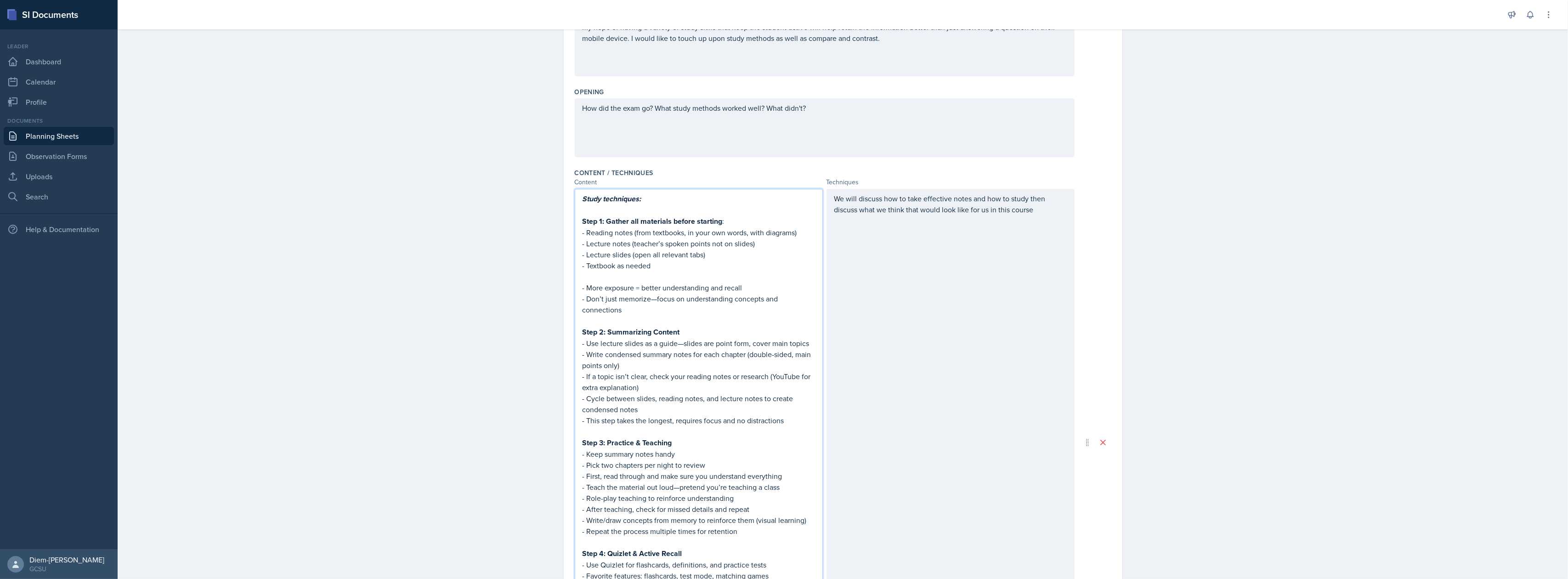
scroll to position [0, 0]
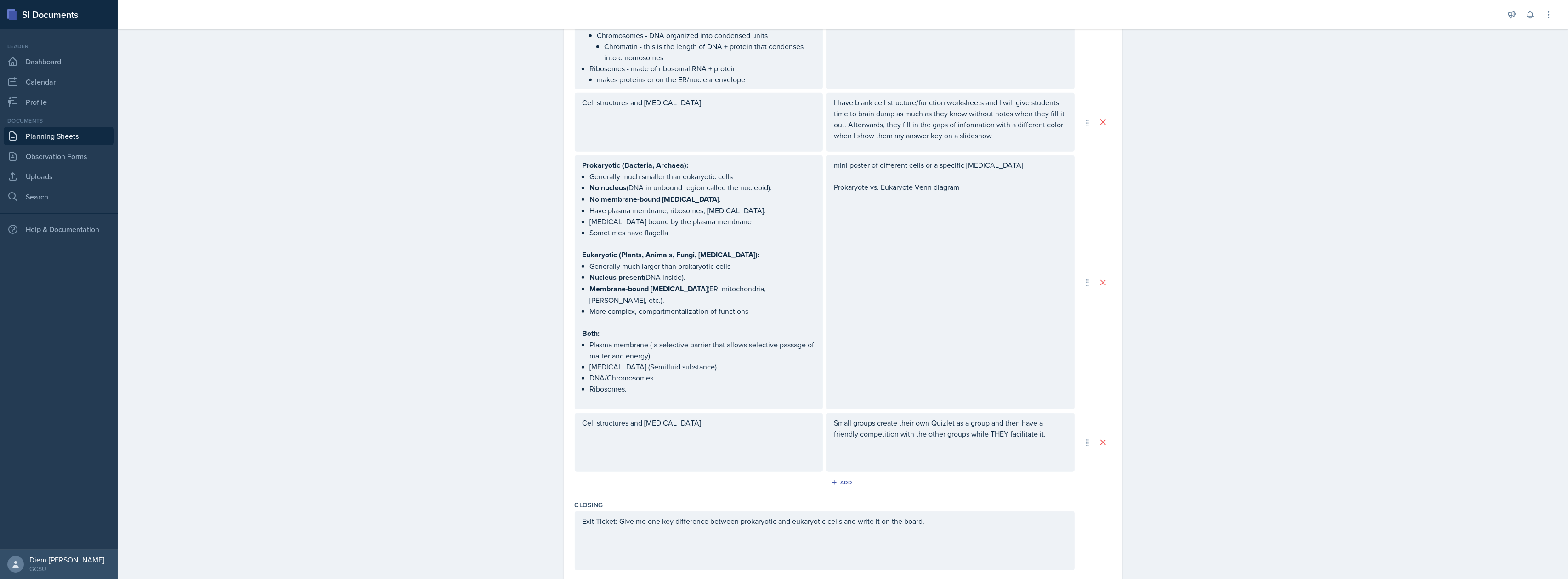
scroll to position [1093, 0]
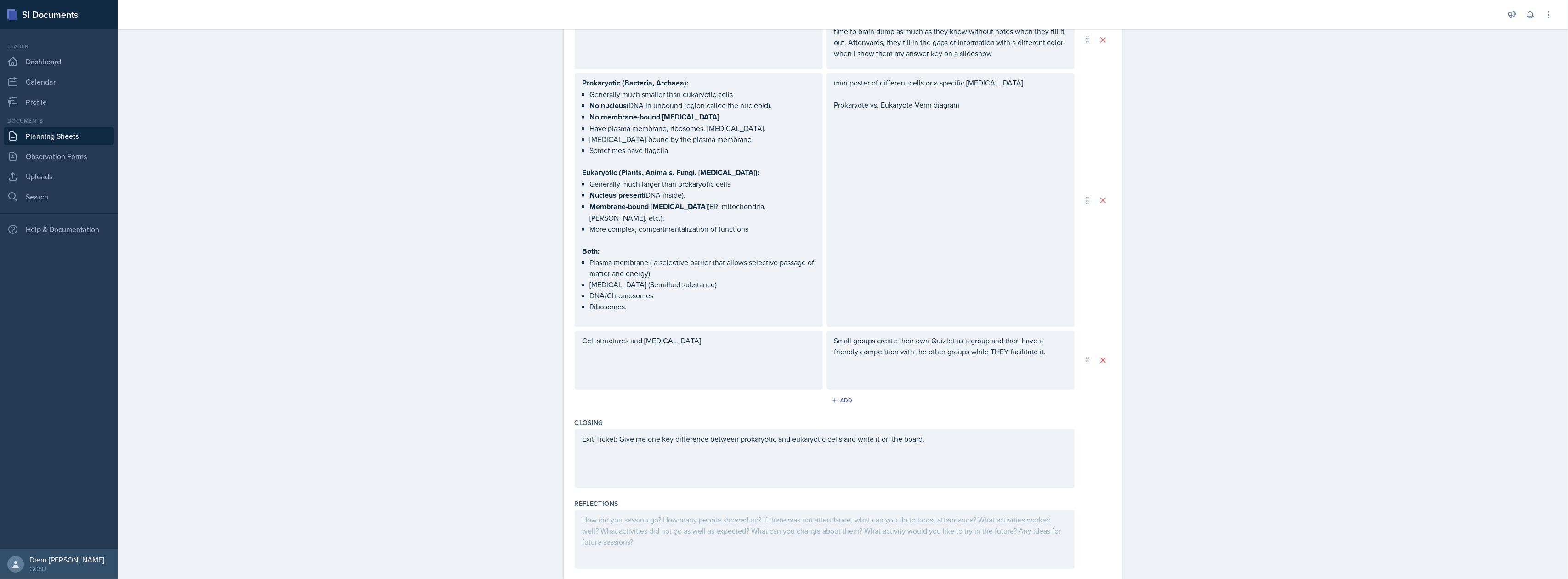
click at [810, 429] on div "Exit Ticket: Give me one key difference between prokaryotic and eukaryotic cell…" at bounding box center [824, 458] width 500 height 59
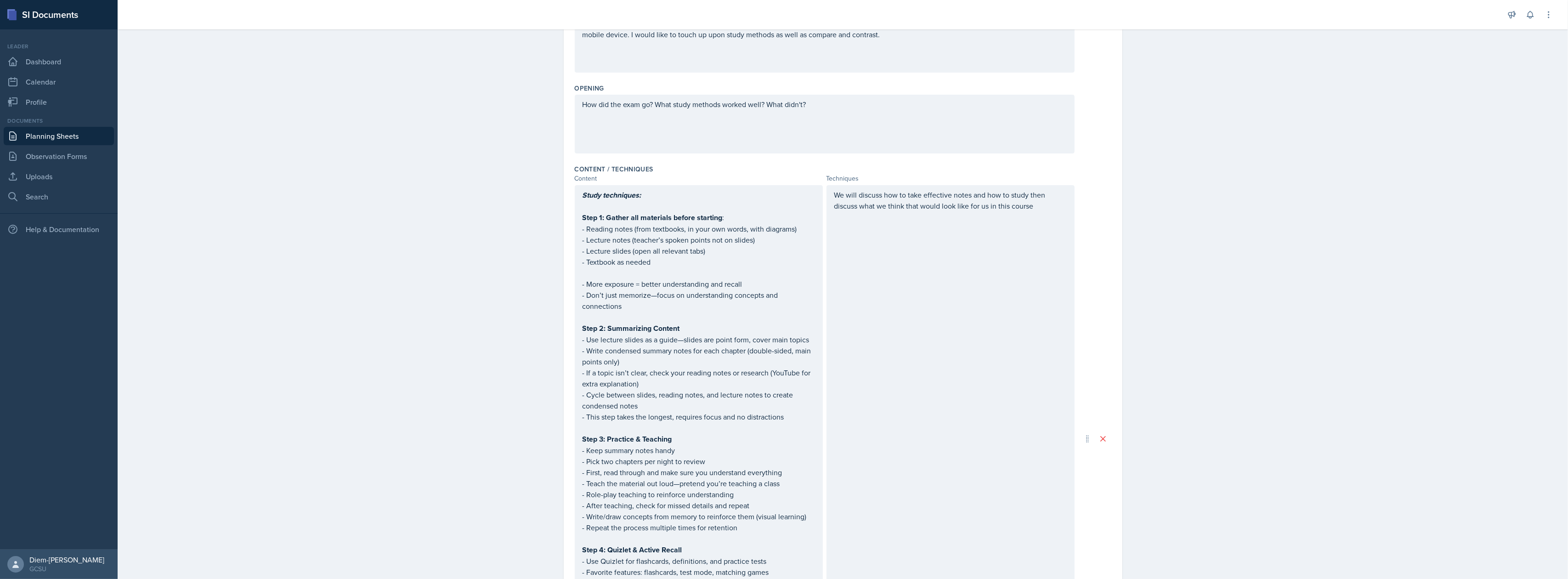
scroll to position [0, 0]
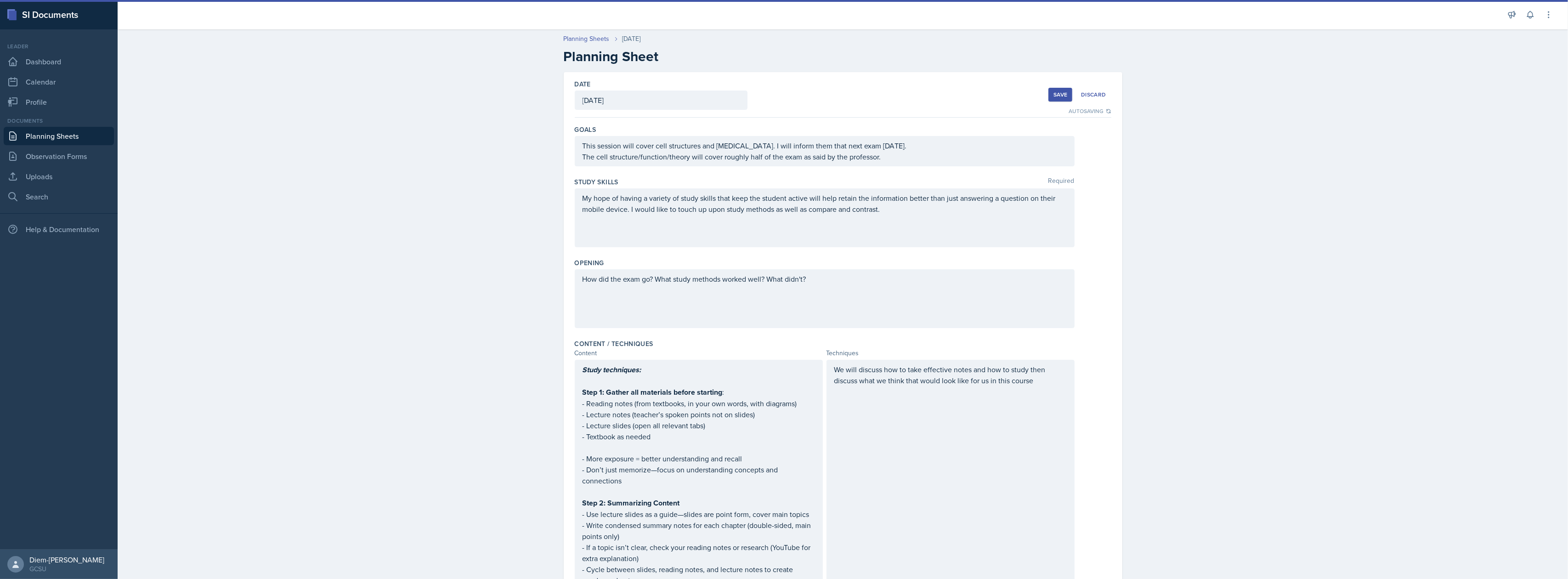
click at [1048, 89] on button "Save" at bounding box center [1060, 94] width 24 height 14
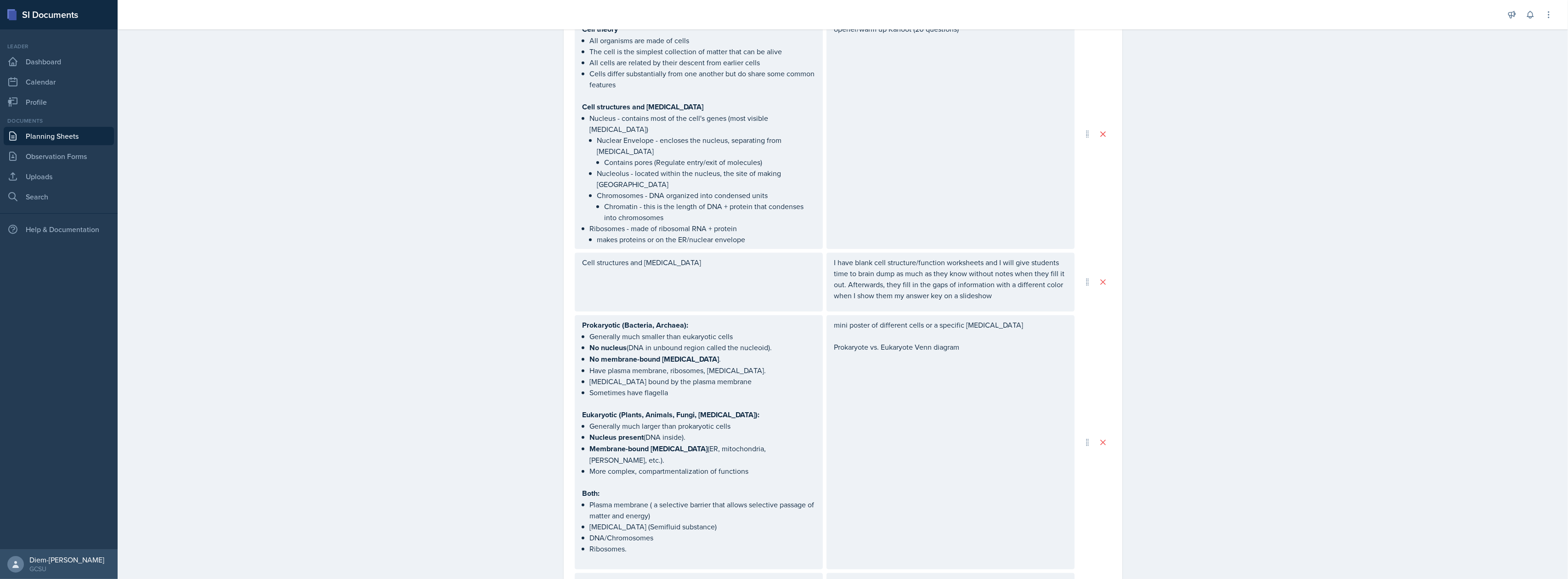
scroll to position [344, 0]
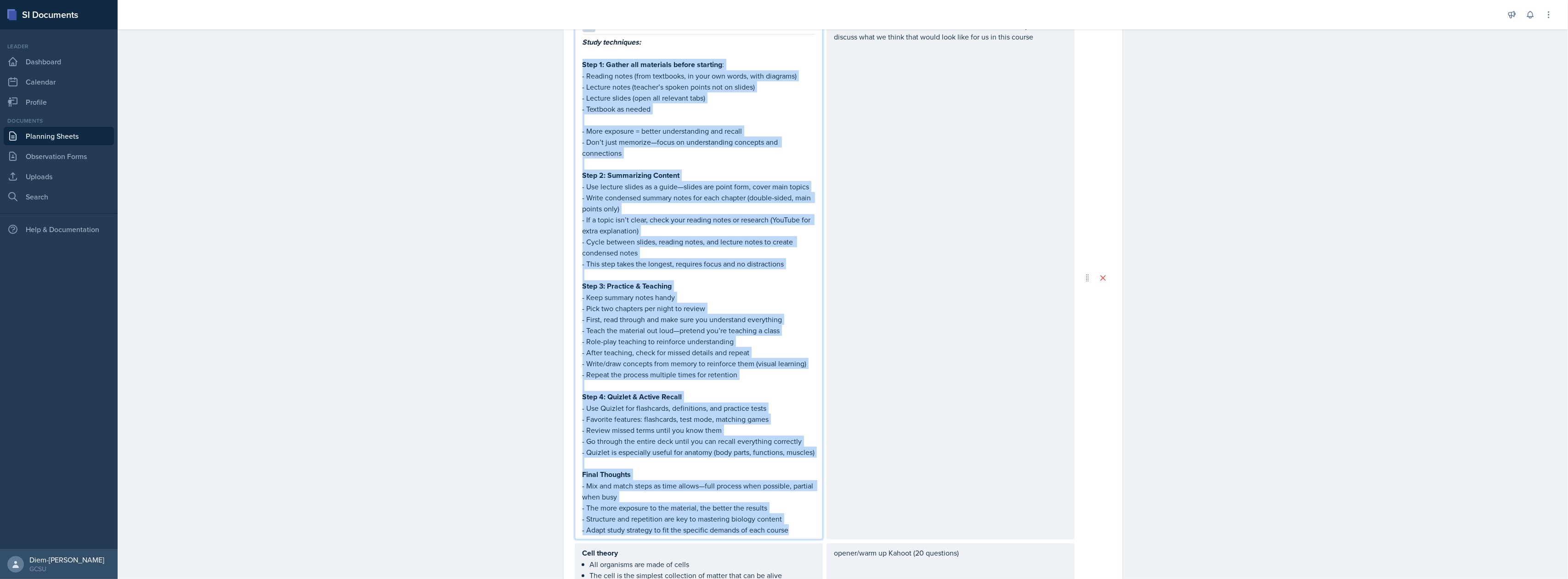
drag, startPoint x: 578, startPoint y: 147, endPoint x: 792, endPoint y: 535, distance: 443.1
click at [792, 535] on div "Study techniques: Step 1: Gather all materials before starting : - Reading note…" at bounding box center [699, 278] width 248 height 524
copy div "Step 1: Gather all materials before starting : - Reading notes (from textbooks,…"
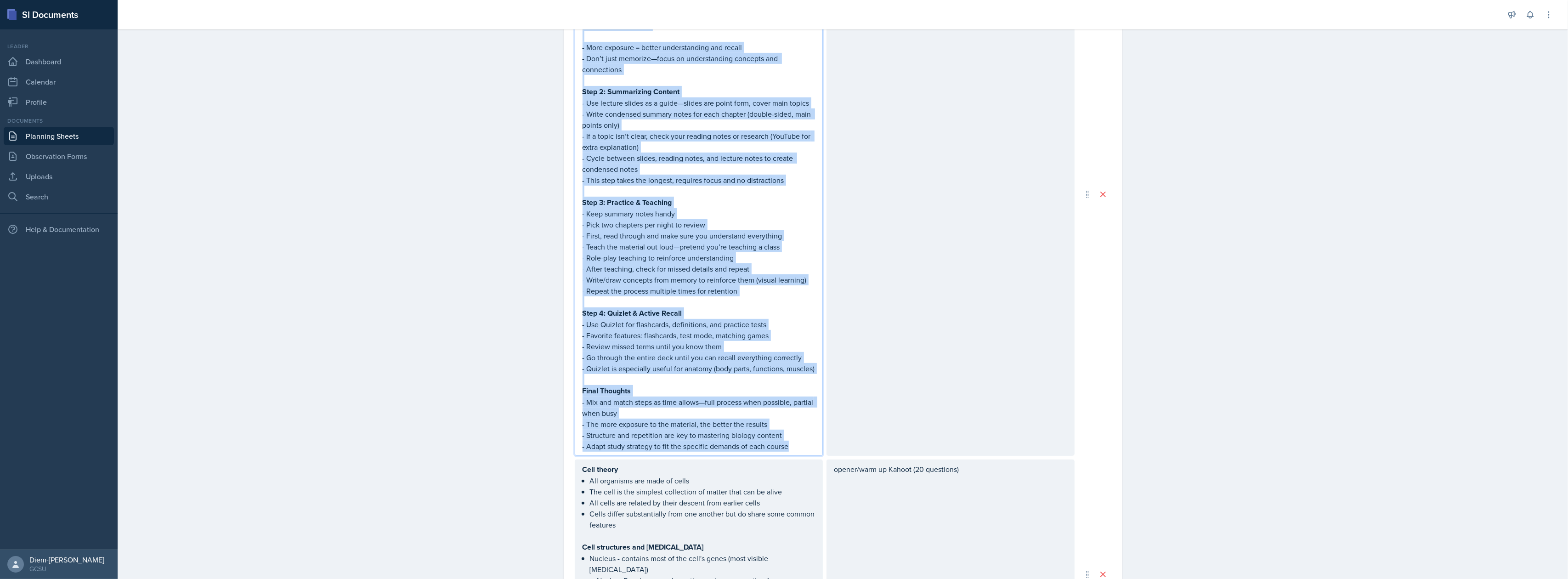
scroll to position [429, 0]
click at [697, 267] on p "- After teaching, check for missed details and repeat" at bounding box center [699, 267] width 233 height 11
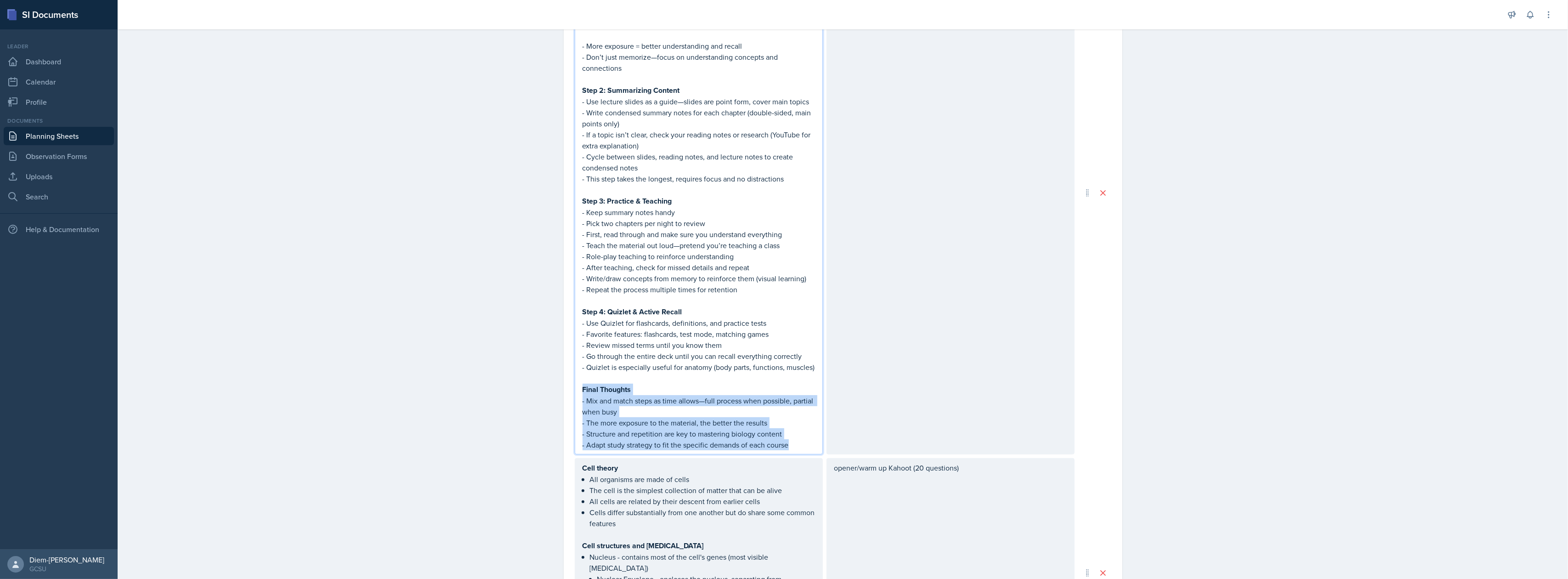
drag, startPoint x: 792, startPoint y: 443, endPoint x: 558, endPoint y: 383, distance: 241.6
click at [558, 383] on div "Date September 23rd, 2025 September 2025 31 1 2 3 4 5 6 7 8 9 10 11 12 13 14 15…" at bounding box center [843, 465] width 588 height 1643
copy div "Final Thoughts - Mix and match steps as time allows—full process when possible,…"
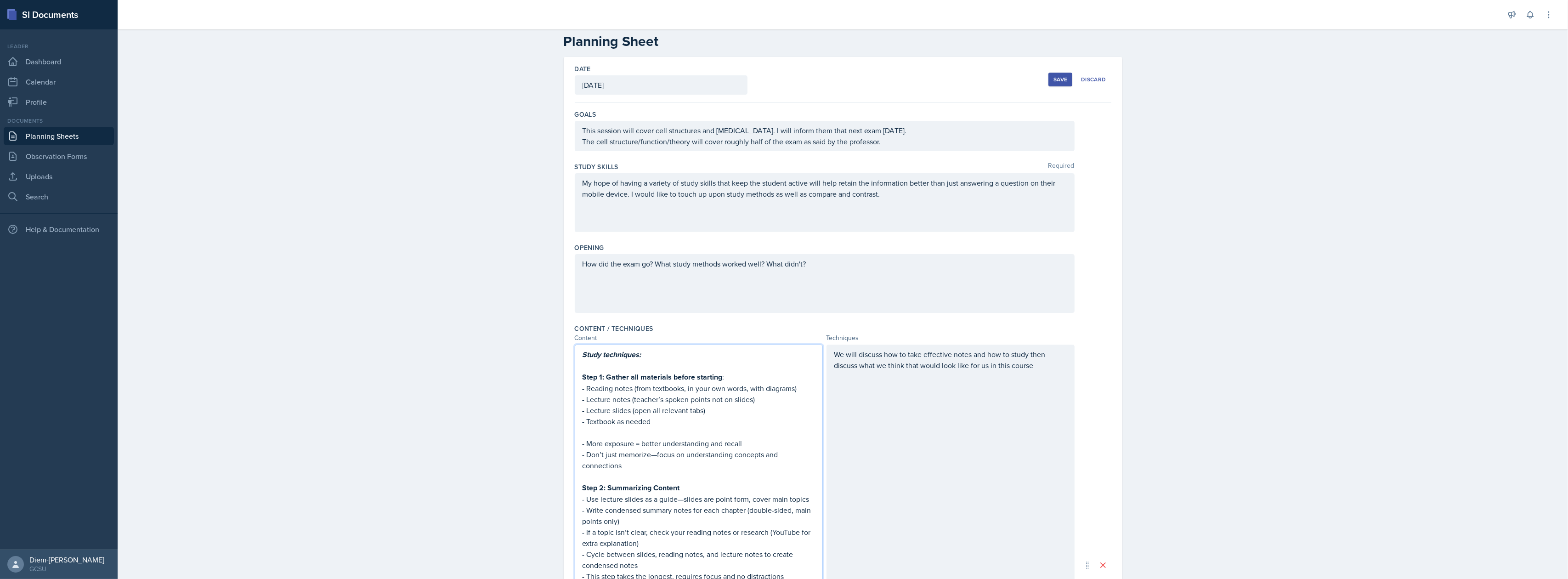
scroll to position [0, 0]
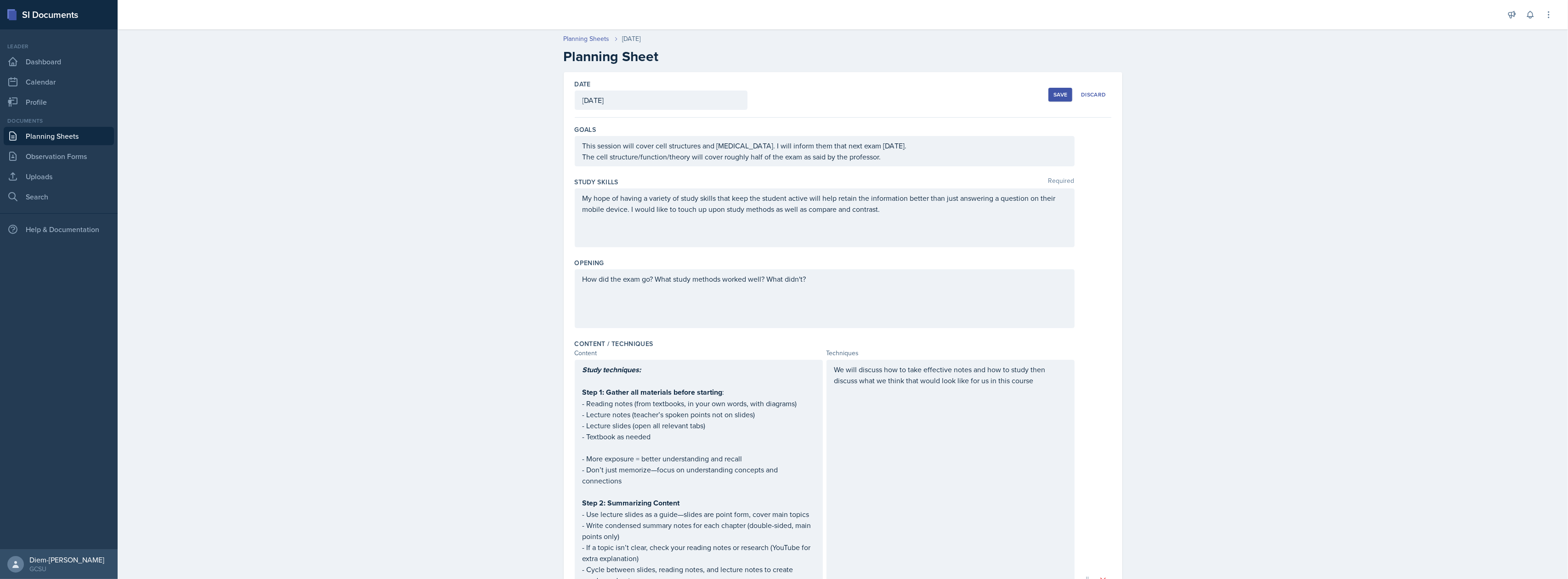
click at [1048, 99] on button "Save" at bounding box center [1060, 94] width 24 height 14
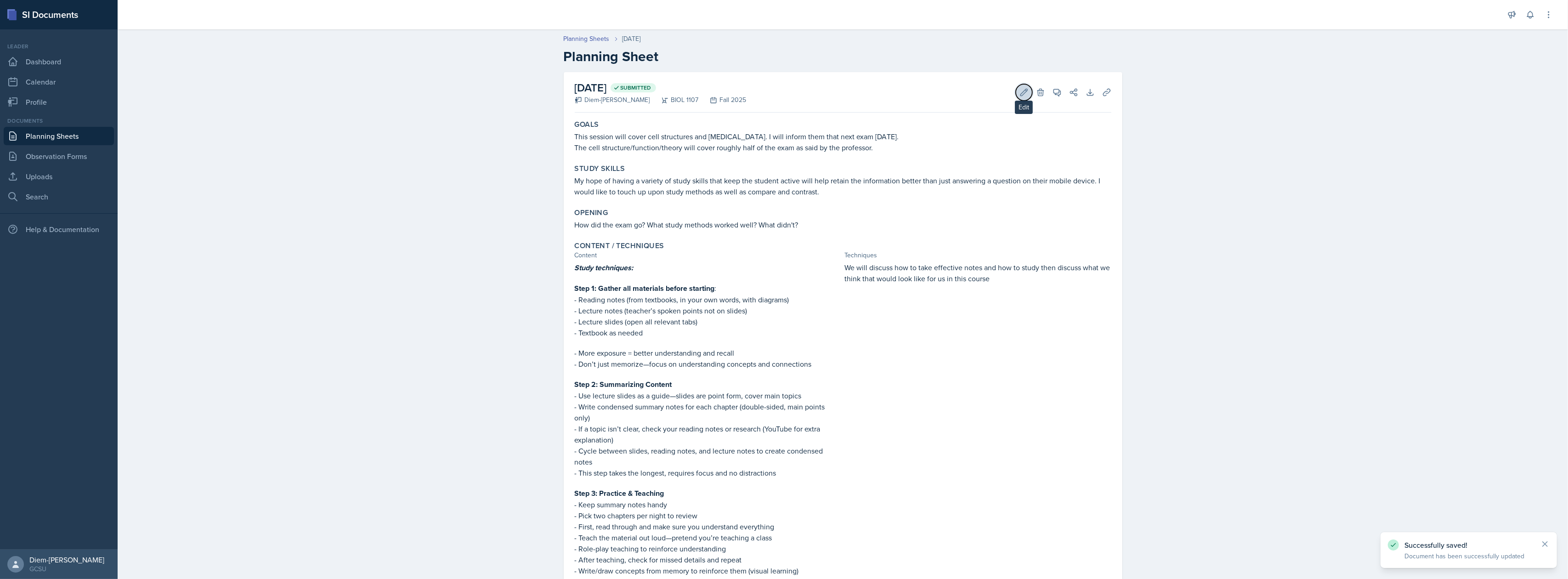
click at [1020, 91] on icon at bounding box center [1023, 92] width 7 height 7
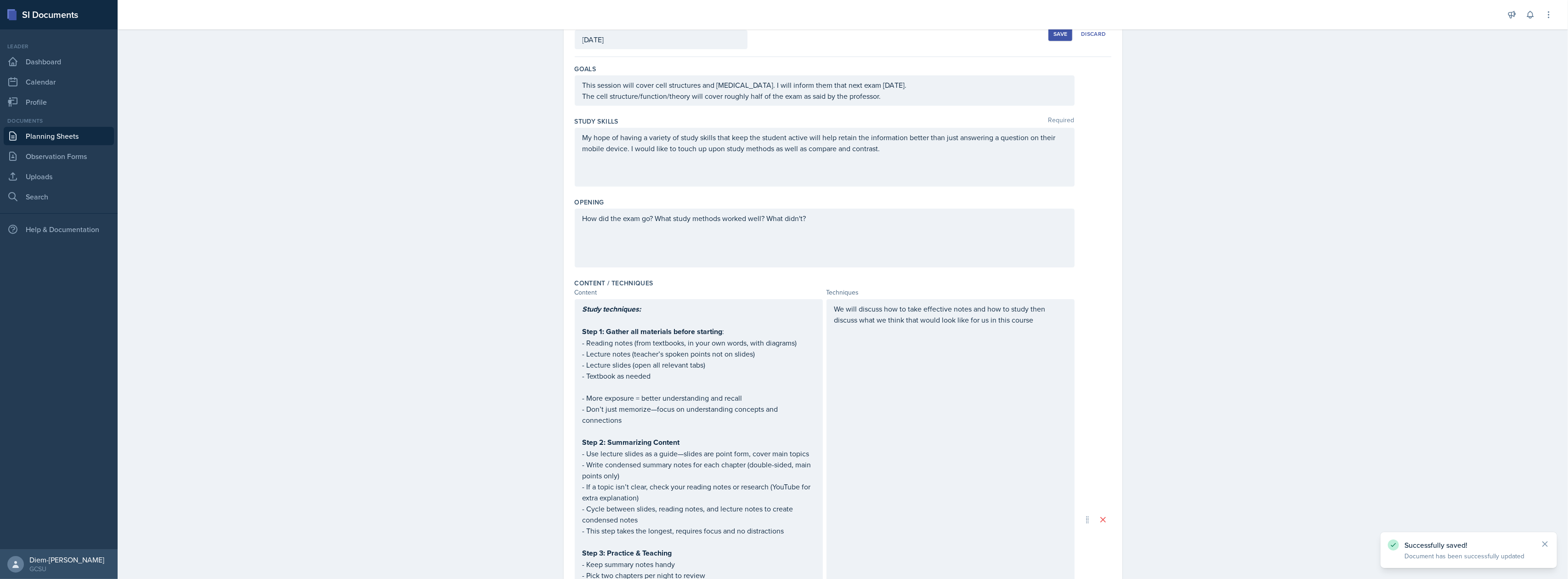
scroll to position [429, 0]
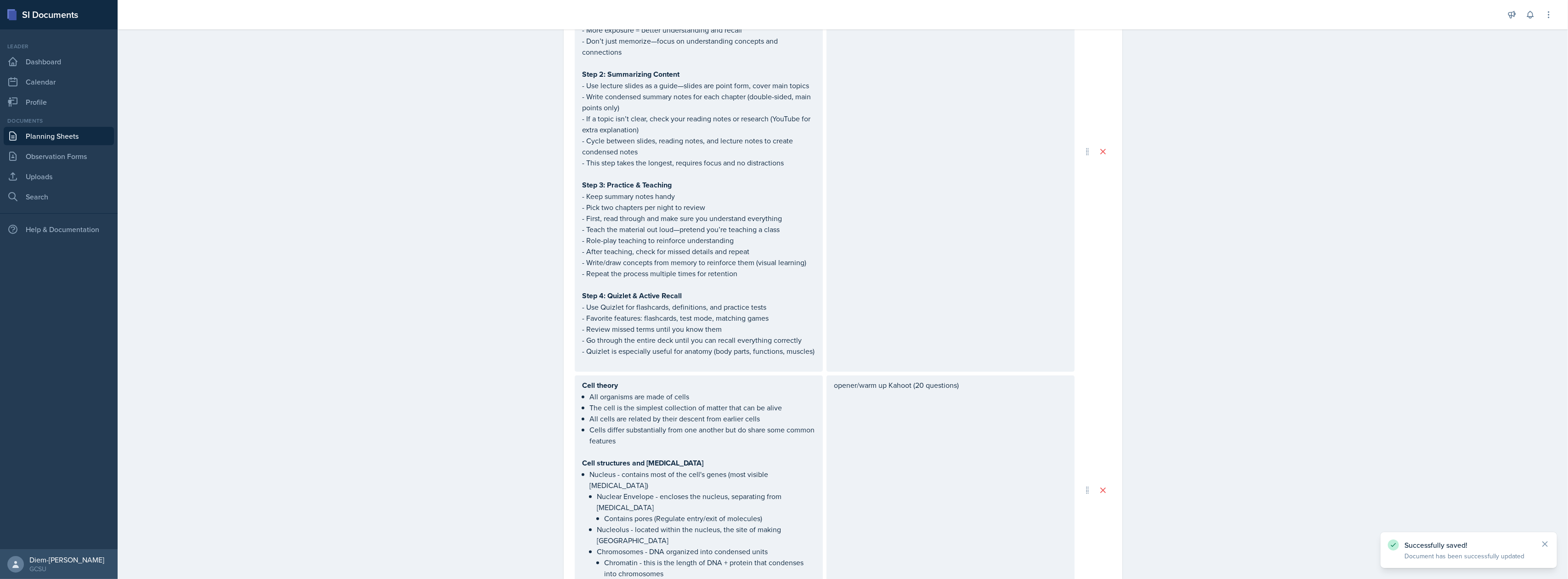
click at [813, 354] on div "Study techniques: Step 1: Gather all materials before starting : - Reading note…" at bounding box center [699, 152] width 248 height 441
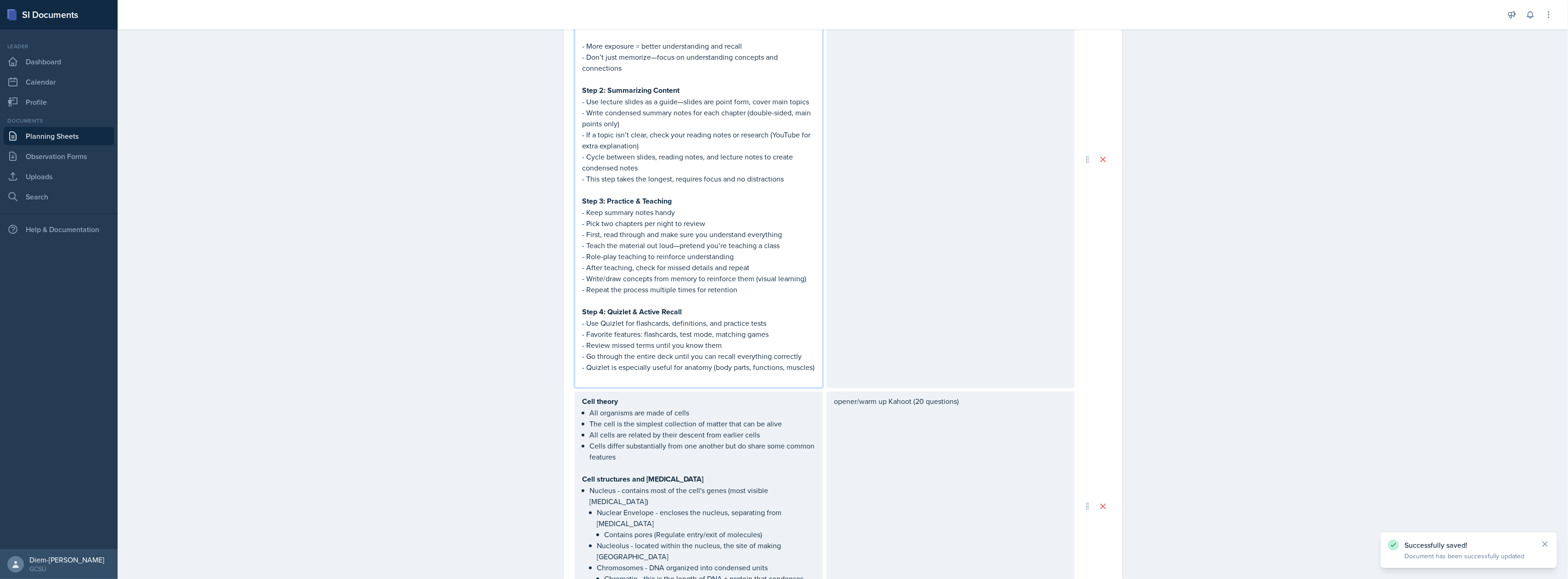
scroll to position [445, 0]
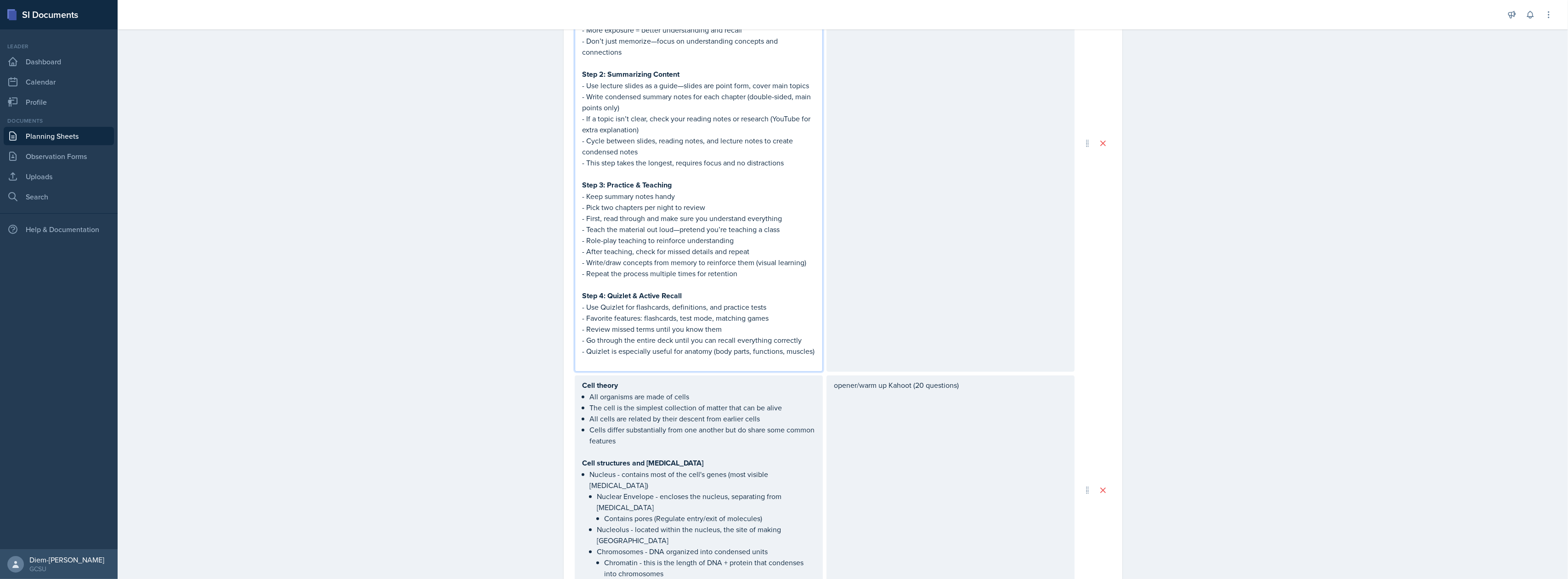
drag, startPoint x: 811, startPoint y: 352, endPoint x: 713, endPoint y: 357, distance: 98.1
click at [713, 357] on div "Study techniques: Step 1: Gather all materials before starting : - Reading note…" at bounding box center [699, 143] width 248 height 457
click at [709, 351] on p "- Quizlet is especially useful for anatomy (body parts, functions, muscles)" at bounding box center [699, 351] width 233 height 11
drag, startPoint x: 578, startPoint y: 353, endPoint x: 813, endPoint y: 348, distance: 235.1
click at [813, 348] on div "Study techniques: Step 1: Gather all materials before starting : - Reading note…" at bounding box center [699, 143] width 248 height 457
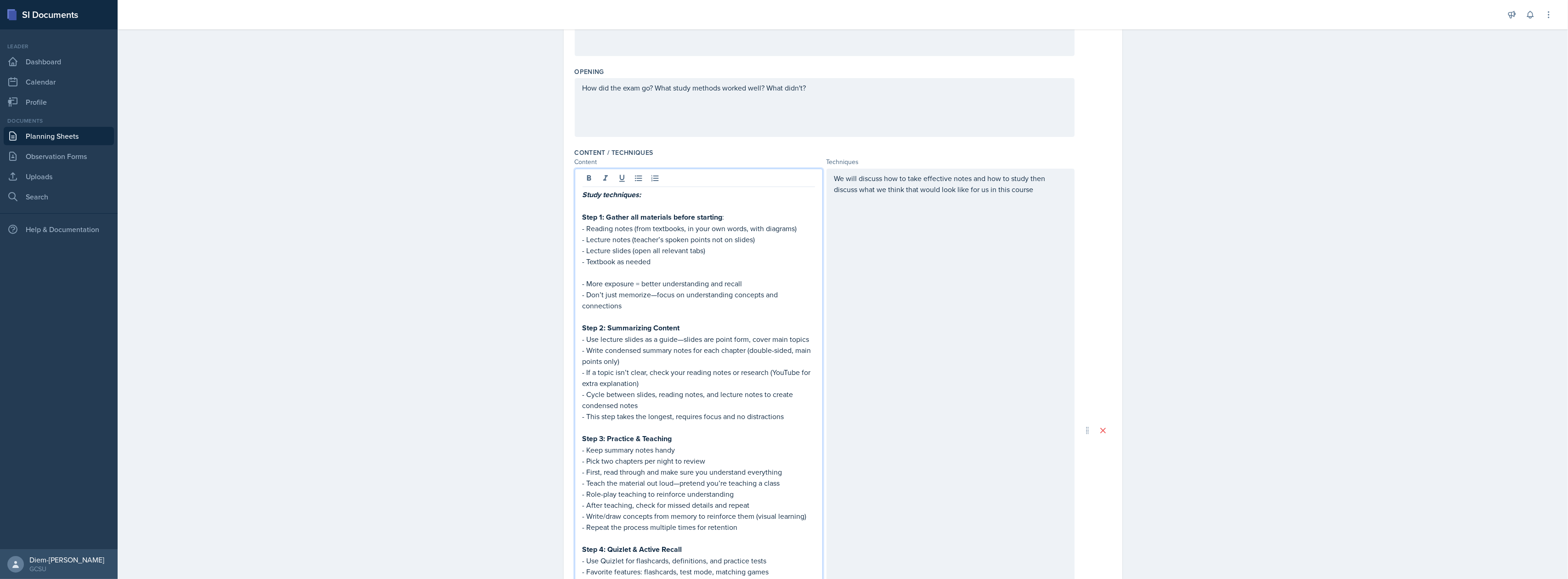
scroll to position [0, 0]
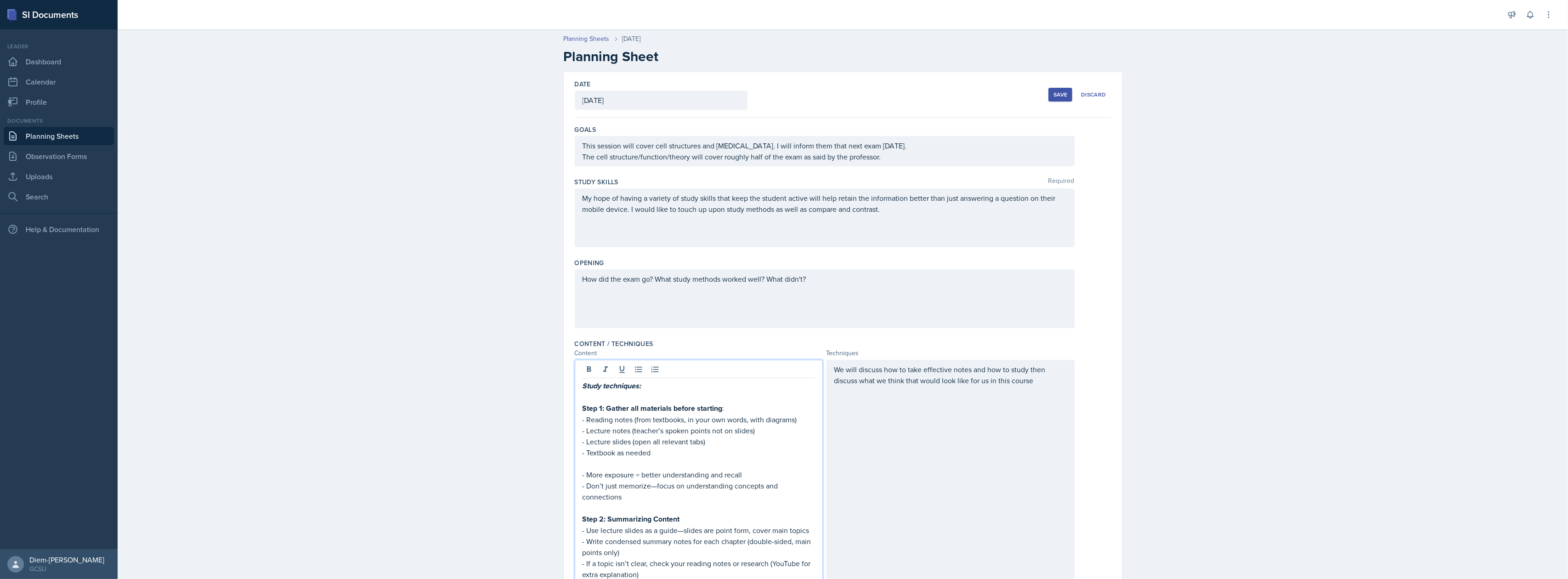
click at [1054, 94] on div "Save" at bounding box center [1060, 94] width 14 height 7
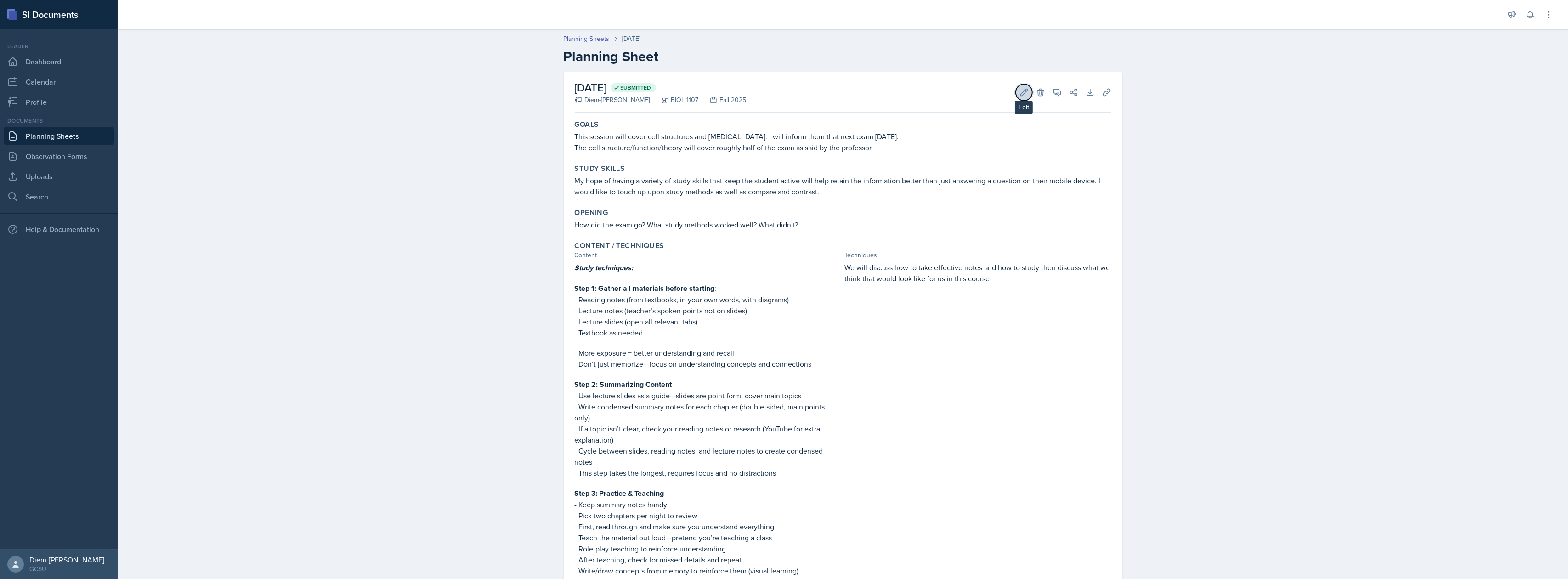
click at [1020, 93] on icon at bounding box center [1023, 92] width 7 height 7
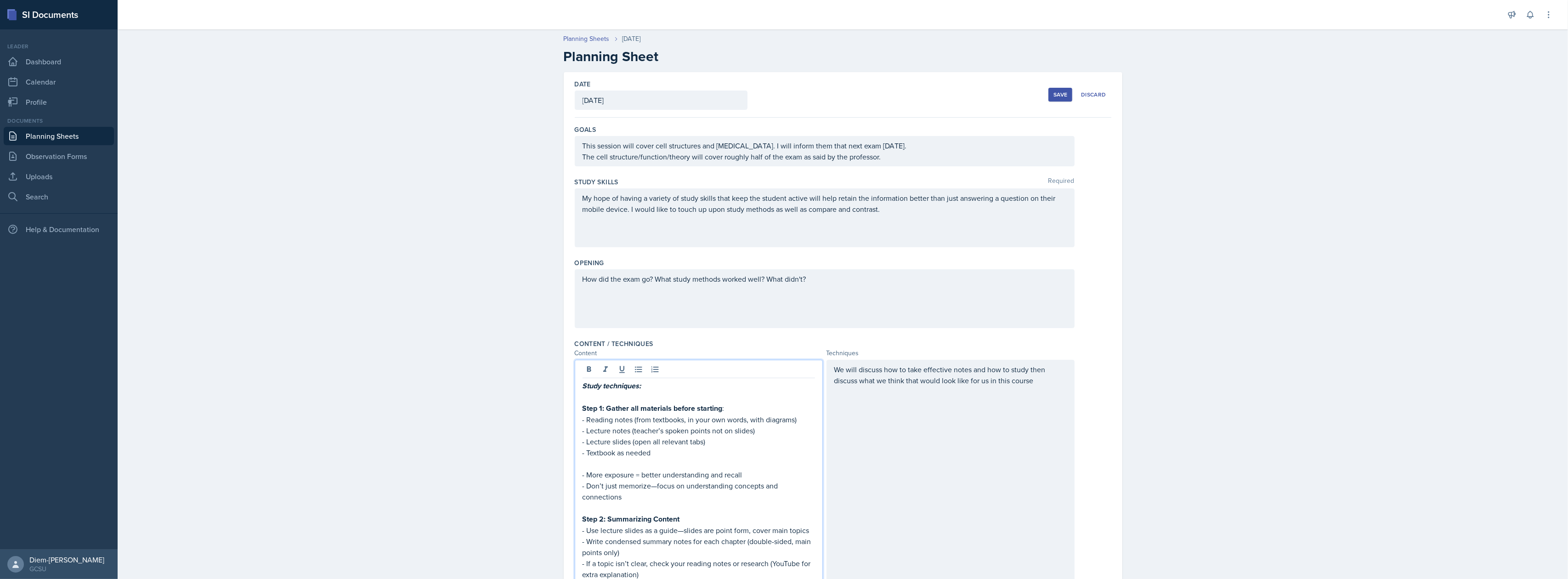
click at [720, 425] on p "- Lecture notes (teacher’s spoken points not on slides)" at bounding box center [699, 430] width 233 height 11
click at [608, 390] on em "Study techniques:" at bounding box center [612, 385] width 59 height 10
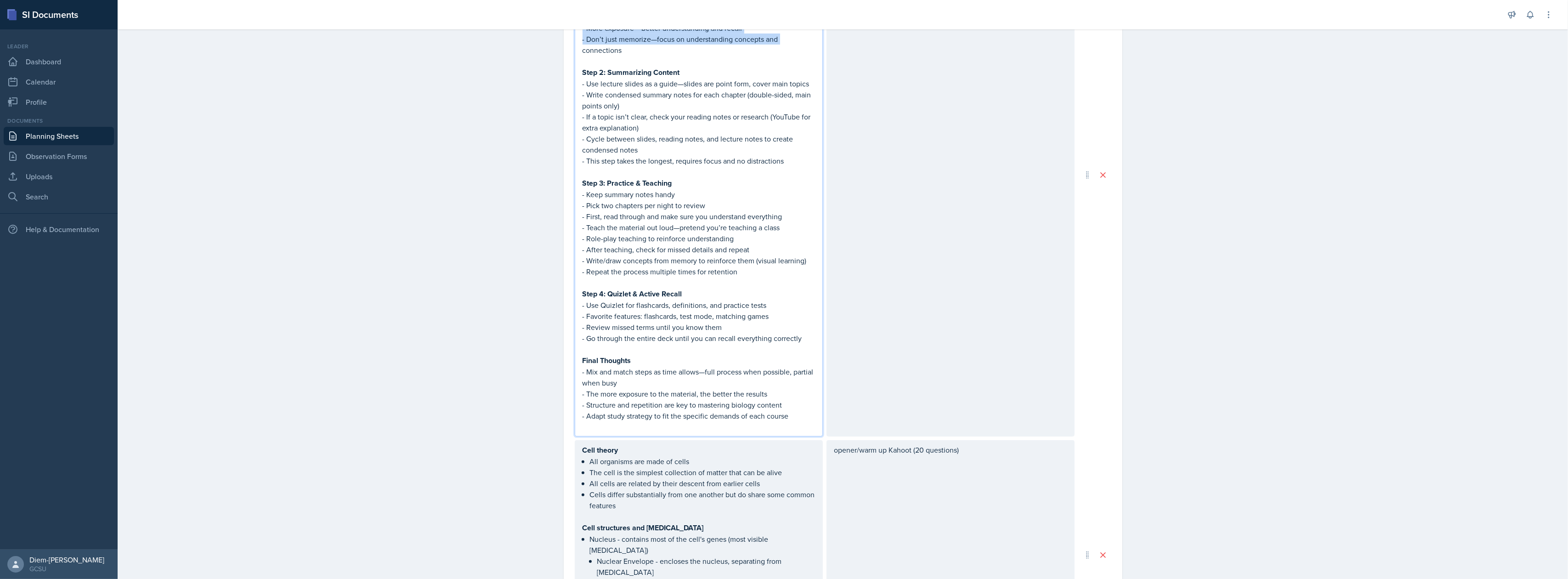
drag, startPoint x: 580, startPoint y: 388, endPoint x: 807, endPoint y: -24, distance: 470.4
click at [807, 0] on html "SI Documents Leader Dashboard Calendar Profile Documents Planning Sheets Observ…" at bounding box center [784, 289] width 1568 height 579
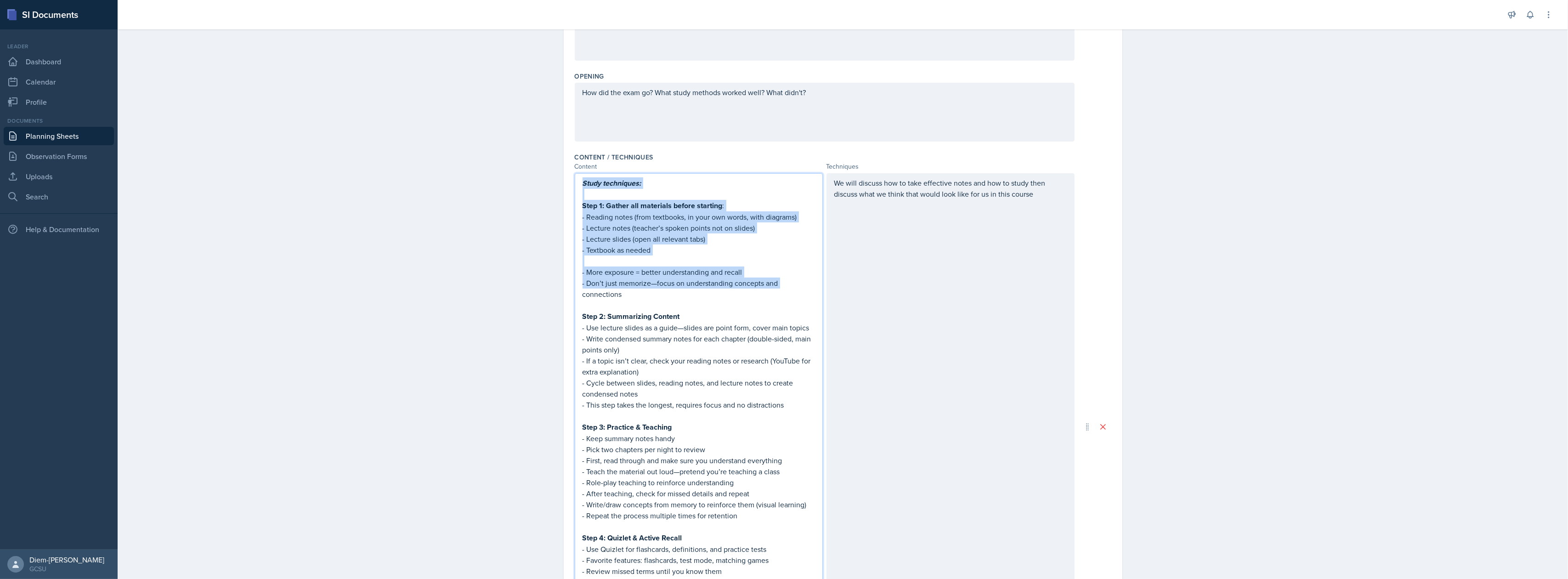
scroll to position [186, 0]
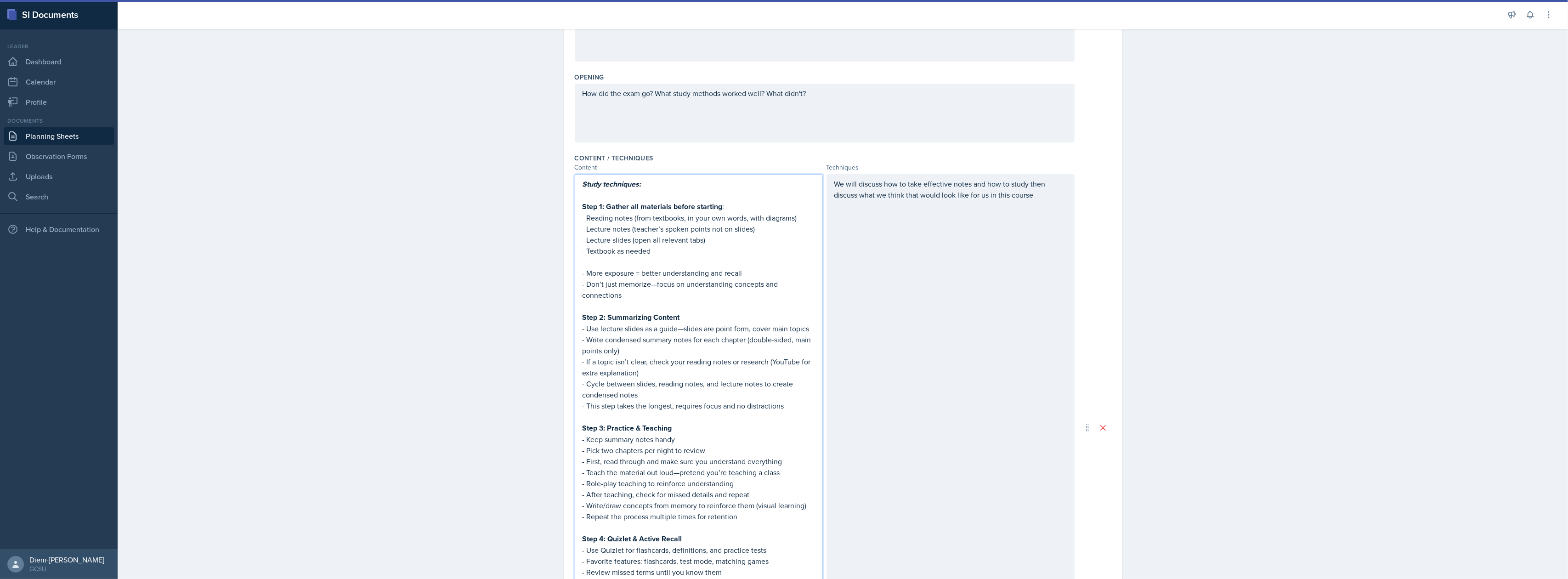
click at [681, 299] on p "- Don’t just memorize—focus on understanding concepts and connections" at bounding box center [699, 289] width 233 height 22
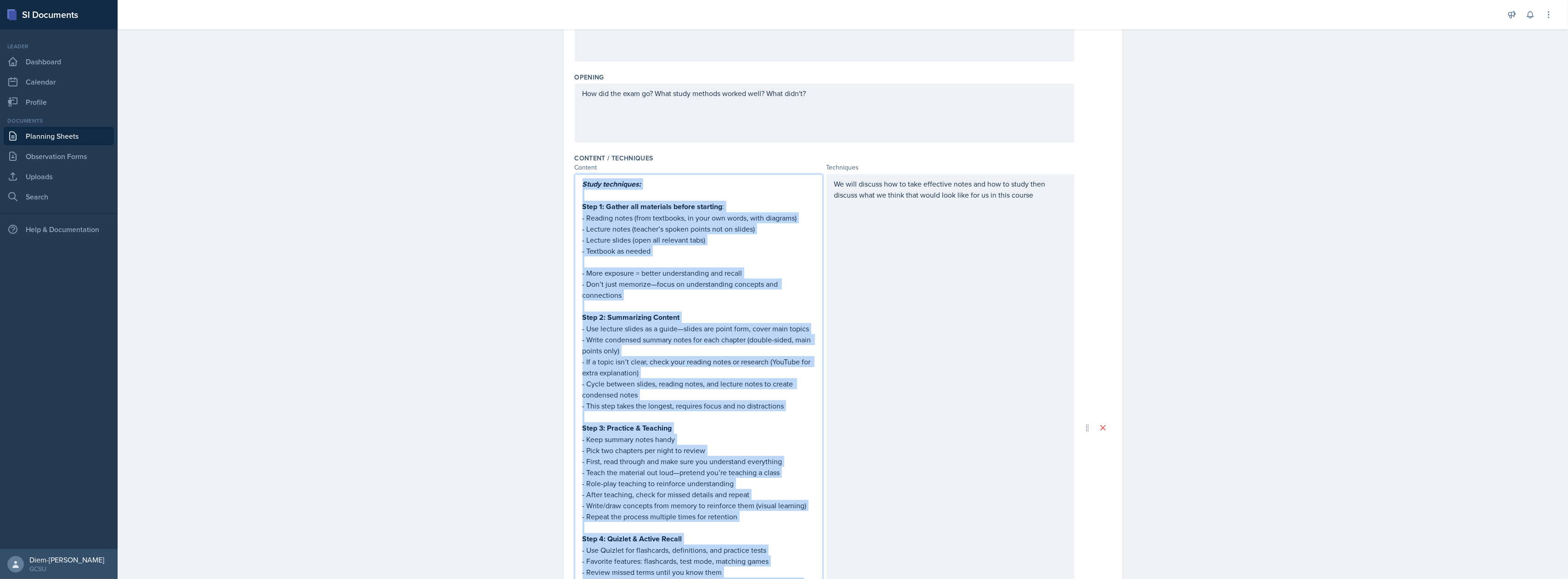
copy div "Study techniques: Step 1: Gather all materials before starting : - Reading note…"
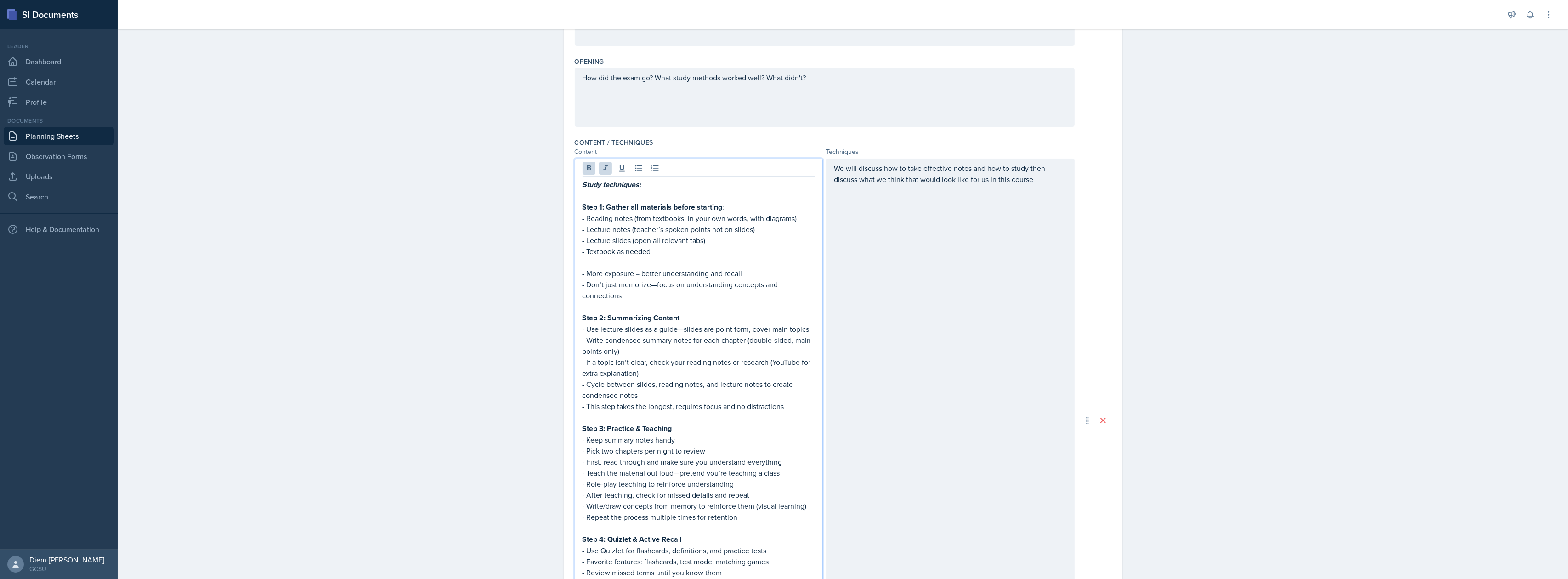
click at [996, 273] on div "We will discuss how to take effective notes and how to study then discuss what …" at bounding box center [951, 420] width 248 height 524
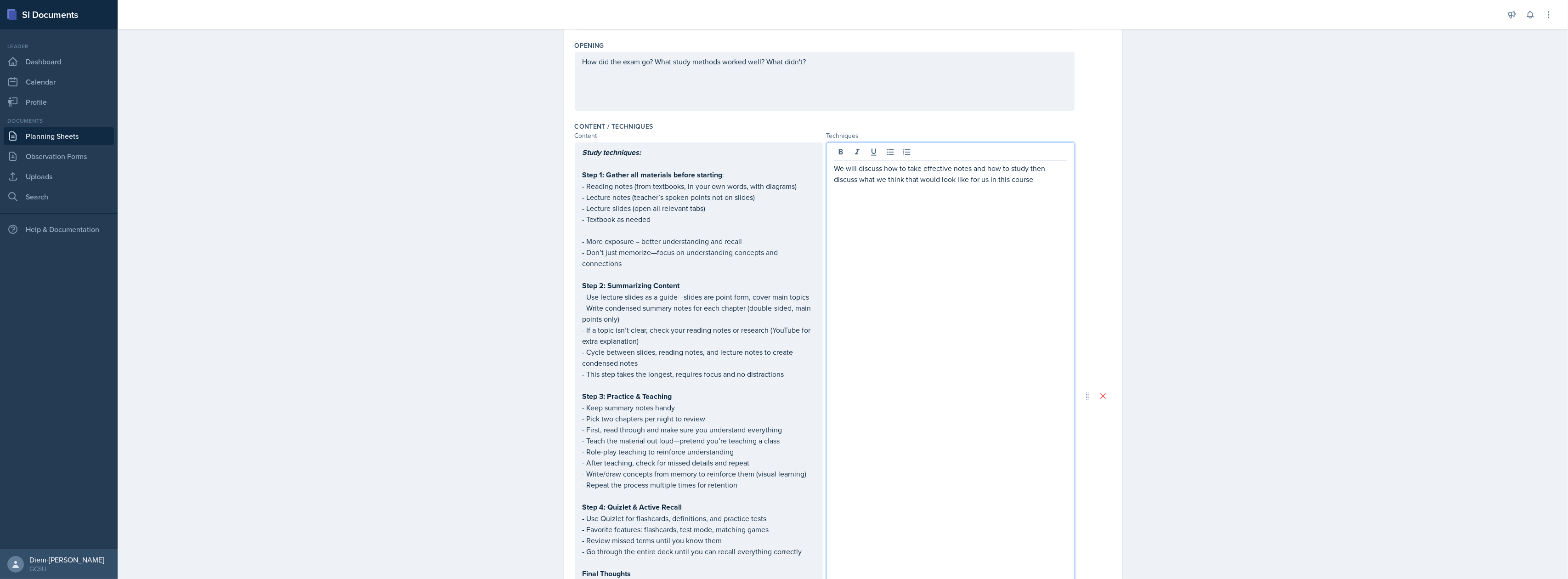
click at [914, 164] on p "We will discuss how to take effective notes and how to study then discuss what …" at bounding box center [951, 174] width 233 height 22
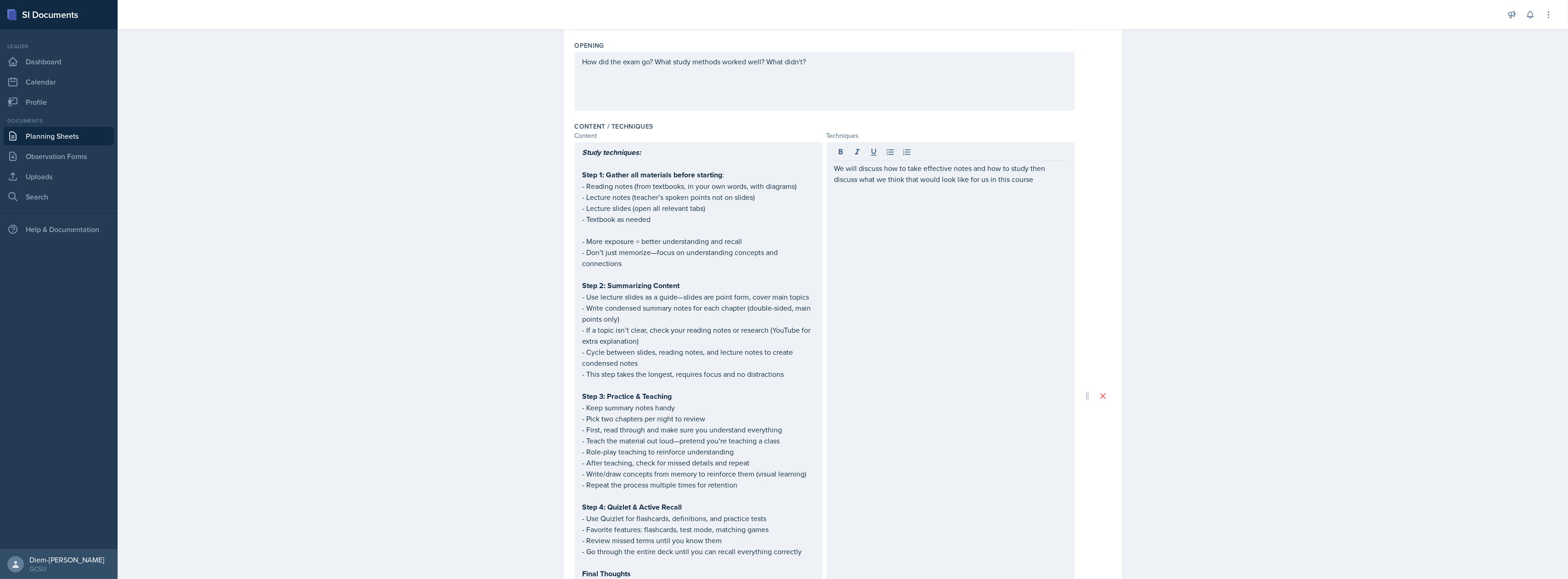
click at [970, 323] on div "We will discuss how to take effective notes and how to study then discuss what …" at bounding box center [951, 396] width 248 height 507
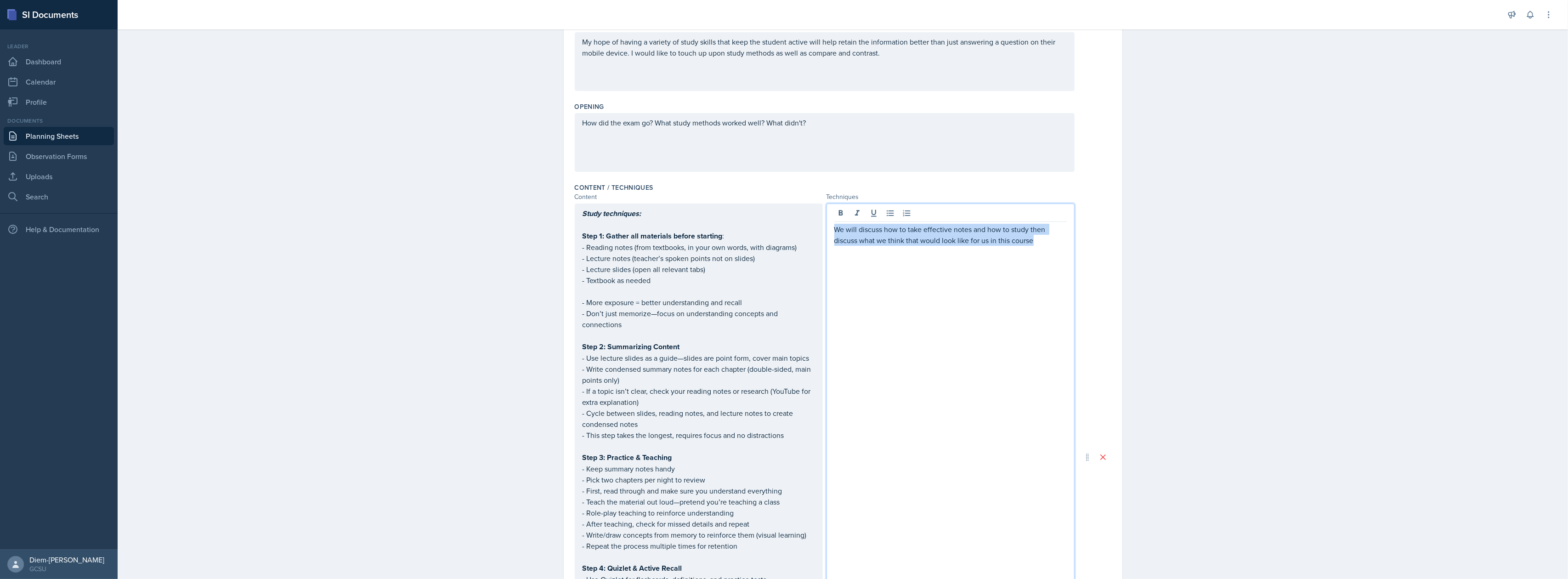
scroll to position [0, 0]
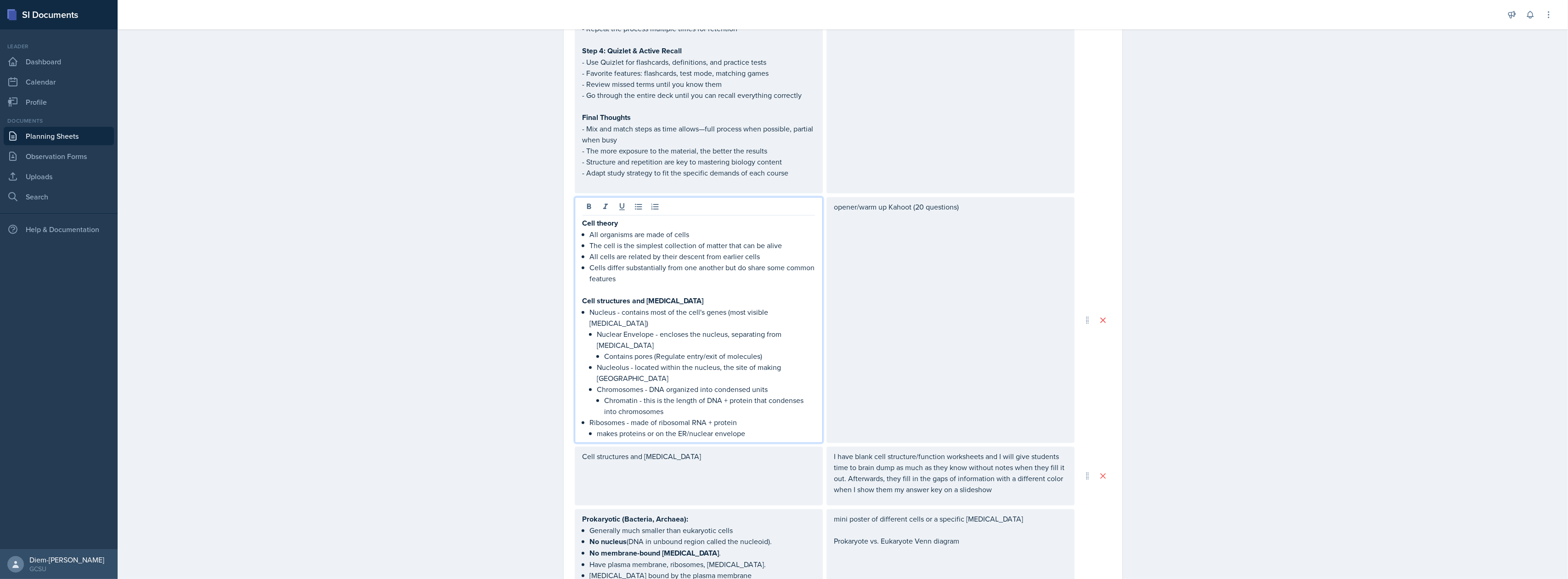
click at [685, 284] on p at bounding box center [699, 289] width 233 height 11
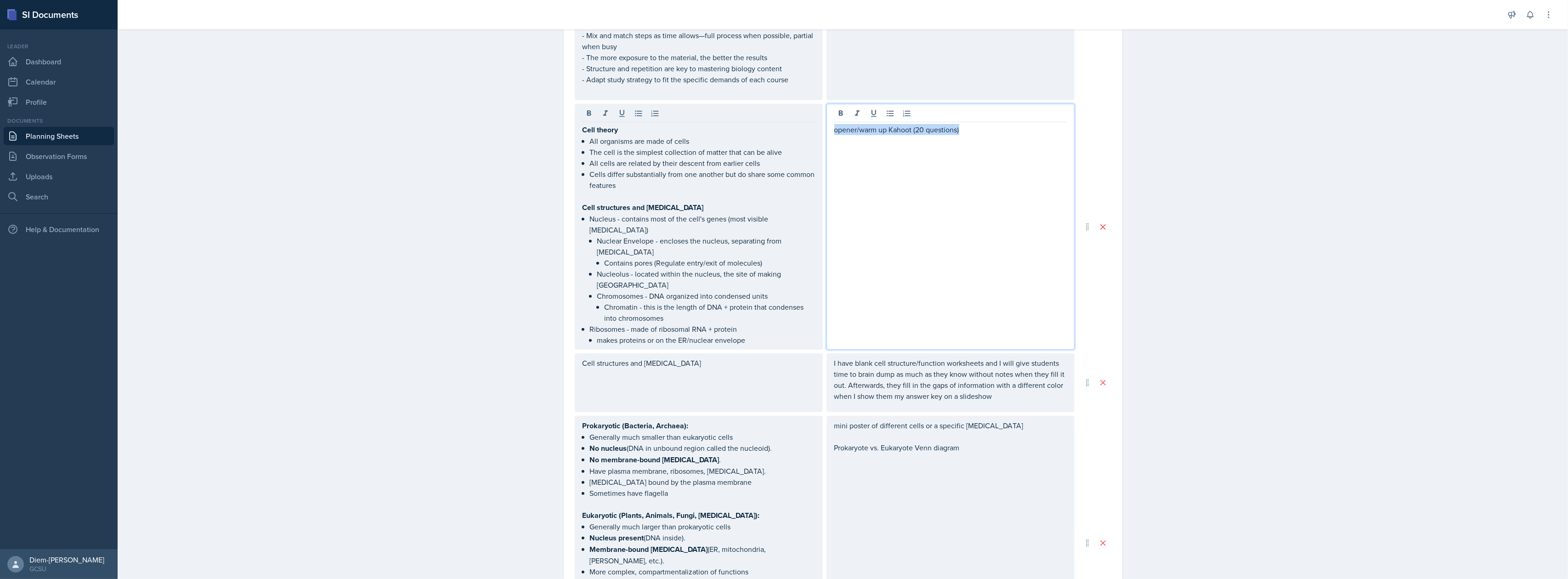
drag, startPoint x: 965, startPoint y: 132, endPoint x: 796, endPoint y: 132, distance: 169.0
click at [796, 132] on div "Cell theory All organisms are made of cells The cell is the simplest collection…" at bounding box center [824, 227] width 500 height 246
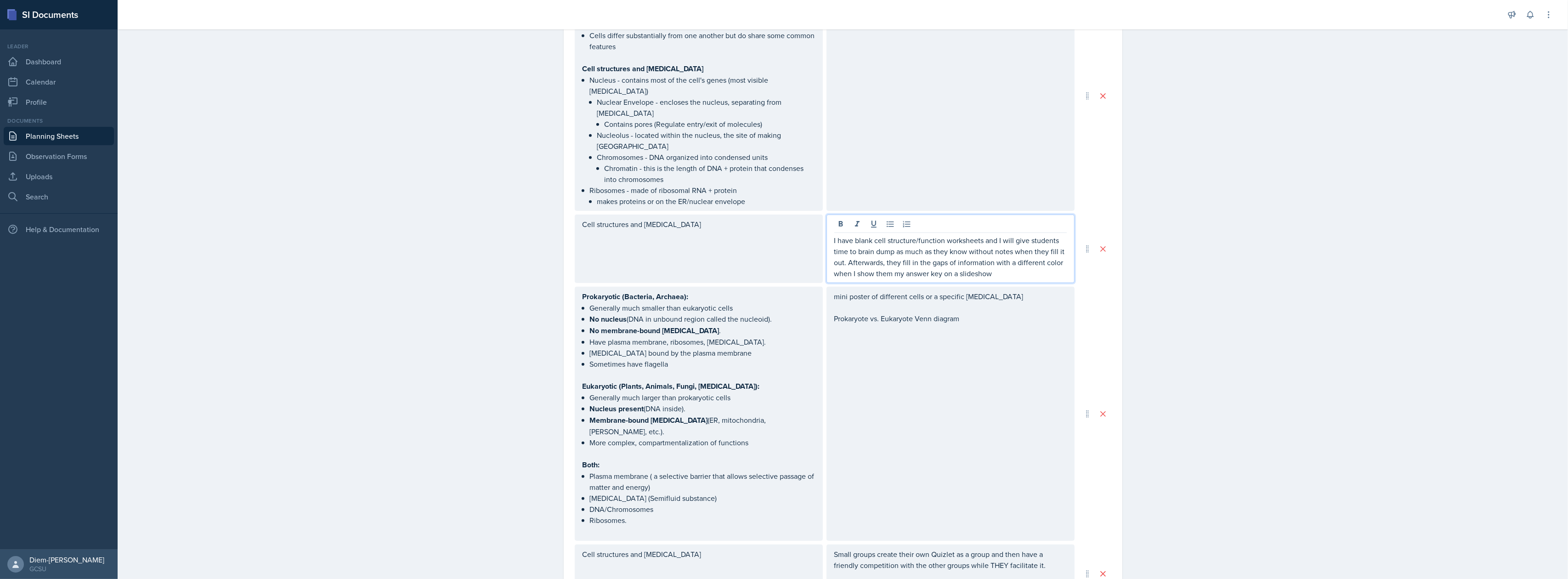
click at [900, 235] on p "I have blank cell structure/function worksheets and I will give students time t…" at bounding box center [951, 257] width 233 height 44
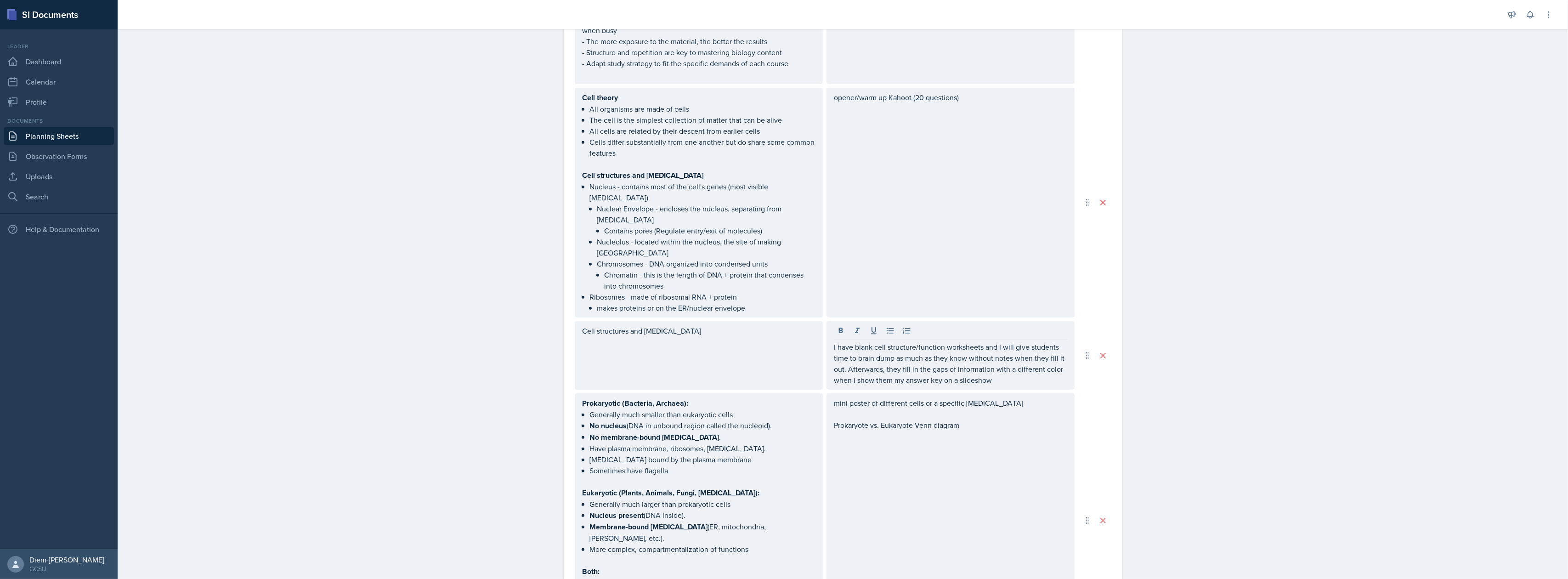
click at [988, 435] on div "mini poster of different cells or a specific organelle Prokaryote vs. Eukaryote…" at bounding box center [951, 520] width 248 height 254
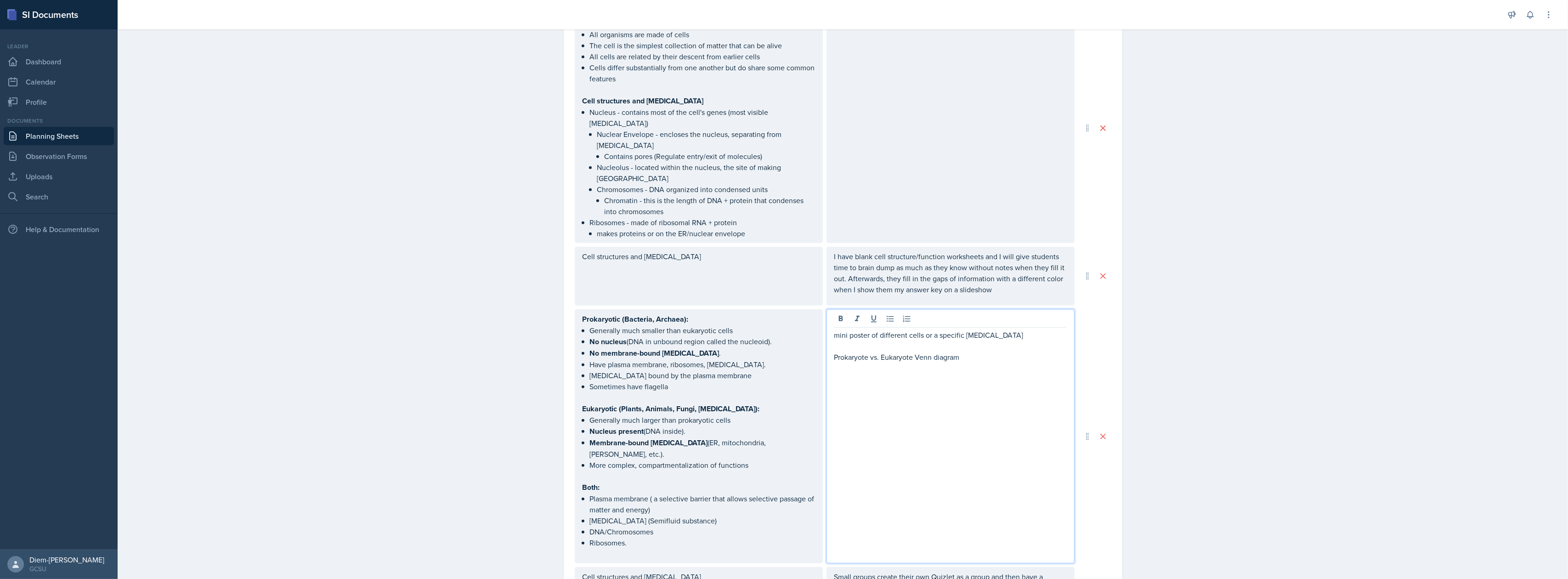
scroll to position [1093, 0]
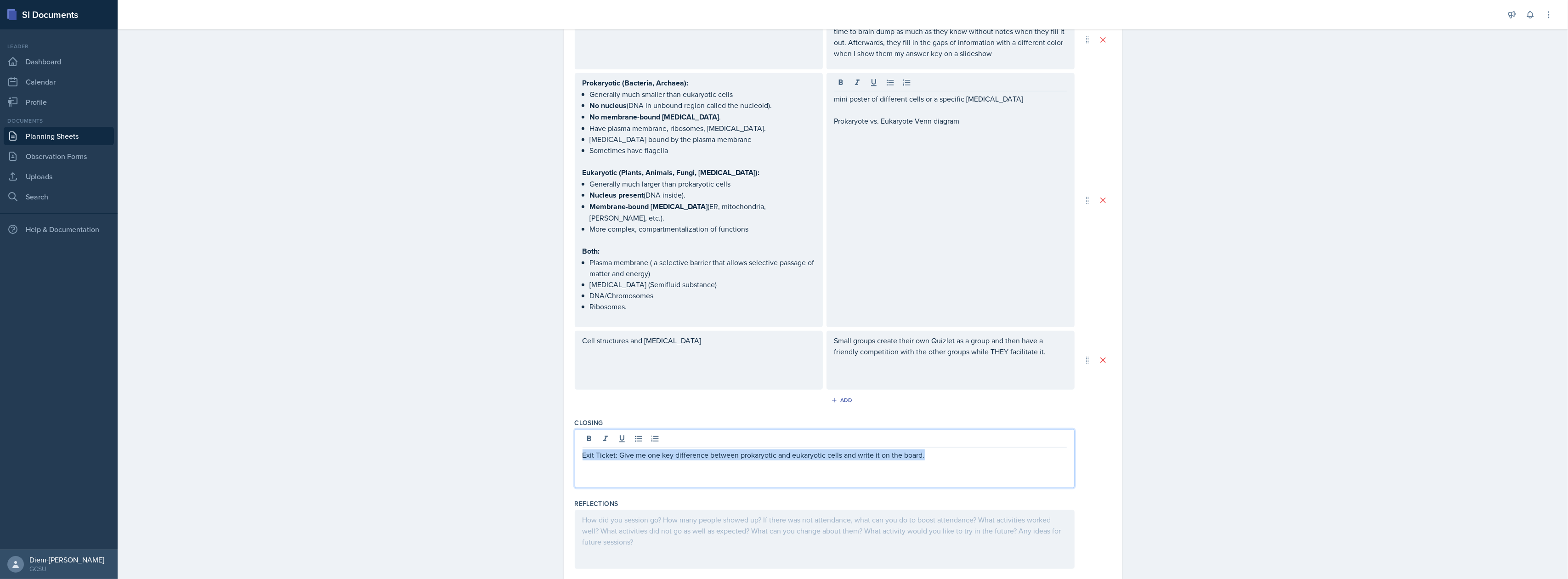
drag, startPoint x: 928, startPoint y: 415, endPoint x: 536, endPoint y: 399, distance: 392.3
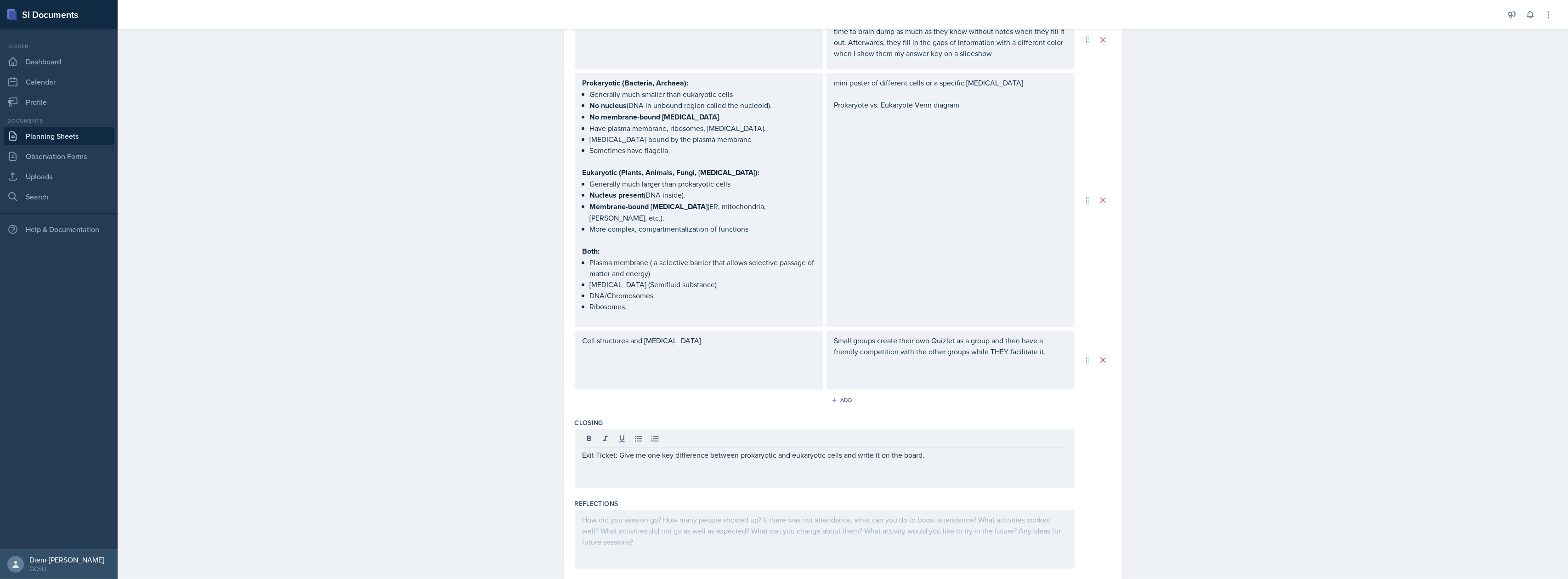
click at [945, 440] on div "Exit Ticket: Give me one key difference between prokaryotic and eukaryotic cell…" at bounding box center [824, 458] width 500 height 59
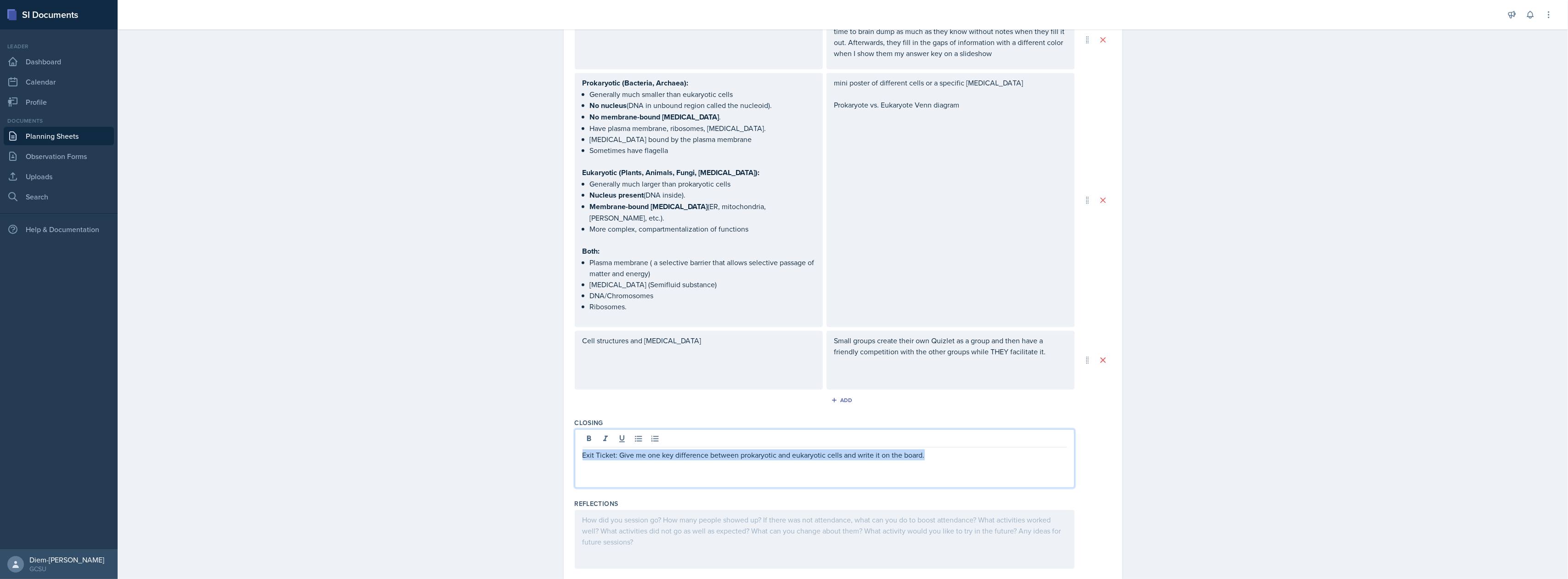
click at [937, 449] on p "Exit Ticket: Give me one key difference between prokaryotic and eukaryotic cell…" at bounding box center [825, 455] width 485 height 11
drag, startPoint x: 916, startPoint y: 430, endPoint x: 921, endPoint y: 430, distance: 5.0
click at [918, 449] on p "Exit Ticket: Give me one key difference between prokaryotic and eukaryotic cell…" at bounding box center [825, 455] width 485 height 11
click at [936, 511] on div at bounding box center [824, 539] width 500 height 59
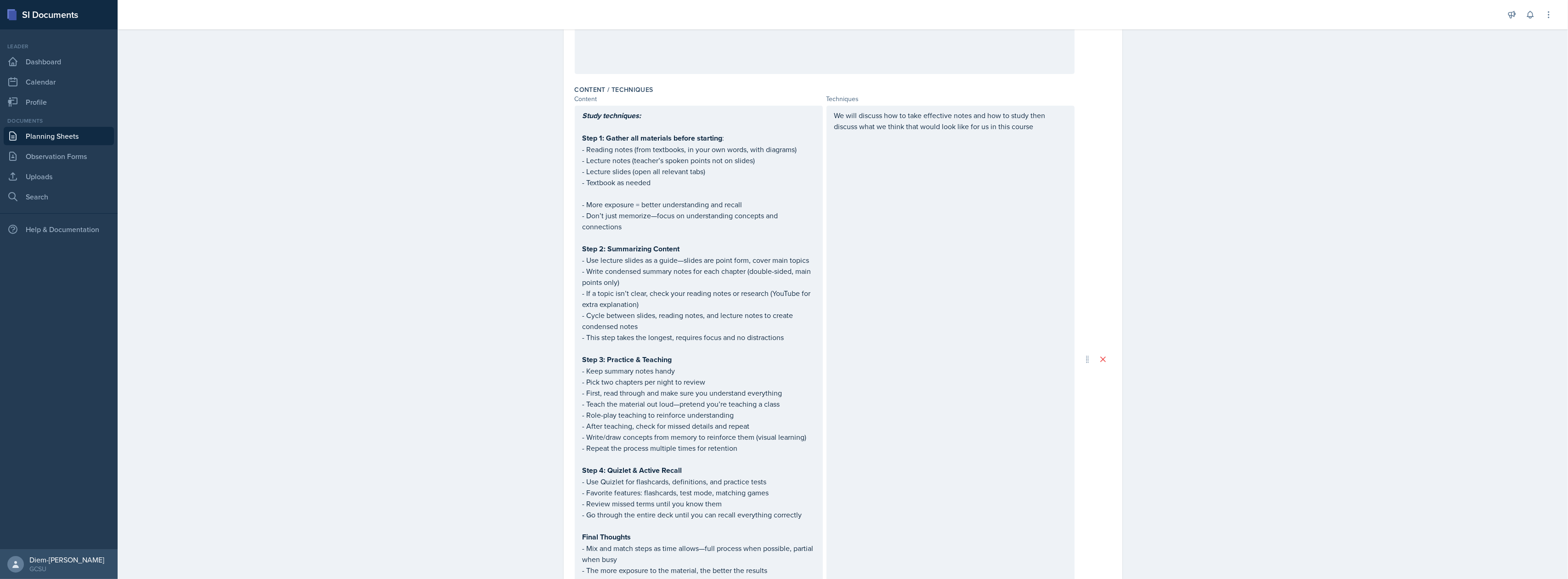
scroll to position [0, 0]
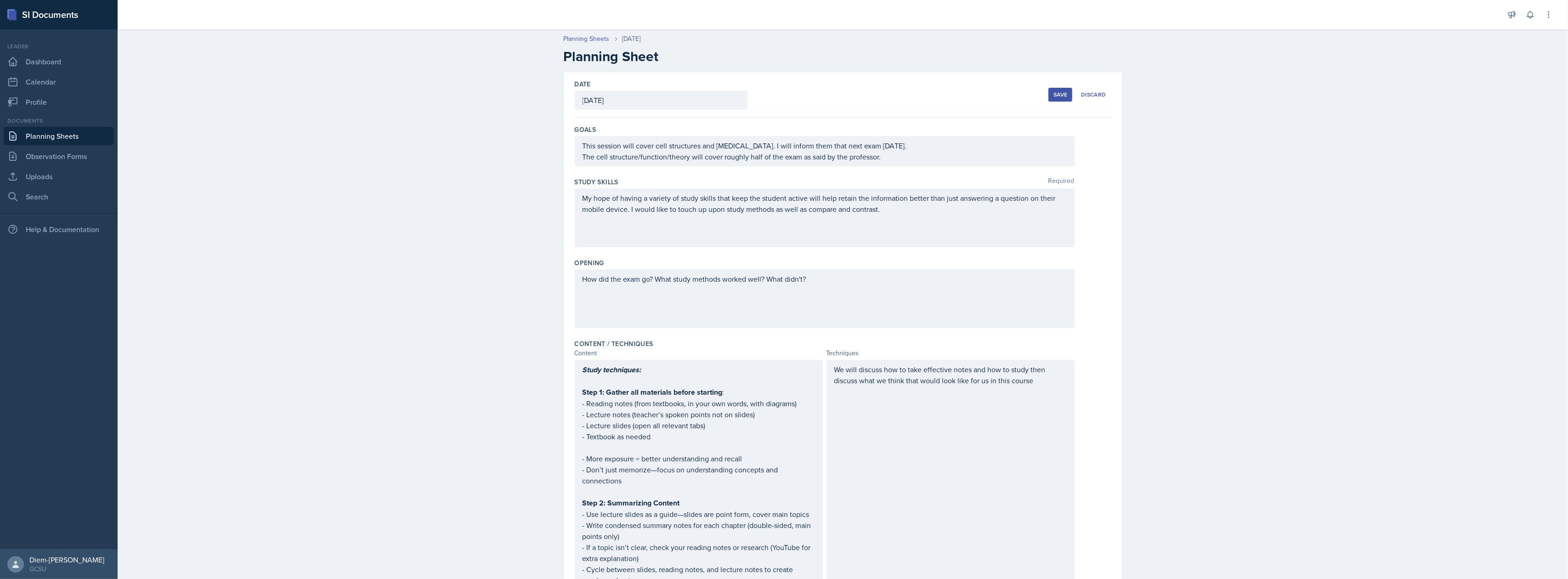
click at [1048, 100] on button "Save" at bounding box center [1060, 94] width 24 height 14
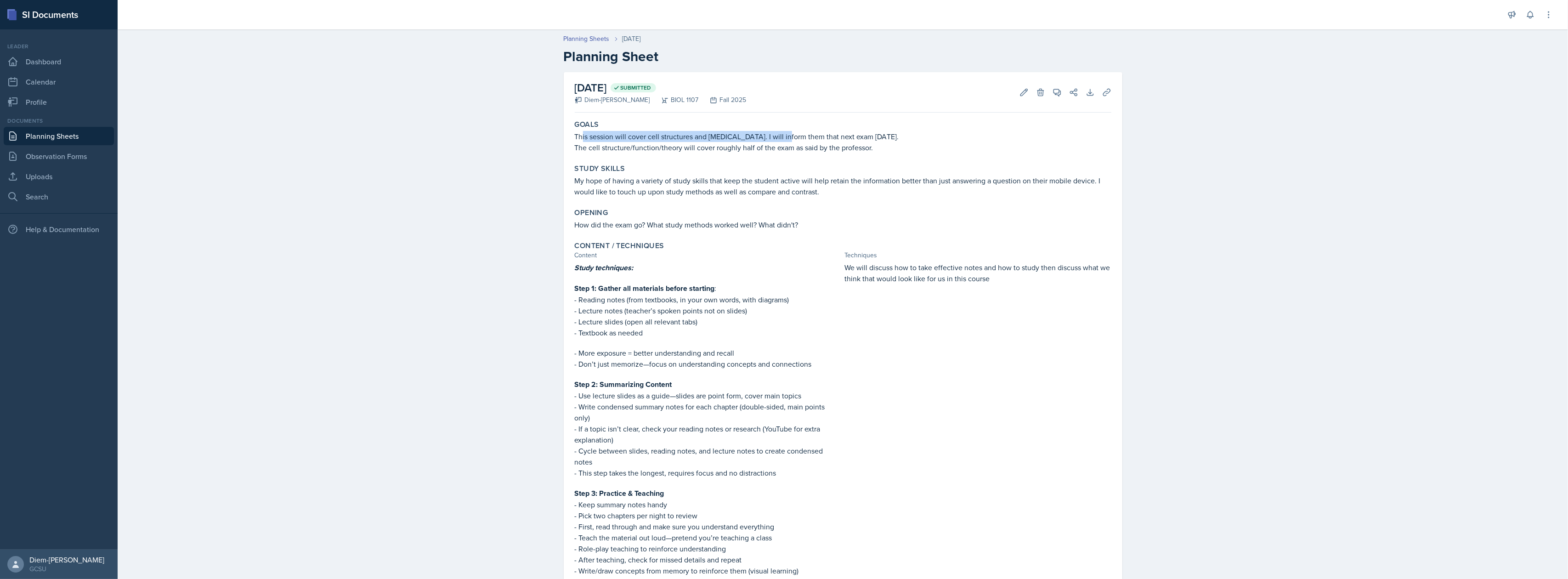
drag, startPoint x: 578, startPoint y: 133, endPoint x: 787, endPoint y: 136, distance: 209.0
click at [780, 136] on p "This session will cover cell structures and [MEDICAL_DATA]. I will inform them …" at bounding box center [843, 136] width 537 height 11
click at [817, 138] on p "This session will cover cell structures and [MEDICAL_DATA]. I will inform them …" at bounding box center [843, 136] width 537 height 11
drag, startPoint x: 741, startPoint y: 136, endPoint x: 878, endPoint y: 152, distance: 137.9
click at [878, 152] on div "This session will cover cell structures and organelles. I will inform them that…" at bounding box center [843, 142] width 537 height 22
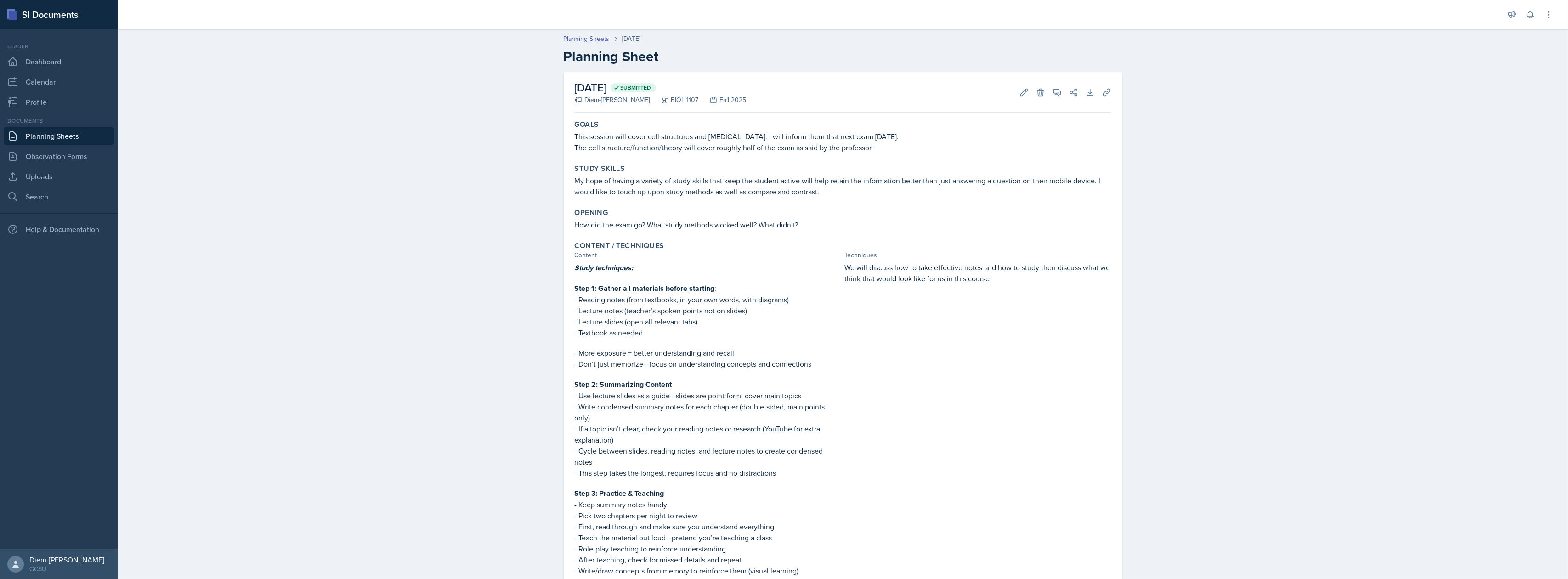
click at [654, 181] on p "My hope of having a variety of study skills that keep the student active will h…" at bounding box center [843, 186] width 537 height 22
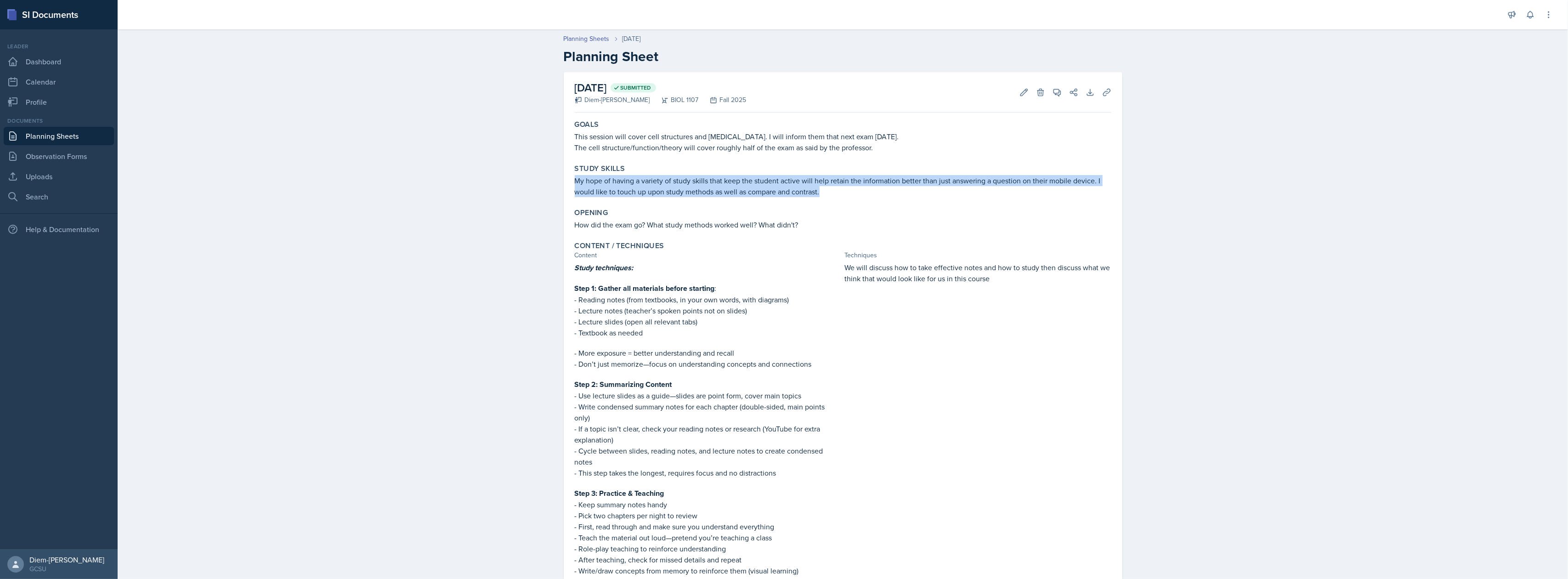
drag, startPoint x: 607, startPoint y: 183, endPoint x: 820, endPoint y: 188, distance: 213.1
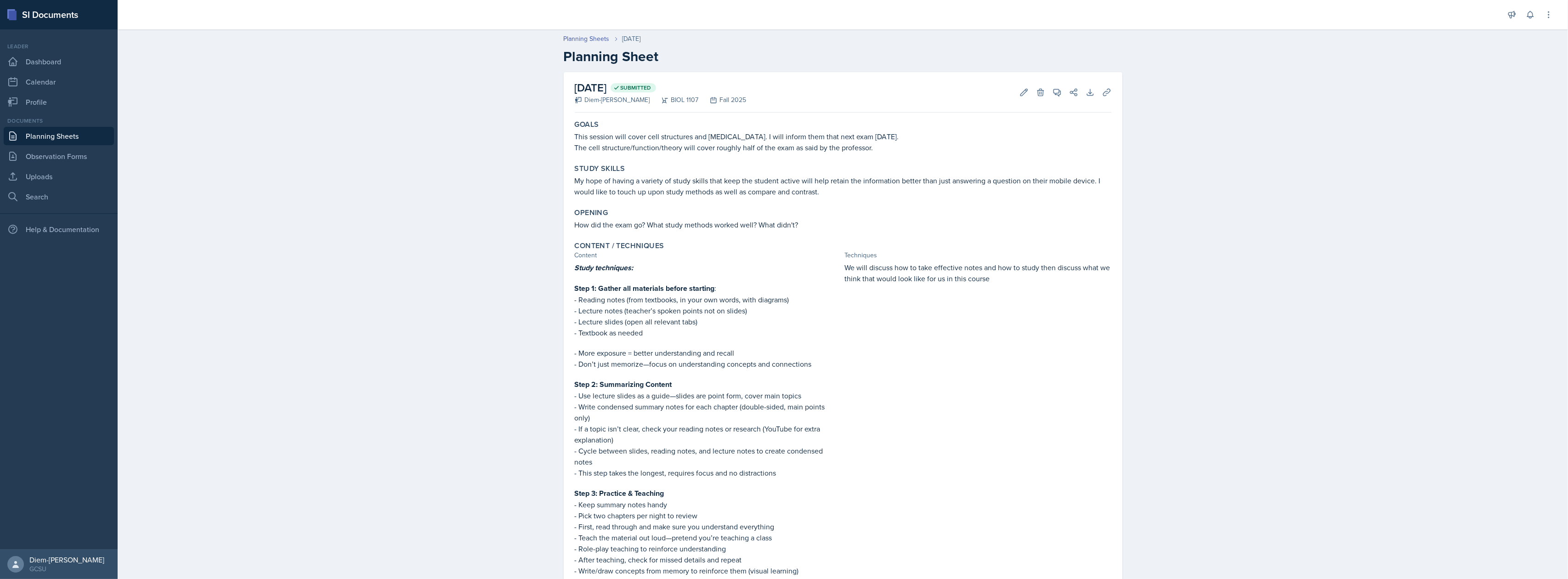
click at [791, 213] on div "Opening" at bounding box center [843, 212] width 537 height 9
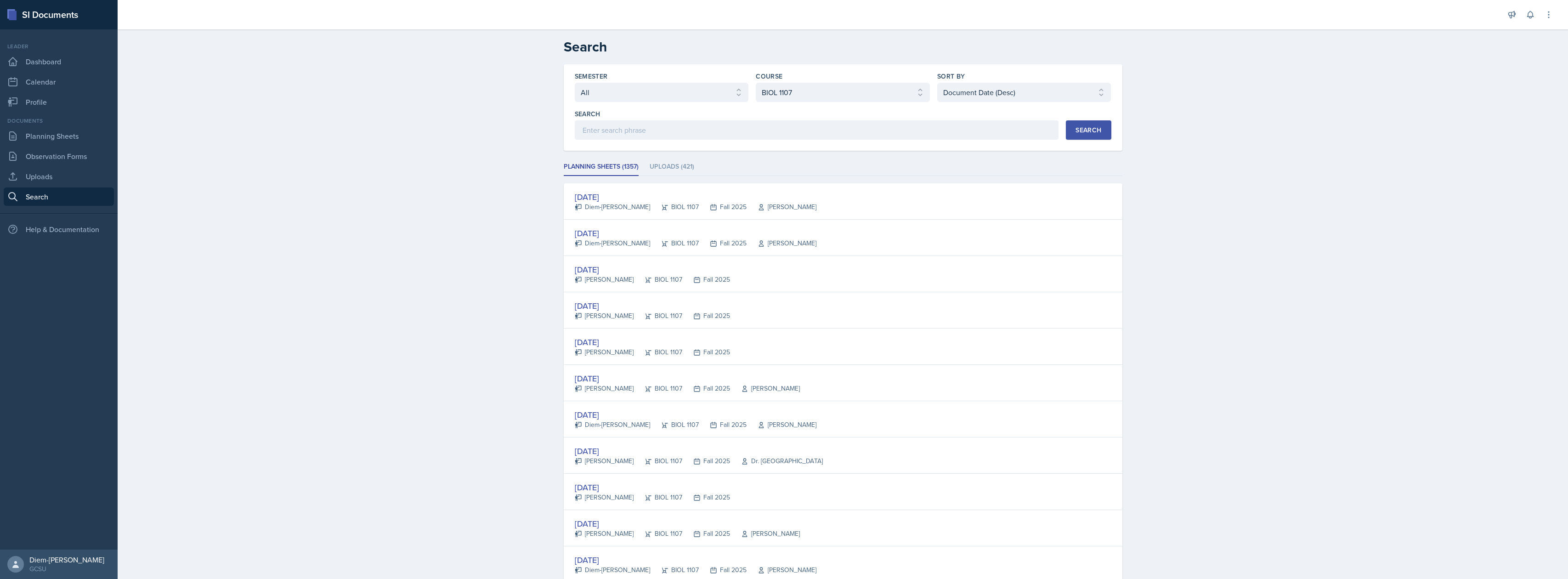
select select "all"
select select "6d02d006-d2ce-4ab3-bc11-53b48f3c94ca"
select select "3"
click at [44, 128] on link "Planning Sheets" at bounding box center [58, 136] width 110 height 18
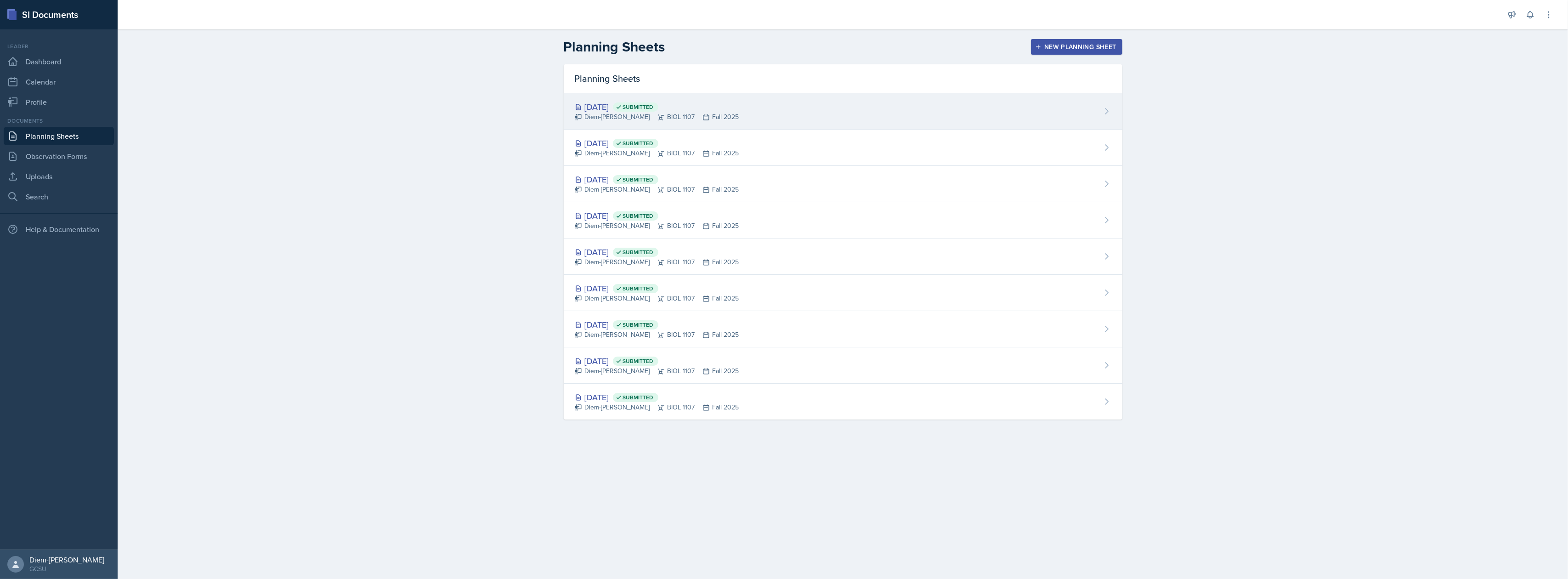
click at [767, 102] on div "[DATE] Submitted Diem-[PERSON_NAME] BIOL 1107 Fall 2025" at bounding box center [843, 111] width 559 height 37
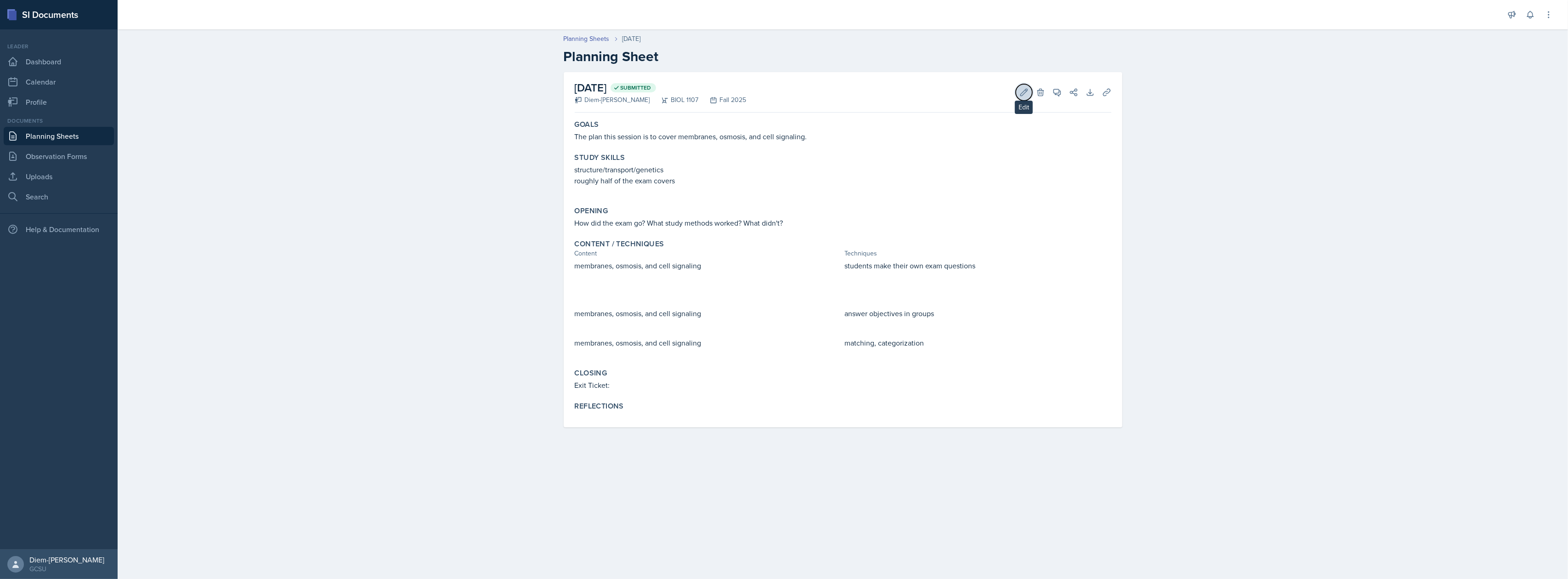
click at [1023, 94] on icon at bounding box center [1023, 92] width 7 height 7
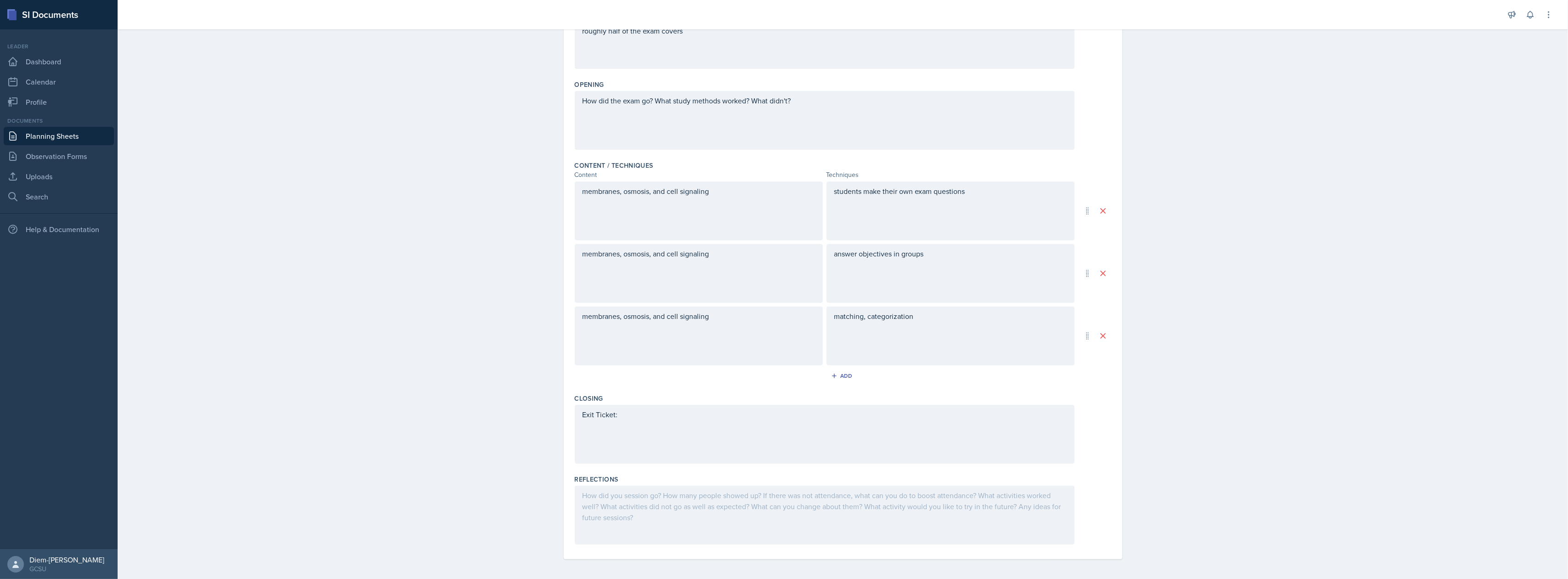
scroll to position [171, 0]
click at [836, 374] on div "Add" at bounding box center [842, 374] width 19 height 7
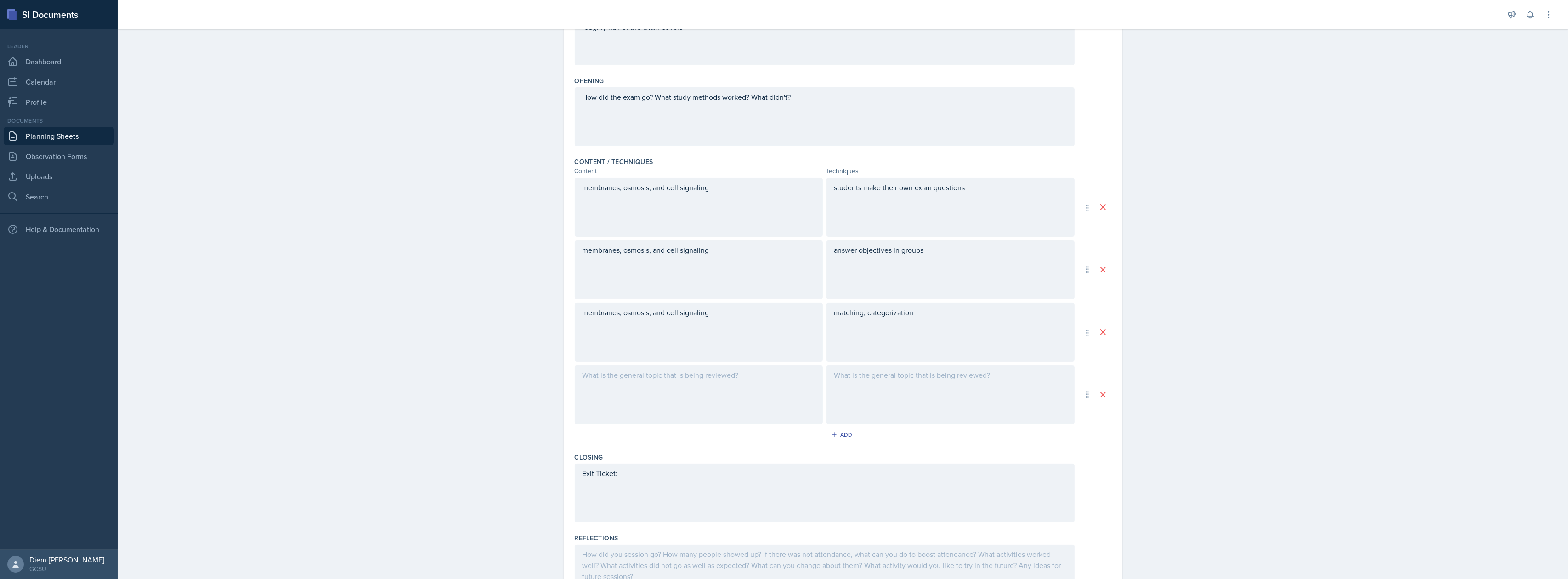
click at [769, 418] on div at bounding box center [699, 395] width 248 height 59
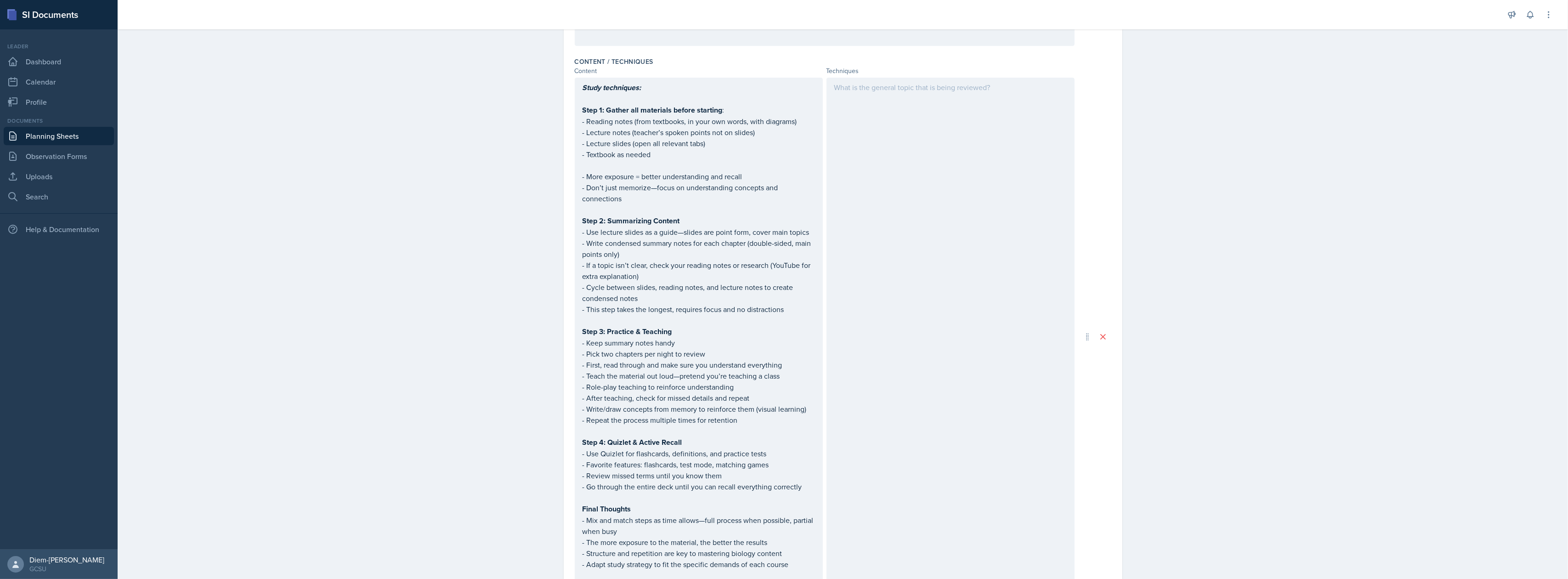
scroll to position [306, 0]
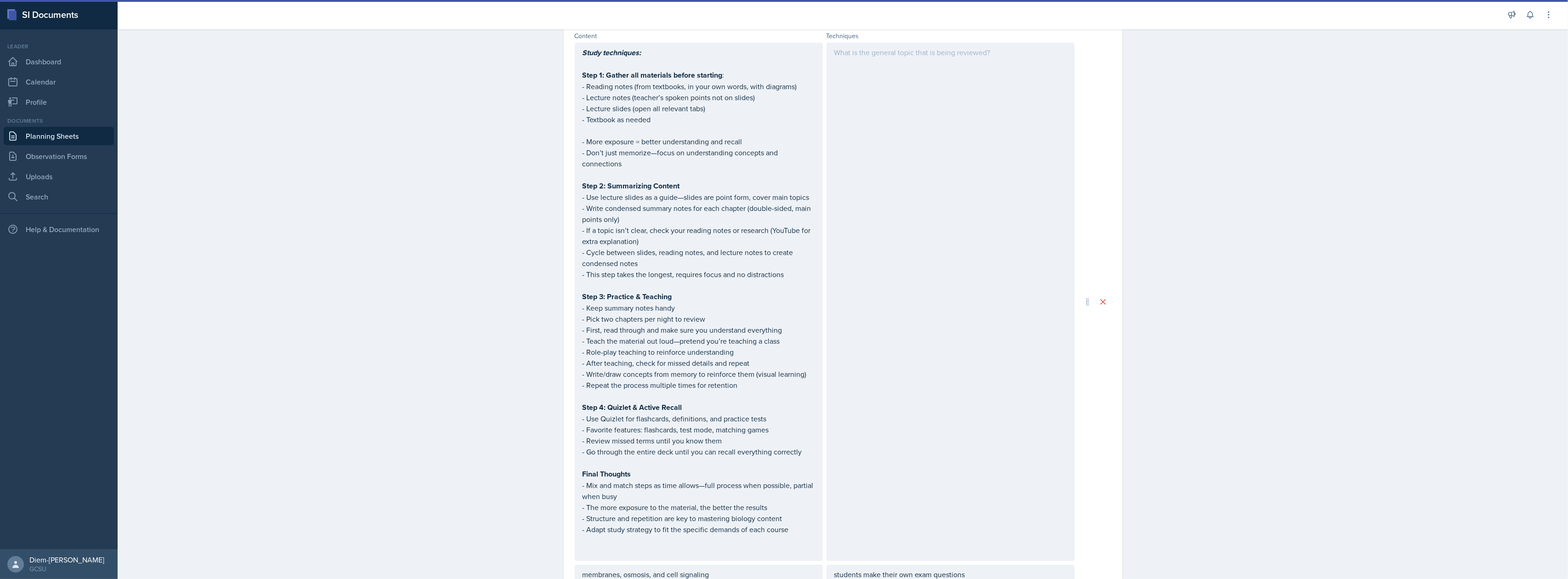
click at [947, 237] on div at bounding box center [951, 301] width 248 height 518
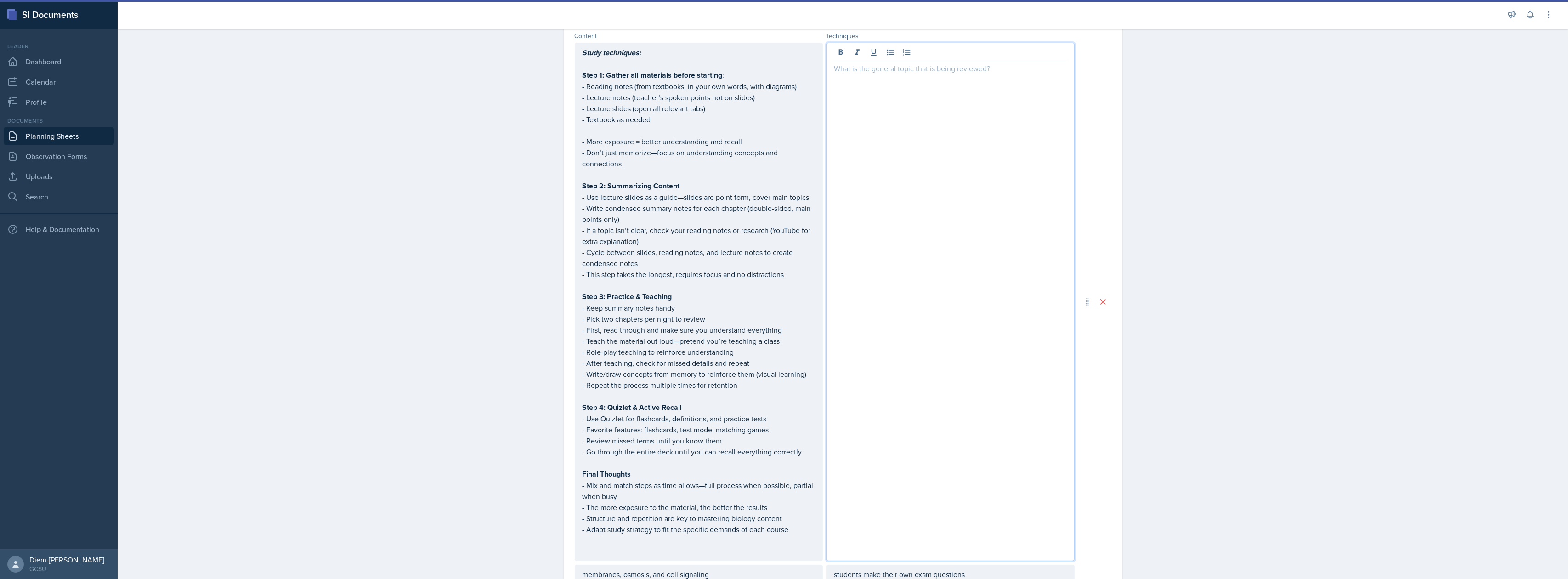
scroll to position [322, 0]
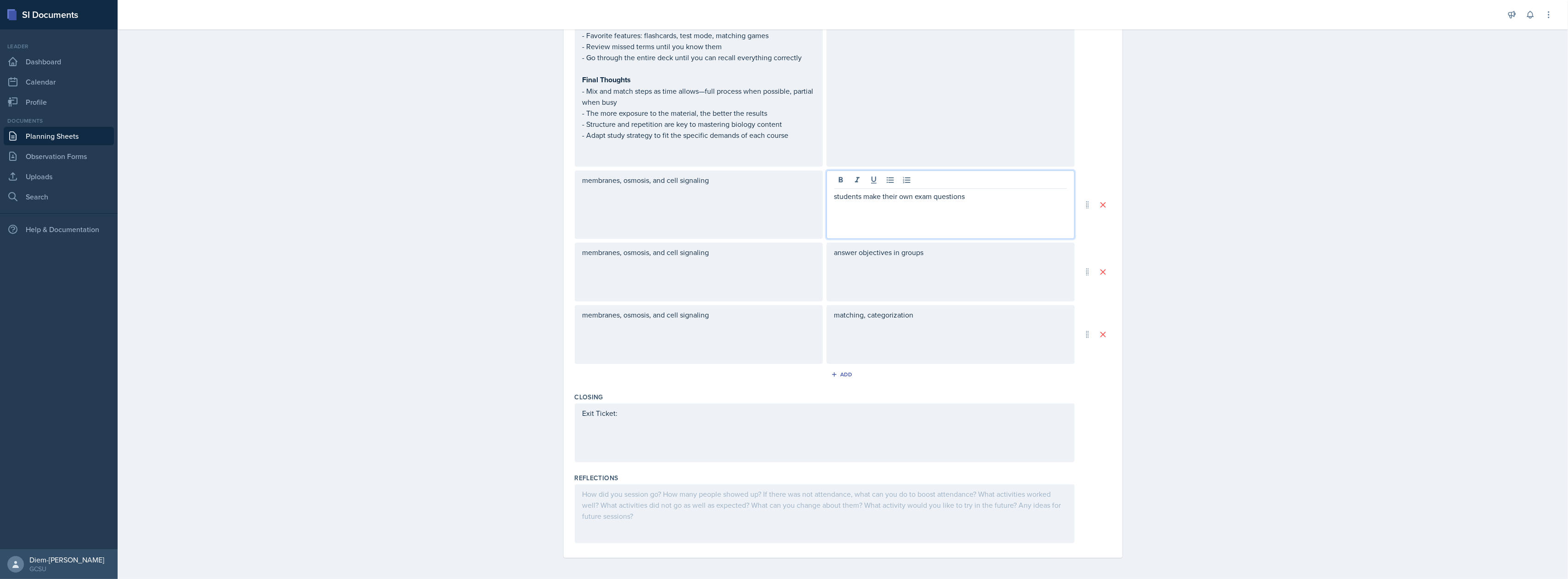
click at [972, 191] on p "students make their own exam questions" at bounding box center [951, 196] width 233 height 11
click at [945, 287] on div "answer objectives in groups" at bounding box center [951, 272] width 248 height 59
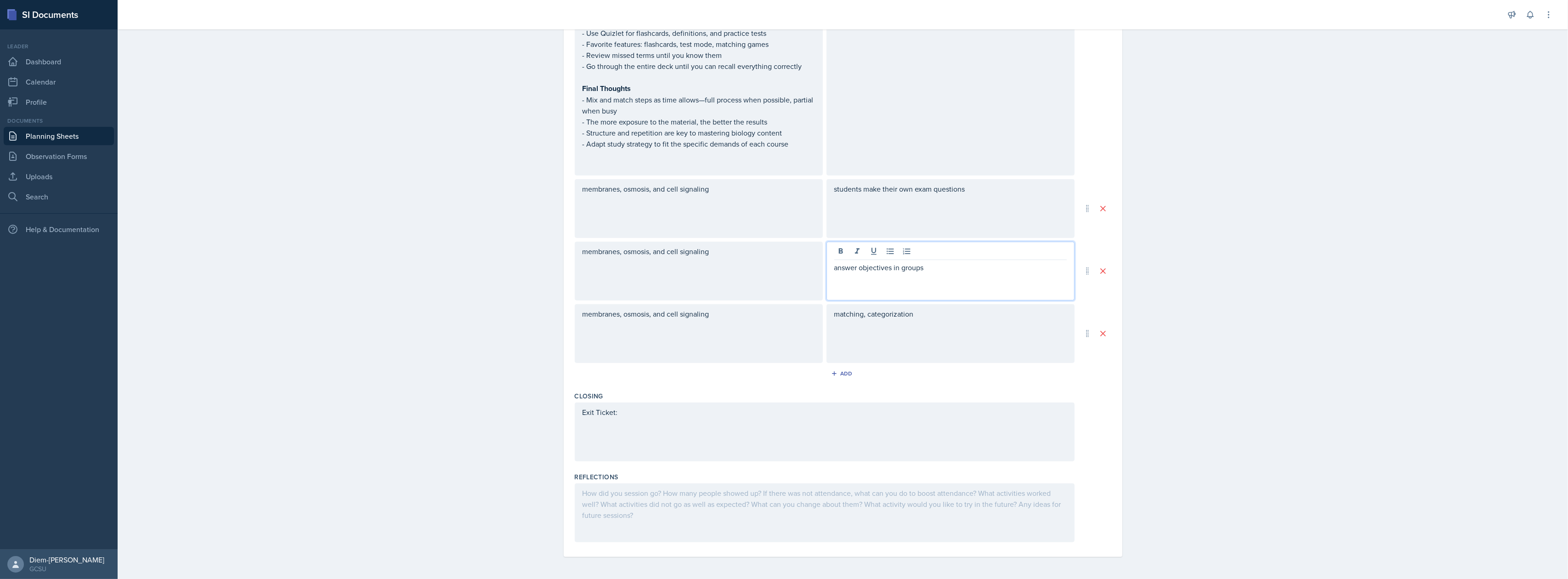
scroll to position [690, 0]
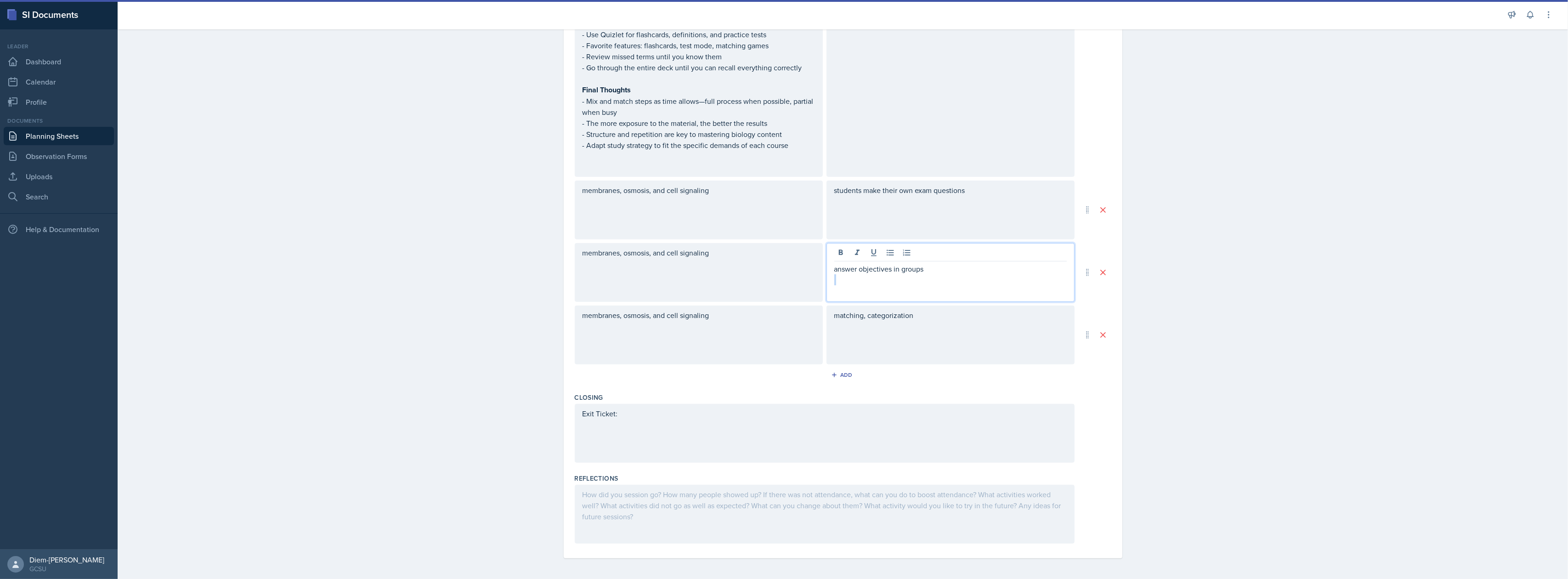
drag, startPoint x: 942, startPoint y: 272, endPoint x: 815, endPoint y: 273, distance: 127.0
click at [815, 273] on div "membranes, osmosis, and cell signaling answer objectives in groups" at bounding box center [824, 272] width 500 height 59
click at [911, 301] on div "Study techniques: Step 1: Gather all materials before starting : - Reading note…" at bounding box center [843, 11] width 537 height 706
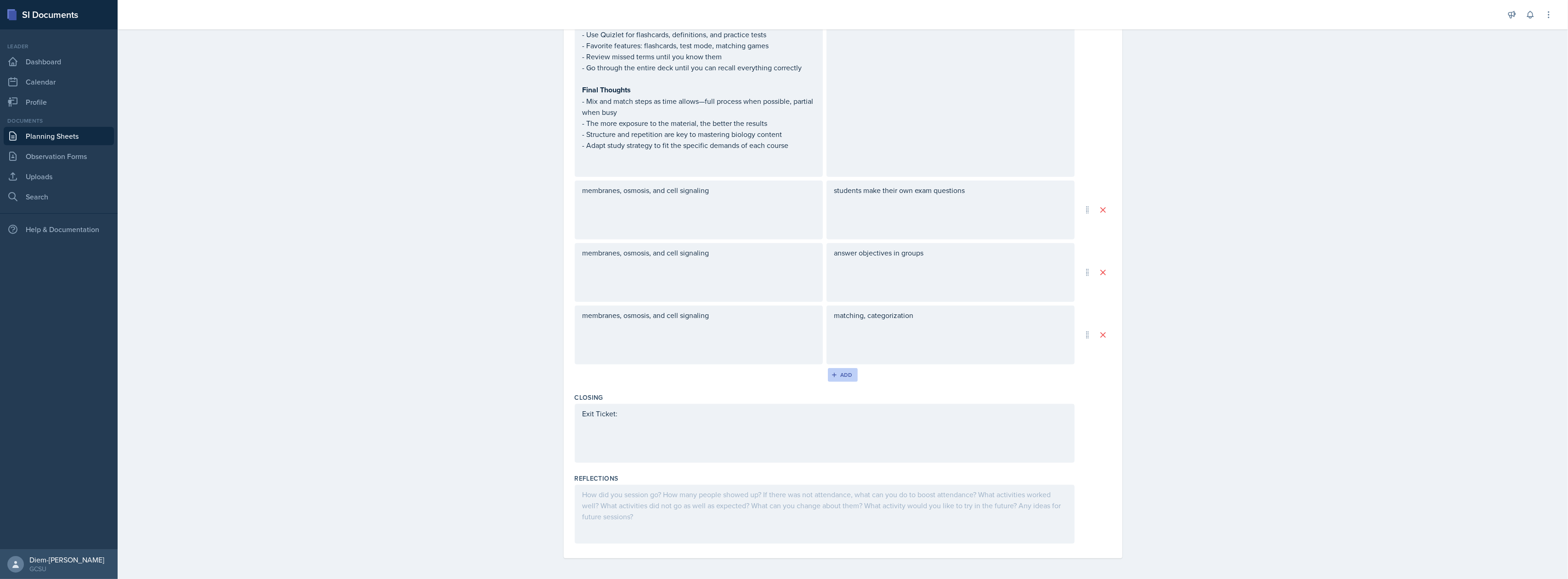
click at [838, 377] on button "Add" at bounding box center [842, 375] width 30 height 14
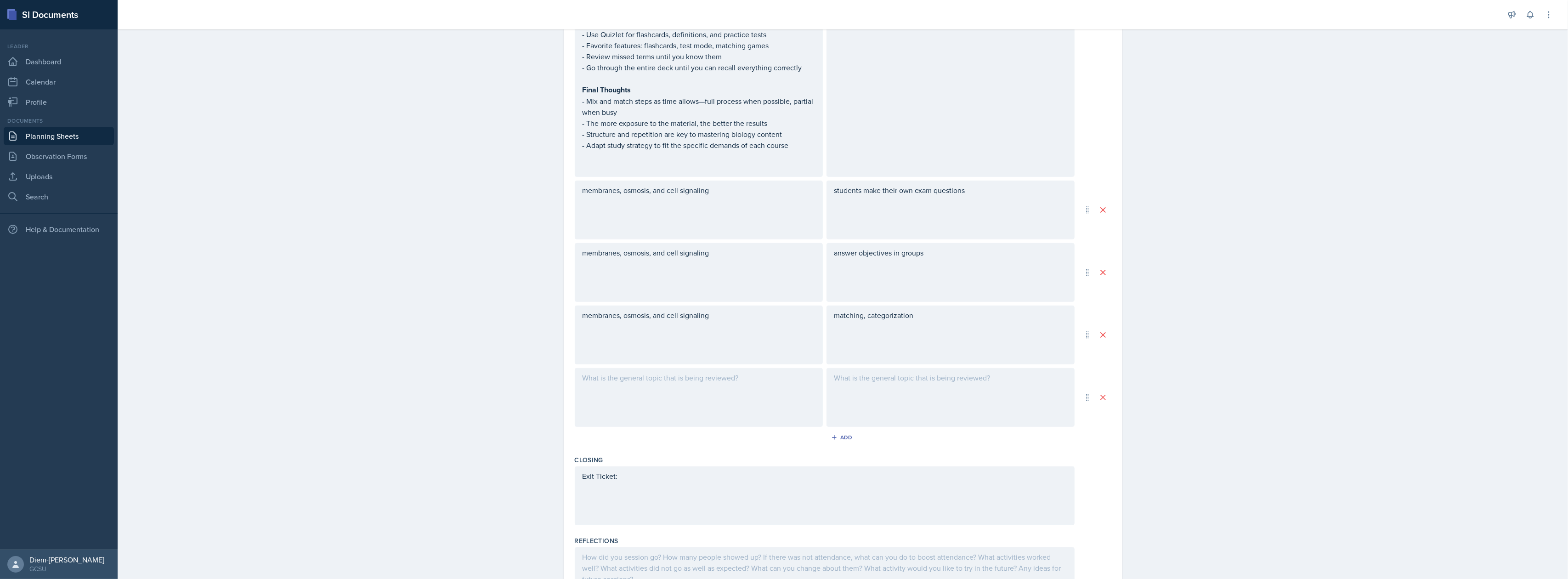
click at [887, 382] on div at bounding box center [951, 398] width 248 height 59
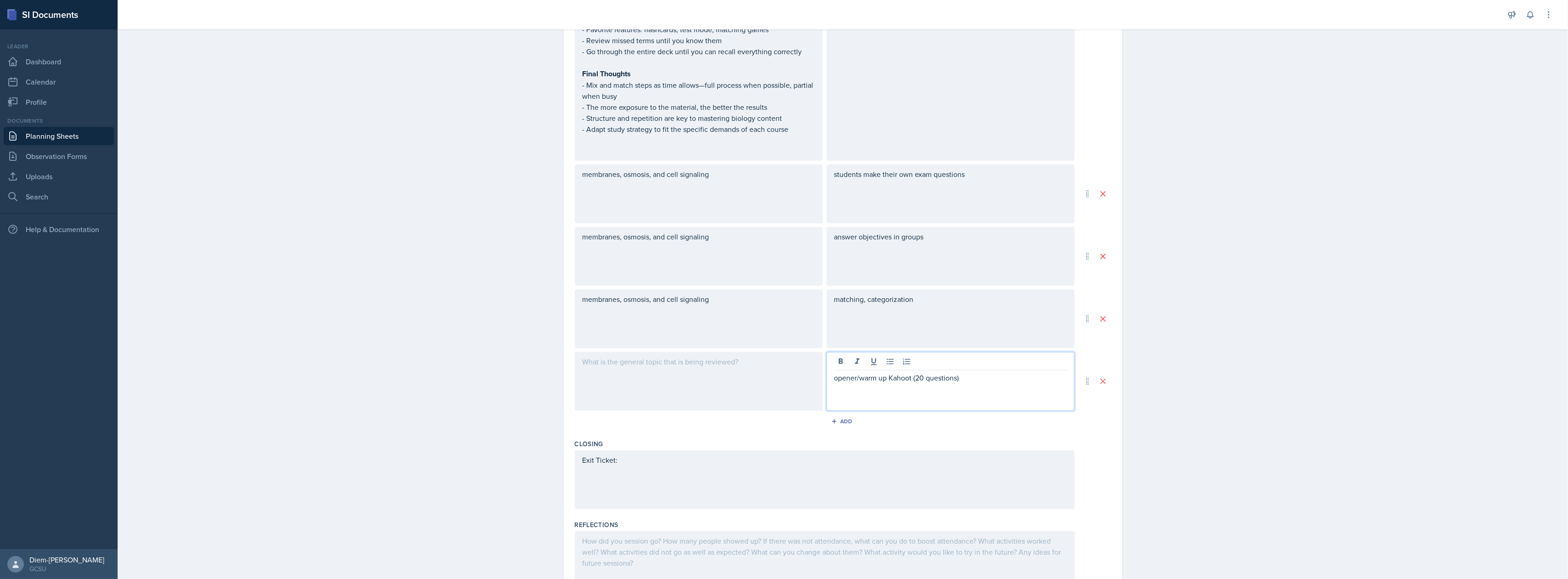
click at [968, 440] on div "Closing" at bounding box center [843, 444] width 537 height 9
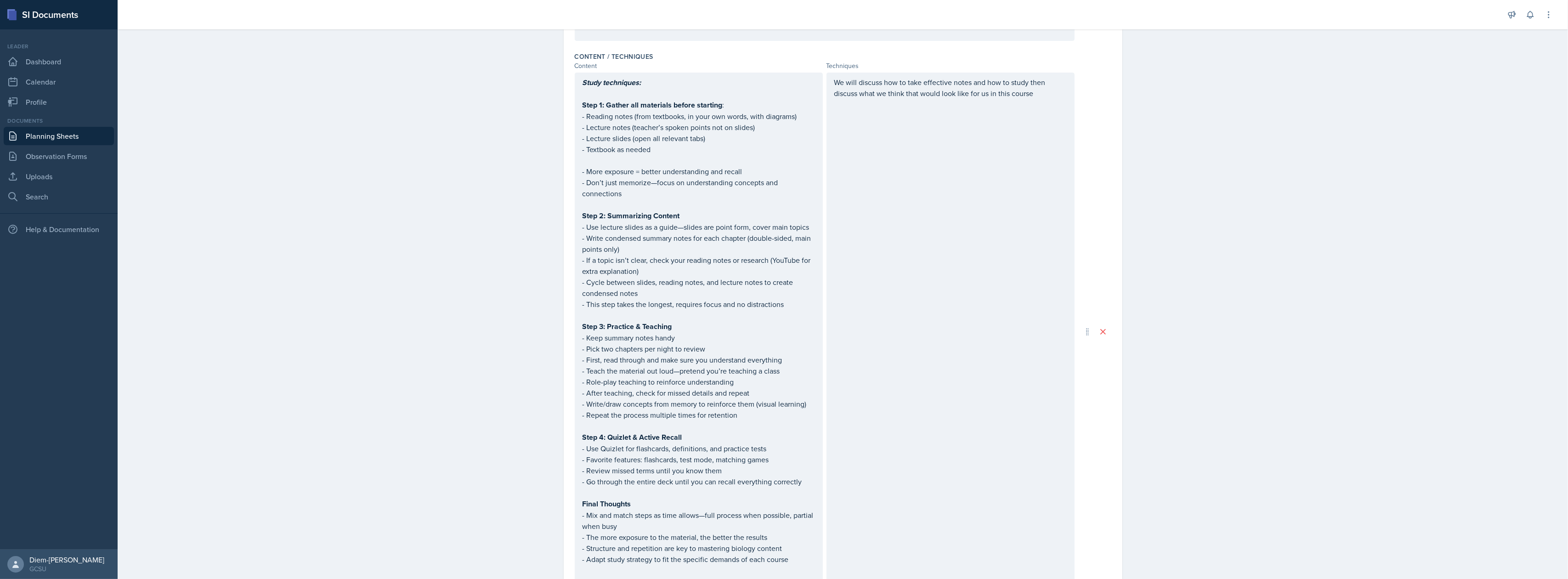
scroll to position [583, 0]
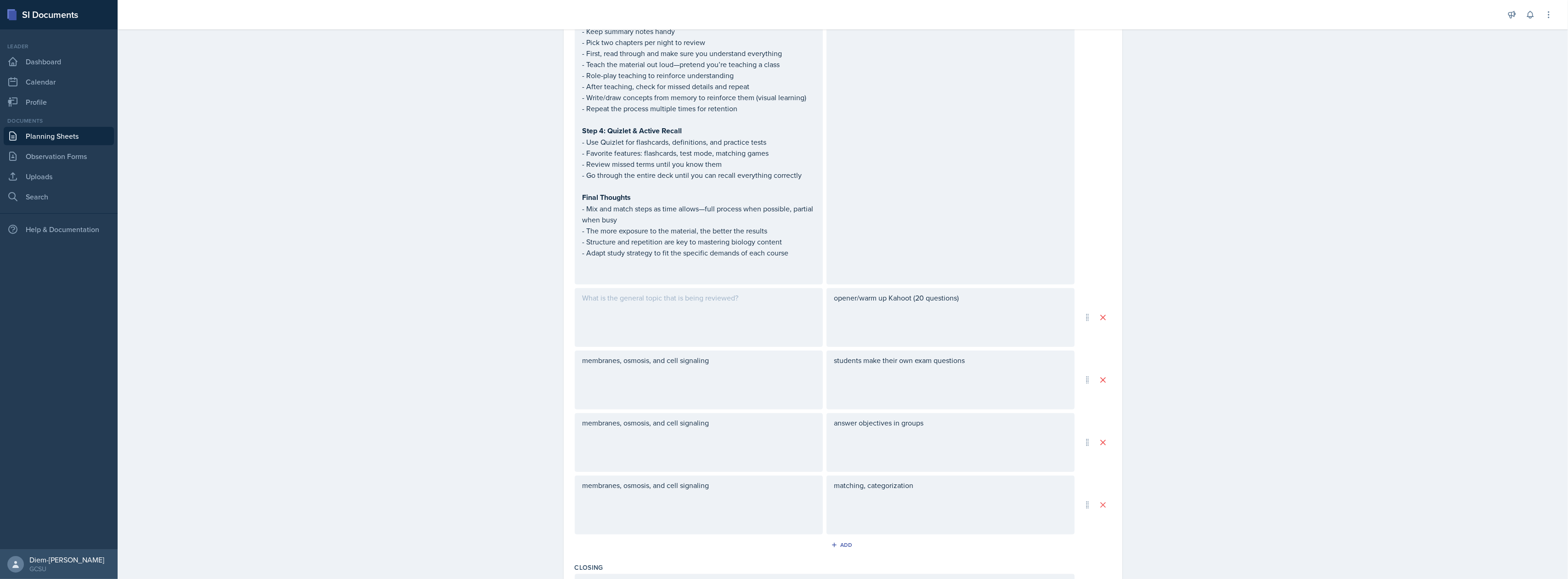
click at [757, 370] on div "membranes, osmosis, and cell signaling" at bounding box center [699, 380] width 248 height 59
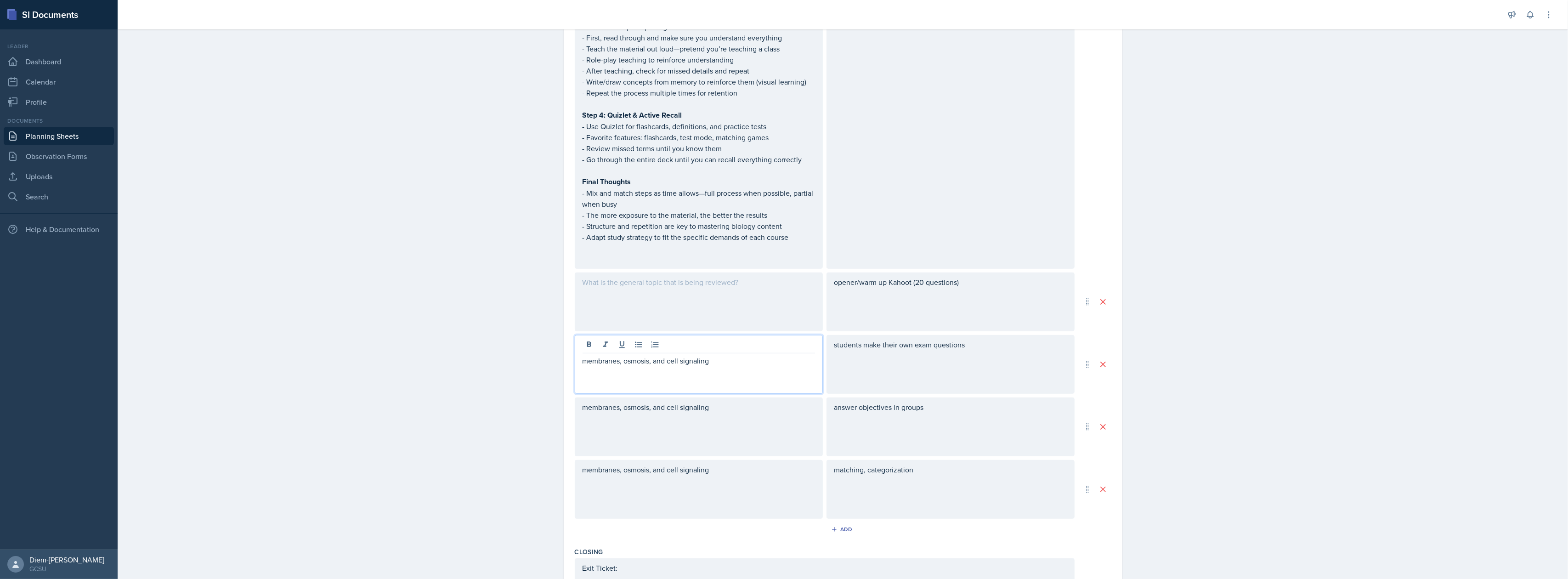
click at [908, 377] on div "students make their own exam questions" at bounding box center [951, 361] width 233 height 44
drag, startPoint x: 718, startPoint y: 348, endPoint x: 517, endPoint y: 337, distance: 201.3
click at [517, 337] on div "Planning Sheets [DATE] Planning Sheet Date [DATE] [DATE] 31 1 2 3 4 5 6 7 8 9 1…" at bounding box center [842, 85] width 1451 height 1318
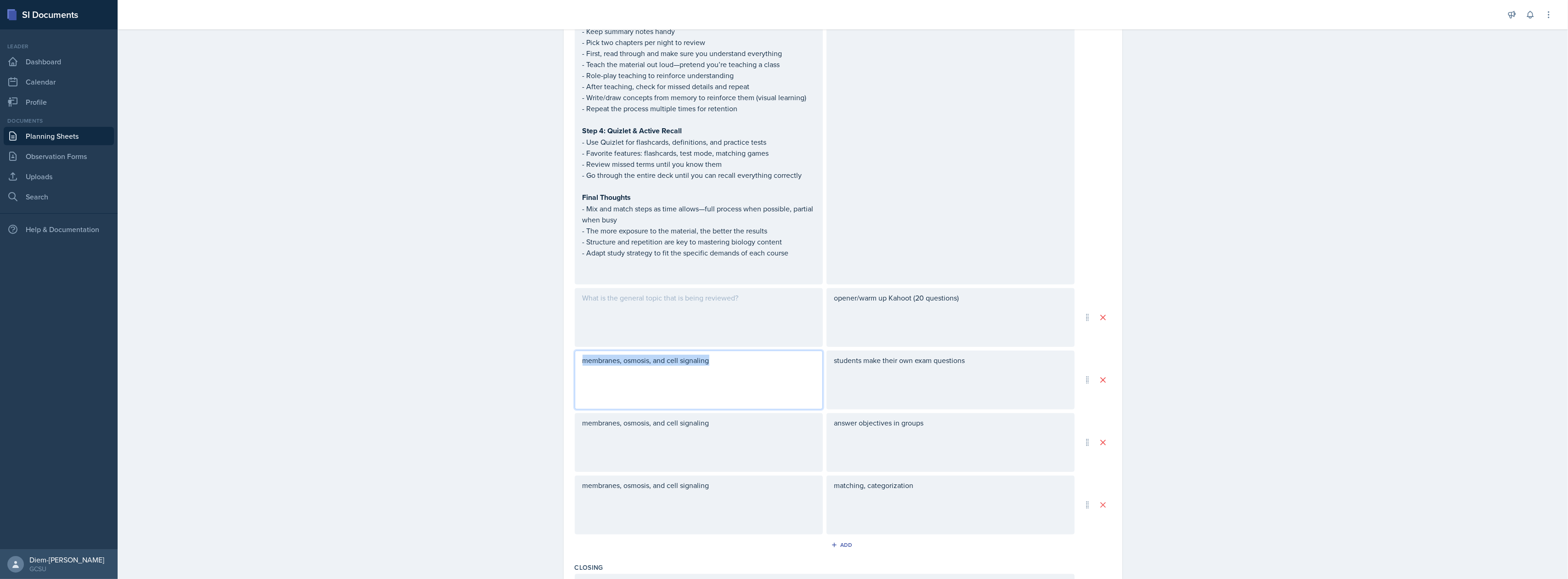
copy p "membranes, osmosis, and cell signaling"
click at [614, 310] on div at bounding box center [699, 317] width 248 height 59
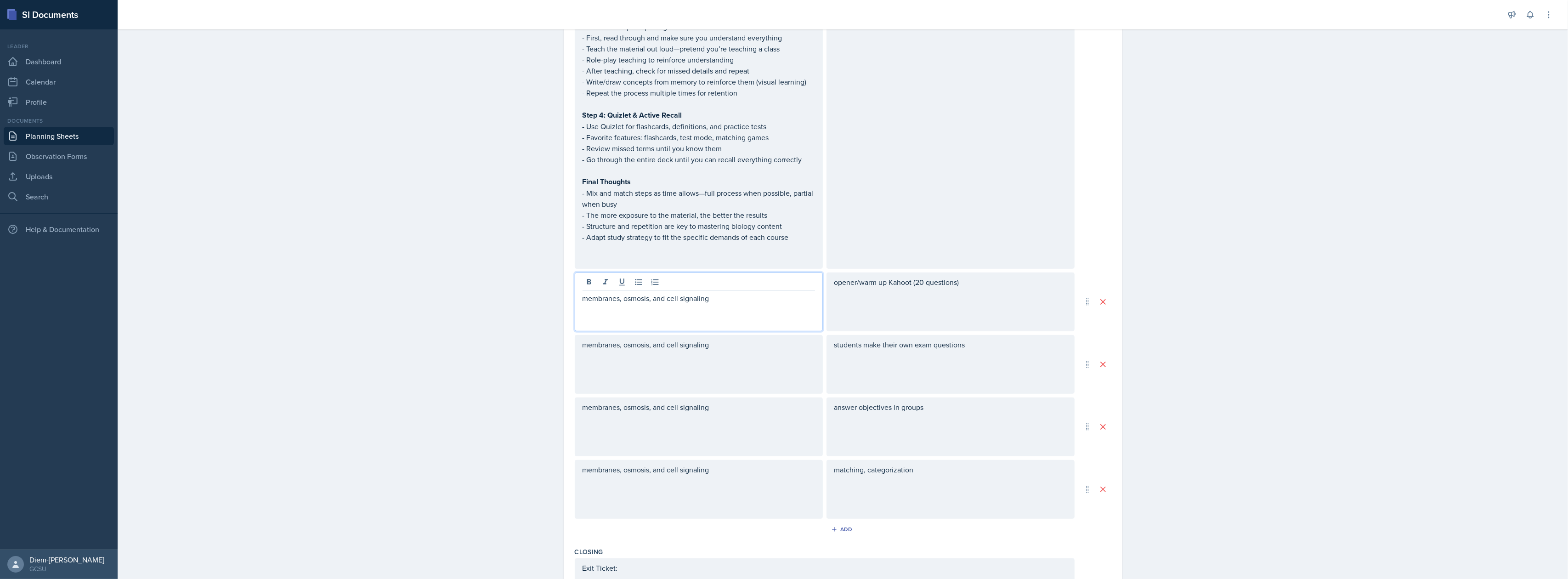
click at [805, 471] on div "membranes, osmosis, and cell signaling" at bounding box center [699, 490] width 248 height 59
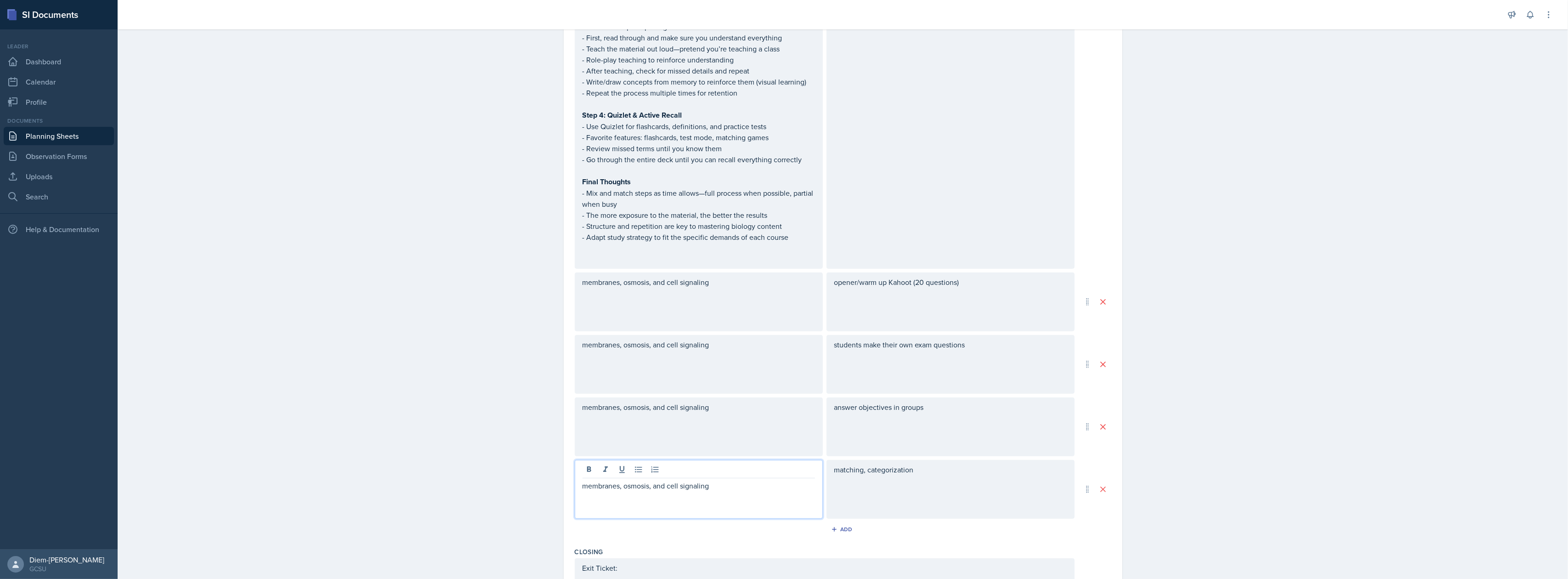
click at [943, 466] on div "matching, categorization" at bounding box center [951, 490] width 248 height 59
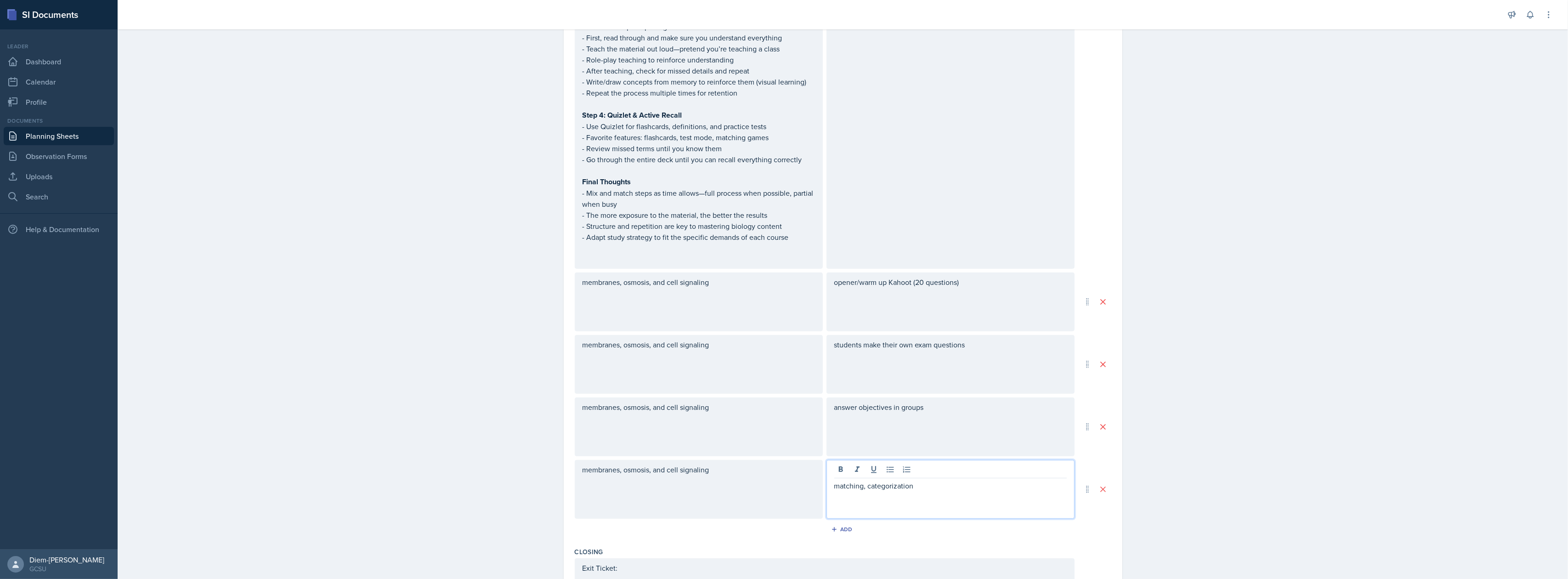
click at [725, 469] on div "membranes, osmosis, and cell signaling" at bounding box center [699, 490] width 248 height 59
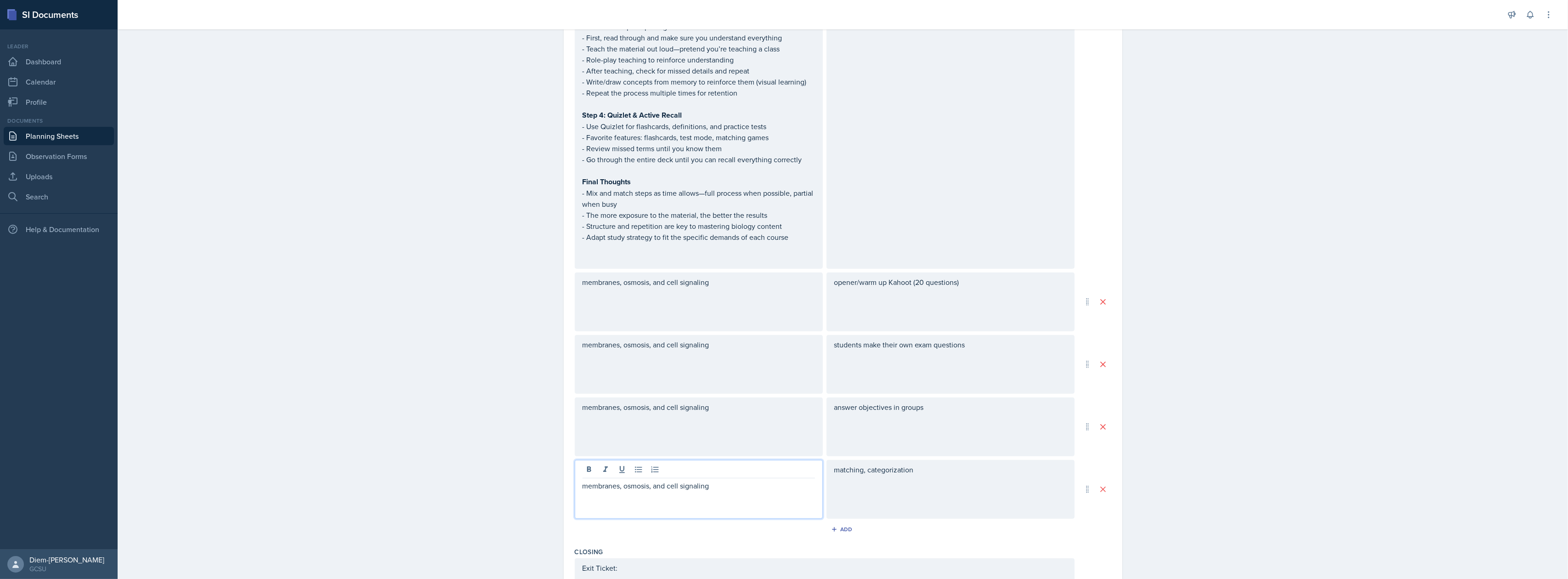
click at [934, 505] on div "matching, categorization" at bounding box center [951, 490] width 248 height 59
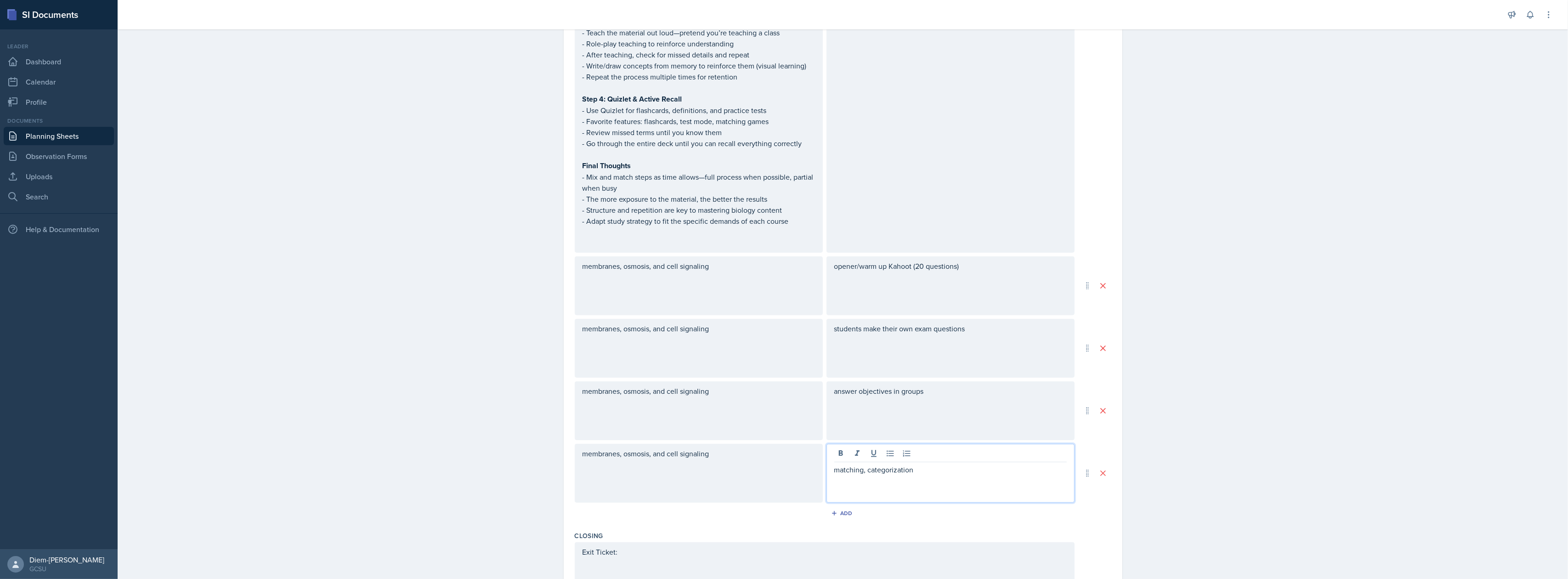
click at [950, 409] on div "answer objectives in groups" at bounding box center [951, 410] width 248 height 59
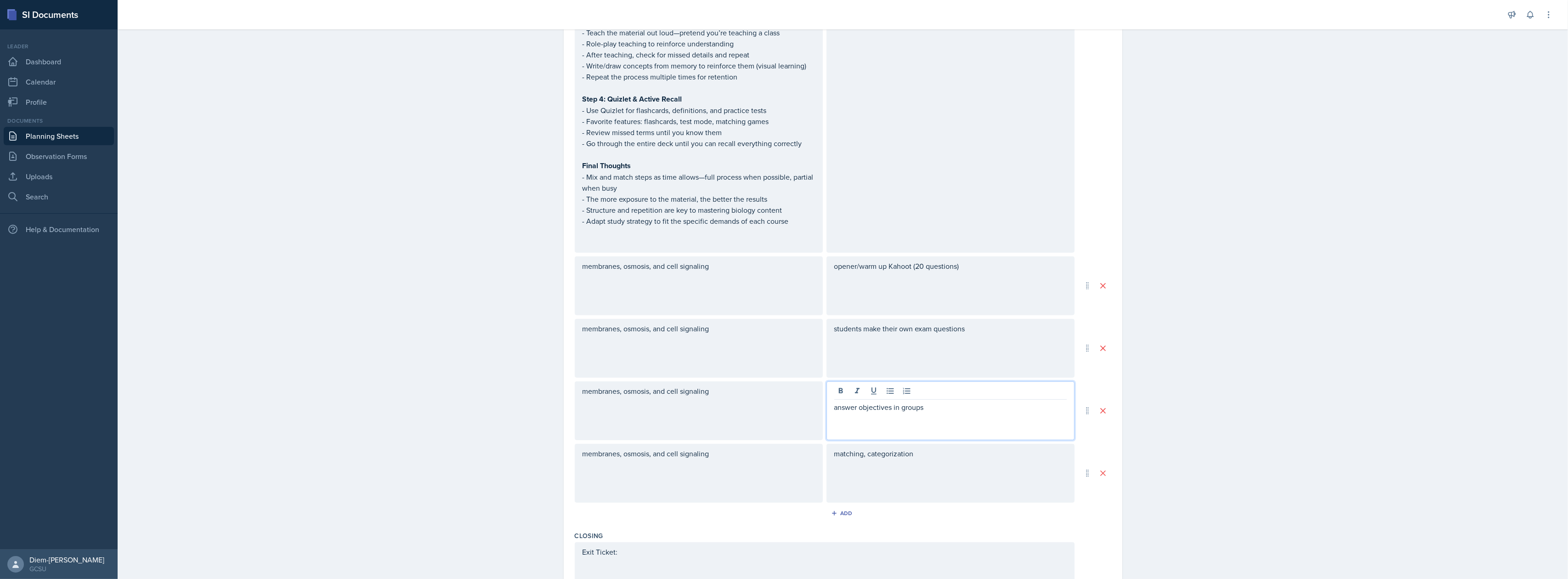
scroll to position [631, 0]
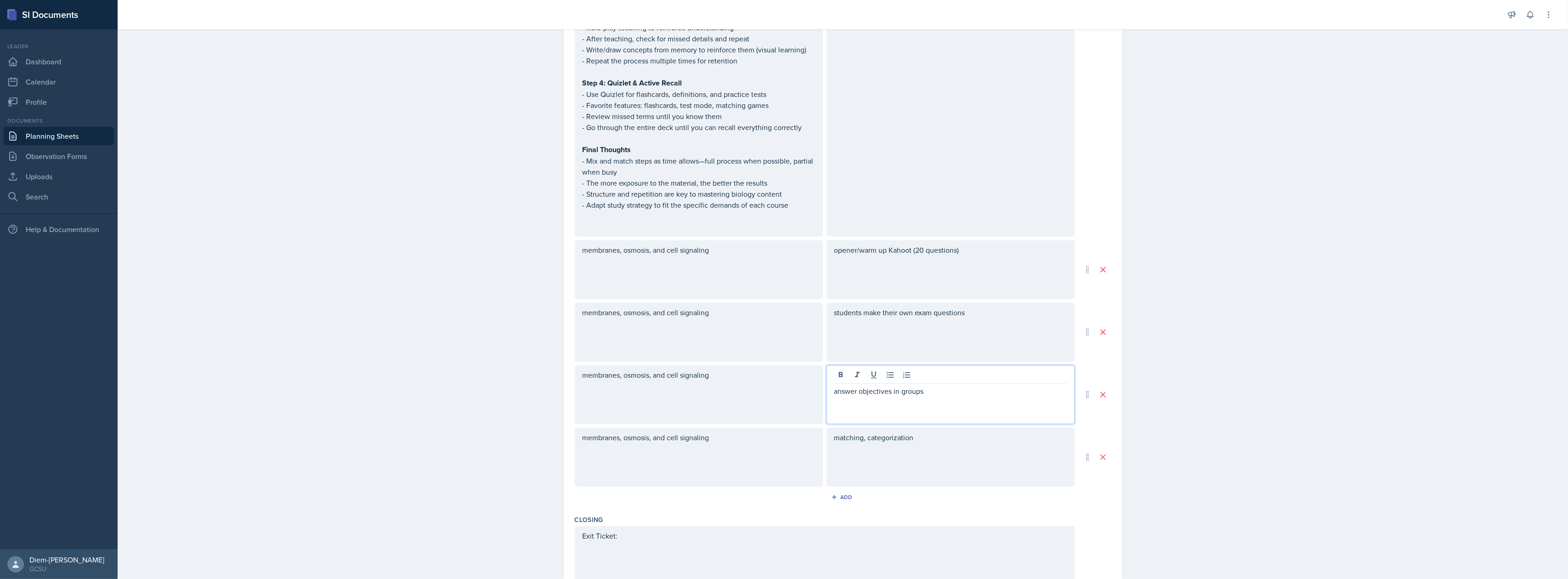
click at [951, 400] on p at bounding box center [951, 402] width 233 height 11
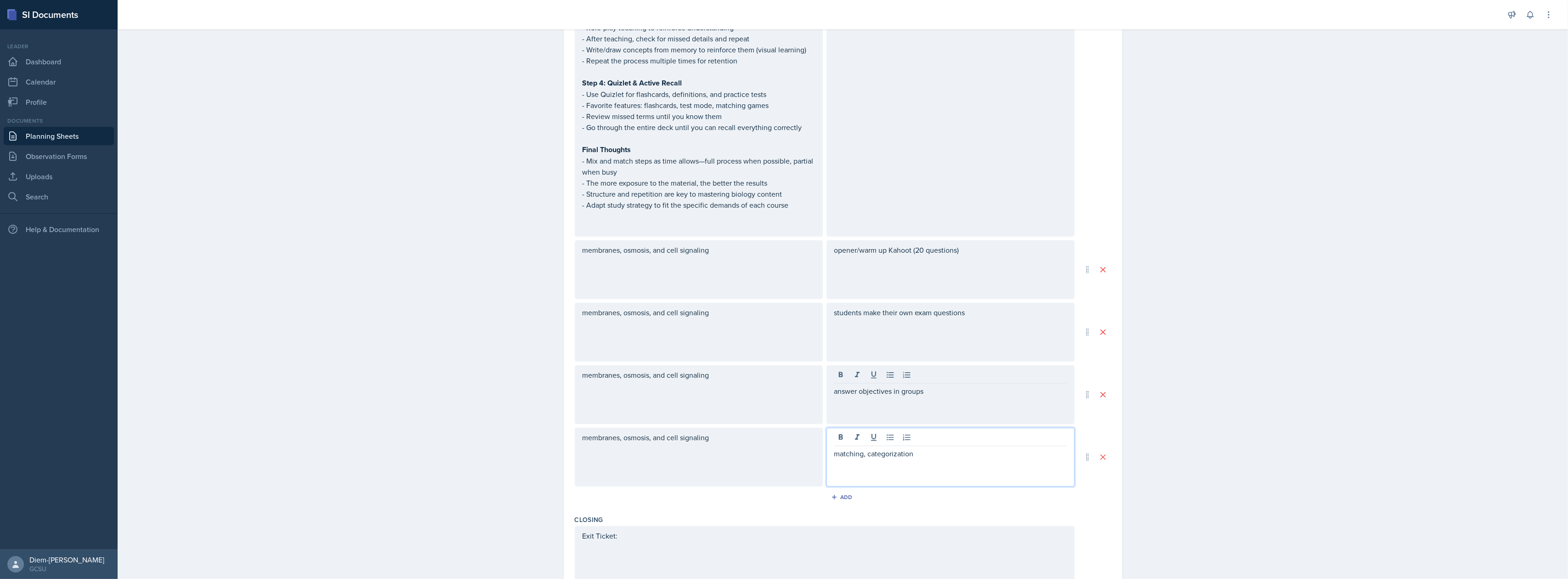
click at [932, 449] on div "matching, categorization" at bounding box center [951, 459] width 233 height 22
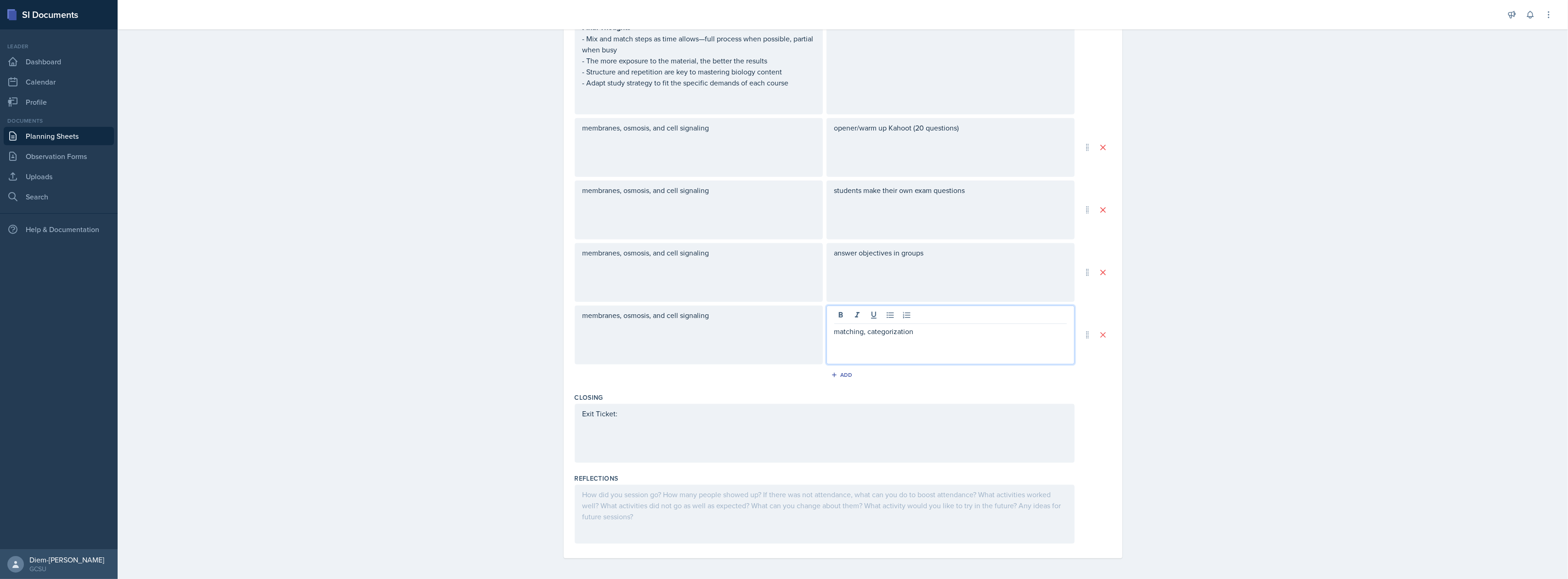
click at [649, 419] on div "Exit Ticket:" at bounding box center [824, 433] width 500 height 59
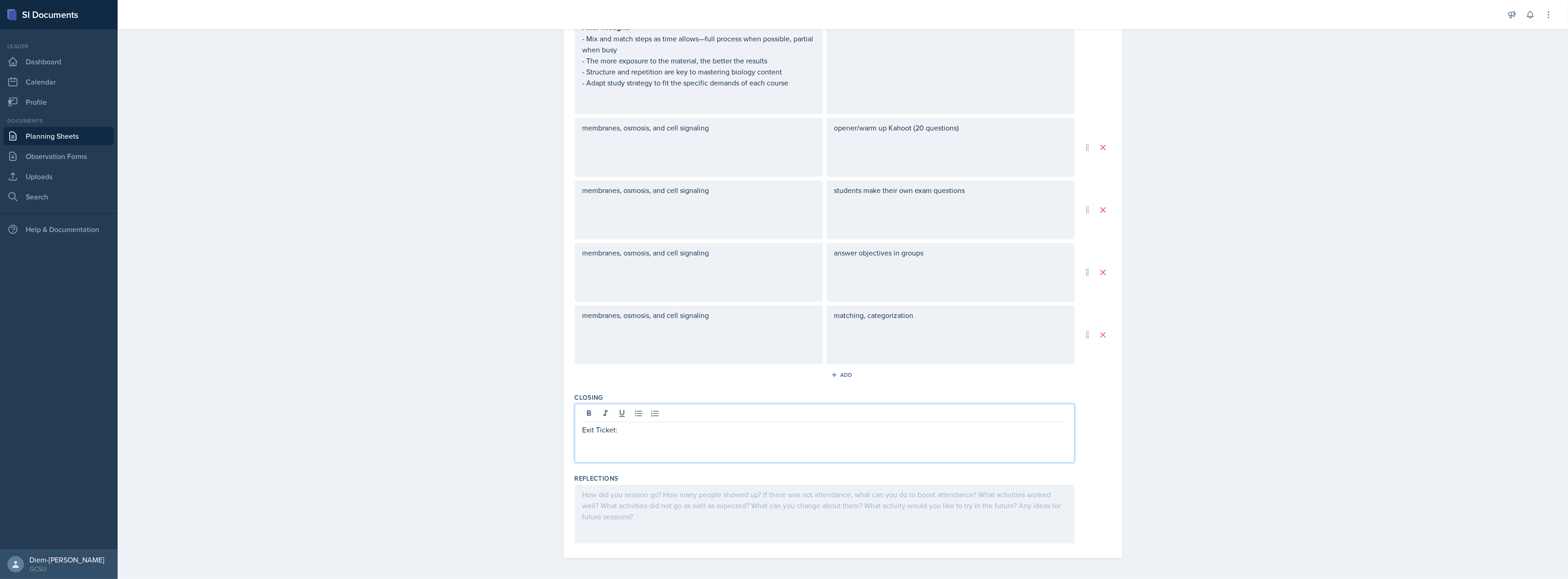
click at [653, 443] on div "Exit Ticket:" at bounding box center [824, 433] width 500 height 59
click at [643, 427] on p "Exit Ticket:" at bounding box center [825, 430] width 485 height 11
paste div
click at [622, 429] on p "Exit Ticket:Exit Ticket: Give me one key difference between prokaryotic and euk…" at bounding box center [825, 430] width 485 height 11
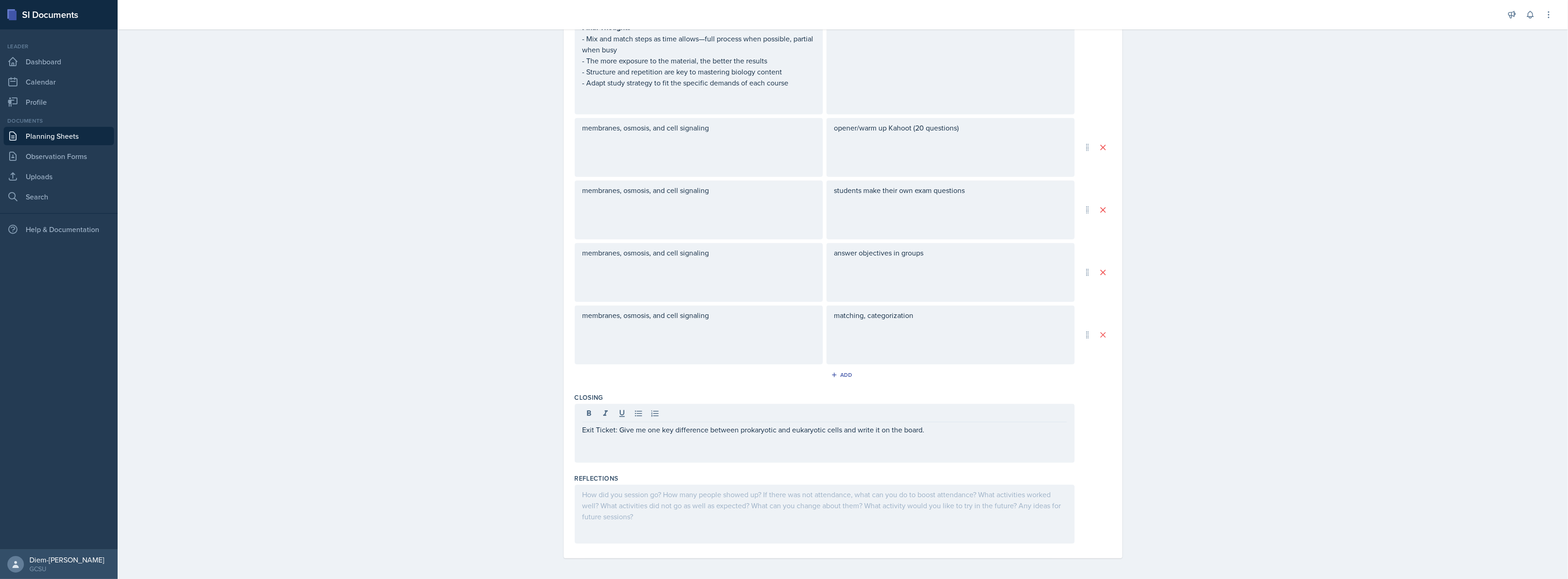
click at [680, 446] on div "Exit Ticket: Give me one key difference between prokaryotic and eukaryotic cell…" at bounding box center [824, 433] width 500 height 59
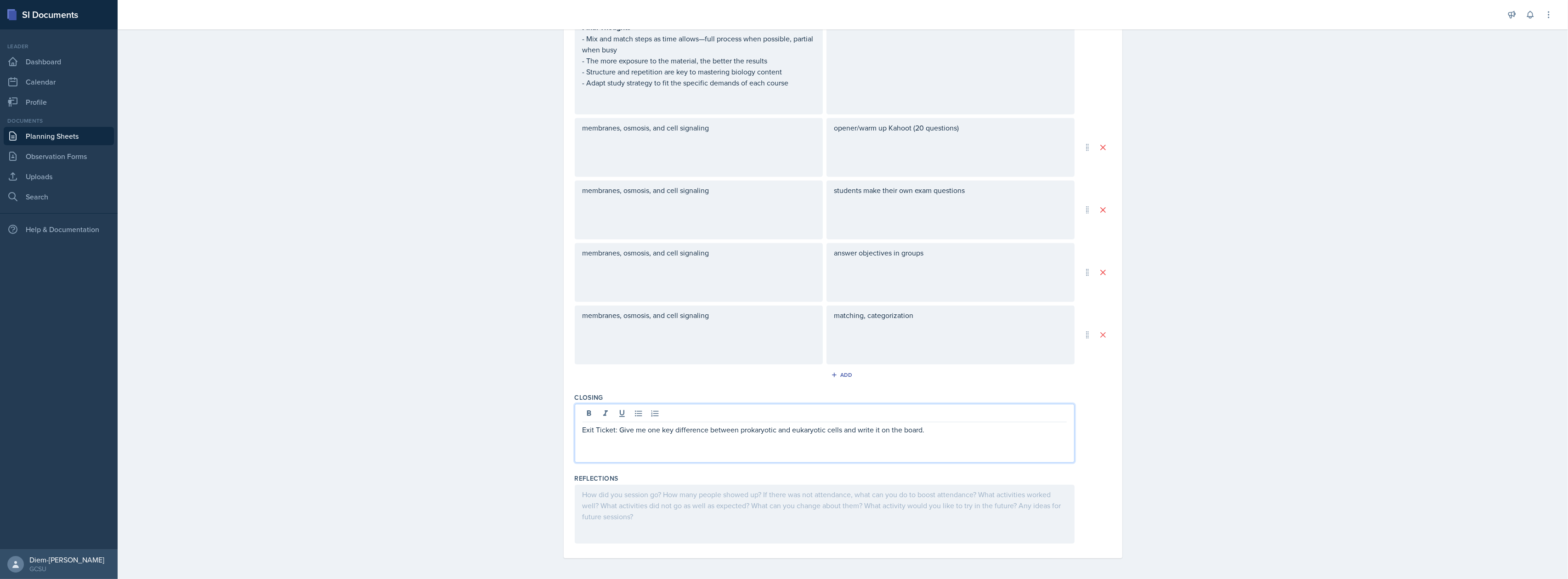
click at [713, 432] on p "Exit Ticket: Give me one key difference between prokaryotic and eukaryotic cell…" at bounding box center [825, 430] width 485 height 11
click at [695, 433] on p "Exit Ticket: Give me one key difference between prokaryotic and eukaryotic cell…" at bounding box center [825, 430] width 485 height 11
drag, startPoint x: 899, startPoint y: 428, endPoint x: 763, endPoint y: 432, distance: 136.1
click at [763, 432] on p "Exit Ticket: Give me one fact about membranes or osmosis between prokaryotic an…" at bounding box center [825, 430] width 485 height 11
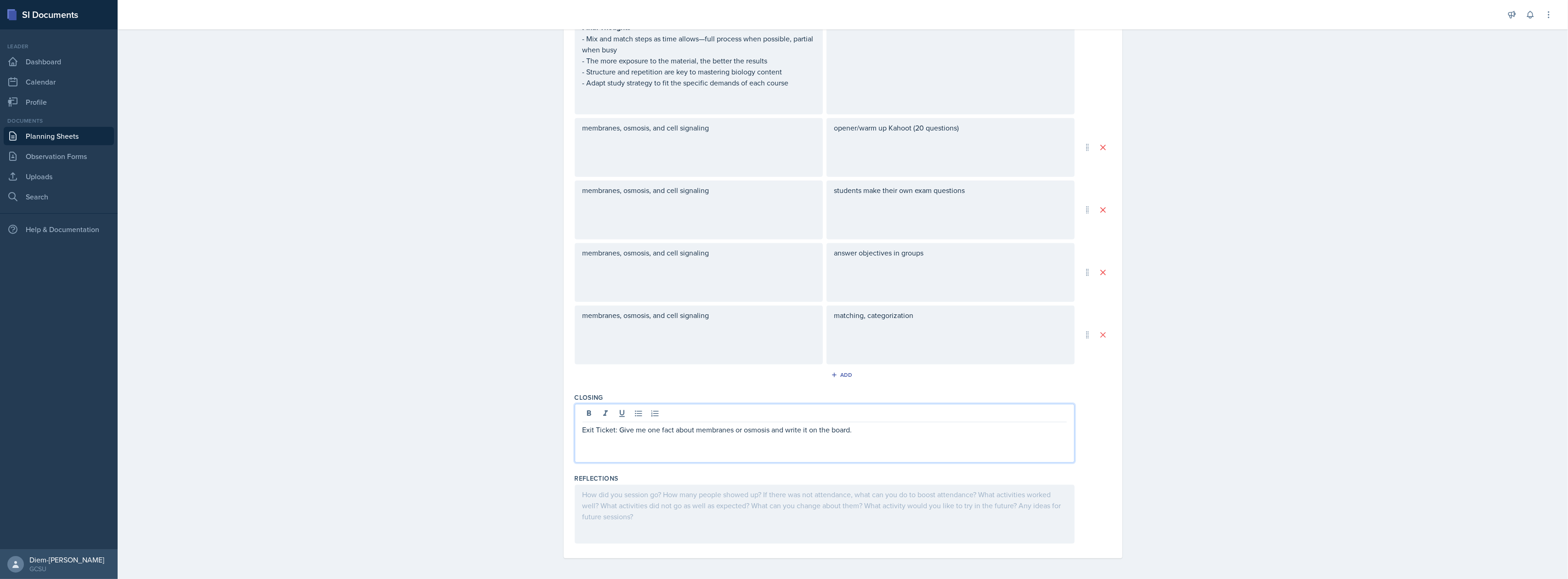
click at [846, 432] on p "Exit Ticket: Give me one fact about membranes or osmosis and write it on the bo…" at bounding box center [825, 430] width 485 height 11
drag, startPoint x: 848, startPoint y: 427, endPoint x: 979, endPoint y: 438, distance: 131.5
click at [979, 438] on div "Exit Ticket: Give me one fact about membranes or osmosis and write it on the bo…" at bounding box center [824, 433] width 500 height 59
copy p "(has to be different from someone else's)"
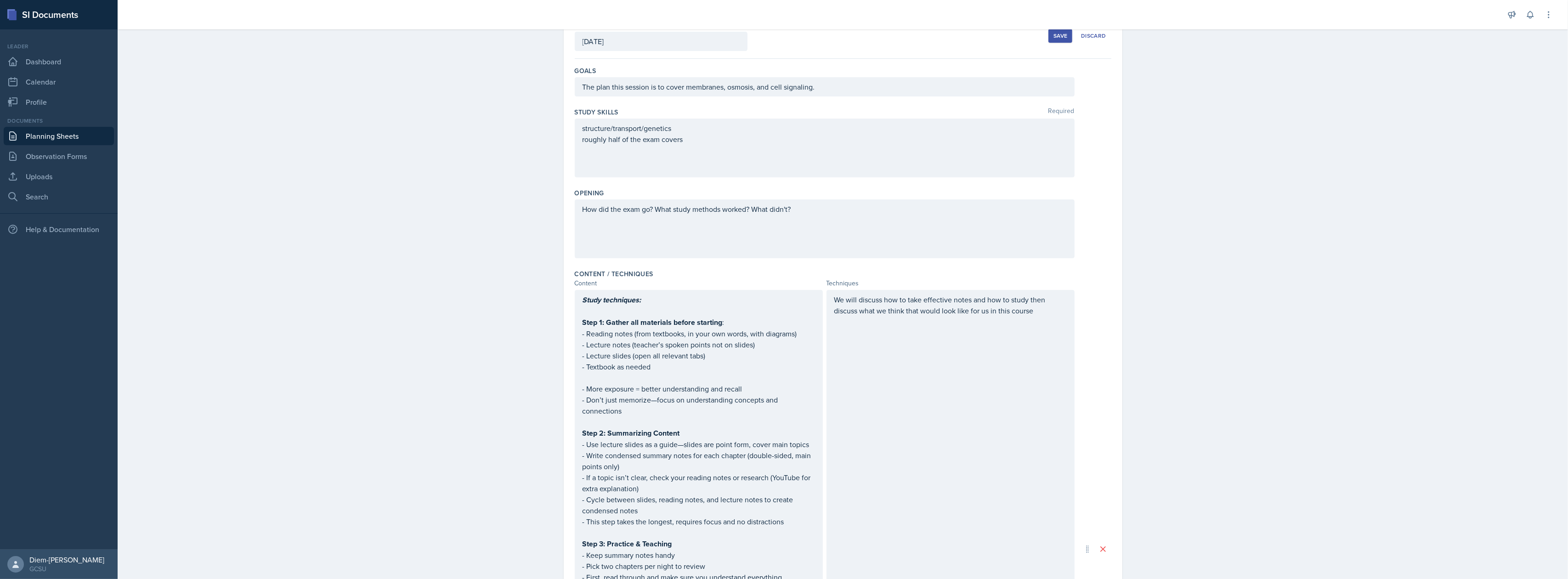
scroll to position [0, 0]
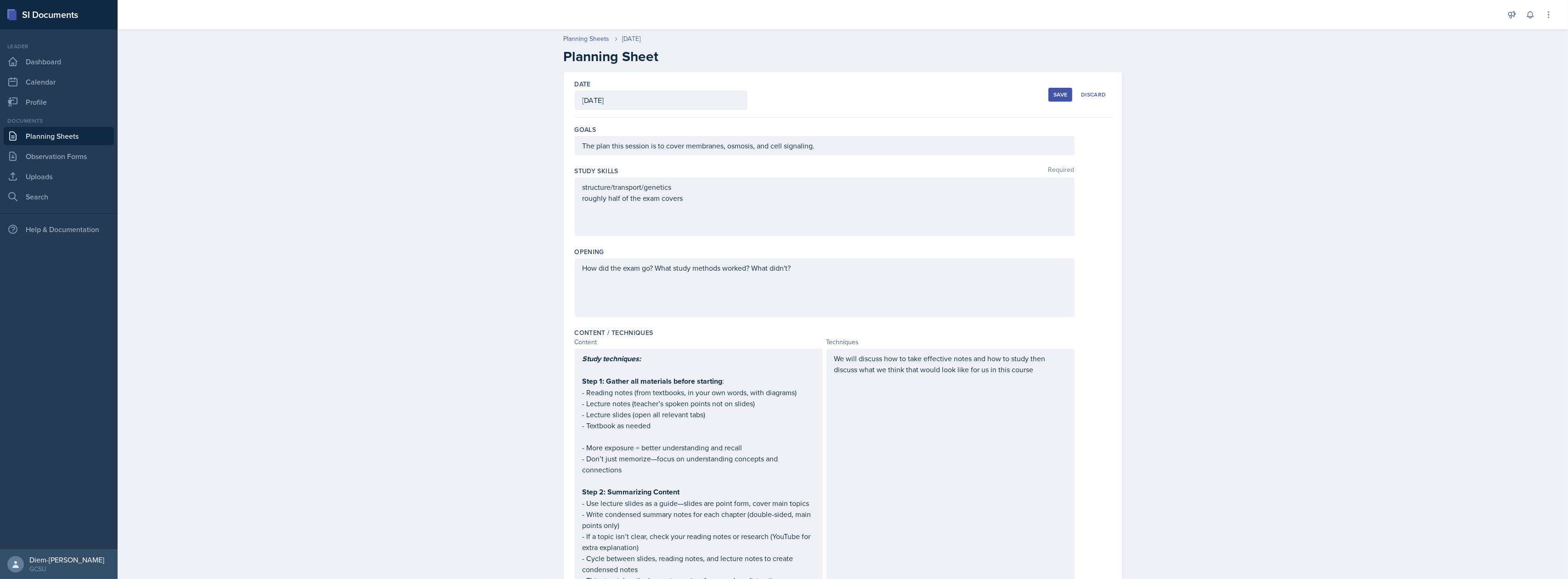
click at [826, 144] on div "The plan this session is to cover membranes, osmosis, and cell signaling." at bounding box center [824, 146] width 500 height 19
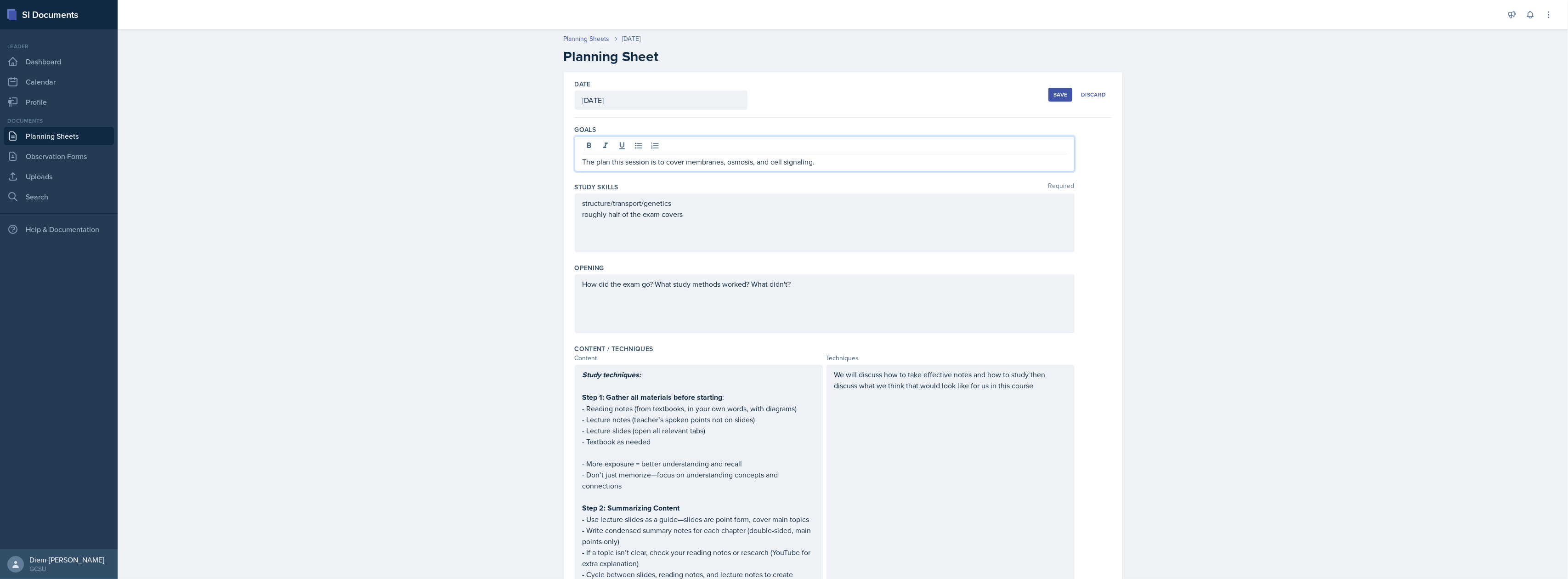
paste div
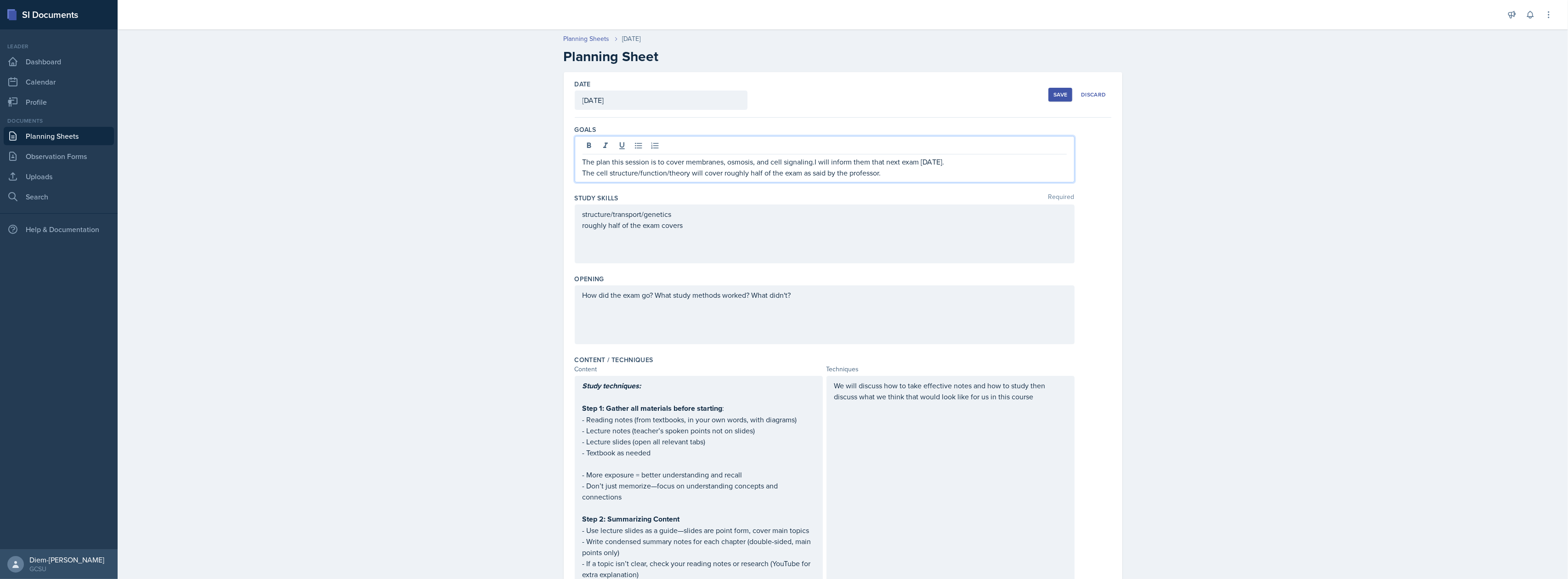
click at [808, 162] on p "The plan this session is to cover membranes, osmosis, and cell signaling.I will…" at bounding box center [825, 162] width 485 height 11
click at [810, 163] on p "The plan this session is to cover membranes, osmosis, and cell signaling.I will…" at bounding box center [825, 162] width 485 height 11
click at [817, 197] on div "Study Skills Required" at bounding box center [843, 198] width 537 height 9
click at [684, 150] on div "The plan this session is to cover membranes, osmosis, and cell signaling. I wil…" at bounding box center [824, 159] width 500 height 46
click at [660, 172] on p "The cell structure/function/theory will cover roughly half of the exam as said …" at bounding box center [825, 173] width 485 height 11
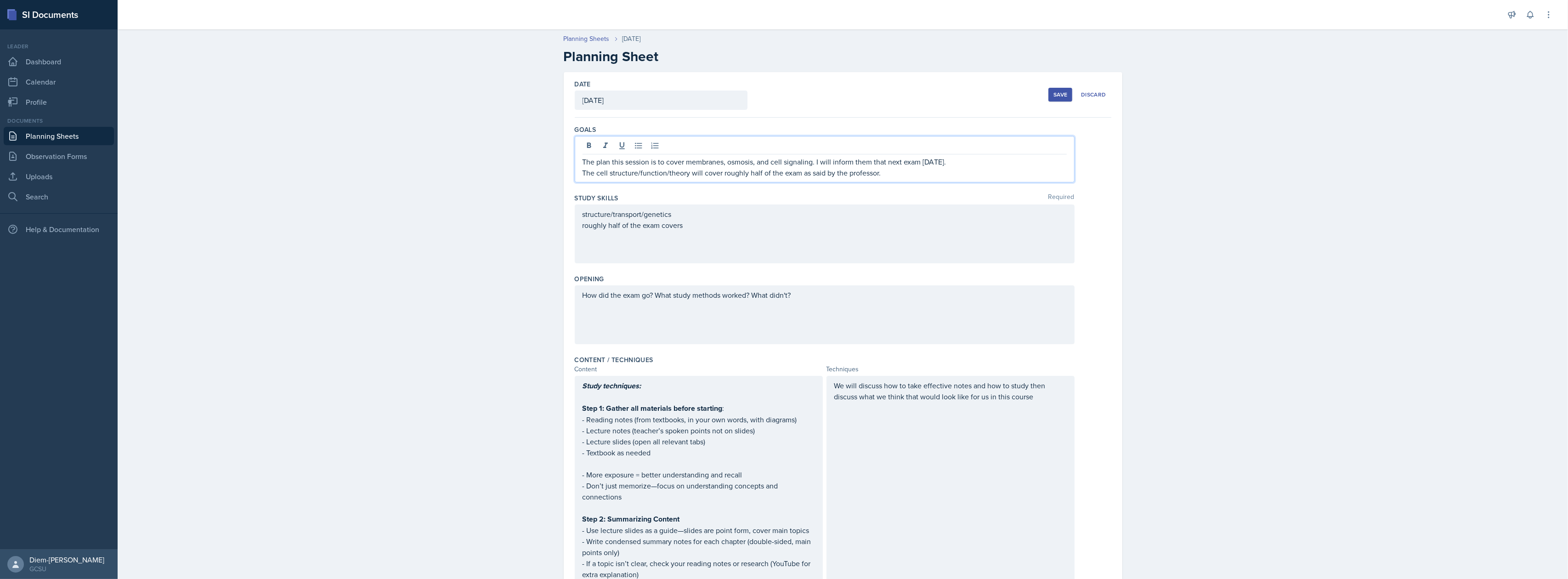
click at [690, 171] on p "The cell structure/function/theory will cover roughly half of the exam as said …" at bounding box center [825, 173] width 485 height 11
drag, startPoint x: 681, startPoint y: 174, endPoint x: 598, endPoint y: 177, distance: 83.1
click at [598, 177] on p "The cell structure/function/theory will cover roughly half of the exam as said …" at bounding box center [825, 173] width 485 height 11
drag, startPoint x: 682, startPoint y: 160, endPoint x: 810, endPoint y: 160, distance: 128.0
click at [810, 160] on p "The plan this session is to cover membranes, osmosis, and cell signaling. I wil…" at bounding box center [825, 162] width 485 height 11
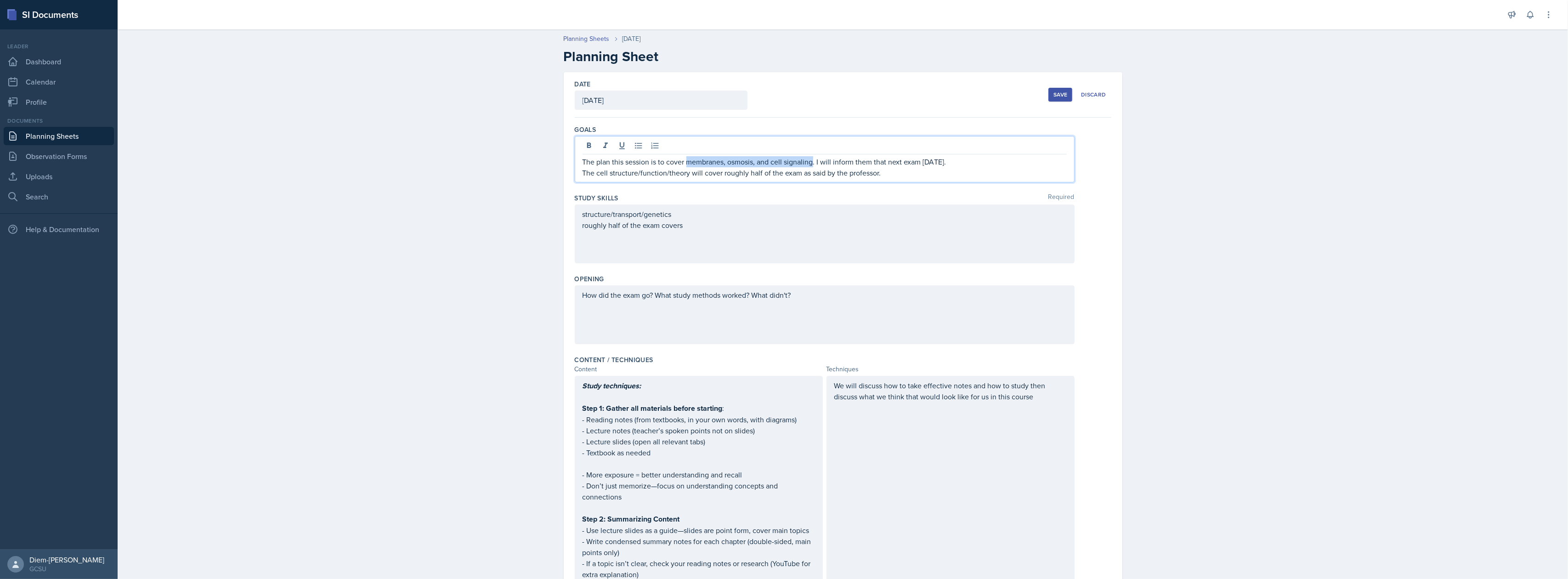
copy p "membranes, osmosis, and cell signaling"
drag, startPoint x: 593, startPoint y: 173, endPoint x: 684, endPoint y: 175, distance: 91.0
click at [684, 175] on p "The cell structure/function/theory will cover roughly half of the exam as said …" at bounding box center [825, 173] width 485 height 11
click at [869, 240] on div "structure/transport/genetics roughly half of the exam covers" at bounding box center [825, 225] width 485 height 33
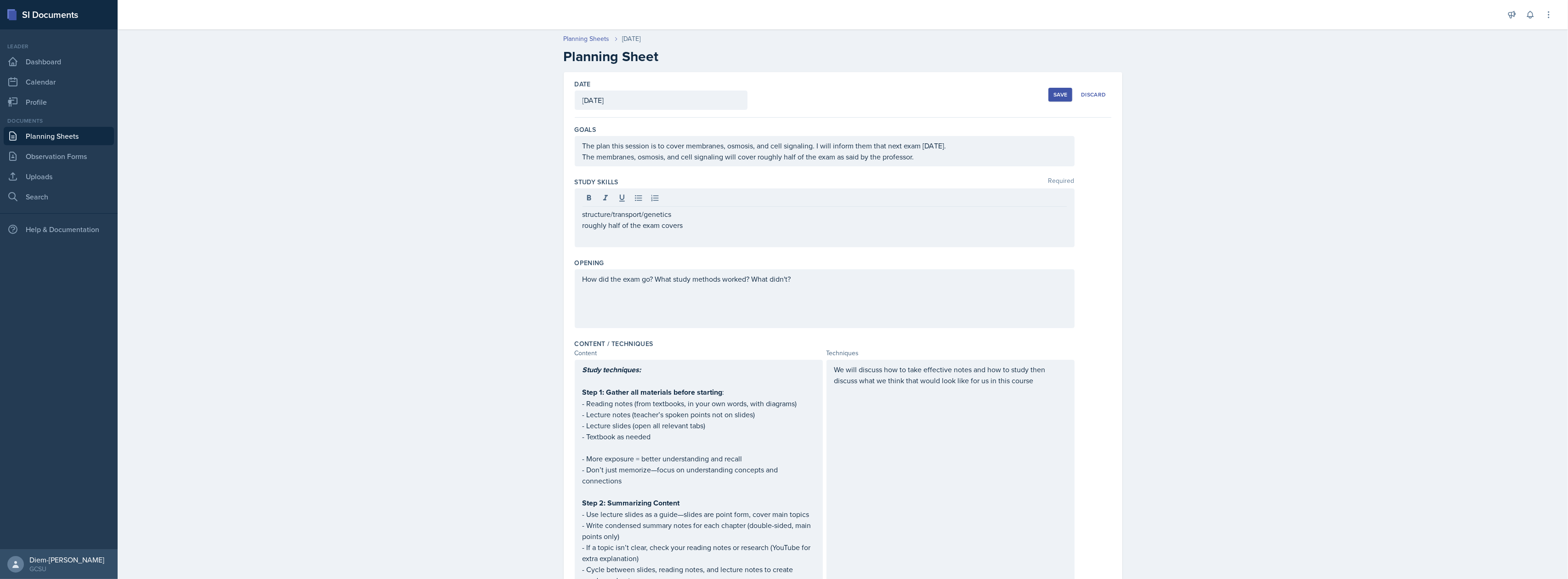
click at [576, 214] on div "structure/transport/genetics roughly half of the exam covers" at bounding box center [824, 217] width 500 height 59
click at [576, 217] on div "structure/transport/genetics roughly half of the exam covers" at bounding box center [824, 217] width 500 height 59
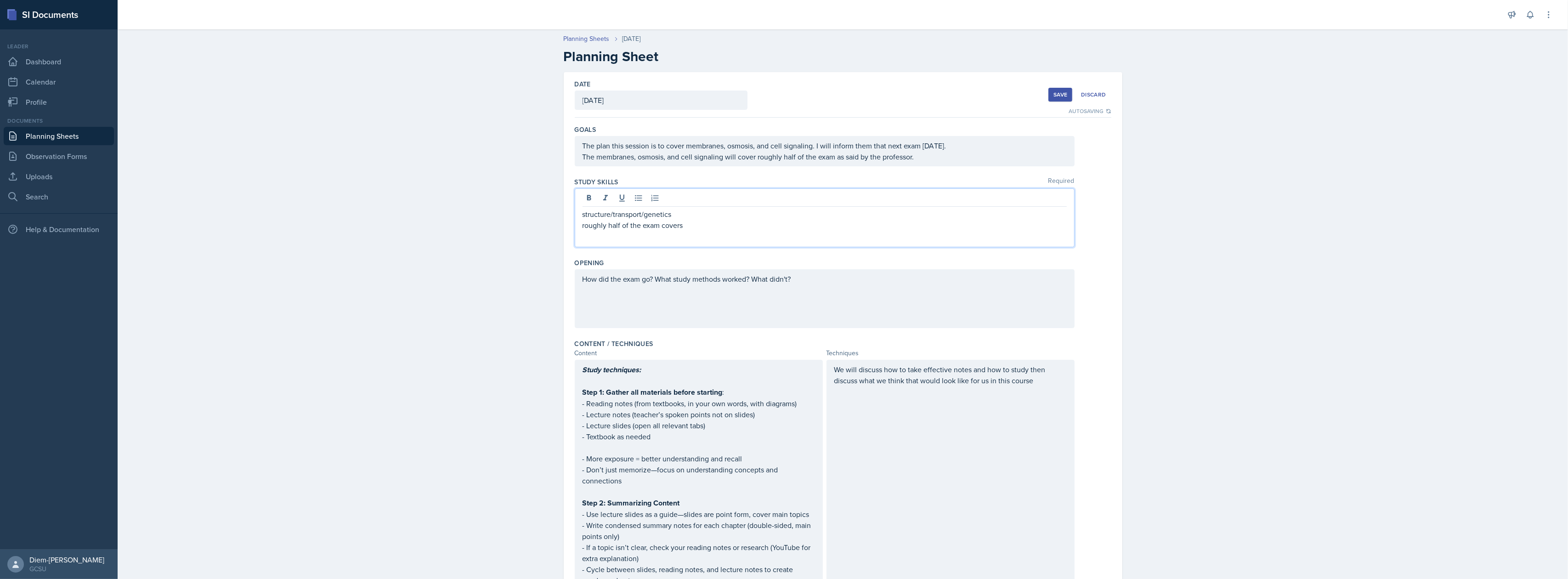
click at [587, 219] on p "structure/transport/genetics" at bounding box center [825, 214] width 485 height 11
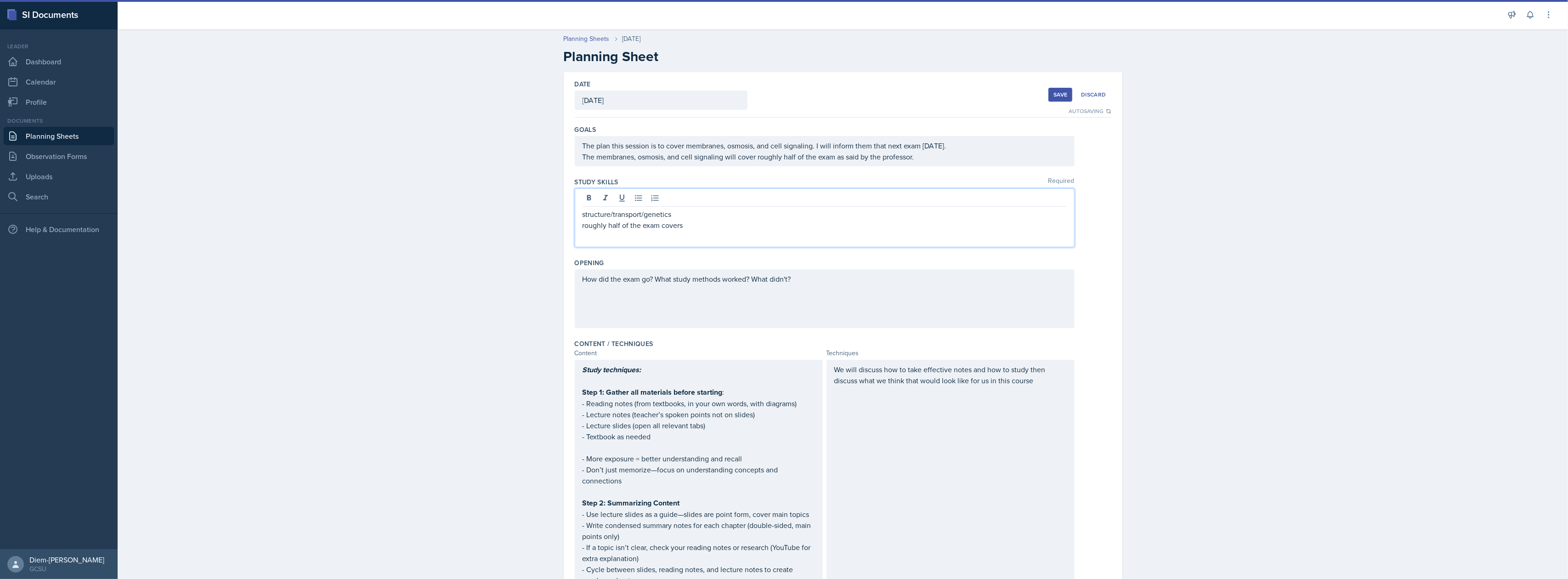
click at [584, 219] on p "structure/transport/genetics" at bounding box center [825, 214] width 485 height 11
click at [583, 217] on p "structure/transport/genetics" at bounding box center [825, 214] width 485 height 11
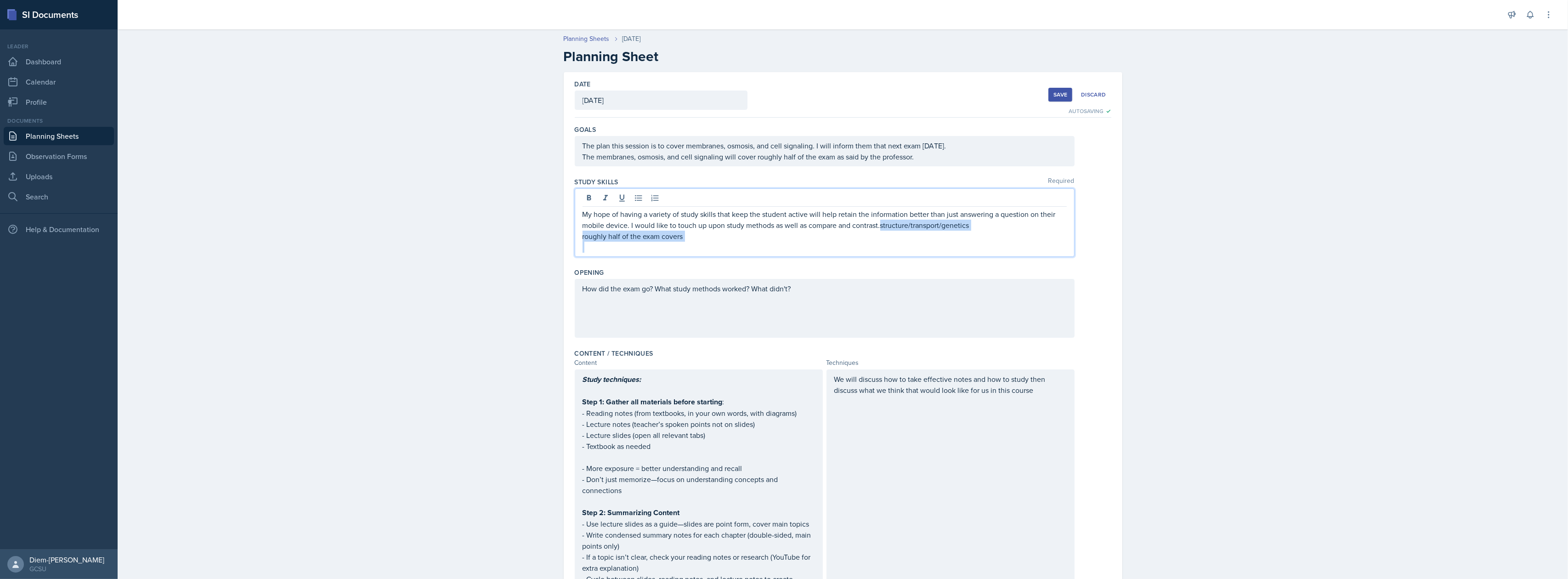
drag, startPoint x: 876, startPoint y: 228, endPoint x: 897, endPoint y: 256, distance: 35.0
click at [897, 256] on div "My hope of having a variety of study skills that keep the student active will h…" at bounding box center [824, 222] width 500 height 68
copy div "structure/transport/genetics roughly half of the exam covers"
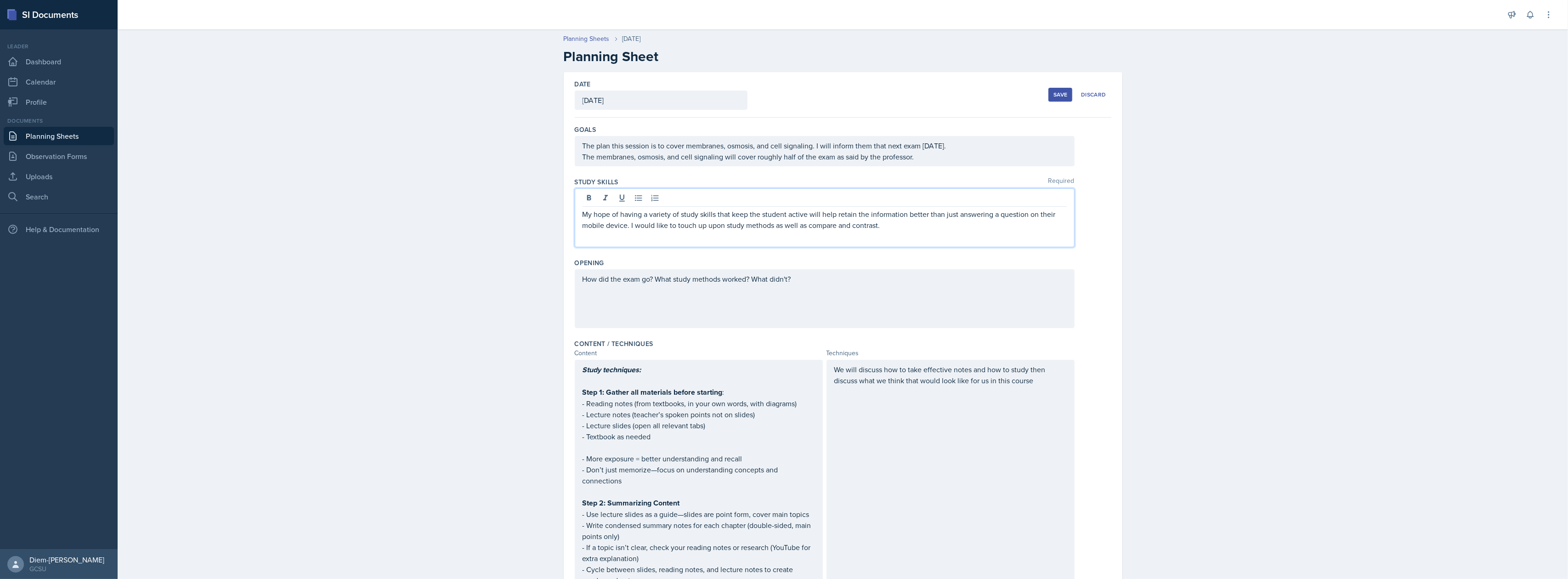
click at [943, 160] on div "The plan this session is to cover membranes, osmosis, and cell signaling. I wil…" at bounding box center [825, 151] width 485 height 22
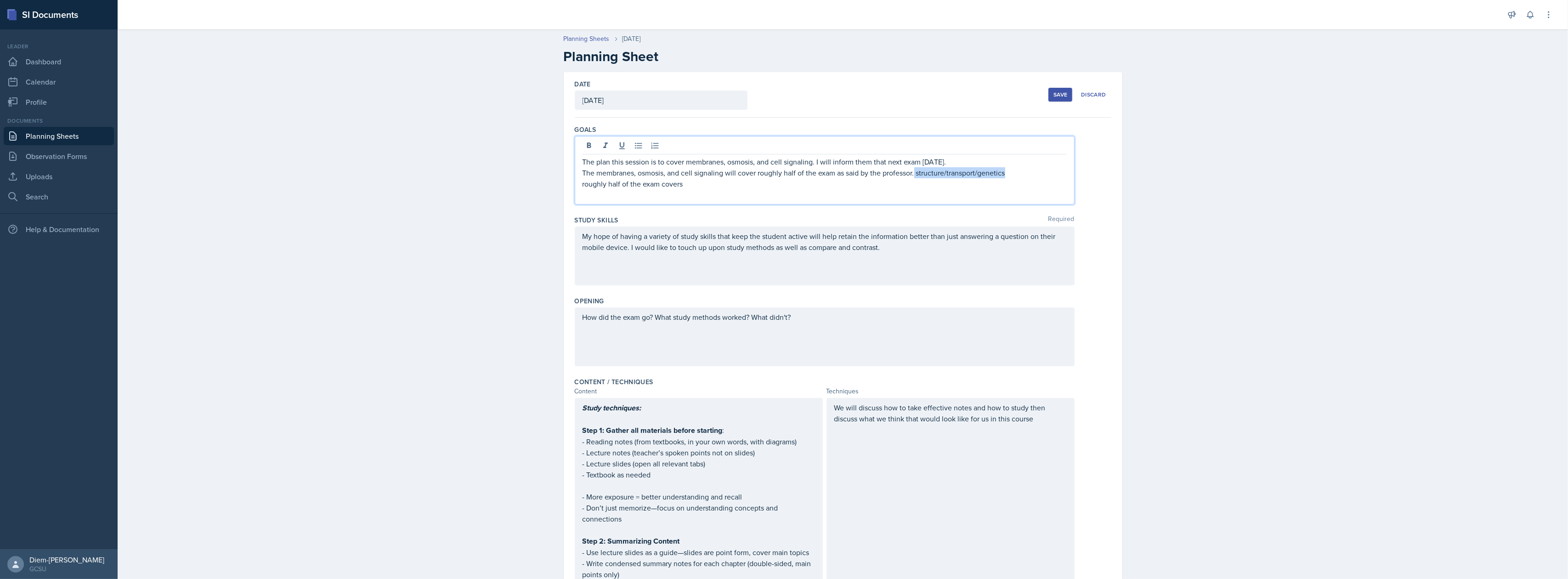
drag, startPoint x: 911, startPoint y: 174, endPoint x: 1010, endPoint y: 175, distance: 99.0
click at [1010, 175] on p "The membranes, osmosis, and cell signaling will cover roughly half of the exam …" at bounding box center [825, 173] width 485 height 11
copy p "structure/transport/genetics"
drag, startPoint x: 631, startPoint y: 174, endPoint x: 718, endPoint y: 175, distance: 87.0
click at [718, 175] on p "The membranes, osmosis, and cell signaling will cover roughly half of the exam …" at bounding box center [825, 173] width 485 height 11
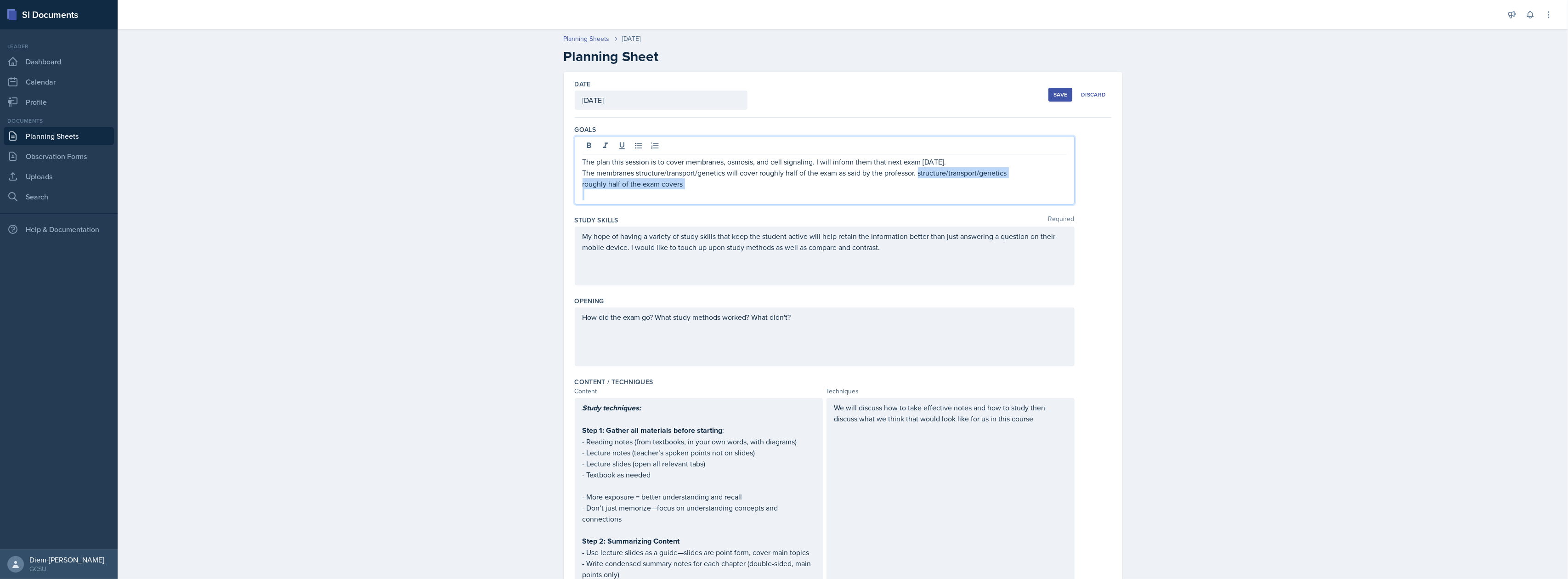
drag, startPoint x: 914, startPoint y: 175, endPoint x: 943, endPoint y: 207, distance: 43.2
click at [943, 207] on div "Goals The plan this session is to cover membranes, osmosis, and cell signaling.…" at bounding box center [843, 166] width 537 height 91
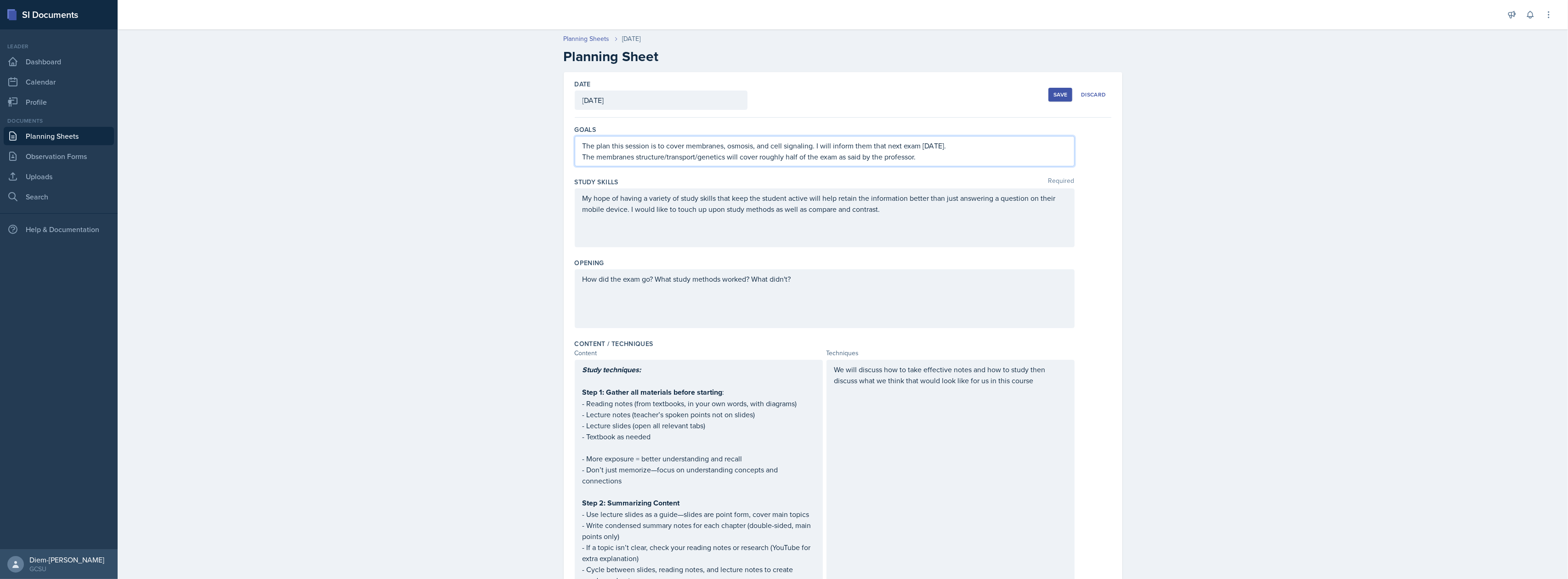
click at [821, 247] on div "My hope of having a variety of study skills that keep the student active will h…" at bounding box center [824, 217] width 500 height 59
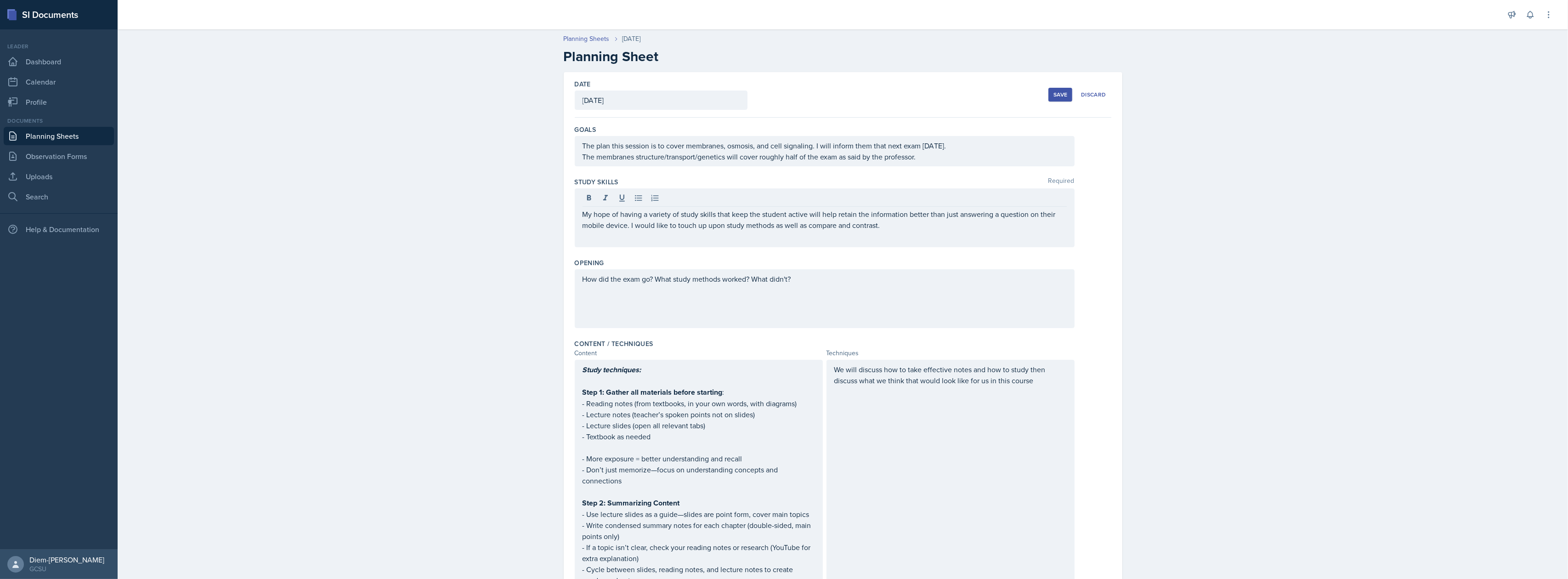
click at [1054, 100] on button "Save" at bounding box center [1060, 94] width 24 height 14
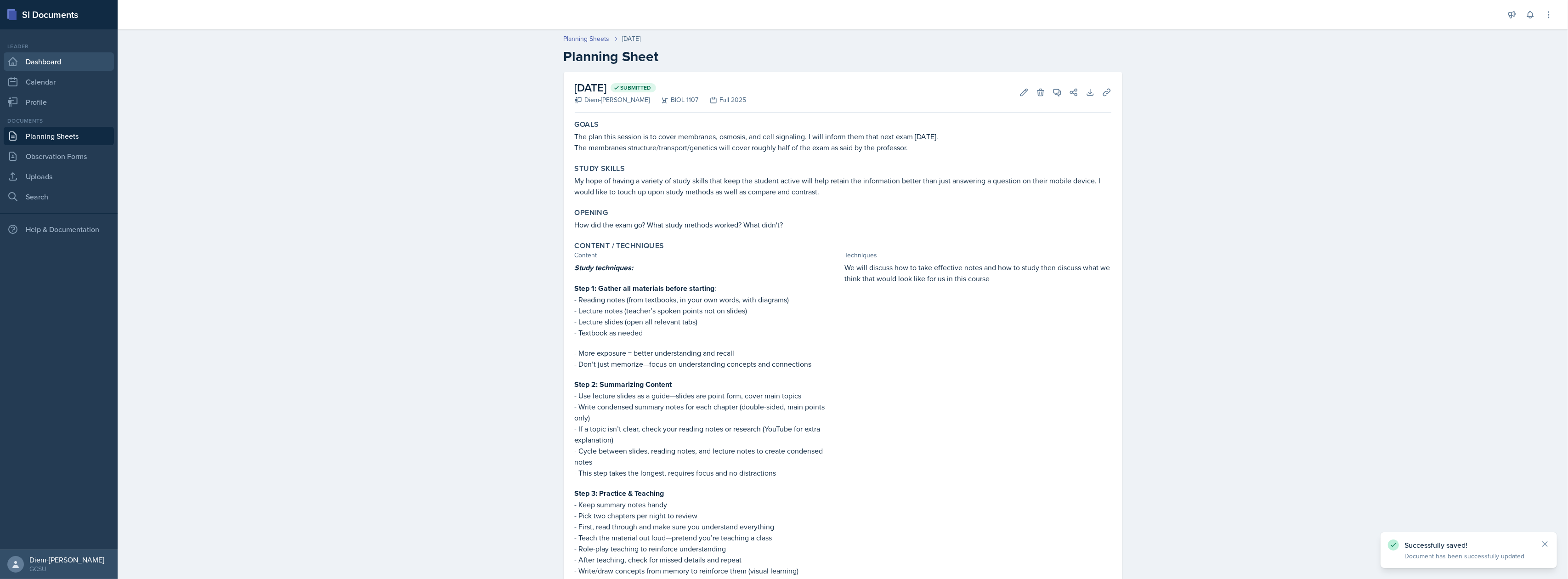
click at [38, 61] on link "Dashboard" at bounding box center [58, 61] width 110 height 18
